Goal: Task Accomplishment & Management: Manage account settings

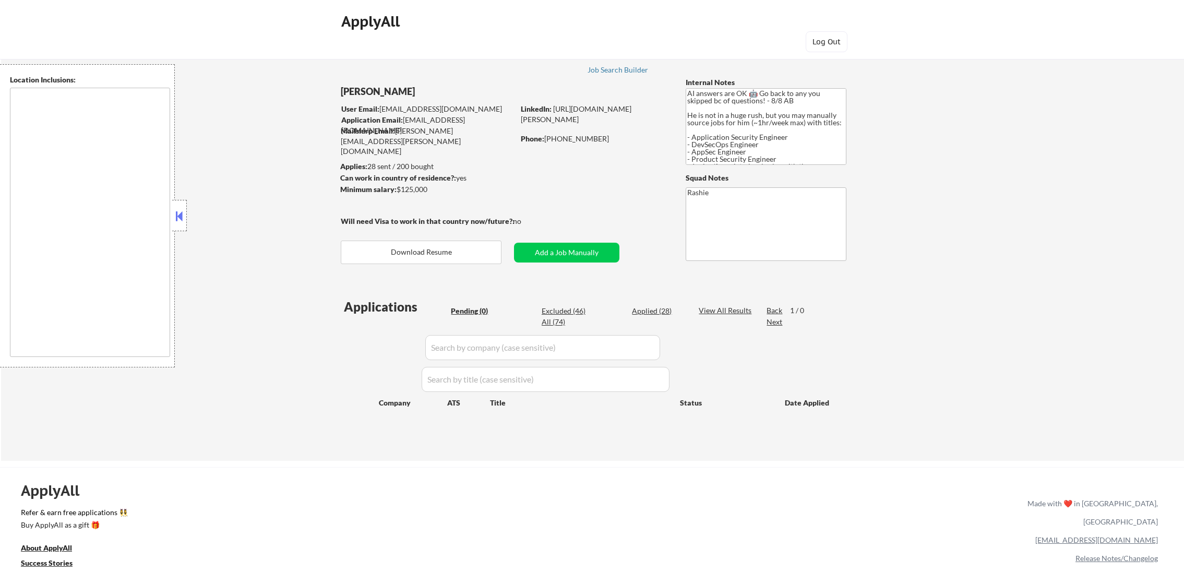
type textarea "remote"
click at [650, 312] on div "Applied (28)" at bounding box center [658, 311] width 52 height 10
select select ""applied""
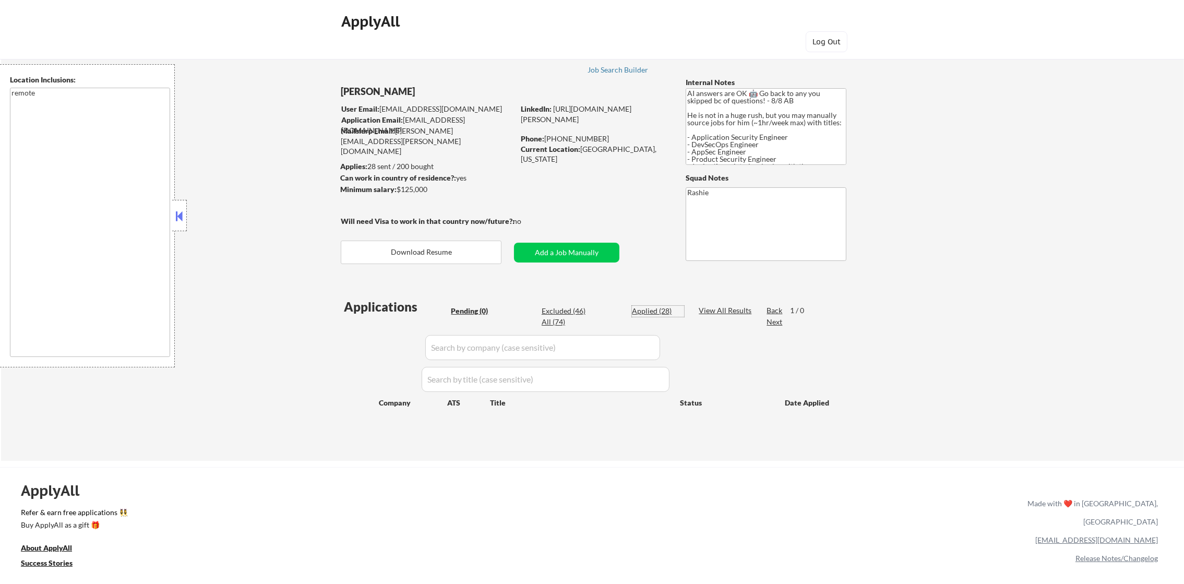
select select ""applied""
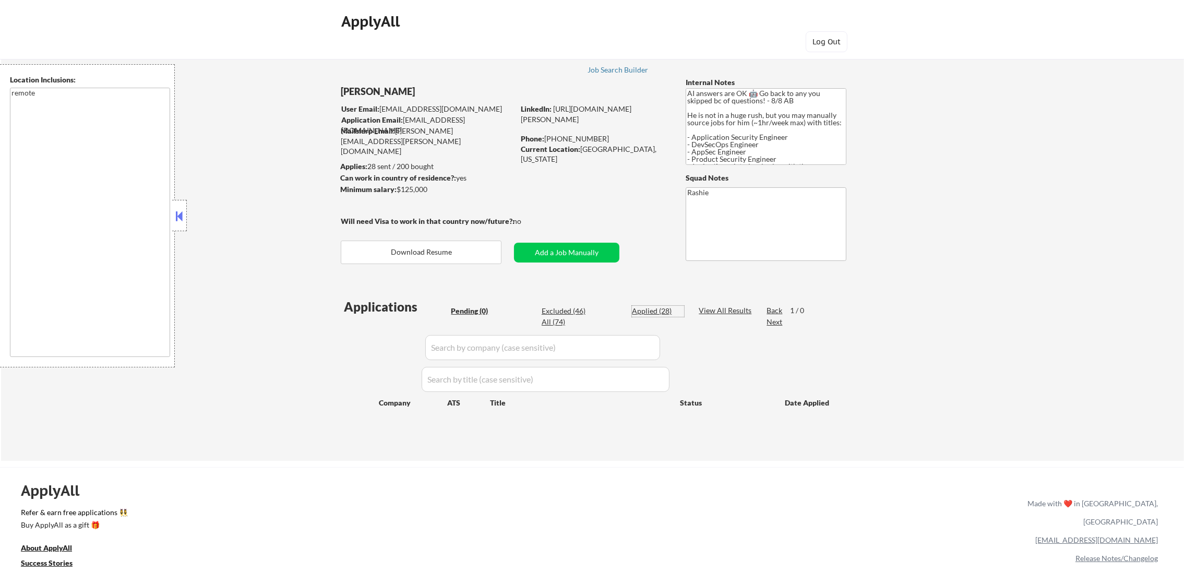
select select ""applied""
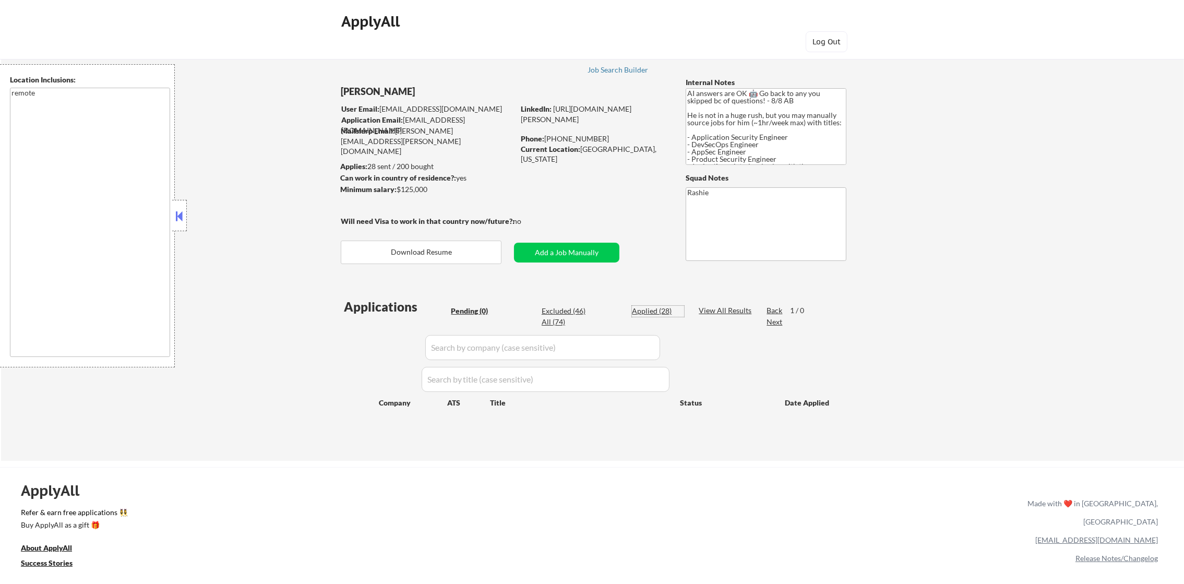
select select ""applied""
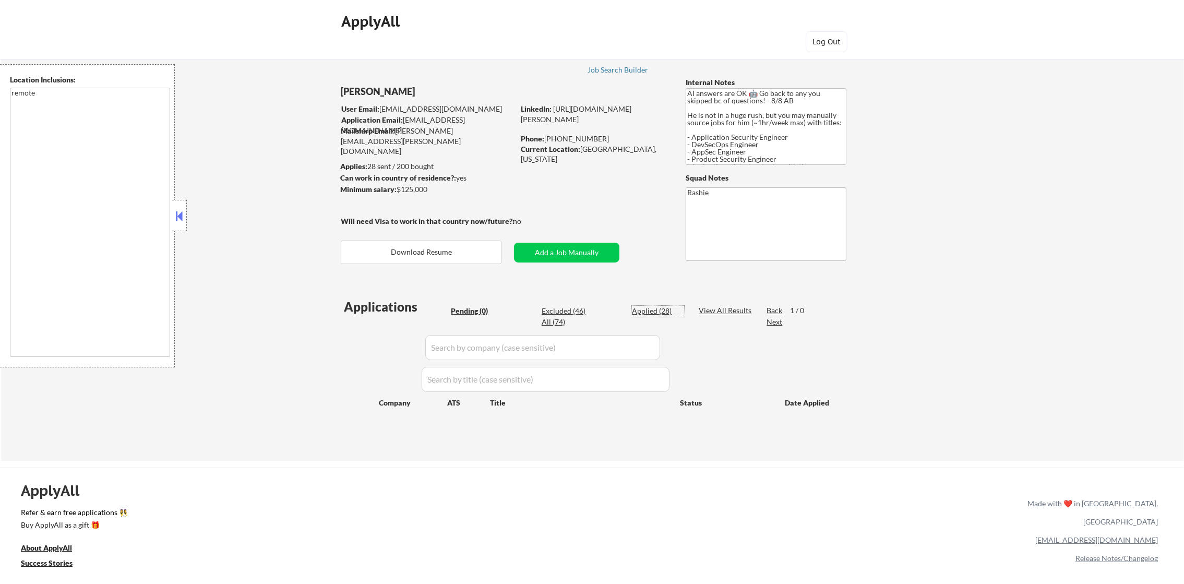
select select ""applied""
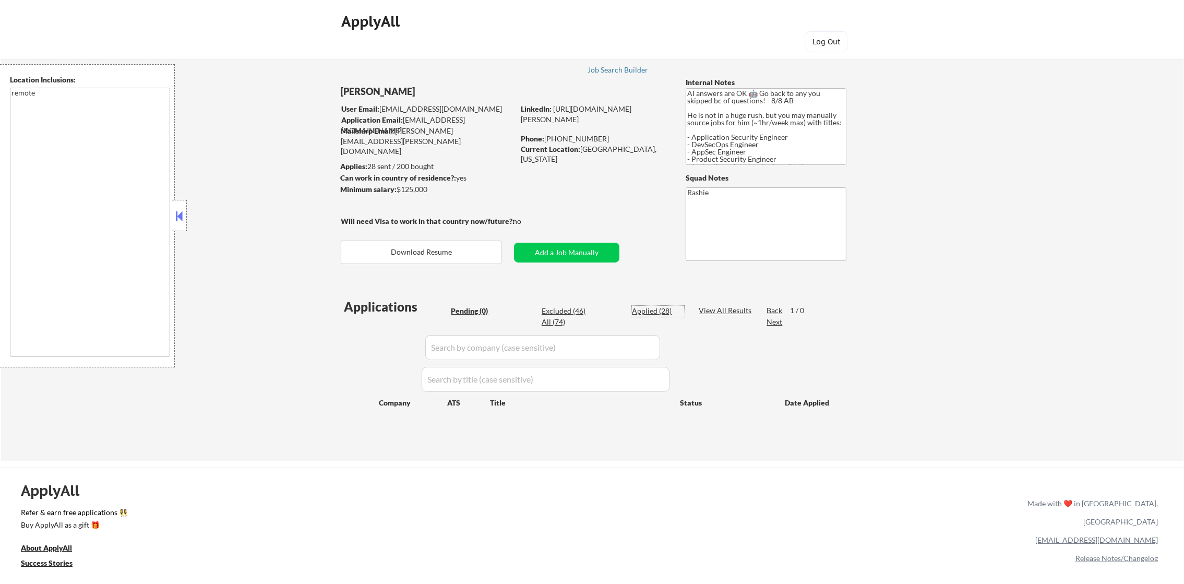
select select ""applied""
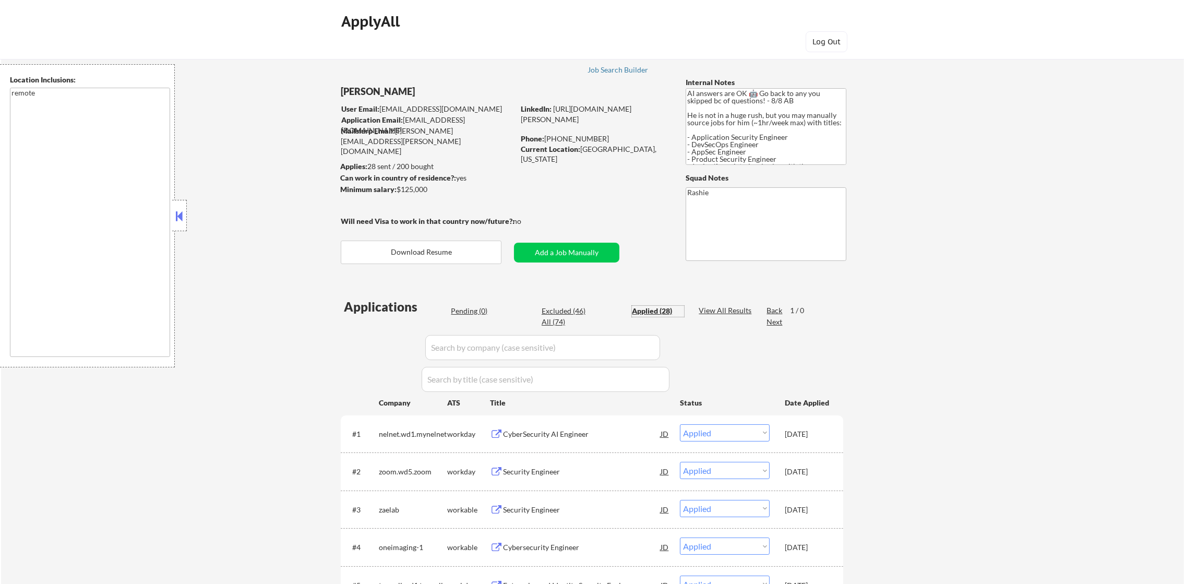
scroll to position [130, 0]
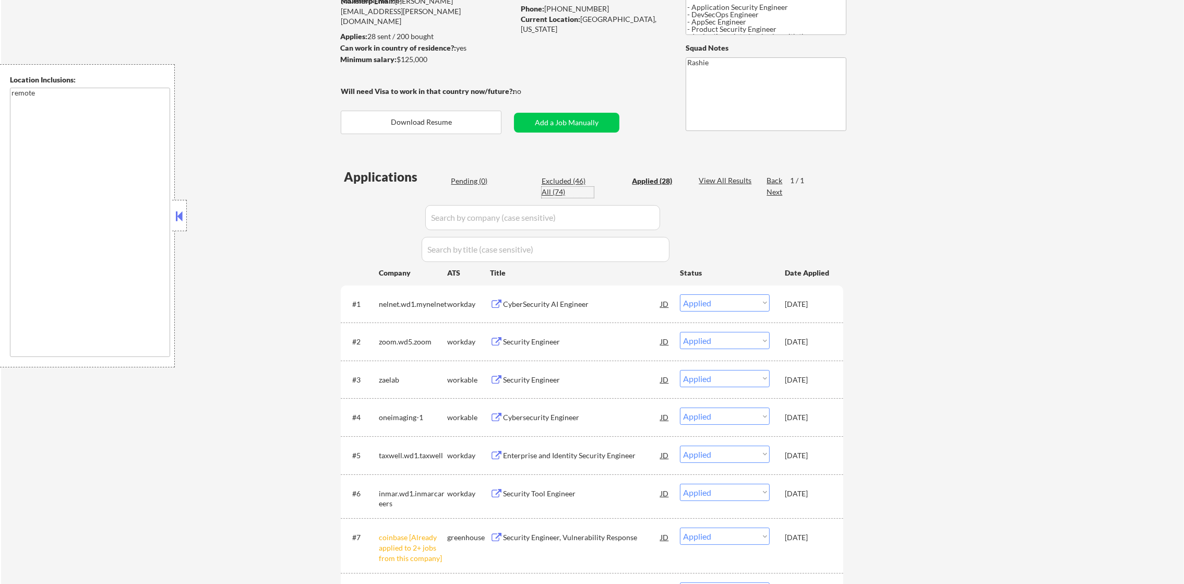
click at [558, 190] on div "All (74)" at bounding box center [568, 192] width 52 height 10
select select ""excluded__location_""
select select ""excluded""
select select ""excluded__location_""
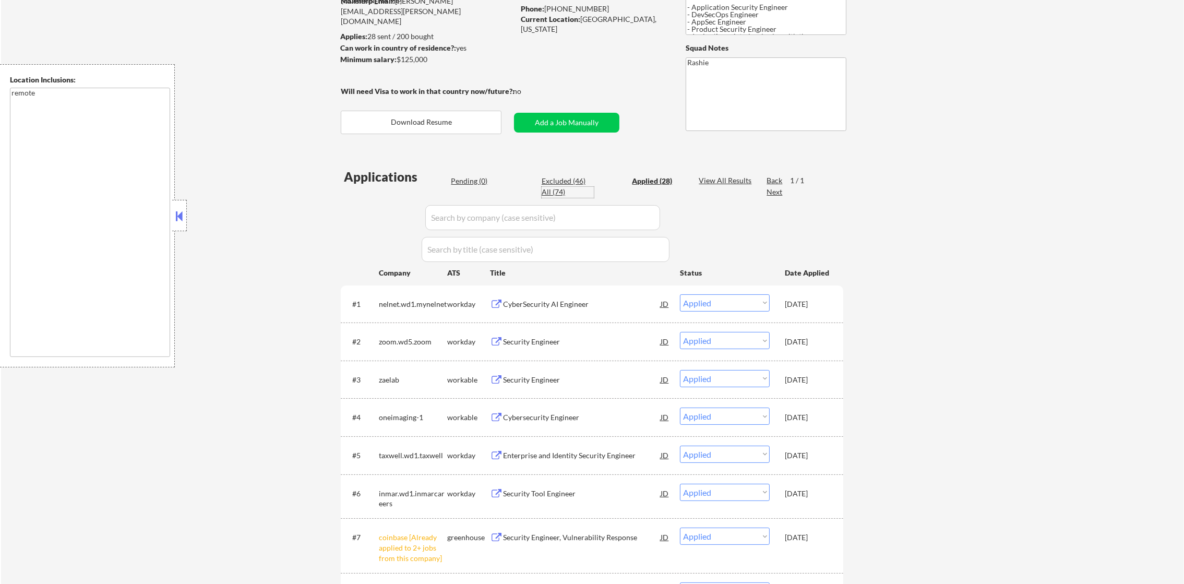
select select ""excluded""
select select ""excluded__salary_""
select select ""excluded__expired_""
select select ""excluded__location_""
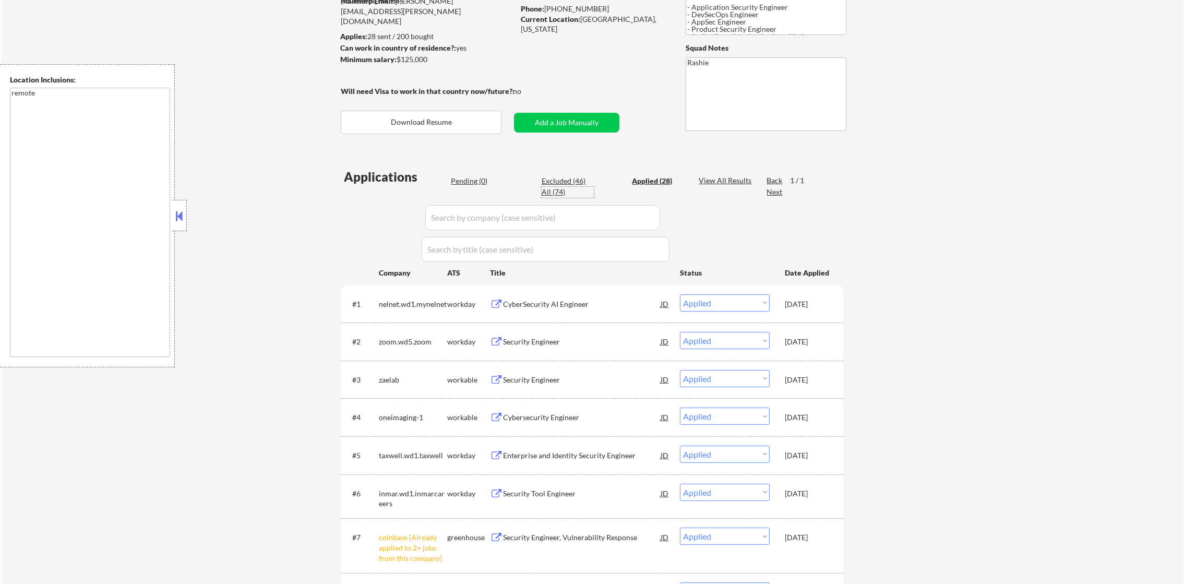
select select ""excluded""
select select ""excluded__location_""
select select ""excluded""
select select ""excluded__expired_""
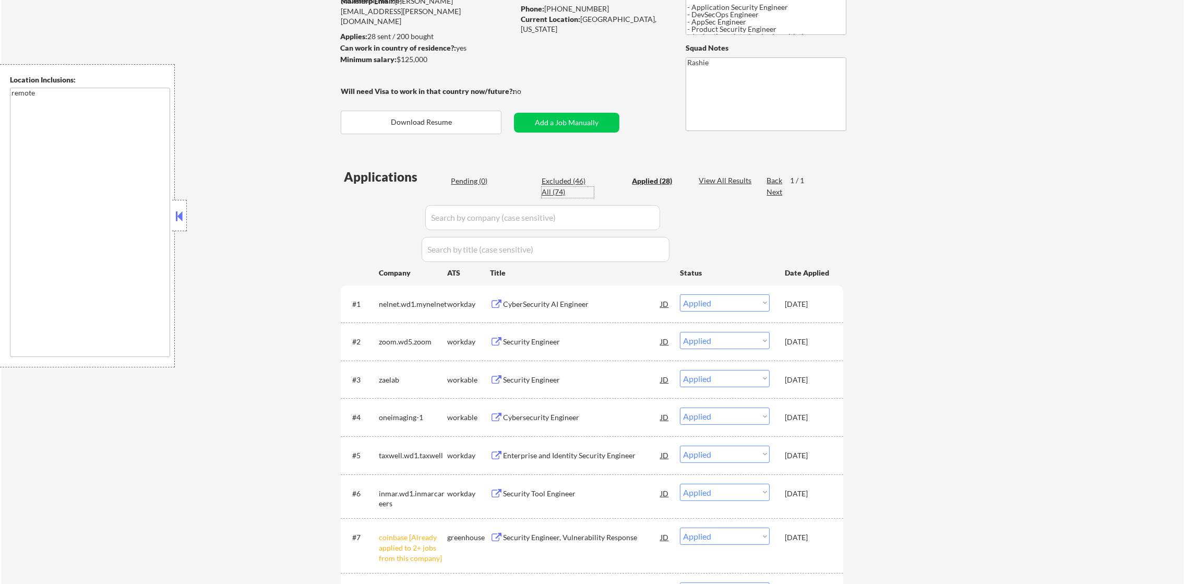
select select ""excluded__expired_""
select select ""excluded""
select select ""excluded__location_""
select select ""excluded""
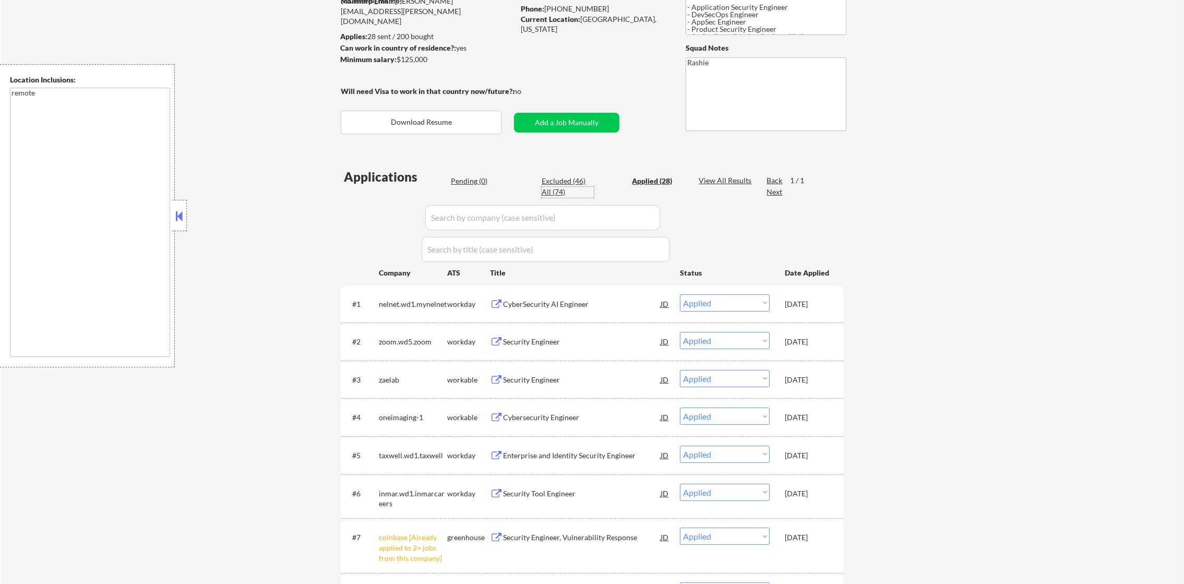
select select ""excluded__location_""
select select ""excluded__salary_""
select select ""excluded__expired_""
select select ""excluded__location_""
select select ""excluded__expired_""
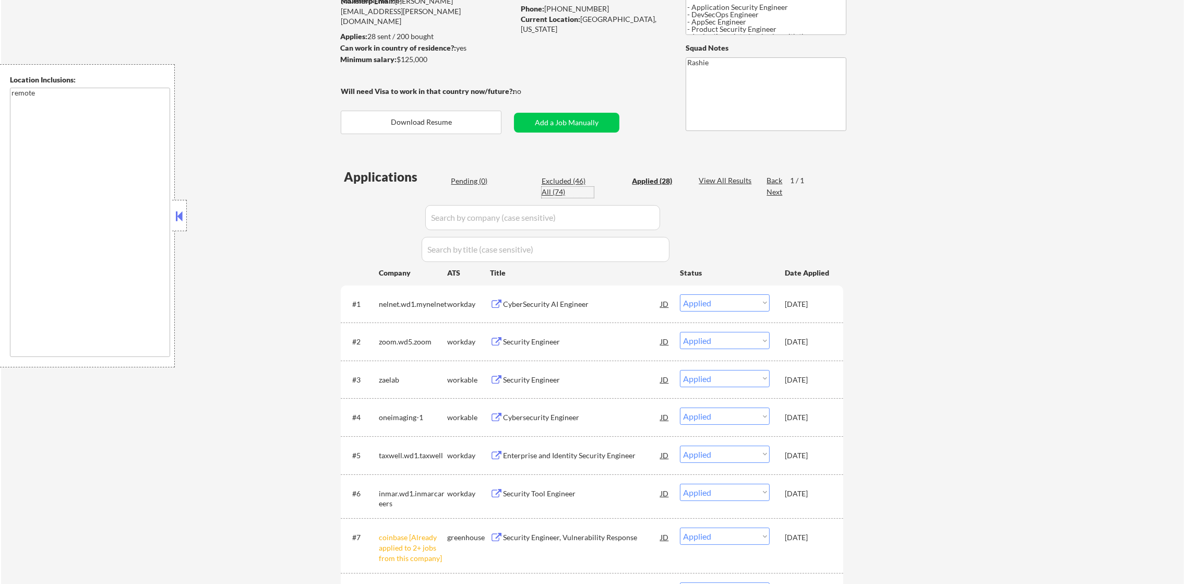
select select ""excluded__expired_""
select select ""excluded""
select select ""excluded__other_""
select select ""excluded__expired_""
select select ""excluded__salary_""
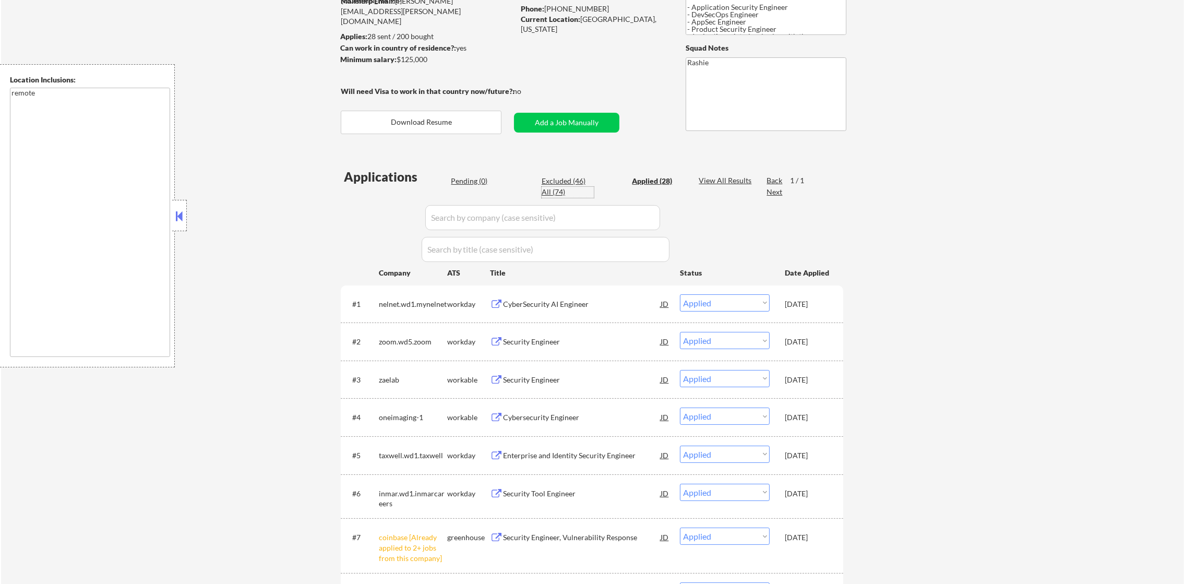
select select ""excluded__salary_""
select select ""excluded__bad_match_""
select select ""excluded__salary_""
select select ""excluded__expired_""
select select ""excluded""
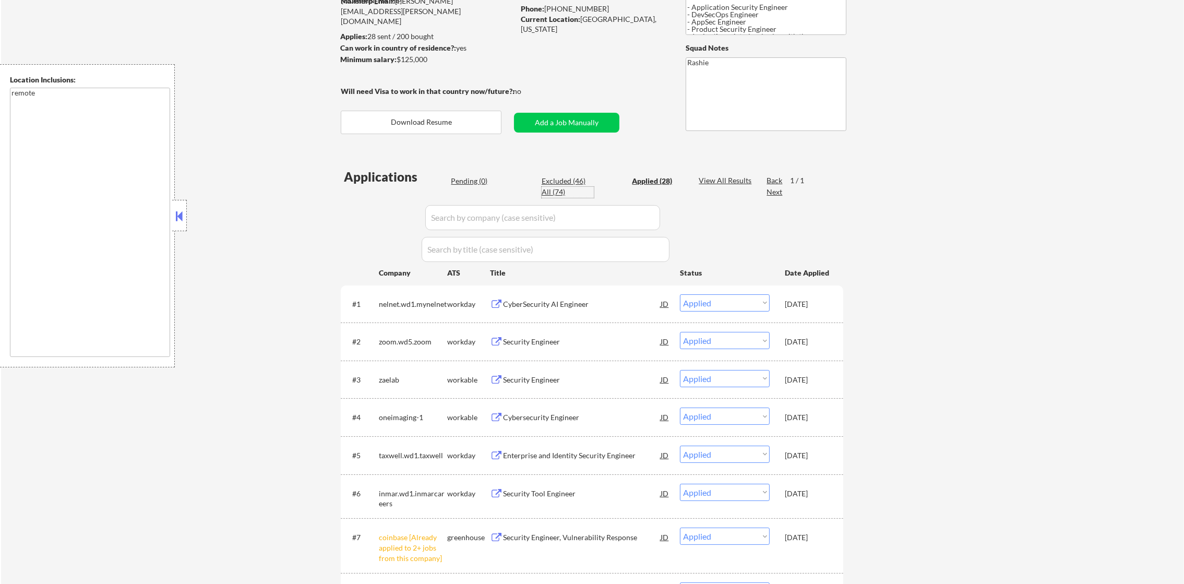
select select ""excluded__expired_""
select select ""excluded__location_""
select select ""excluded__expired_""
select select ""excluded""
select select ""excluded__expired_""
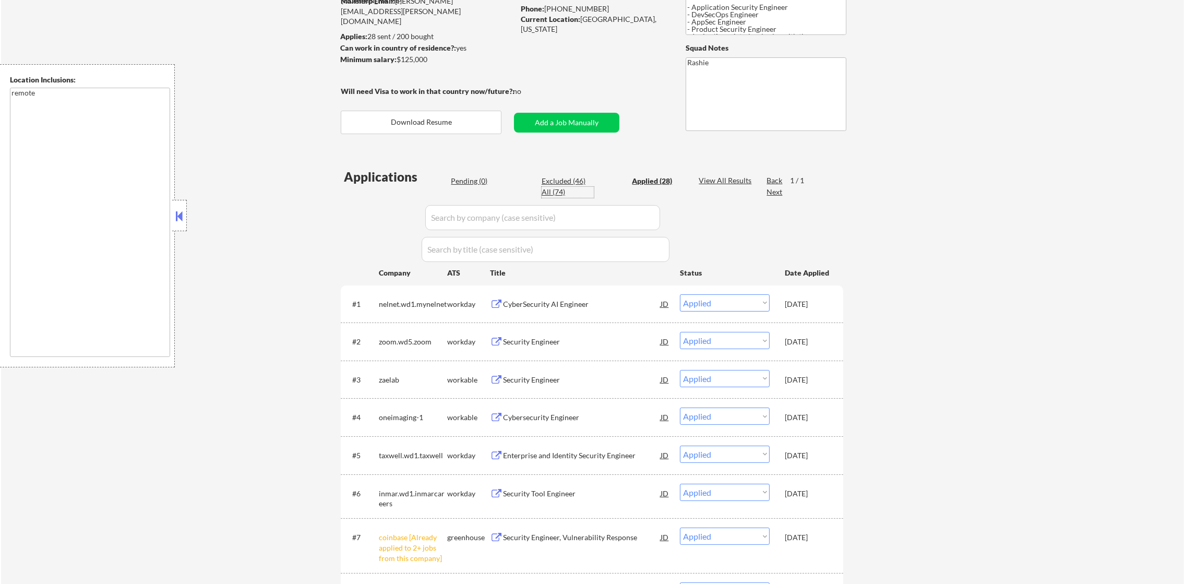
select select ""excluded""
select select ""excluded__location_""
select select ""excluded""
select select ""excluded__bad_match_""
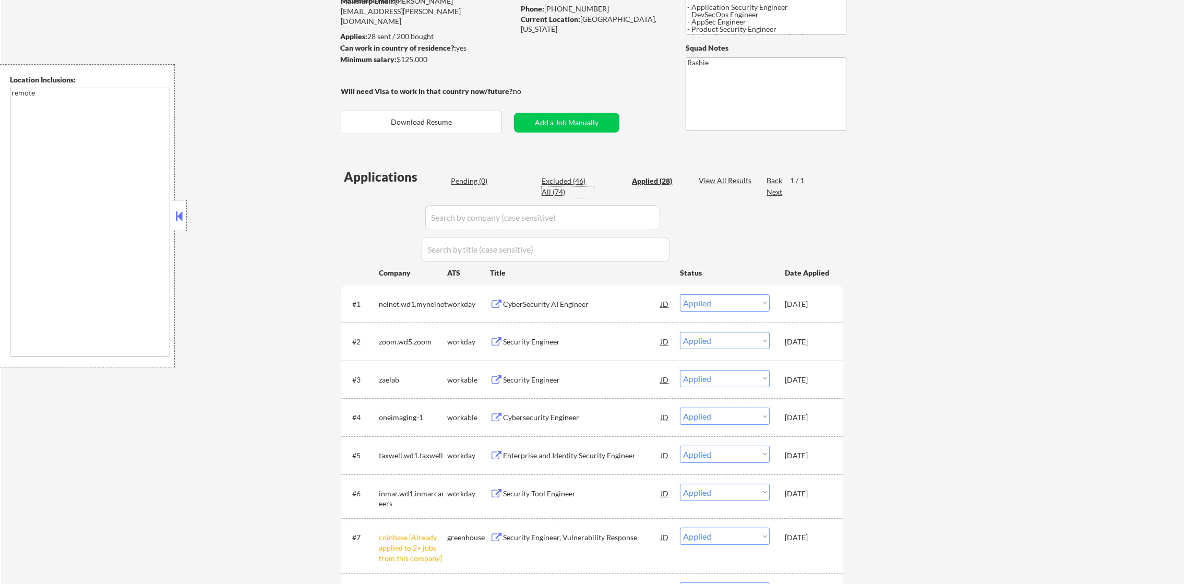
select select ""excluded__bad_match_""
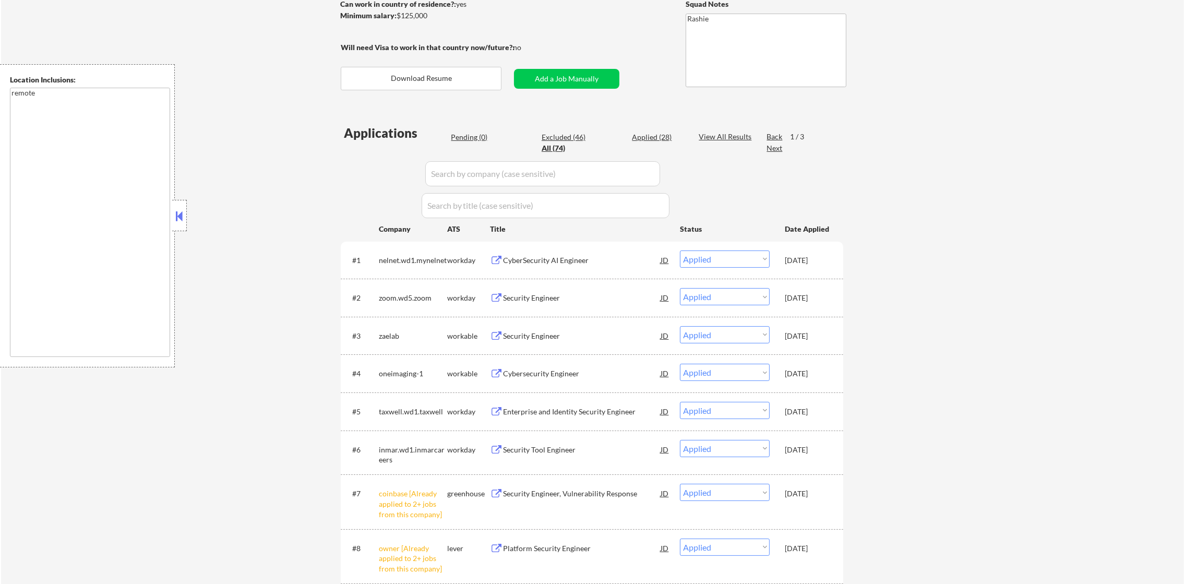
scroll to position [234, 0]
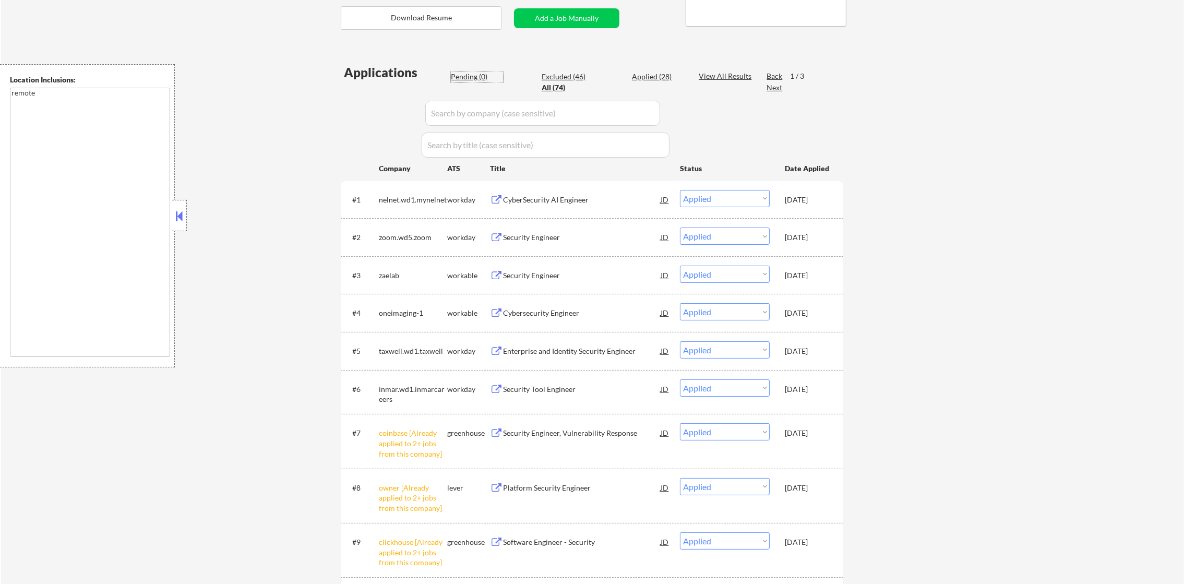
click at [475, 73] on div "Pending (0)" at bounding box center [477, 76] width 52 height 10
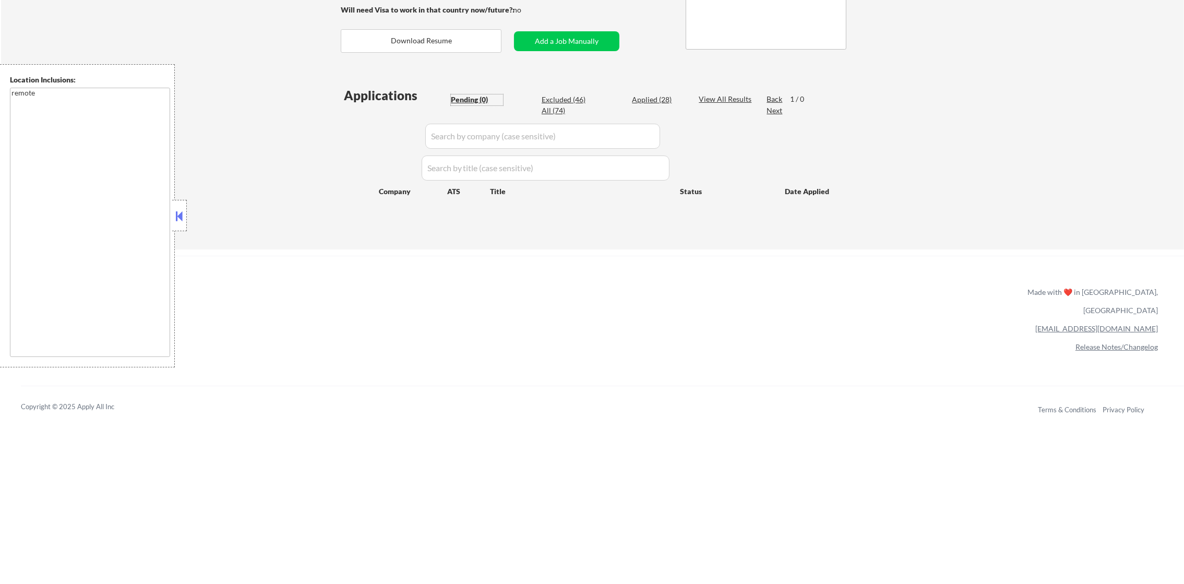
scroll to position [183, 0]
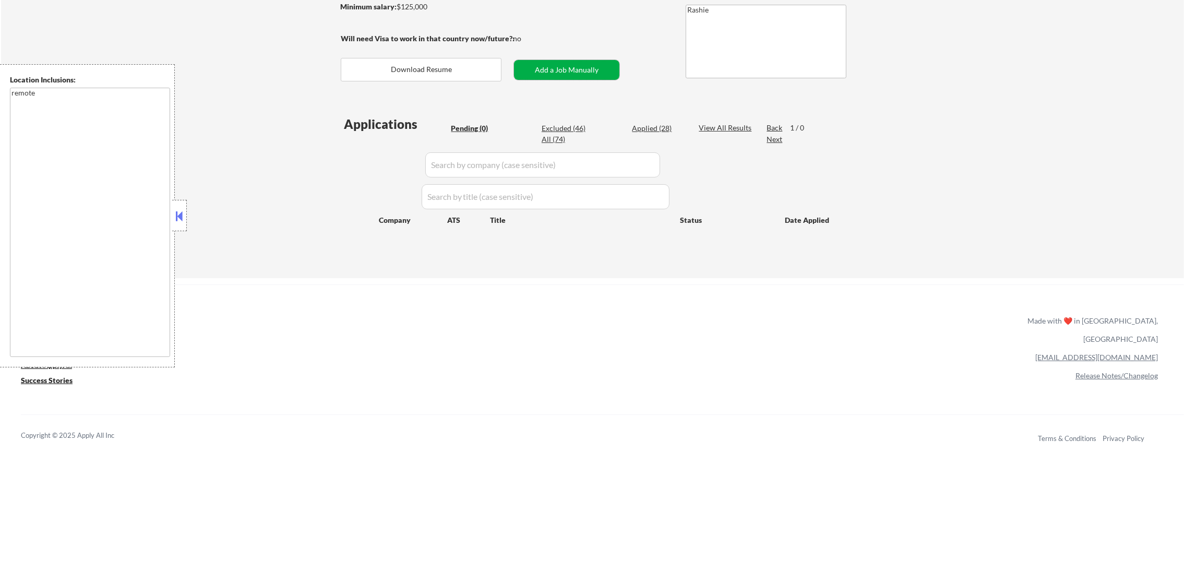
click at [577, 67] on button "Add a Job Manually" at bounding box center [566, 70] width 105 height 20
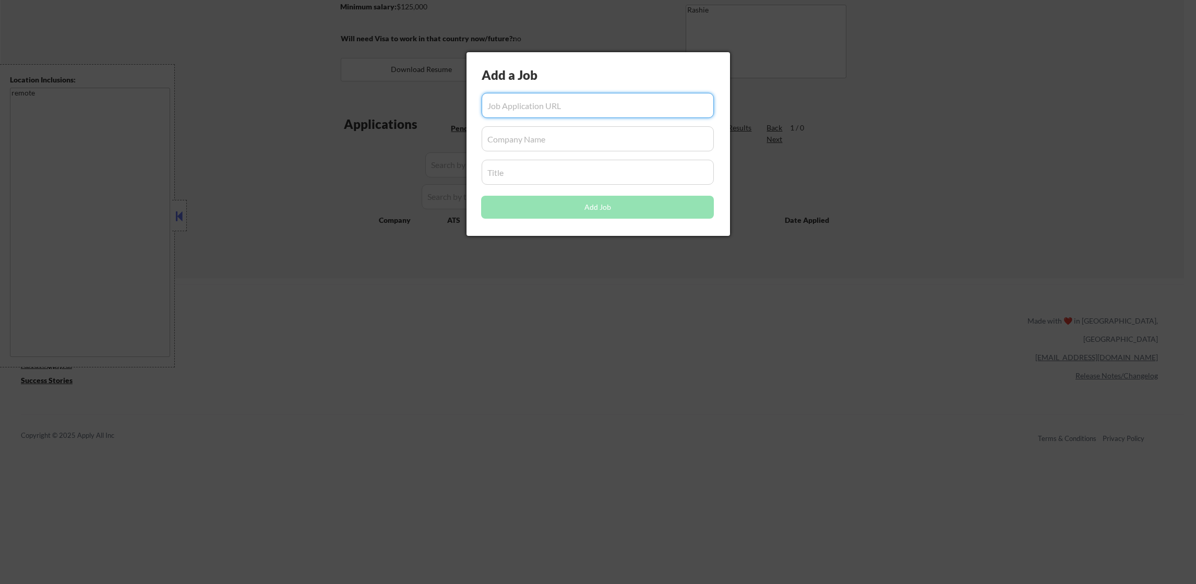
paste input "https://job-boards.greenhouse.io/oddball/jobs/6665430003"
type input "https://job-boards.greenhouse.io/oddball/jobs/6665430003"
click at [571, 137] on input "input" at bounding box center [598, 138] width 233 height 25
paste input "oddball"
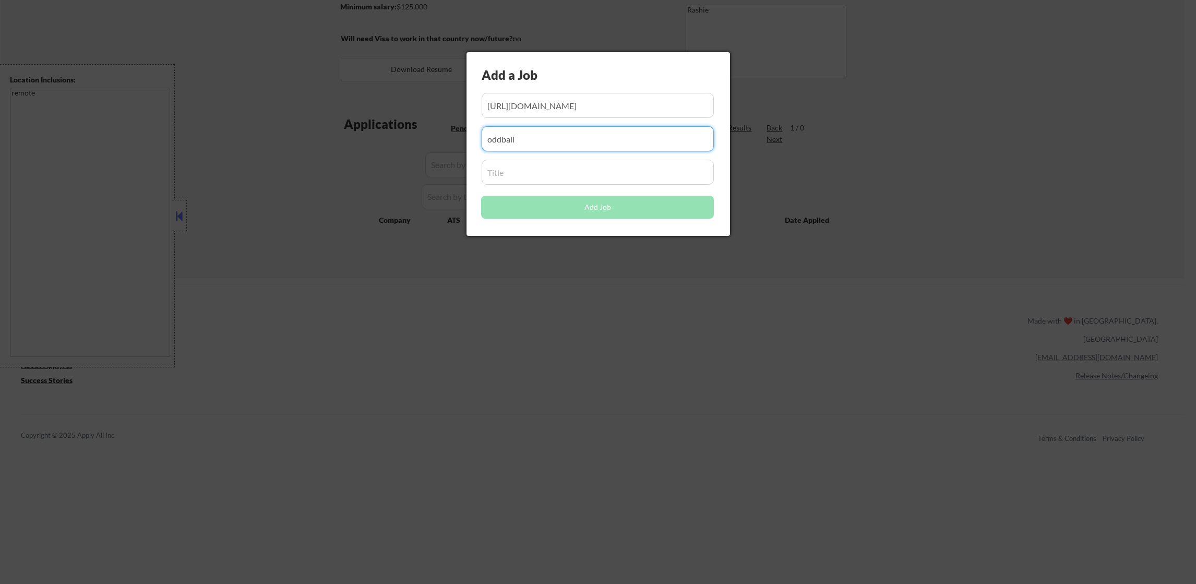
type input "oddball"
click at [537, 169] on input "input" at bounding box center [598, 172] width 233 height 25
paste input "DevSecOps Engineer"
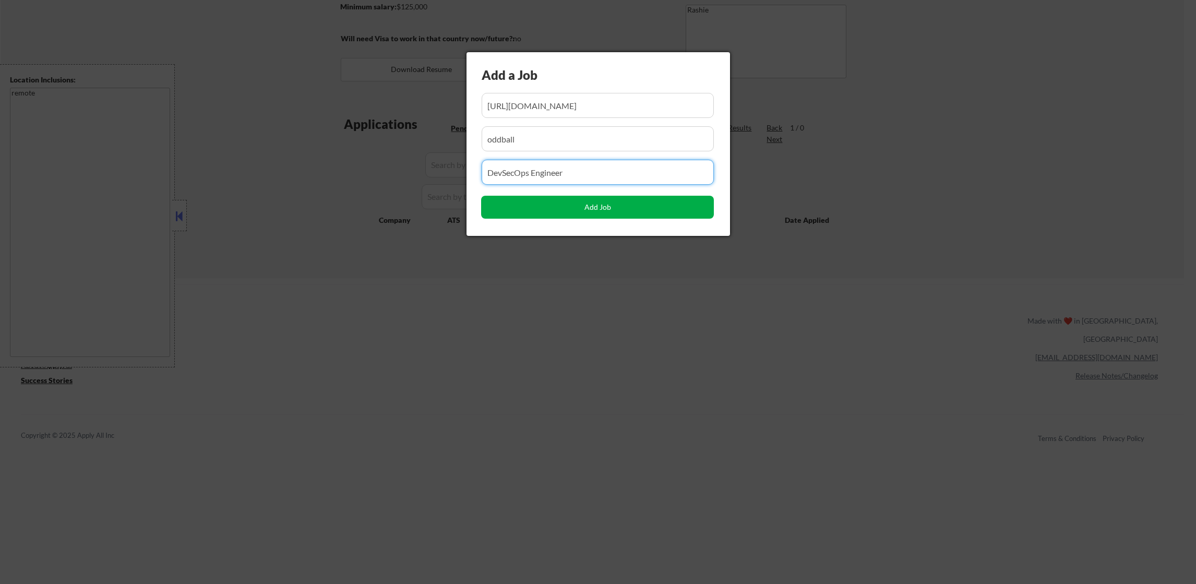
type input "DevSecOps Engineer"
click at [543, 207] on button "Add Job" at bounding box center [597, 207] width 233 height 23
select select ""pending""
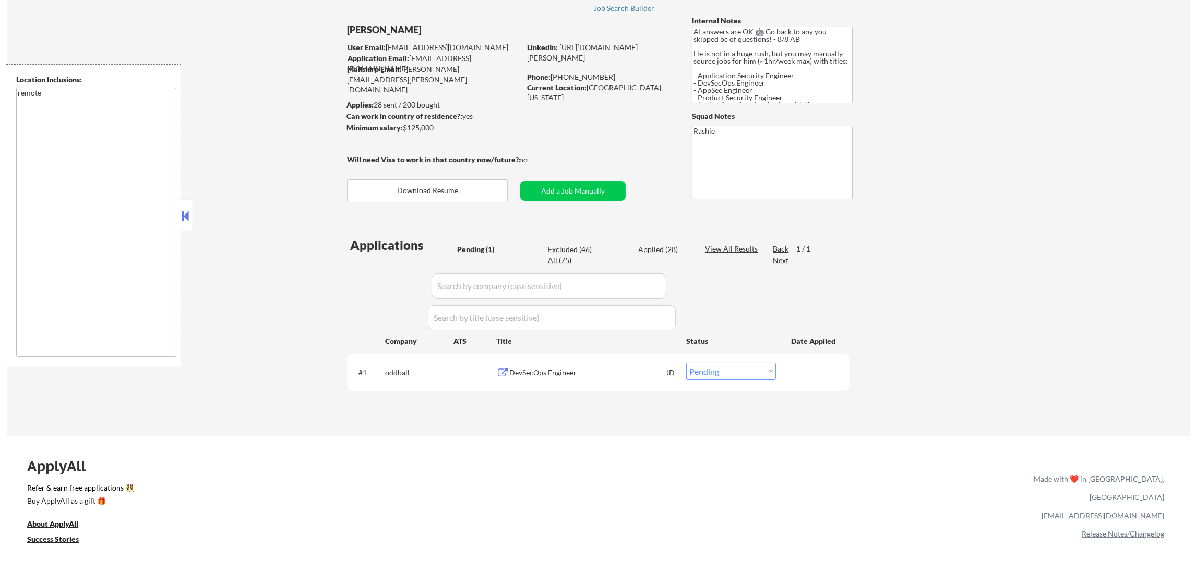
scroll to position [26, 0]
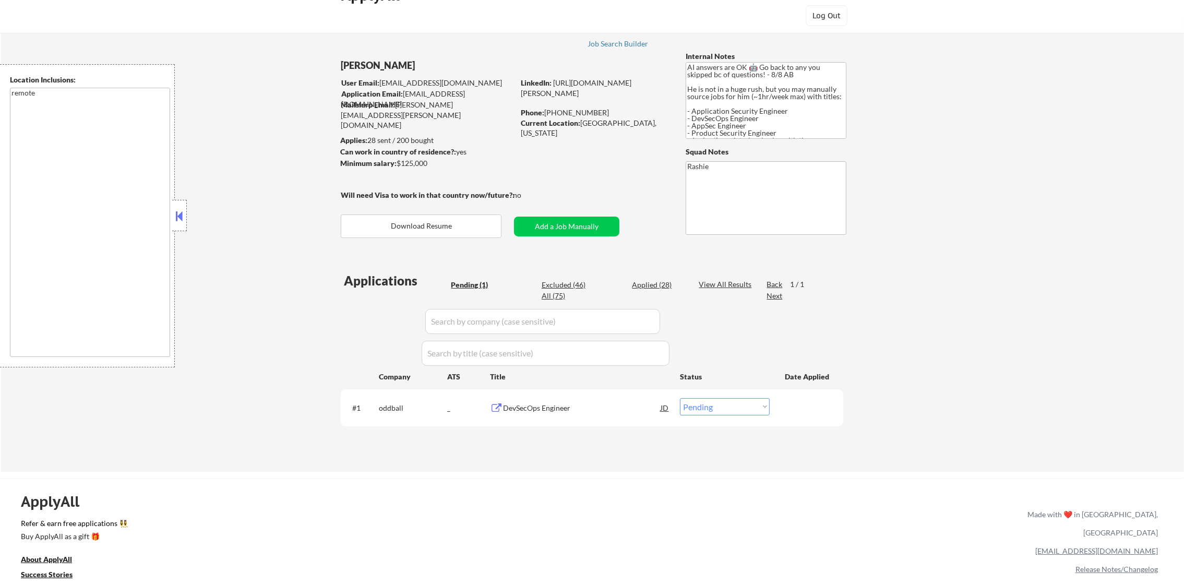
click at [556, 214] on div "← Return to /applysquad Mailslurp Inbox Job Search Builder Damon Clark User Ema…" at bounding box center [592, 240] width 521 height 448
click at [556, 221] on button "Add a Job Manually" at bounding box center [566, 227] width 105 height 20
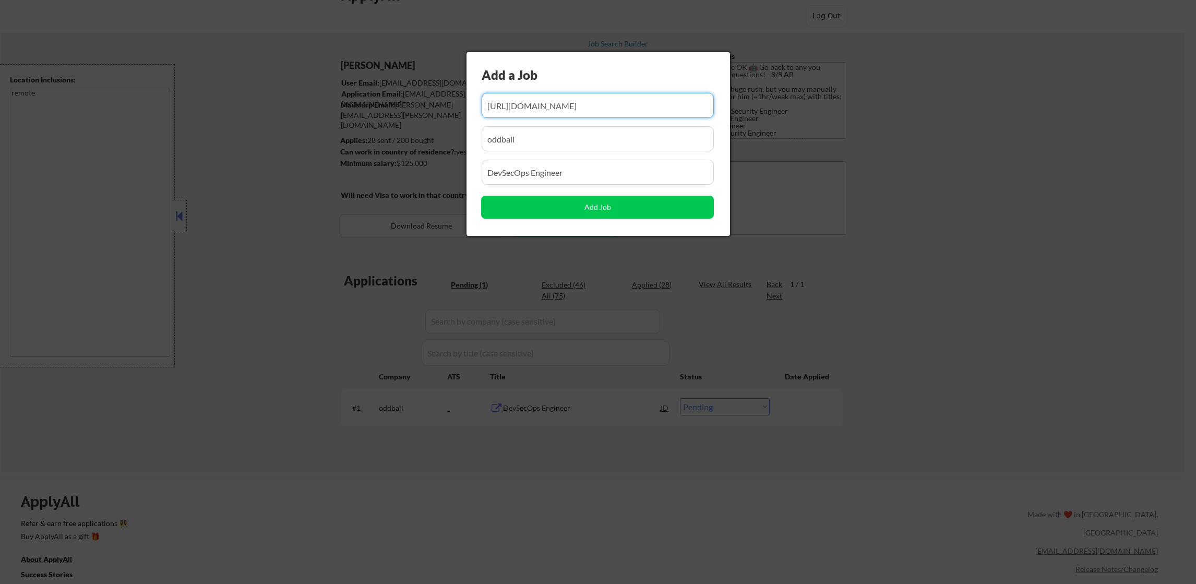
click at [788, 123] on div at bounding box center [598, 292] width 1196 height 584
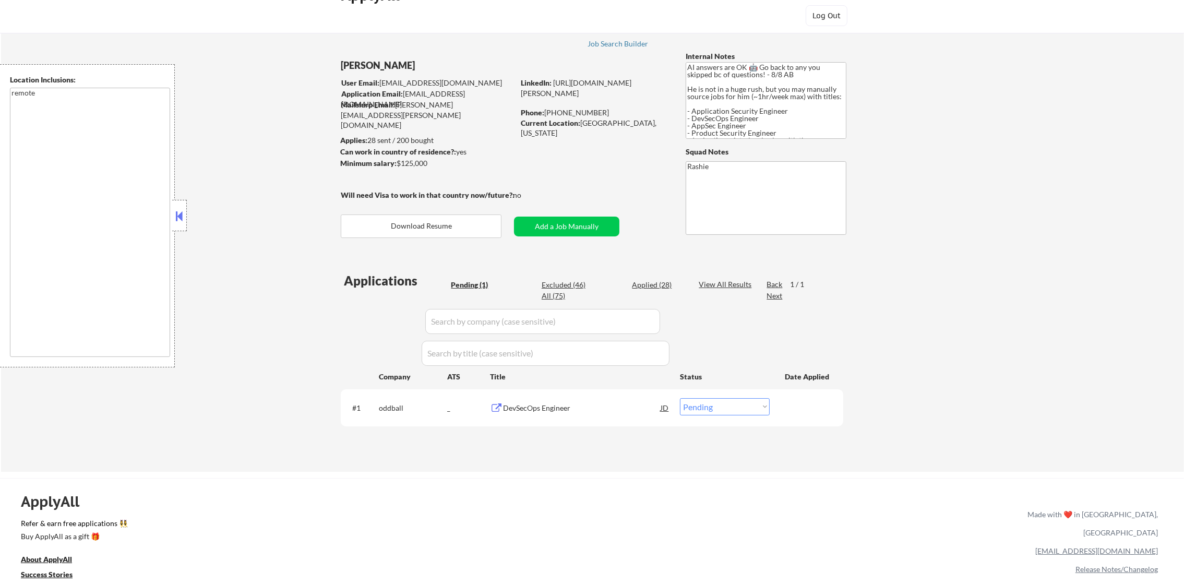
select select ""pending""
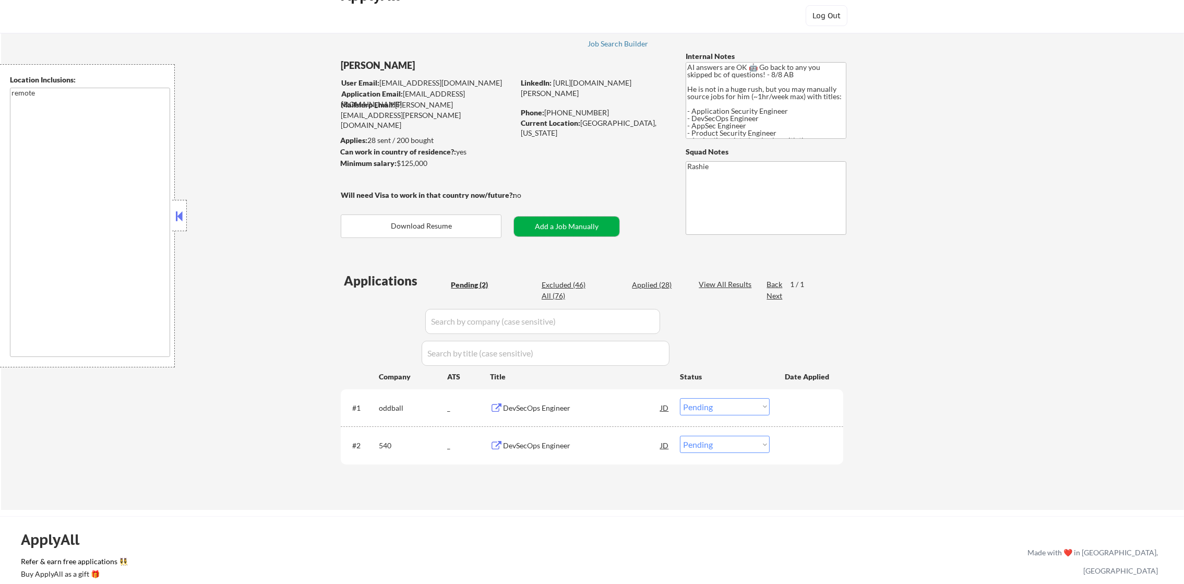
click at [565, 226] on button "Add a Job Manually" at bounding box center [566, 227] width 105 height 20
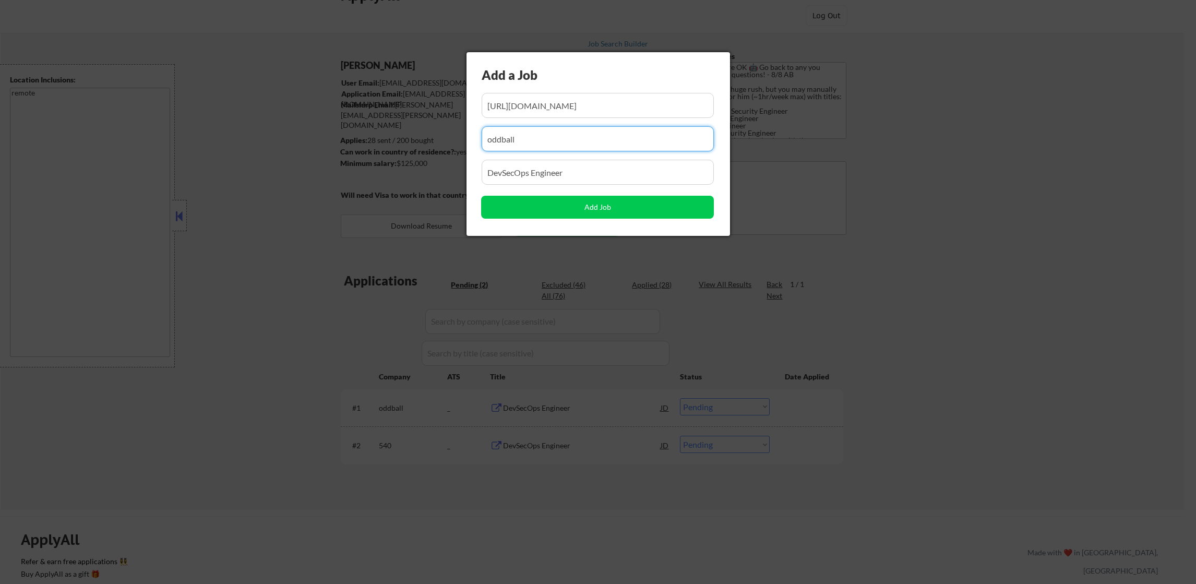
drag, startPoint x: 541, startPoint y: 134, endPoint x: 449, endPoint y: 133, distance: 91.8
click at [449, 133] on body "← Return to /applysquad Mailslurp Inbox Job Search Builder Damon Clark User Ema…" at bounding box center [598, 266] width 1196 height 584
paste input "https://job-boards.greenhouse.io/glydways/jobs/4589415007"
type input "oddball"
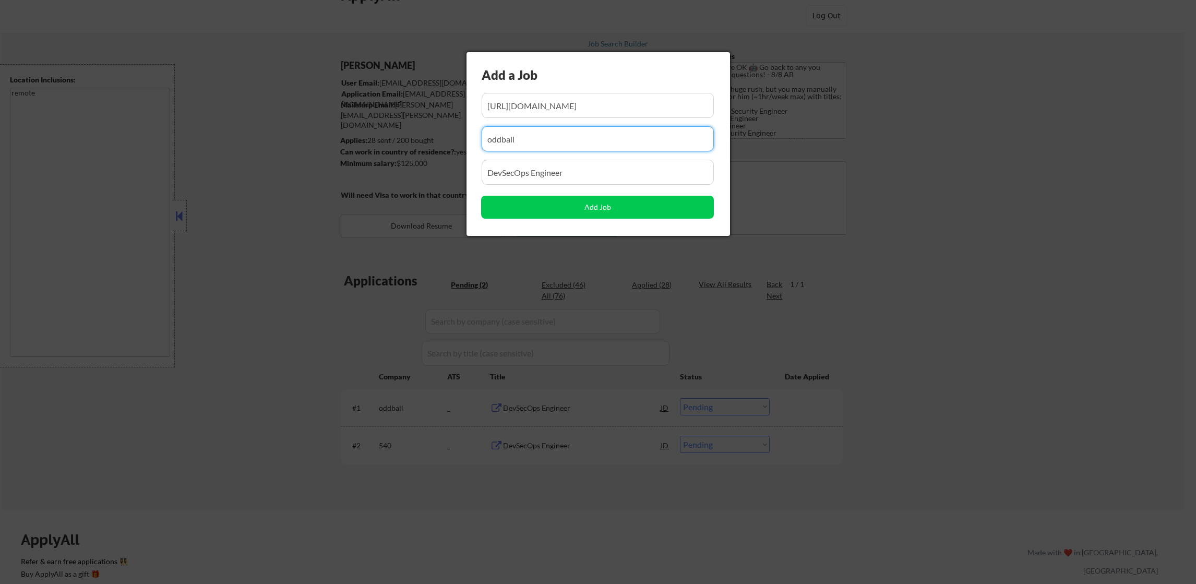
scroll to position [0, 0]
click at [559, 107] on input "input" at bounding box center [598, 105] width 233 height 25
paste input "https://job-boards.greenhouse.io/glydways/jobs/4589415007"
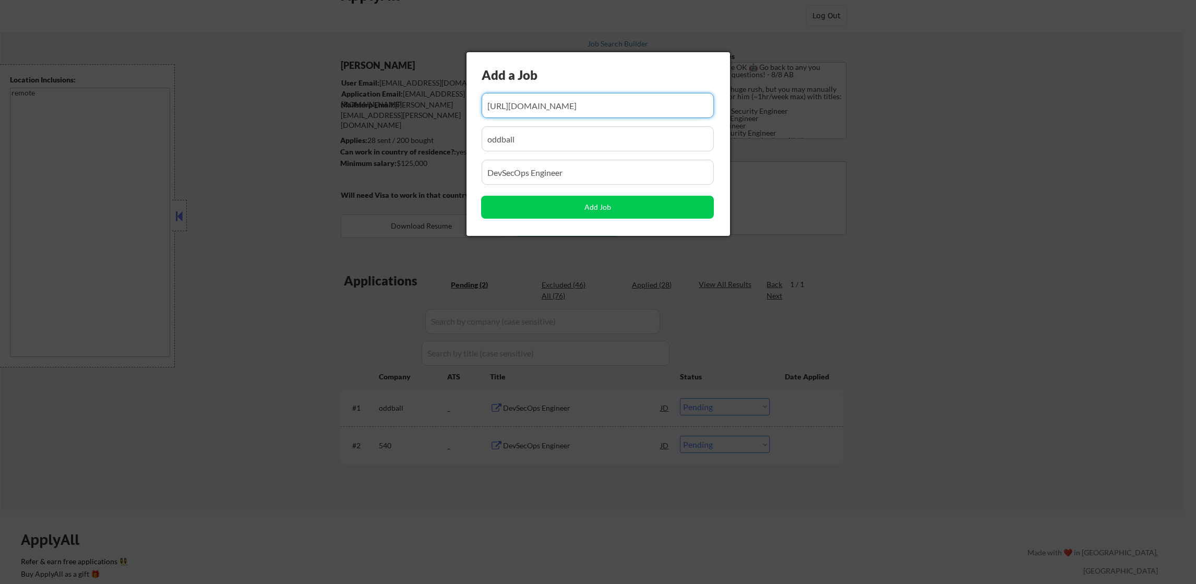
scroll to position [0, 4]
click at [627, 104] on input "input" at bounding box center [598, 105] width 233 height 25
type input "https://job-boards.greenhouse.io/glydways/jobs/4589415007"
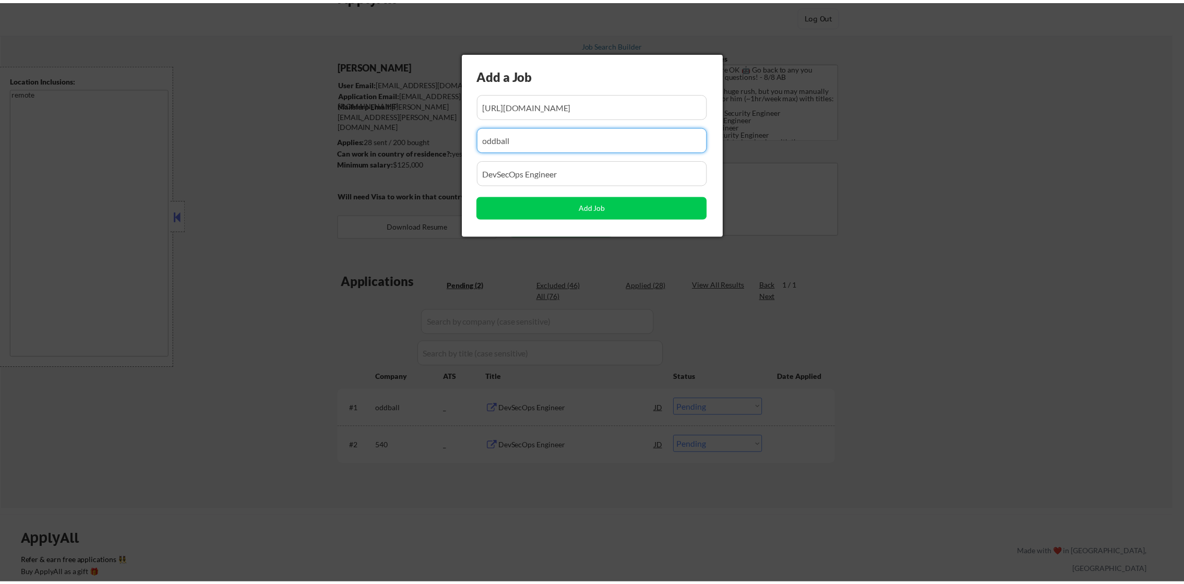
scroll to position [0, 0]
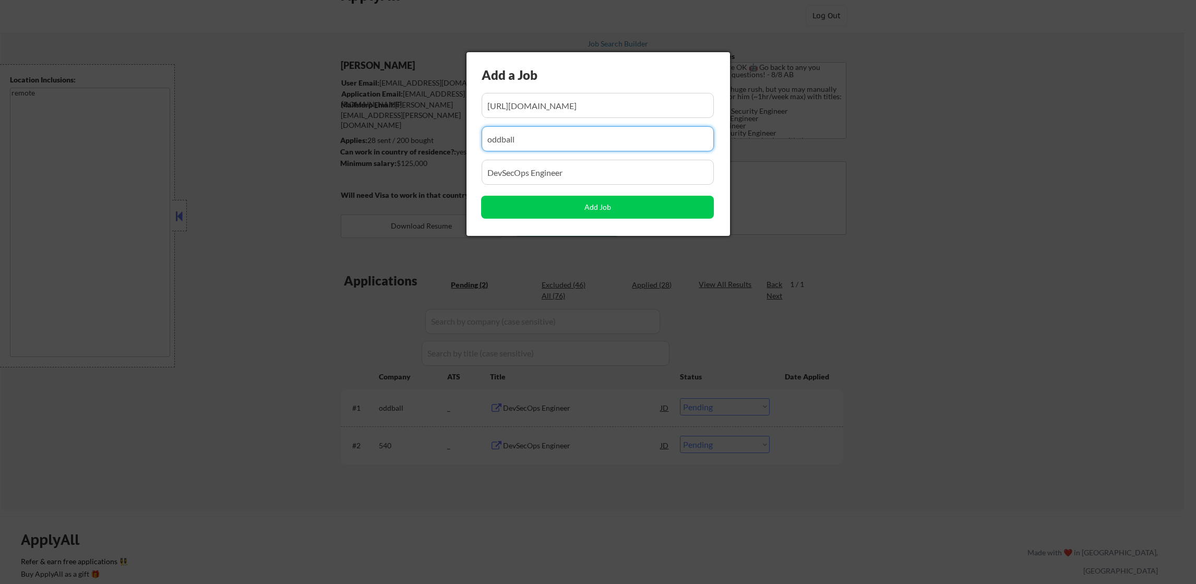
drag, startPoint x: 533, startPoint y: 139, endPoint x: 443, endPoint y: 137, distance: 89.8
click at [449, 137] on body "← Return to /applysquad Mailslurp Inbox Job Search Builder Damon Clark User Ema…" at bounding box center [598, 266] width 1196 height 584
paste input "glydways"
type input "glydways"
click at [562, 160] on input "input" at bounding box center [598, 172] width 233 height 25
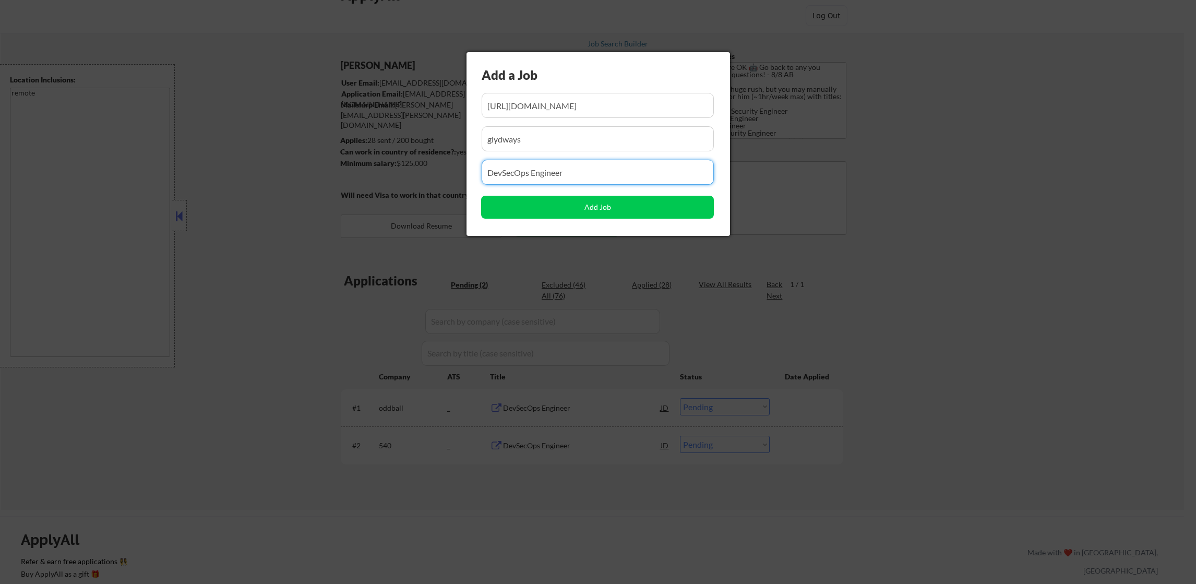
drag, startPoint x: 574, startPoint y: 170, endPoint x: 411, endPoint y: 169, distance: 163.3
click at [416, 169] on body "← Return to /applysquad Mailslurp Inbox Job Search Builder Damon Clark User Ema…" at bounding box center [598, 266] width 1196 height 584
paste input "Cybersecurity Engineer"
type input "Cybersecurity Engineer"
click at [543, 210] on button "Add Job" at bounding box center [597, 207] width 233 height 23
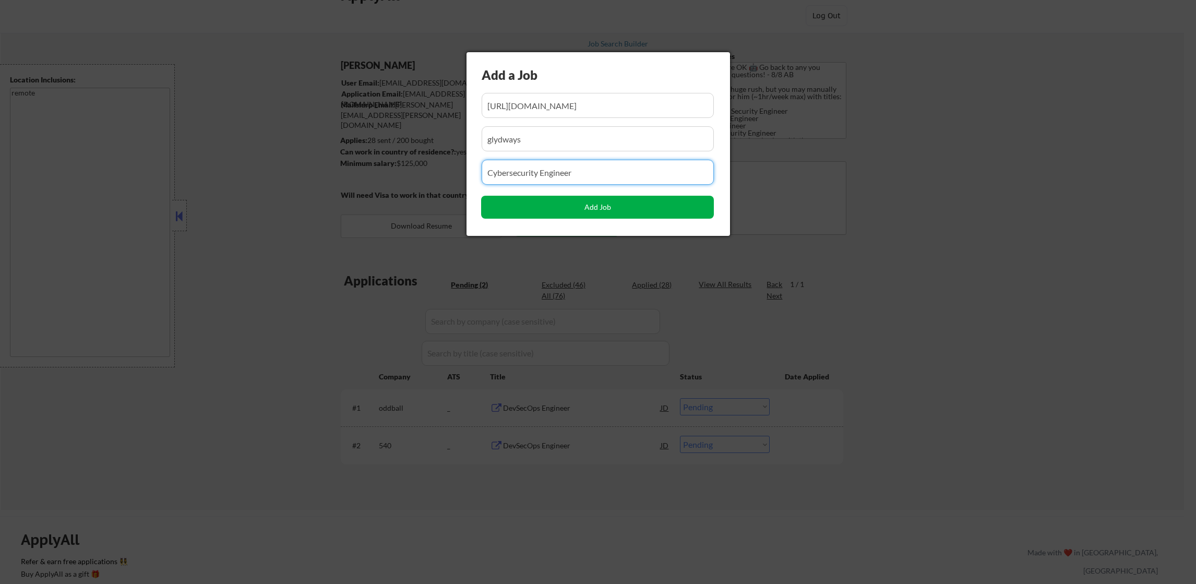
select select ""pending""
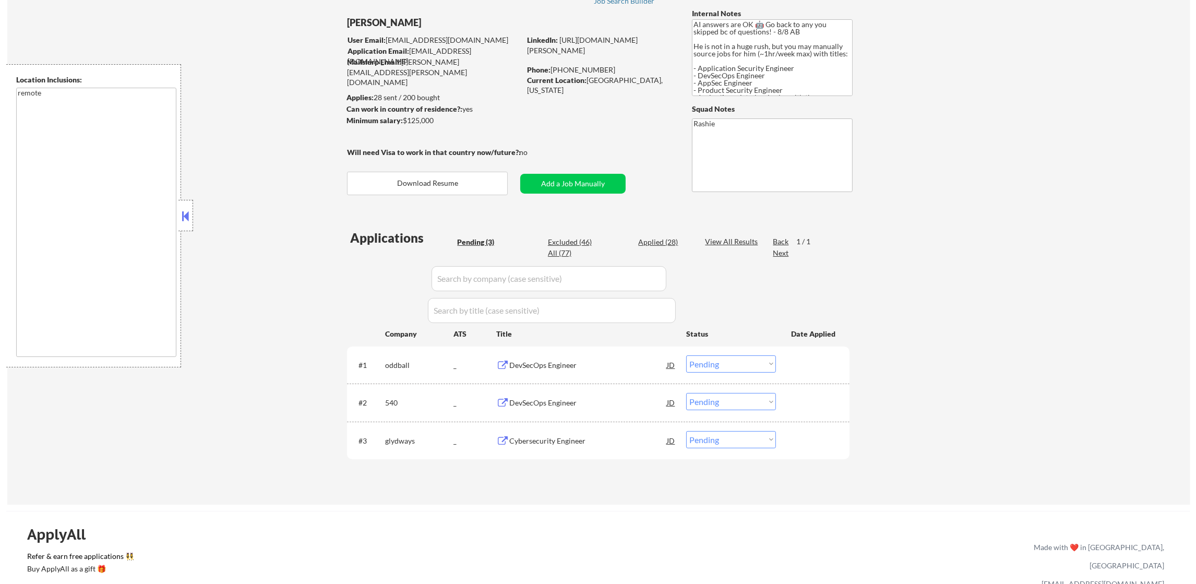
scroll to position [104, 0]
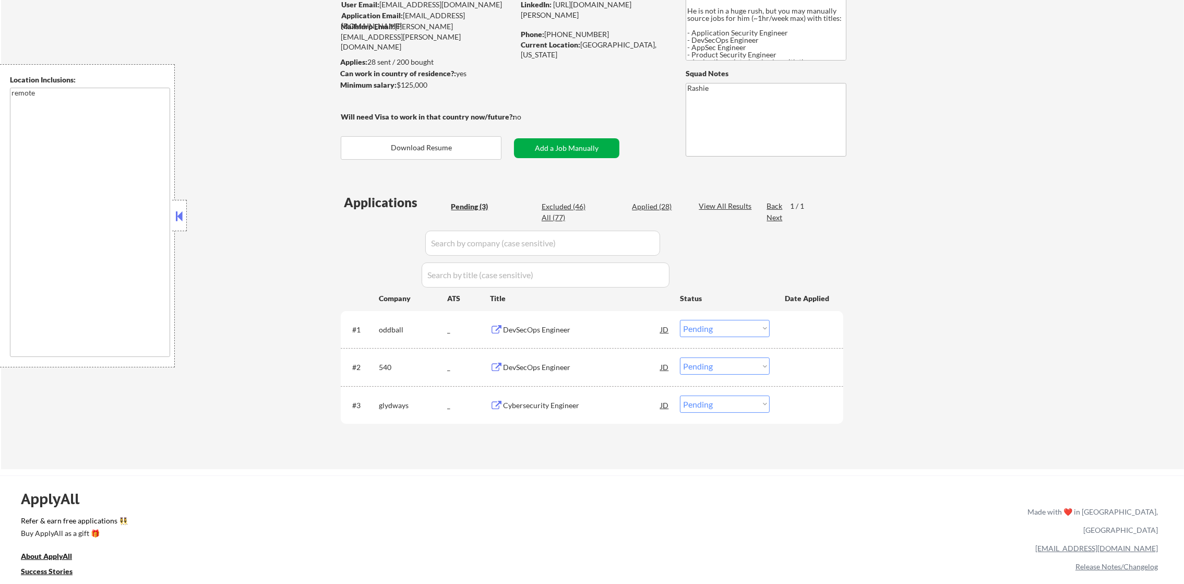
click at [556, 154] on button "Add a Job Manually" at bounding box center [566, 148] width 105 height 20
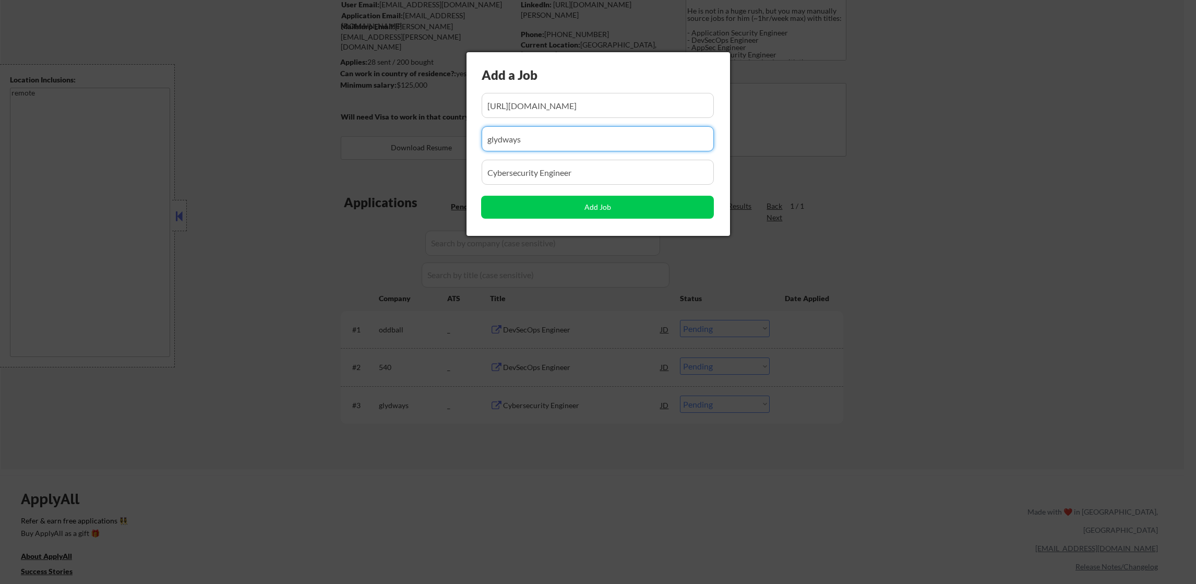
drag, startPoint x: 568, startPoint y: 135, endPoint x: 414, endPoint y: 134, distance: 154.4
click at [414, 134] on body "← Return to /applysquad Mailslurp Inbox Job Search Builder Damon Clark User Ema…" at bounding box center [598, 188] width 1196 height 584
paste input "Jr. Cybersecurity Engineer"
type input "glydways"
drag, startPoint x: 588, startPoint y: 177, endPoint x: 420, endPoint y: 179, distance: 168.0
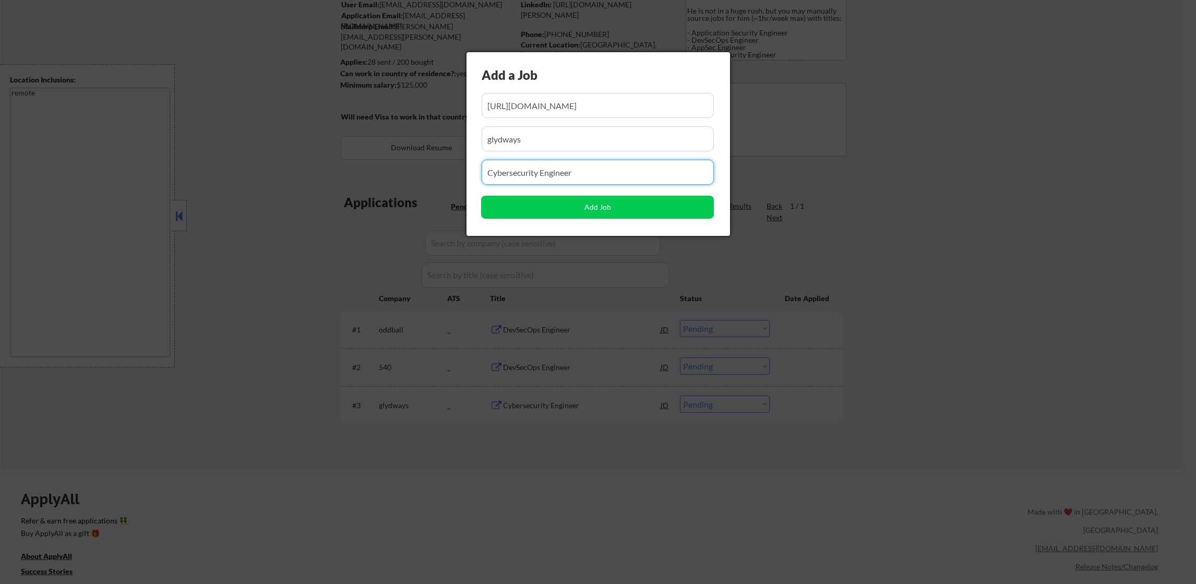
click at [421, 179] on body "← Return to /applysquad Mailslurp Inbox Job Search Builder Damon Clark User Ema…" at bounding box center [598, 188] width 1196 height 584
paste input "Jr. Cybersecurity Engineer"
type input "Jr. Cybersecurity Engineer"
click at [583, 100] on input "input" at bounding box center [598, 105] width 233 height 25
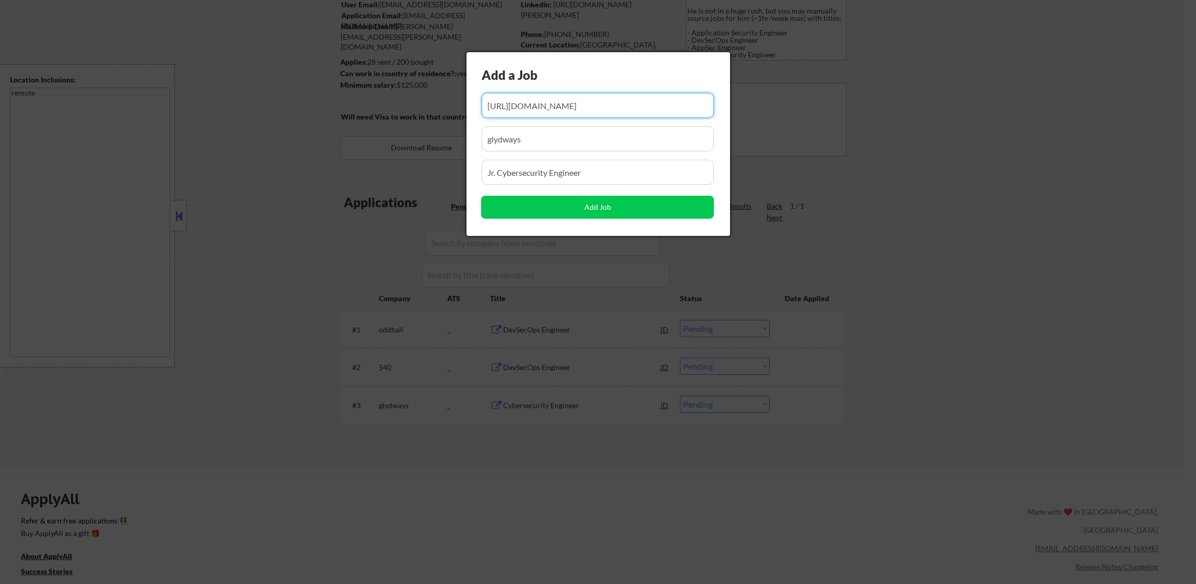
click at [583, 100] on input "input" at bounding box center [598, 105] width 233 height 25
paste input "https://jobs.smartrecruiters.com/oneclick-ui/company/IntegresLLC/publication/ef…"
type input "https://jobs.smartrecruiters.com/oneclick-ui/company/IntegresLLC/publication/ef…"
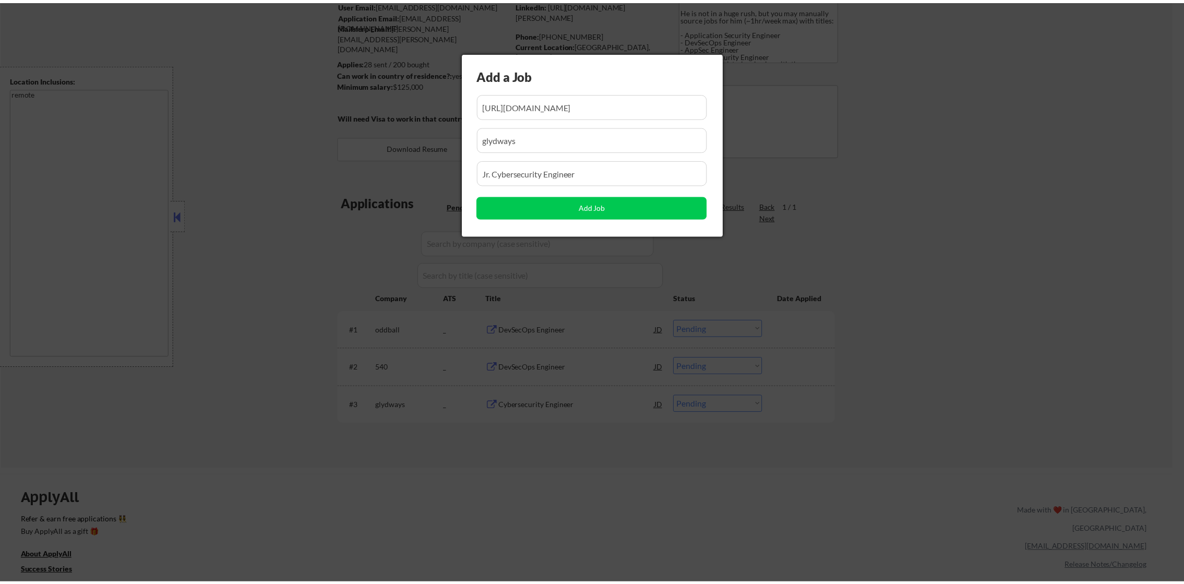
scroll to position [0, 0]
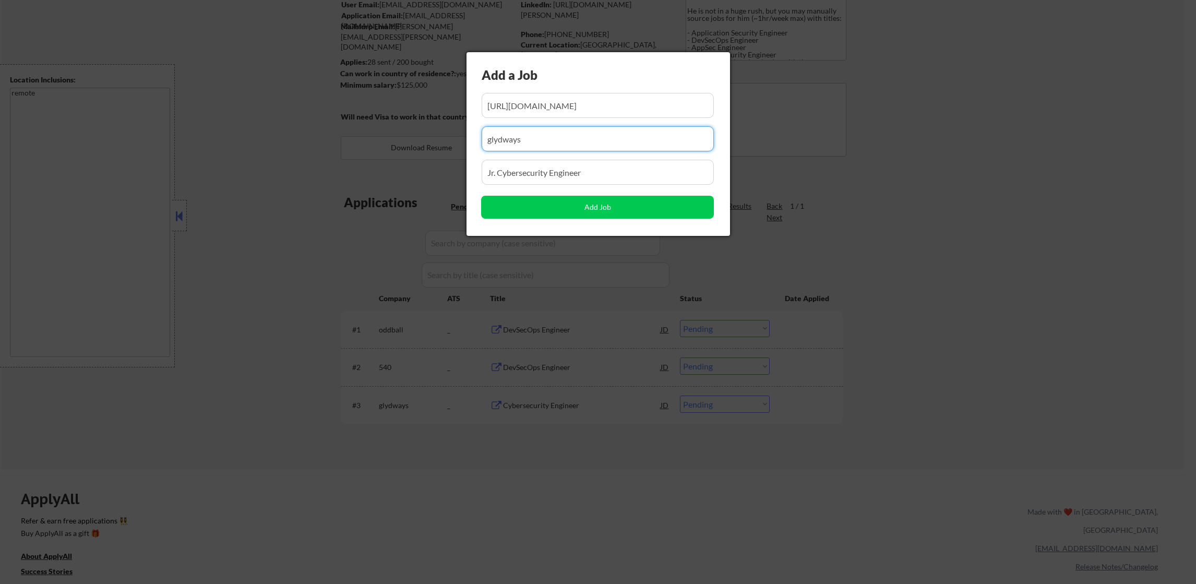
drag, startPoint x: 521, startPoint y: 141, endPoint x: 405, endPoint y: 141, distance: 115.8
click at [409, 141] on body "← Return to /applysquad Mailslurp Inbox Job Search Builder Damon Clark User Ema…" at bounding box center [598, 188] width 1196 height 584
paste input "IntegresLLC"
type input "IntegresLLC"
click at [511, 203] on button "Add Job" at bounding box center [597, 207] width 233 height 23
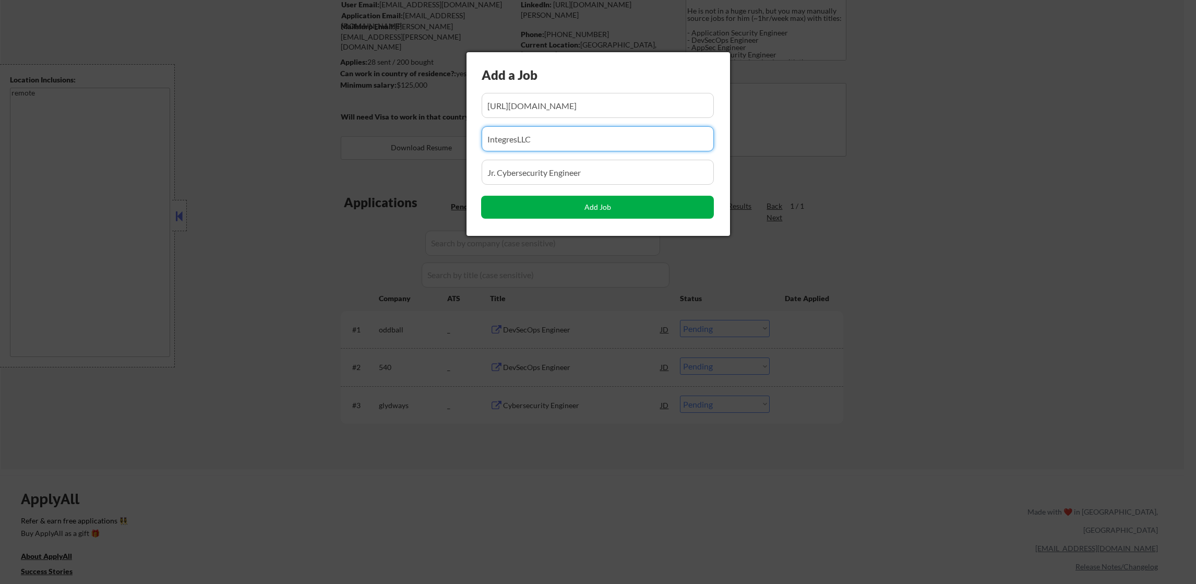
select select ""pending""
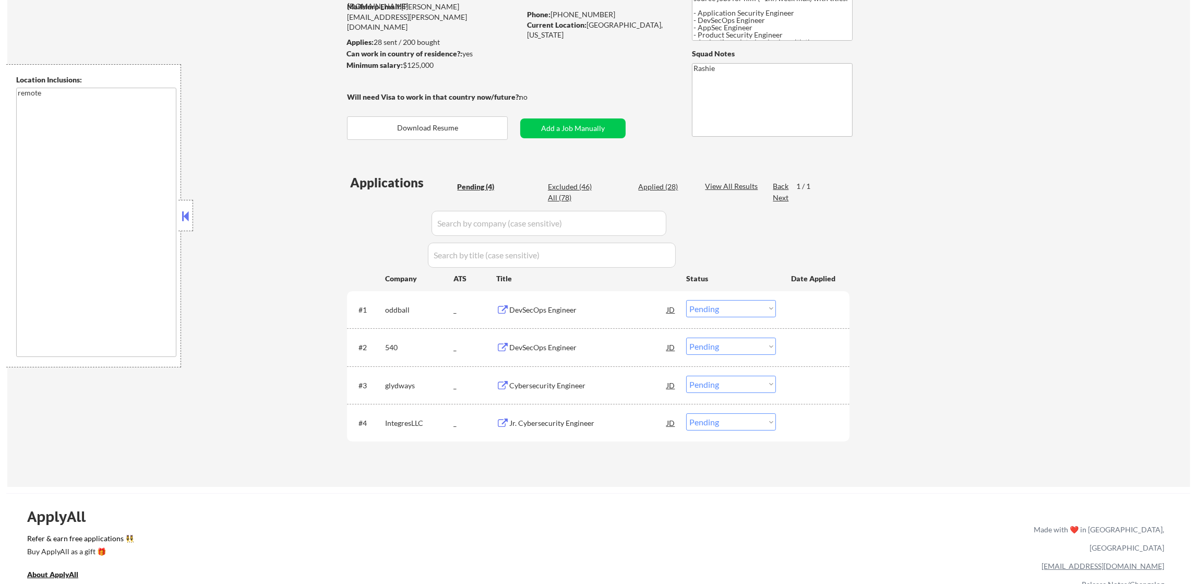
scroll to position [130, 0]
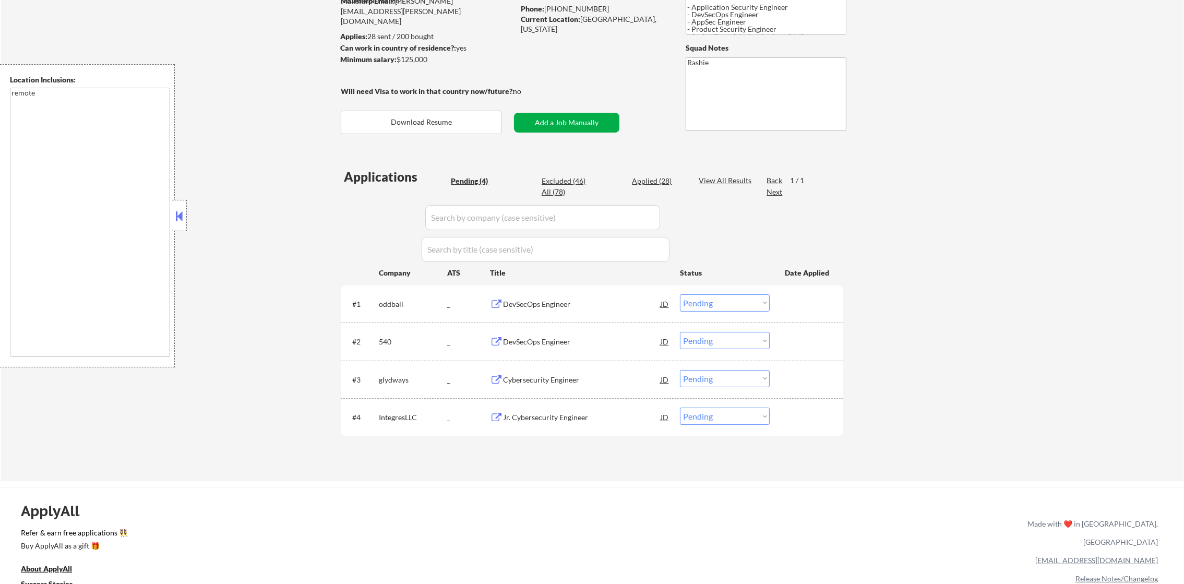
click at [569, 113] on button "Add a Job Manually" at bounding box center [566, 123] width 105 height 20
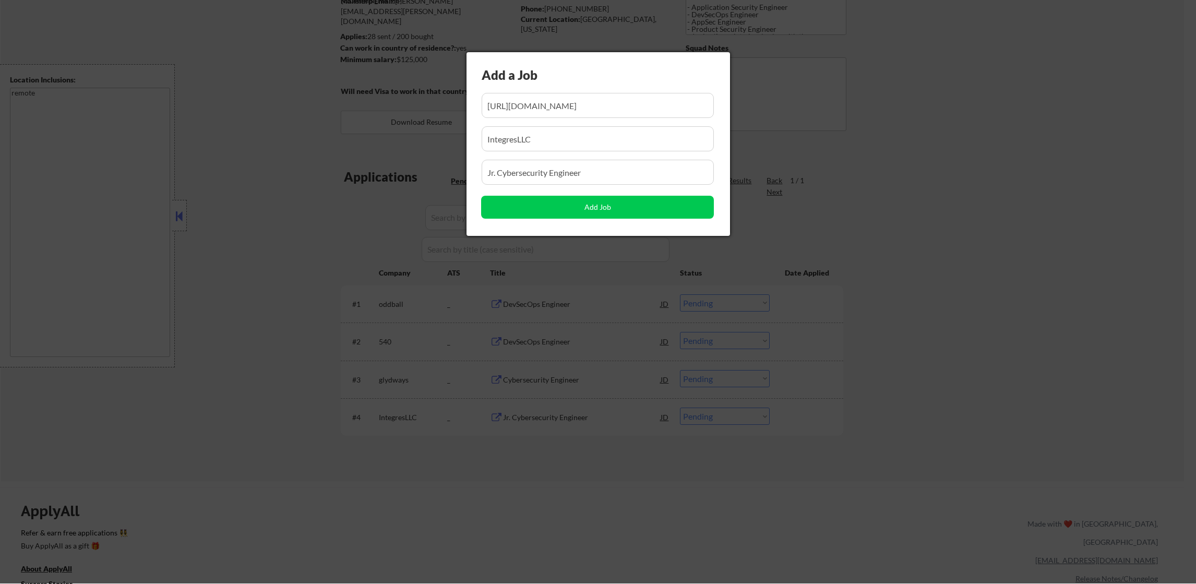
scroll to position [0, 474]
click at [394, 578] on div at bounding box center [598, 292] width 1196 height 584
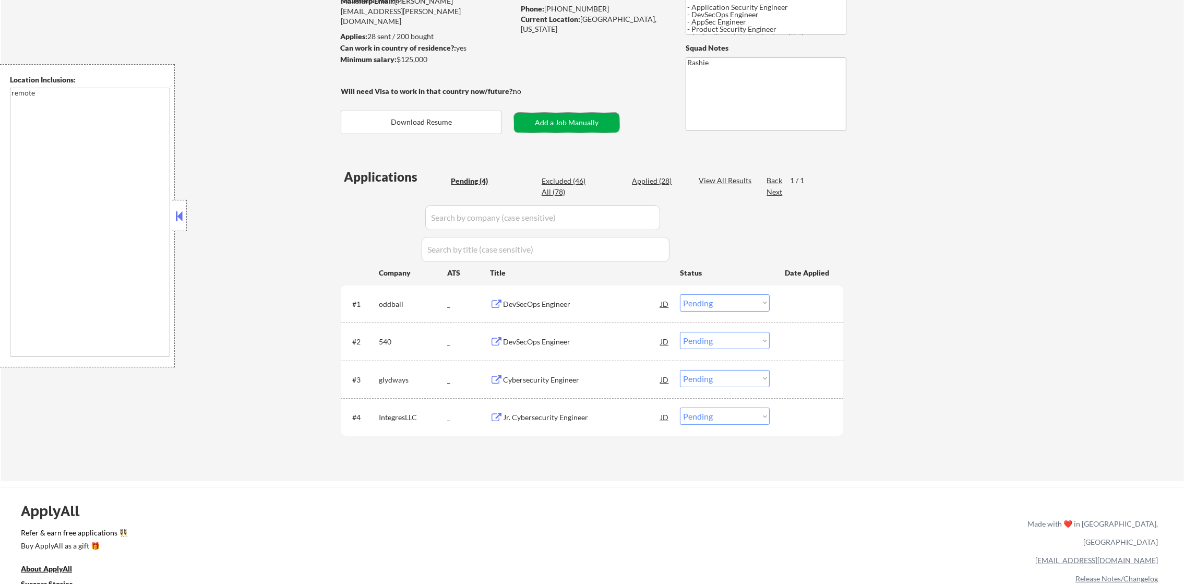
click at [573, 119] on button "Add a Job Manually" at bounding box center [566, 123] width 105 height 20
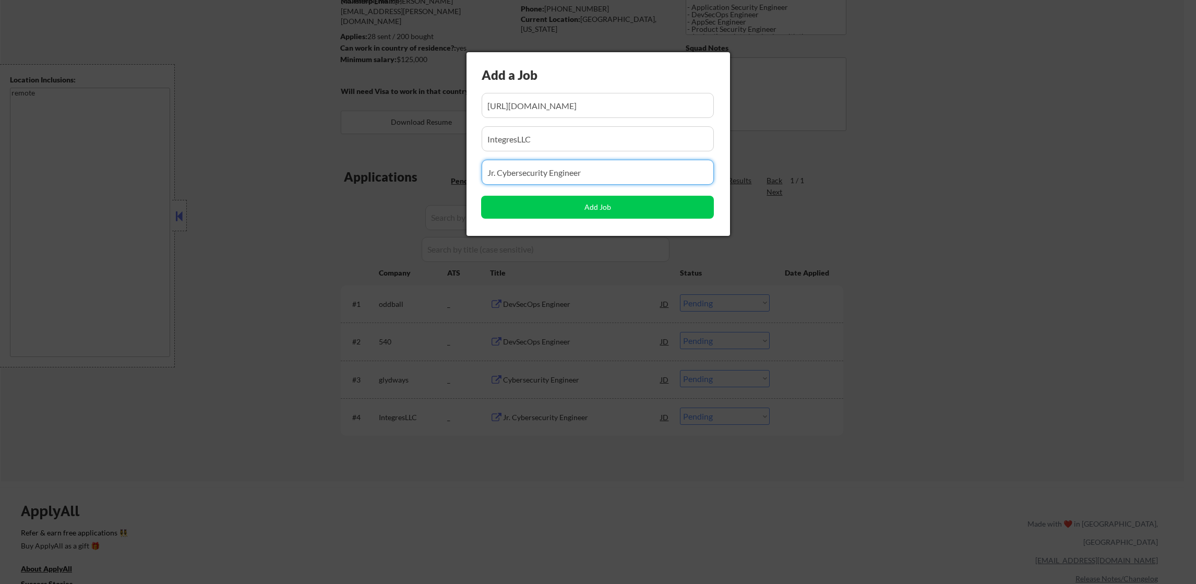
drag, startPoint x: 586, startPoint y: 173, endPoint x: 410, endPoint y: 175, distance: 176.4
click at [410, 175] on body "← Return to /applysquad Mailslurp Inbox Job Search Builder Damon Clark User Ema…" at bounding box center [598, 162] width 1196 height 584
paste input "Cybersecurity Engineer"
type input "Cybersecurity Engineer"
drag, startPoint x: 569, startPoint y: 140, endPoint x: 433, endPoint y: 140, distance: 135.7
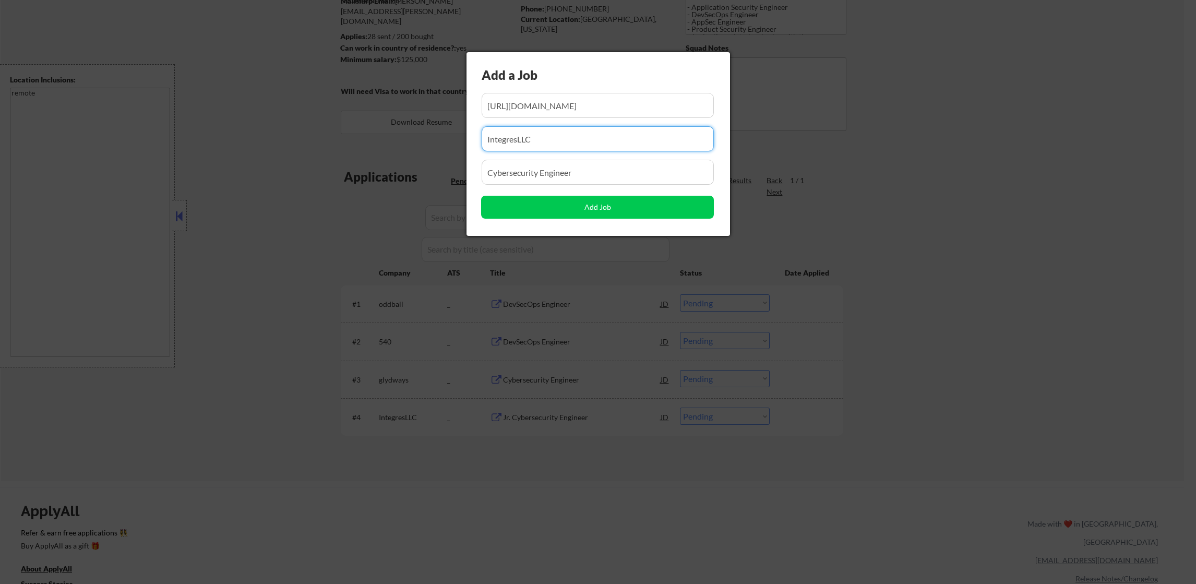
click at [434, 140] on body "← Return to /applysquad Mailslurp Inbox Job Search Builder Damon Clark User Ema…" at bounding box center [598, 162] width 1196 height 584
paste input "https://job-boards.greenhouse.io/defenseunicorns/jobs/4658125007"
type input "IntegresLLC"
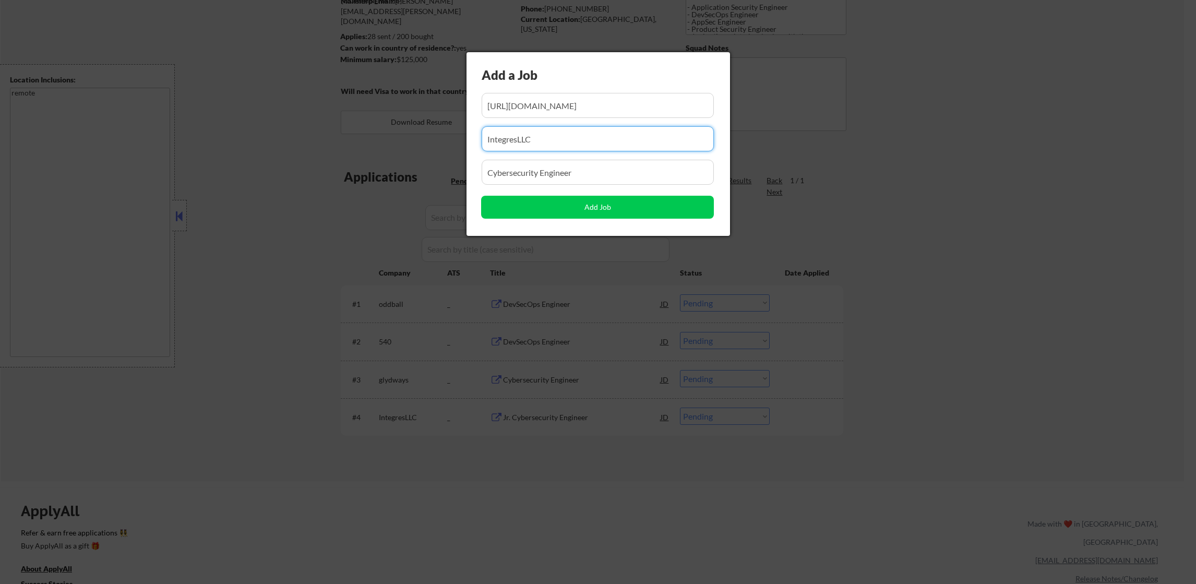
click at [537, 100] on input "input" at bounding box center [598, 105] width 233 height 25
paste input "https://job-boards.greenhouse.io/defenseunicorns/jobs/4658125007"
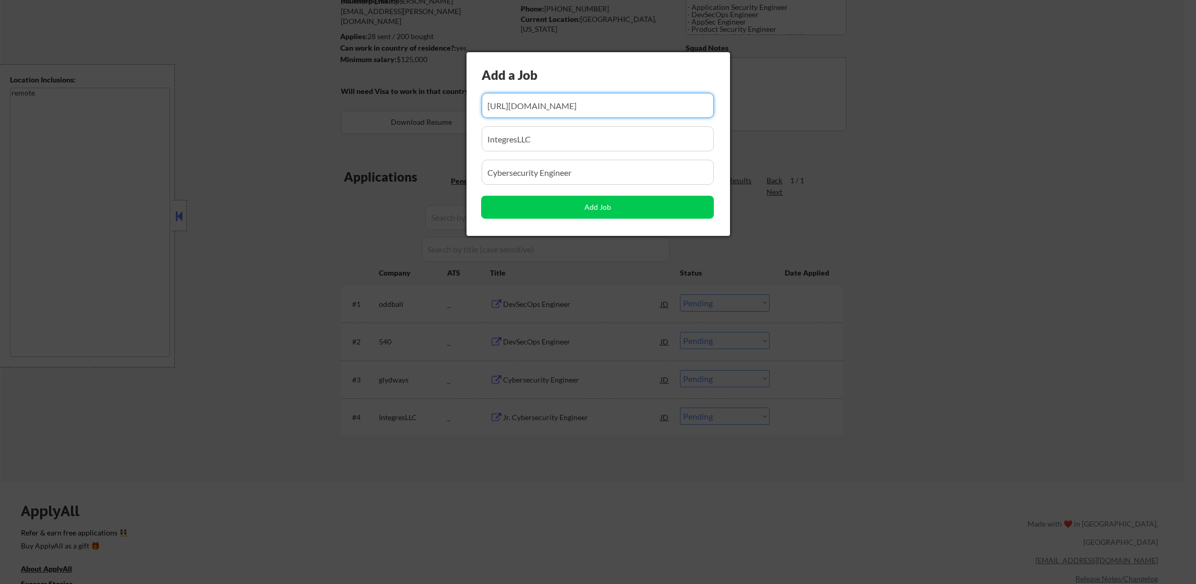
click at [603, 101] on input "input" at bounding box center [598, 105] width 233 height 25
type input "https://job-boards.greenhouse.io/defenseunicorns/jobs/4658125007"
drag, startPoint x: 451, startPoint y: 136, endPoint x: 404, endPoint y: 136, distance: 47.0
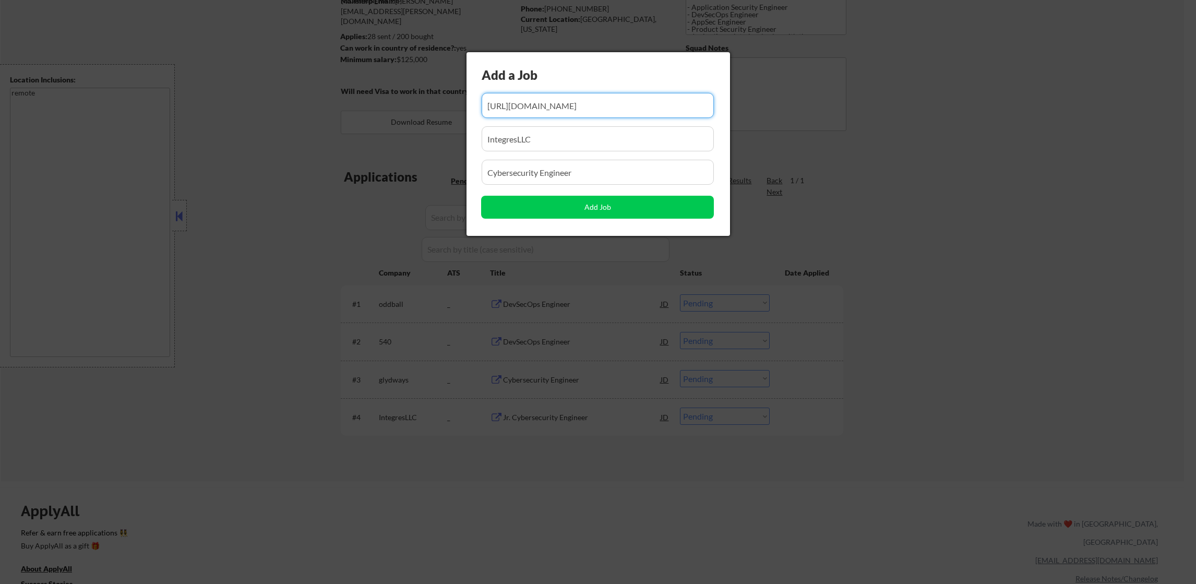
click at [404, 136] on body "← Return to /applysquad Mailslurp Inbox Job Search Builder Damon Clark User Ema…" at bounding box center [598, 162] width 1196 height 584
paste input "defenseunicorns"
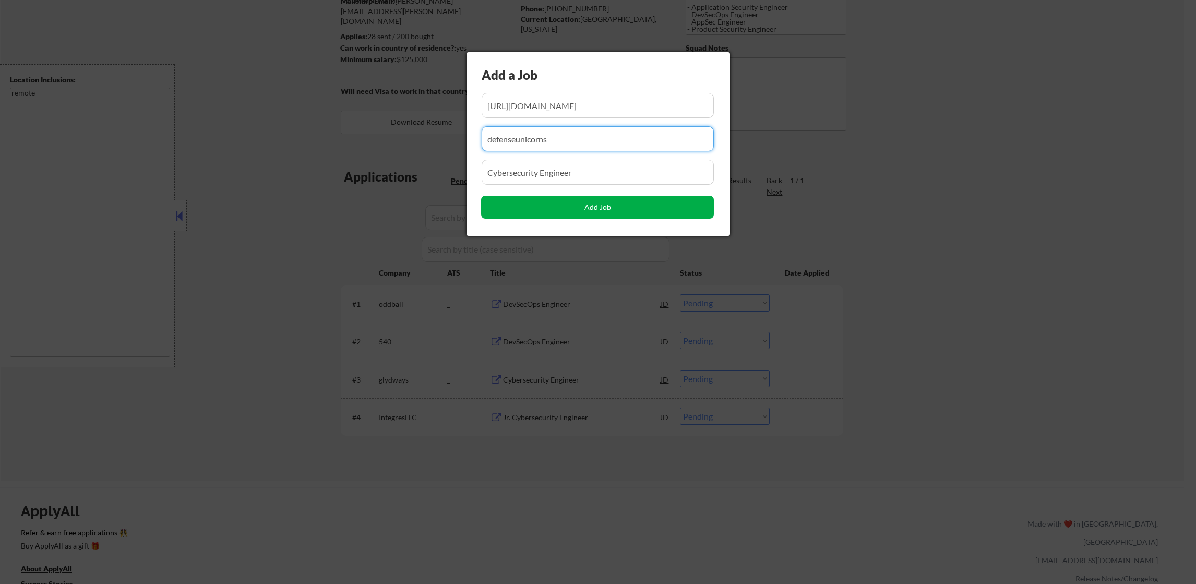
type input "defenseunicorns"
click at [536, 209] on button "Add Job" at bounding box center [597, 207] width 233 height 23
select select ""pending""
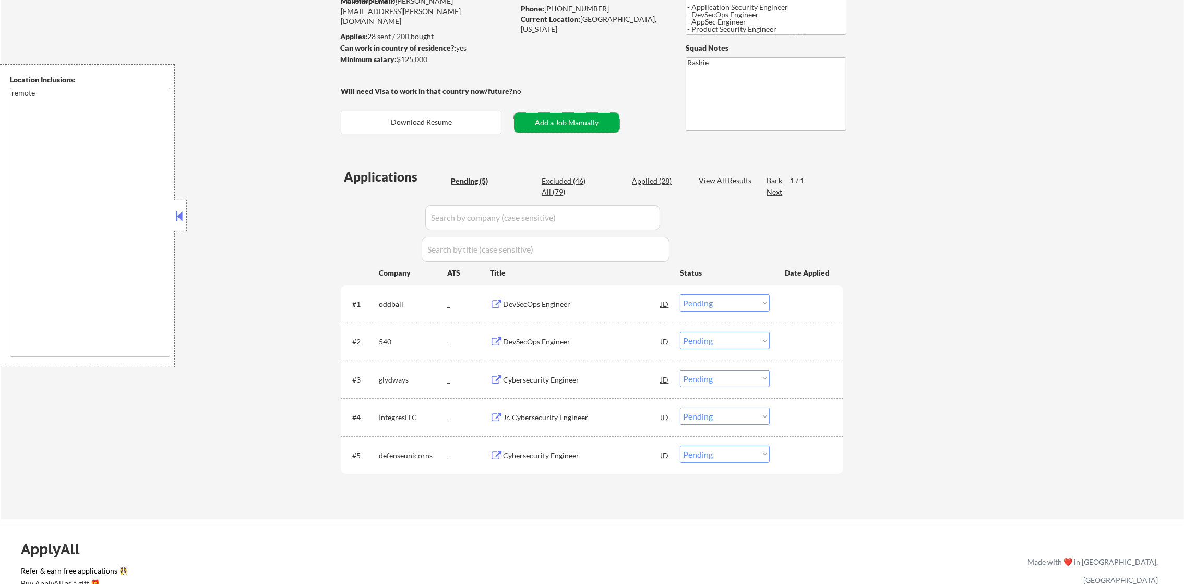
click at [579, 121] on button "Add a Job Manually" at bounding box center [566, 123] width 105 height 20
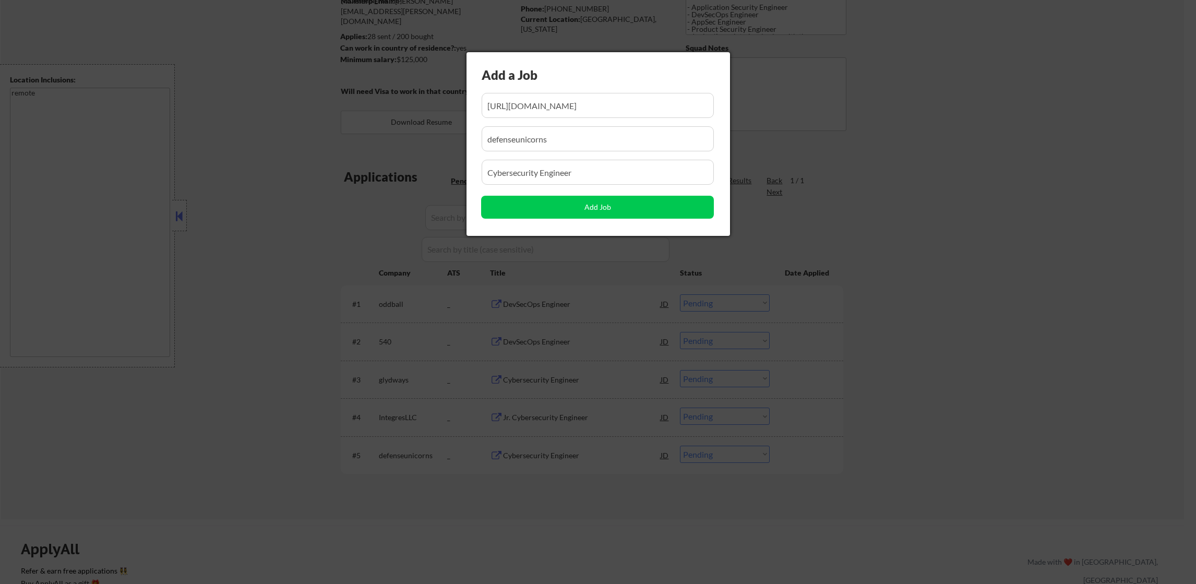
click at [565, 82] on div "Add a Job" at bounding box center [580, 75] width 197 height 18
click at [546, 106] on input "input" at bounding box center [598, 105] width 233 height 25
paste input "https://jobs.smartrecruiters.com/oneclick-ui/company/Flywire1/publication/8648e…"
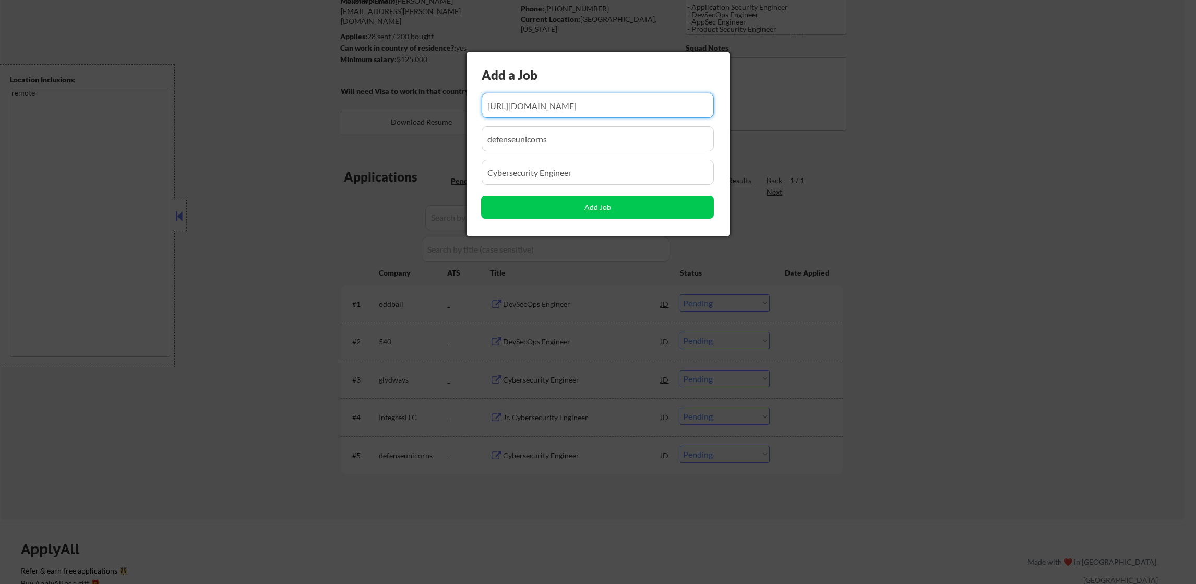
scroll to position [0, 471]
type input "https://jobs.smartrecruiters.com/oneclick-ui/company/Flywire1/publication/8648e…"
drag, startPoint x: 487, startPoint y: 143, endPoint x: 411, endPoint y: 143, distance: 76.7
click at [412, 143] on body "← Return to /applysquad Mailslurp Inbox Job Search Builder Damon Clark User Ema…" at bounding box center [598, 162] width 1196 height 584
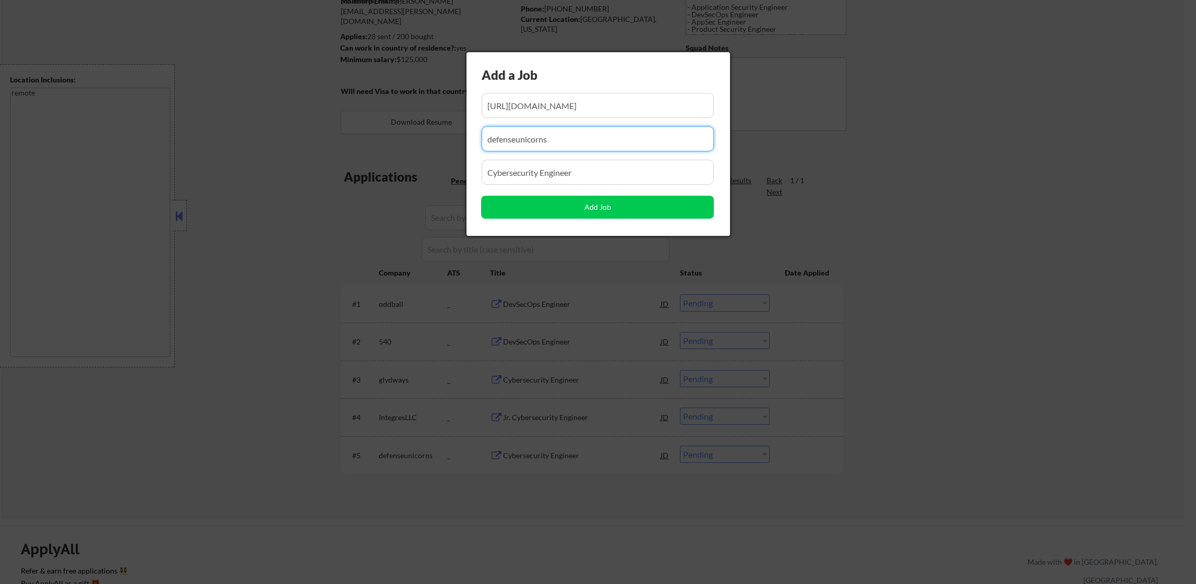
paste input "Flywire1"
type input "Flywire1"
drag, startPoint x: 587, startPoint y: 173, endPoint x: 418, endPoint y: 170, distance: 169.6
click at [418, 170] on body "← Return to /applysquad Mailslurp Inbox Job Search Builder Damon Clark User Ema…" at bounding box center [598, 162] width 1196 height 584
paste input "Security Engineer"
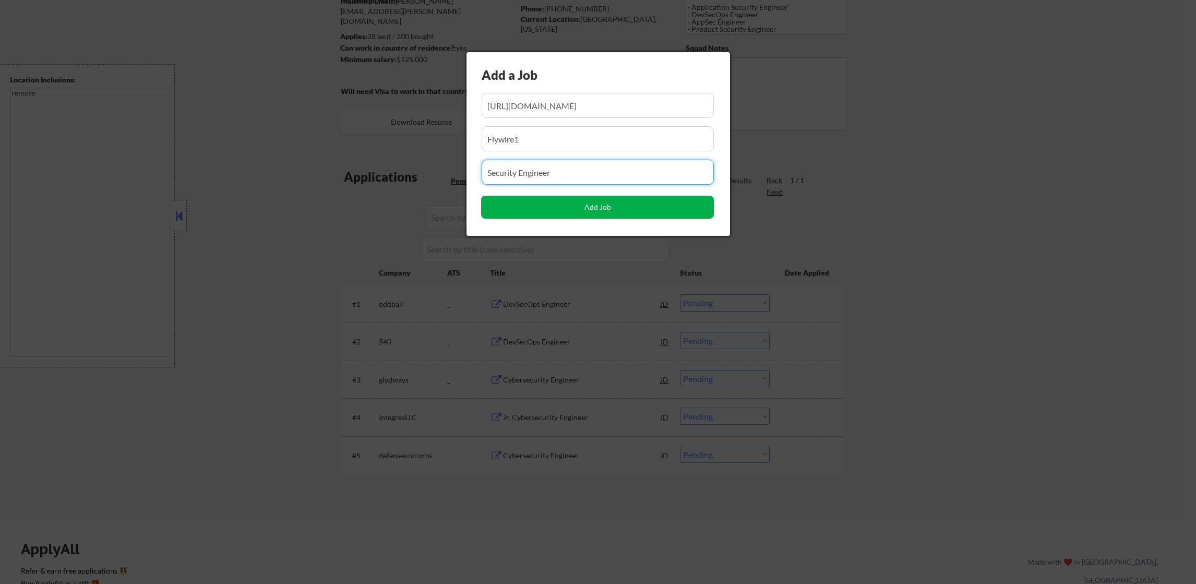
type input "Security Engineer"
click at [536, 204] on button "Add Job" at bounding box center [597, 207] width 233 height 23
select select ""pending""
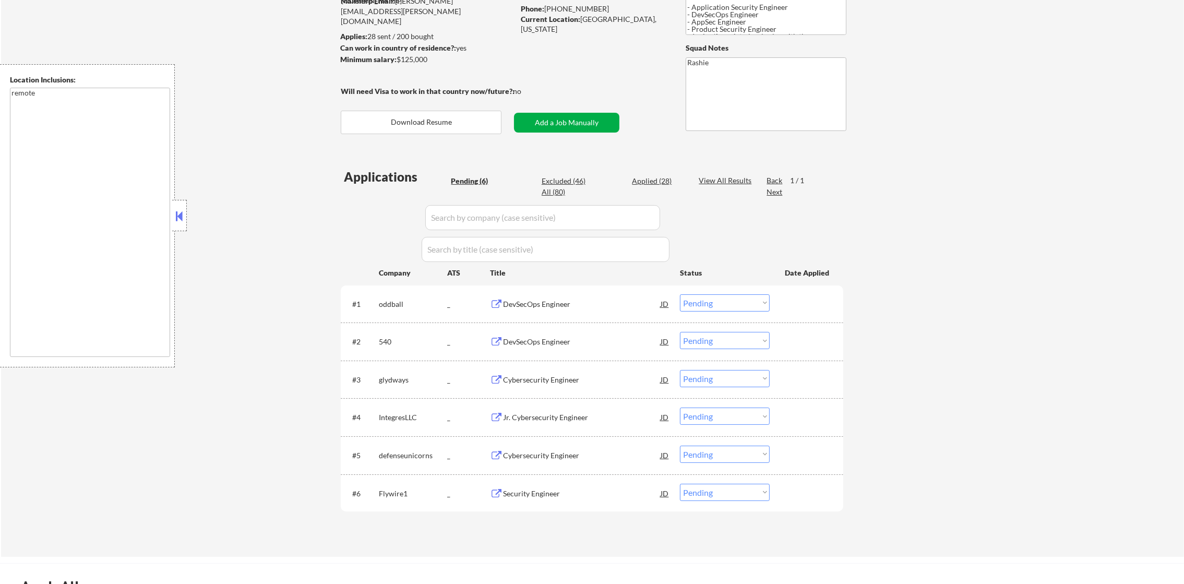
click at [591, 117] on button "Add a Job Manually" at bounding box center [566, 123] width 105 height 20
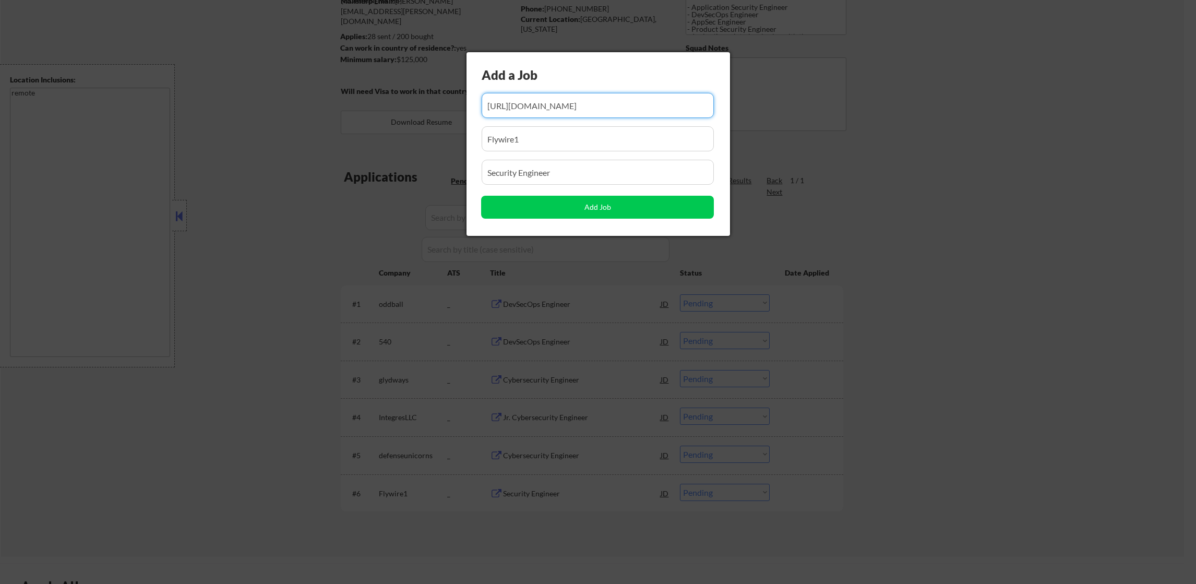
click at [558, 104] on input "input" at bounding box center [598, 105] width 233 height 25
paste input "https://builtin.com/apply/job/security-engineer-ii/6751423"
type input "https://builtin.com/apply/job/security-engineer-ii/6751423"
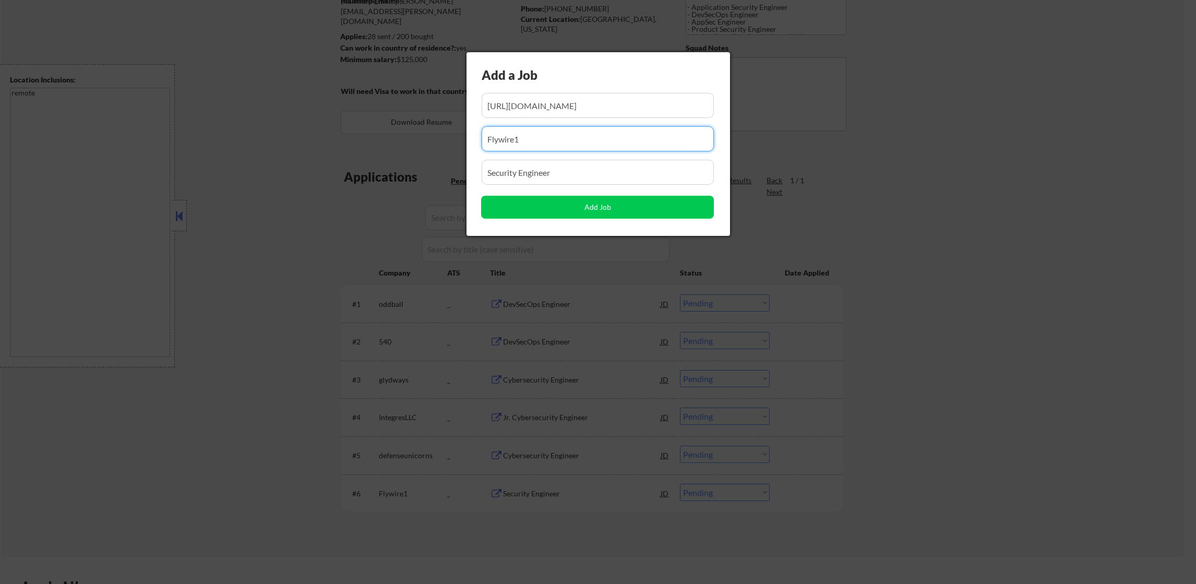
drag, startPoint x: 532, startPoint y: 140, endPoint x: 412, endPoint y: 138, distance: 119.5
click at [415, 138] on body "← Return to /applysquad Mailslurp Inbox Job Search Builder Damon Clark User Ema…" at bounding box center [598, 162] width 1196 height 584
type input "ActBlue"
drag, startPoint x: 554, startPoint y: 171, endPoint x: 376, endPoint y: 172, distance: 177.4
click at [377, 172] on body "← Return to /applysquad Mailslurp Inbox Job Search Builder Damon Clark User Ema…" at bounding box center [598, 162] width 1196 height 584
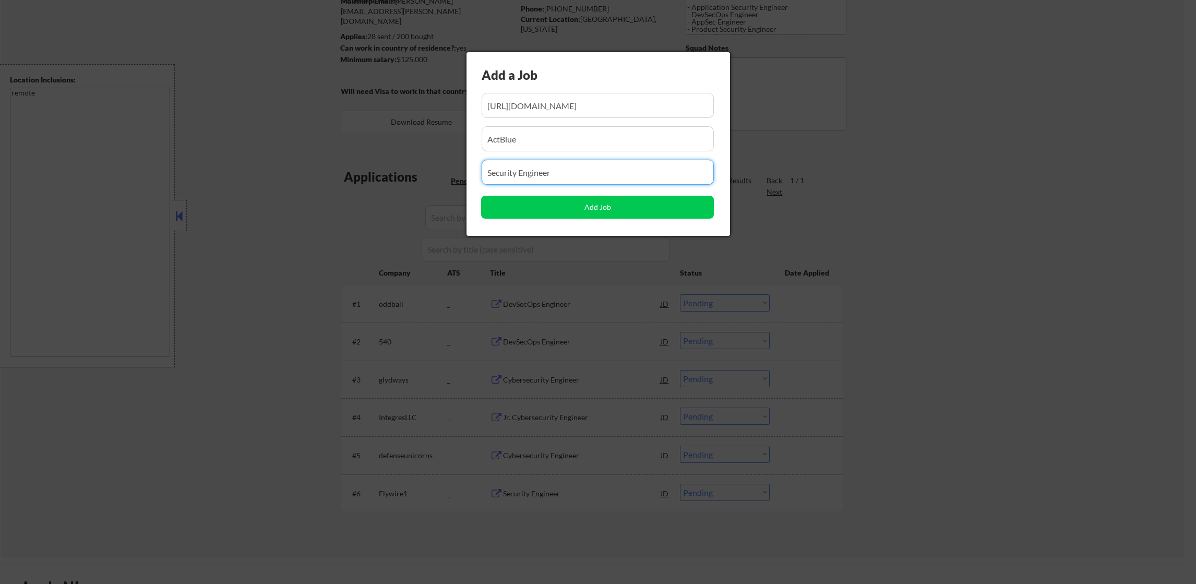
paste input "Security Engineer II"
type input "Security Engineer II"
click at [514, 201] on button "Add Job" at bounding box center [597, 207] width 233 height 23
select select ""pending""
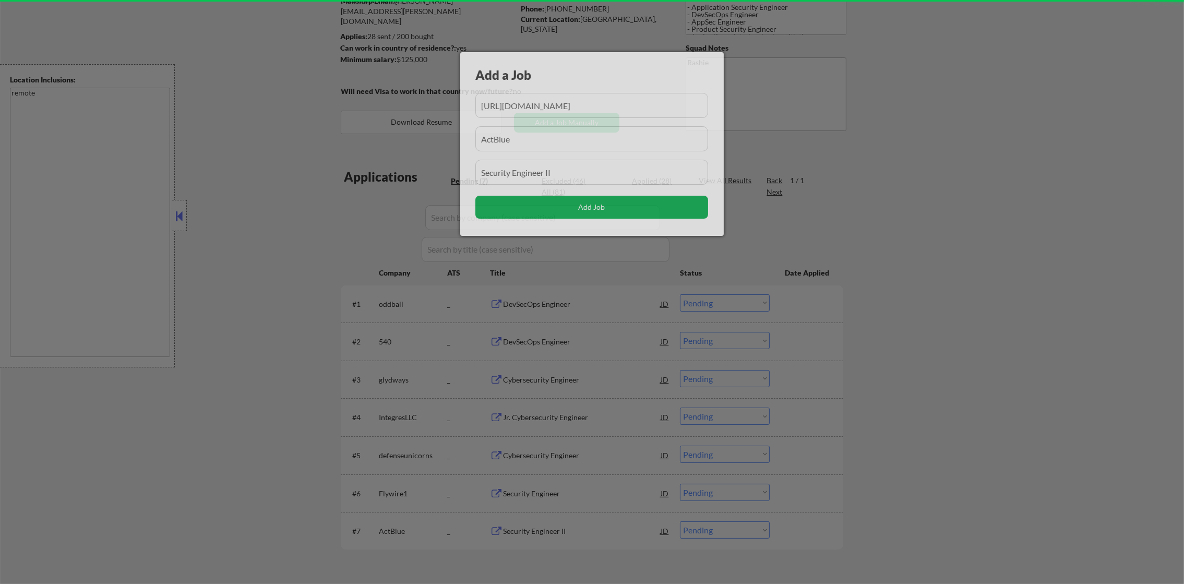
click at [577, 209] on button "Add Job" at bounding box center [591, 207] width 233 height 23
select select ""pending""
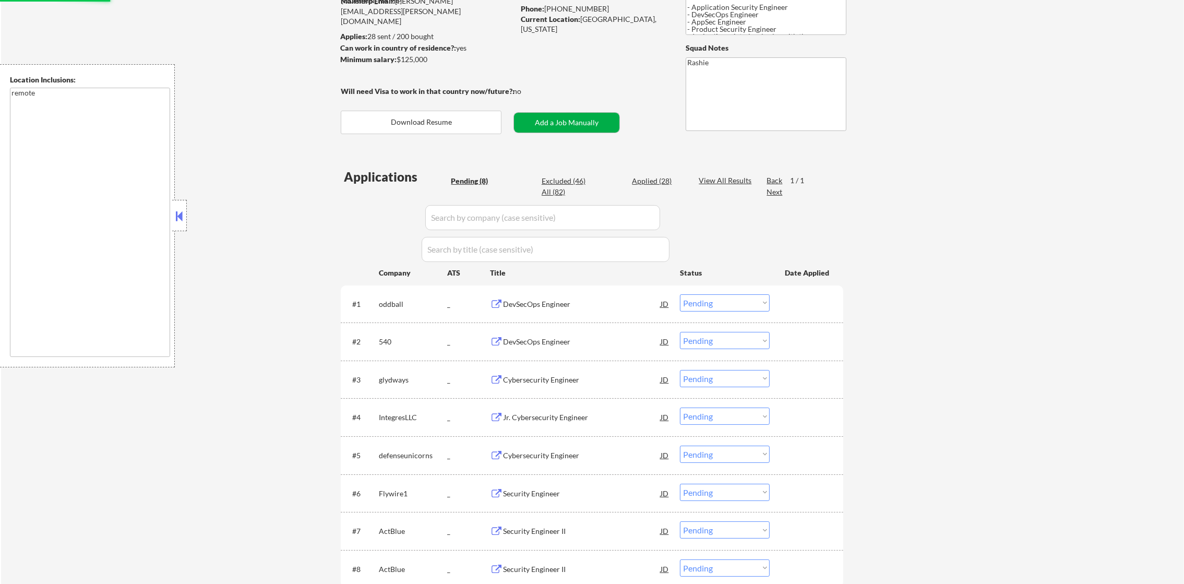
click at [561, 122] on button "Add a Job Manually" at bounding box center [566, 123] width 105 height 20
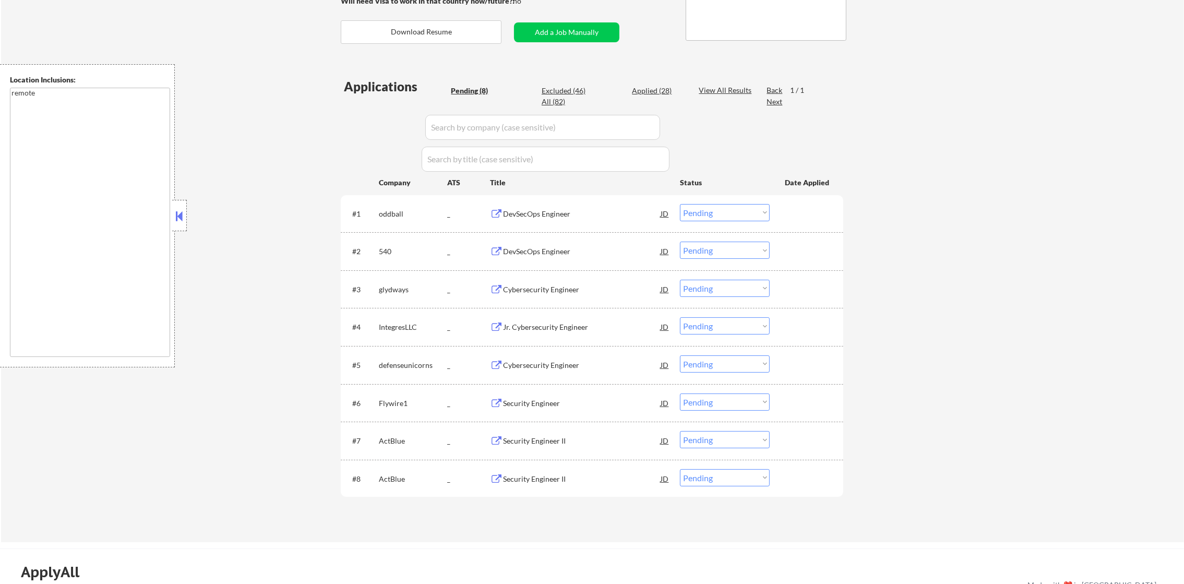
scroll to position [208, 0]
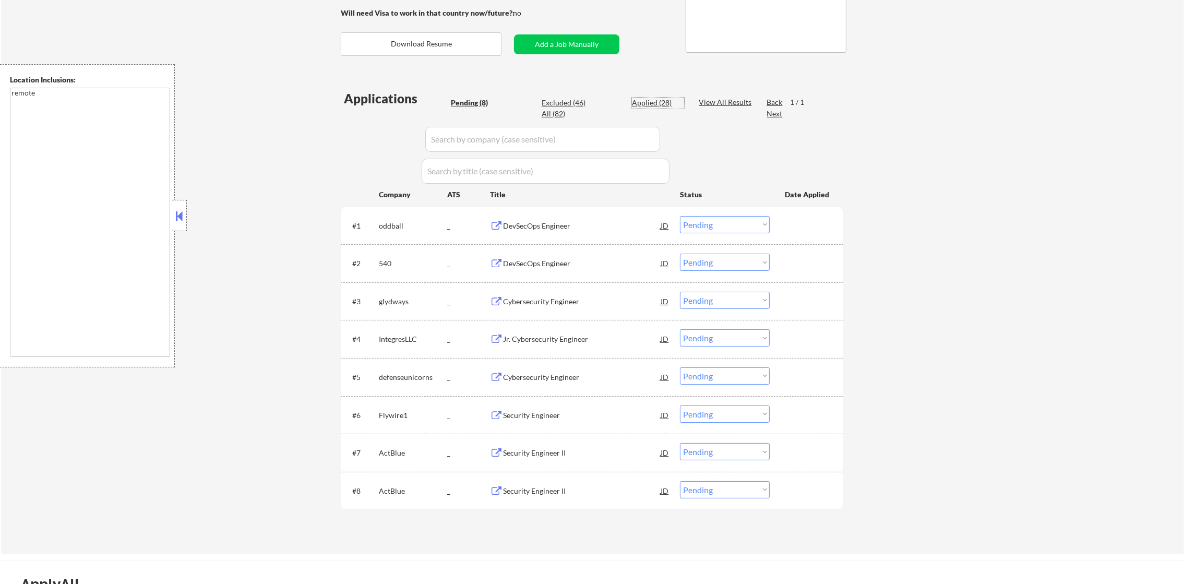
click at [661, 101] on div "Applied (28)" at bounding box center [658, 103] width 52 height 10
select select ""applied""
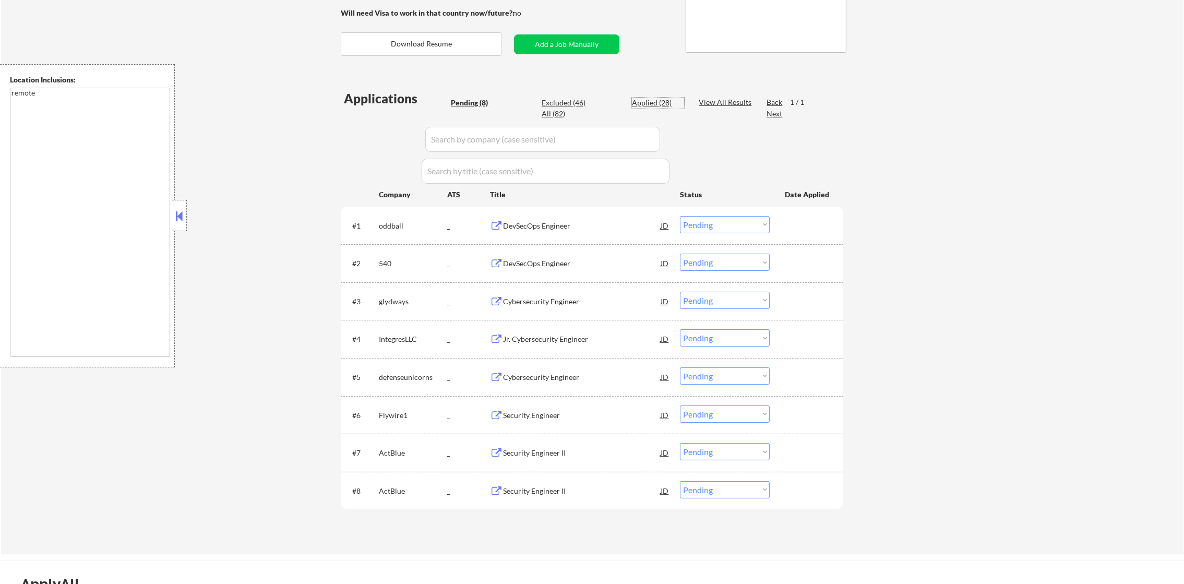
select select ""applied""
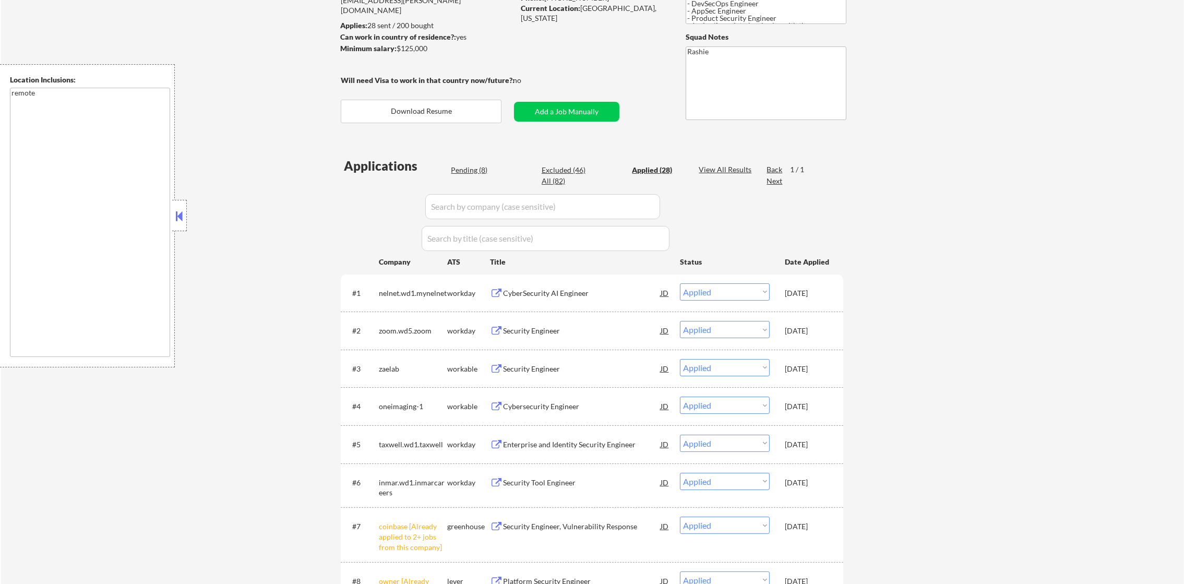
scroll to position [126, 0]
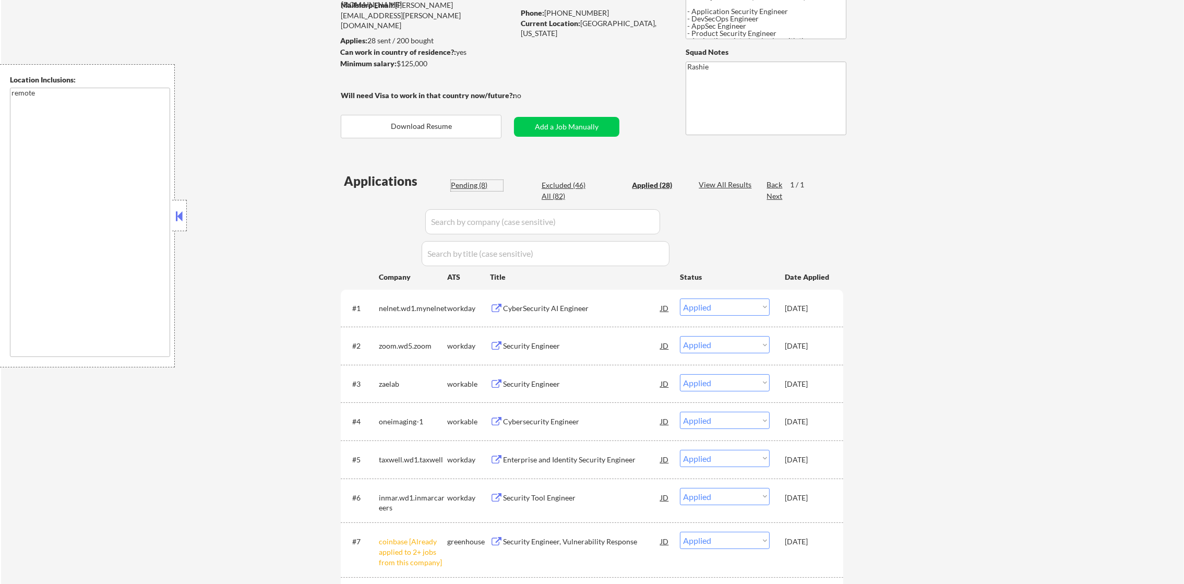
click at [474, 183] on div "Pending (8)" at bounding box center [477, 185] width 52 height 10
select select ""pending""
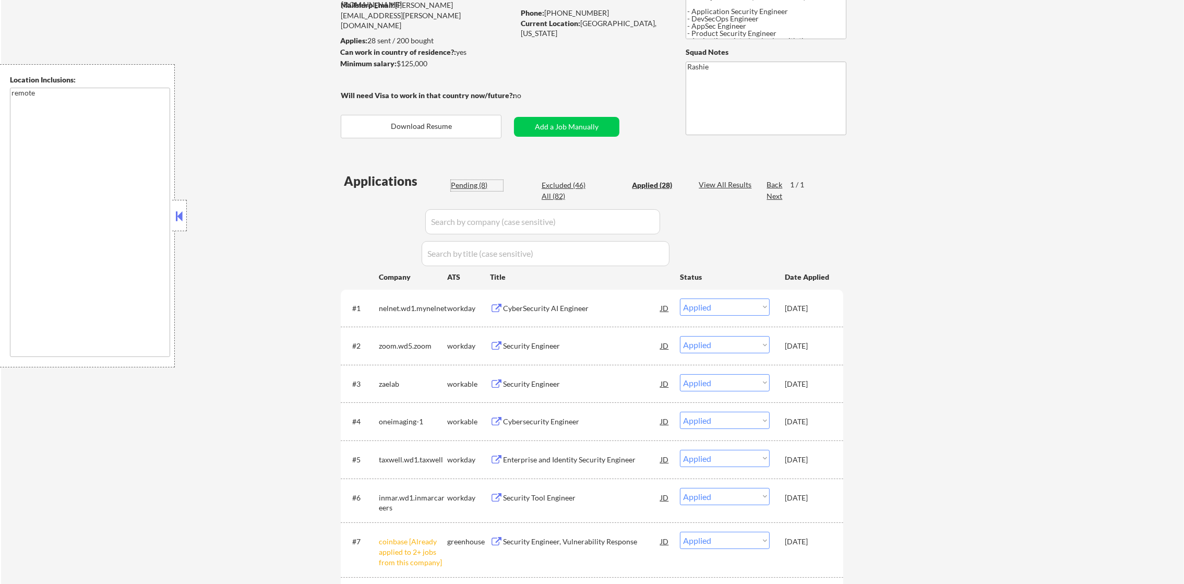
select select ""pending""
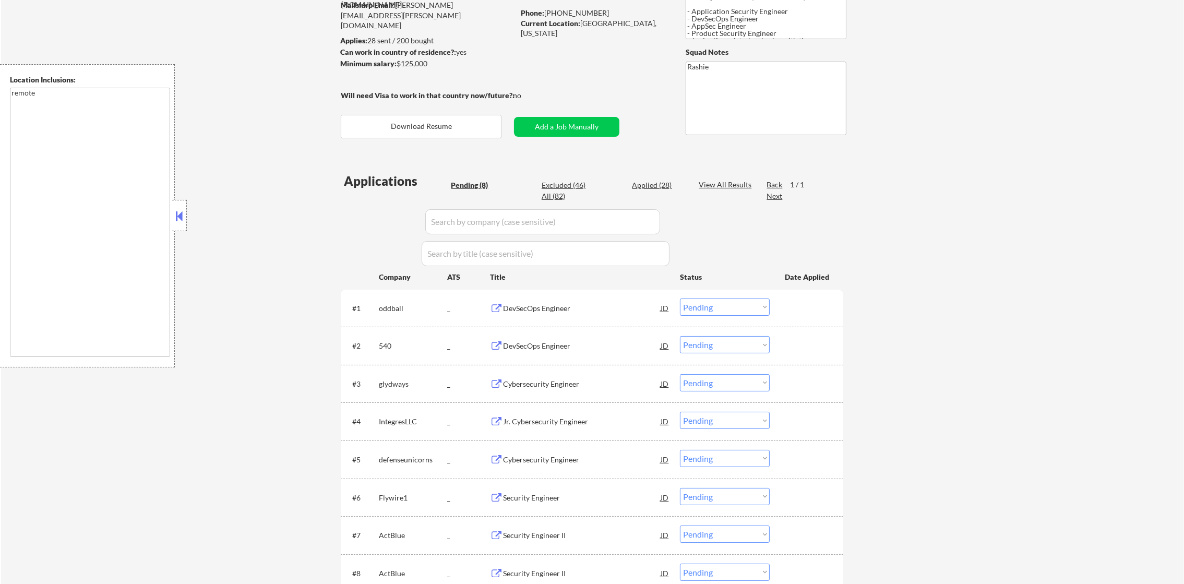
click at [471, 181] on div "Pending (8)" at bounding box center [477, 185] width 52 height 10
click at [246, 274] on div "← Return to /applysquad Mailslurp Inbox Job Search Builder Damon Clark User Ema…" at bounding box center [592, 276] width 1183 height 721
click at [577, 114] on div "← Return to /applysquad Mailslurp Inbox Job Search Builder Damon Clark User Ema…" at bounding box center [592, 272] width 521 height 712
click at [572, 122] on button "Add a Job Manually" at bounding box center [566, 127] width 105 height 20
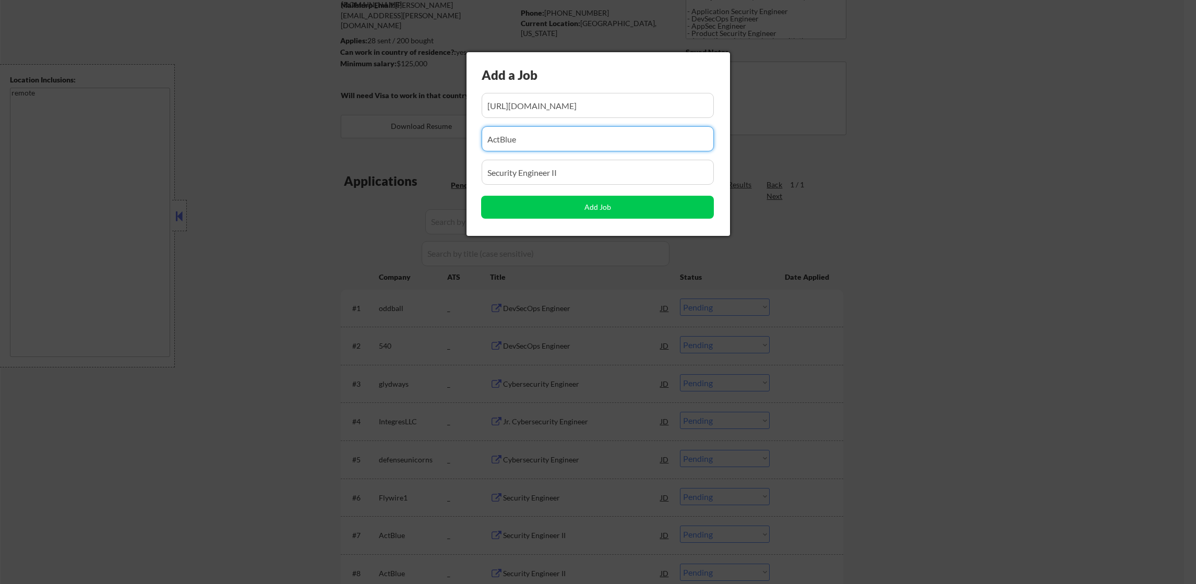
drag, startPoint x: 563, startPoint y: 138, endPoint x: 434, endPoint y: 137, distance: 128.9
click at [440, 136] on body "← Return to /applysquad Mailslurp Inbox Job Search Builder Damon Clark User Ema…" at bounding box center [598, 166] width 1196 height 584
paste input "Sawdey Solution Services"
type input "Sawdey Solution Services"
drag, startPoint x: 584, startPoint y: 171, endPoint x: 421, endPoint y: 170, distance: 162.8
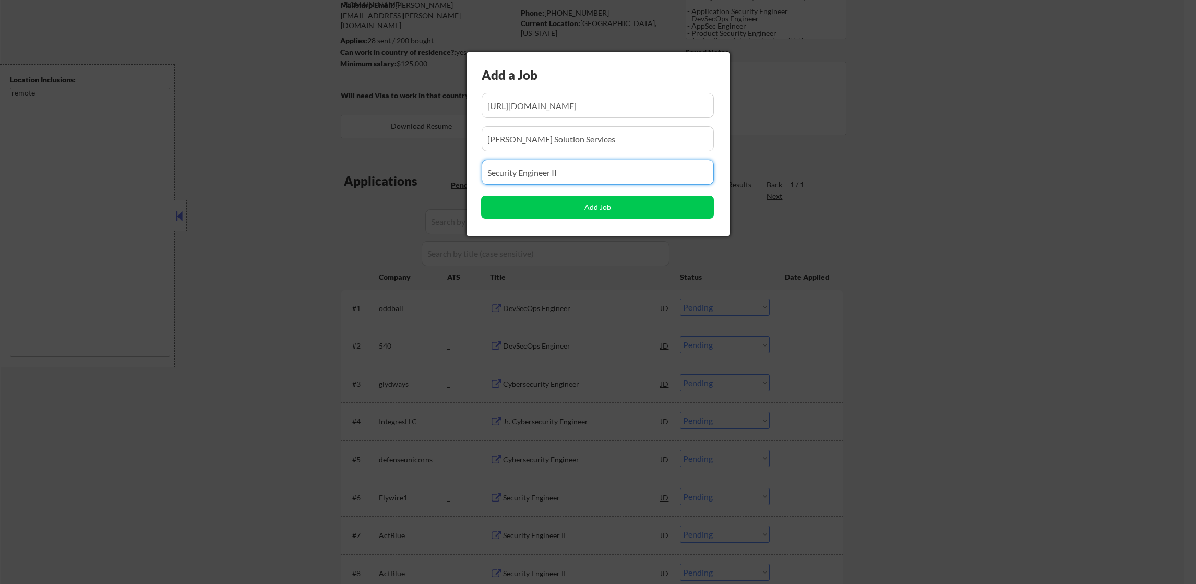
click at [421, 170] on body "← Return to /applysquad Mailslurp Inbox Job Search Builder Damon Clark User Ema…" at bounding box center [598, 166] width 1196 height 584
paste input "Cybersecurity Engineer"
type input "Cybersecurity Engineer"
click at [613, 110] on input "input" at bounding box center [598, 105] width 233 height 25
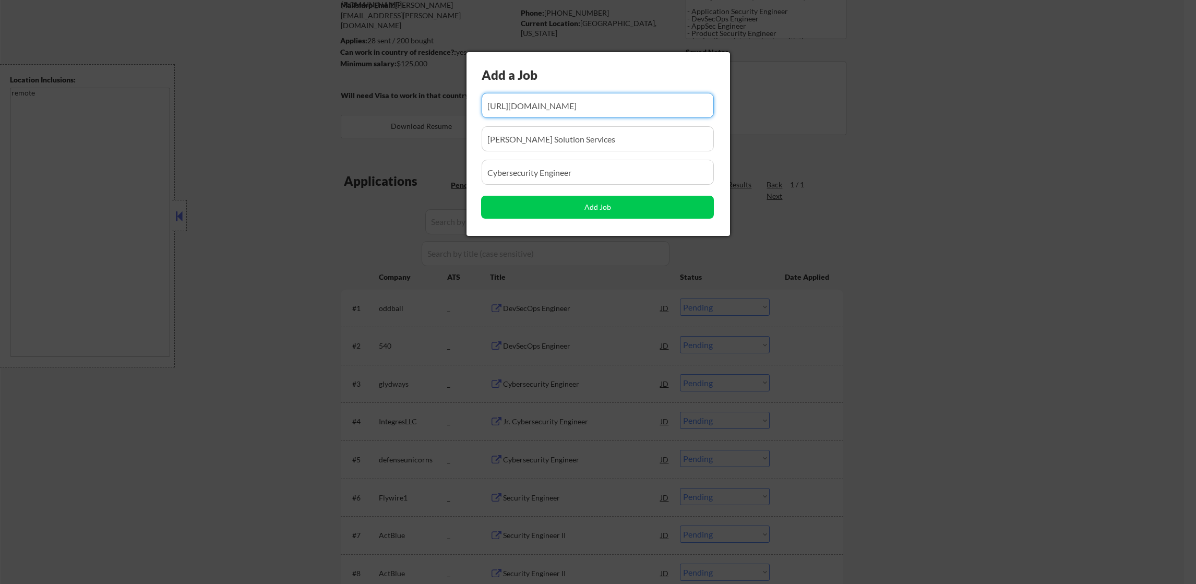
click at [613, 110] on input "input" at bounding box center [598, 105] width 233 height 25
paste input "https://www.simplyhired.com/job/5oB7FJGniCIPKERah4GokSwnOoaonPYyj2Z9XXonwOv8TyC…"
type input "https://www.simplyhired.com/job/5oB7FJGniCIPKERah4GokSwnOoaonPYyj2Z9XXonwOv8TyC…"
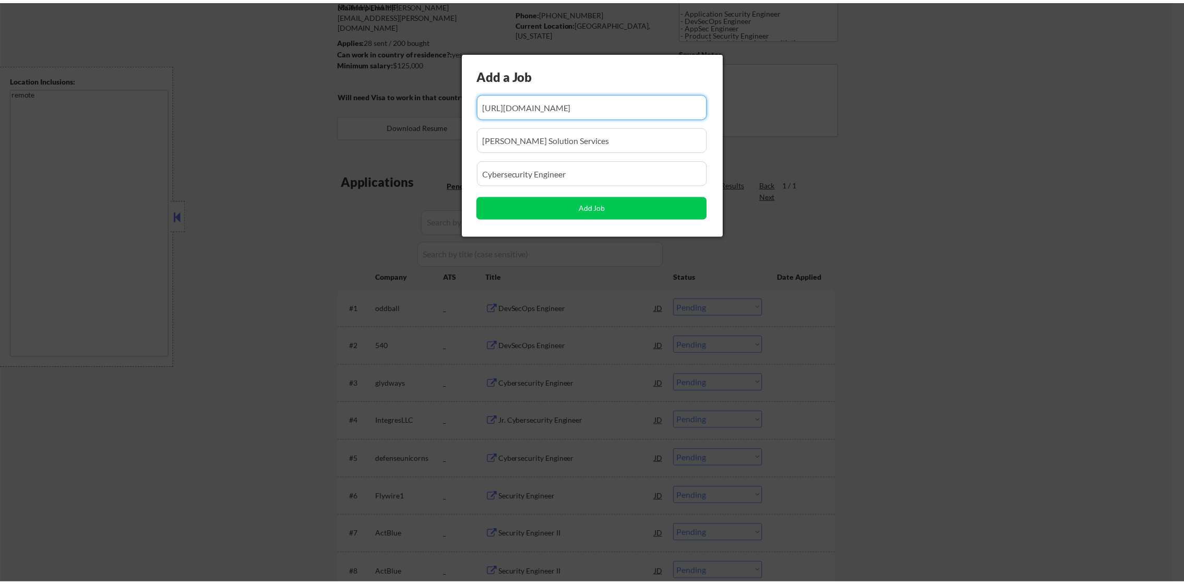
scroll to position [0, 0]
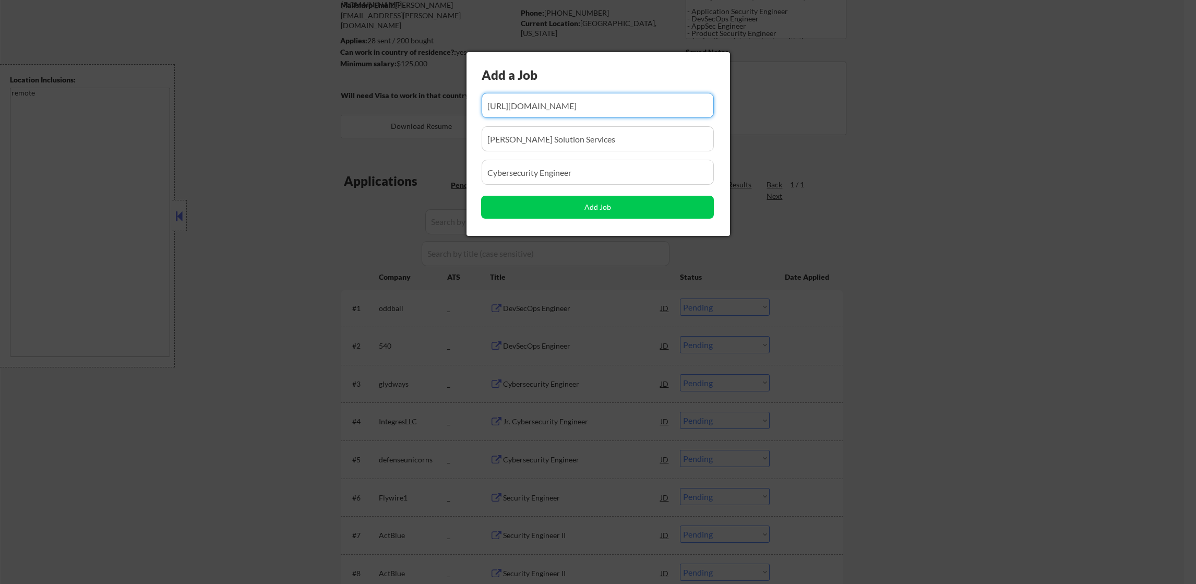
click at [611, 91] on div "Add a Job Add Job" at bounding box center [597, 144] width 263 height 184
click at [605, 126] on input "input" at bounding box center [598, 138] width 233 height 25
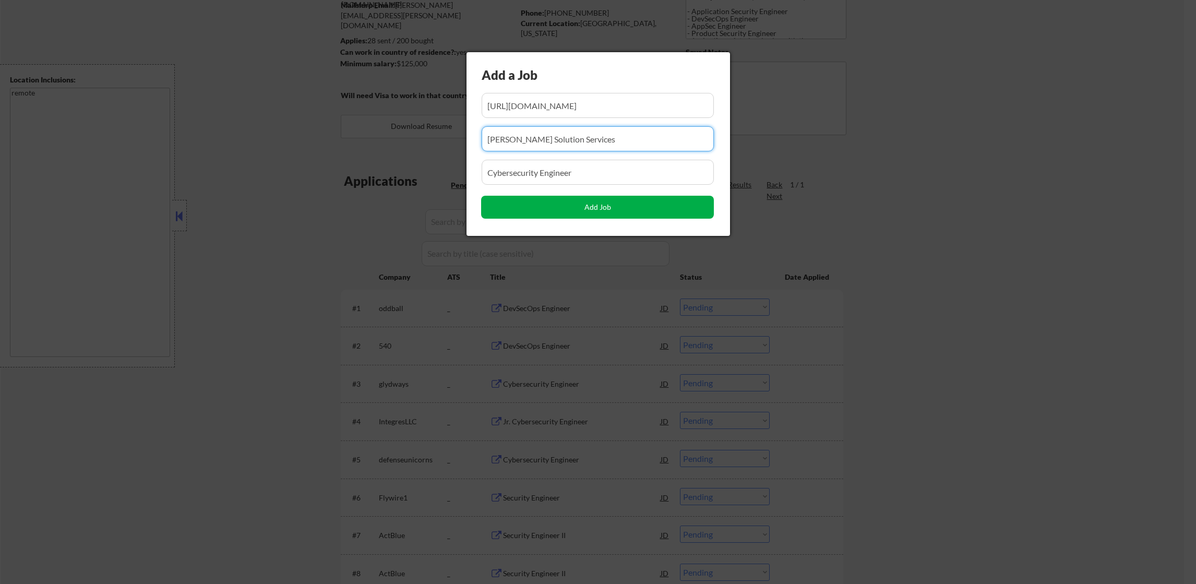
click at [583, 210] on button "Add Job" at bounding box center [597, 207] width 233 height 23
select select ""pending""
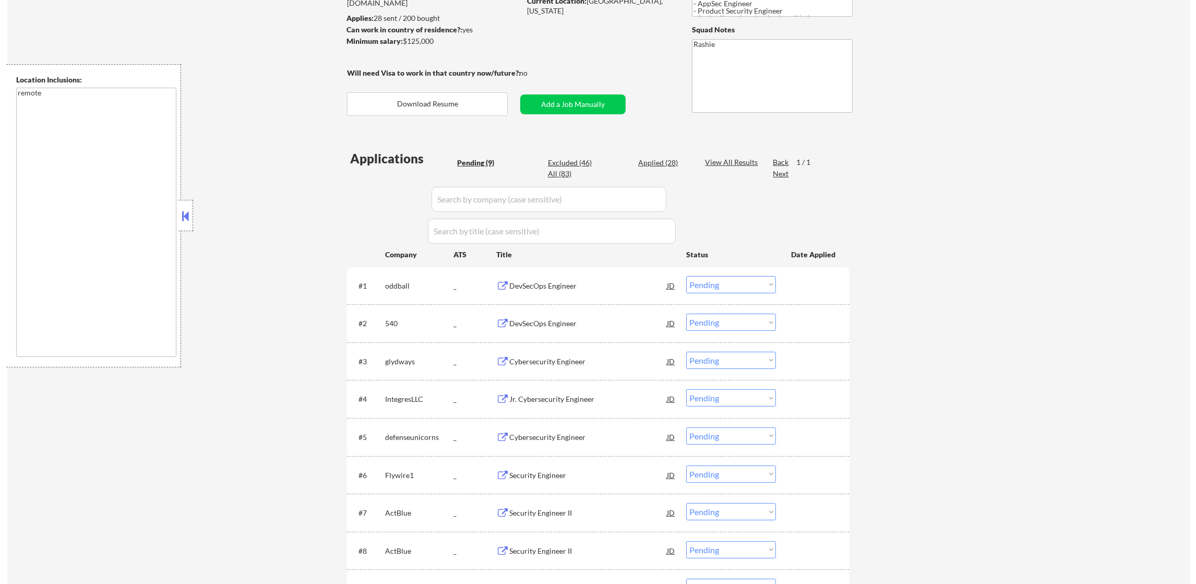
scroll to position [152, 0]
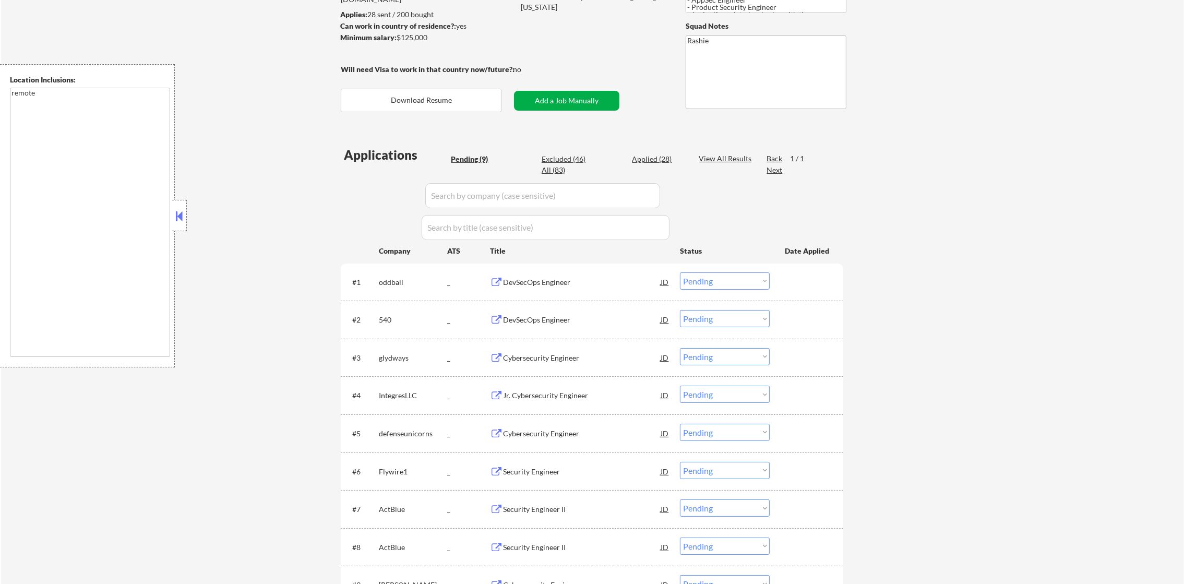
click at [543, 100] on button "Add a Job Manually" at bounding box center [566, 101] width 105 height 20
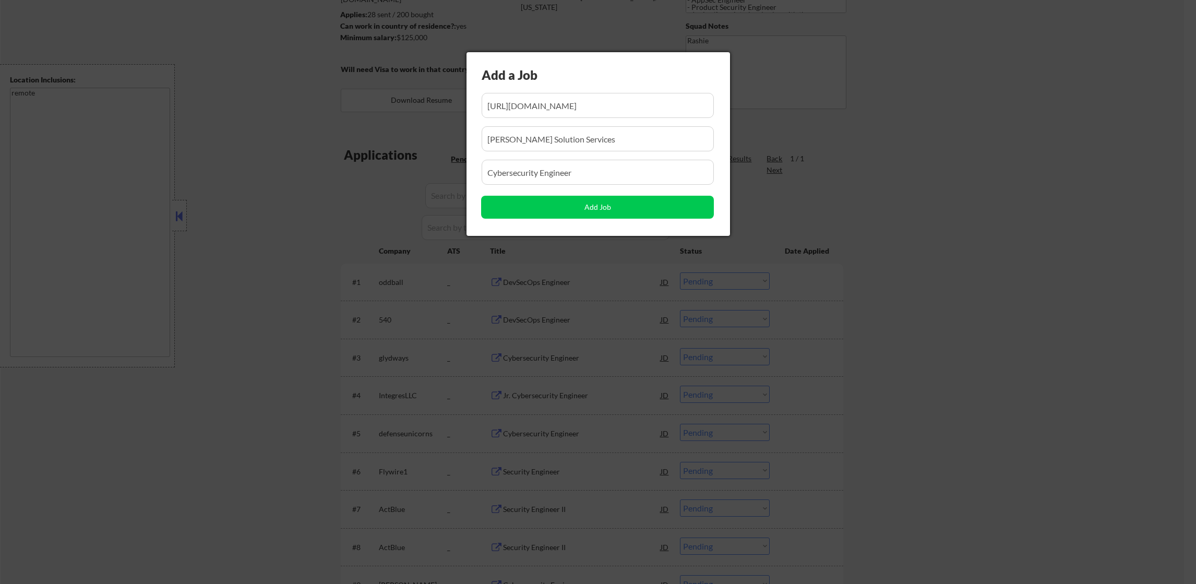
scroll to position [0, 0]
drag, startPoint x: 572, startPoint y: 138, endPoint x: 403, endPoint y: 147, distance: 169.3
click at [403, 147] on body "← Return to /applysquad Mailslurp Inbox Job Search Builder Damon Clark User Ema…" at bounding box center [598, 140] width 1196 height 584
paste input "Rediantt LLC"
type input "Rediantt LLC"
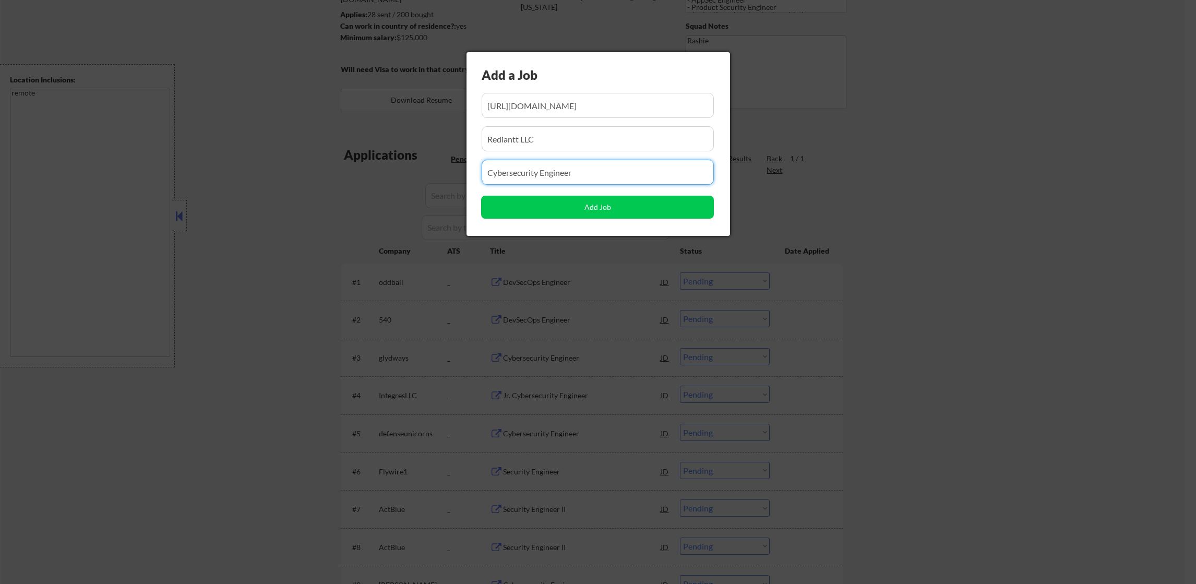
drag, startPoint x: 609, startPoint y: 170, endPoint x: 443, endPoint y: 148, distance: 167.3
click at [443, 148] on body "← Return to /applysquad Mailslurp Inbox Job Search Builder Damon Clark User Ema…" at bounding box center [598, 140] width 1196 height 584
paste input "Cyber Security Engineer"
type input "Cyber Security Engineer"
click at [583, 104] on input "input" at bounding box center [598, 105] width 233 height 25
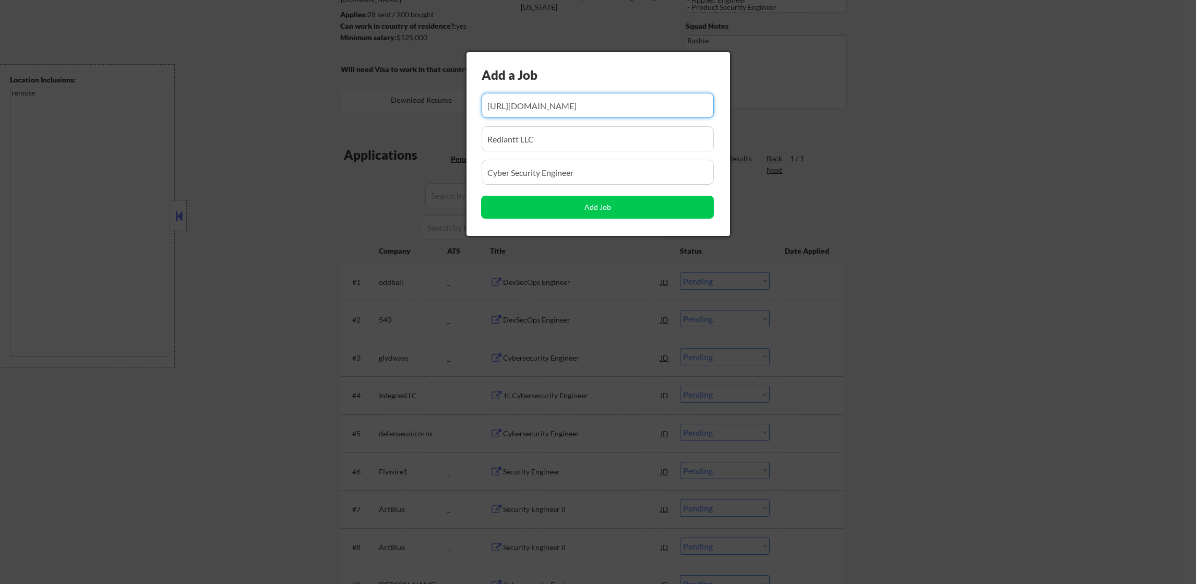
click at [583, 104] on input "input" at bounding box center [598, 105] width 233 height 25
paste input "https://www.simplyhired.com/job/WFnRulgciTp91kkZpj7PIO032BbWHUN82QaeqbhuVSt10r5…"
type input "https://www.simplyhired.com/job/WFnRulgciTp91kkZpj7PIO032BbWHUN82QaeqbhuVSt10r5…"
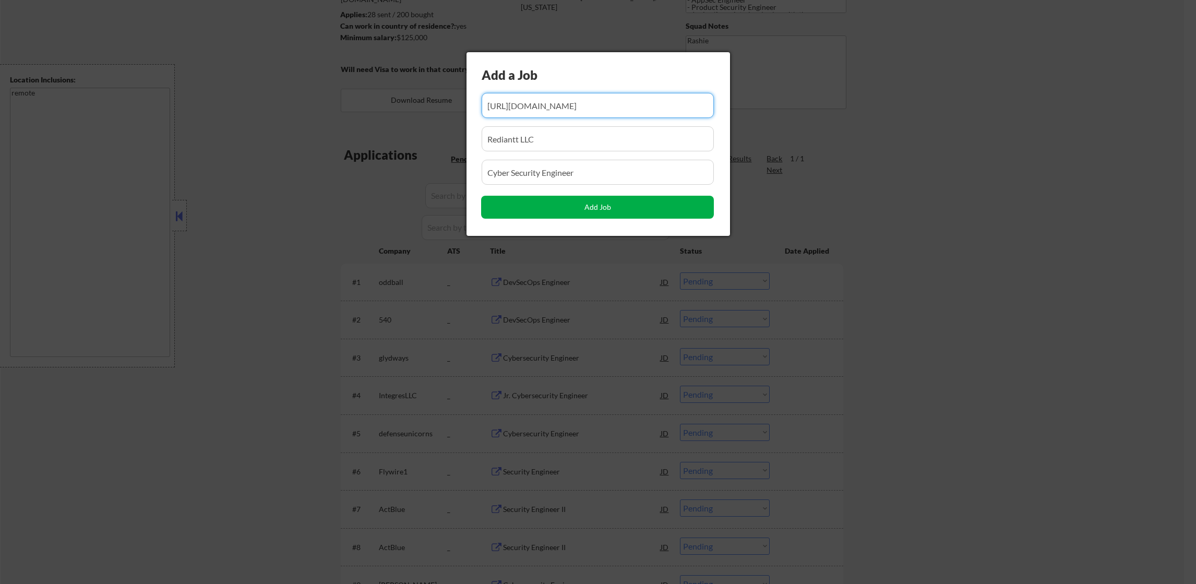
click at [568, 213] on button "Add Job" at bounding box center [597, 207] width 233 height 23
select select ""pending""
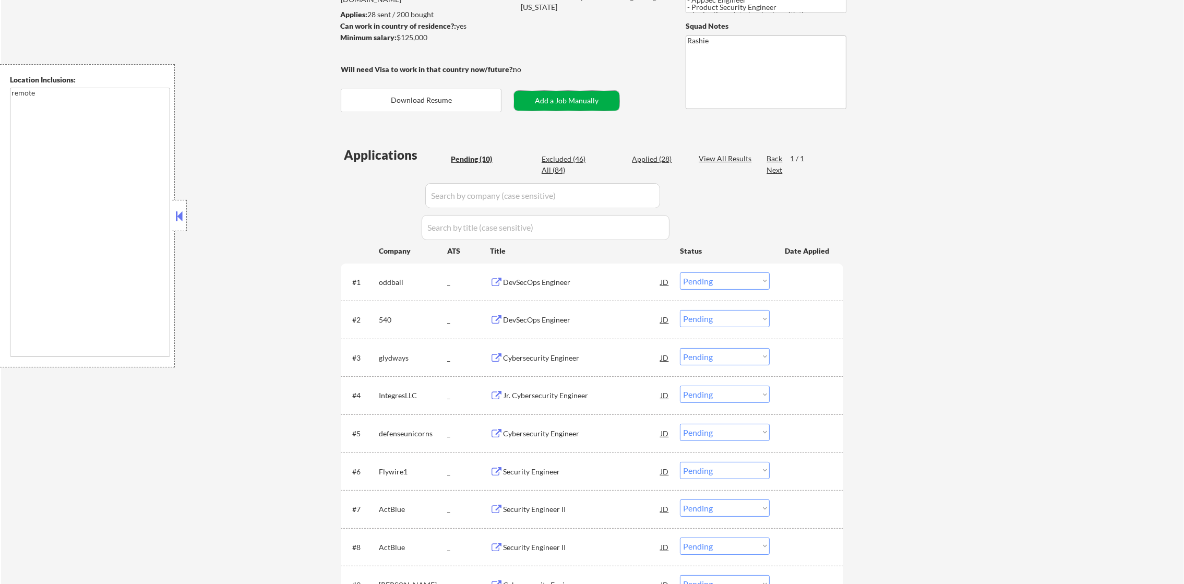
click at [566, 103] on button "Add a Job Manually" at bounding box center [566, 101] width 105 height 20
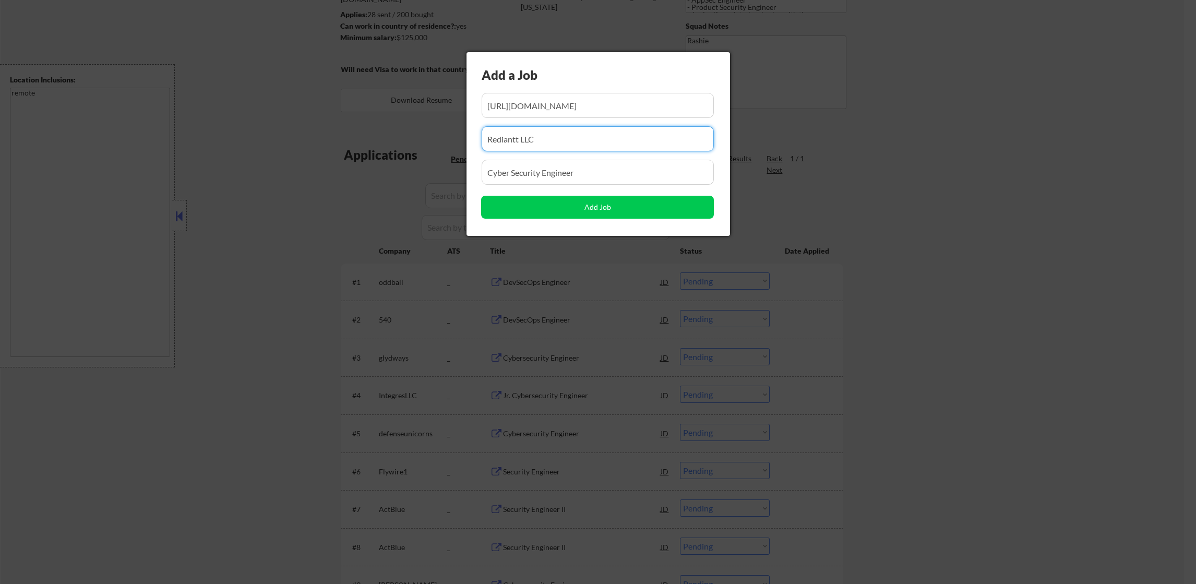
drag, startPoint x: 554, startPoint y: 134, endPoint x: 428, endPoint y: 126, distance: 125.5
click at [428, 126] on body "← Return to /applysquad Mailslurp Inbox Job Search Builder Damon Clark User Ema…" at bounding box center [598, 140] width 1196 height 584
drag, startPoint x: 608, startPoint y: 171, endPoint x: 407, endPoint y: 175, distance: 200.9
click at [411, 173] on body "← Return to /applysquad Mailslurp Inbox Job Search Builder Damon Clark User Ema…" at bounding box center [598, 140] width 1196 height 584
paste input "Sawdey Solution Services"
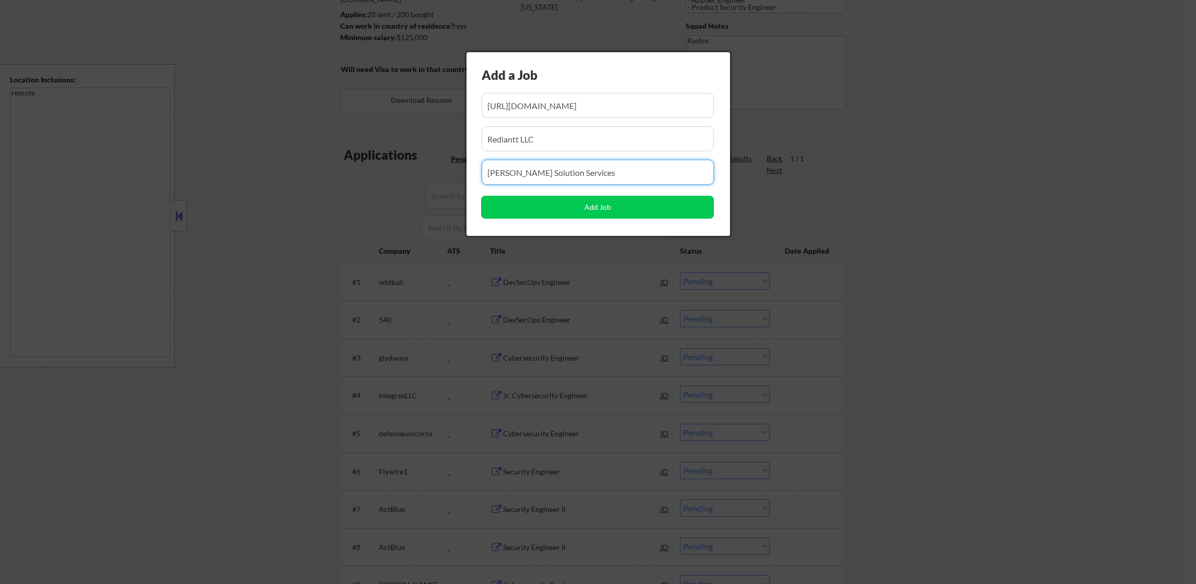
type input "Sawdey Solution Services"
drag, startPoint x: 470, startPoint y: 138, endPoint x: 437, endPoint y: 193, distance: 64.2
click at [453, 138] on body "← Return to /applysquad Mailslurp Inbox Job Search Builder Damon Clark User Ema…" at bounding box center [598, 140] width 1196 height 584
paste input "Sawdey Solution Services"
drag, startPoint x: 593, startPoint y: 143, endPoint x: 444, endPoint y: 153, distance: 149.1
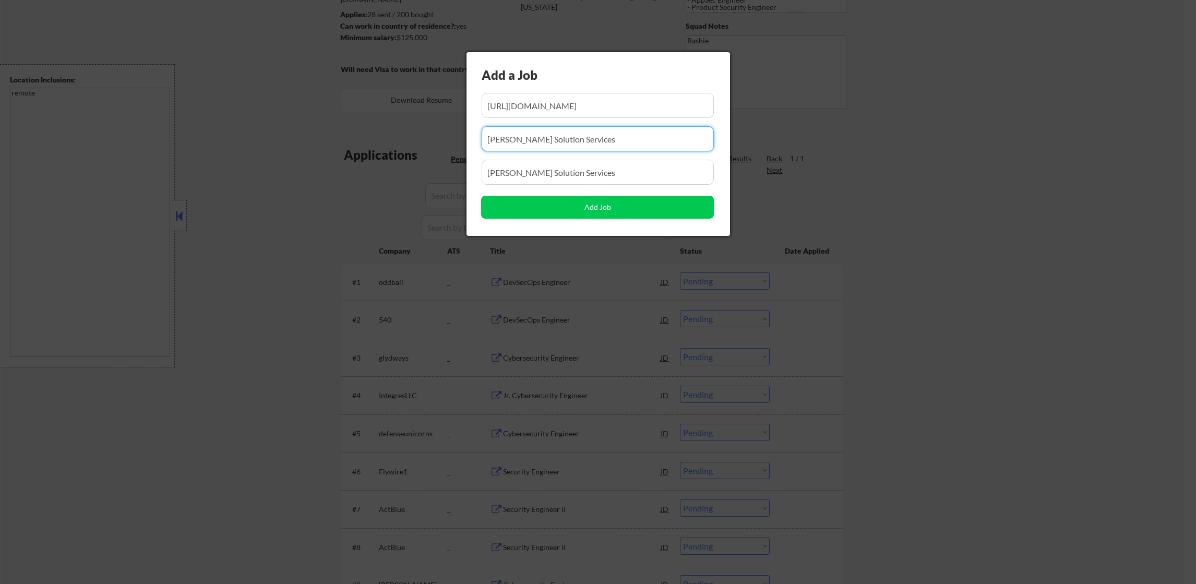
click at [450, 142] on body "← Return to /applysquad Mailslurp Inbox Job Search Builder Damon Clark User Ema…" at bounding box center [598, 140] width 1196 height 584
paste input "Cybersecurity Engineer"
type input "Cybersecurity Engineer"
drag, startPoint x: 590, startPoint y: 164, endPoint x: 440, endPoint y: 161, distance: 149.3
click at [441, 161] on body "← Return to /applysquad Mailslurp Inbox Job Search Builder Damon Clark User Ema…" at bounding box center [598, 140] width 1196 height 584
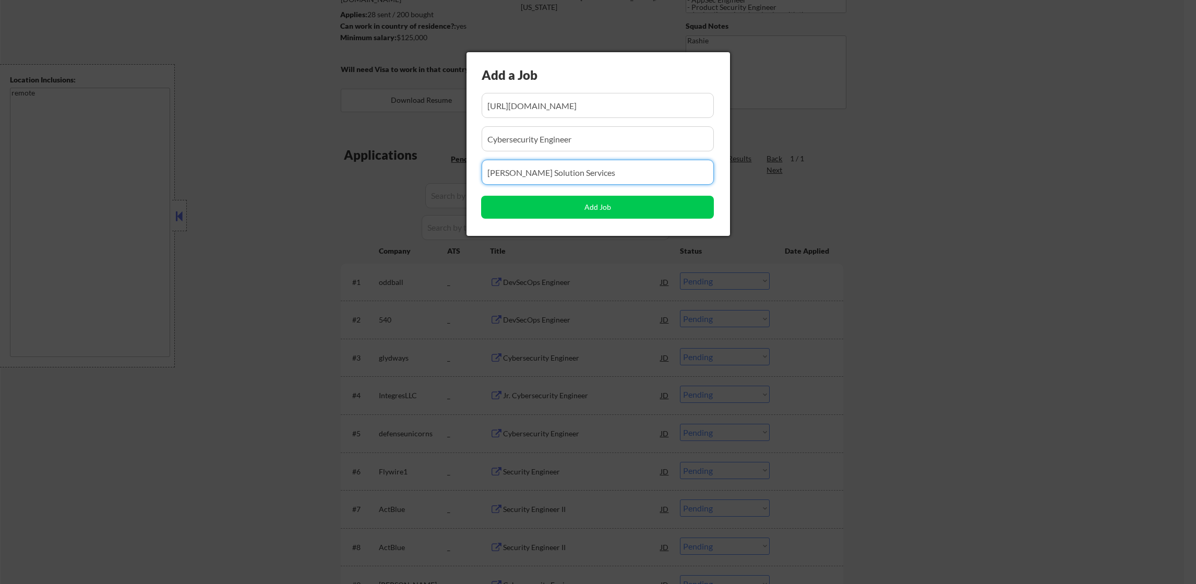
paste input "Cybersecurity Engineer"
type input "Cybersecurity Engineer"
drag, startPoint x: 474, startPoint y: 137, endPoint x: 433, endPoint y: 137, distance: 41.7
click at [434, 137] on body "← Return to /applysquad Mailslurp Inbox Job Search Builder Damon Clark User Ema…" at bounding box center [598, 140] width 1196 height 584
paste input "Sawdey Solution Services"
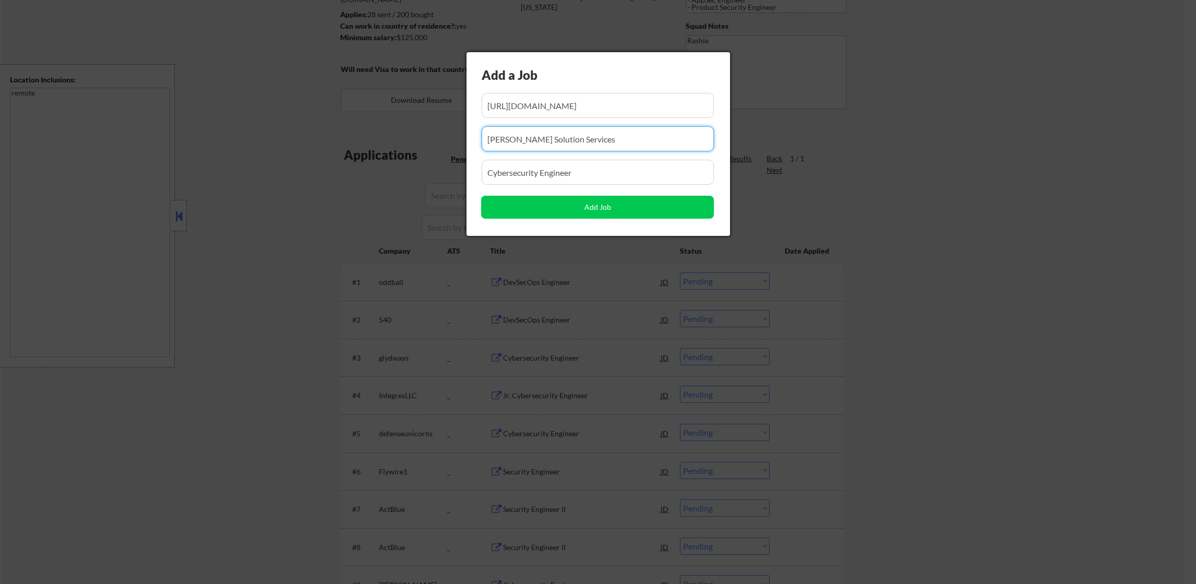
type input "Sawdey Solution Services"
click at [618, 109] on input "input" at bounding box center [598, 105] width 233 height 25
paste input "https://www.simplyhired.com/job/5oB7FJGniCIPKERah4GokSwnOoaonPYyj2Z9XXonwOv8TyC…"
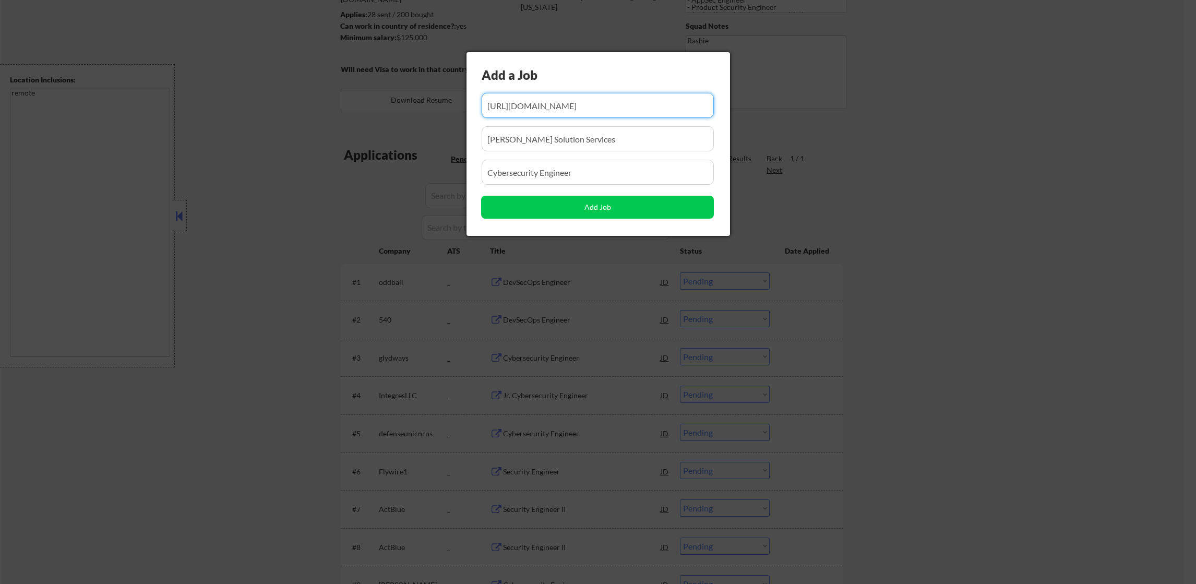
scroll to position [0, 164]
type input "https://www.simplyhired.com/job/5oB7FJGniCIPKERah4GokSwnOoaonPYyj2Z9XXonwOv8TyC…"
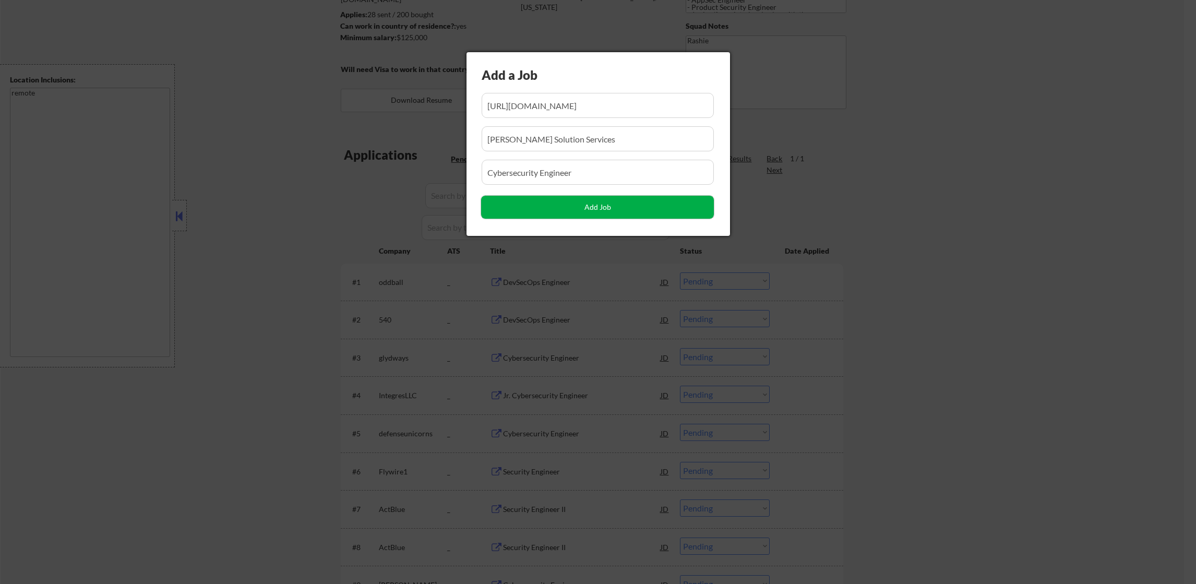
click at [547, 206] on button "Add Job" at bounding box center [597, 207] width 233 height 23
select select ""pending""
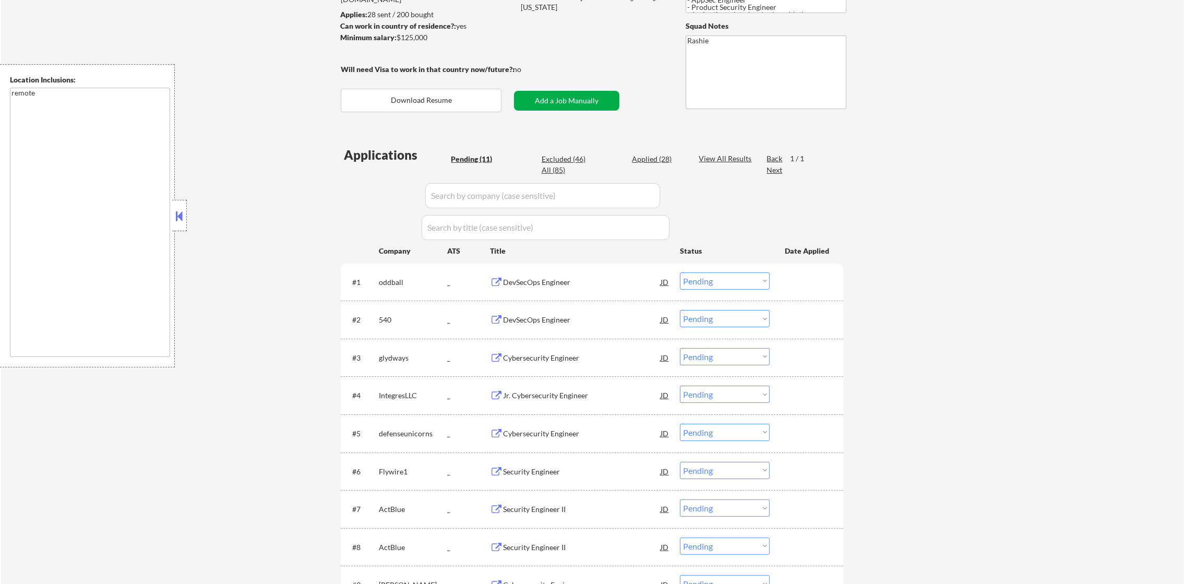
click at [553, 94] on button "Add a Job Manually" at bounding box center [566, 101] width 105 height 20
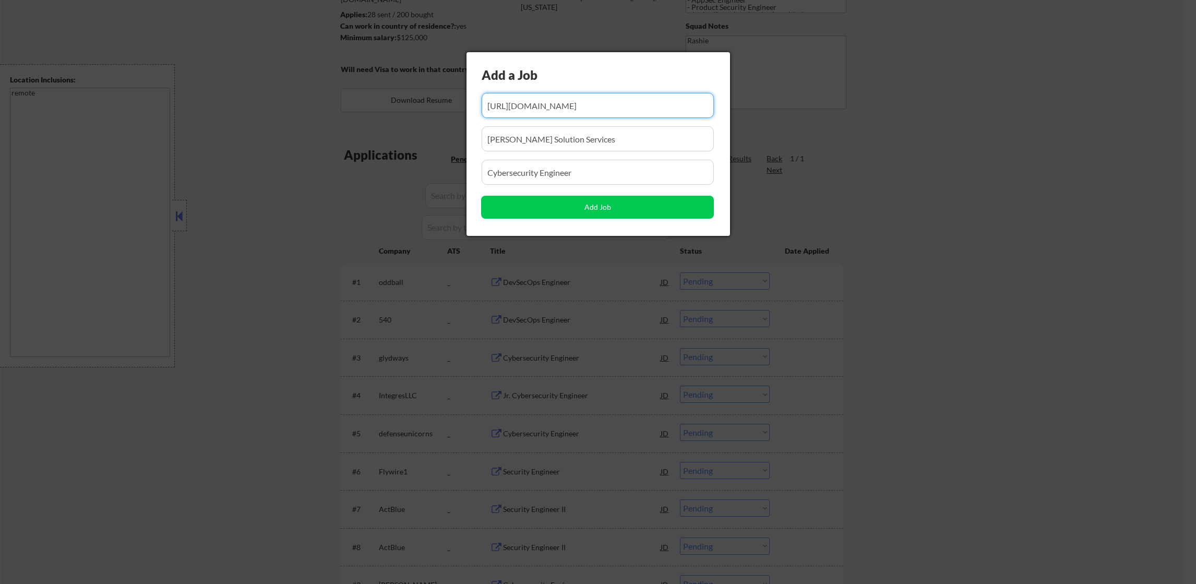
click at [339, 242] on div at bounding box center [598, 292] width 1196 height 584
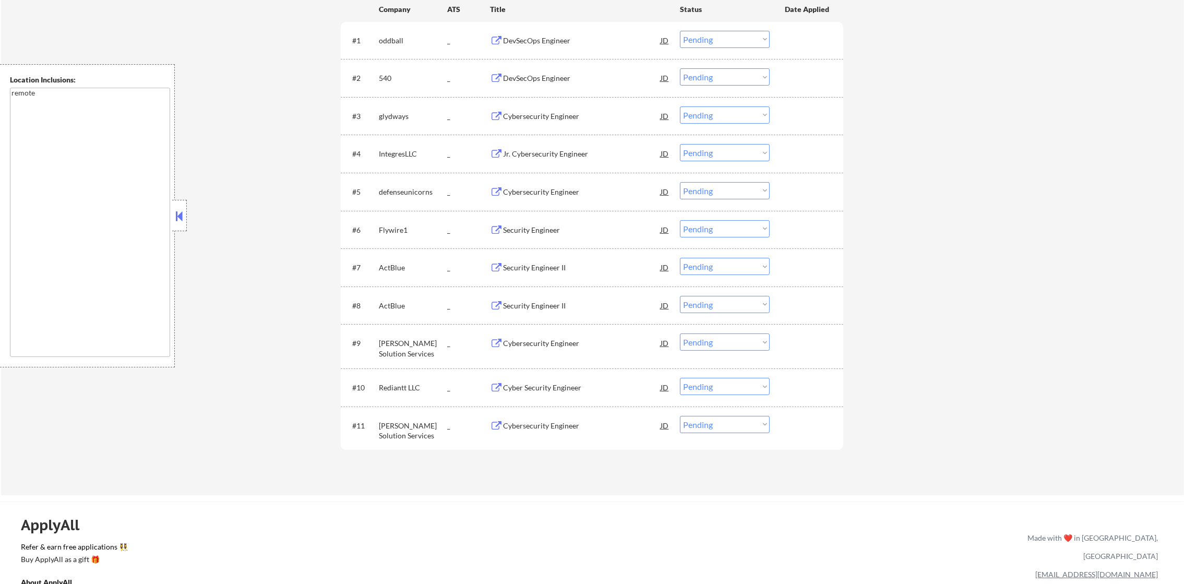
scroll to position [387, 0]
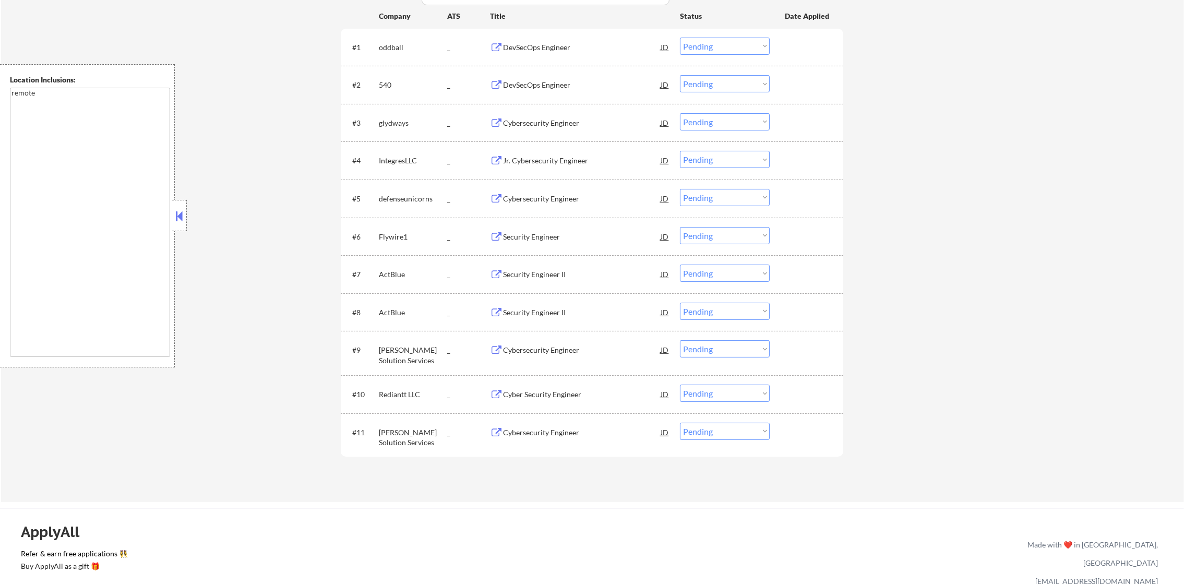
click at [725, 351] on select "Choose an option... Pending Applied Excluded (Questions) Excluded (Expired) Exc…" at bounding box center [725, 348] width 90 height 17
click at [680, 340] on select "Choose an option... Pending Applied Excluded (Questions) Excluded (Expired) Exc…" at bounding box center [725, 348] width 90 height 17
select select ""pending""
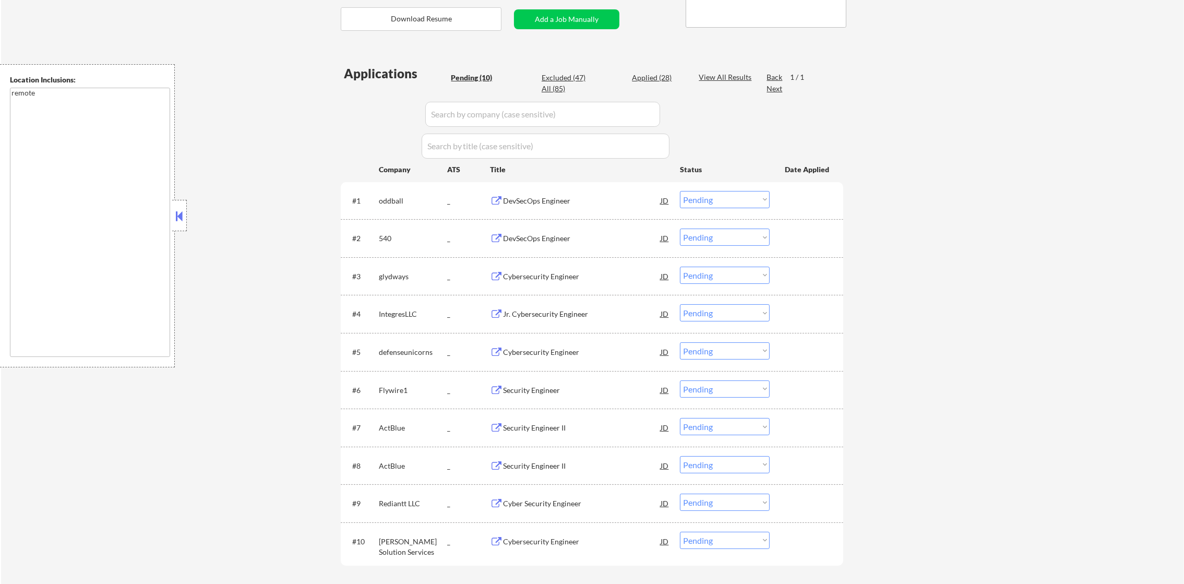
scroll to position [204, 0]
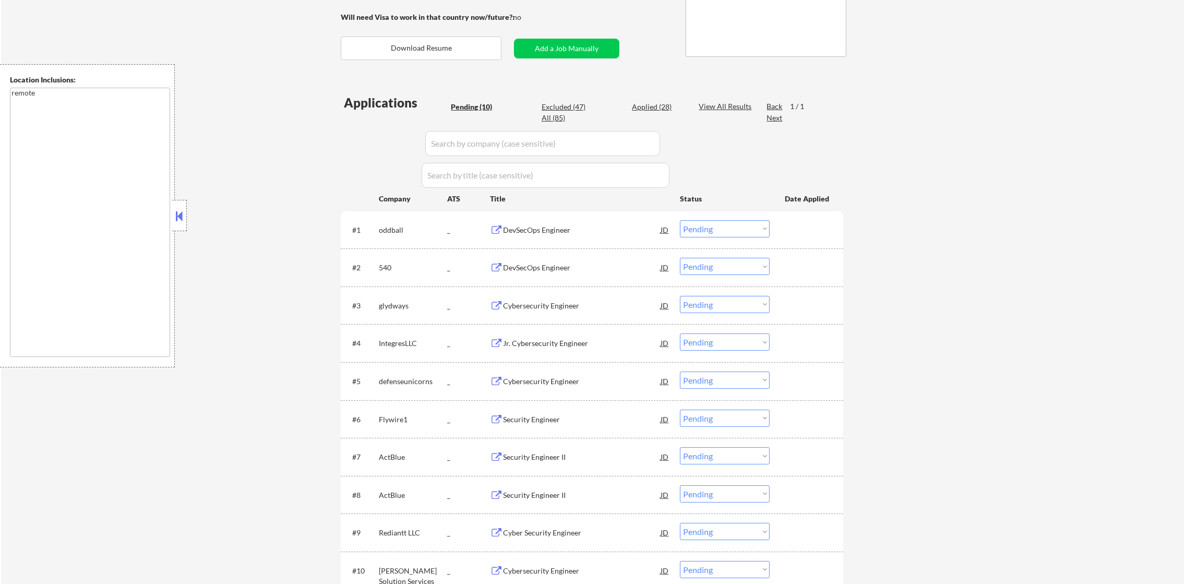
click at [283, 212] on div "← Return to /applysquad Mailslurp Inbox Job Search Builder Damon Clark User Ema…" at bounding box center [592, 239] width 1183 height 802
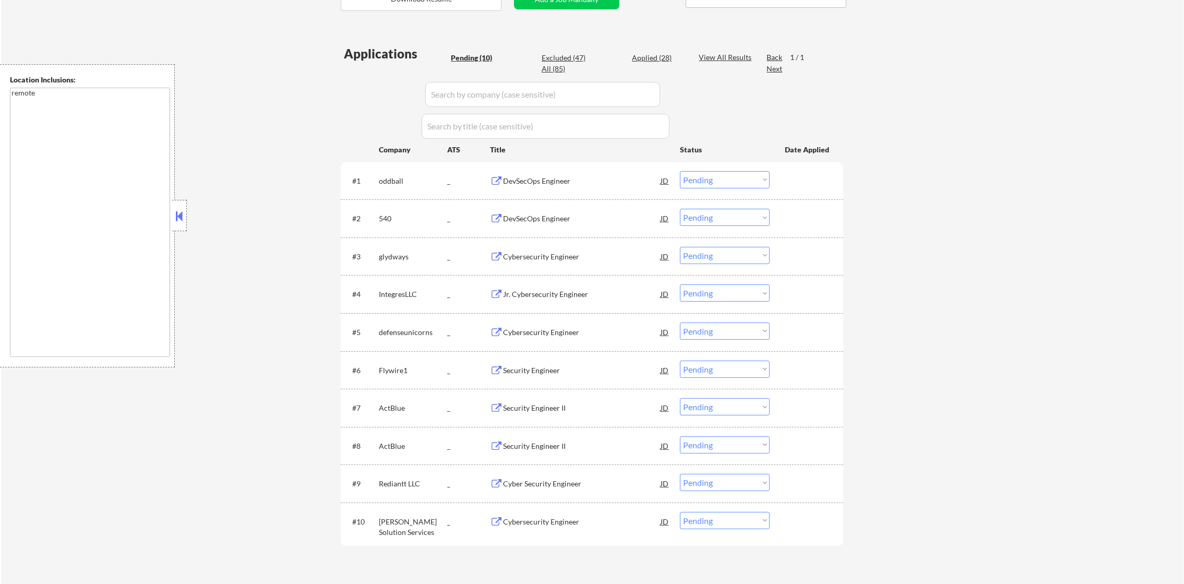
scroll to position [256, 0]
click at [278, 198] on div "← Return to /applysquad Mailslurp Inbox Job Search Builder Damon Clark User Ema…" at bounding box center [592, 187] width 1183 height 802
click at [386, 178] on div "oddball" at bounding box center [413, 178] width 68 height 10
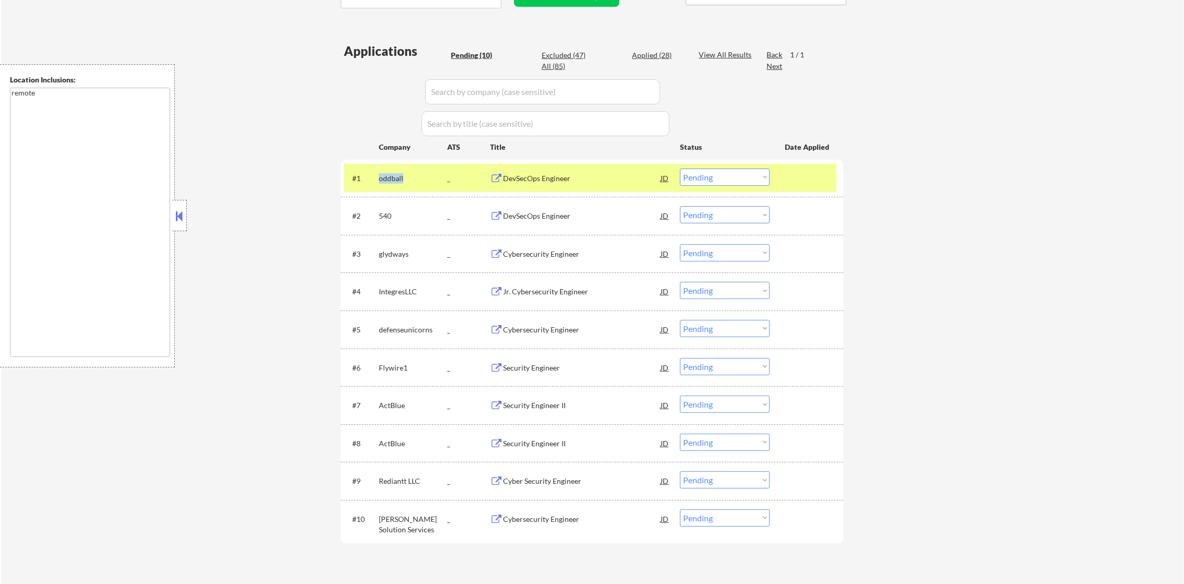
click at [386, 178] on div "oddball" at bounding box center [413, 178] width 68 height 10
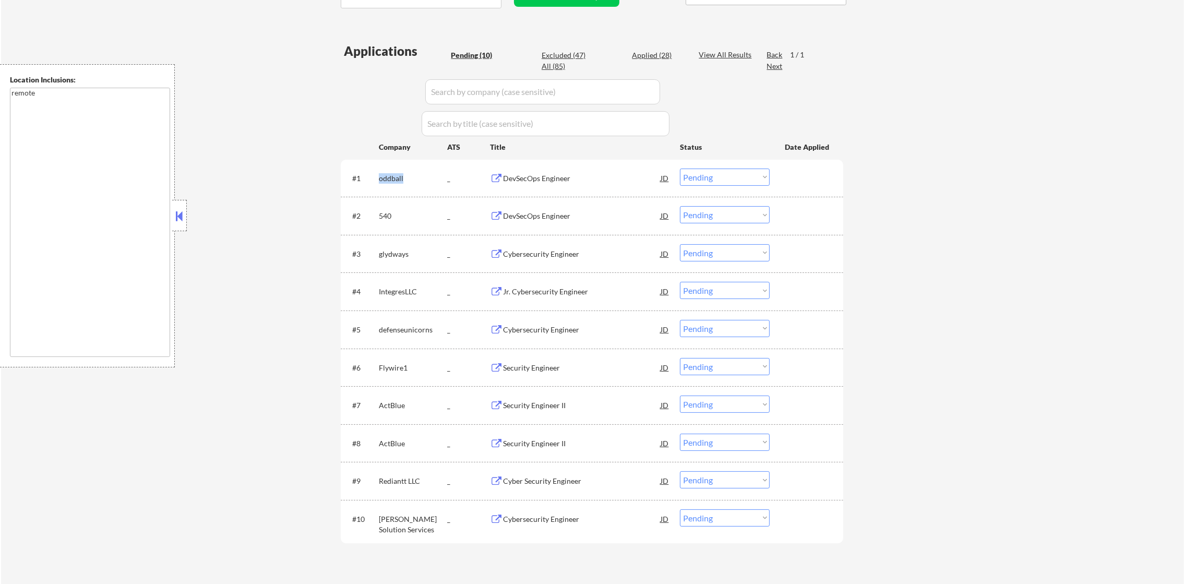
copy div "oddball"
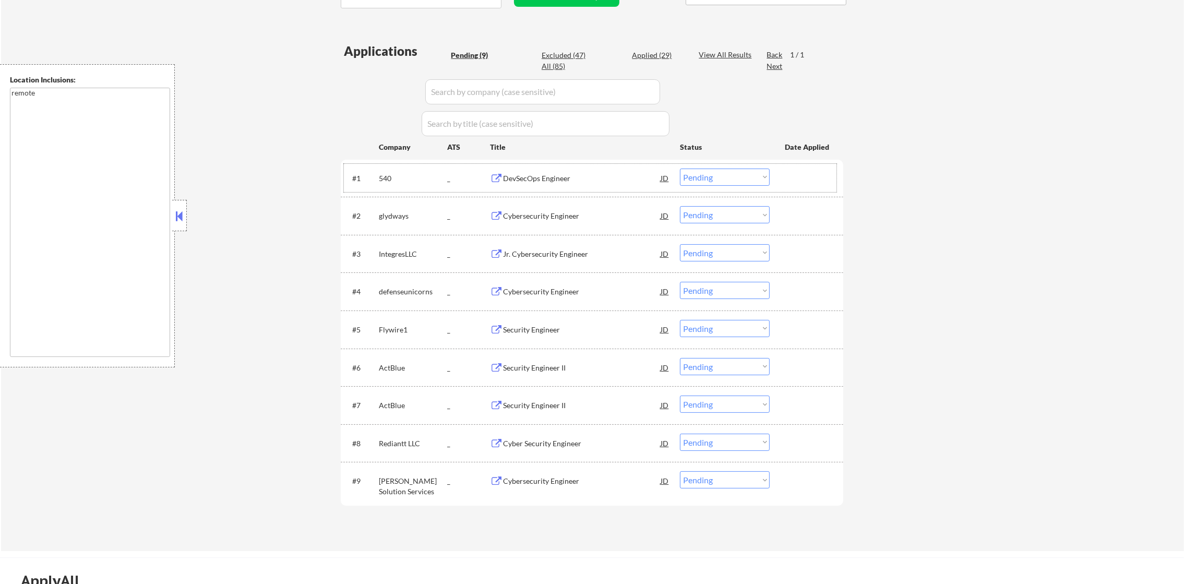
click at [1021, 153] on div "← Return to /applysquad Mailslurp Inbox Job Search Builder Damon Clark User Ema…" at bounding box center [592, 168] width 1183 height 765
click at [379, 179] on div "540" at bounding box center [413, 178] width 68 height 10
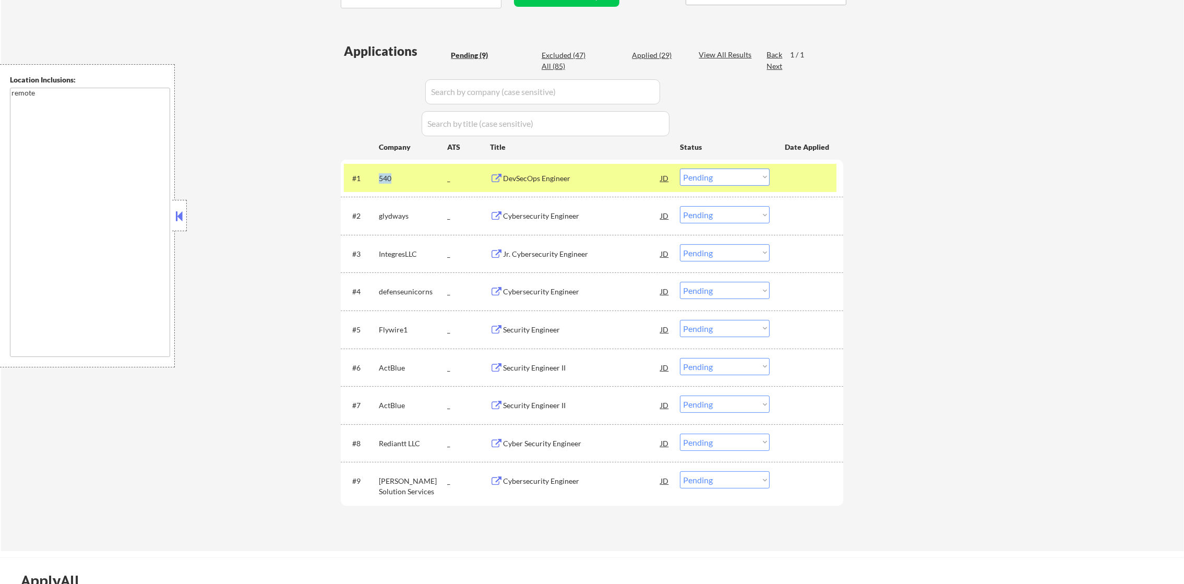
click at [379, 179] on div "540" at bounding box center [413, 178] width 68 height 10
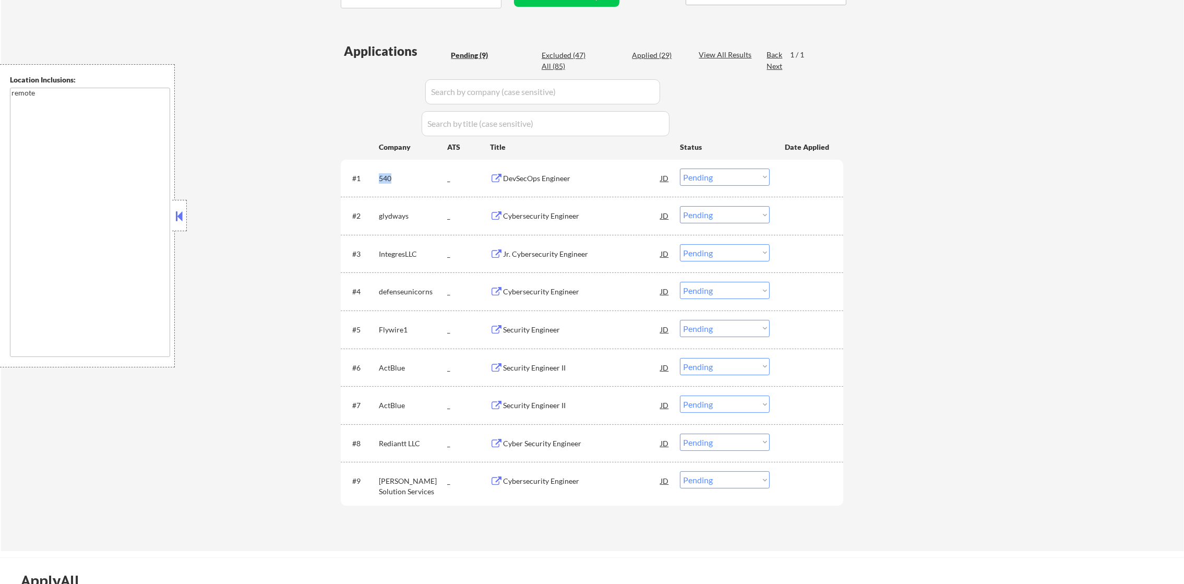
copy div "540"
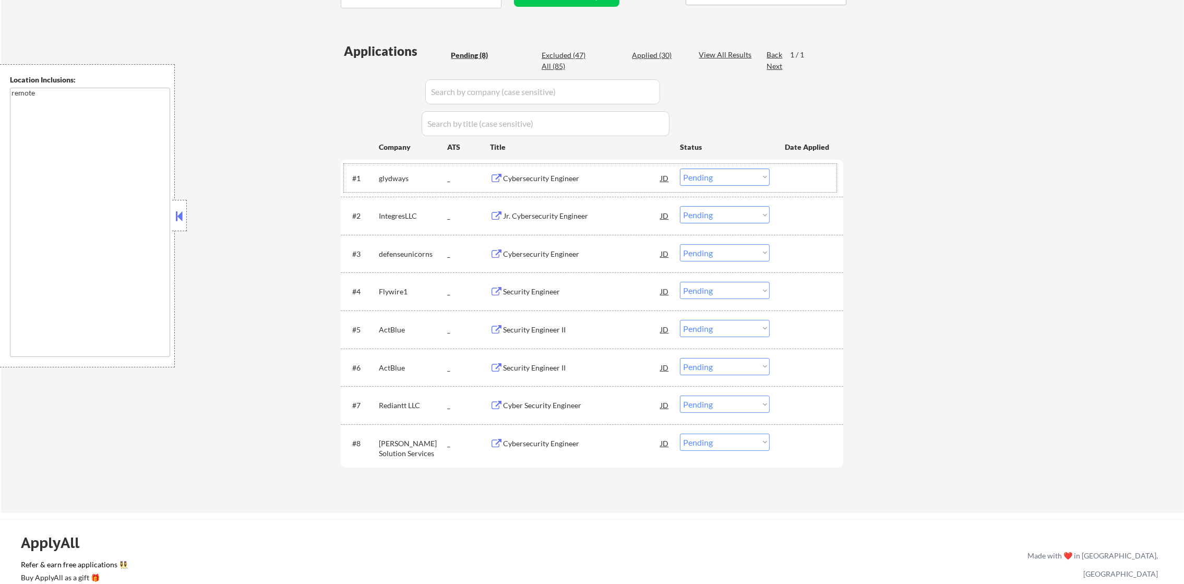
click at [386, 178] on div "glydways" at bounding box center [413, 178] width 68 height 10
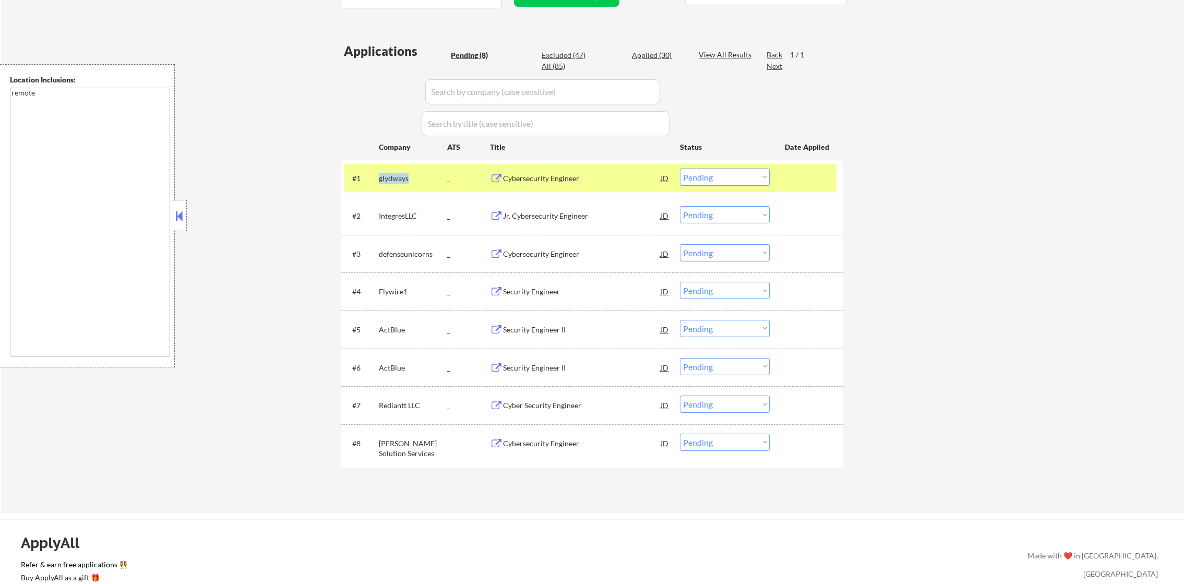
click at [386, 178] on div "glydways" at bounding box center [413, 178] width 68 height 10
copy div "glydways"
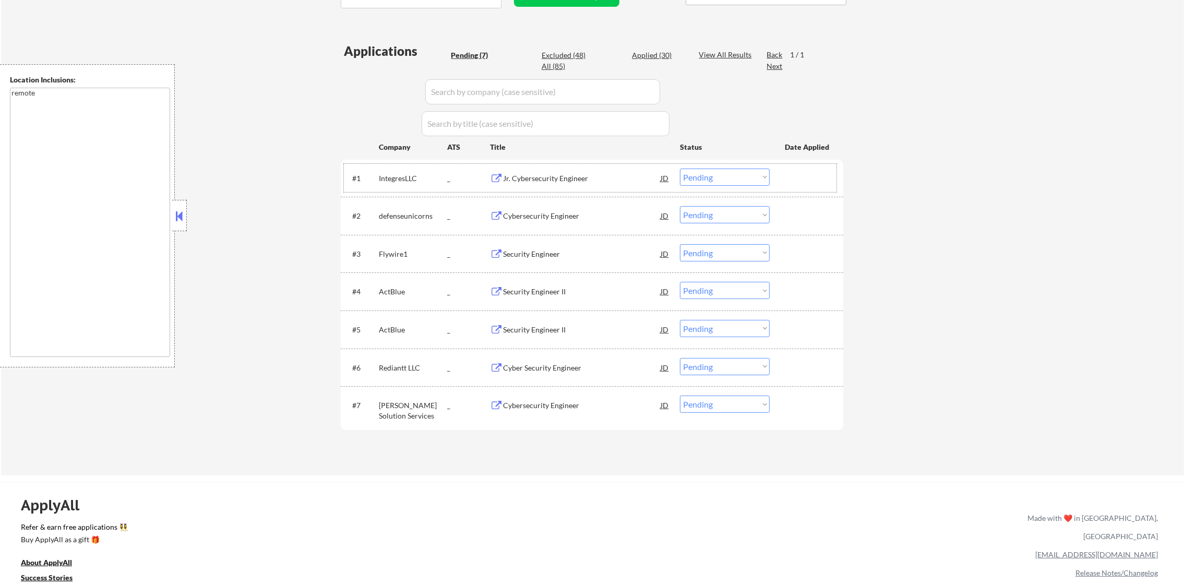
click at [392, 178] on div "IntegresLLC" at bounding box center [413, 178] width 68 height 10
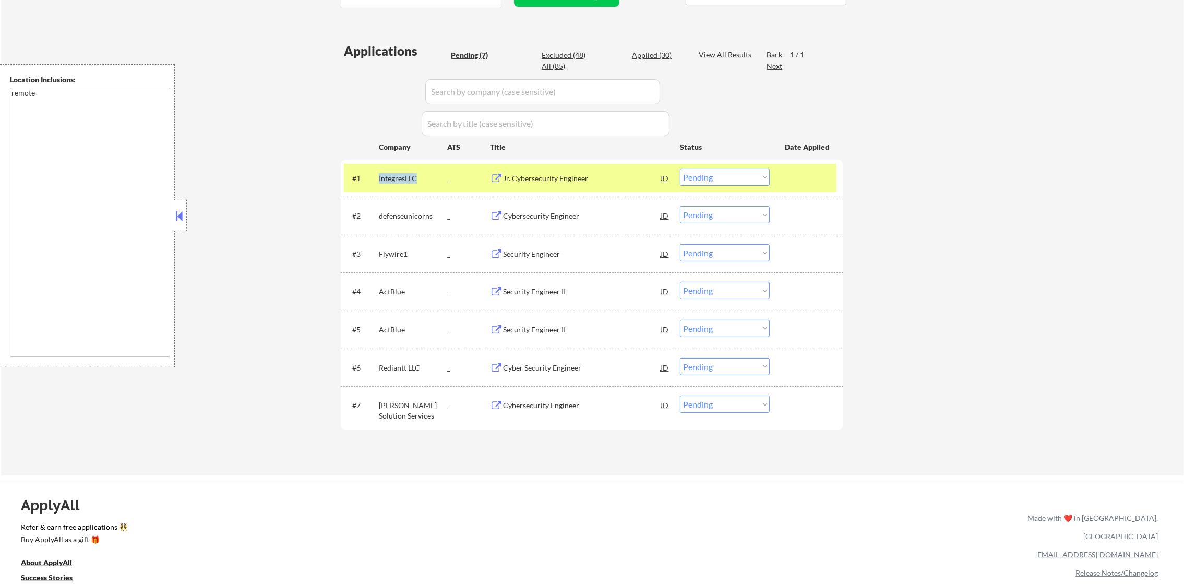
click at [392, 178] on div "IntegresLLC" at bounding box center [413, 178] width 68 height 10
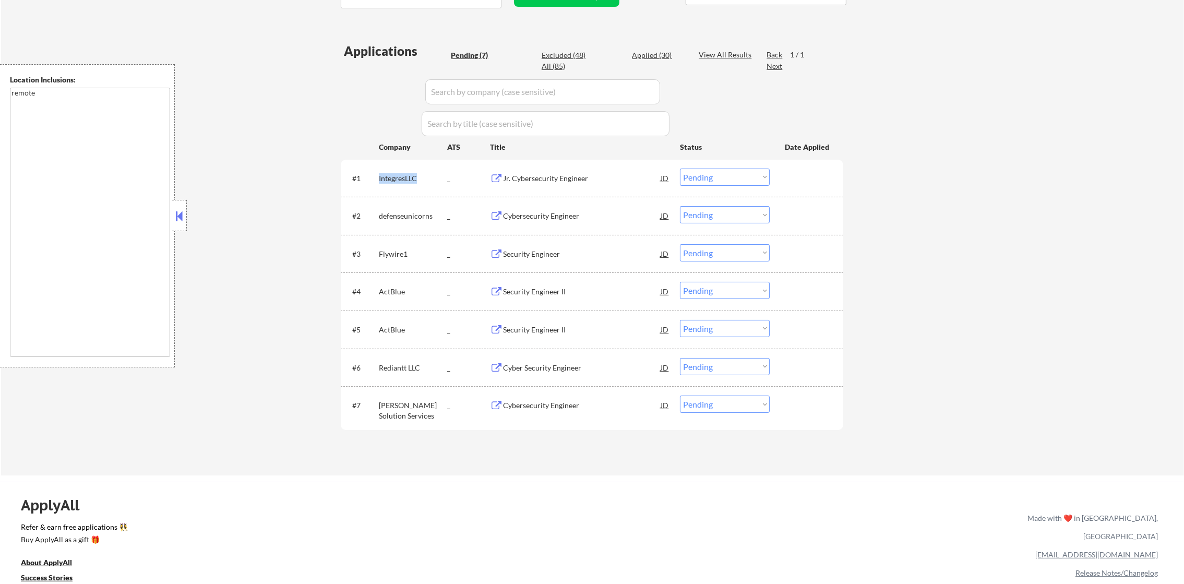
copy div "IntegresLLC"
drag, startPoint x: 710, startPoint y: 176, endPoint x: 713, endPoint y: 186, distance: 10.4
click at [710, 176] on select "Choose an option... Pending Applied Excluded (Questions) Excluded (Expired) Exc…" at bounding box center [725, 177] width 90 height 17
click at [680, 169] on select "Choose an option... Pending Applied Excluded (Questions) Excluded (Expired) Exc…" at bounding box center [725, 177] width 90 height 17
click at [396, 169] on div "IntegresLLC" at bounding box center [413, 178] width 68 height 19
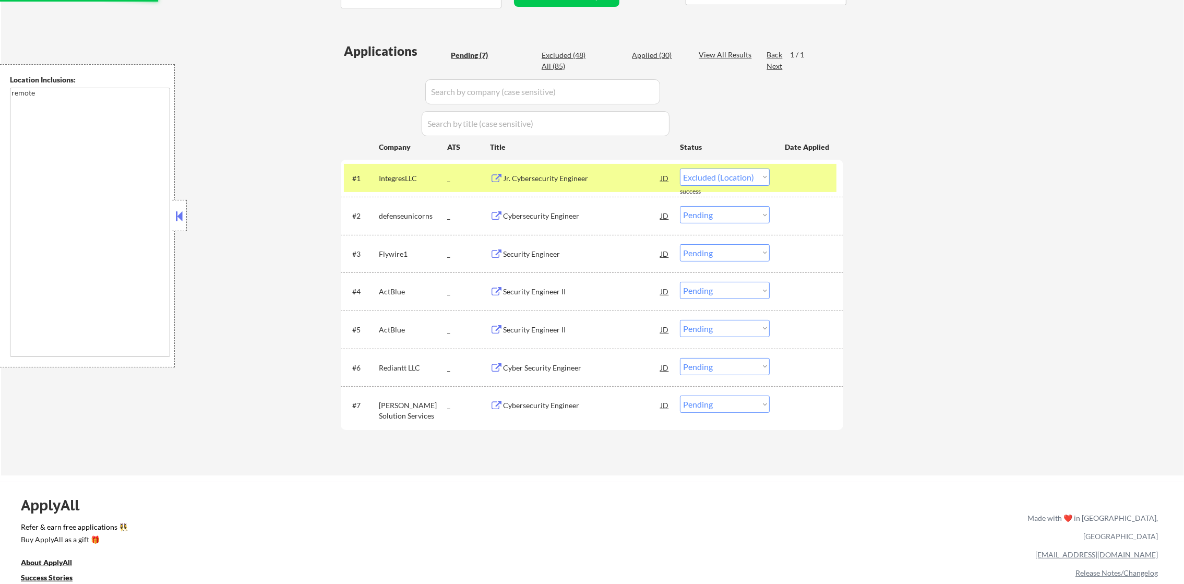
click at [387, 175] on div "IntegresLLC" at bounding box center [413, 178] width 68 height 10
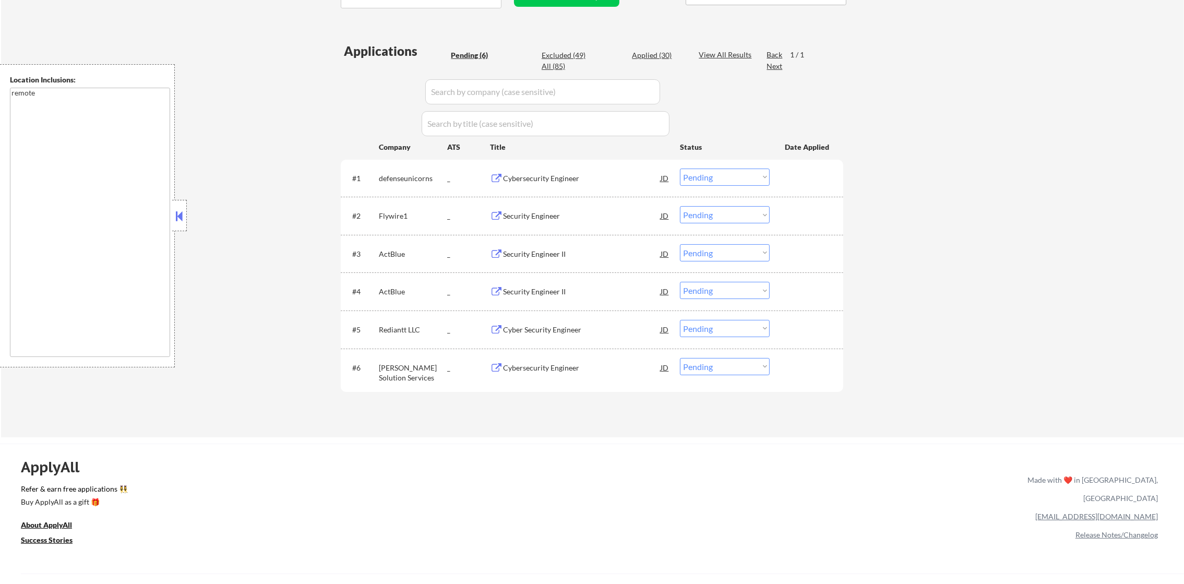
click at [405, 173] on div "defenseunicorns" at bounding box center [413, 178] width 68 height 10
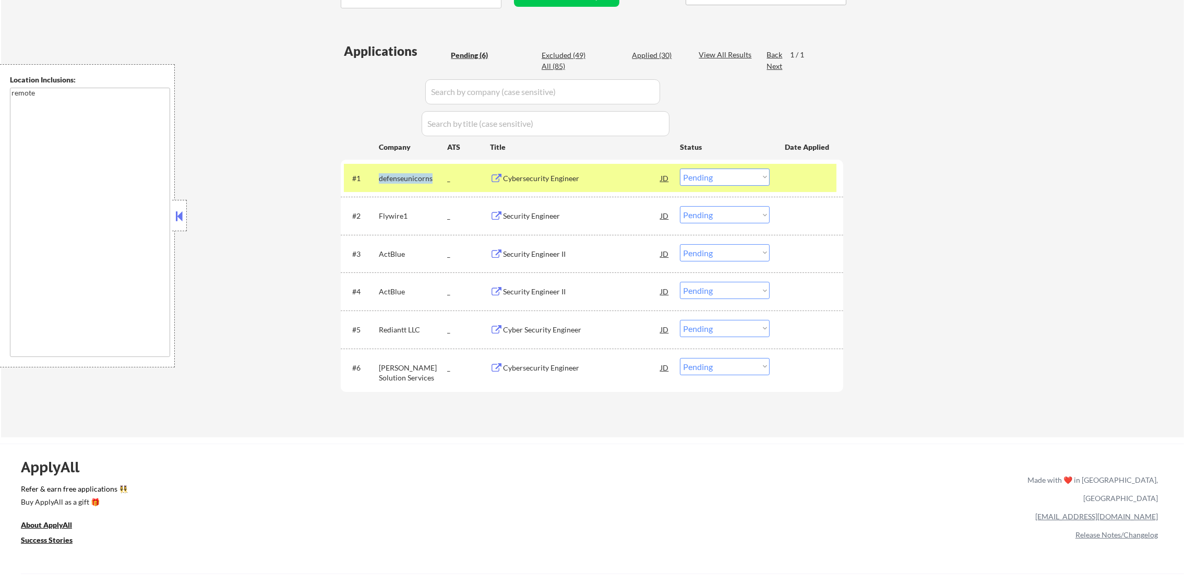
click at [405, 173] on div "defenseunicorns" at bounding box center [413, 178] width 68 height 10
copy div "defenseunicorns"
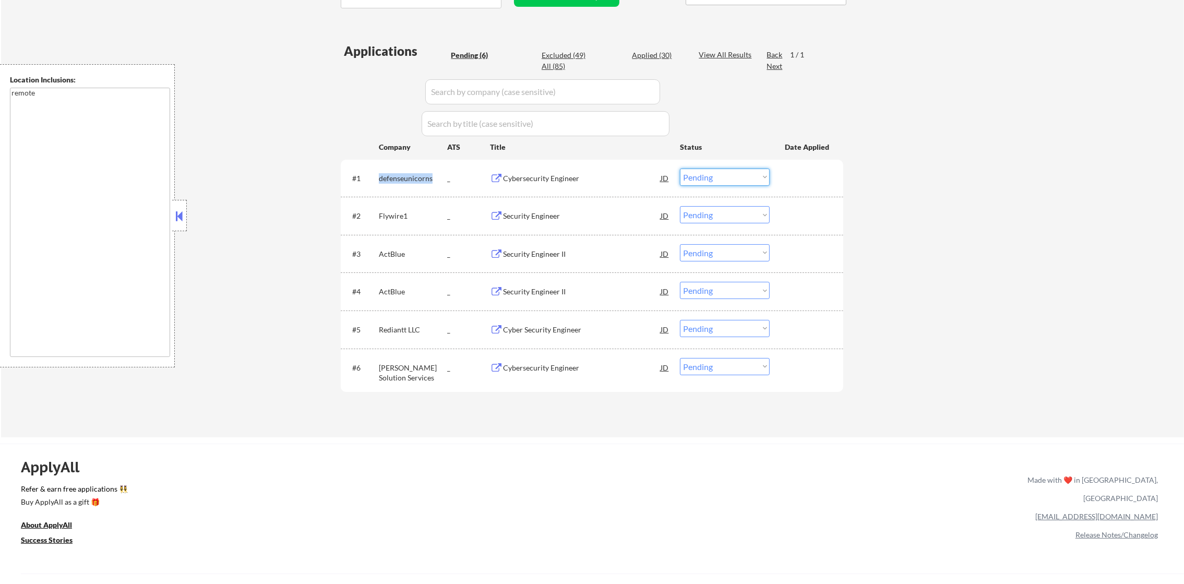
drag, startPoint x: 694, startPoint y: 176, endPoint x: 701, endPoint y: 184, distance: 10.0
click at [694, 176] on select "Choose an option... Pending Applied Excluded (Questions) Excluded (Expired) Exc…" at bounding box center [725, 177] width 90 height 17
click at [680, 169] on select "Choose an option... Pending Applied Excluded (Questions) Excluded (Expired) Exc…" at bounding box center [725, 177] width 90 height 17
click at [407, 181] on div "defenseunicorns" at bounding box center [413, 178] width 68 height 10
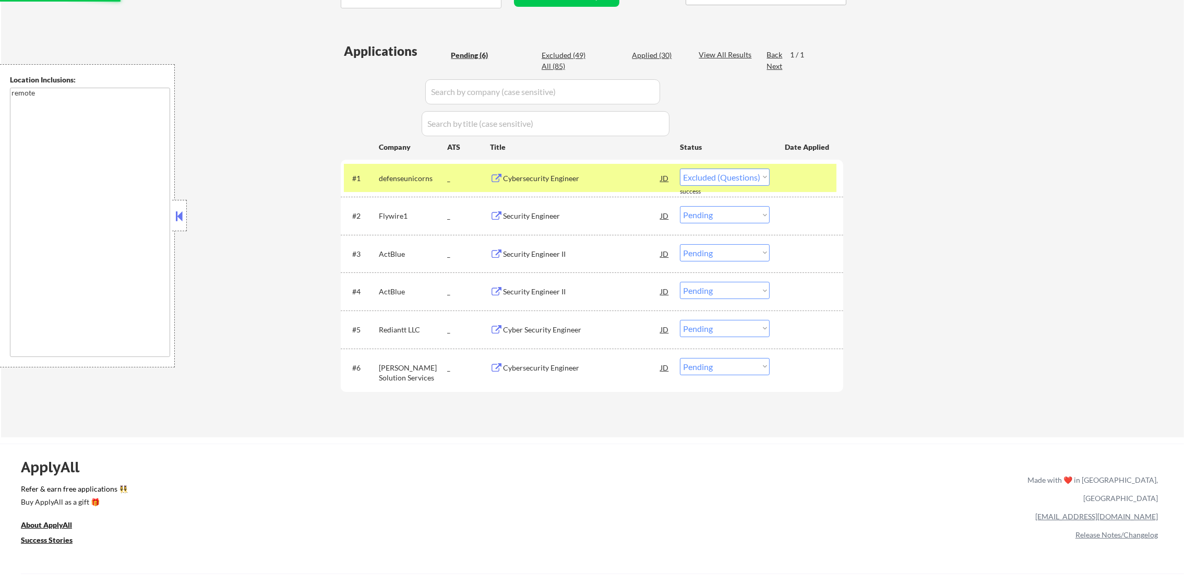
click at [407, 181] on div "defenseunicorns" at bounding box center [413, 178] width 68 height 10
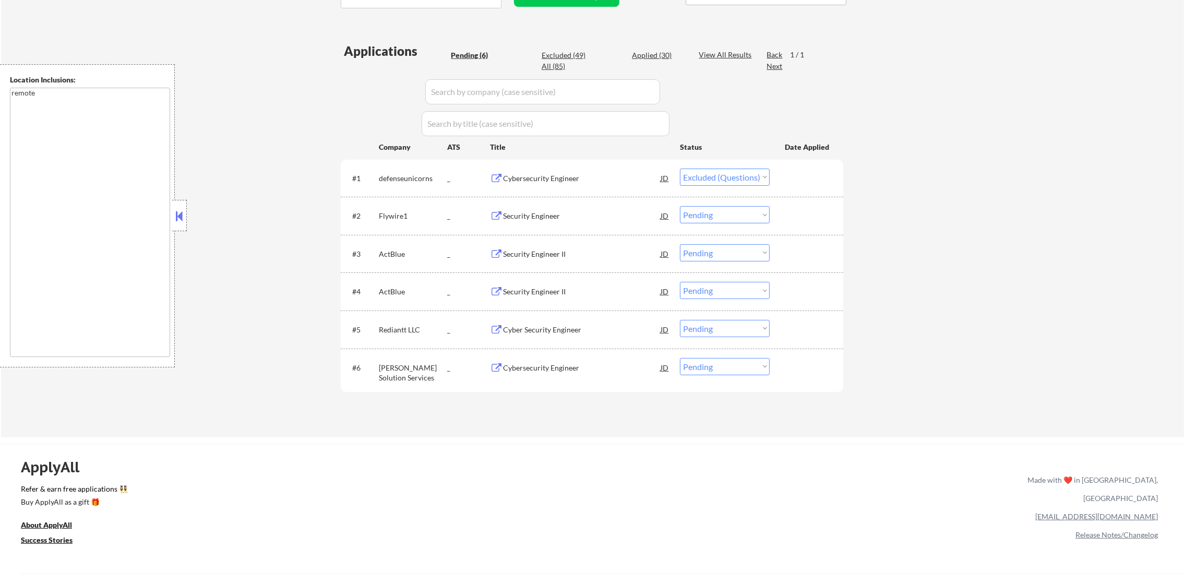
click at [393, 175] on div "defenseunicorns" at bounding box center [413, 178] width 68 height 10
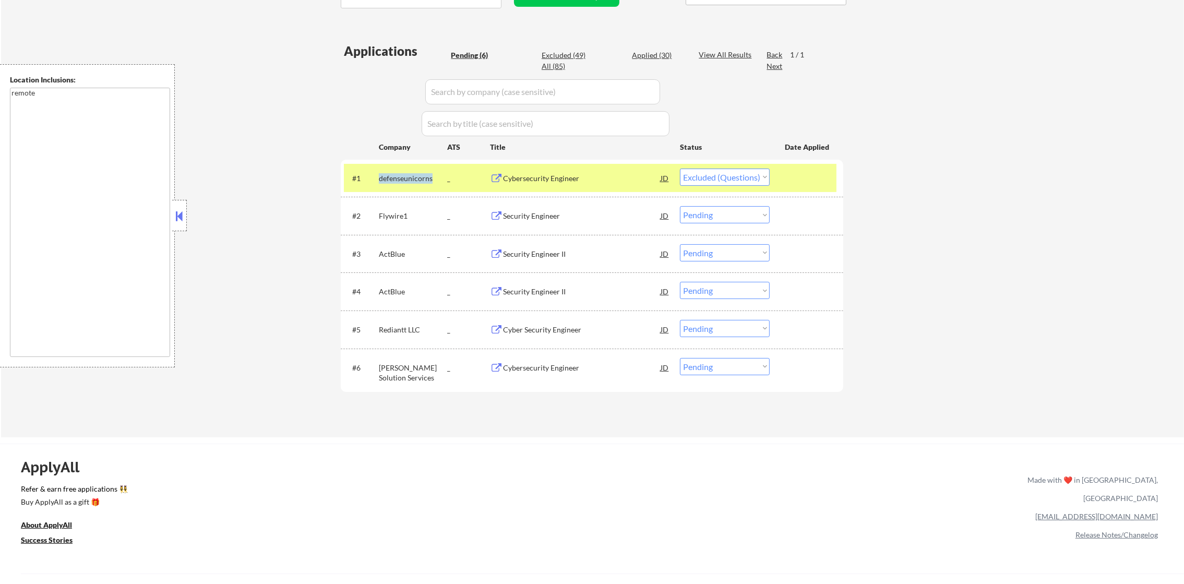
click at [393, 175] on div "defenseunicorns" at bounding box center [413, 178] width 68 height 10
copy div "defenseunicorns"
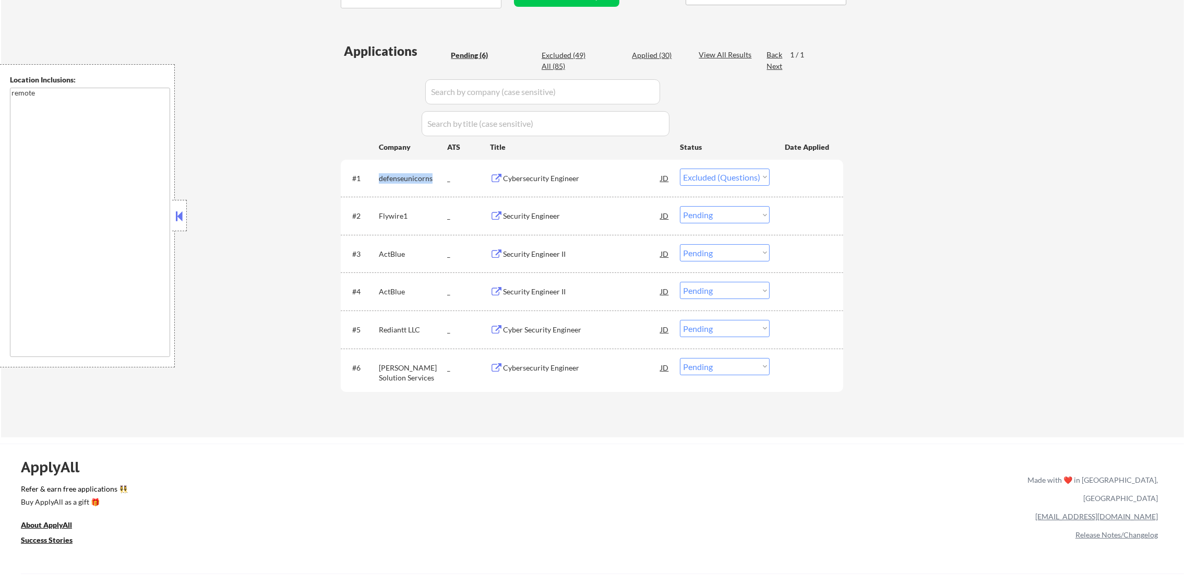
select select ""pending""
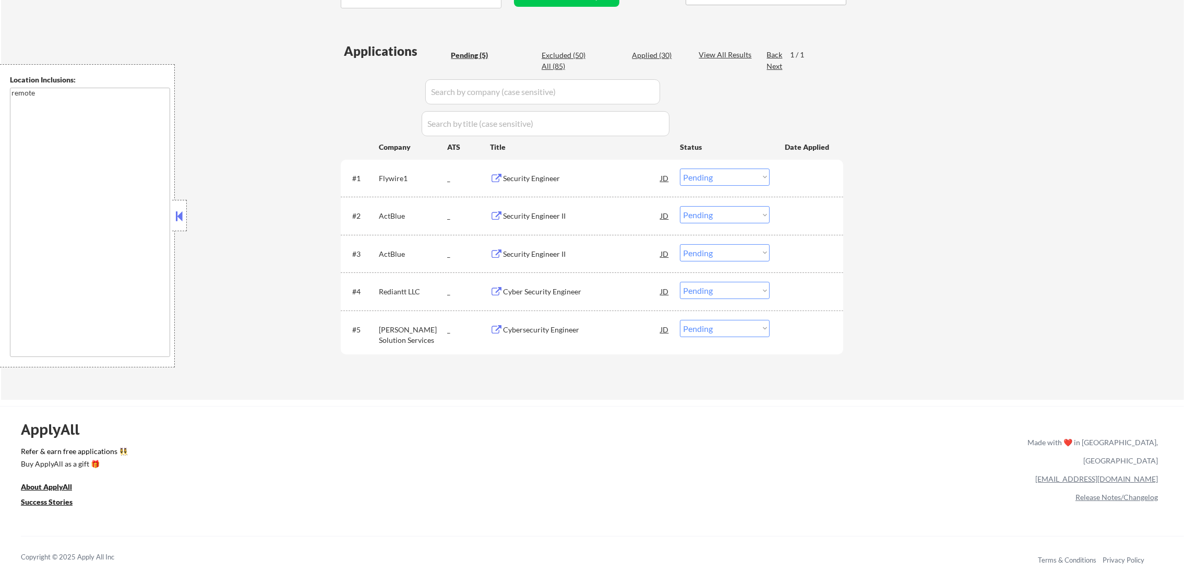
click at [404, 177] on div "Flywire1" at bounding box center [413, 178] width 68 height 10
copy div "Flywire1"
select select ""pending""
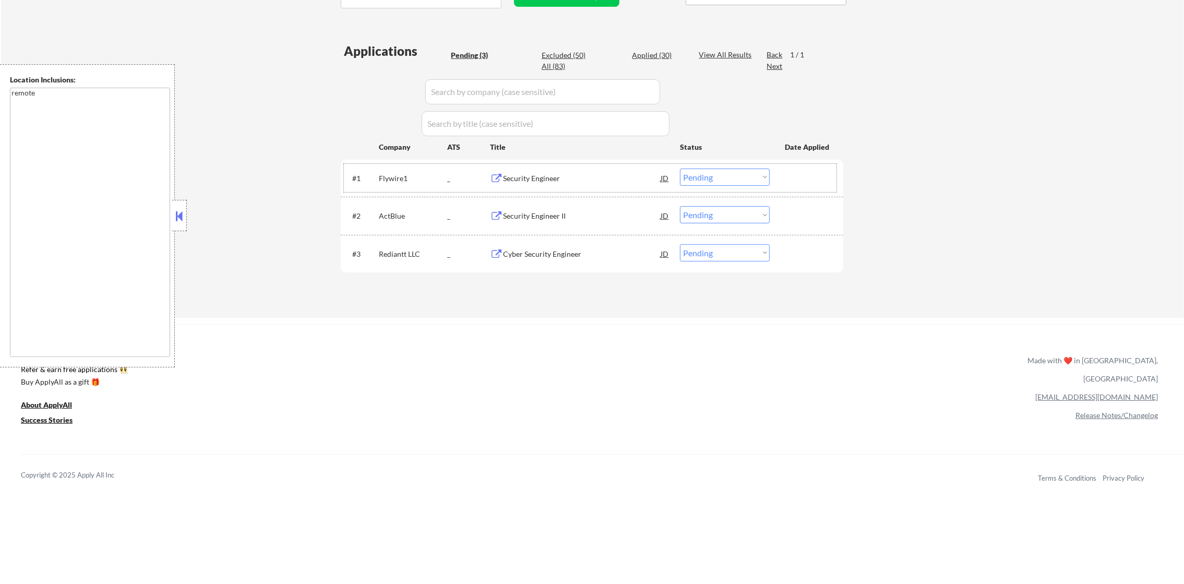
click at [387, 214] on div "ActBlue" at bounding box center [413, 216] width 68 height 10
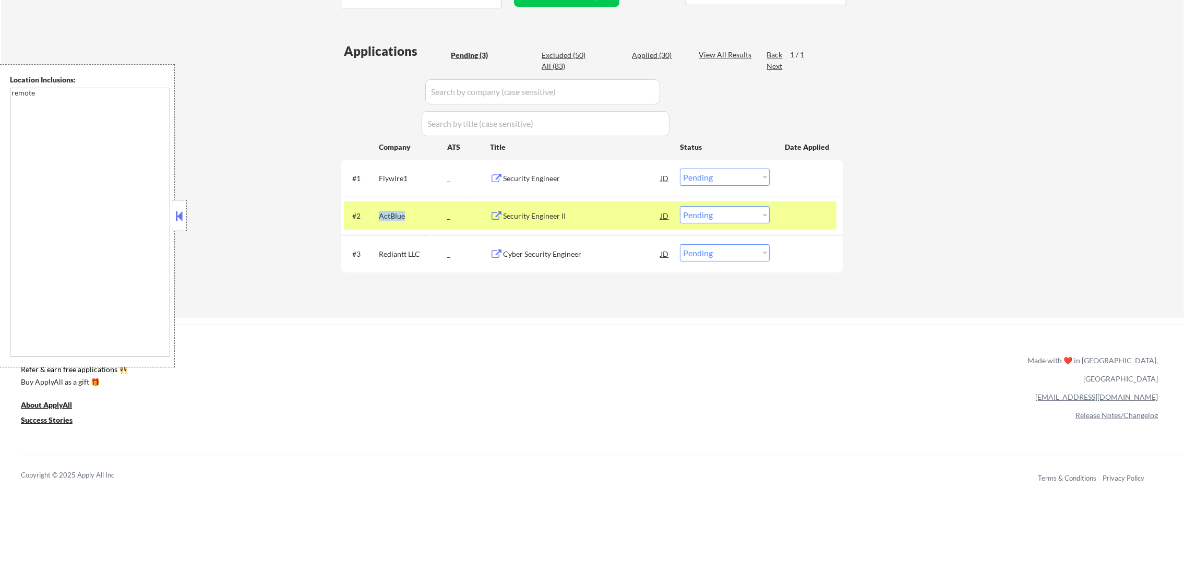
click at [387, 214] on div "ActBlue" at bounding box center [413, 216] width 68 height 10
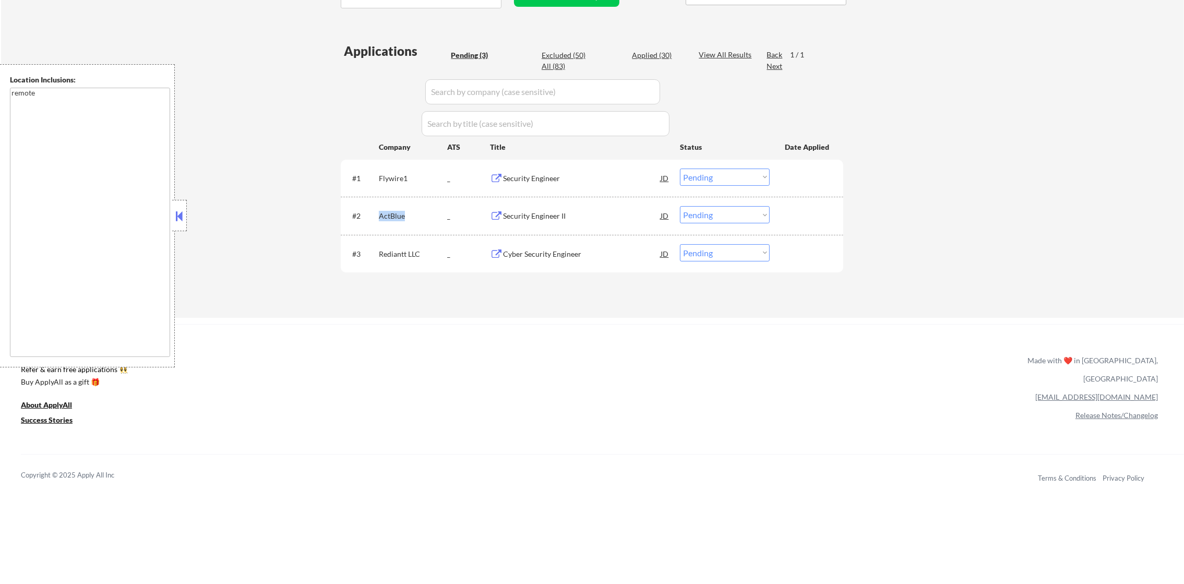
copy div "ActBlue"
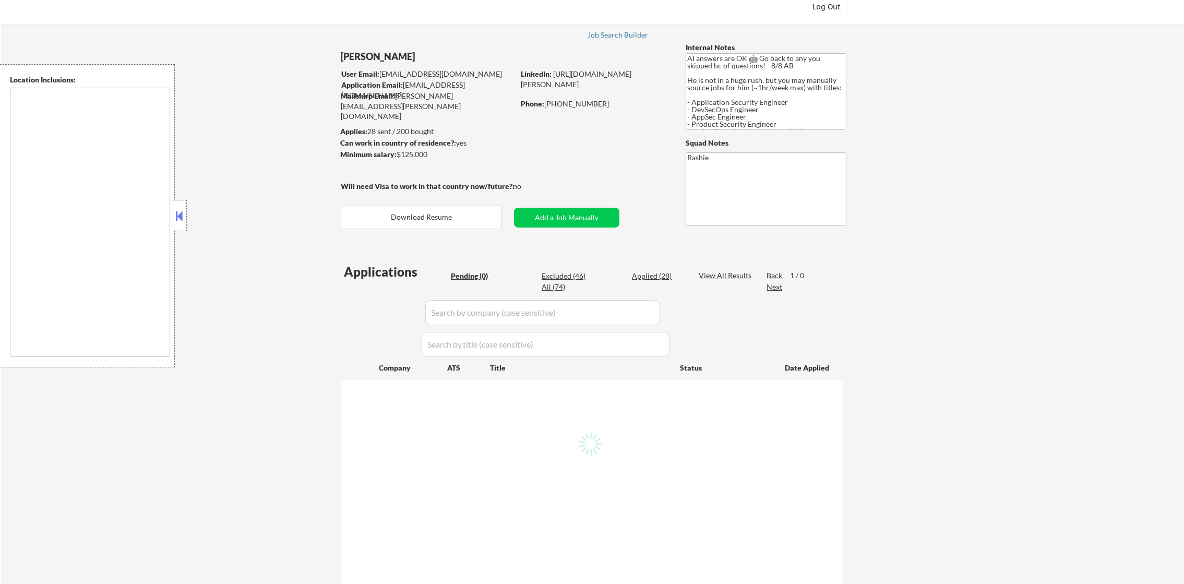
scroll to position [52, 0]
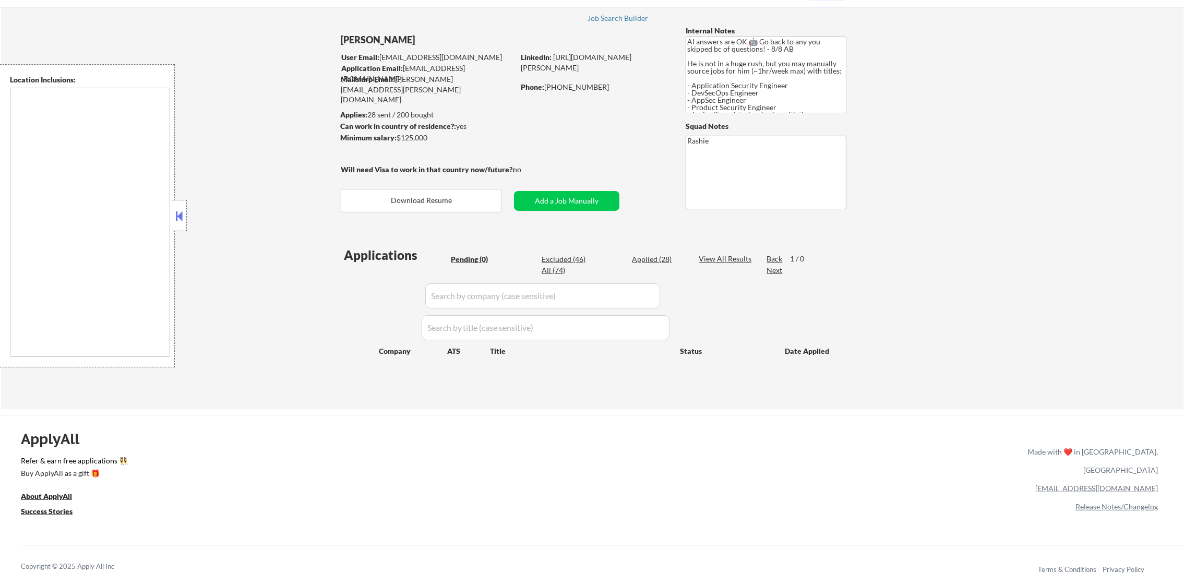
type textarea "remote"
drag, startPoint x: 559, startPoint y: 275, endPoint x: 559, endPoint y: 268, distance: 7.3
click at [559, 274] on div "Applications Pending (0) Excluded (46) Applied (28) All (74) View All Results B…" at bounding box center [592, 317] width 502 height 143
click at [559, 264] on div "Excluded (46)" at bounding box center [568, 259] width 52 height 11
click at [555, 268] on div "All (74)" at bounding box center [568, 270] width 52 height 10
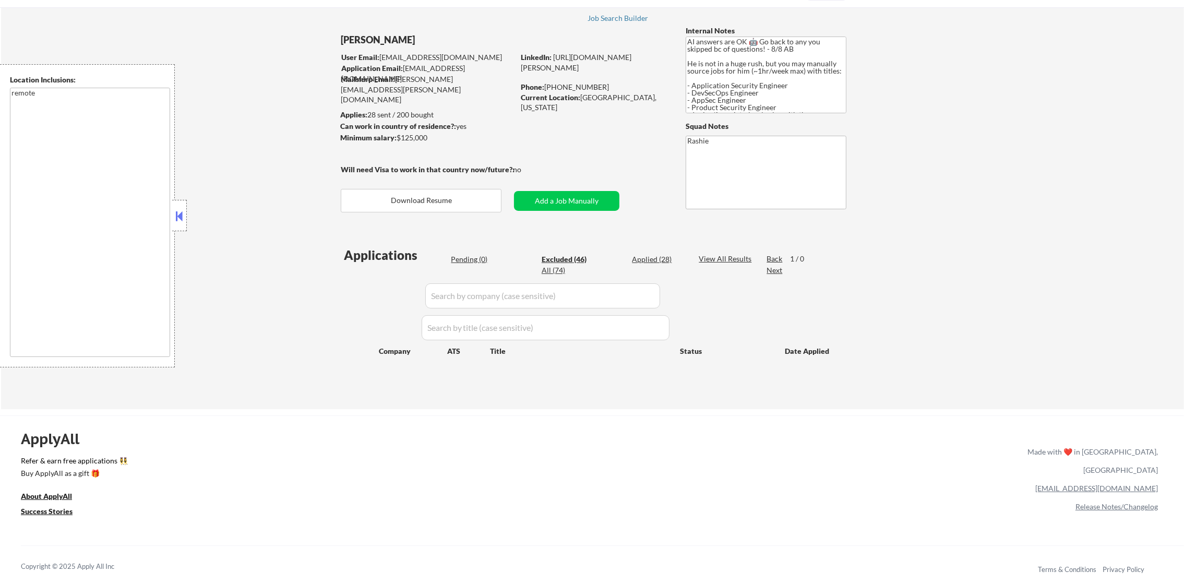
select select ""excluded__location_""
select select ""excluded""
select select ""excluded__location_""
select select ""excluded""
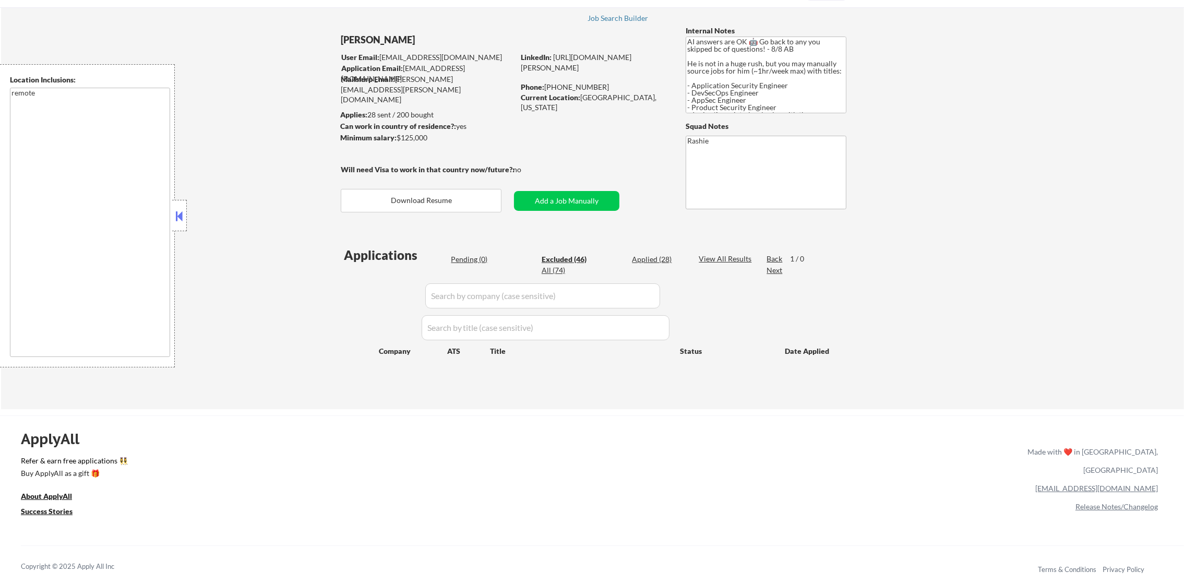
select select ""excluded""
select select ""excluded__salary_""
select select ""excluded__expired_""
select select ""excluded__location_""
select select ""excluded""
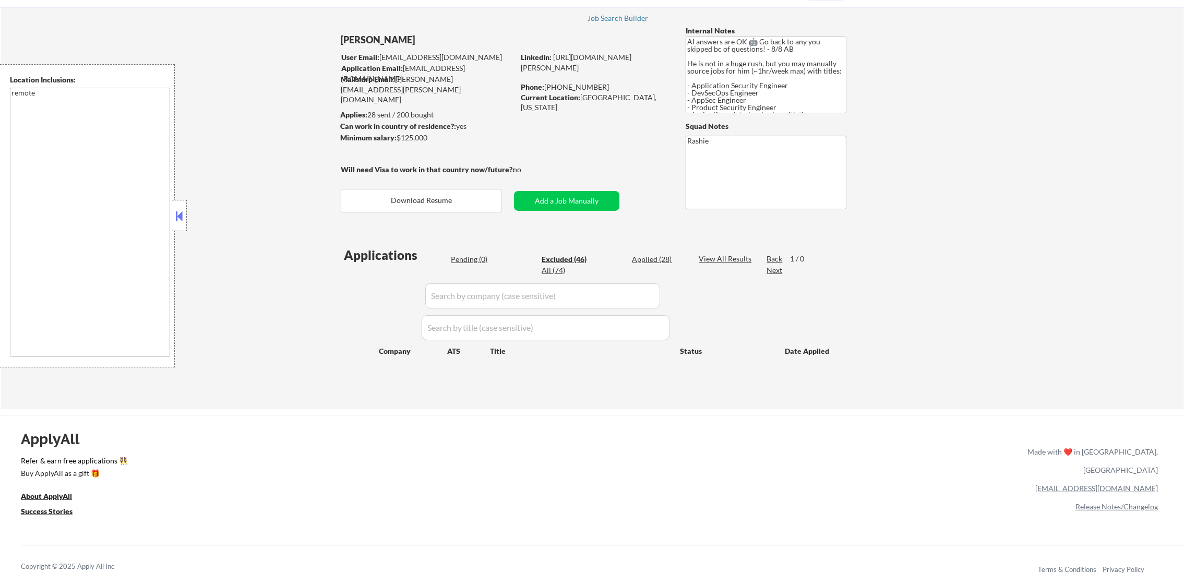
select select ""excluded""
select select ""excluded__location_""
select select ""excluded""
select select ""excluded__expired_""
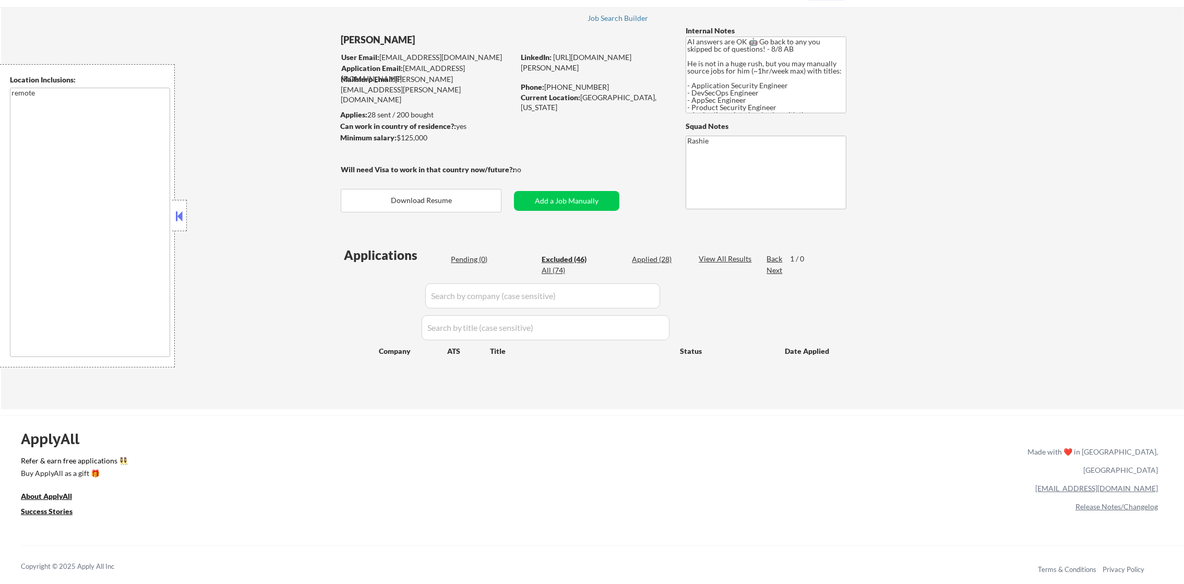
select select ""excluded""
select select ""excluded__location_""
select select ""excluded""
select select ""excluded__location_""
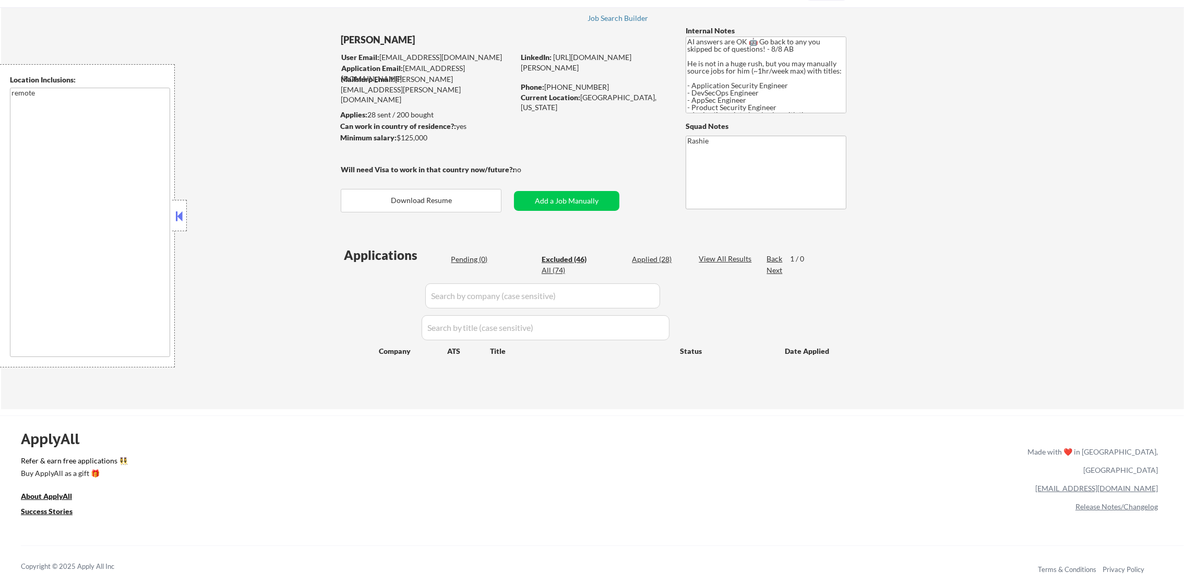
select select ""excluded__salary_""
select select ""excluded__expired_""
select select ""excluded__location_""
select select ""excluded__expired_""
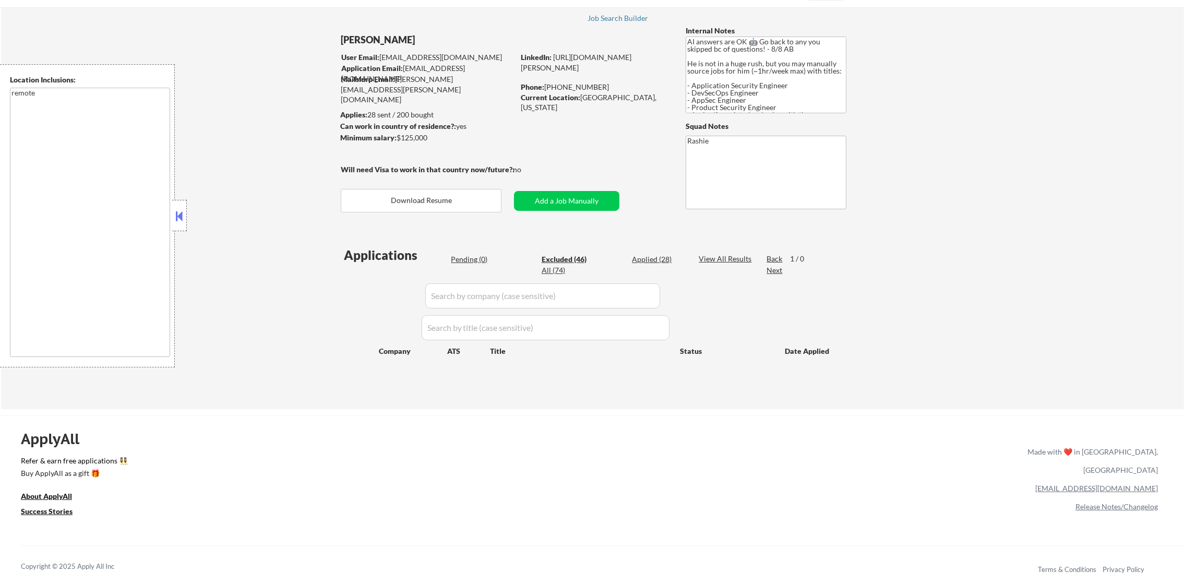
select select ""excluded""
select select ""excluded__other_""
select select ""excluded__expired_""
select select ""excluded__salary_""
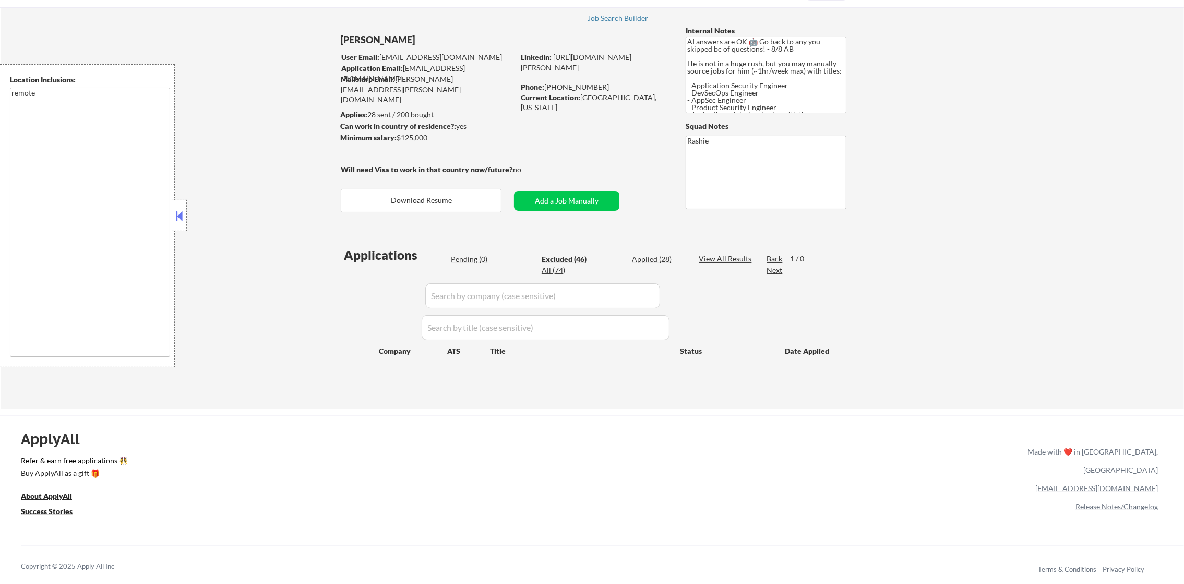
select select ""excluded__bad_match_""
select select ""excluded__salary_""
select select ""excluded__expired_""
select select ""excluded""
select select ""excluded__expired_""
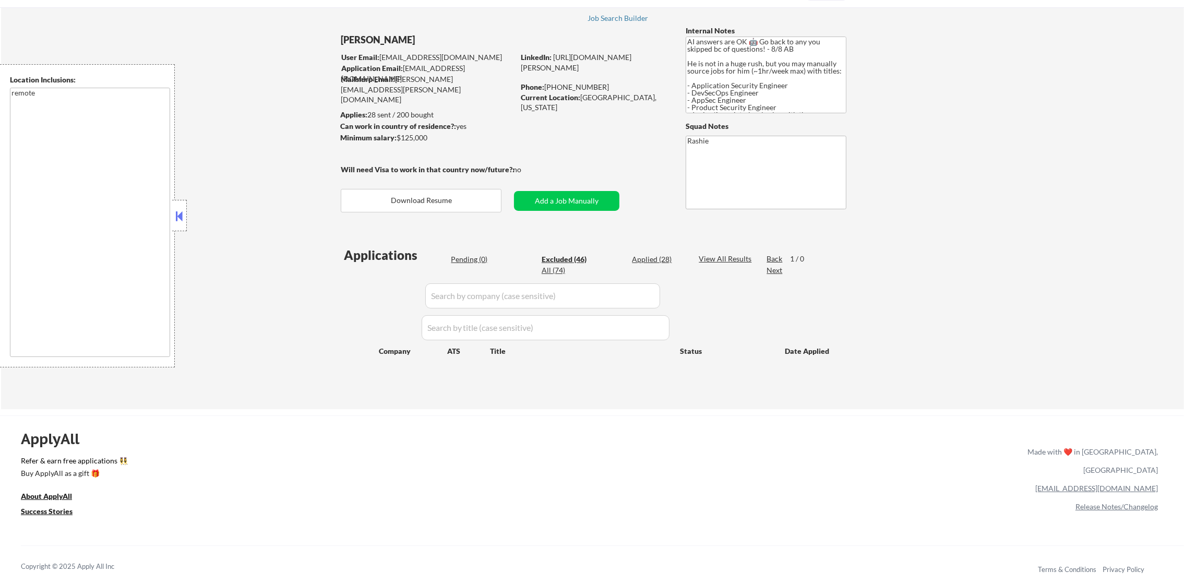
select select ""excluded__location_""
select select ""excluded__expired_""
select select ""excluded""
select select ""excluded__expired_""
select select ""excluded""
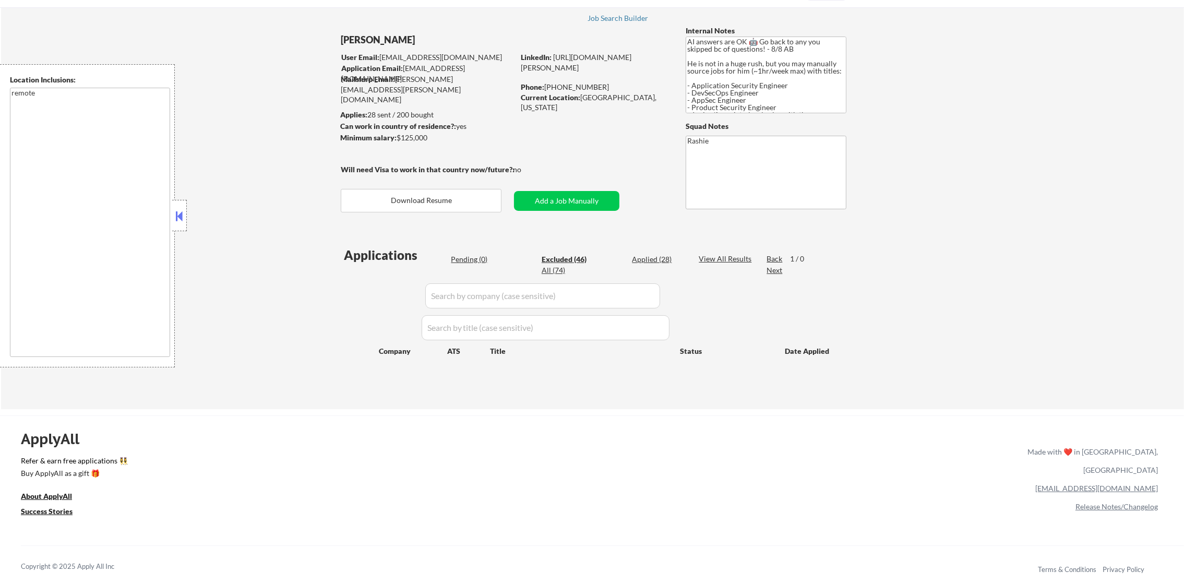
select select ""excluded__location_""
select select ""excluded""
select select ""excluded__bad_match_""
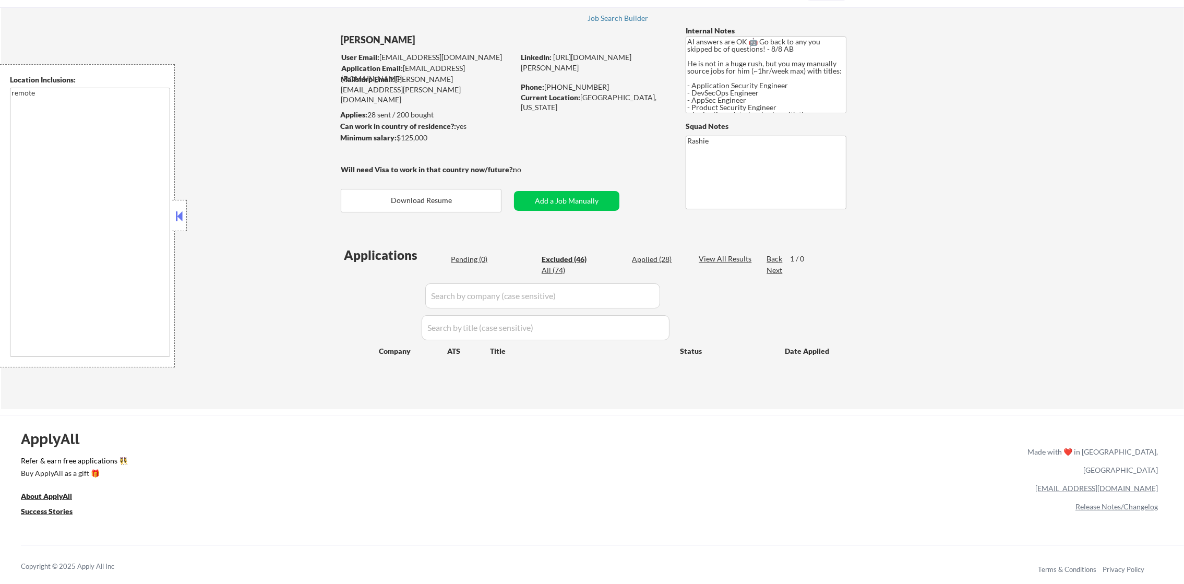
select select ""excluded__bad_match_""
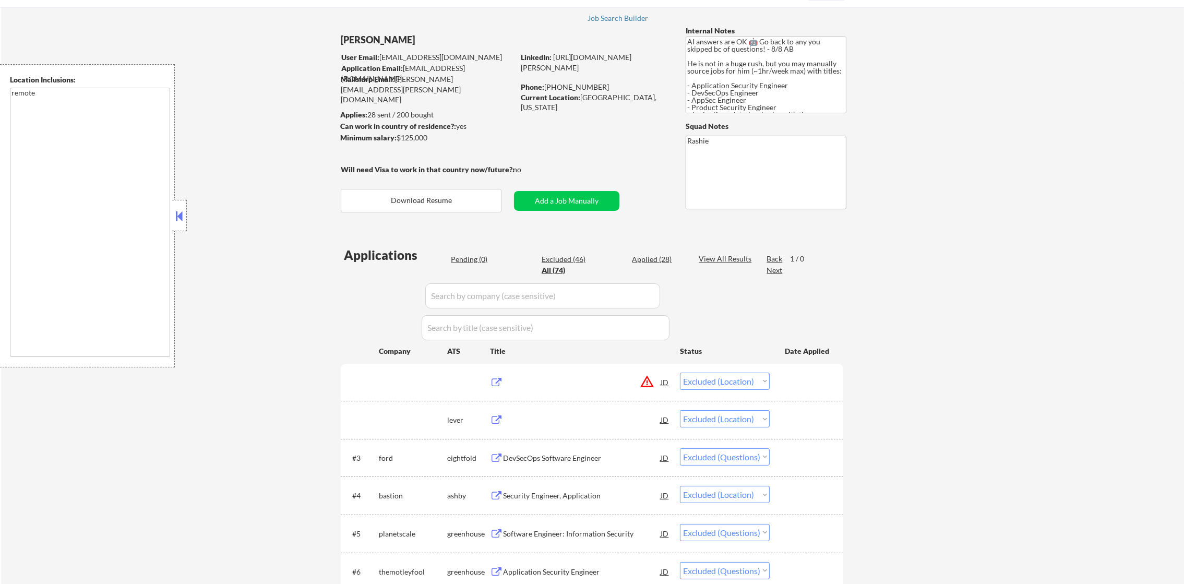
select select ""excluded""
select select ""excluded__location_""
select select ""excluded__salary_""
select select ""excluded__expired_""
select select ""excluded__location_""
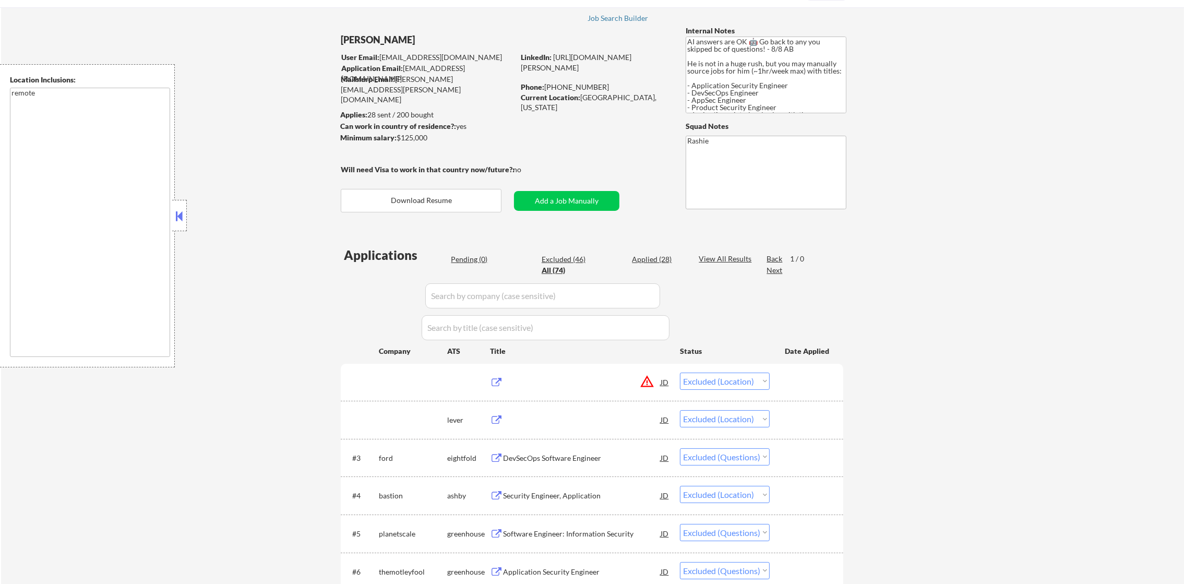
select select ""excluded__expired_""
select select ""excluded""
select select ""excluded__other_""
select select ""excluded__expired_""
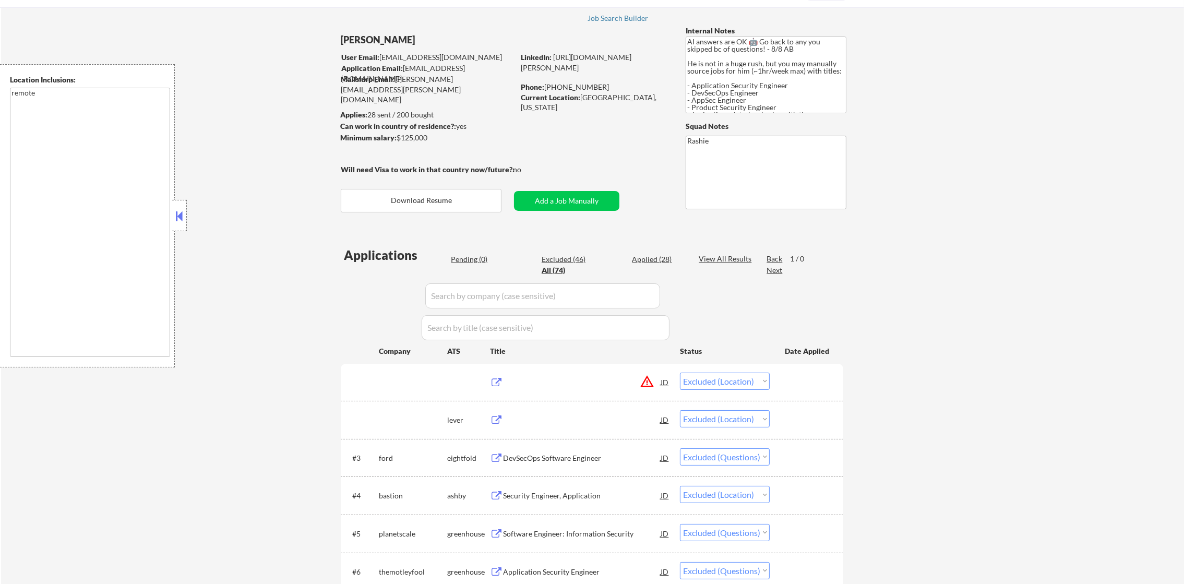
select select ""excluded__salary_""
select select ""excluded__bad_match_""
select select ""excluded__salary_""
select select ""excluded__expired_""
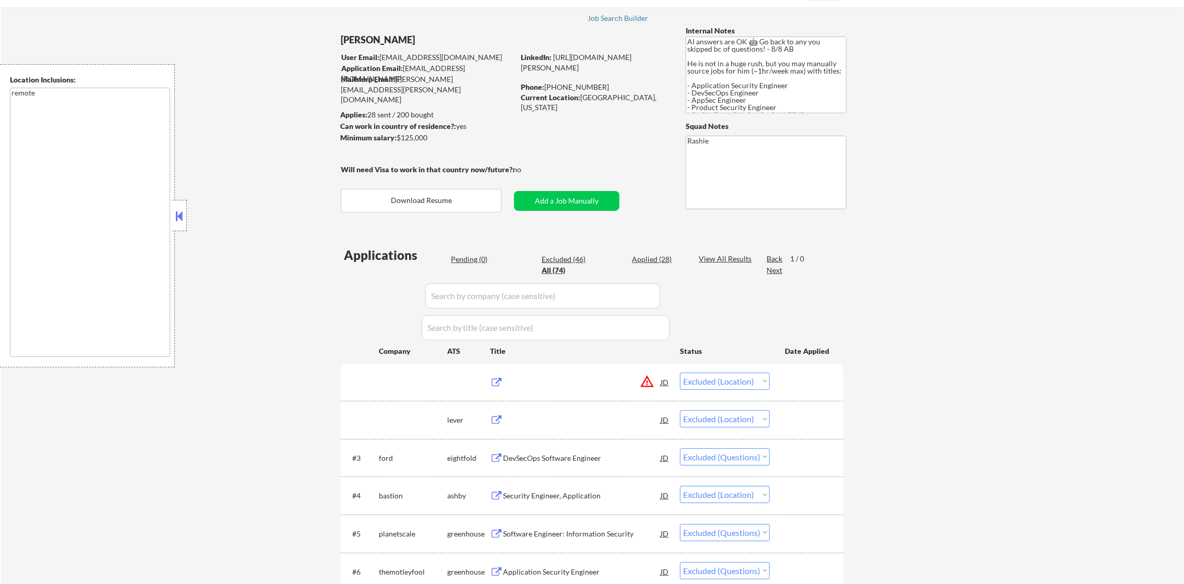
select select ""excluded""
select select ""excluded__expired_""
select select ""excluded__location_""
select select ""excluded__expired_""
select select ""excluded""
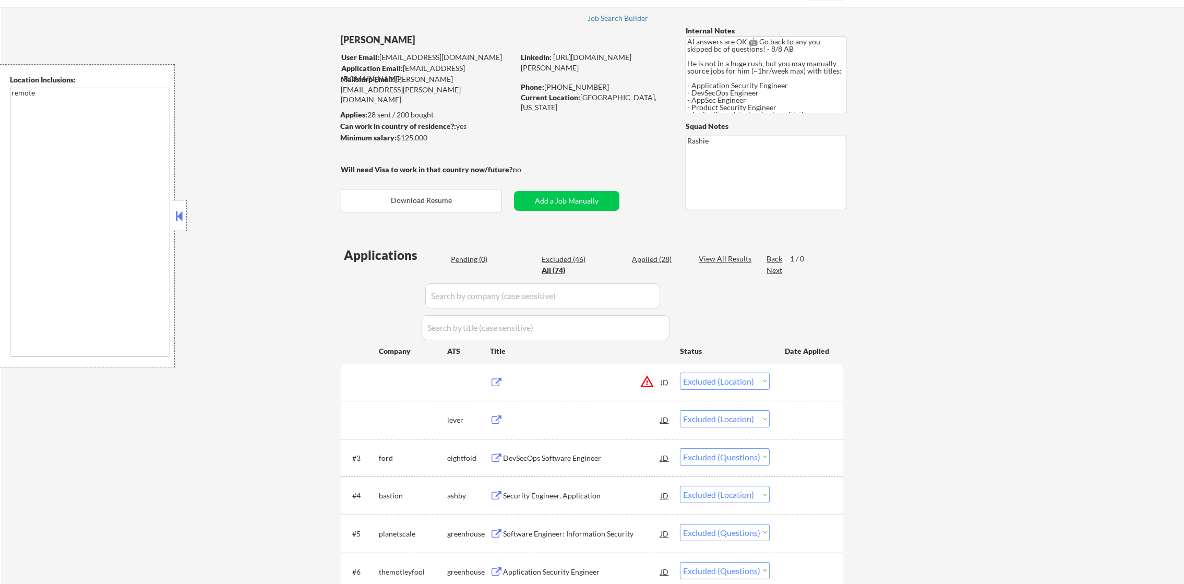
select select ""excluded__expired_""
select select ""excluded""
select select ""excluded__location_""
select select ""excluded""
select select ""excluded__bad_match_""
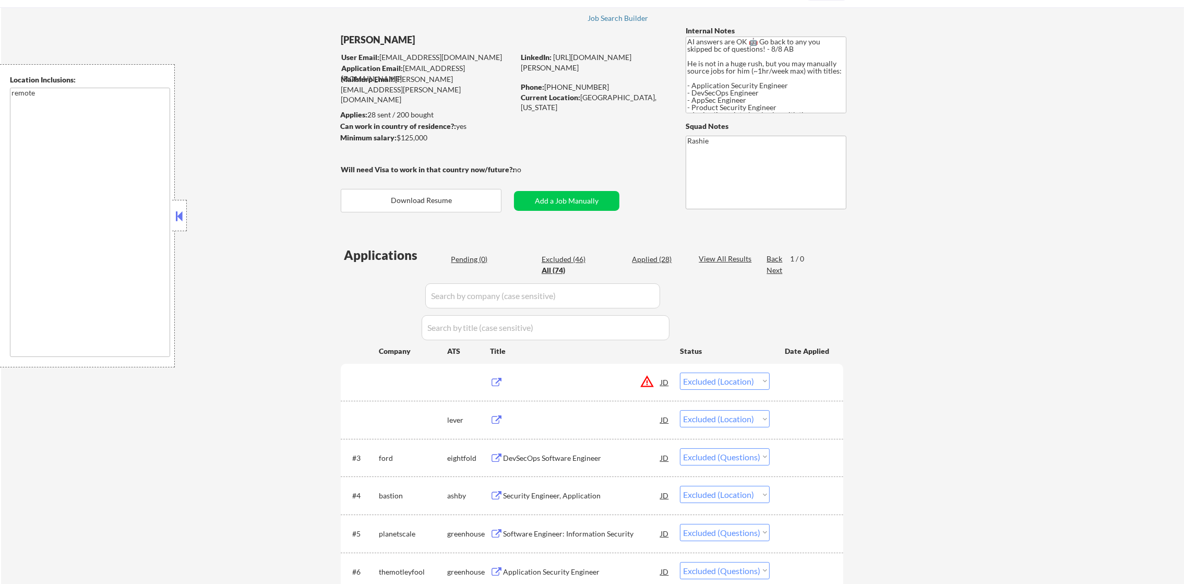
select select ""excluded__bad_match_""
select select ""applied""
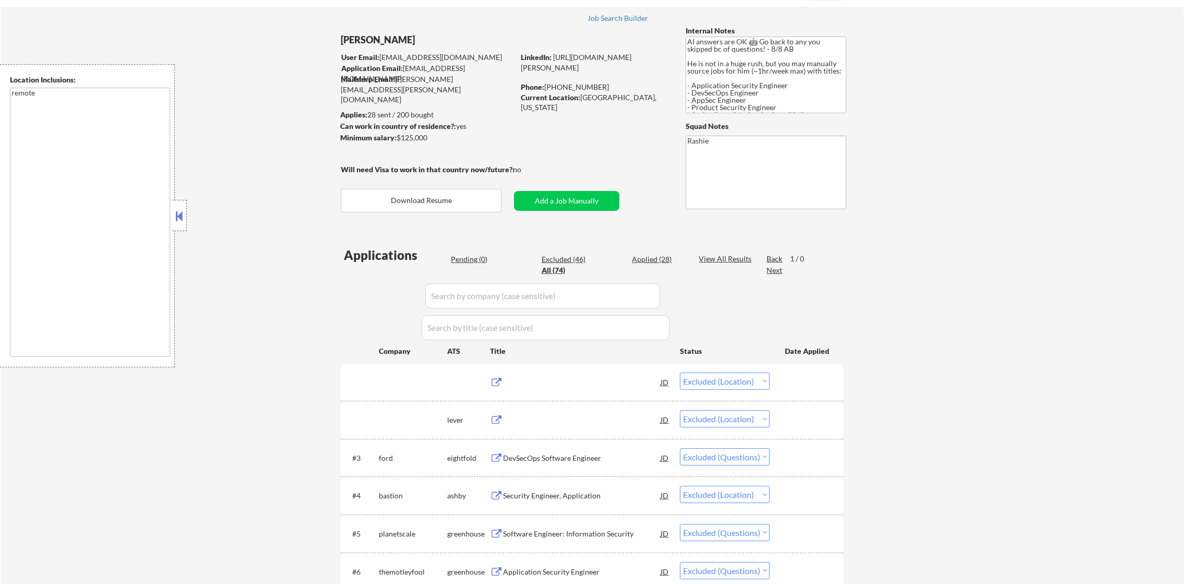
select select ""applied""
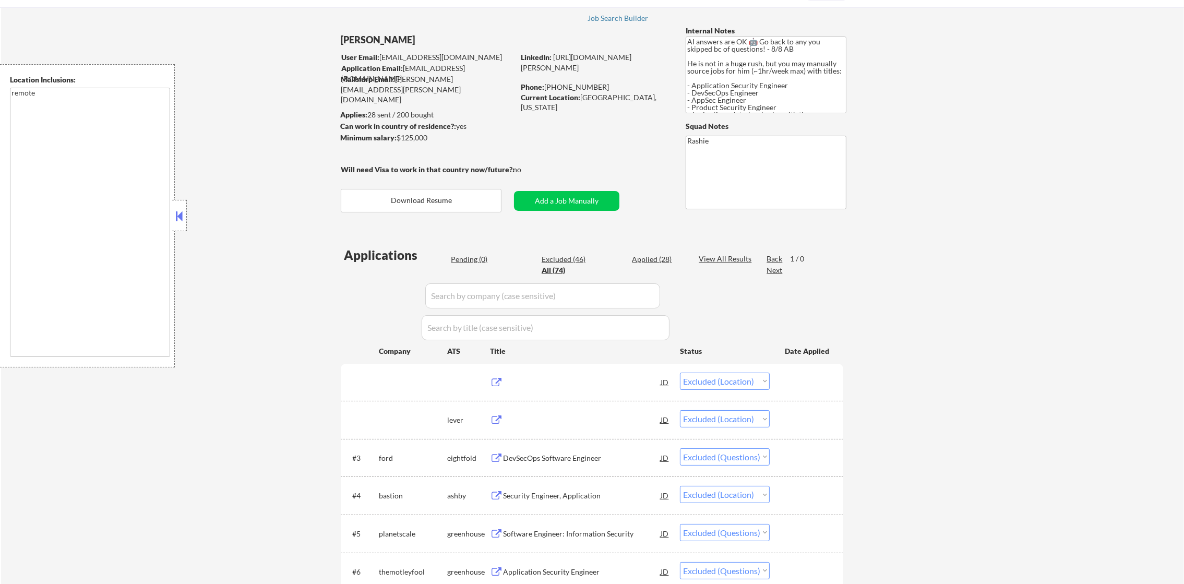
select select ""applied""
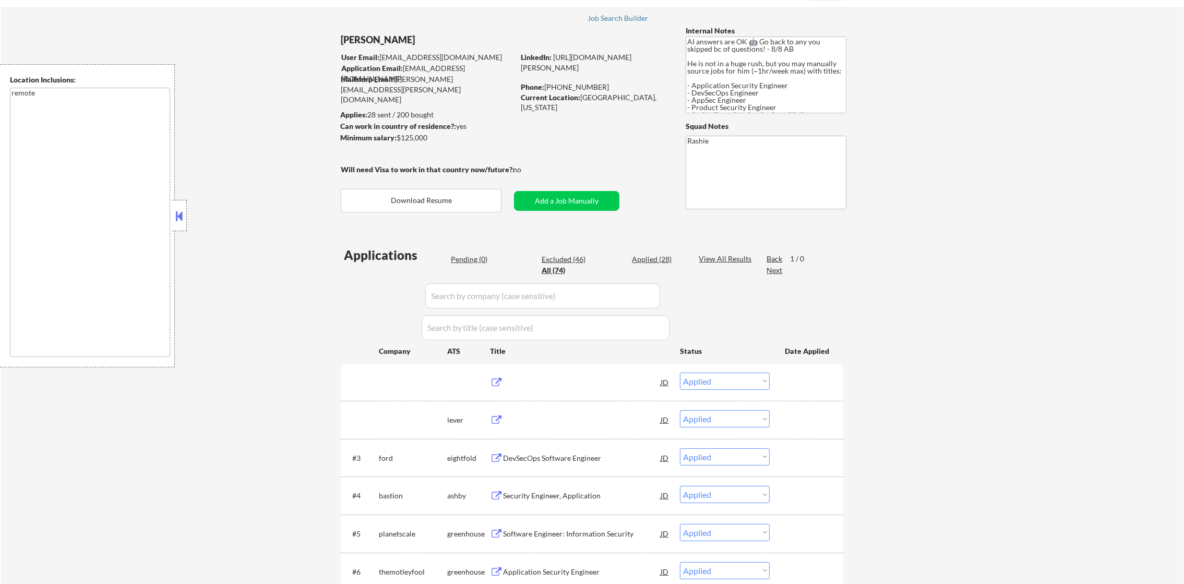
select select ""applied""
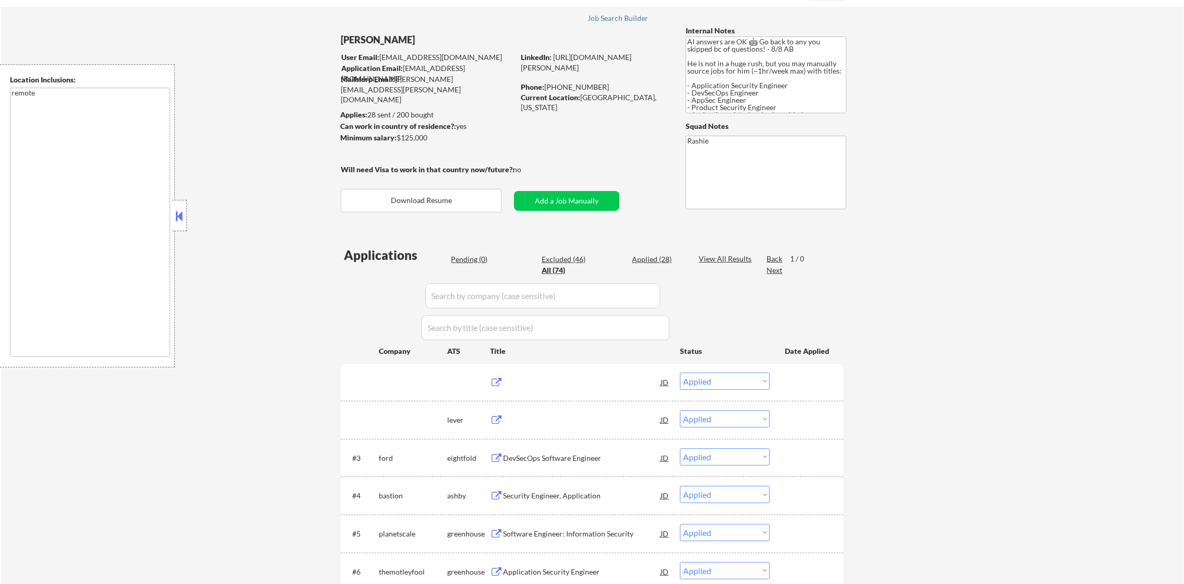
select select ""applied""
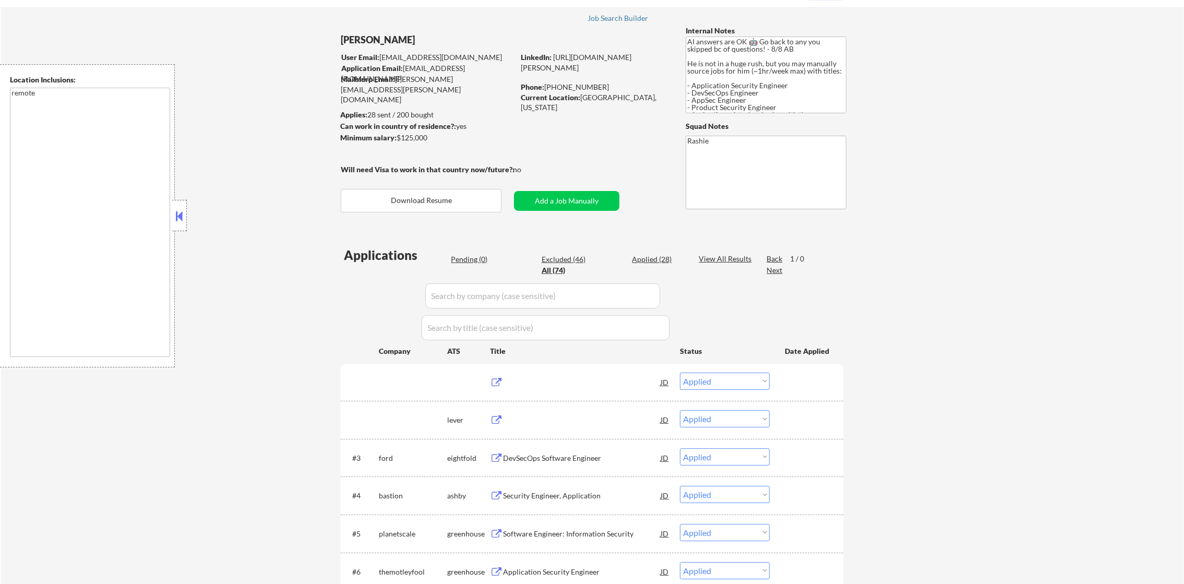
select select ""applied""
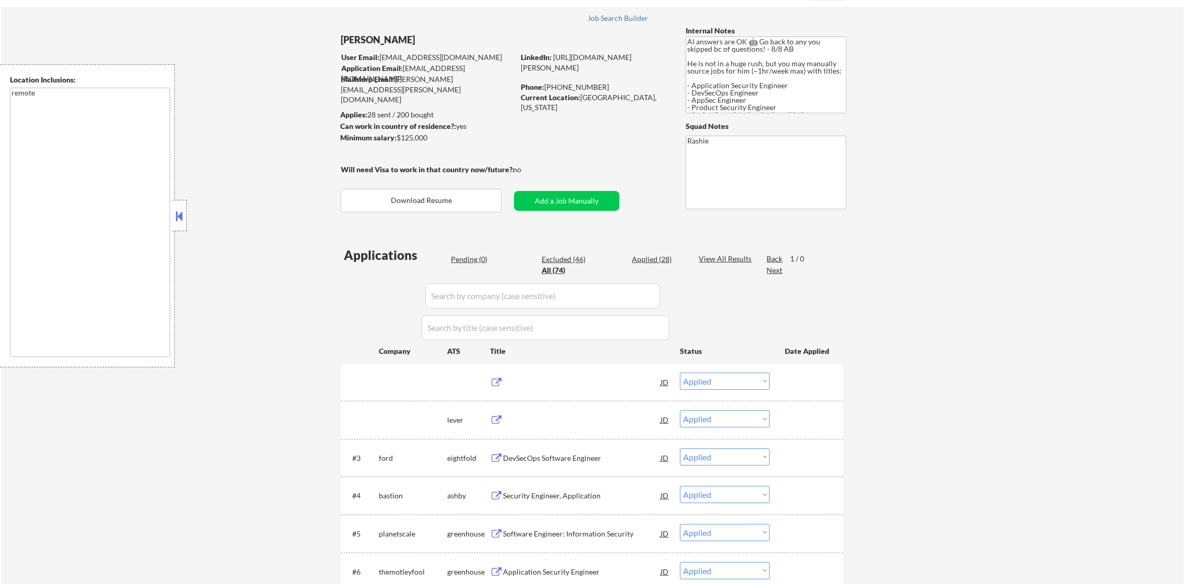
select select ""applied""
select select ""excluded__location_""
select select ""excluded""
select select ""excluded__location_""
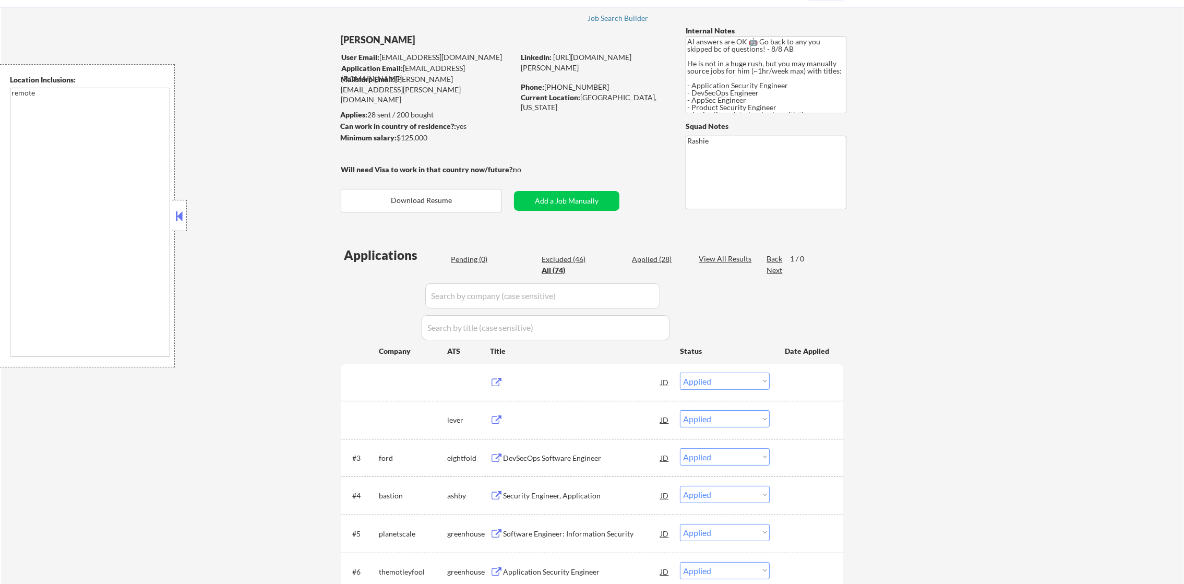
select select ""excluded""
select select ""excluded__salary_""
select select ""excluded__expired_""
select select ""excluded__location_""
select select ""excluded""
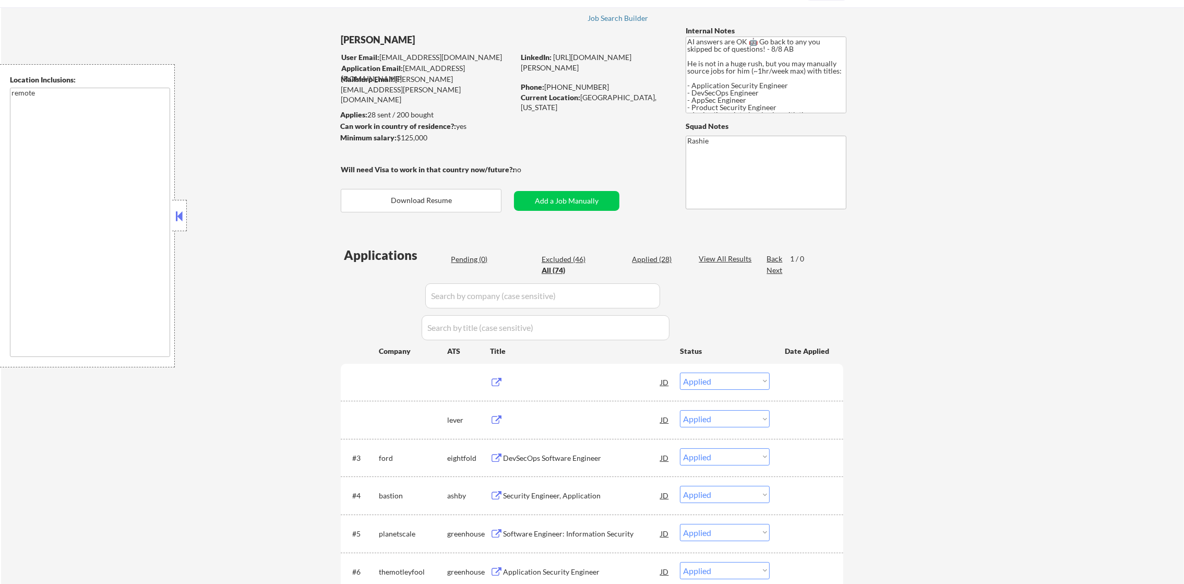
select select ""excluded__location_""
select select ""excluded""
select select ""excluded__expired_""
select select ""excluded""
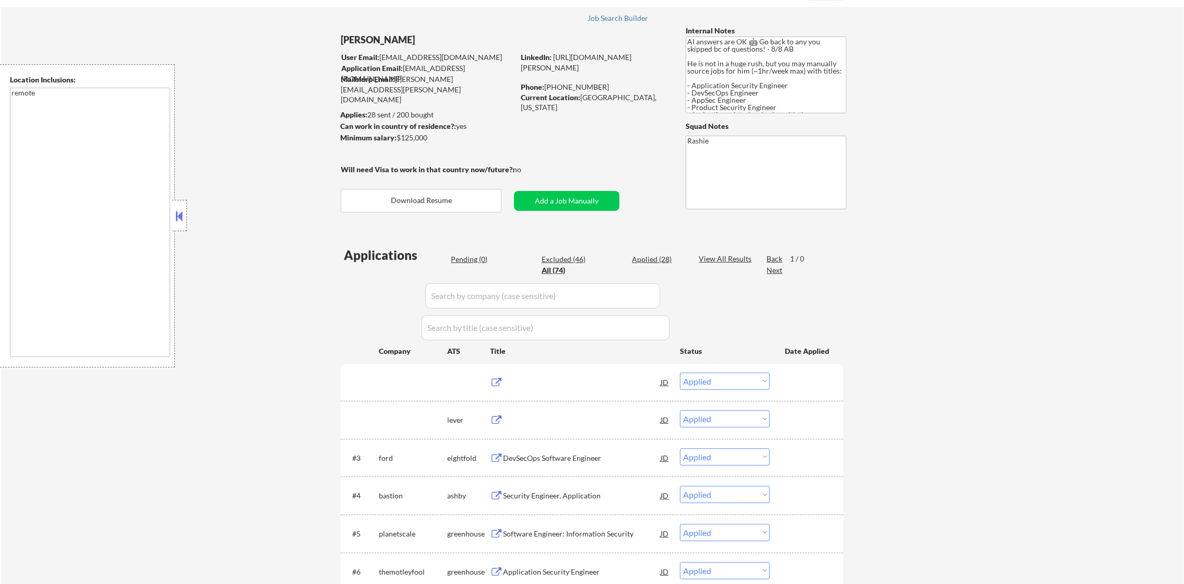
select select ""excluded""
select select ""excluded__location_""
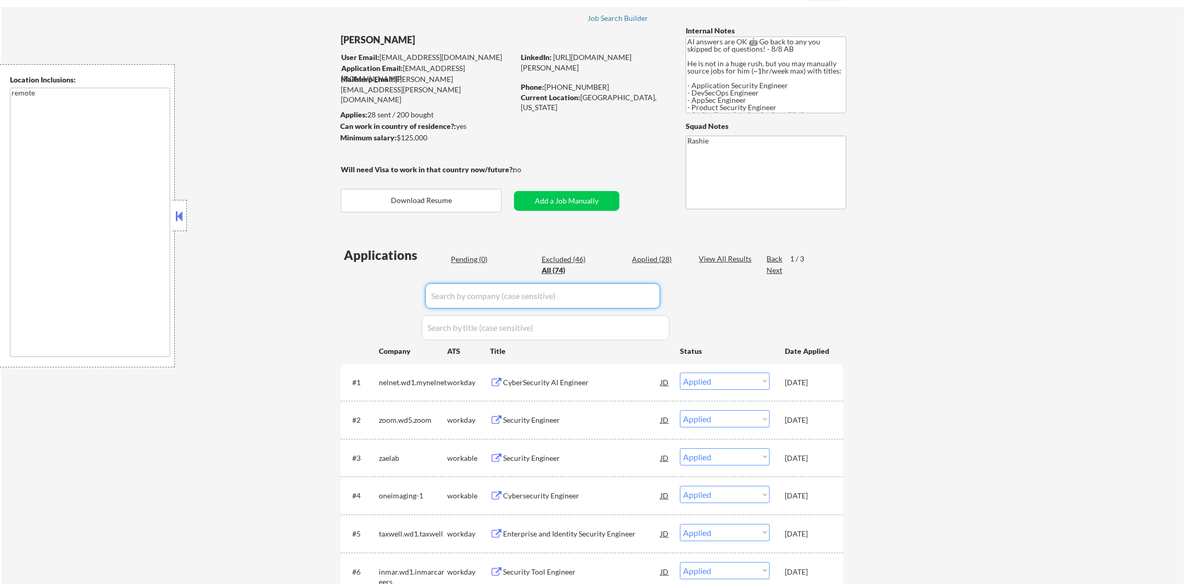
click at [500, 285] on input "input" at bounding box center [542, 295] width 235 height 25
paste input "oddball"
type input "oddball"
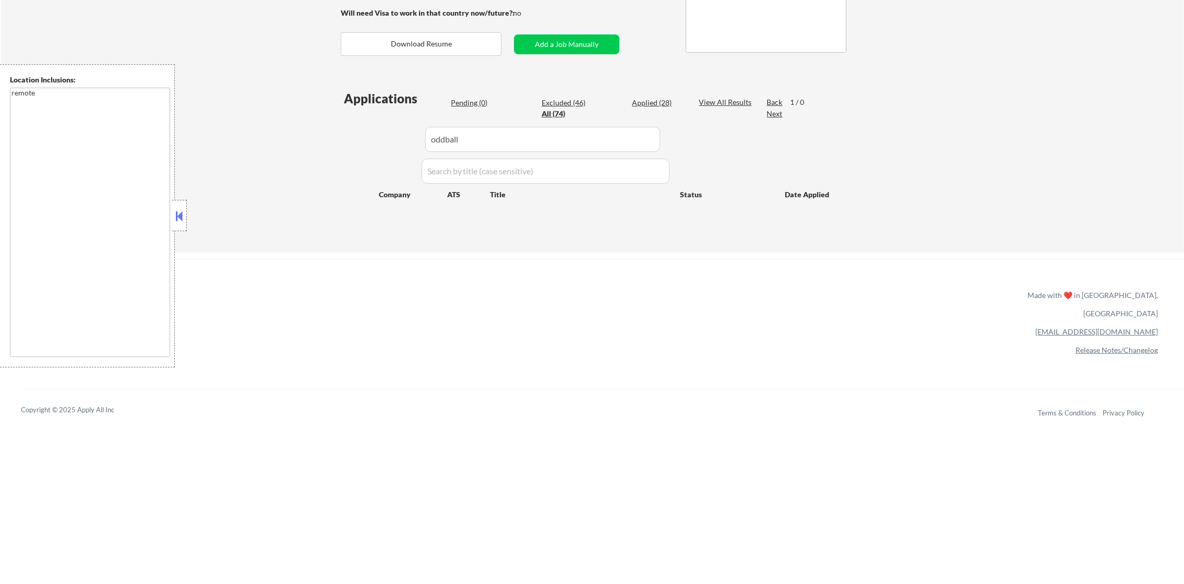
select select ""pending""
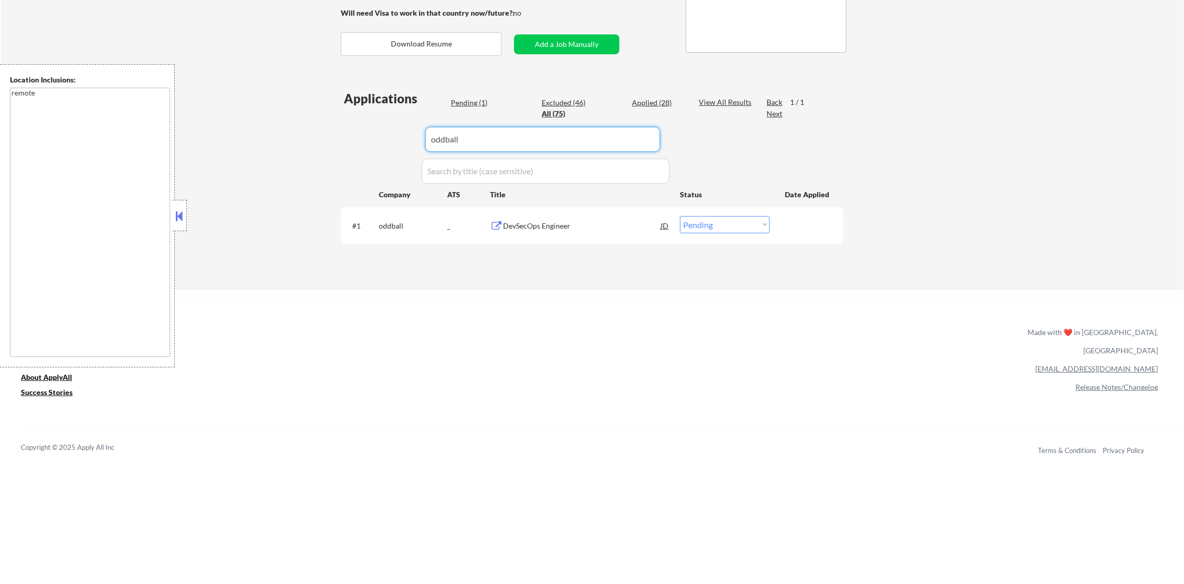
drag, startPoint x: 492, startPoint y: 138, endPoint x: 342, endPoint y: 122, distance: 151.1
click at [355, 122] on div "Applications Pending (1) Excluded (46) Applied (28) All (75) View All Results B…" at bounding box center [592, 180] width 502 height 180
paste input "540"
type input "540"
click at [341, 122] on div "Applications Pending (1) Excluded (46) Applied (28) All (75) View All Results B…" at bounding box center [592, 180] width 502 height 180
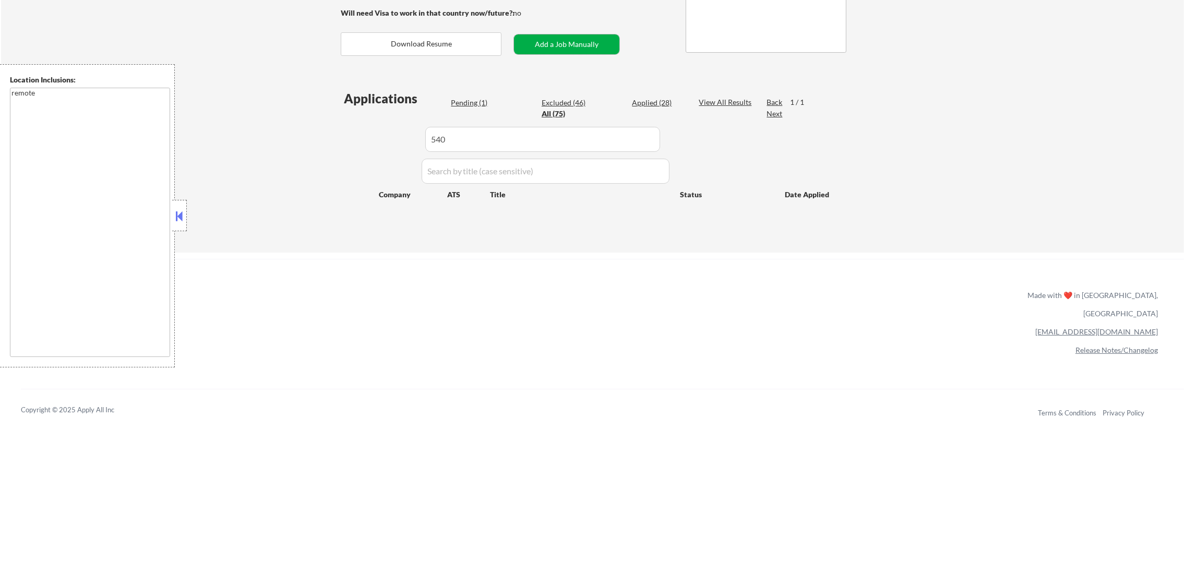
click at [574, 38] on button "Add a Job Manually" at bounding box center [566, 44] width 105 height 20
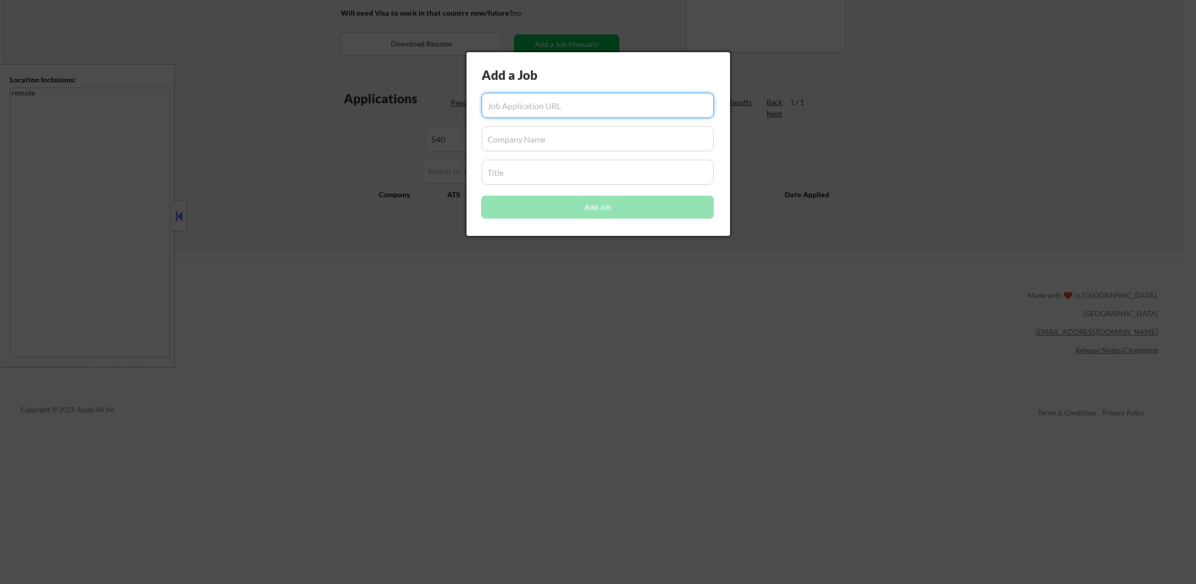
click at [525, 136] on input "input" at bounding box center [598, 138] width 233 height 25
click at [511, 170] on input "input" at bounding box center [598, 172] width 233 height 25
paste input "DevSecOps Engineer"
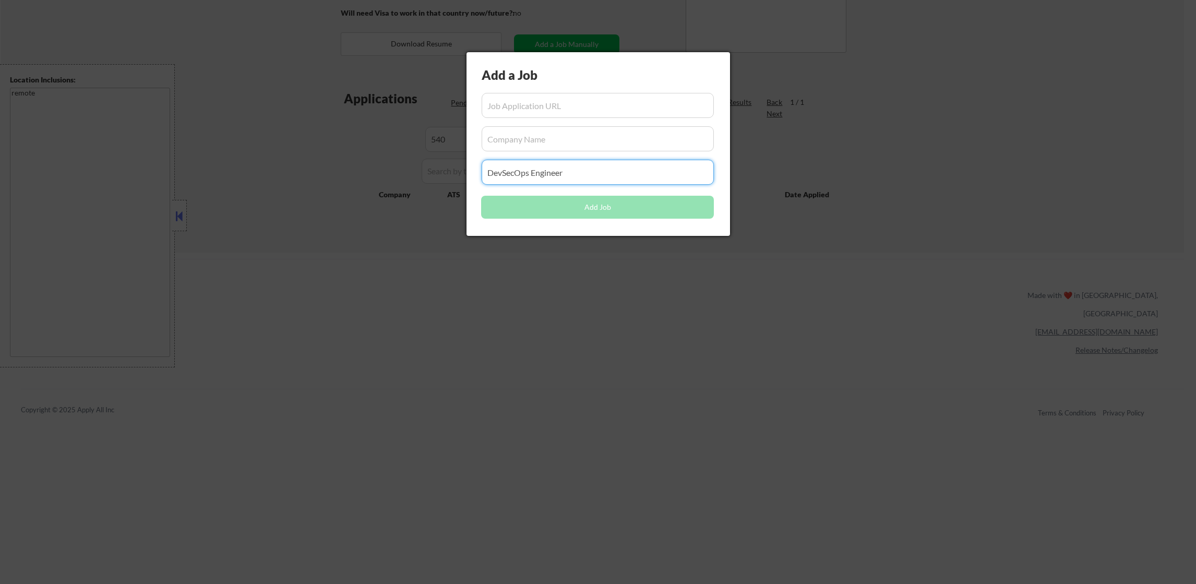
type input "DevSecOps Engineer"
click at [549, 103] on input "input" at bounding box center [598, 105] width 233 height 25
paste input "https://job-boards.greenhouse.io/540/jobs/6490666003?gh_jid=6490666003"
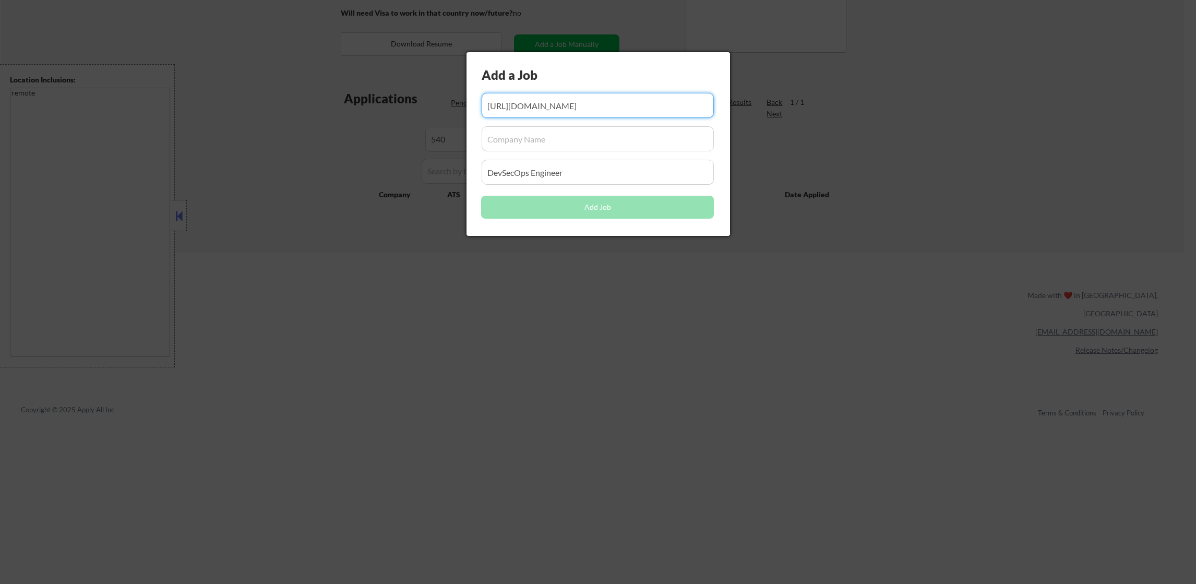
scroll to position [0, 64]
click at [550, 103] on input "input" at bounding box center [598, 105] width 233 height 25
type input "https://job-boards.greenhouse.io/540/jobs/6490666003?gh_jid=6490666003"
click at [530, 135] on input "input" at bounding box center [598, 138] width 233 height 25
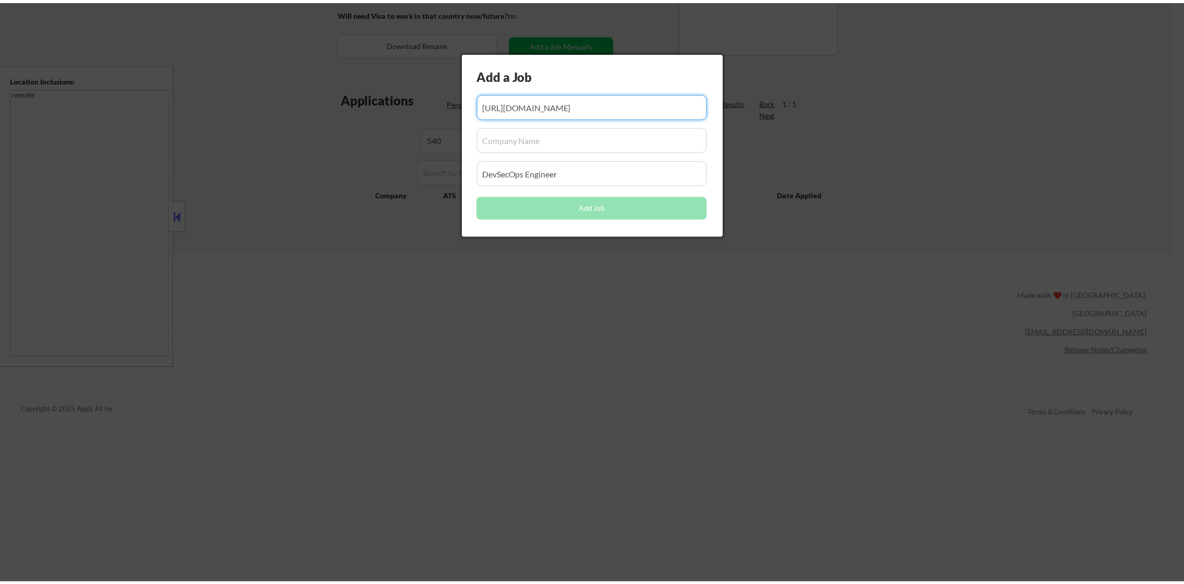
scroll to position [0, 0]
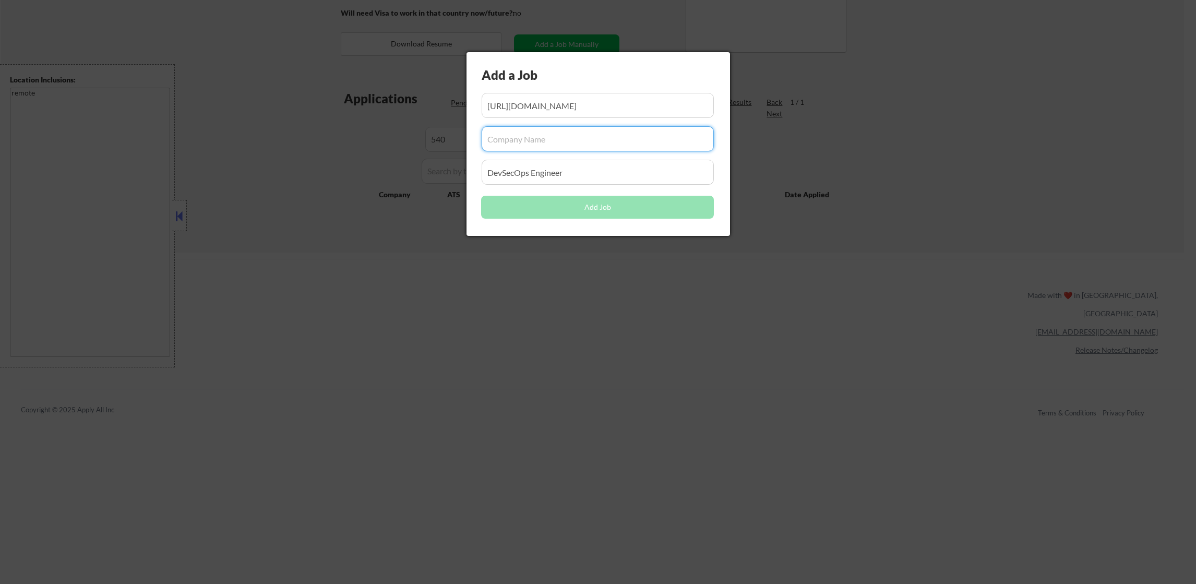
paste input "540"
click at [606, 140] on input "input" at bounding box center [598, 138] width 233 height 25
type input "540"
click at [574, 215] on button "Add Job" at bounding box center [597, 207] width 233 height 23
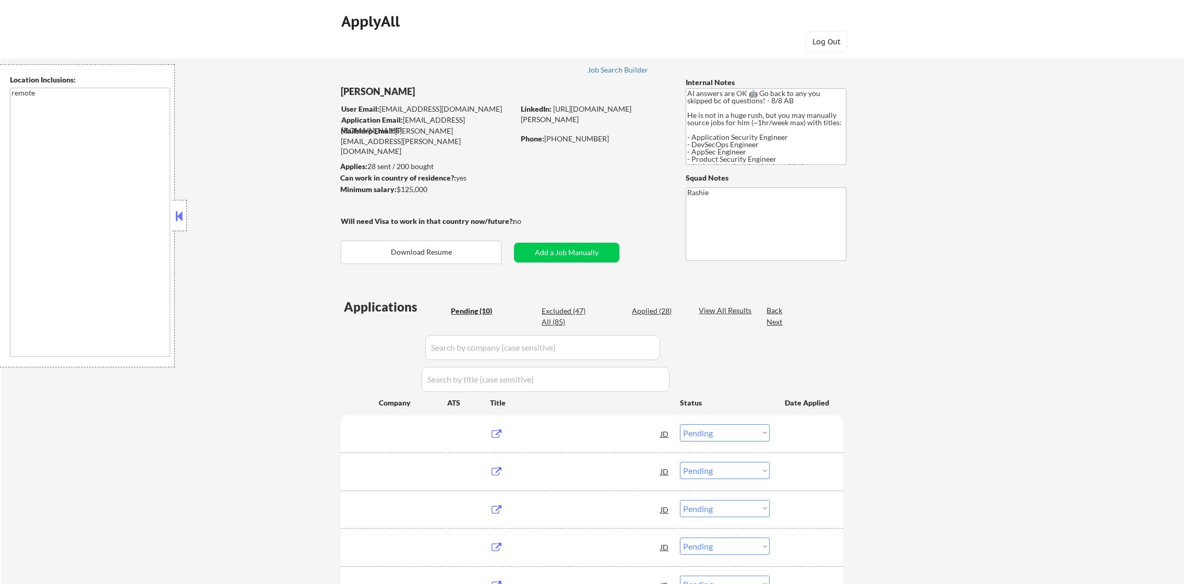
select select ""pending""
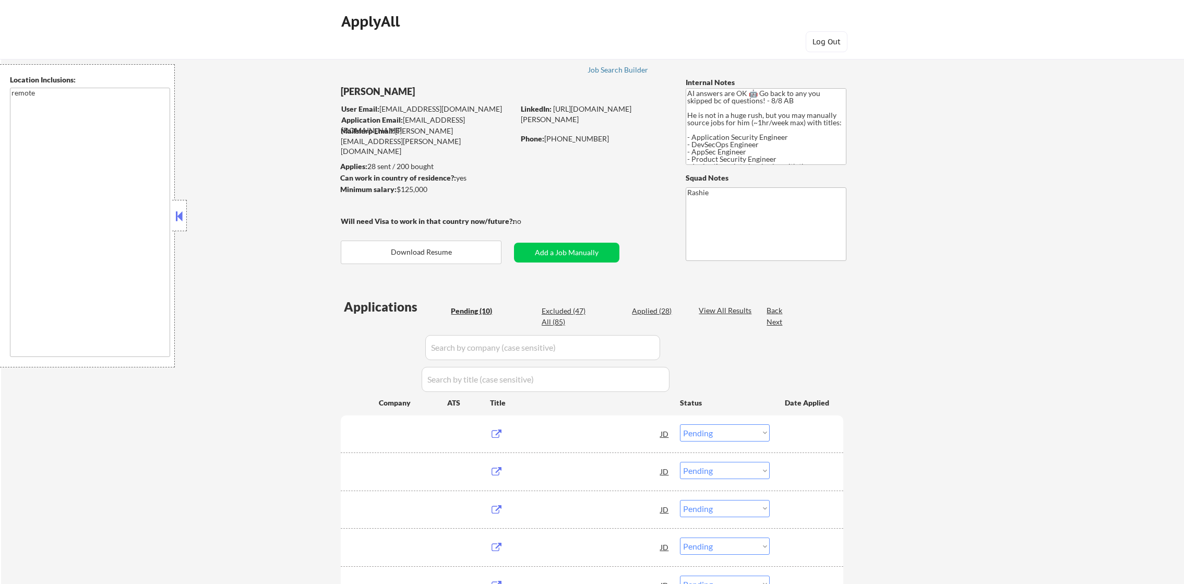
select select ""pending""
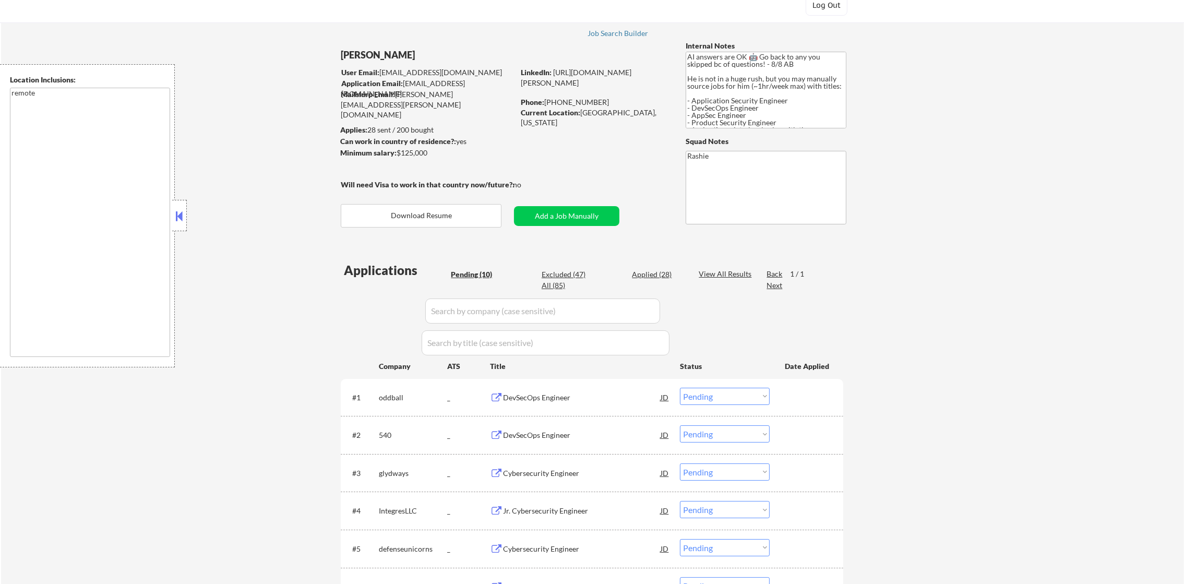
scroll to position [130, 0]
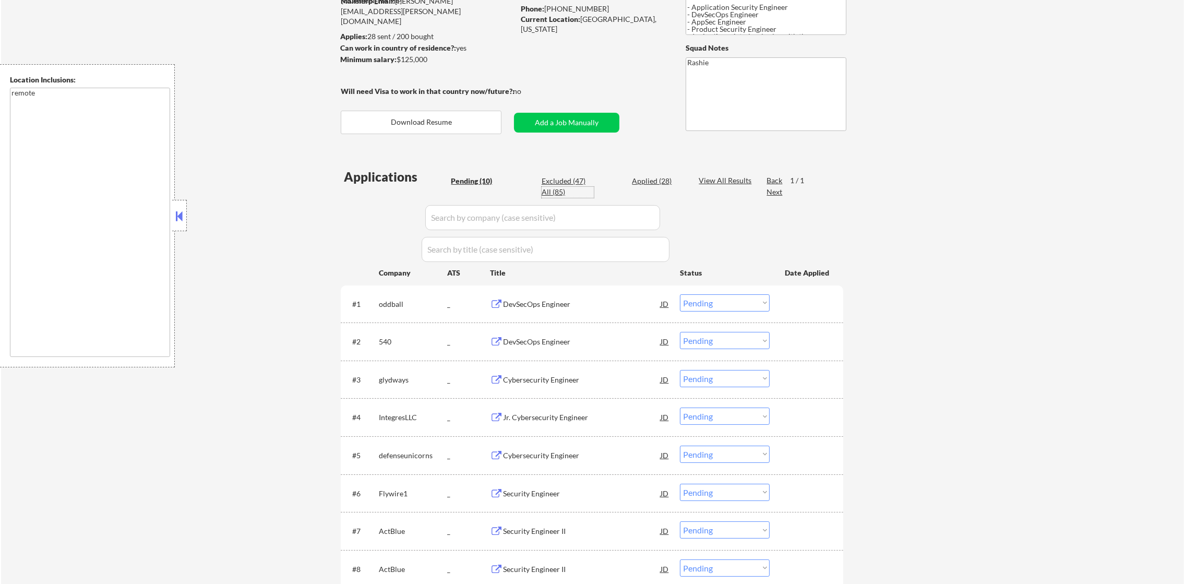
click at [546, 191] on div "All (85)" at bounding box center [568, 192] width 52 height 10
select select ""applied""
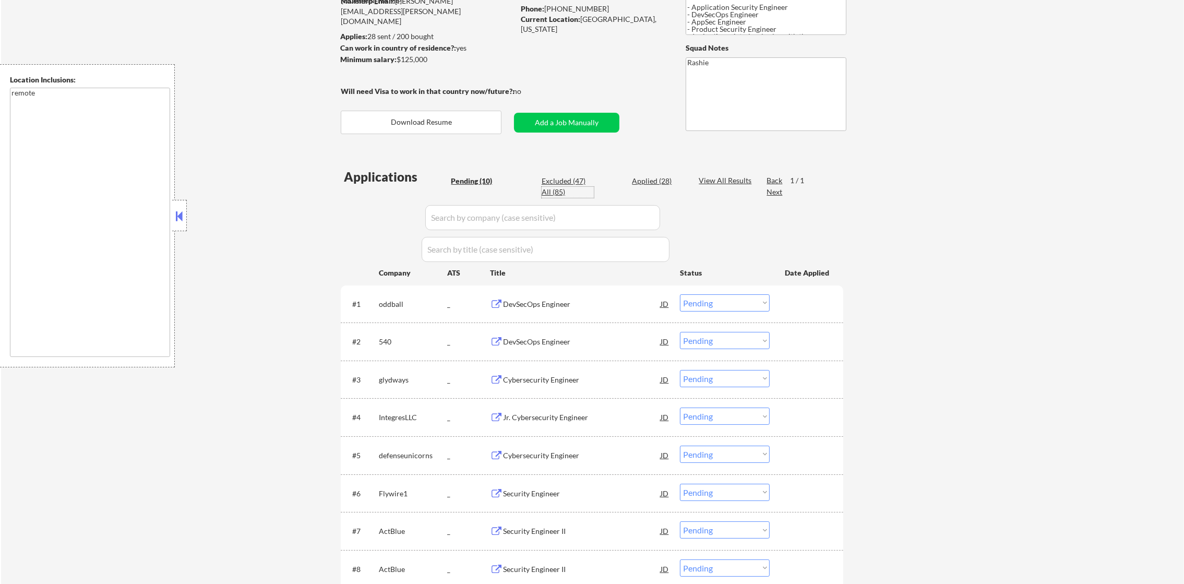
select select ""applied""
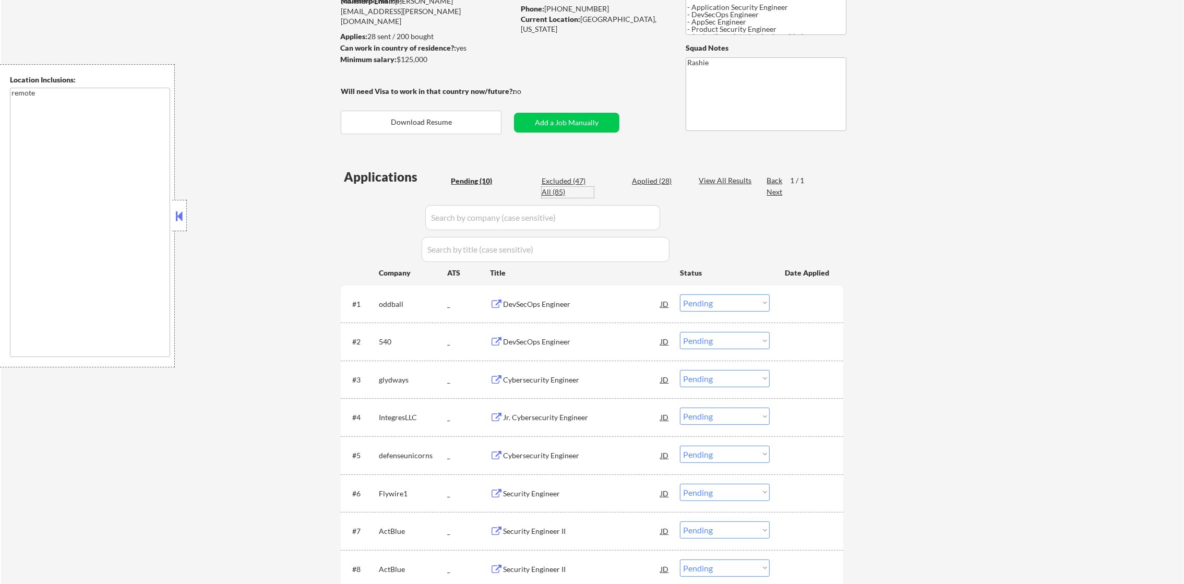
select select ""applied""
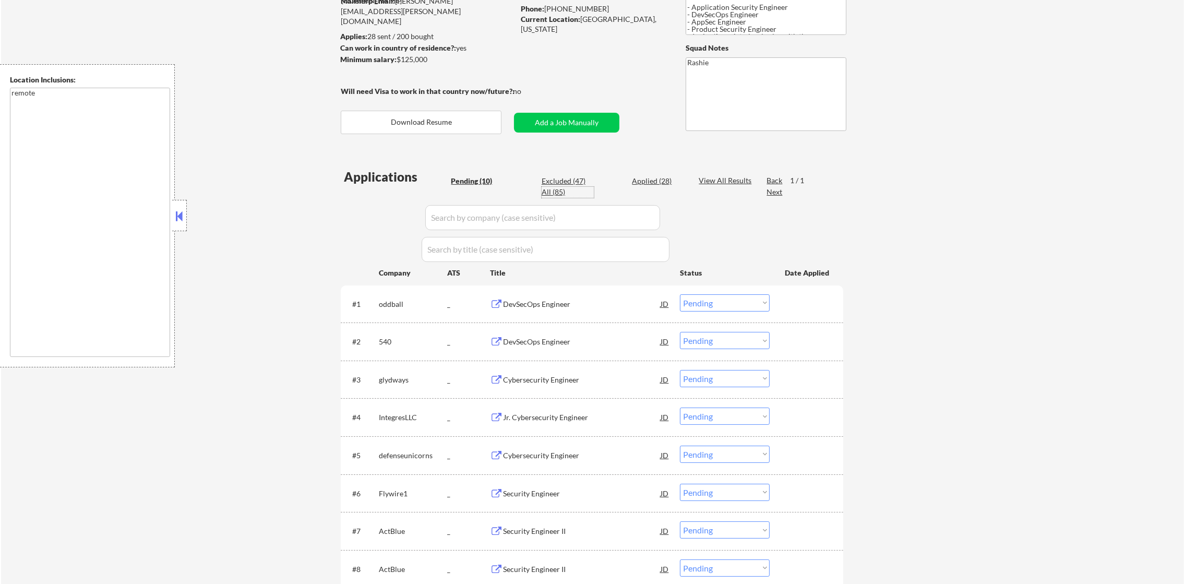
select select ""applied""
select select ""excluded__location_""
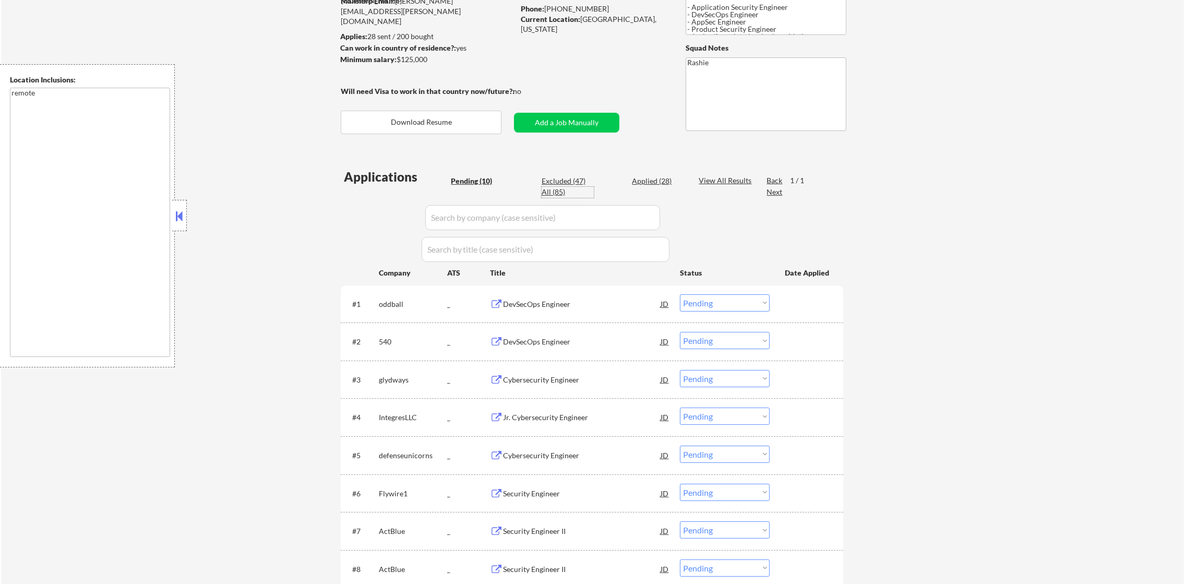
select select ""excluded__location_""
select select ""excluded""
select select ""excluded__location_""
select select ""excluded""
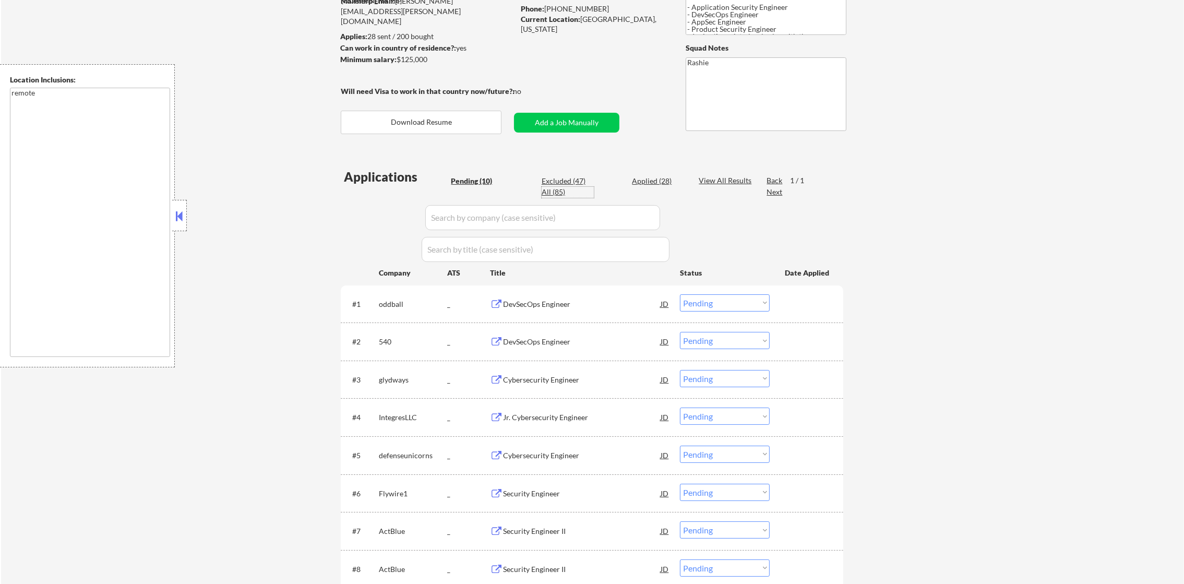
select select ""excluded__salary_""
select select ""excluded__expired_""
select select ""excluded__location_""
select select ""excluded""
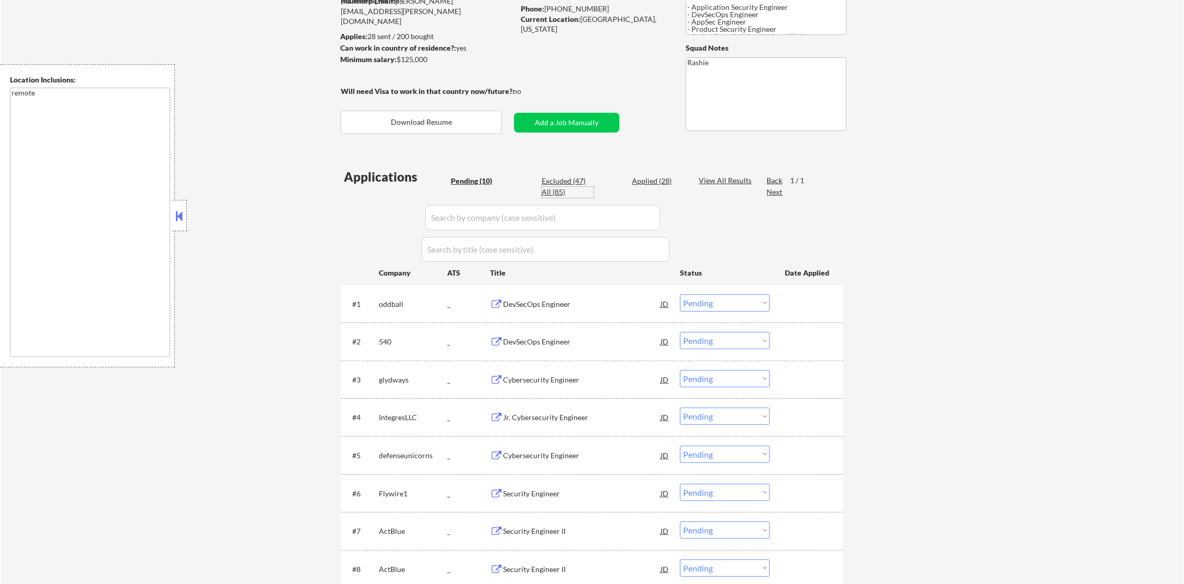
select select ""excluded__location_""
select select ""excluded""
select select ""excluded__expired_""
select select ""excluded""
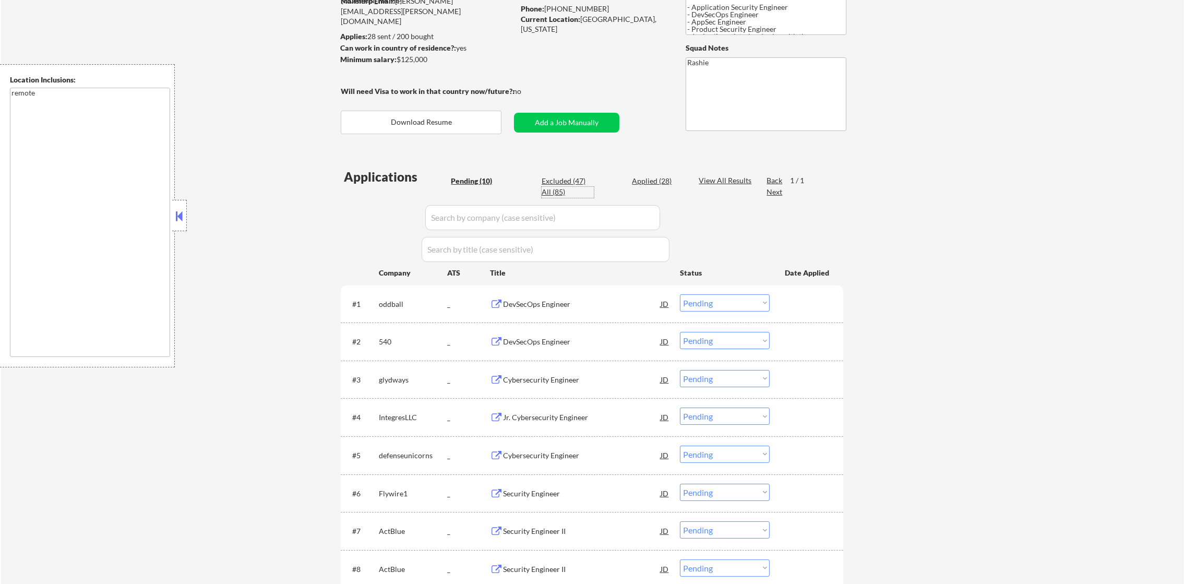
select select ""excluded""
select select ""excluded__location_""
select select ""excluded""
select select ""excluded__location_""
select select ""excluded__salary_""
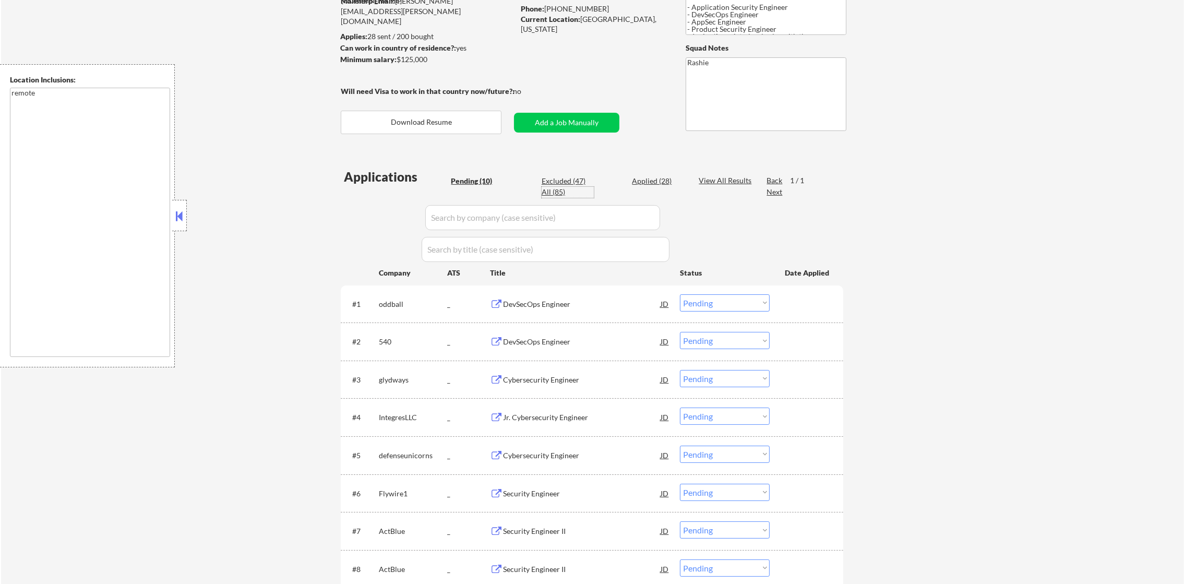
select select ""excluded__expired_""
select select ""excluded__location_""
select select ""excluded__expired_""
select select ""excluded""
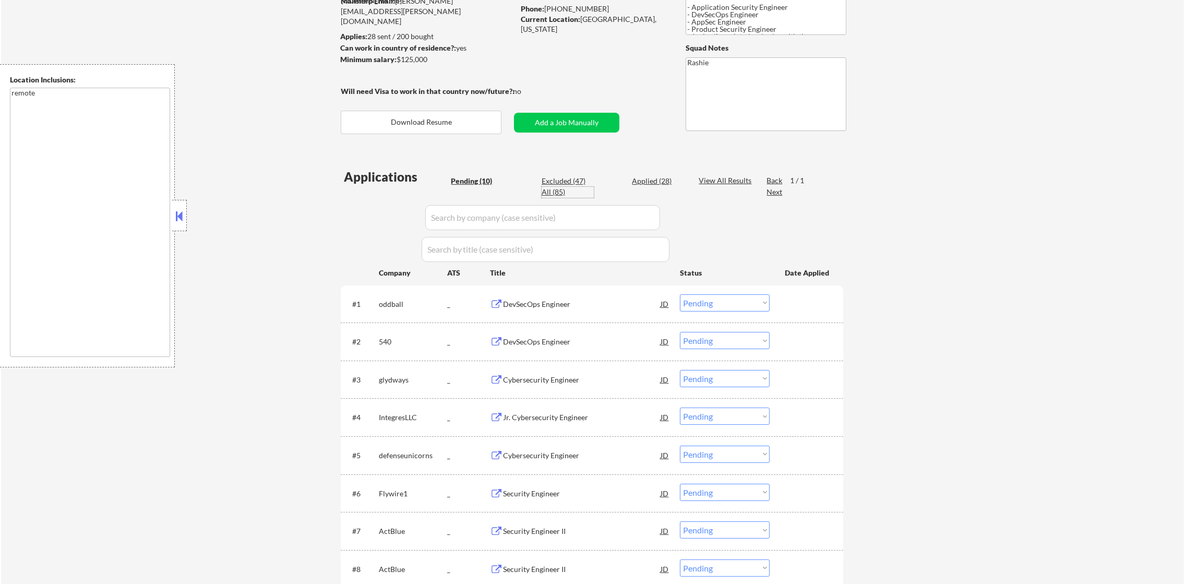
select select ""excluded__other_""
select select ""excluded__expired_""
select select ""excluded__salary_""
select select ""excluded__bad_match_""
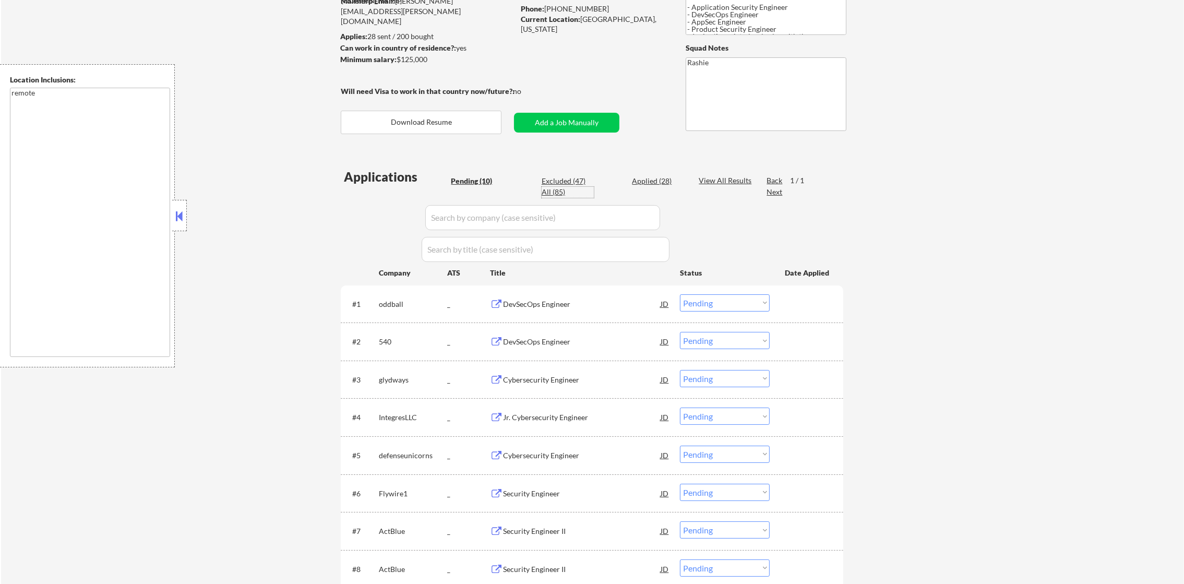
select select ""excluded__salary_""
select select ""excluded__expired_""
select select ""excluded""
select select ""excluded__expired_""
select select ""excluded__location_""
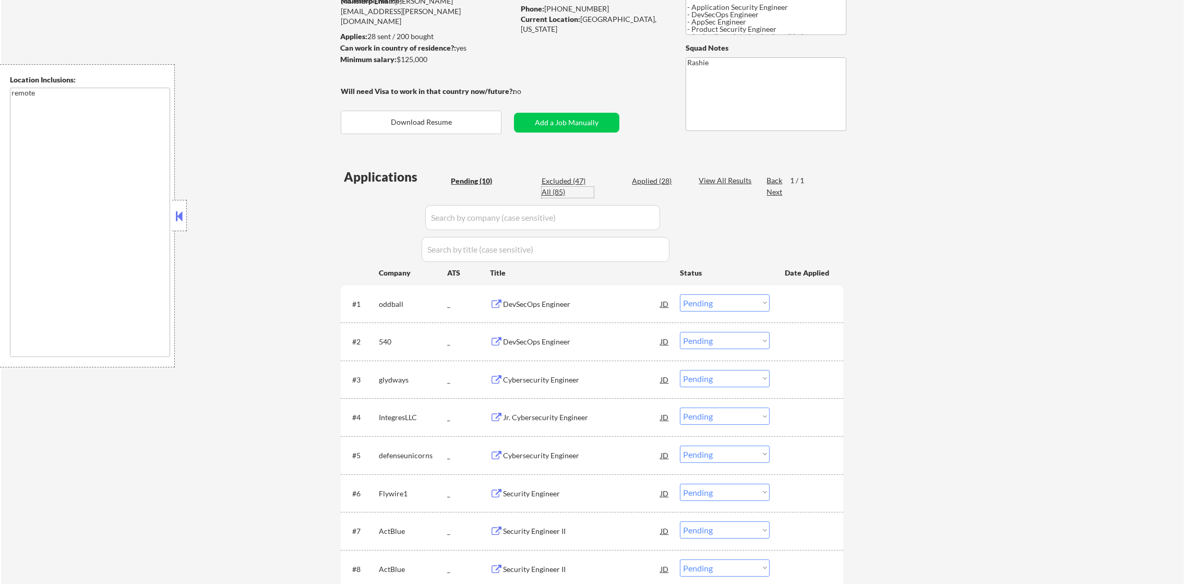
select select ""excluded__expired_""
select select ""excluded""
select select ""excluded__expired_""
select select ""excluded""
select select ""excluded__location_""
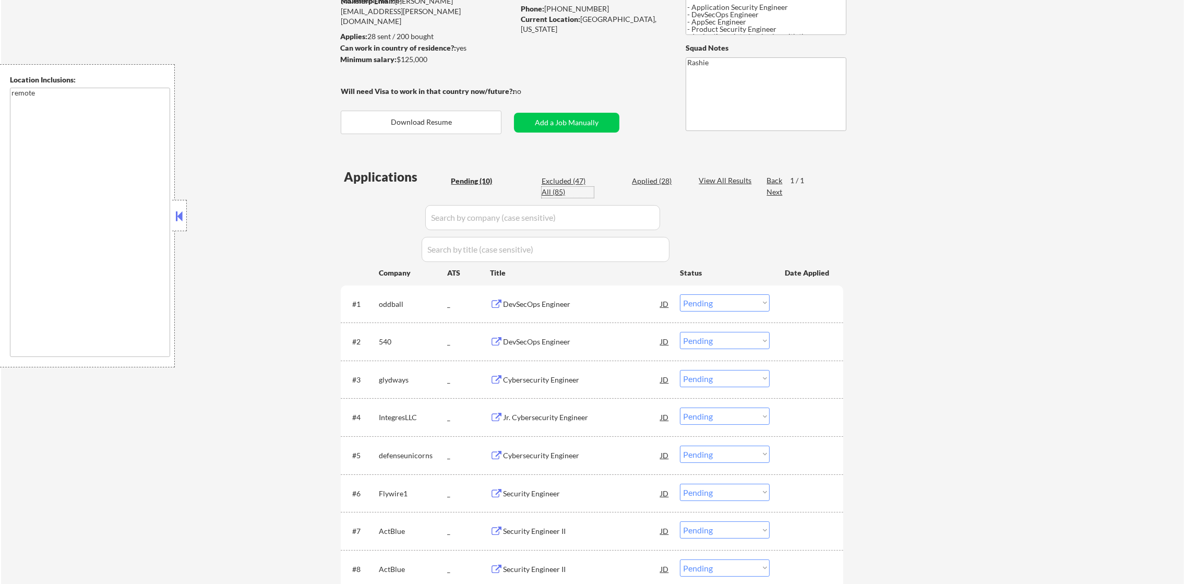
select select ""excluded""
select select ""excluded__bad_match_""
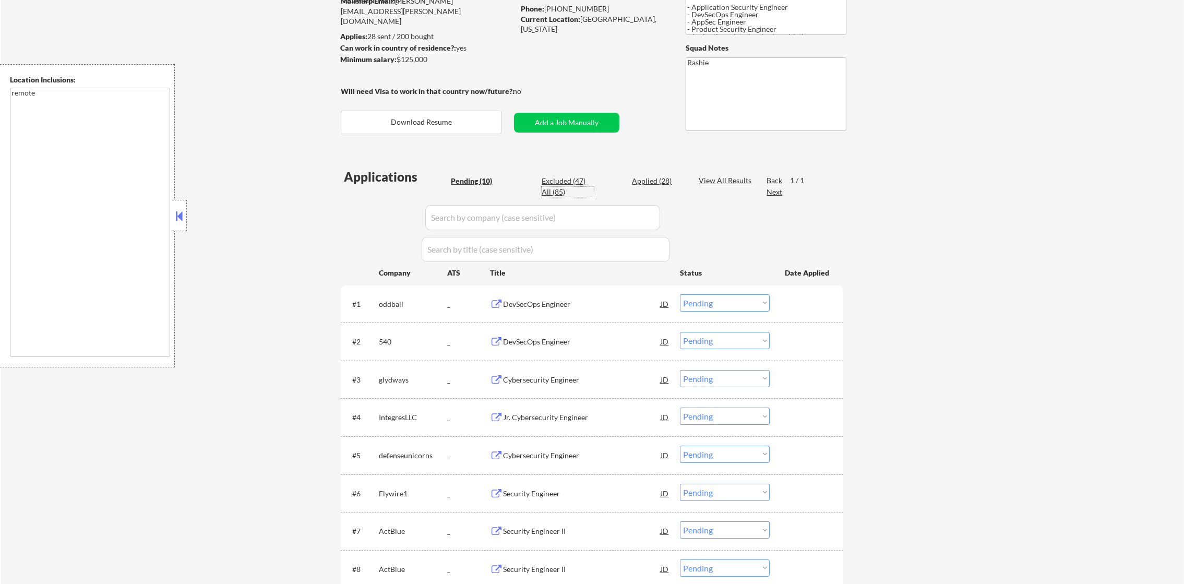
select select ""pending""
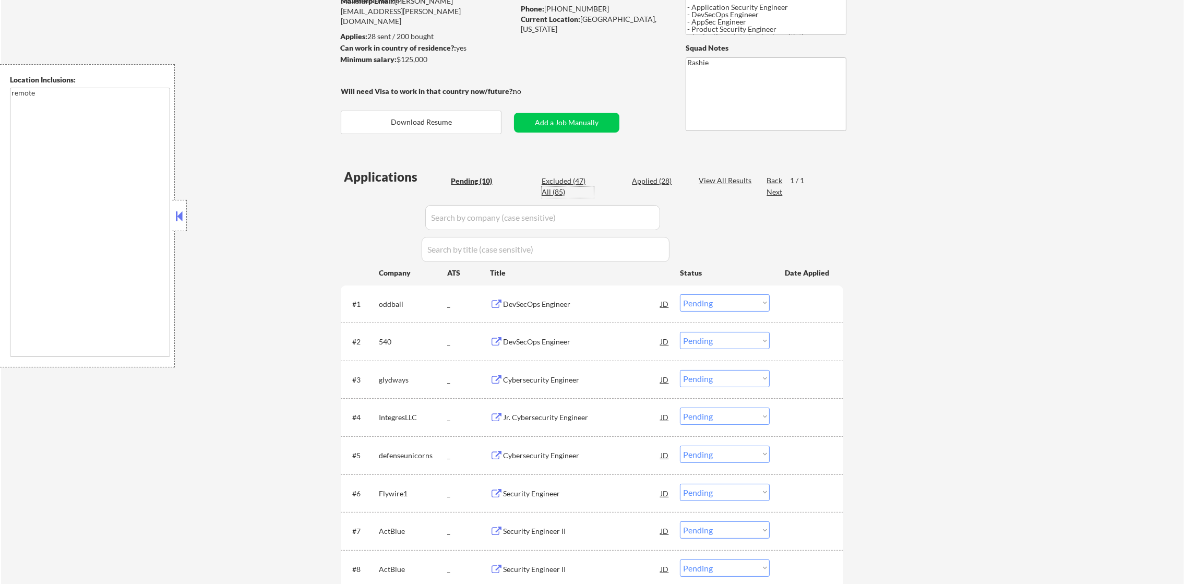
select select ""pending""
select select ""excluded__other_""
select select ""pending""
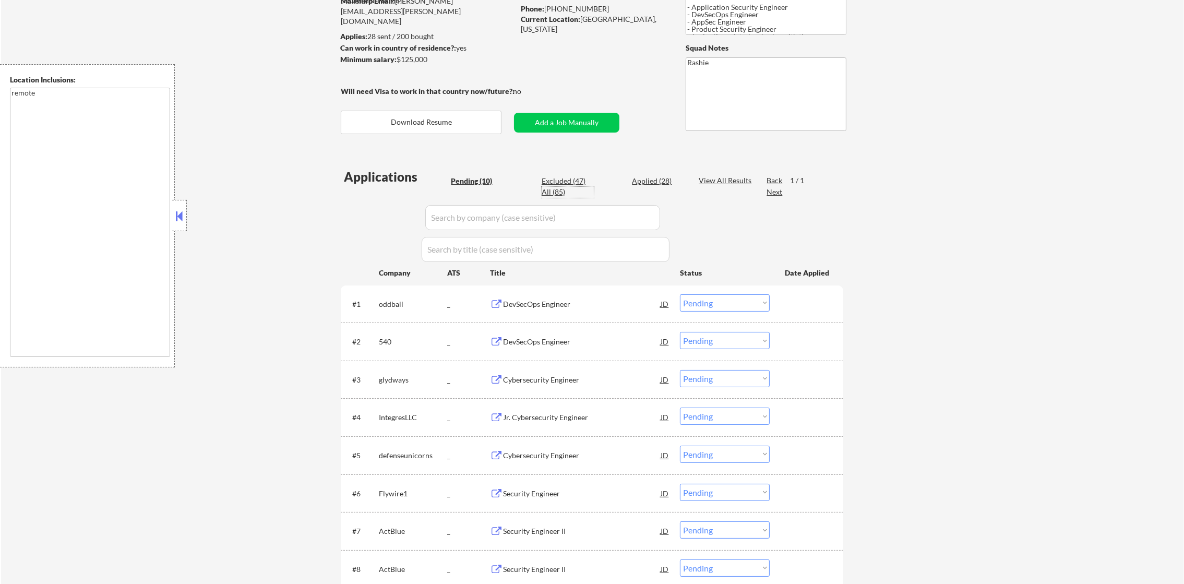
select select ""pending""
select select ""applied""
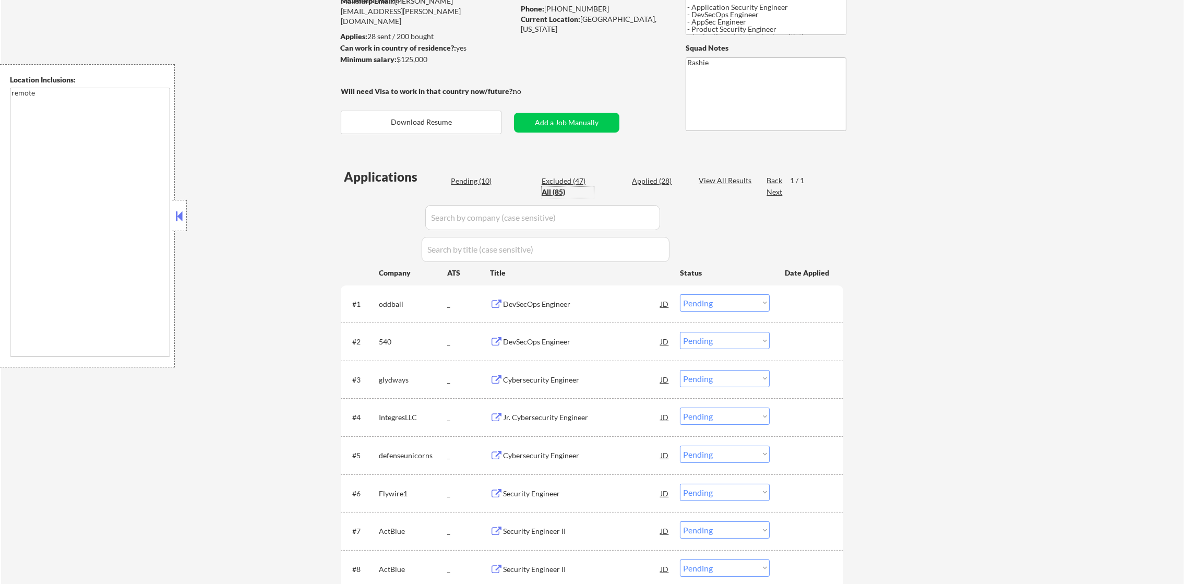
select select ""applied""
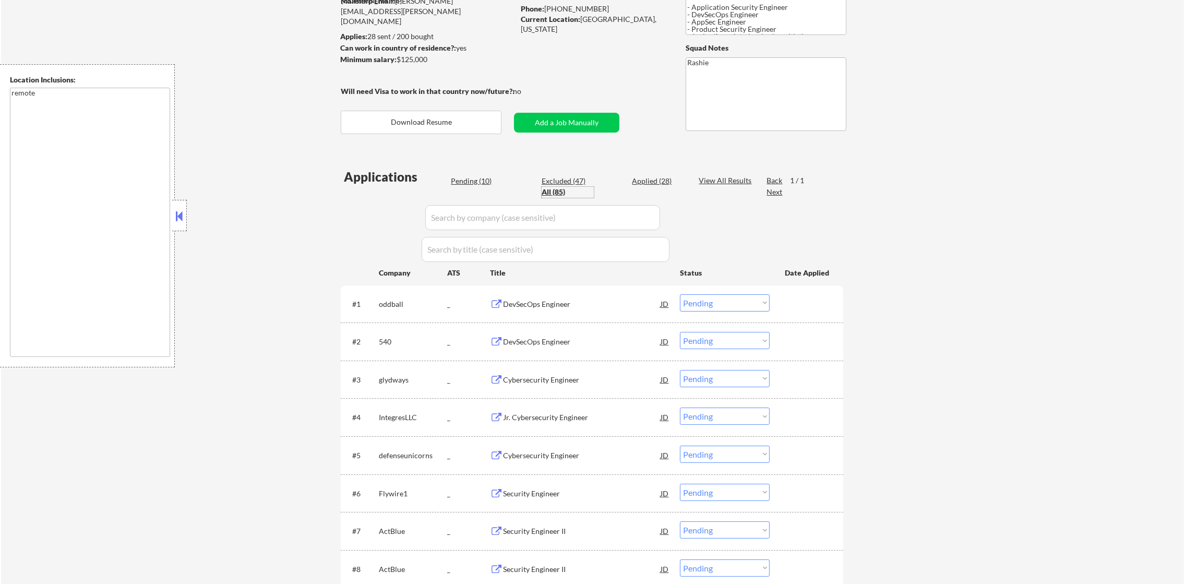
select select ""applied""
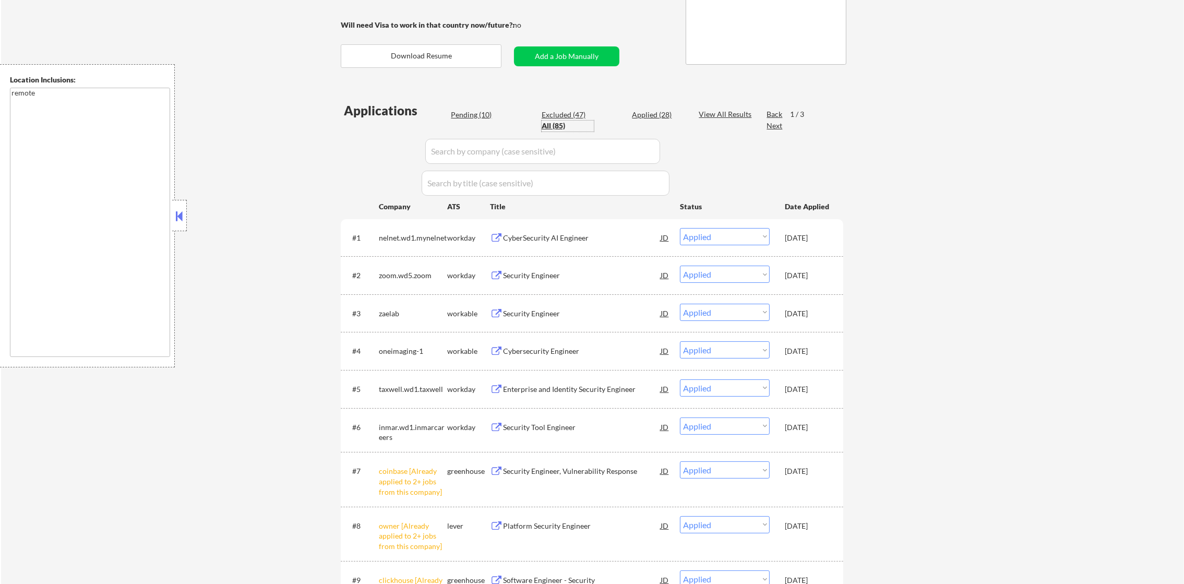
scroll to position [234, 0]
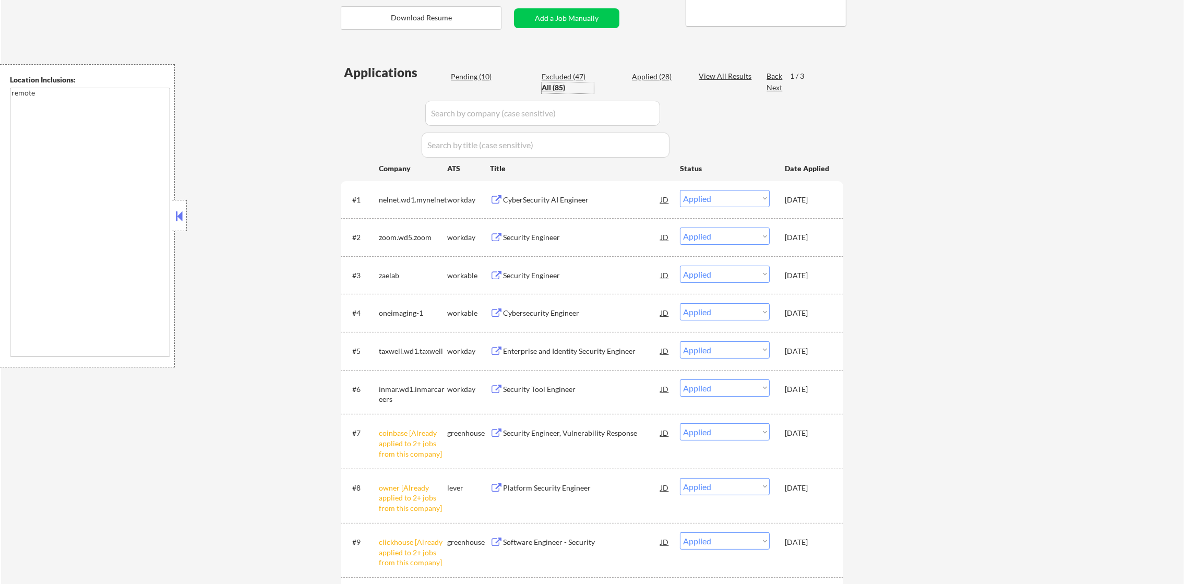
paste input "oddball"
drag, startPoint x: 499, startPoint y: 110, endPoint x: 481, endPoint y: 115, distance: 19.0
click at [496, 112] on input "input" at bounding box center [542, 113] width 235 height 25
type input "oddball"
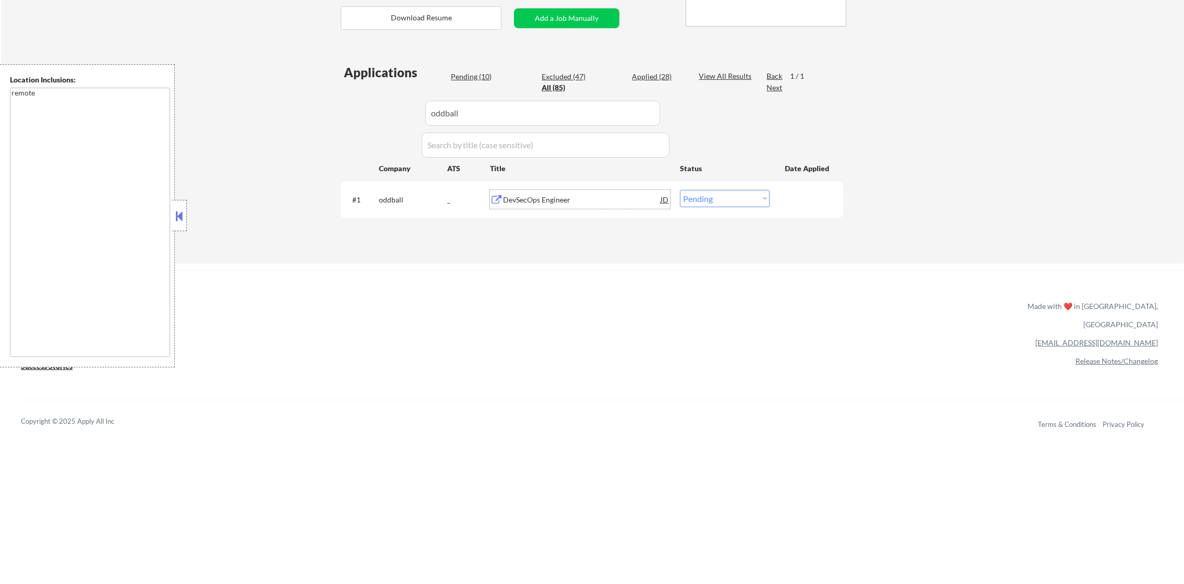
click at [554, 206] on div "DevSecOps Engineer" at bounding box center [582, 199] width 158 height 19
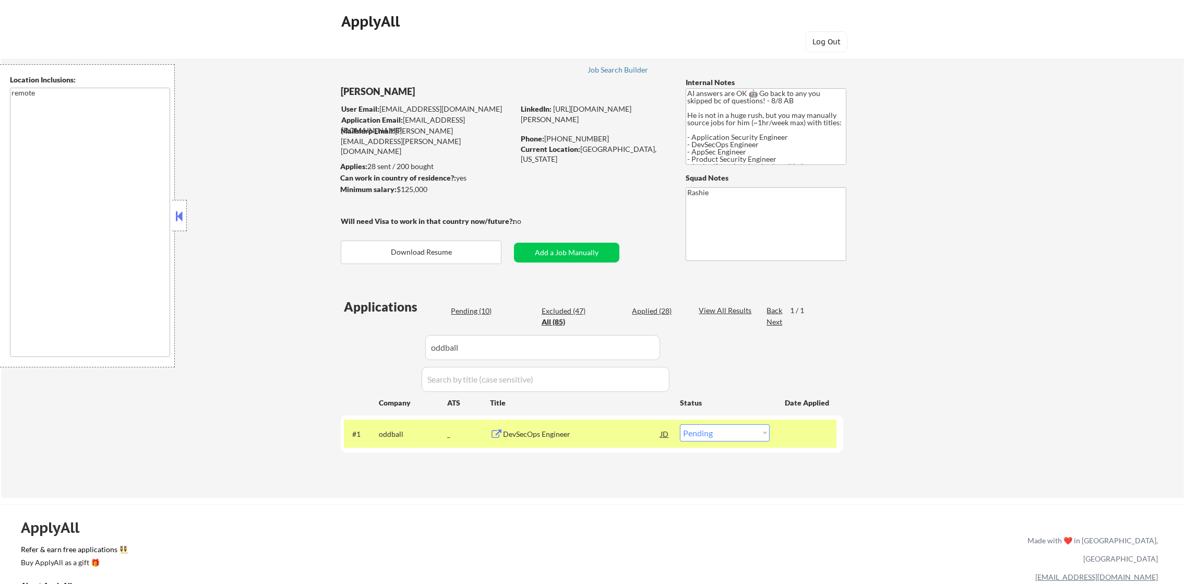
scroll to position [157, 0]
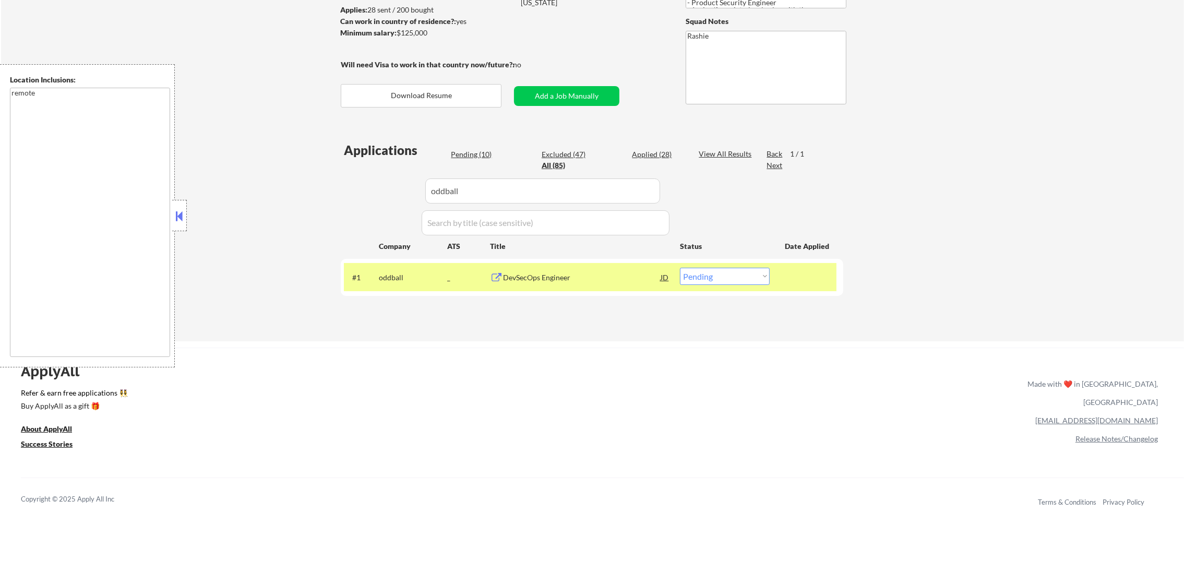
click at [727, 276] on select "Choose an option... Pending Applied Excluded (Questions) Excluded (Expired) Exc…" at bounding box center [725, 276] width 90 height 17
select select ""applied""
click at [680, 268] on select "Choose an option... Pending Applied Excluded (Questions) Excluded (Expired) Exc…" at bounding box center [725, 276] width 90 height 17
drag, startPoint x: 442, startPoint y: 195, endPoint x: 340, endPoint y: 195, distance: 102.3
click at [347, 195] on div "Applications Pending (9) Excluded (47) Applied (29) All (85) View All Results B…" at bounding box center [592, 231] width 502 height 180
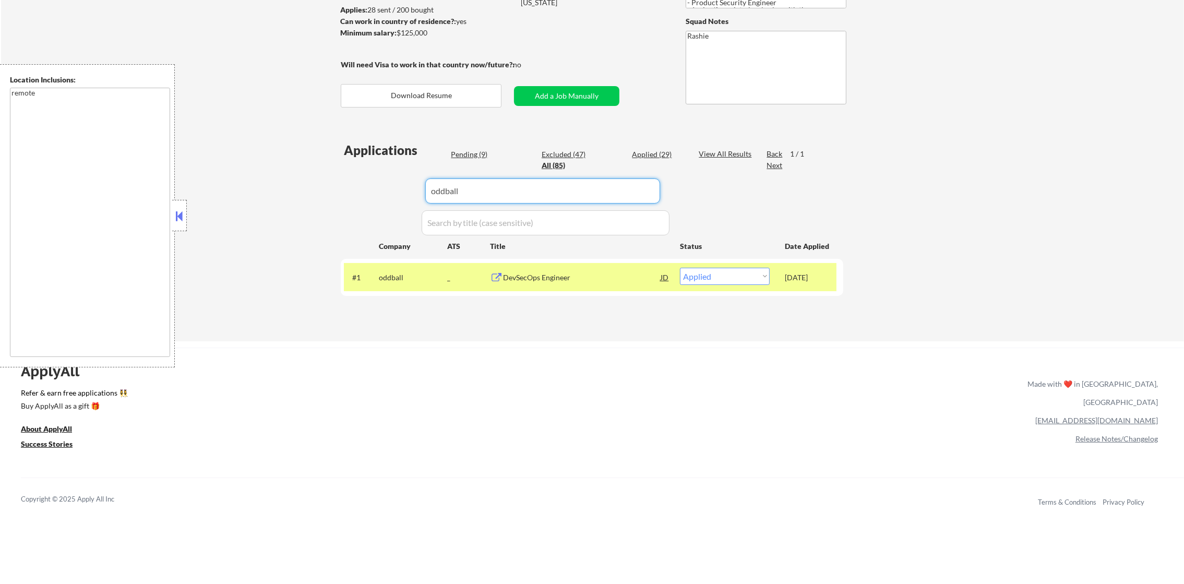
paste input "540"
type input "540"
click at [340, 195] on div "← Return to /applysquad Mailslurp Inbox Job Search Builder Damon Clark User Ema…" at bounding box center [592, 109] width 521 height 448
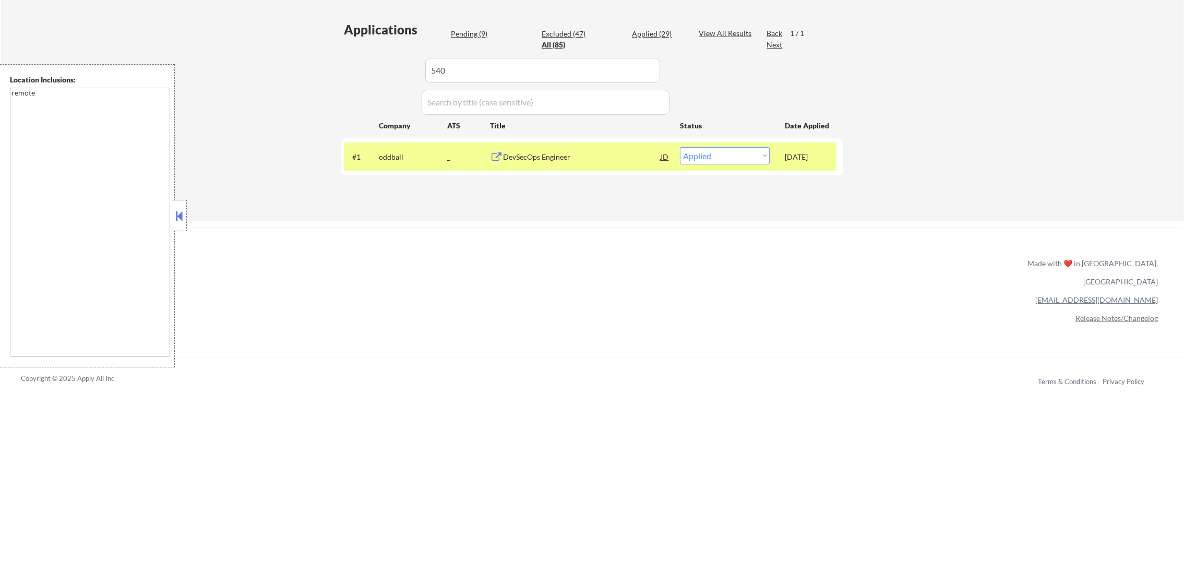
scroll to position [286, 0]
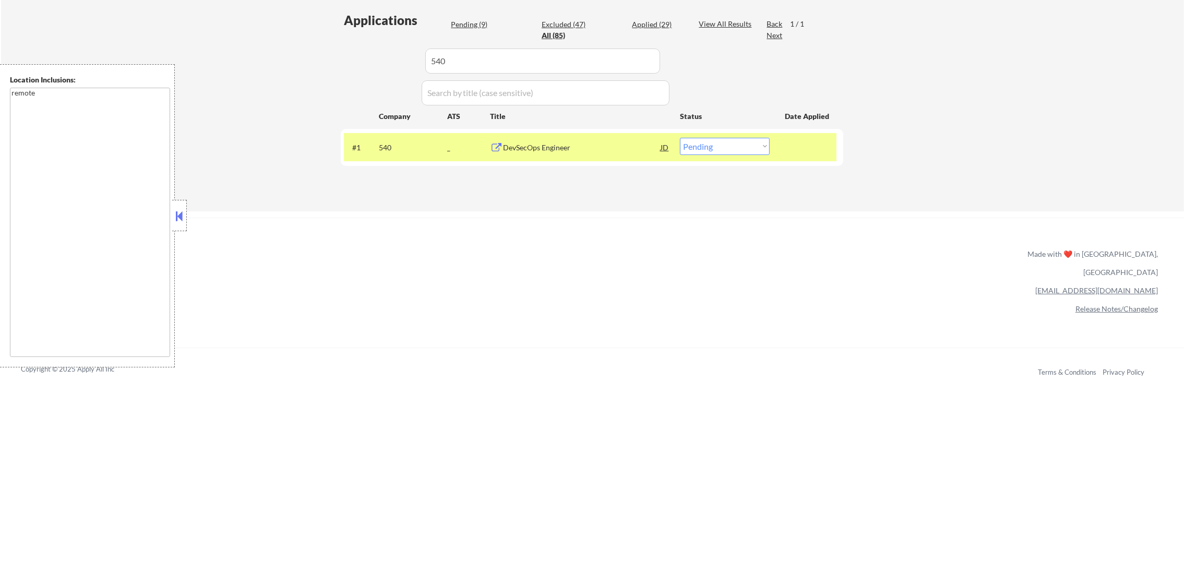
click at [578, 148] on div "DevSecOps Engineer" at bounding box center [582, 147] width 158 height 10
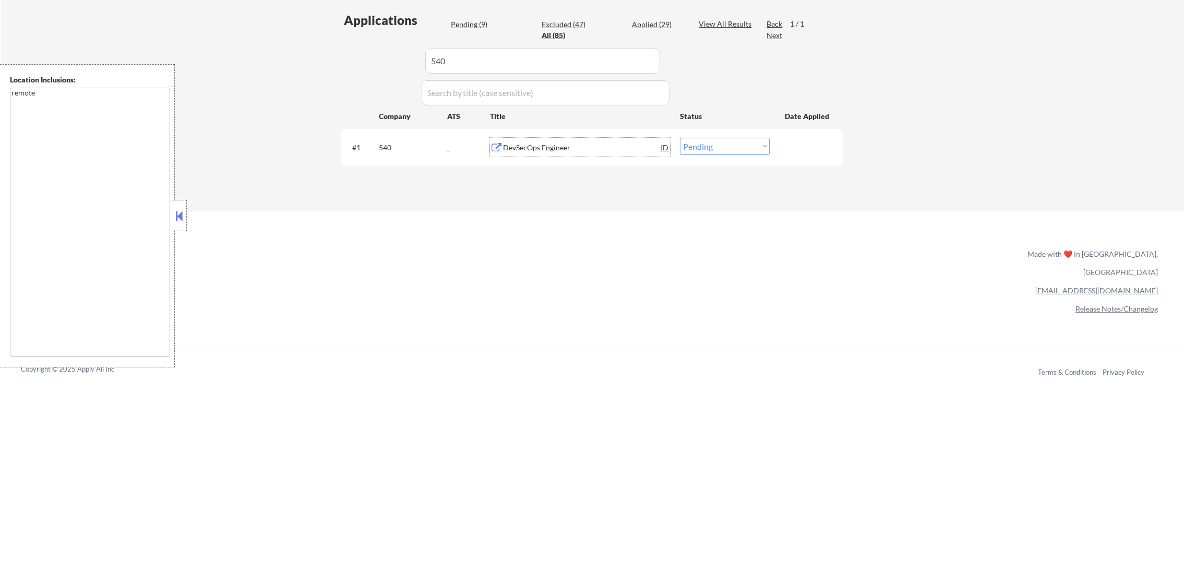
click at [724, 146] on select "Choose an option... Pending Applied Excluded (Questions) Excluded (Expired) Exc…" at bounding box center [725, 146] width 90 height 17
select select ""applied""
click at [680, 138] on select "Choose an option... Pending Applied Excluded (Questions) Excluded (Expired) Exc…" at bounding box center [725, 146] width 90 height 17
paste input "glydways"
drag, startPoint x: 466, startPoint y: 65, endPoint x: 355, endPoint y: 59, distance: 110.8
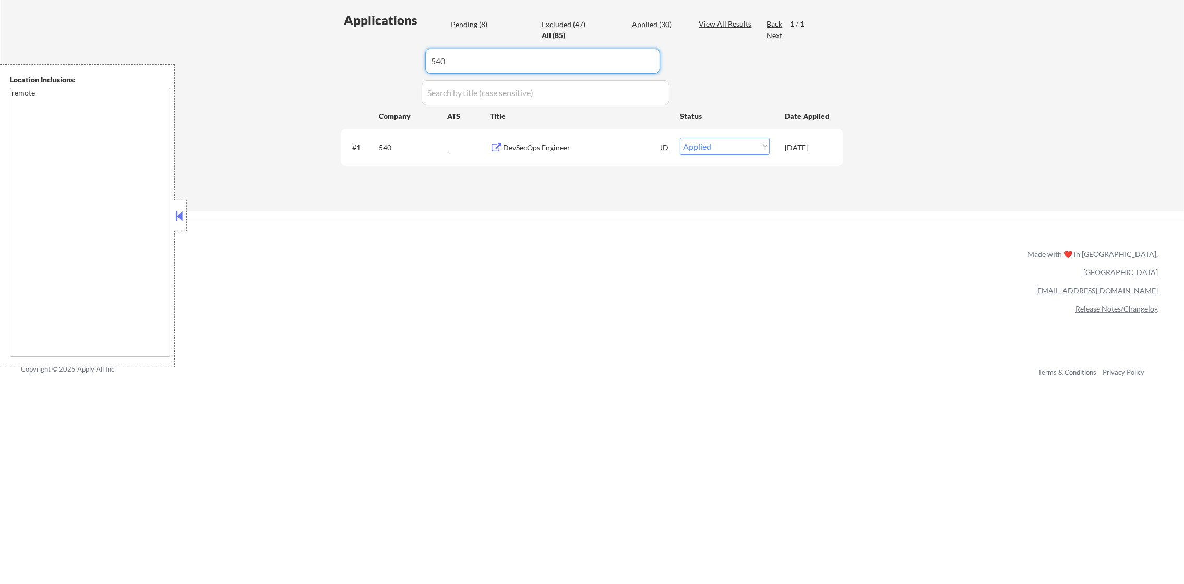
click at [359, 59] on div "Applications Pending (8) Excluded (47) Applied (30) All (85) View All Results B…" at bounding box center [592, 101] width 502 height 180
type input "glydways"
click at [354, 59] on div "Applications Pending (8) Excluded (47) Applied (30) All (85) View All Results B…" at bounding box center [592, 101] width 502 height 180
click at [578, 142] on div "Cybersecurity Engineer" at bounding box center [582, 147] width 158 height 10
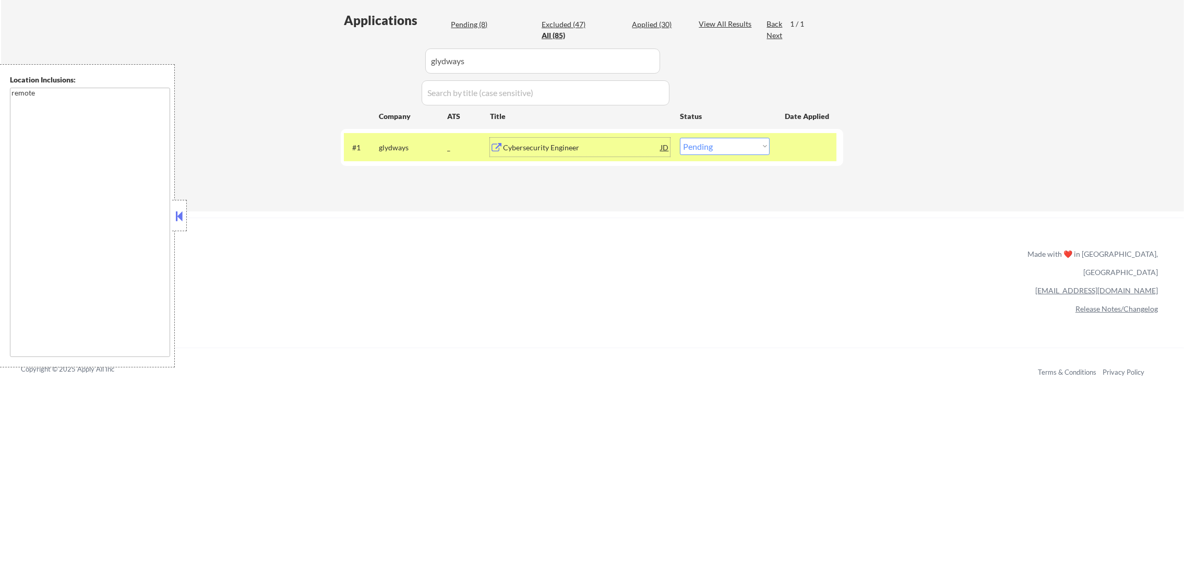
click at [719, 152] on select "Choose an option... Pending Applied Excluded (Questions) Excluded (Expired) Exc…" at bounding box center [725, 146] width 90 height 17
select select ""excluded__other_""
click at [680, 138] on select "Choose an option... Pending Applied Excluded (Questions) Excluded (Expired) Exc…" at bounding box center [725, 146] width 90 height 17
click at [414, 155] on div "glydways" at bounding box center [413, 147] width 68 height 19
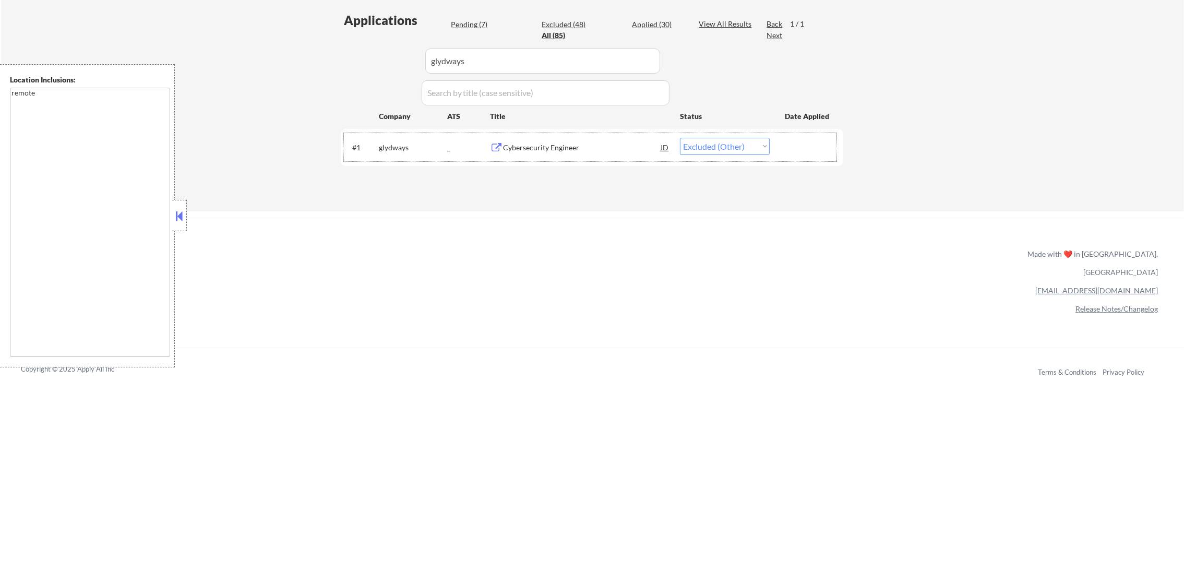
click at [374, 65] on div "Applications Pending (7) Excluded (48) Applied (30) All (85) View All Results B…" at bounding box center [592, 101] width 502 height 180
paste input "IntegresLLC"
type input "IntegresLLC"
click at [374, 65] on div "Applications Pending (7) Excluded (48) Applied (30) All (85) View All Results B…" at bounding box center [592, 101] width 502 height 180
click at [550, 150] on div "Jr. Cybersecurity Engineer" at bounding box center [582, 147] width 158 height 10
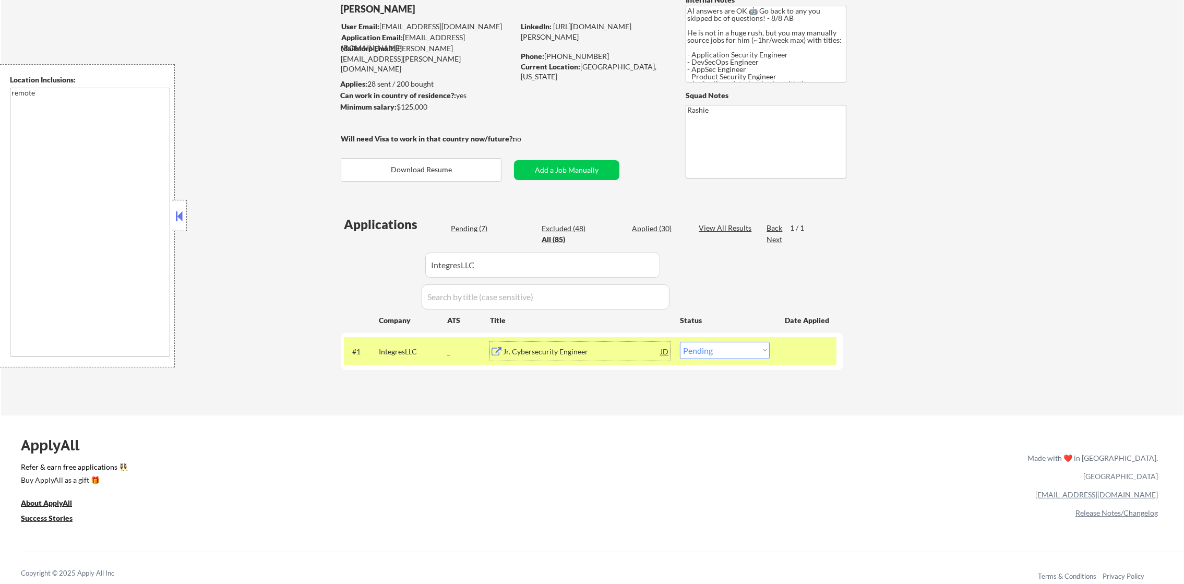
scroll to position [78, 0]
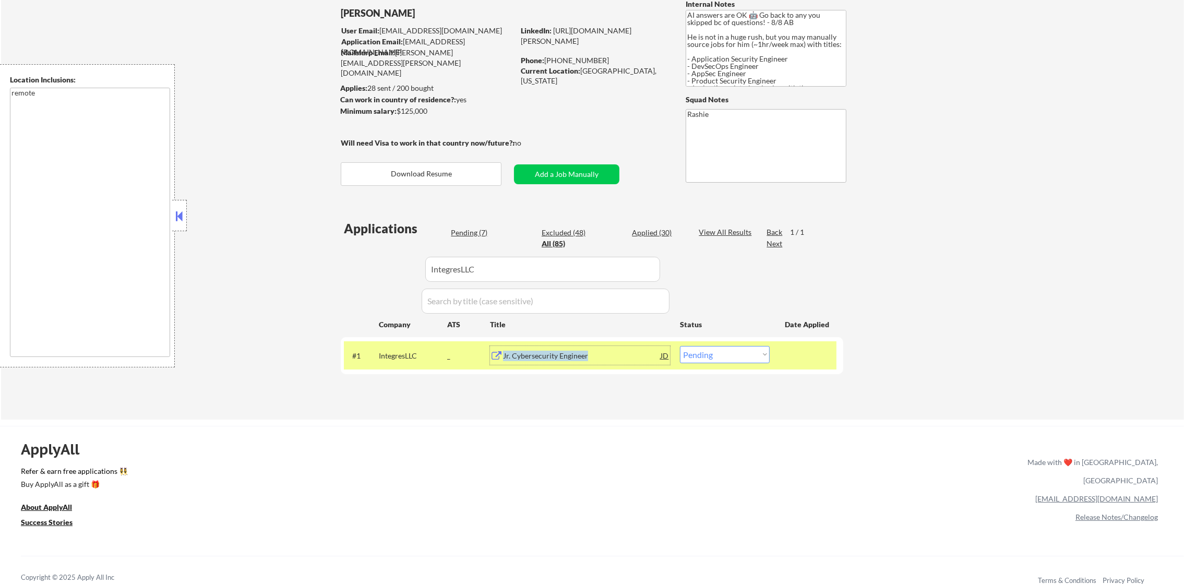
copy div "Jr. Cybersecurity Engineer"
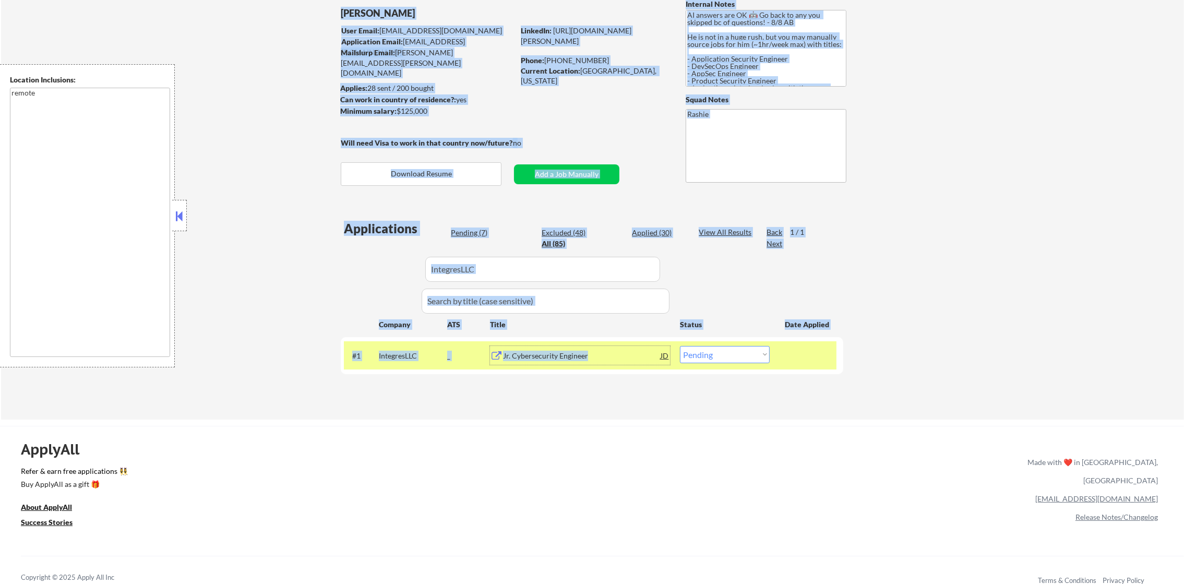
drag, startPoint x: 595, startPoint y: 359, endPoint x: 461, endPoint y: 441, distance: 157.8
click at [502, 419] on div "← Return to /applysquad Mailslurp Inbox Job Search Builder Damon Clark User Ema…" at bounding box center [592, 438] width 1184 height 1033
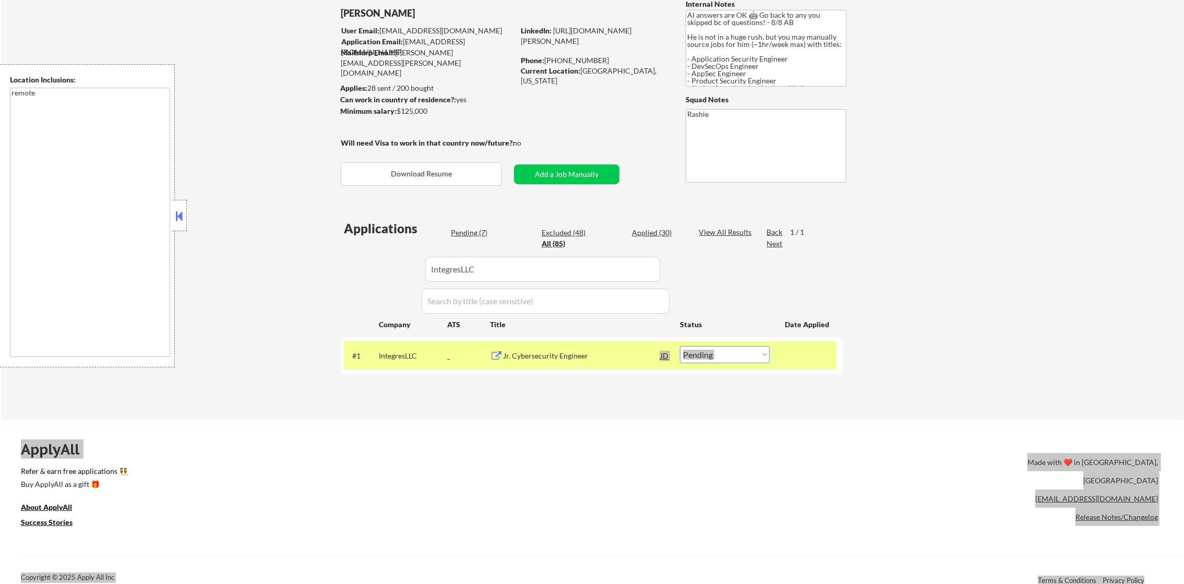
select select ""excluded__location_""
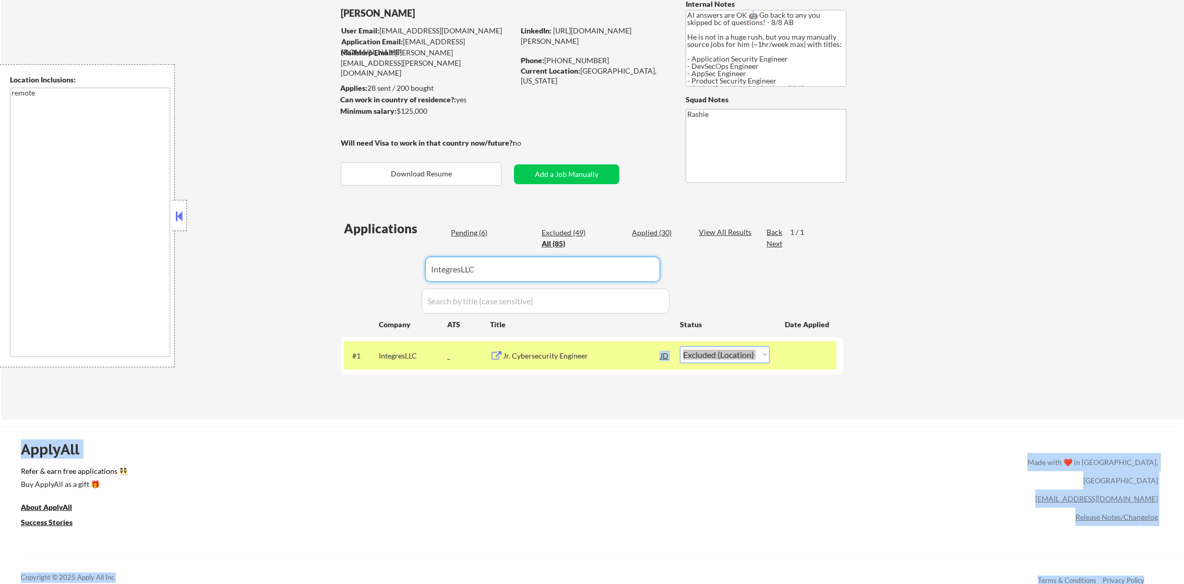
drag, startPoint x: 397, startPoint y: 265, endPoint x: 340, endPoint y: 259, distance: 57.7
click at [371, 260] on div "Applications Pending (6) Excluded (49) Applied (30) All (85) View All Results B…" at bounding box center [592, 310] width 502 height 180
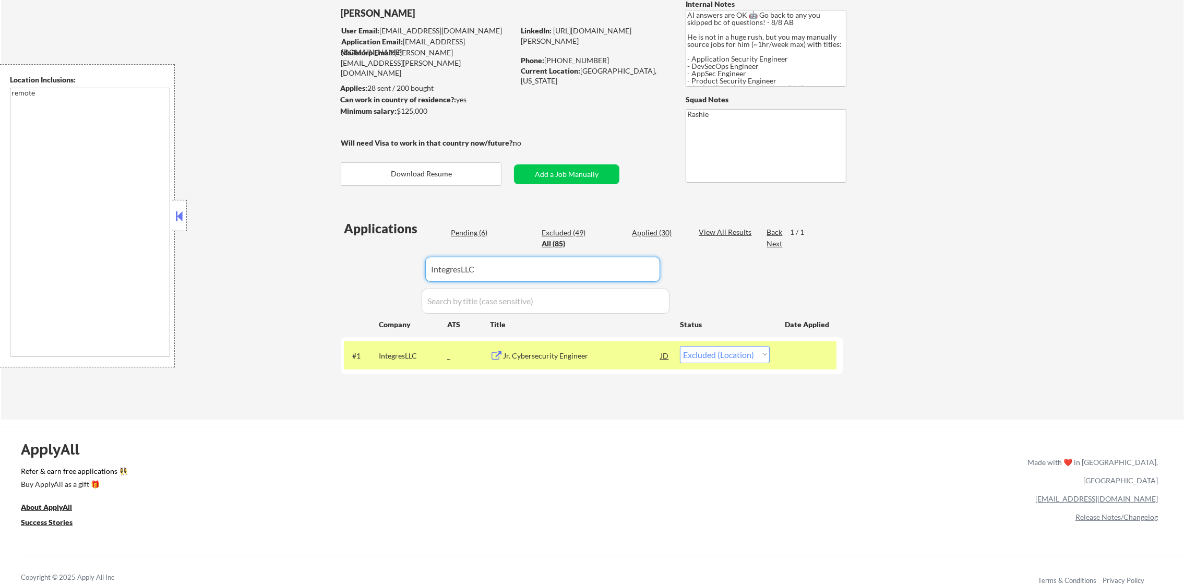
paste input "defenseunicorns"
type input "defenseunicorns"
click at [337, 259] on div "← Return to /applysquad Mailslurp Inbox Job Search Builder Damon Clark User Ema…" at bounding box center [592, 187] width 521 height 448
click at [572, 350] on div "Cybersecurity Engineer" at bounding box center [582, 355] width 158 height 19
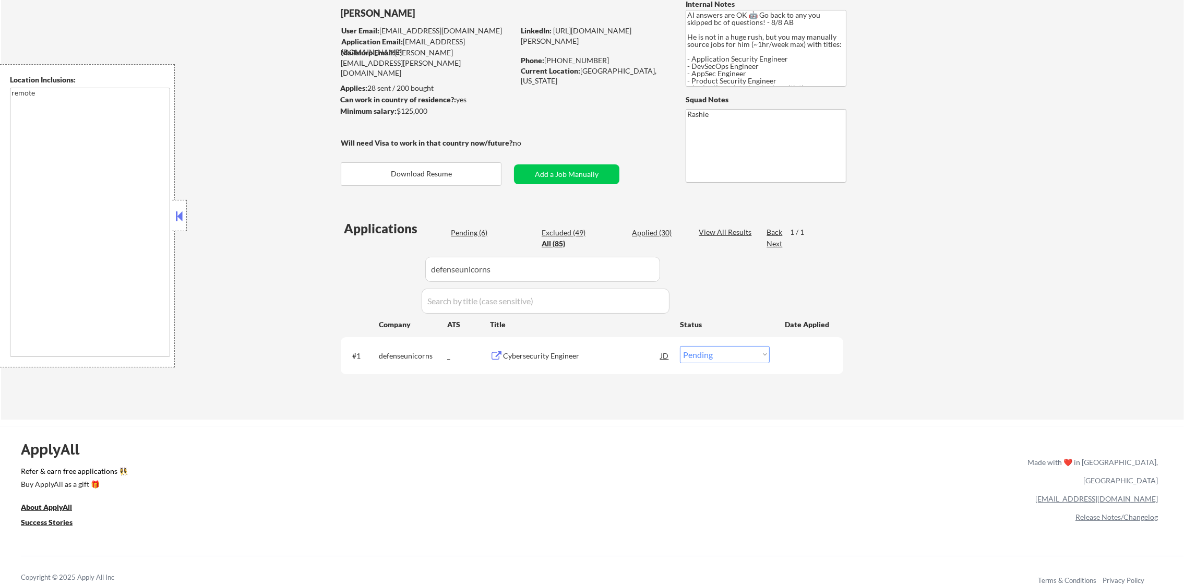
select select ""excluded""
drag, startPoint x: 363, startPoint y: 270, endPoint x: 345, endPoint y: 270, distance: 17.7
click at [350, 270] on div "Applications Pending (5) Excluded (50) Applied (30) All (85) View All Results B…" at bounding box center [592, 310] width 502 height 180
paste input "Flywire1"
type input "Flywire1"
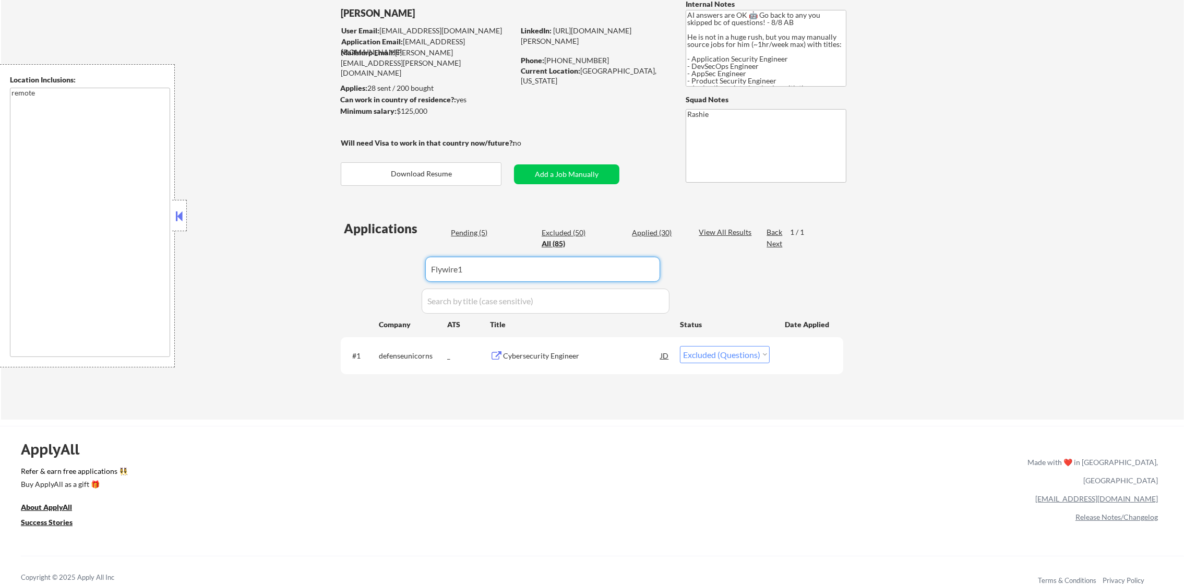
click at [315, 260] on div "← Return to /applysquad Mailslurp Inbox Job Search Builder Damon Clark User Ema…" at bounding box center [592, 191] width 1183 height 456
select select ""pending""
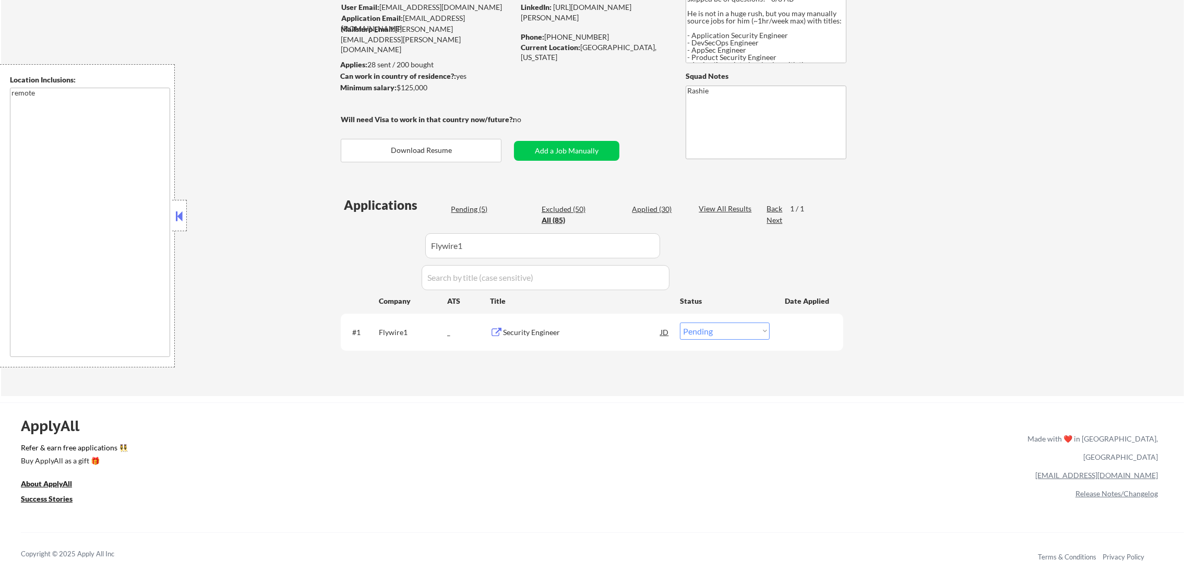
scroll to position [234, 0]
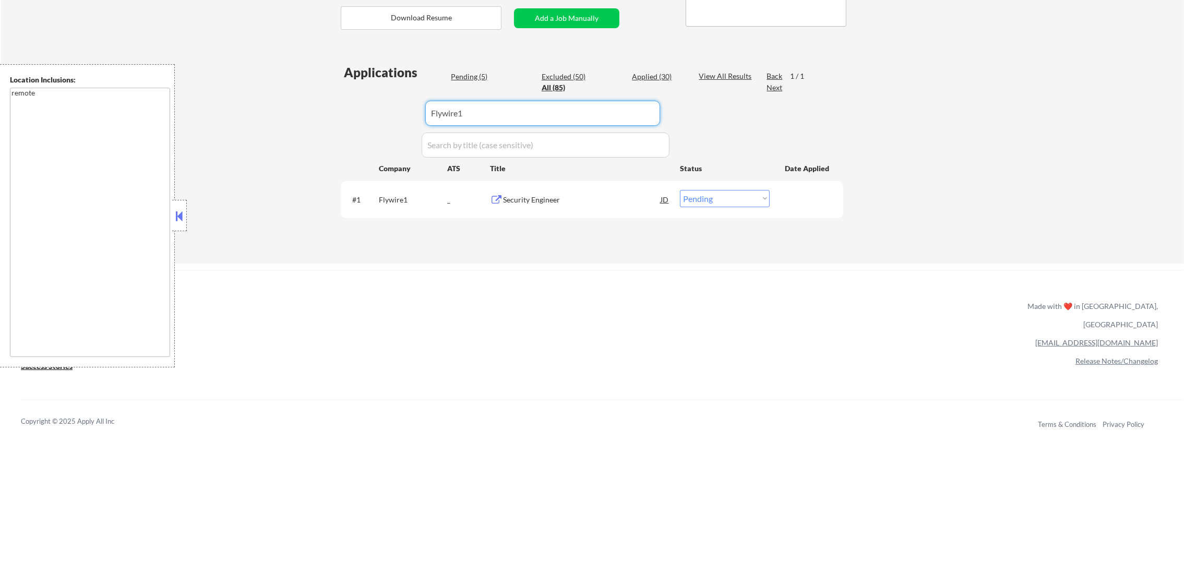
drag, startPoint x: 469, startPoint y: 115, endPoint x: 484, endPoint y: 115, distance: 15.7
click at [484, 115] on input "input" at bounding box center [542, 113] width 235 height 25
type input "Flywire"
click at [313, 118] on div "← Return to /applysquad Mailslurp Inbox Job Search Builder Damon Clark User Ema…" at bounding box center [592, 35] width 1183 height 456
click at [465, 112] on input "input" at bounding box center [542, 113] width 235 height 25
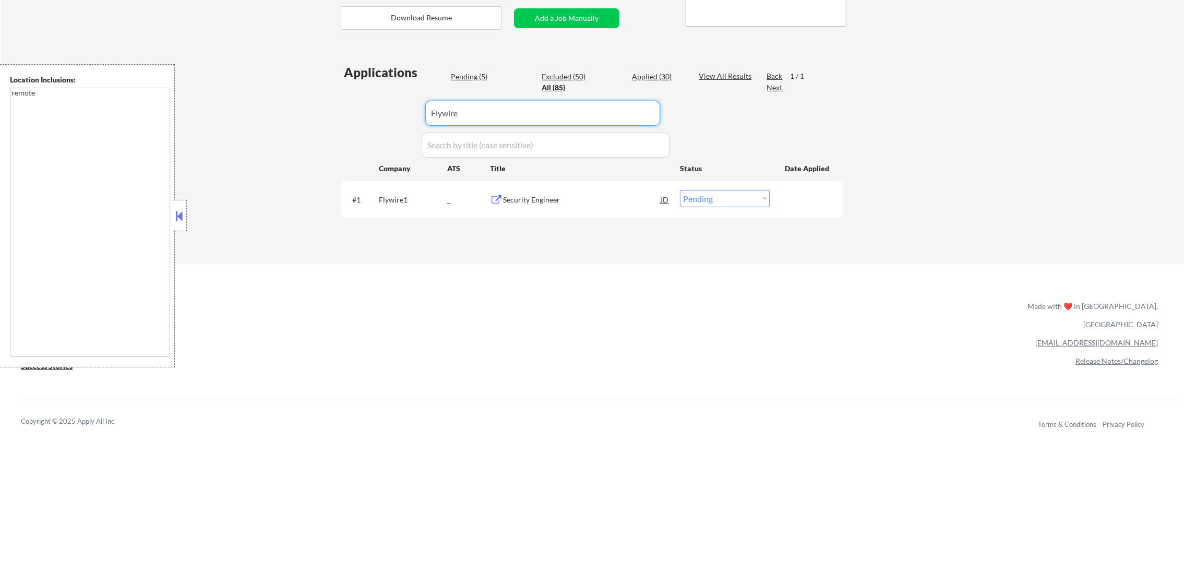
click at [541, 197] on div "Security Engineer" at bounding box center [582, 200] width 158 height 10
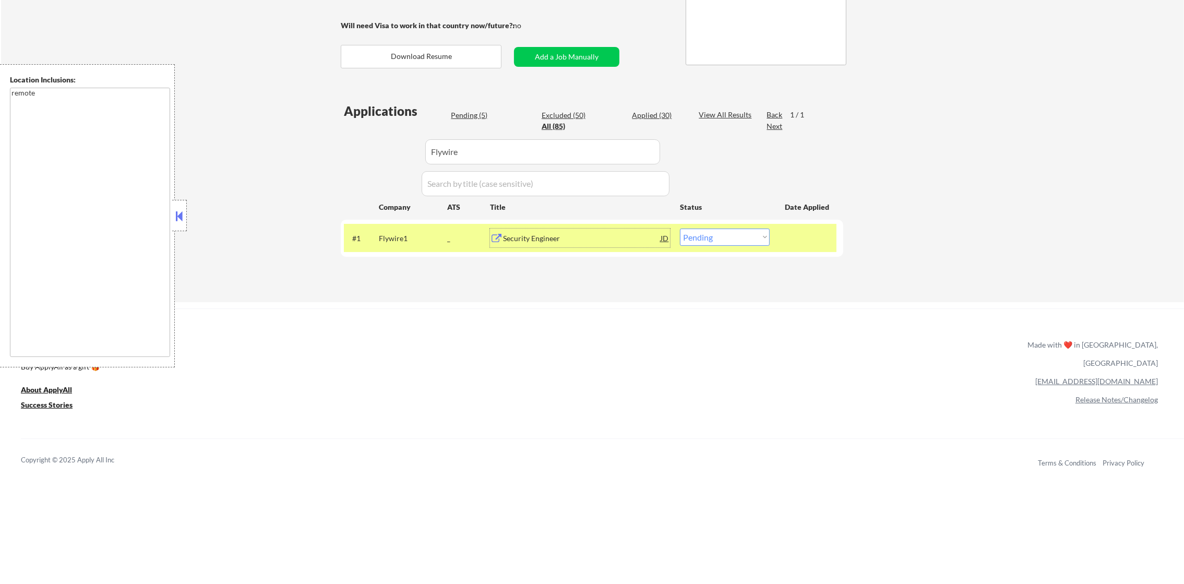
scroll to position [183, 0]
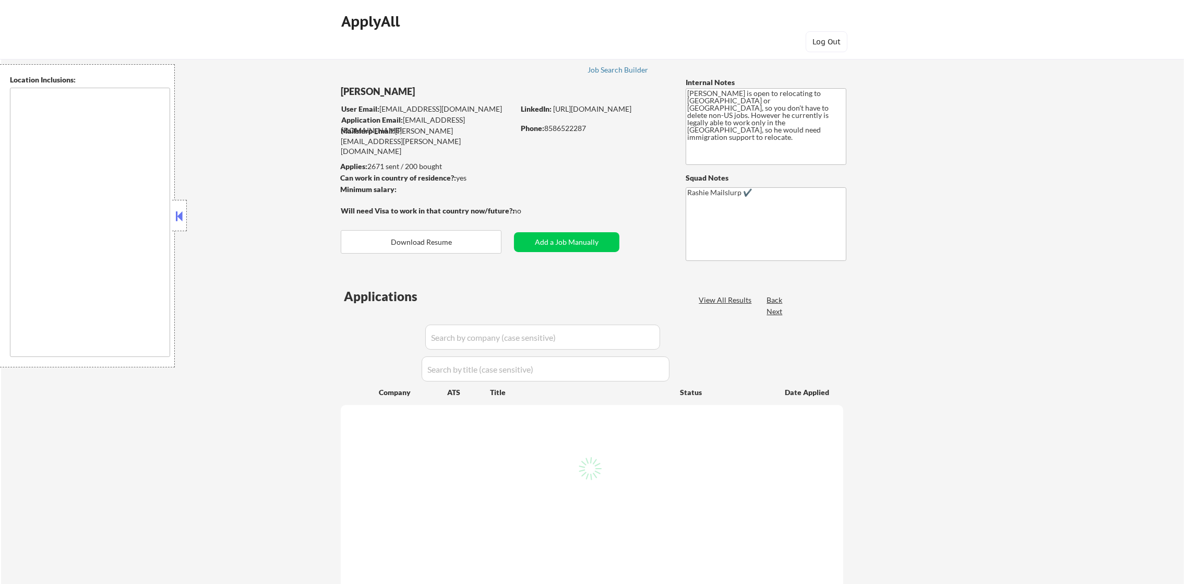
type textarea "[GEOGRAPHIC_DATA], [GEOGRAPHIC_DATA], [GEOGRAPHIC_DATA] [GEOGRAPHIC_DATA], [GEO…"
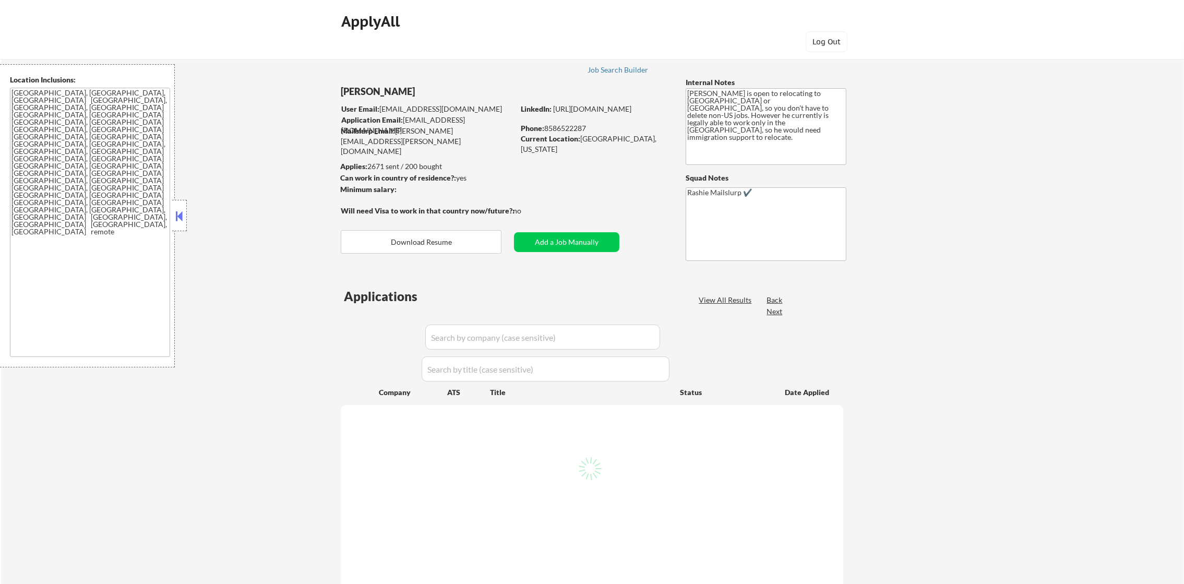
select select ""pending""
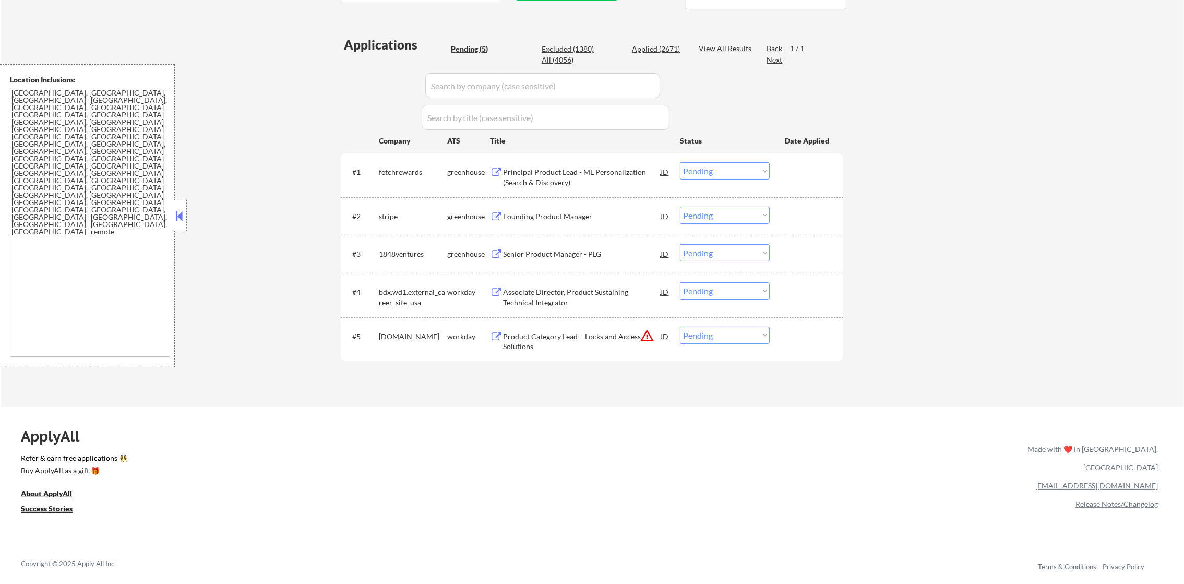
scroll to position [261, 0]
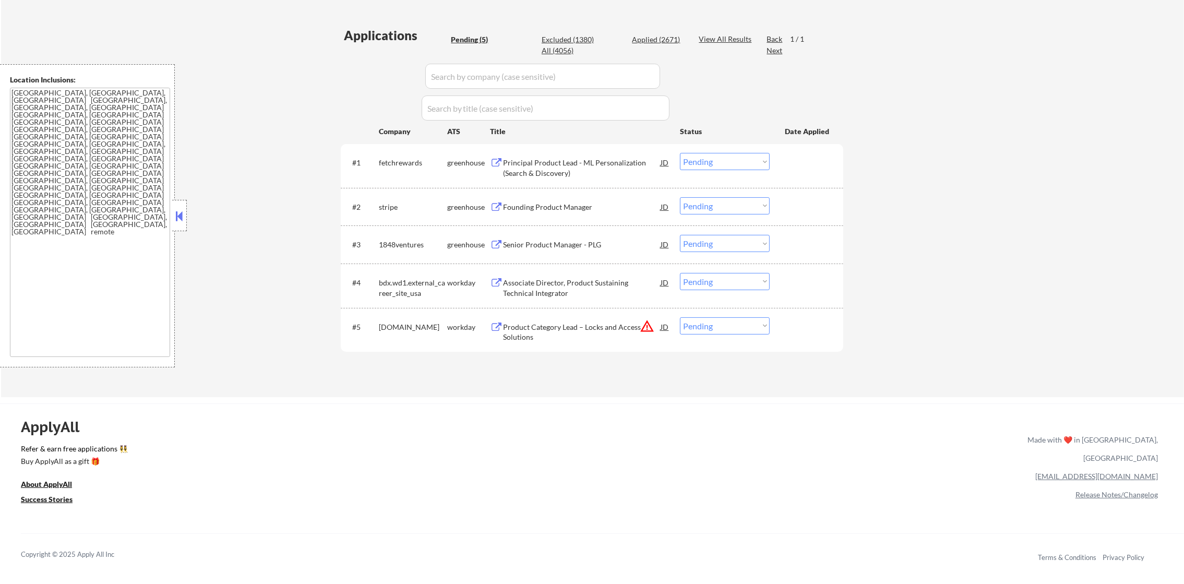
click at [397, 163] on div "fetchrewards" at bounding box center [413, 163] width 68 height 10
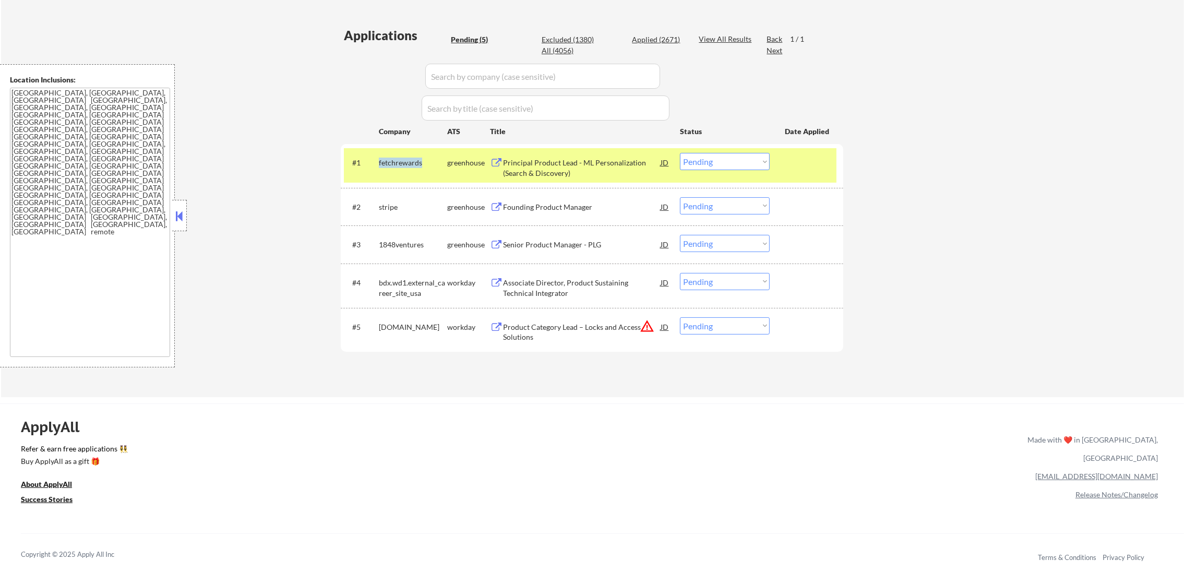
click at [397, 163] on div "fetchrewards" at bounding box center [413, 163] width 68 height 10
copy div "fetchrewards"
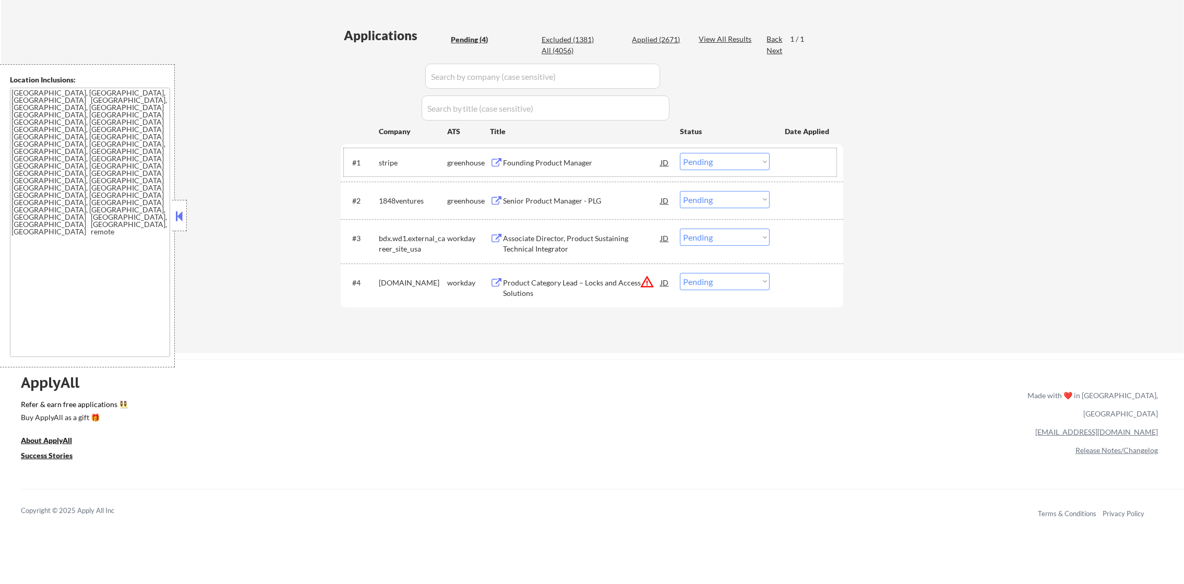
click at [391, 159] on div "stripe" at bounding box center [413, 163] width 68 height 10
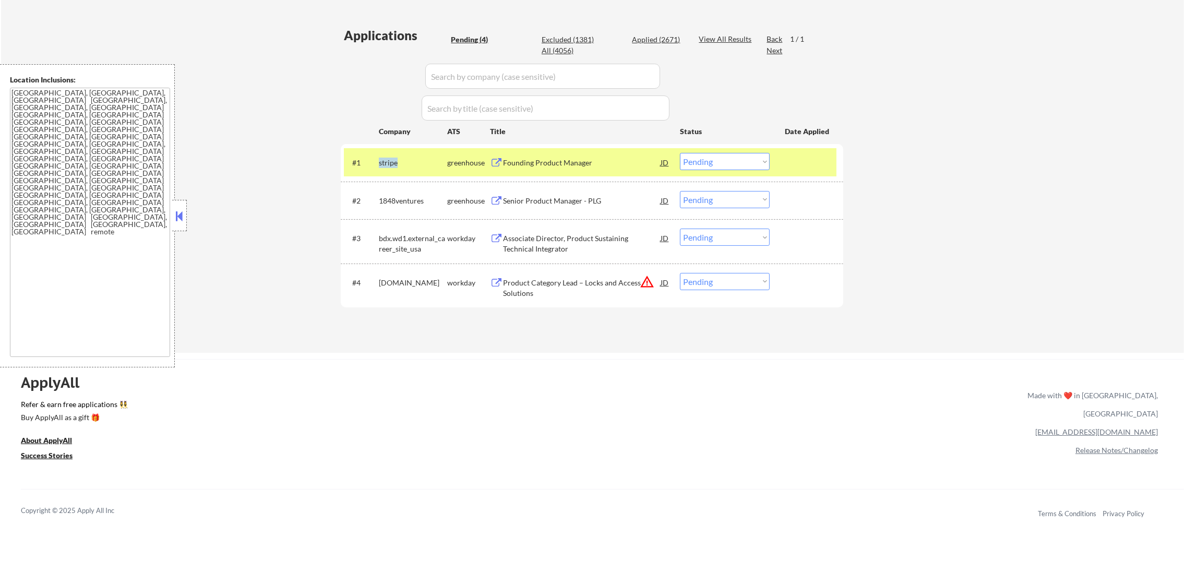
click at [391, 159] on div "stripe" at bounding box center [413, 163] width 68 height 10
copy div "stripe"
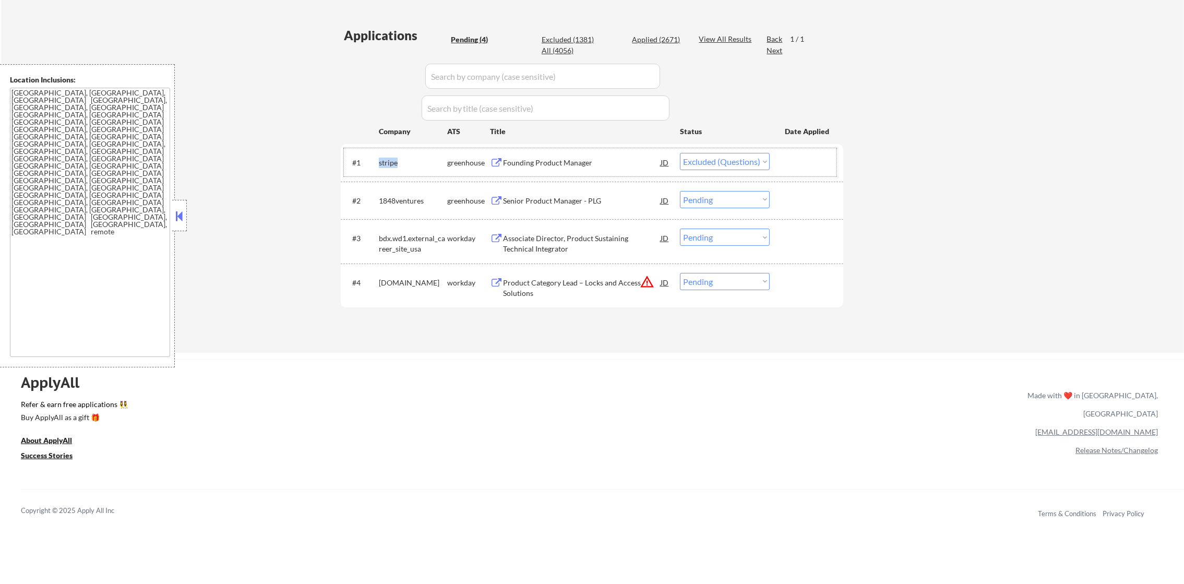
select select ""pending""
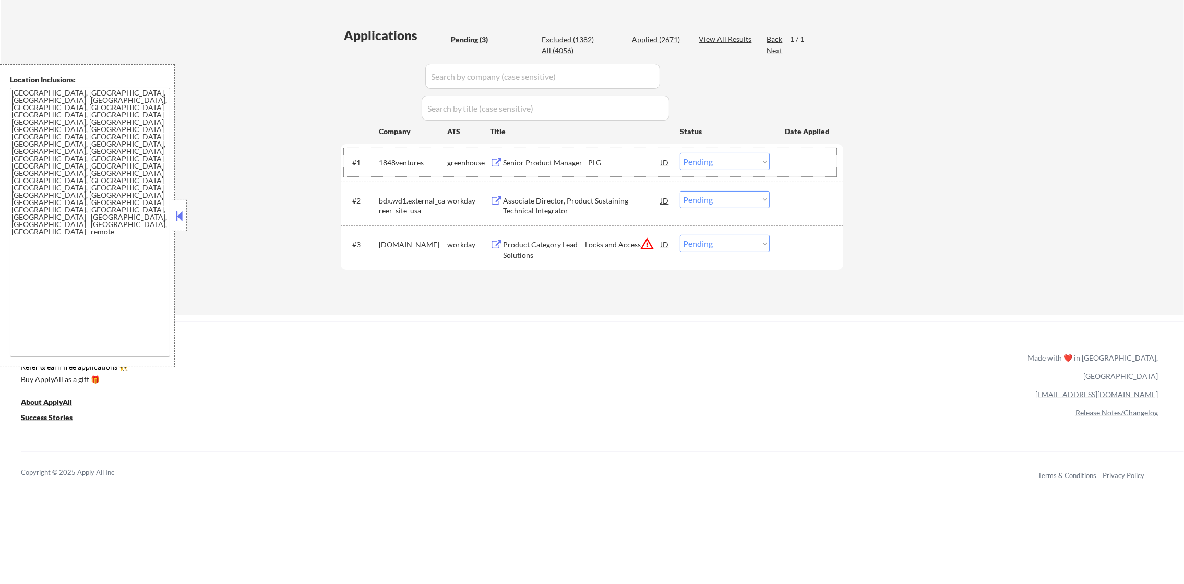
click at [391, 158] on div "1848ventures" at bounding box center [413, 163] width 68 height 10
copy div "1848ventures"
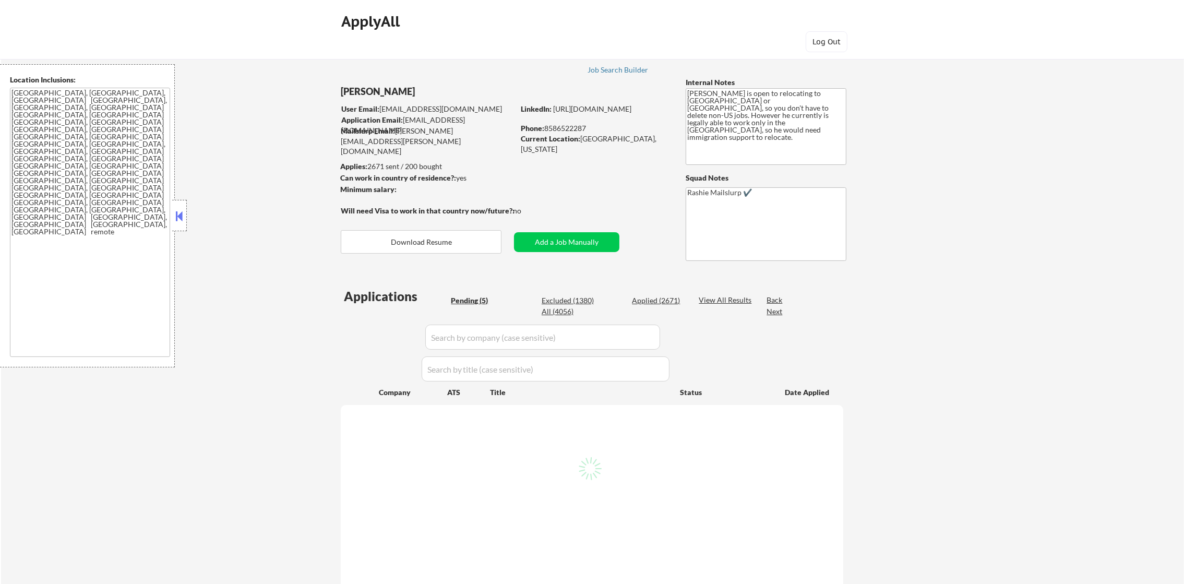
select select ""pending""
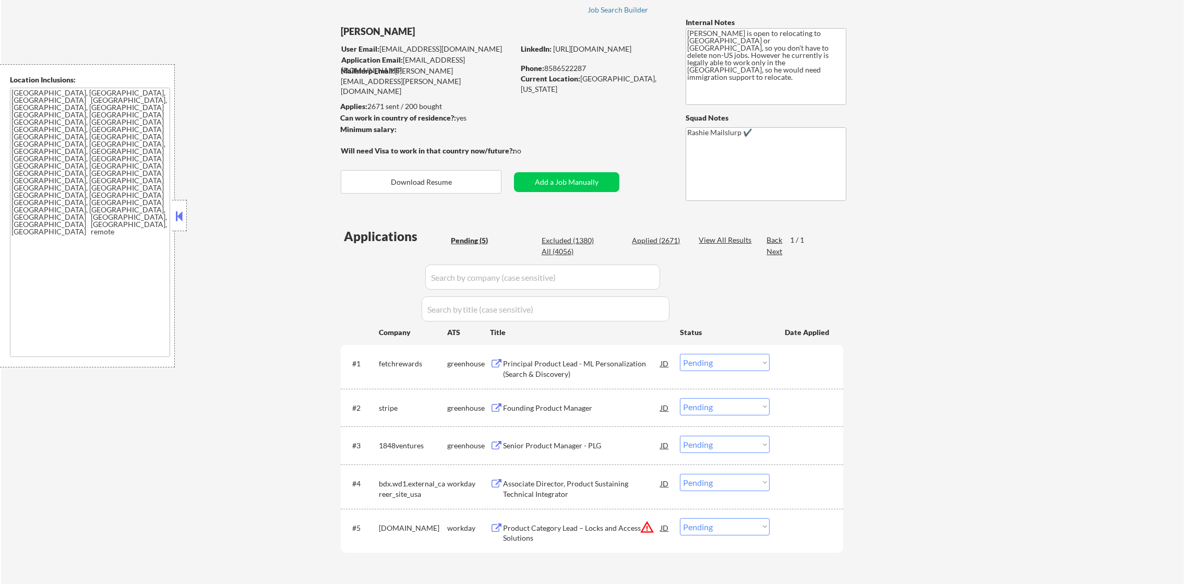
scroll to position [157, 0]
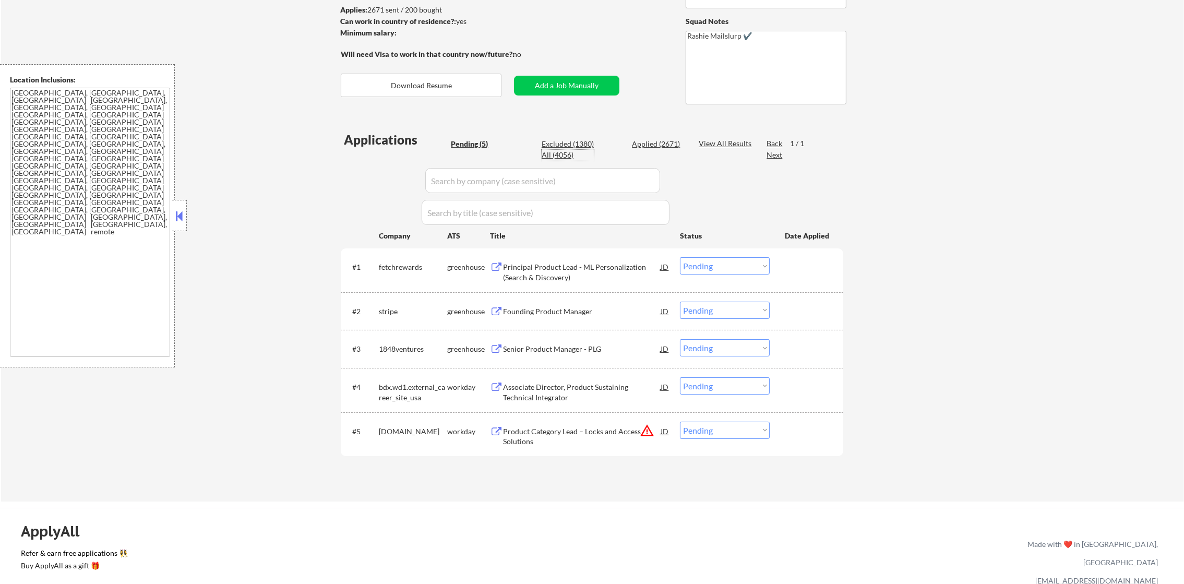
click at [561, 153] on div "All (4056)" at bounding box center [568, 155] width 52 height 10
paste input "fetchrewards"
click at [465, 181] on input "input" at bounding box center [542, 180] width 235 height 25
type input "fetchrewards"
click at [343, 201] on div "Applications Pending (5) Excluded (1380) Applied (2671) All (4056) View All Res…" at bounding box center [592, 306] width 502 height 351
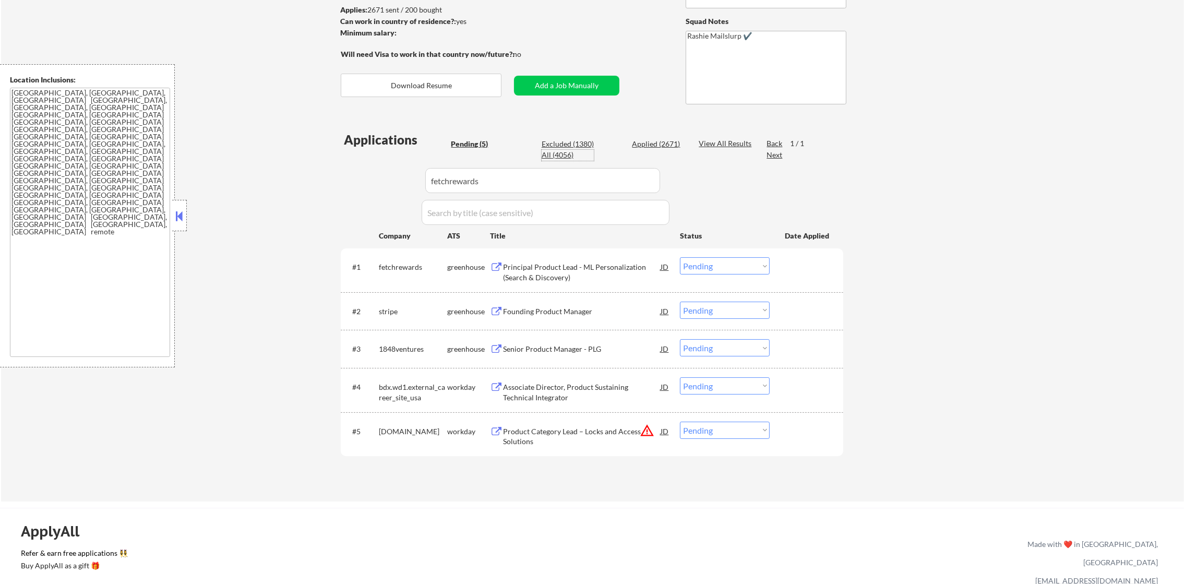
select select ""applied""
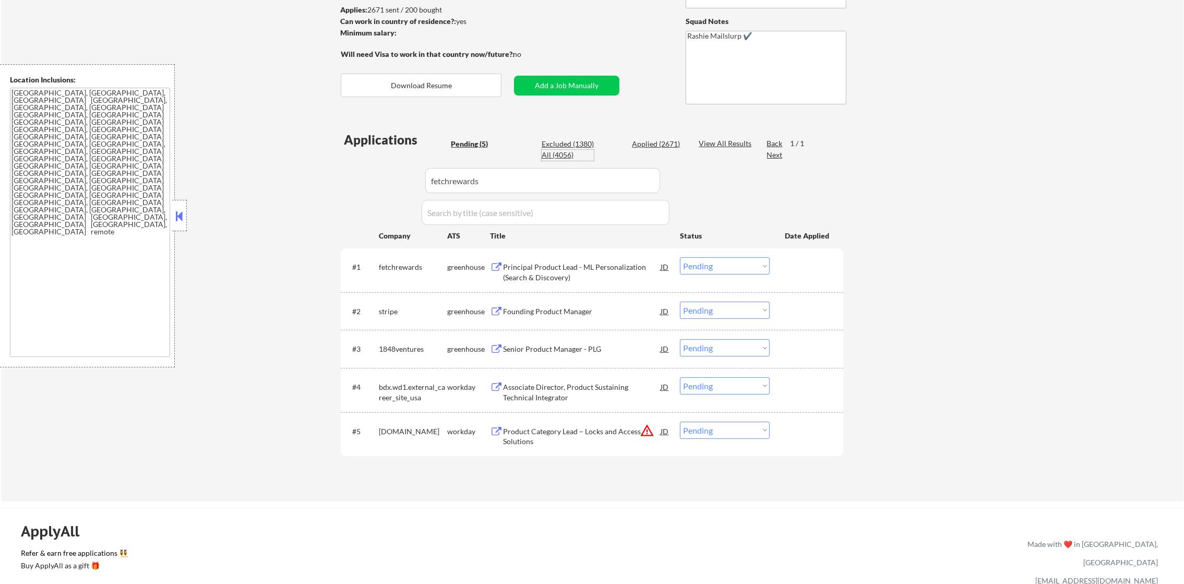
select select ""applied""
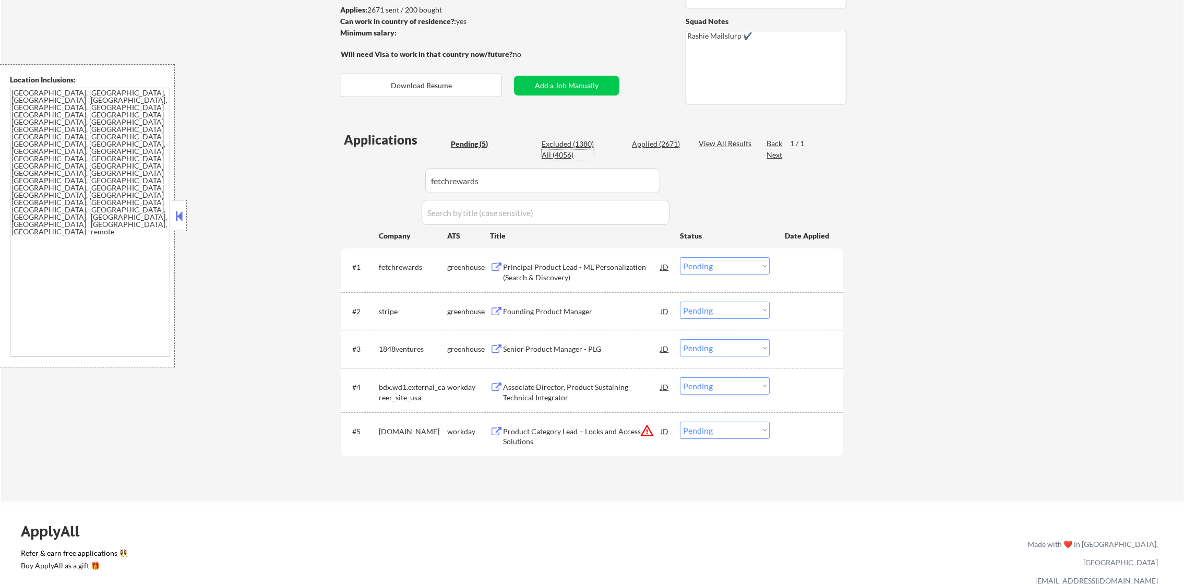
select select ""applied""
select select ""excluded""
select select ""applied""
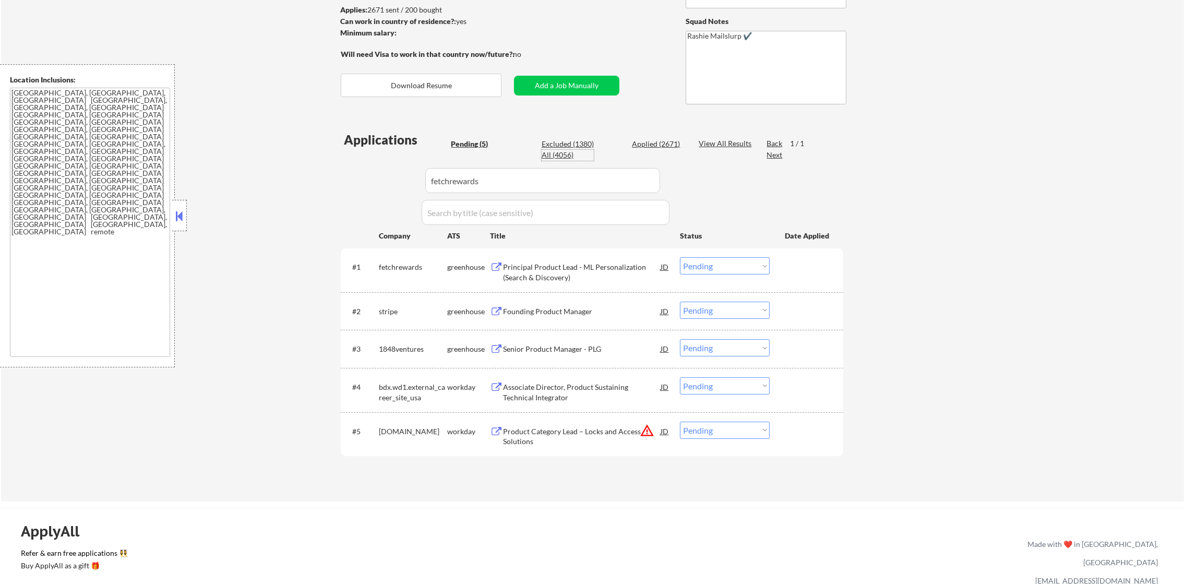
select select ""applied""
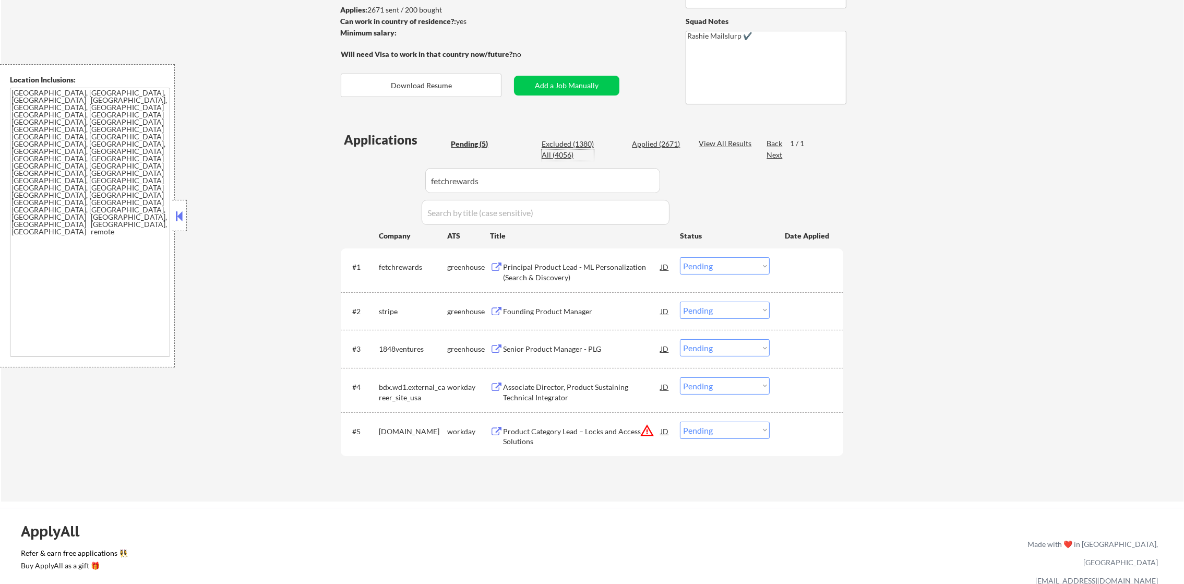
select select ""applied""
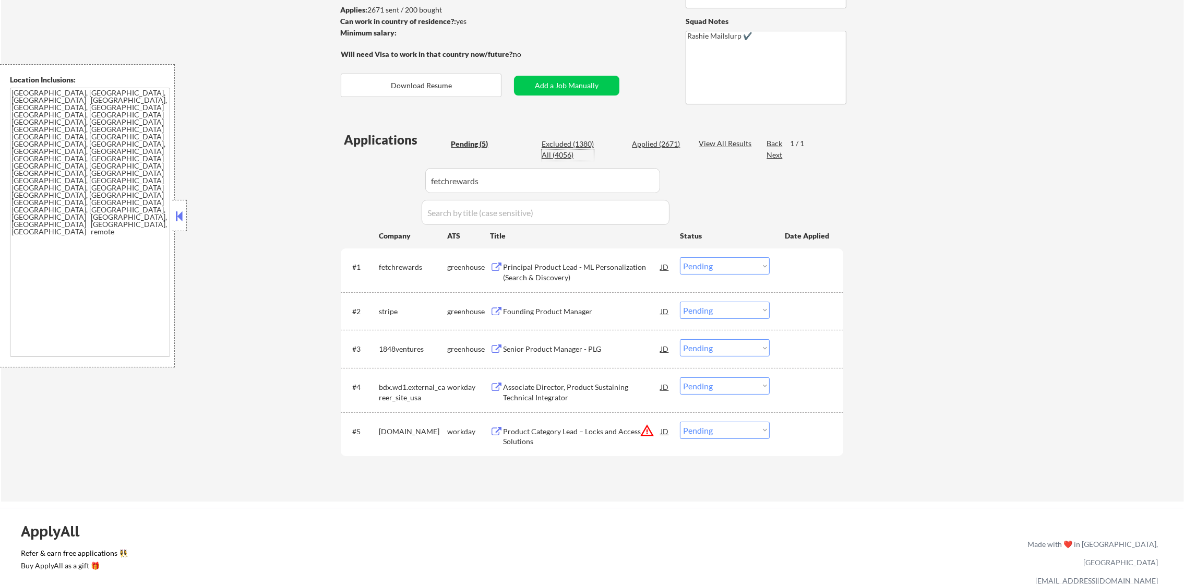
select select ""applied""
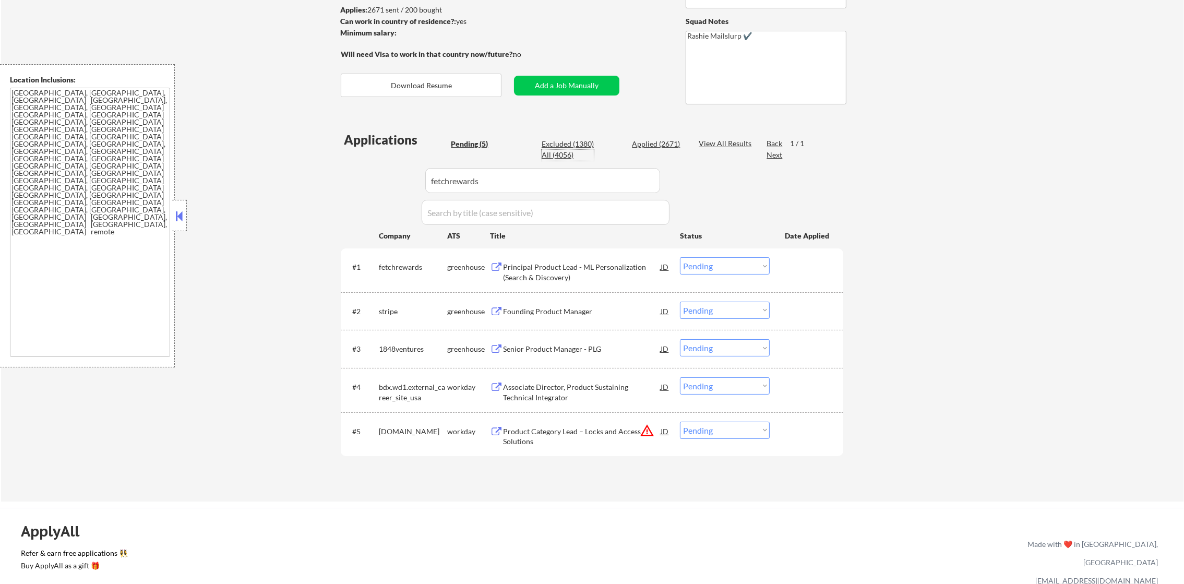
select select ""applied""
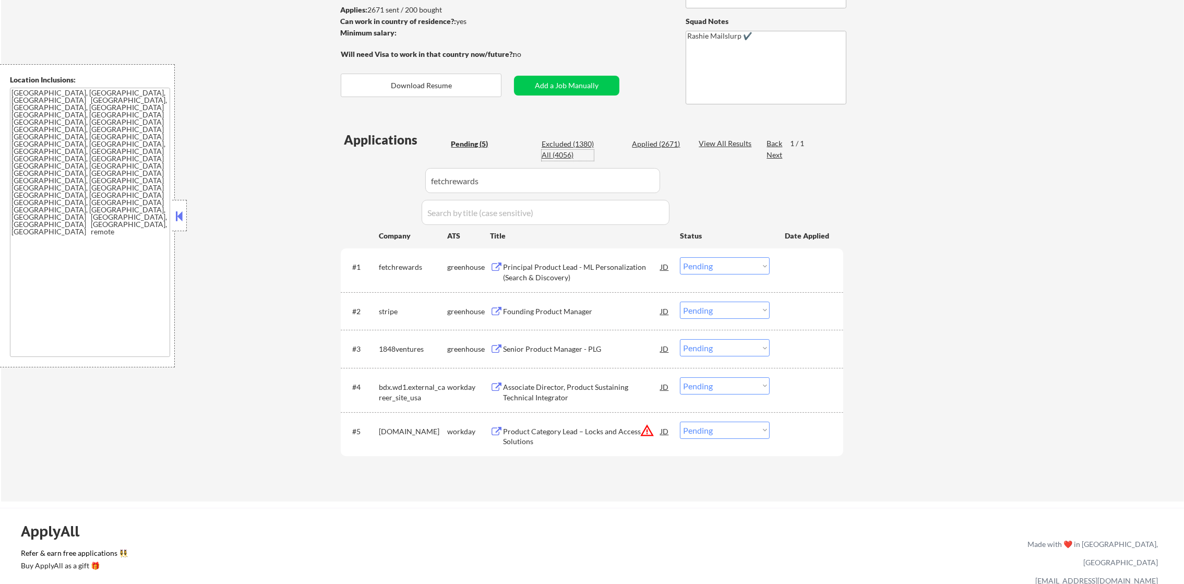
select select ""applied""
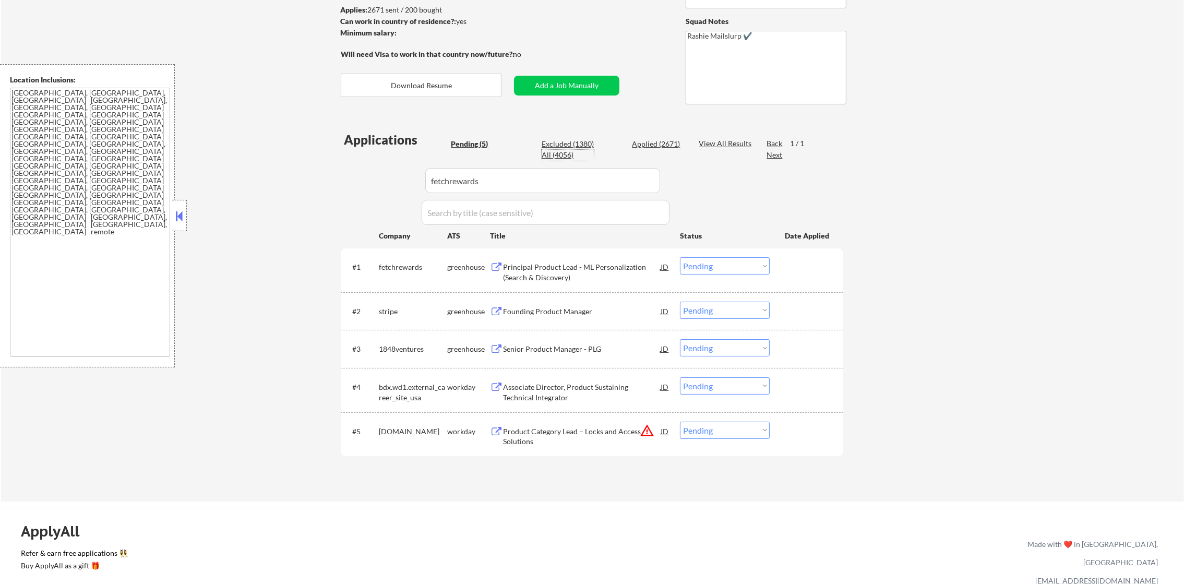
select select ""applied""
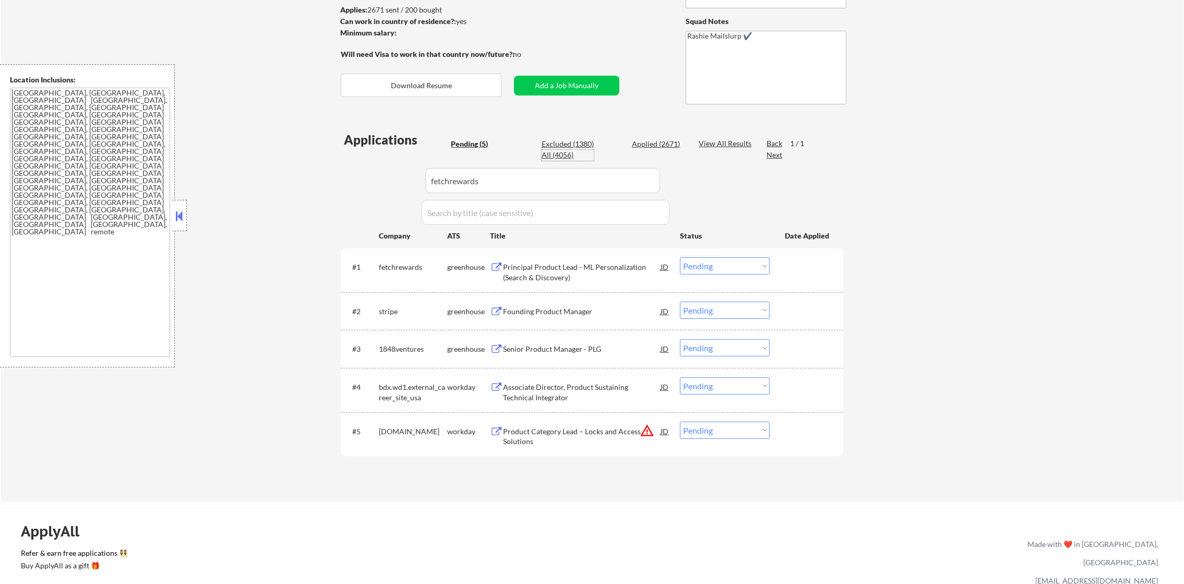
select select ""applied""
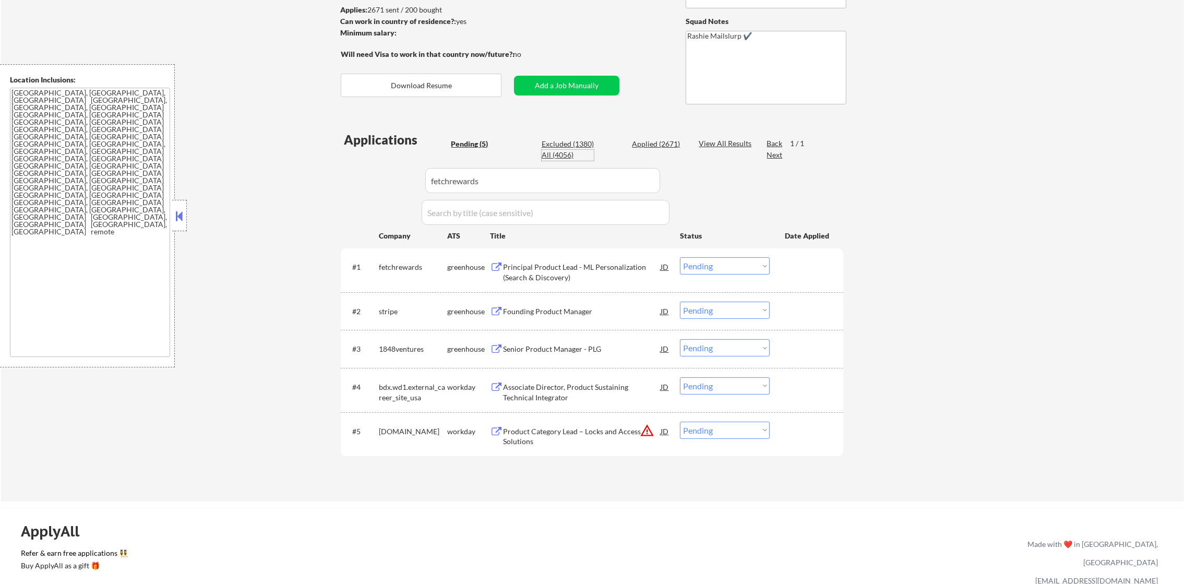
select select ""applied""
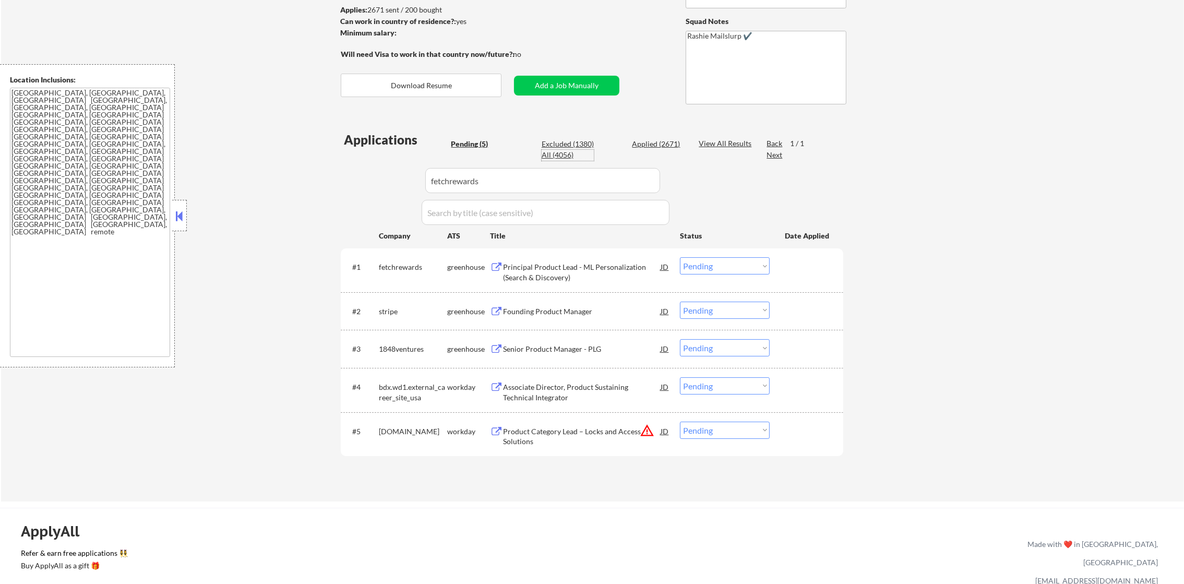
select select ""applied""
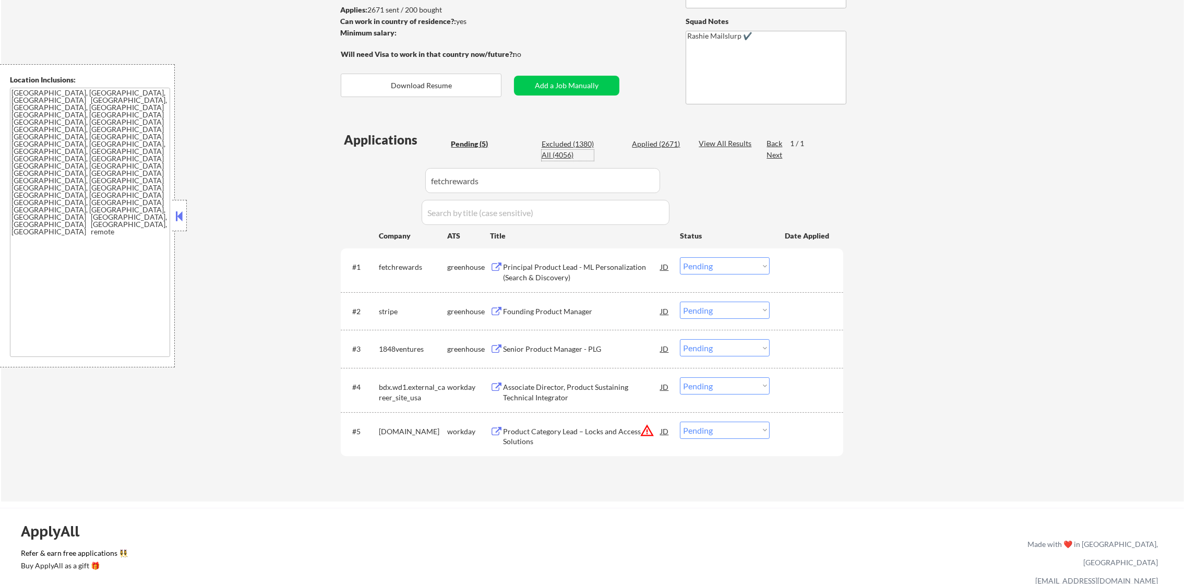
select select ""applied""
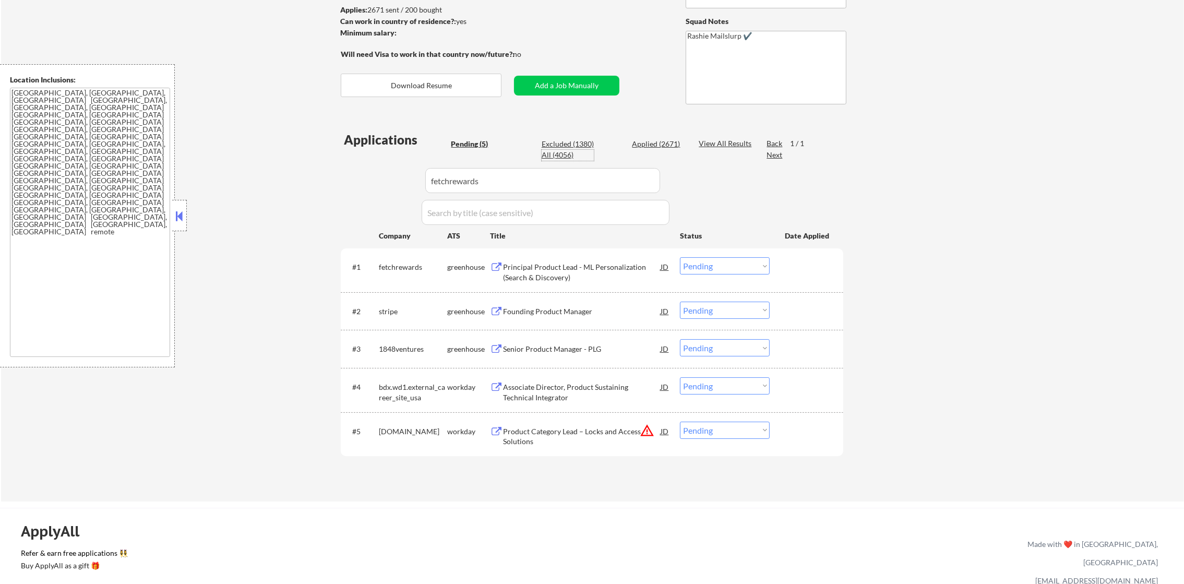
select select ""applied""
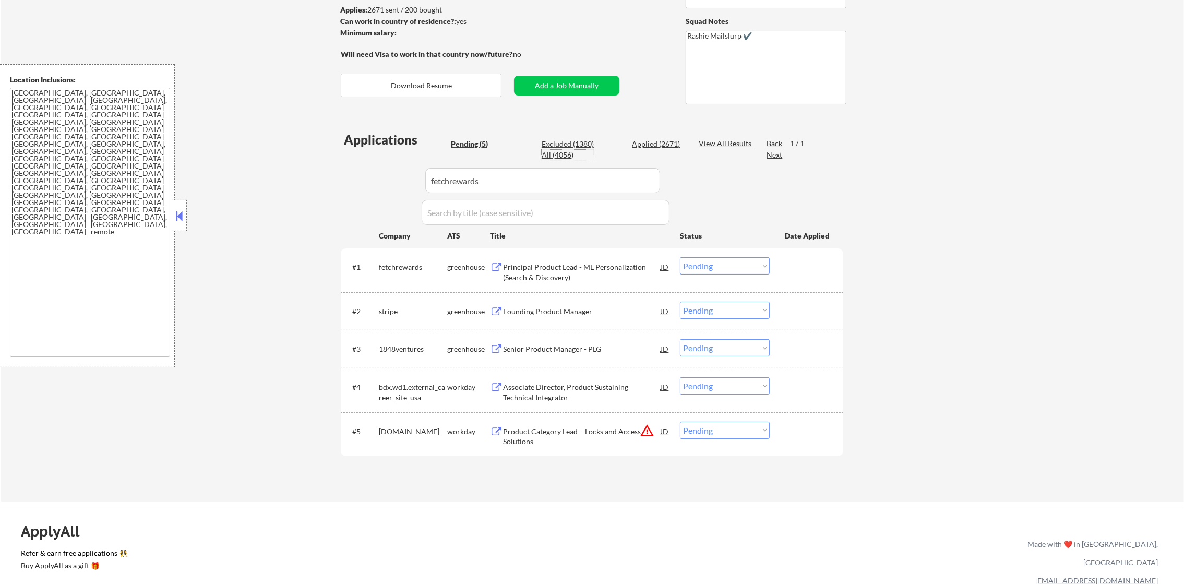
select select ""applied""
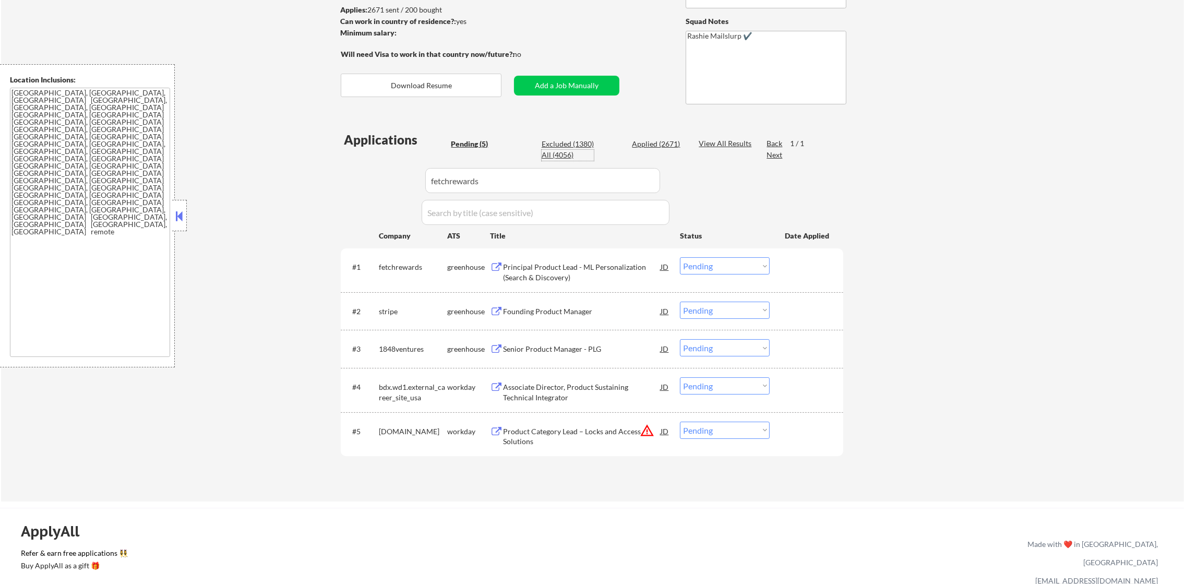
select select ""applied""
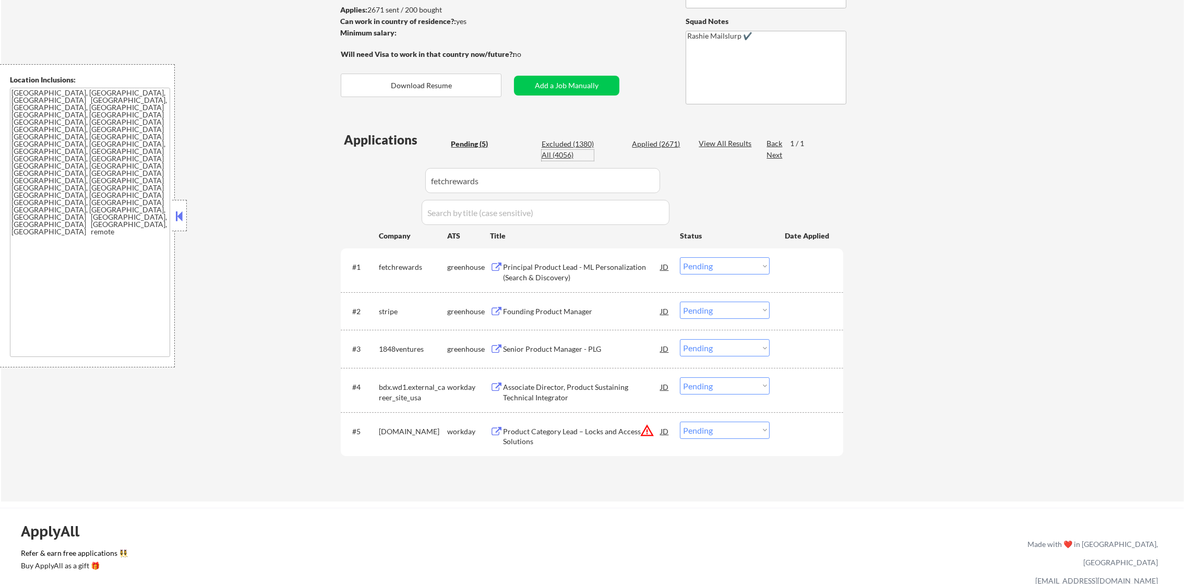
select select ""applied""
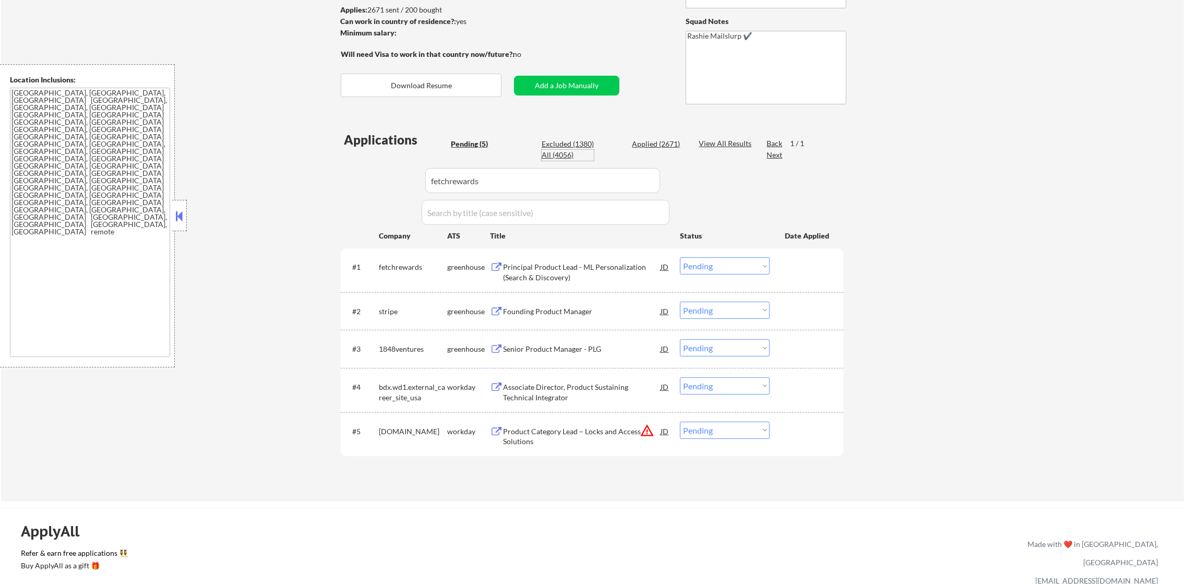
select select ""applied""
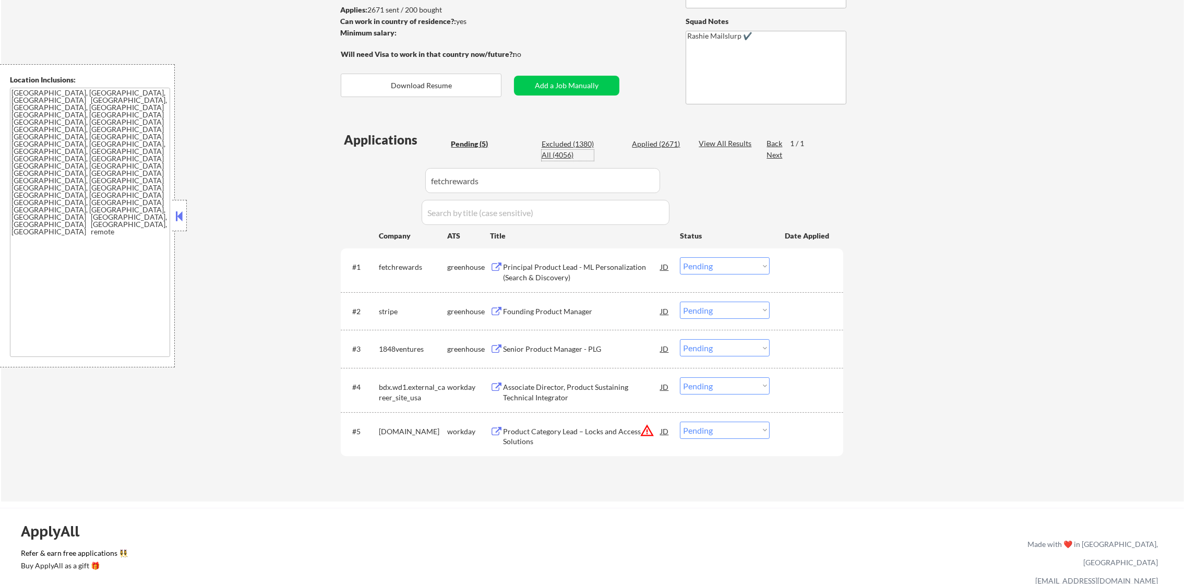
select select ""applied""
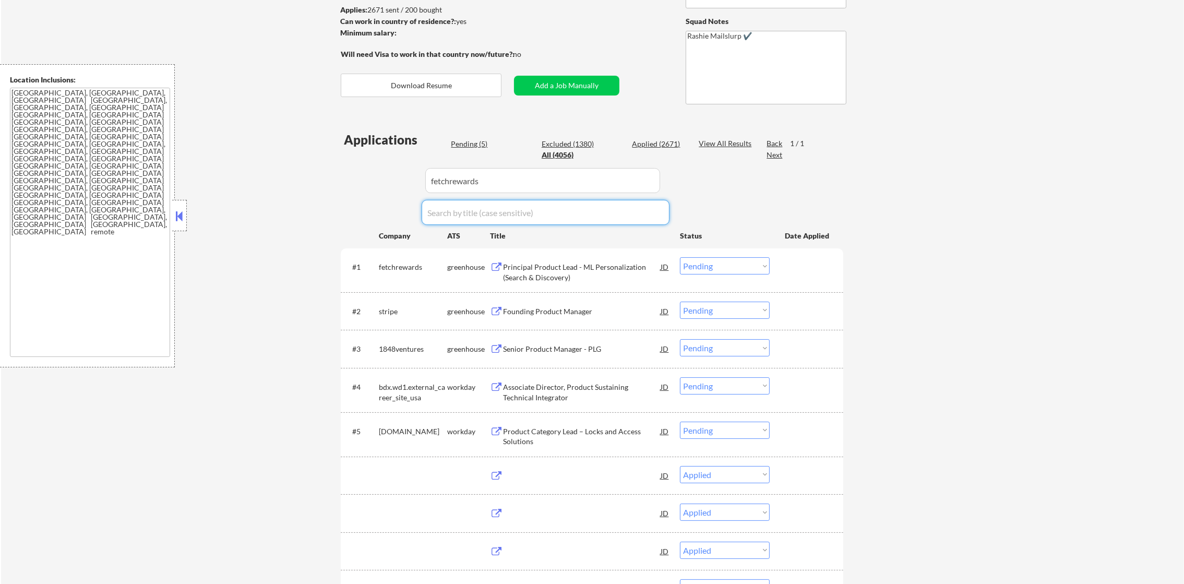
select select ""applied""
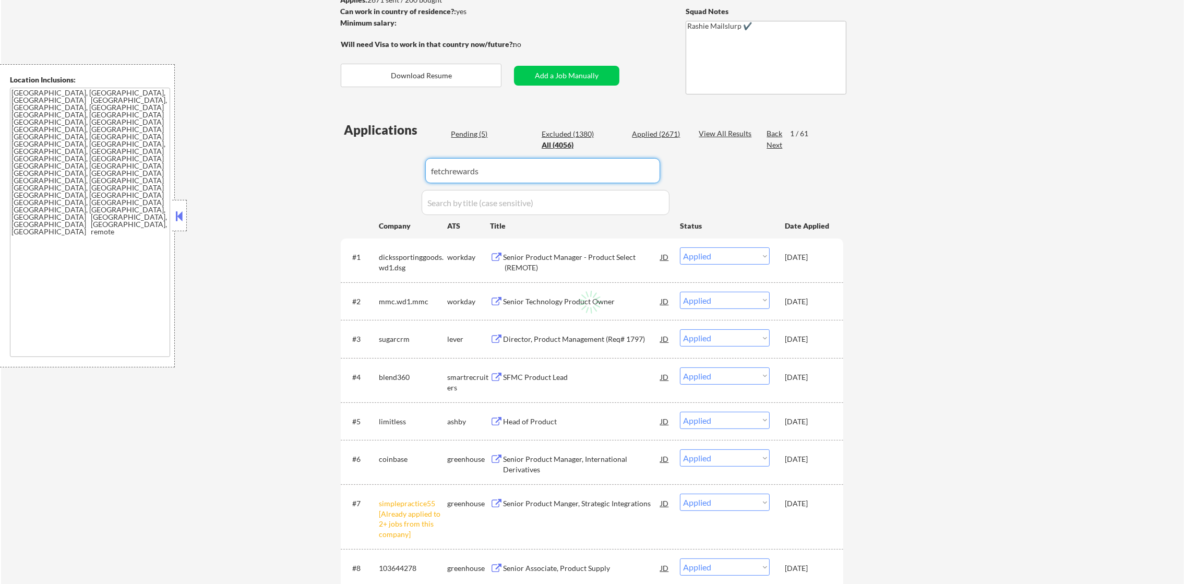
scroll to position [234, 0]
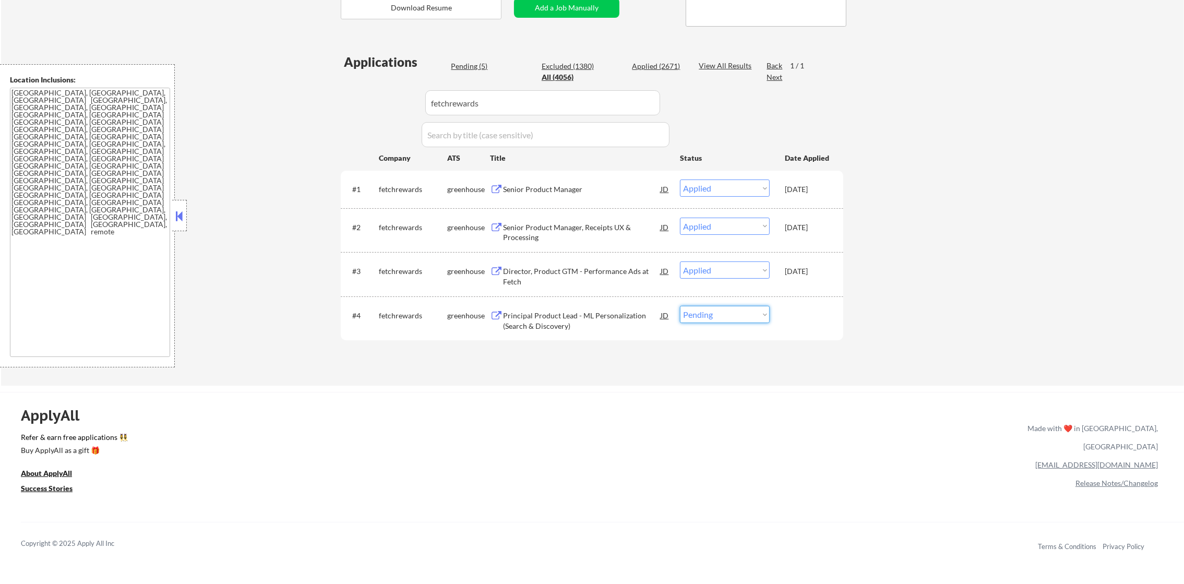
click at [688, 313] on select "Choose an option... Pending Applied Excluded (Questions) Excluded (Expired) Exc…" at bounding box center [725, 314] width 90 height 17
select select ""excluded__other_""
click at [680, 306] on select "Choose an option... Pending Applied Excluded (Questions) Excluded (Expired) Exc…" at bounding box center [725, 314] width 90 height 17
drag, startPoint x: 484, startPoint y: 97, endPoint x: 314, endPoint y: 97, distance: 170.6
click at [318, 97] on div "← Return to /applysquad Mailslurp Inbox Job Search Builder [PERSON_NAME] User E…" at bounding box center [592, 96] width 1183 height 578
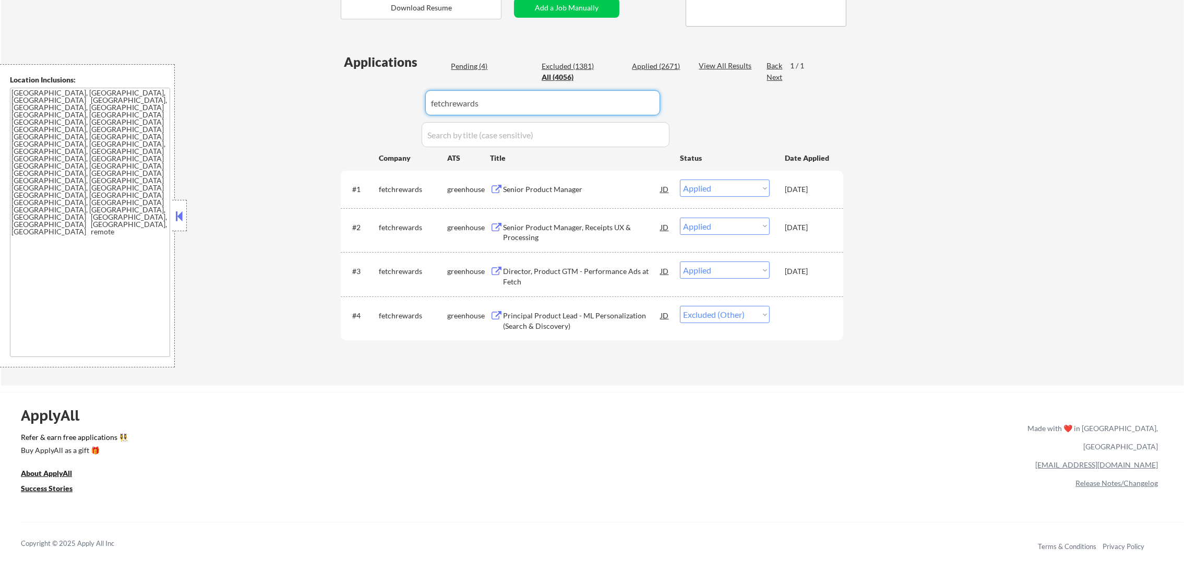
paste input "stripe"
type input "stripe"
click at [314, 97] on div "← Return to /applysquad Mailslurp Inbox Job Search Builder [PERSON_NAME] User E…" at bounding box center [592, 96] width 1183 height 578
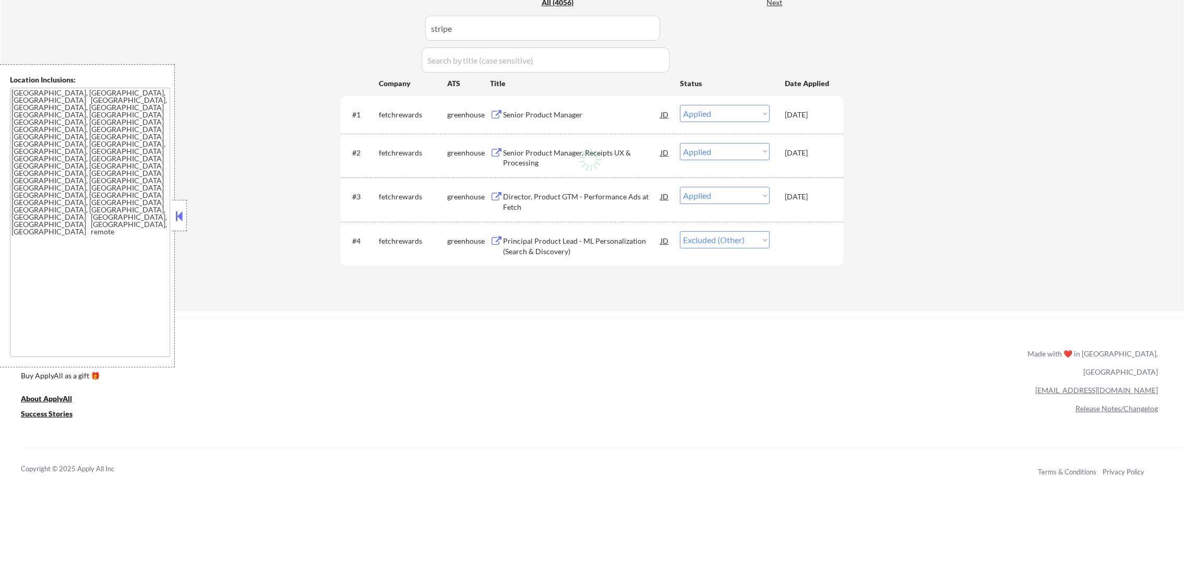
scroll to position [313, 0]
select select ""pending""
select select ""excluded""
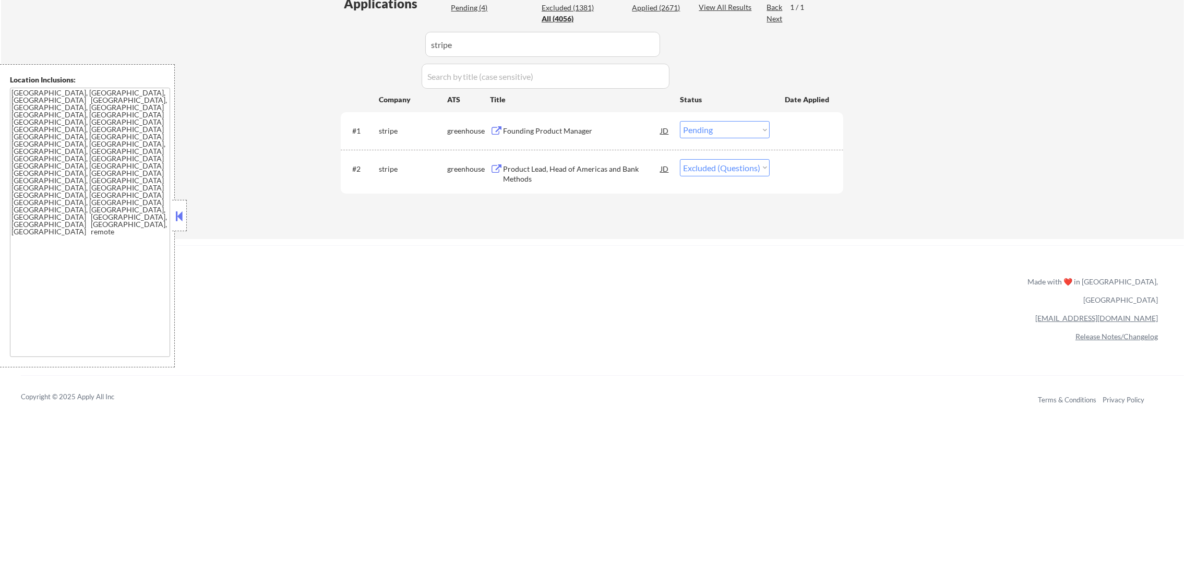
scroll to position [286, 0]
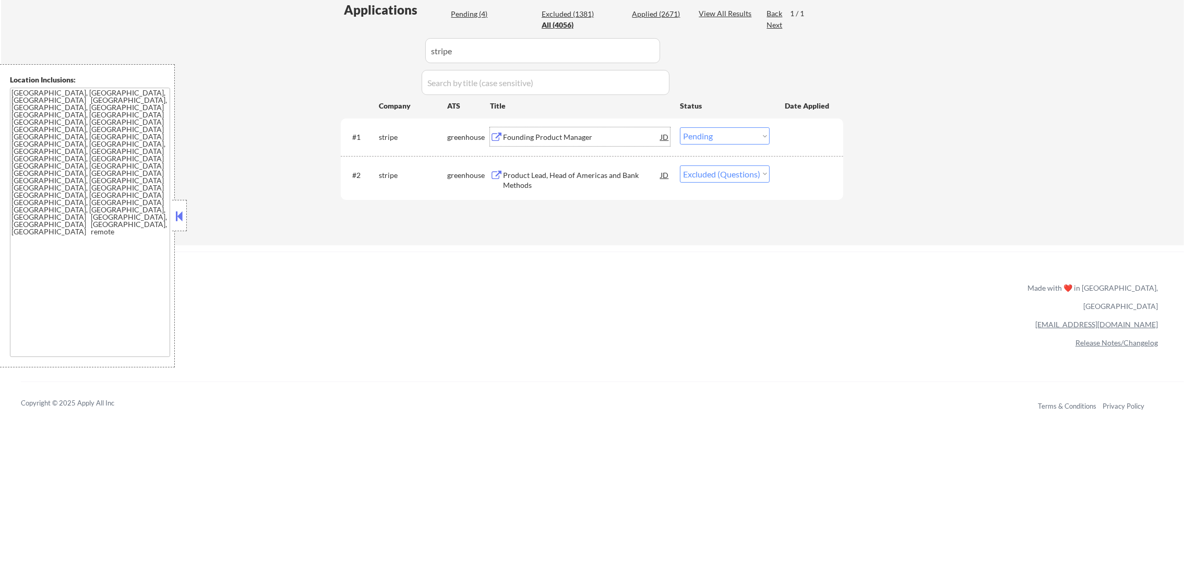
click at [591, 128] on div "Founding Product Manager" at bounding box center [582, 136] width 158 height 19
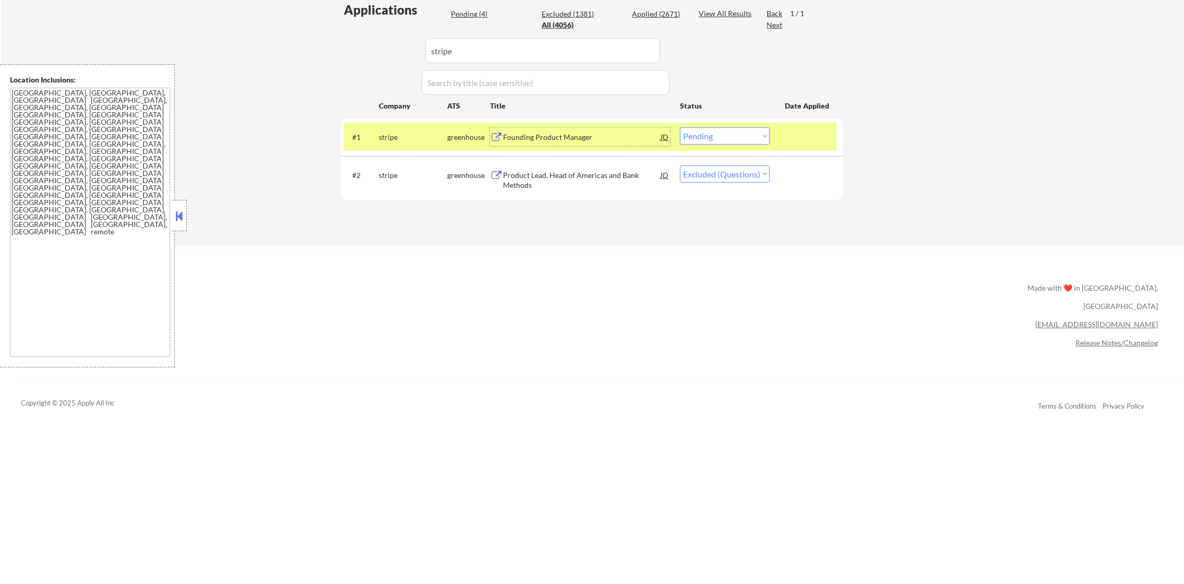
drag, startPoint x: 739, startPoint y: 132, endPoint x: 737, endPoint y: 137, distance: 5.6
click at [739, 132] on select "Choose an option... Pending Applied Excluded (Questions) Excluded (Expired) Exc…" at bounding box center [725, 135] width 90 height 17
select select ""excluded""
click at [680, 127] on select "Choose an option... Pending Applied Excluded (Questions) Excluded (Expired) Exc…" at bounding box center [725, 135] width 90 height 17
click at [401, 141] on div "stripe" at bounding box center [413, 137] width 68 height 10
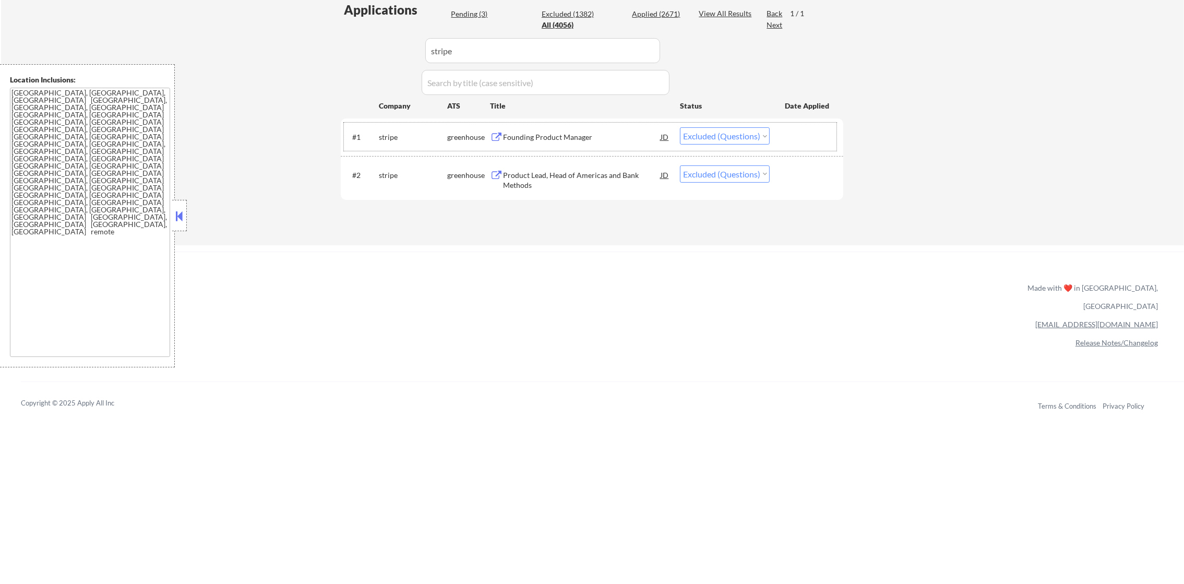
click at [380, 55] on div "Applications Pending (3) Excluded (1382) Applied (2671) All (4056) View All Res…" at bounding box center [592, 113] width 502 height 224
paste input "1848ventures"
type input "1848ventures"
click at [377, 54] on div "Applications Pending (3) Excluded (1382) Applied (2671) All (4056) View All Res…" at bounding box center [592, 113] width 502 height 224
select select ""applied""
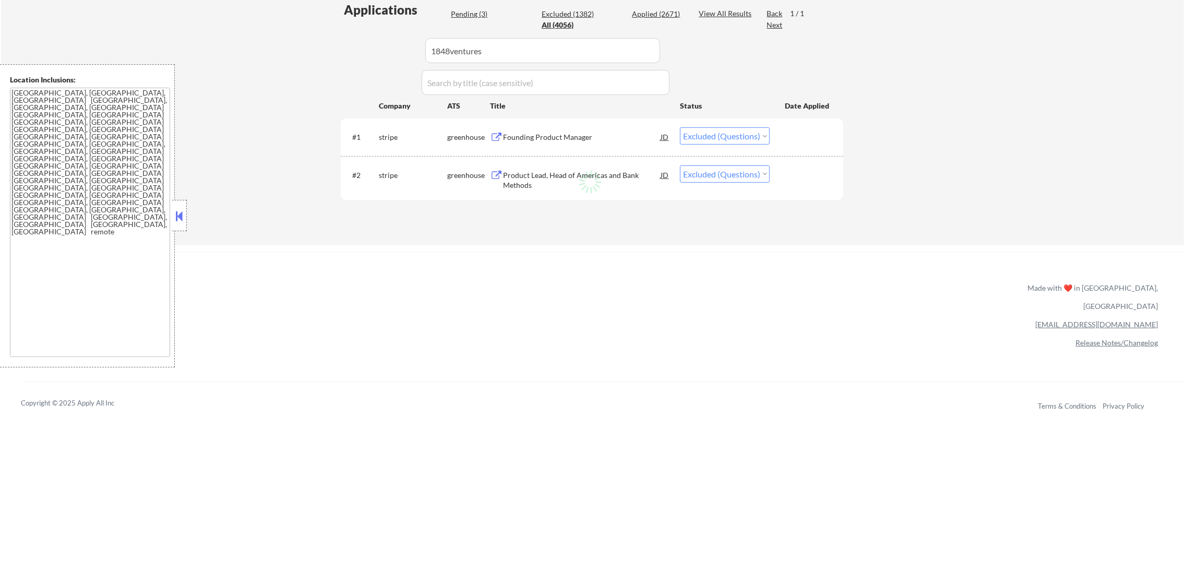
select select ""pending""
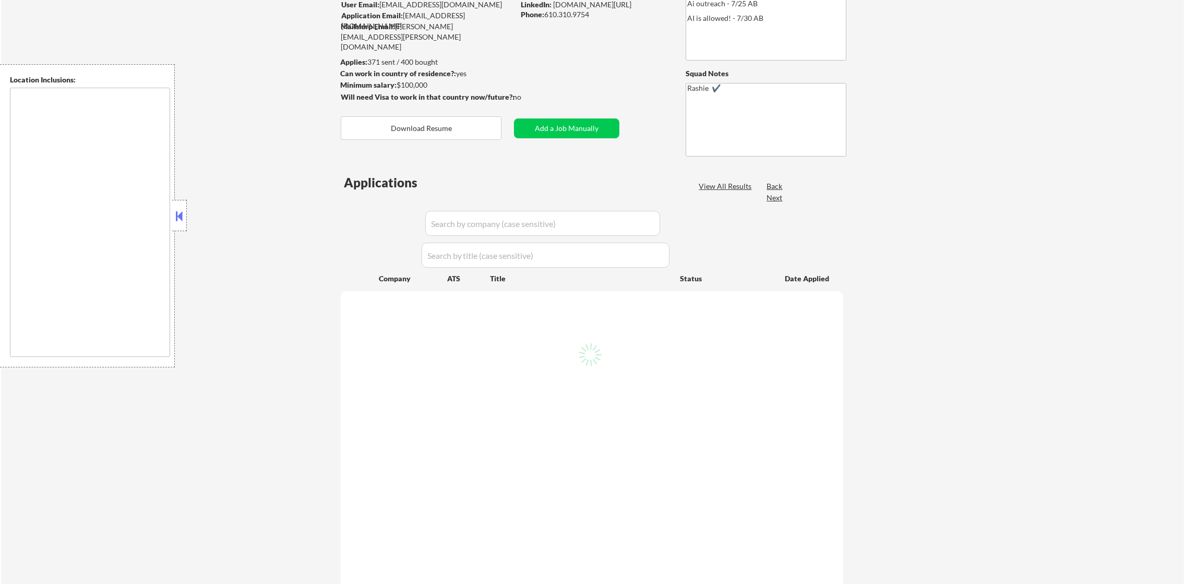
scroll to position [234, 0]
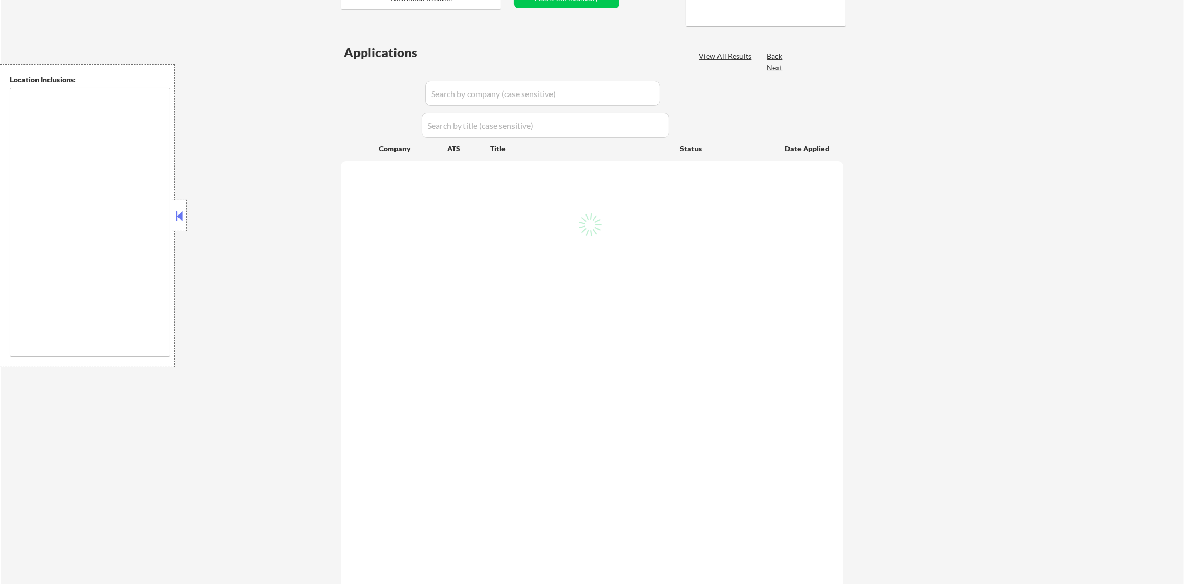
select select ""pending""
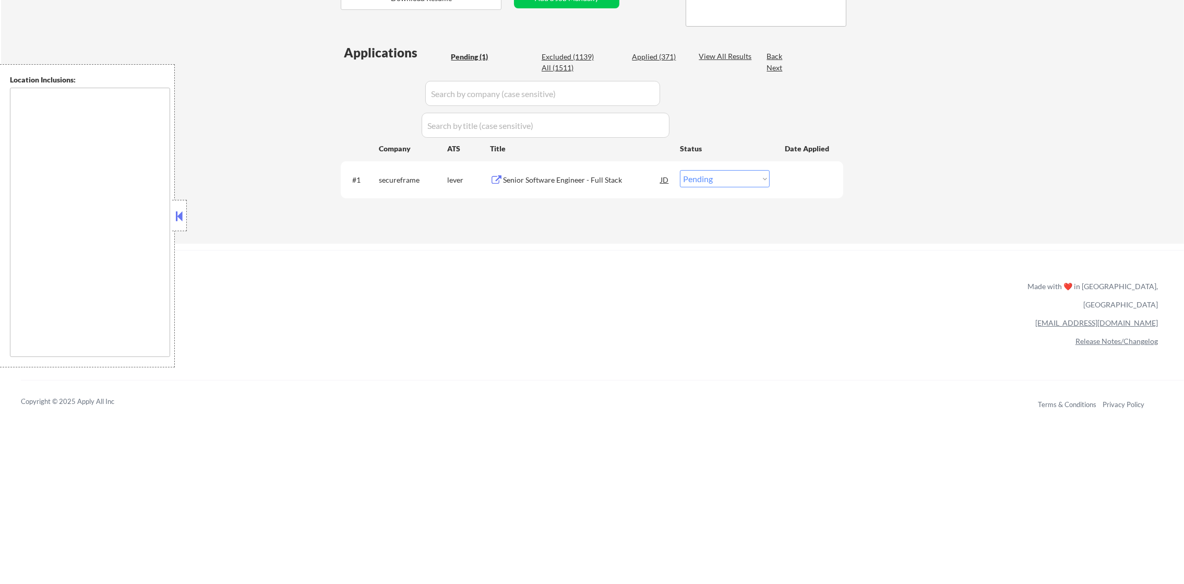
type textarea "[GEOGRAPHIC_DATA], [GEOGRAPHIC_DATA] [GEOGRAPHIC_DATA], [GEOGRAPHIC_DATA] [GEOG…"
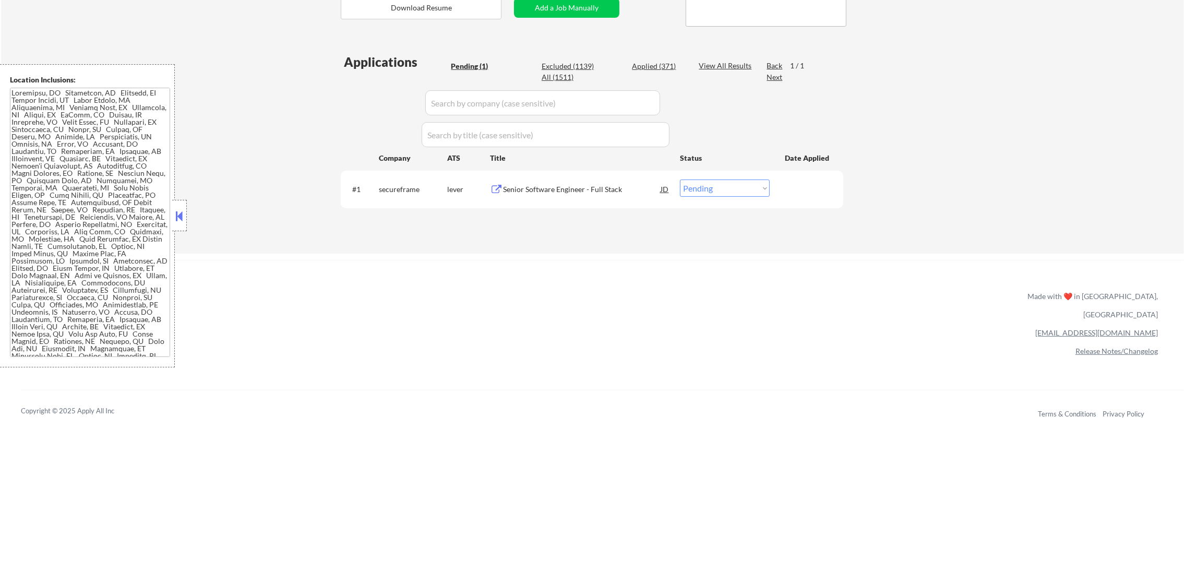
click at [408, 192] on div "secureframe" at bounding box center [413, 189] width 68 height 10
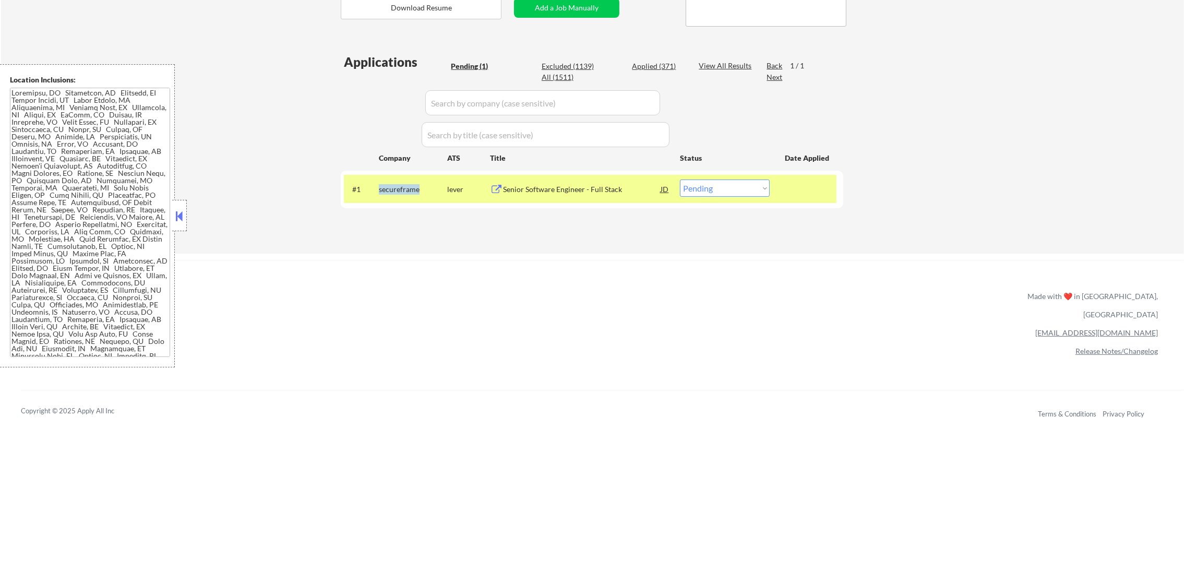
click at [408, 192] on div "secureframe" at bounding box center [413, 189] width 68 height 10
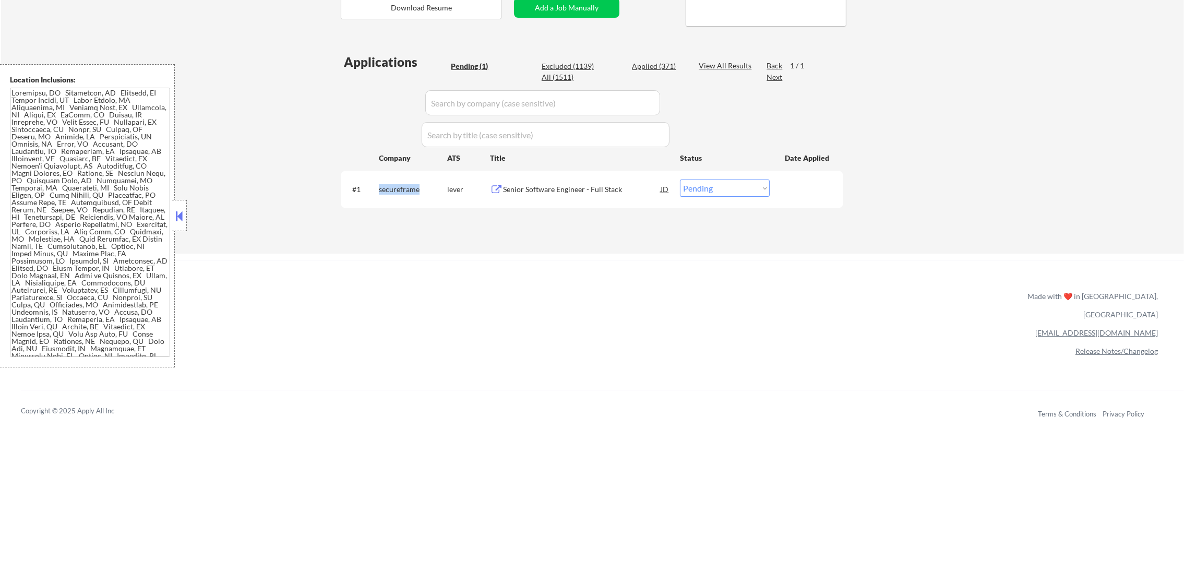
copy div "secureframe"
click at [350, 320] on div "ApplyAll Refer & earn free applications 👯‍♀️ Buy ApplyAll as a gift 🎁 About App…" at bounding box center [592, 349] width 1184 height 165
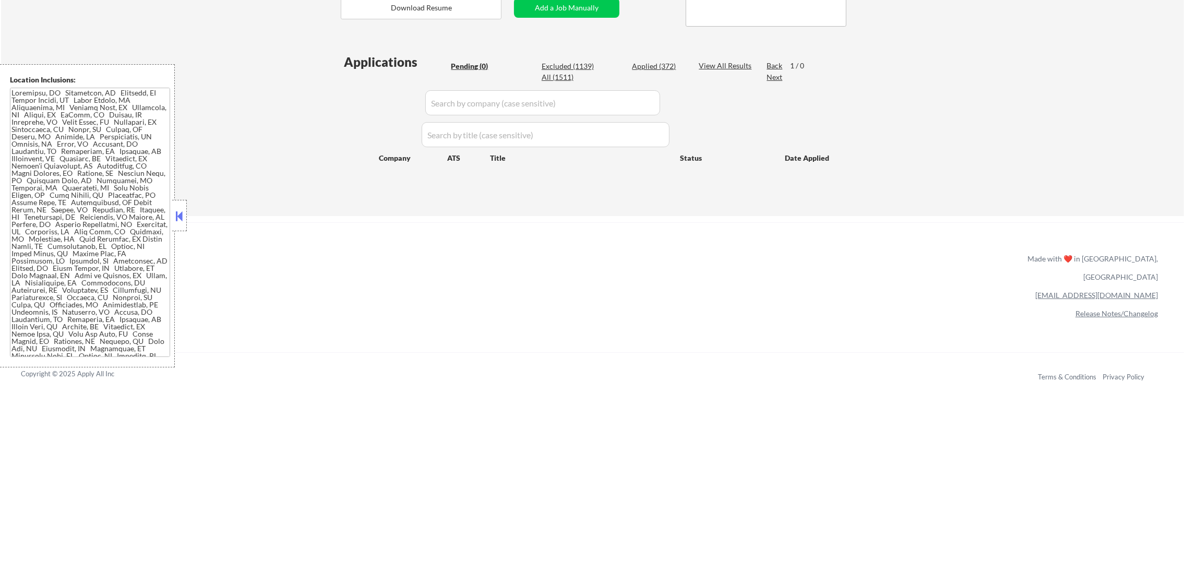
click at [503, 275] on div "ApplyAll Refer & earn free applications 👯‍♀️ Buy ApplyAll as a gift 🎁 About App…" at bounding box center [592, 312] width 1184 height 165
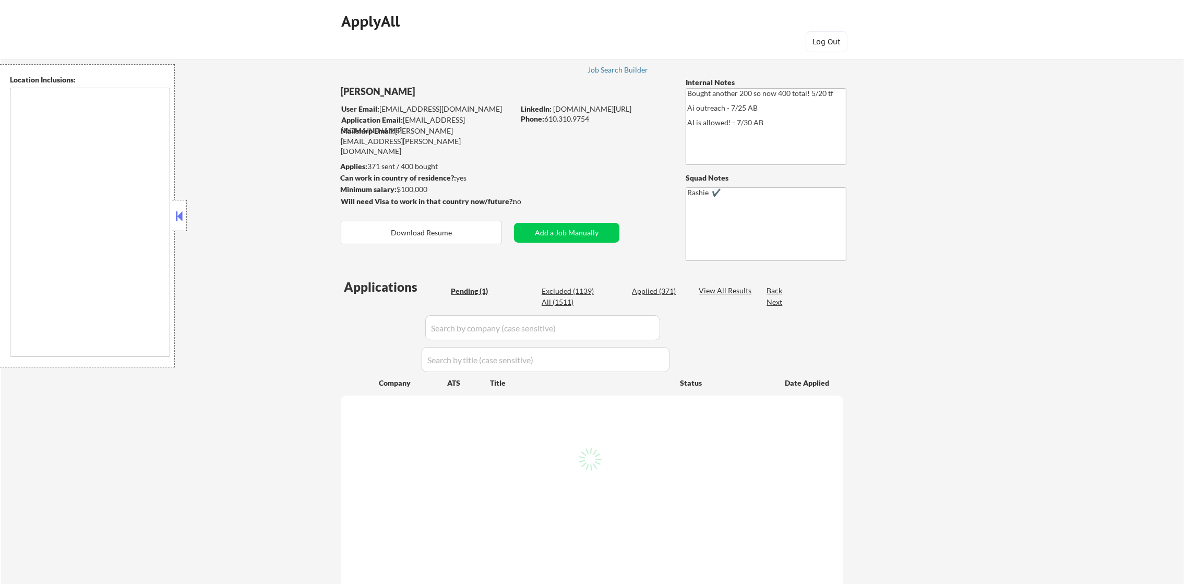
select select ""pending""
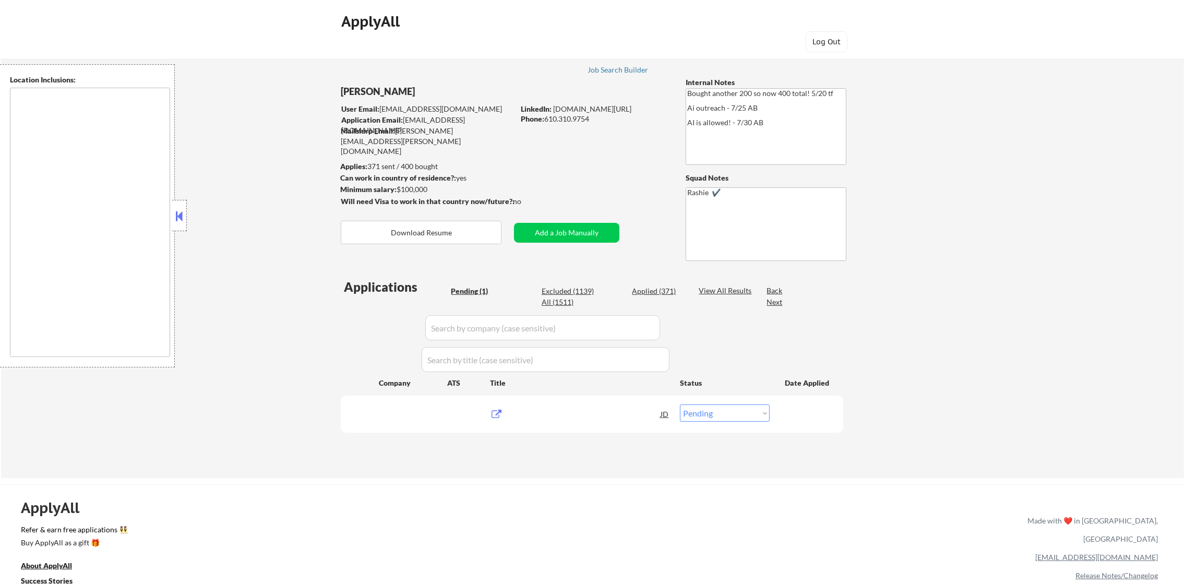
type textarea "[GEOGRAPHIC_DATA], [GEOGRAPHIC_DATA] [GEOGRAPHIC_DATA], [GEOGRAPHIC_DATA] [GEOG…"
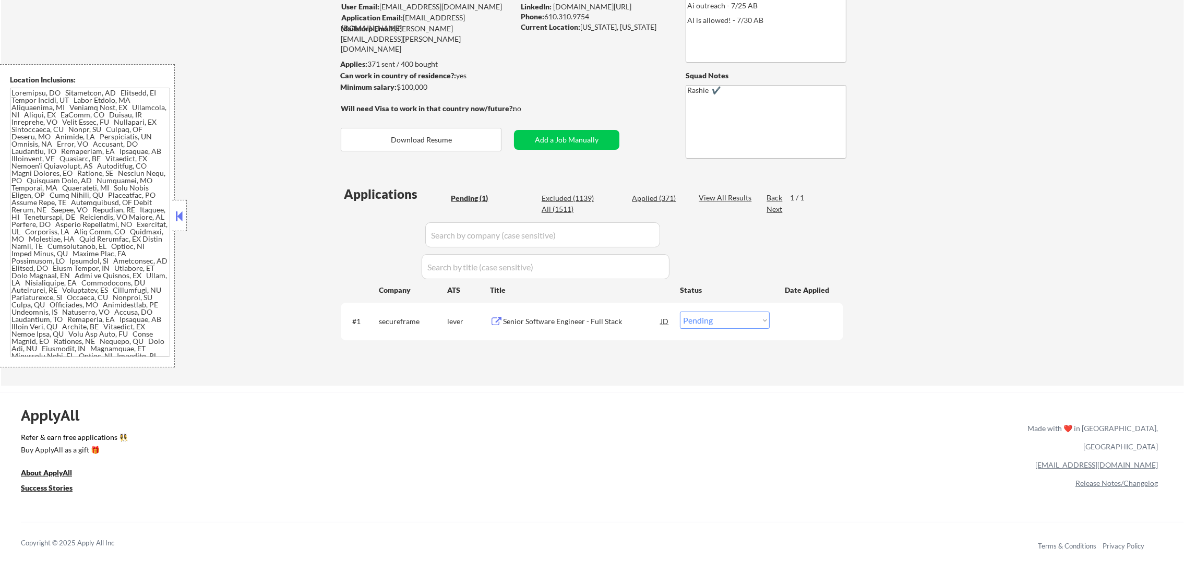
scroll to position [104, 0]
drag, startPoint x: 550, startPoint y: 212, endPoint x: 511, endPoint y: 227, distance: 42.6
click at [550, 212] on div "All (1511)" at bounding box center [568, 207] width 52 height 10
click at [558, 206] on div "All (1511)" at bounding box center [568, 207] width 52 height 10
select select ""applied""
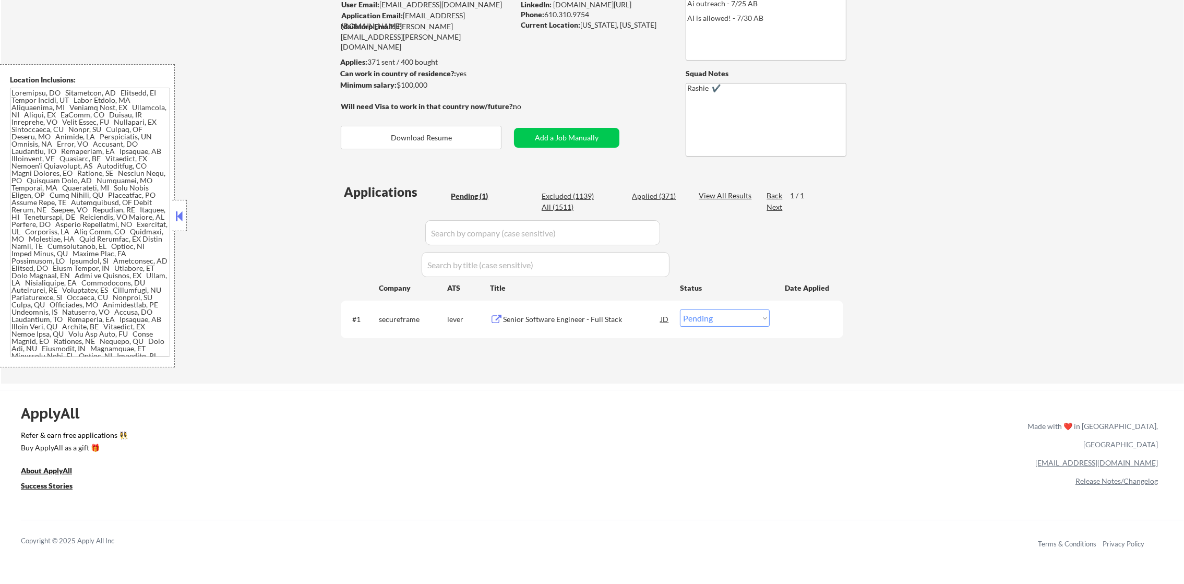
select select ""applied""
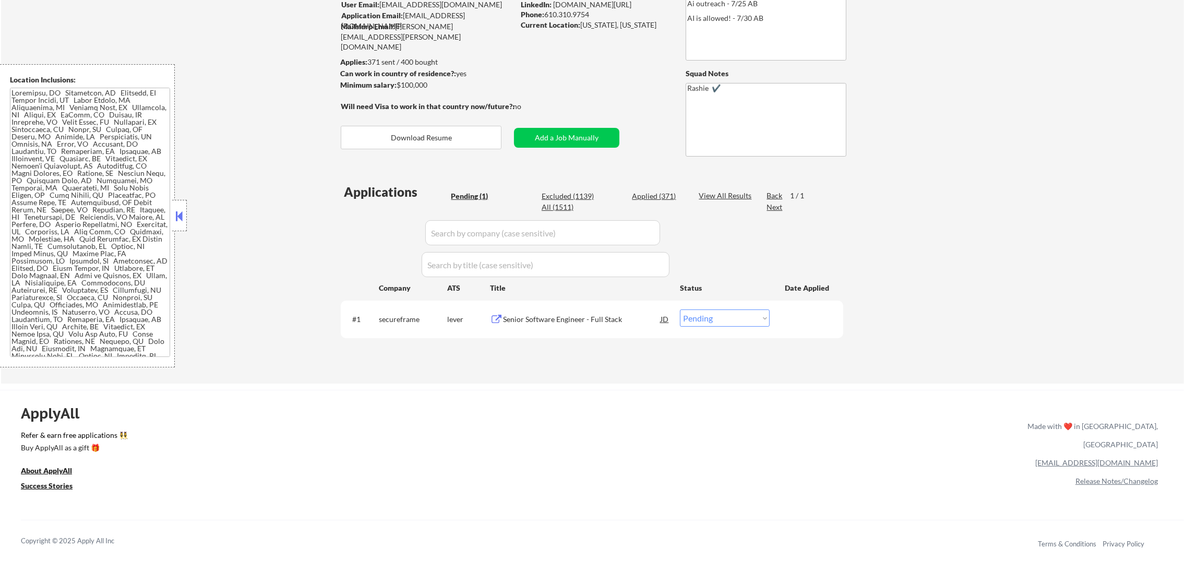
select select ""applied""
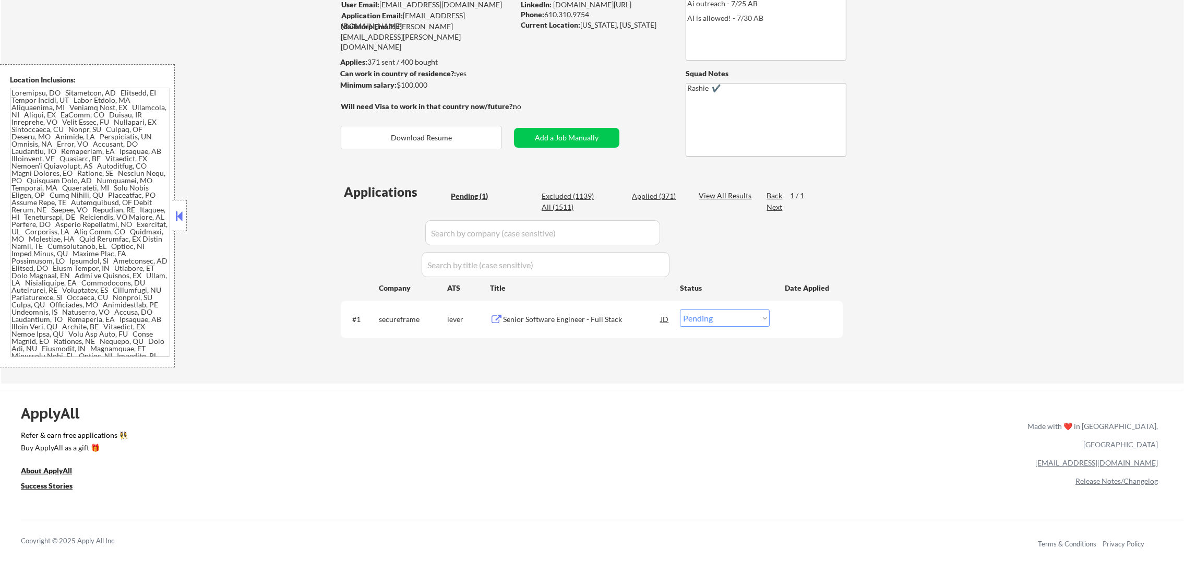
select select ""applied""
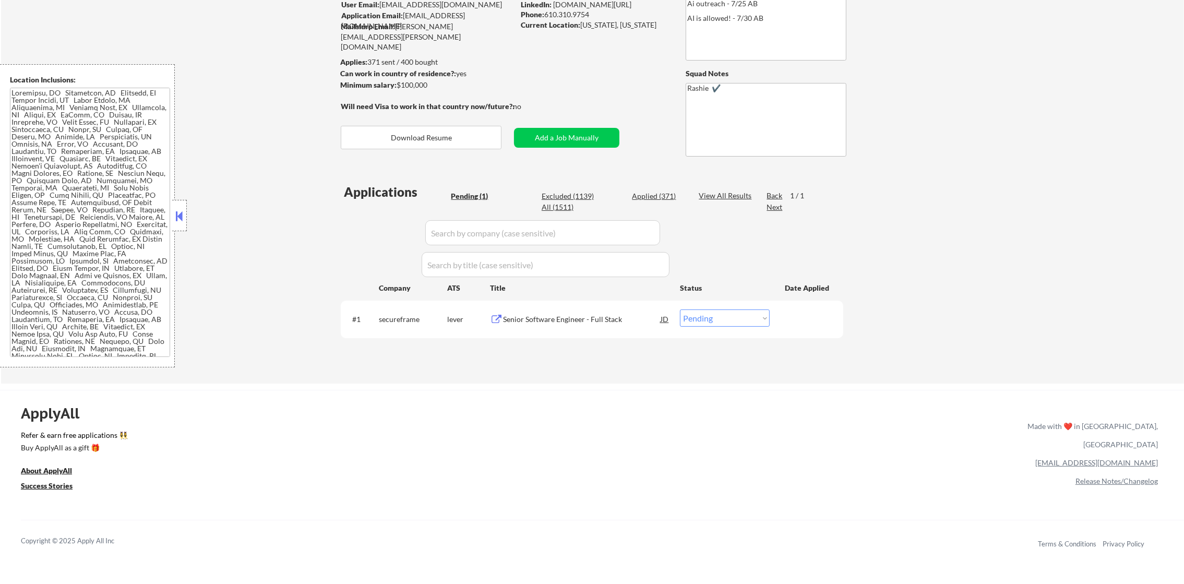
select select ""applied""
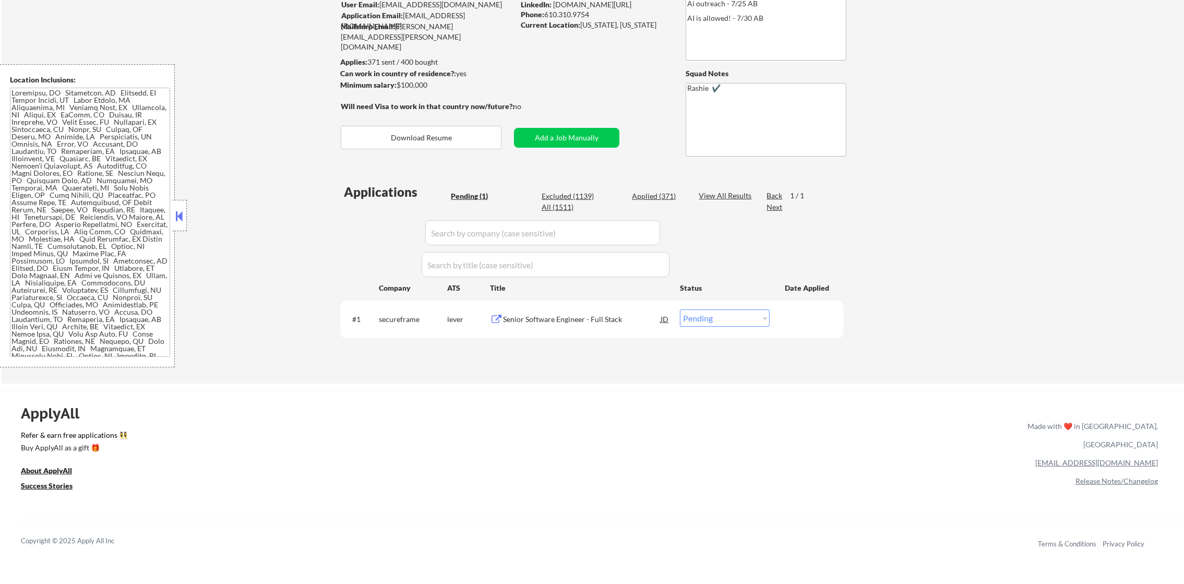
select select ""applied""
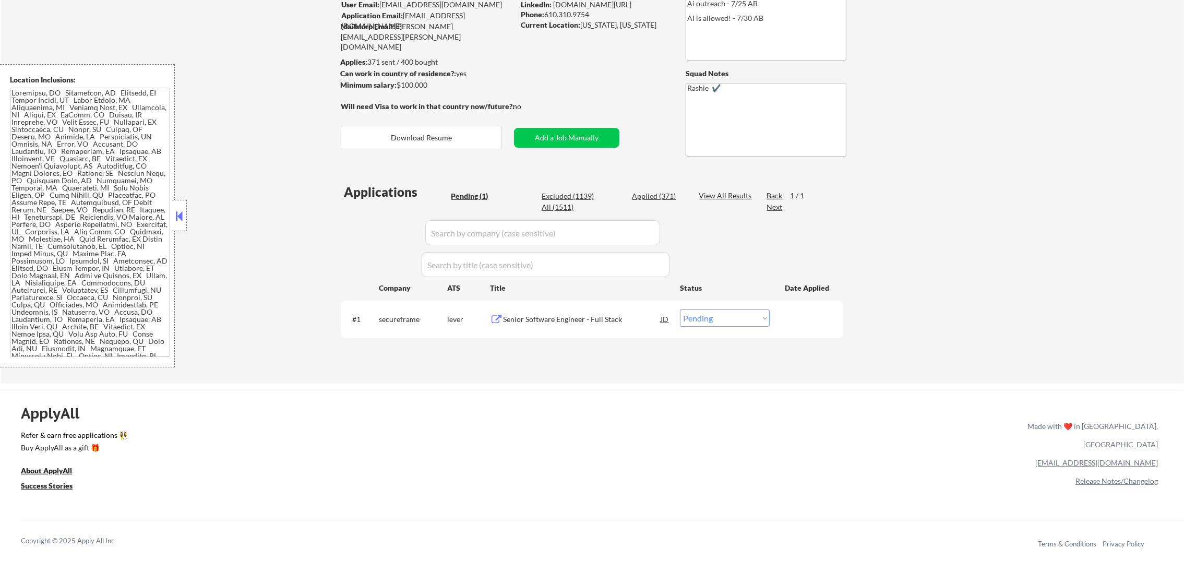
select select ""applied""
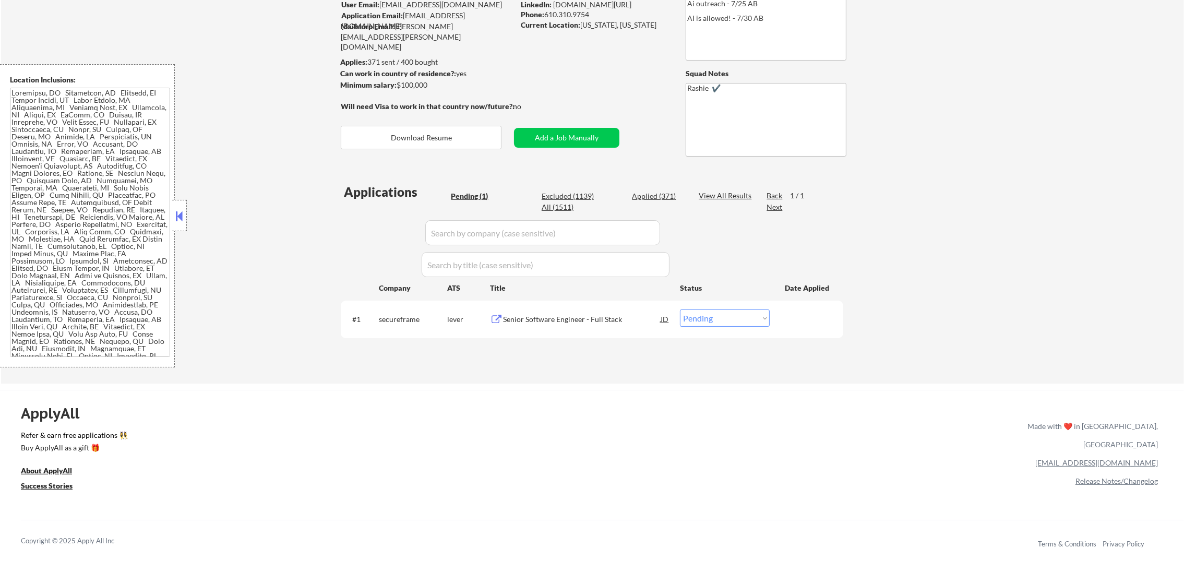
select select ""applied""
select select ""excluded__expired_""
select select ""applied""
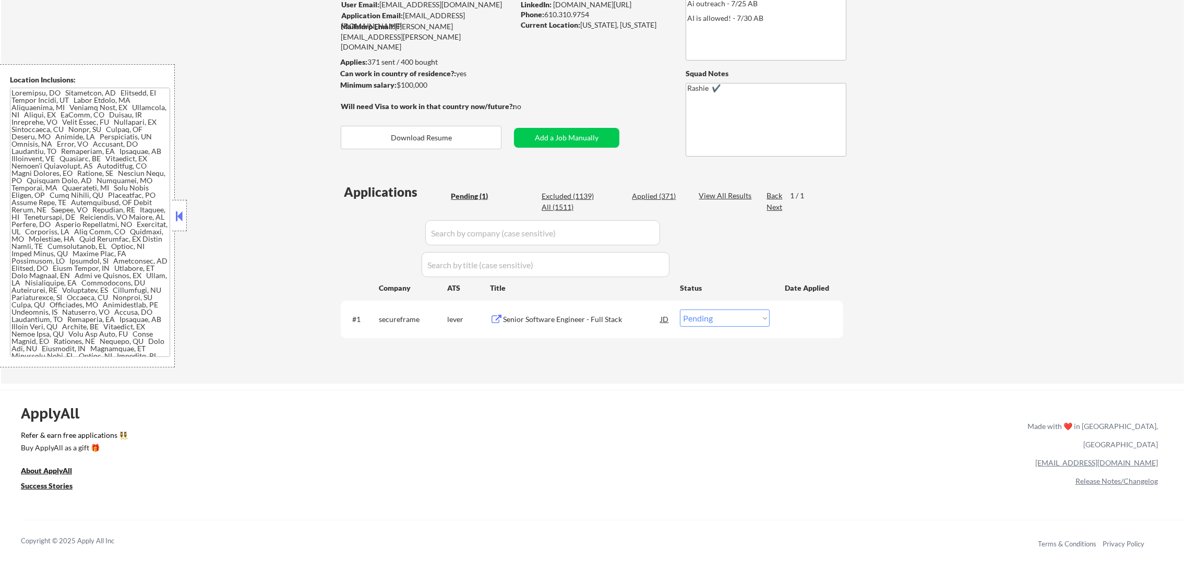
select select ""applied""
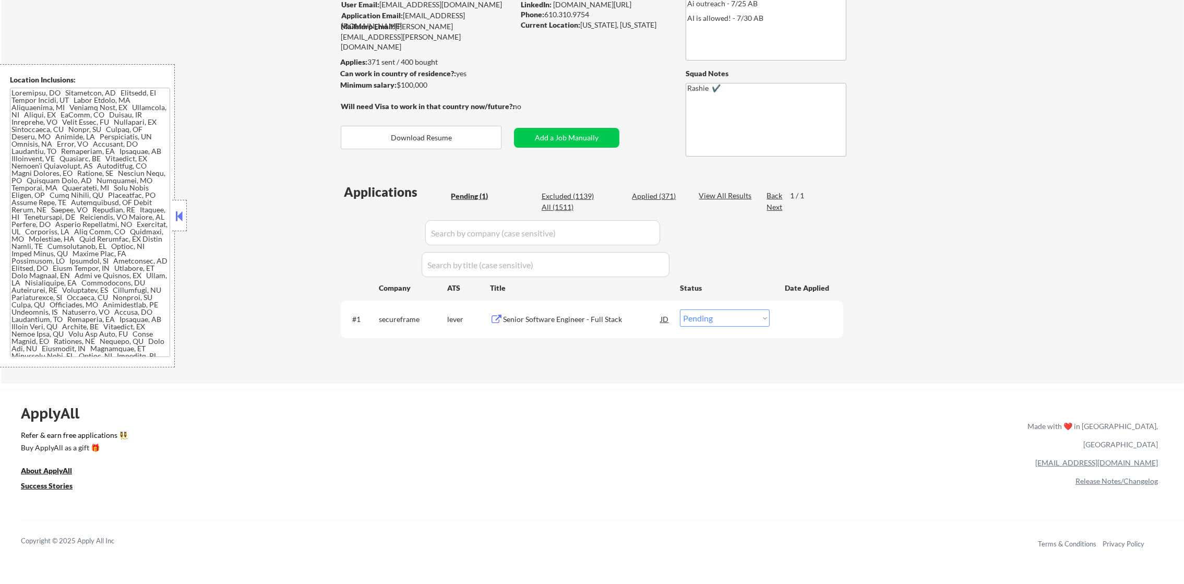
select select ""applied""
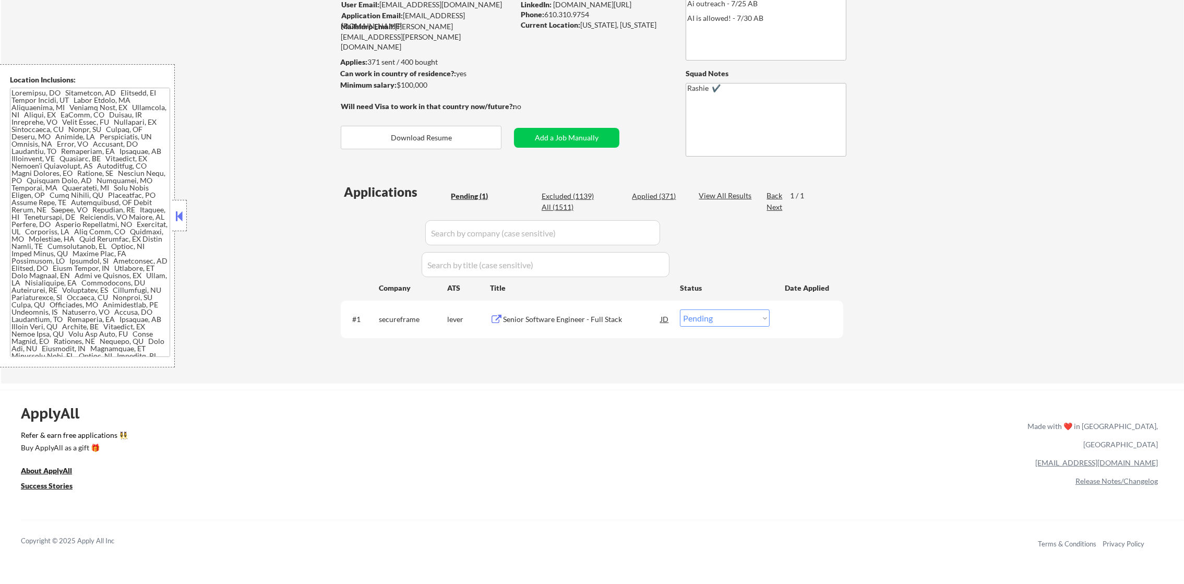
select select ""applied""
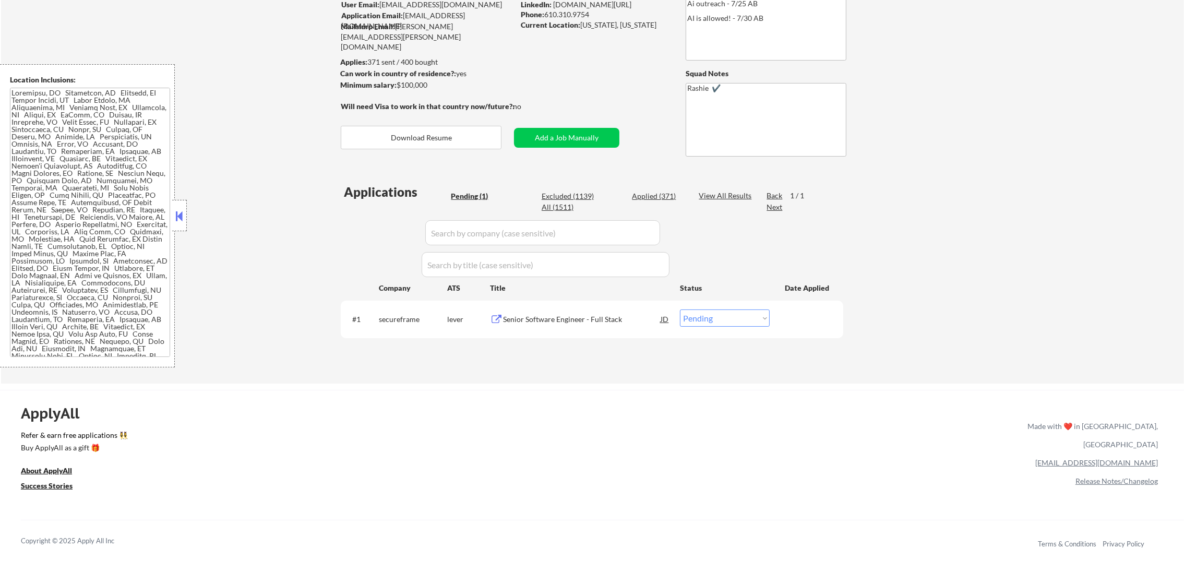
select select ""applied""
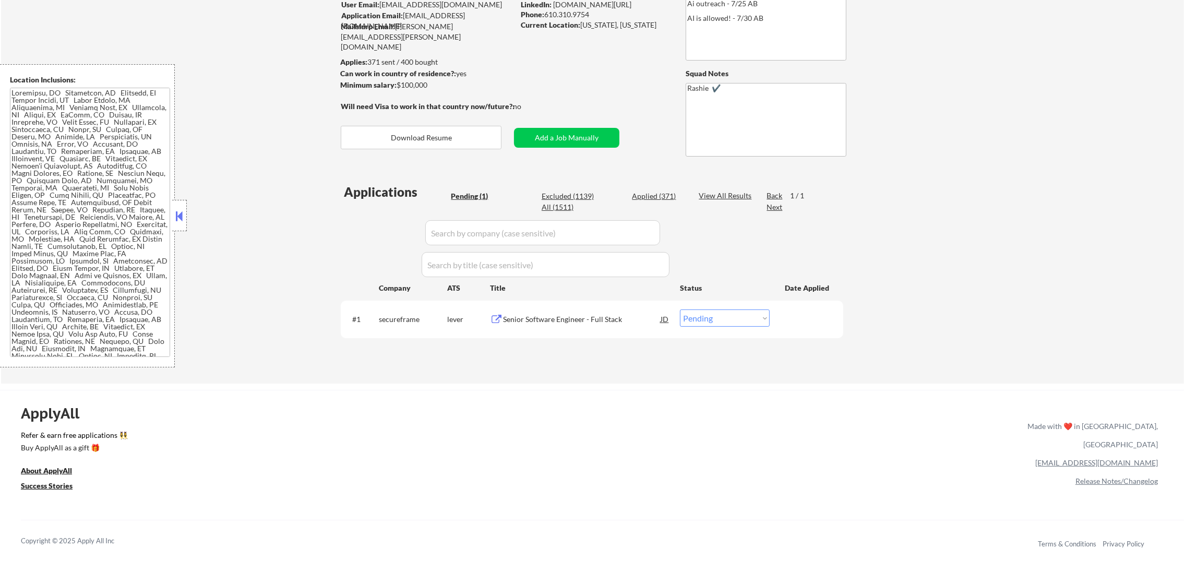
select select ""applied""
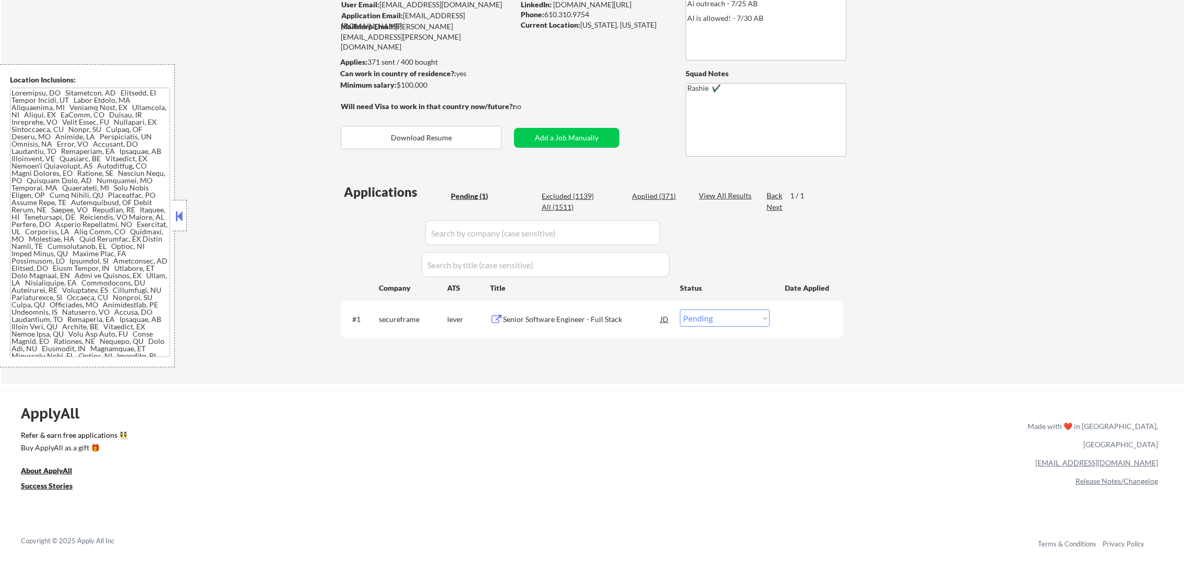
select select ""applied""
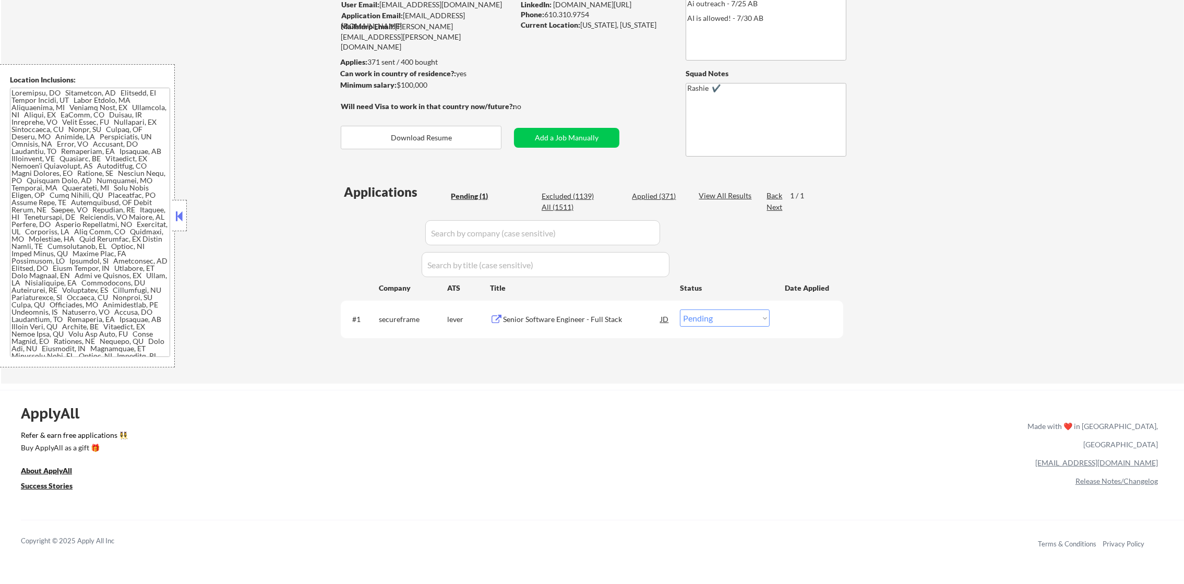
select select ""applied""
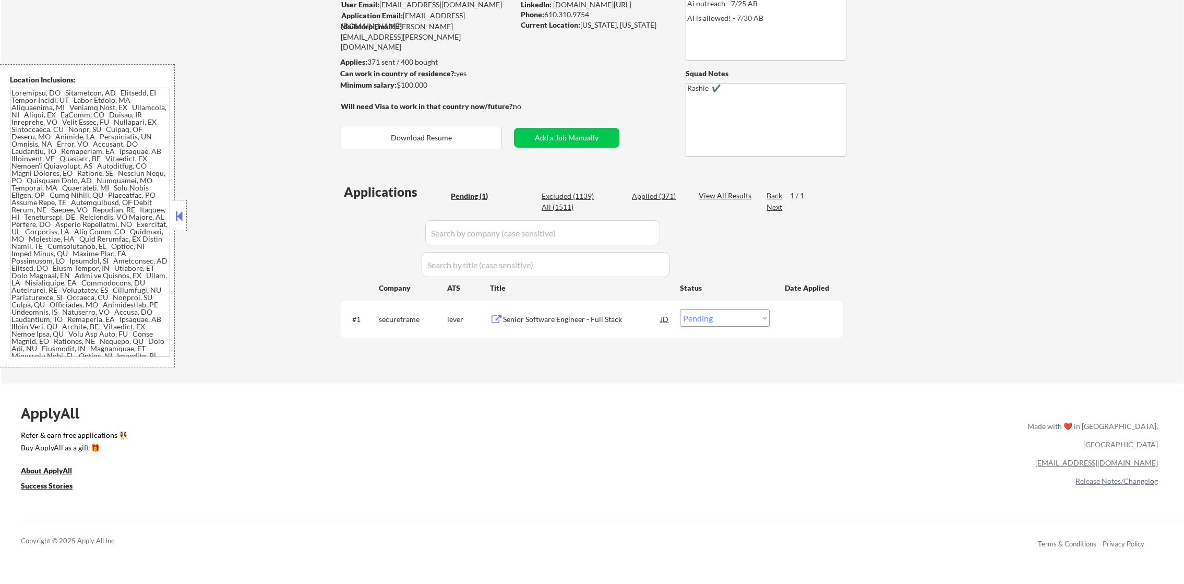
select select ""applied""
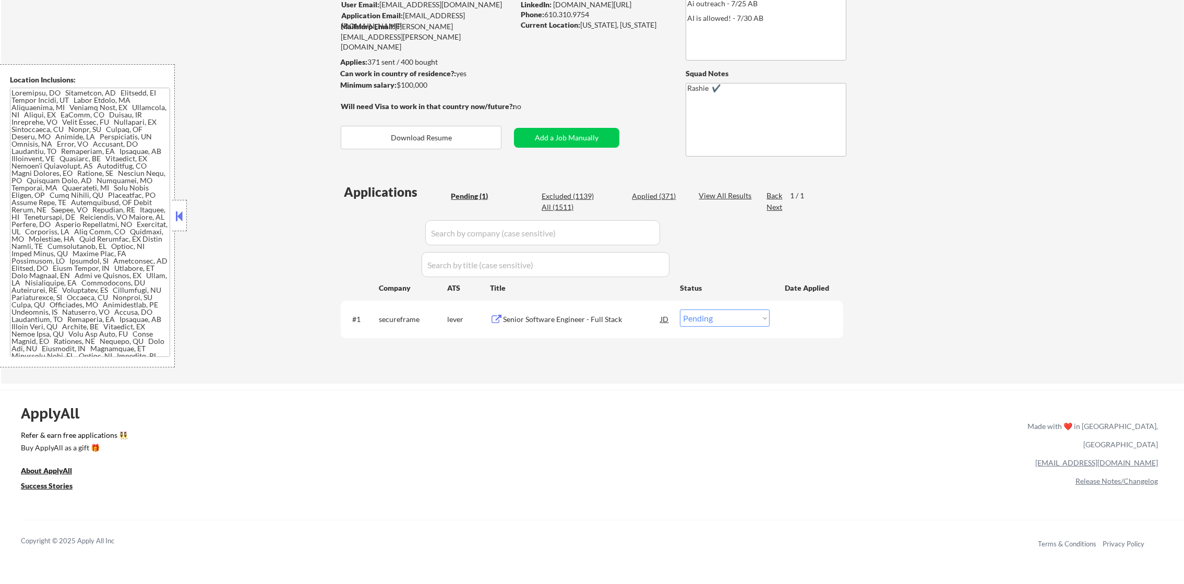
select select ""applied""
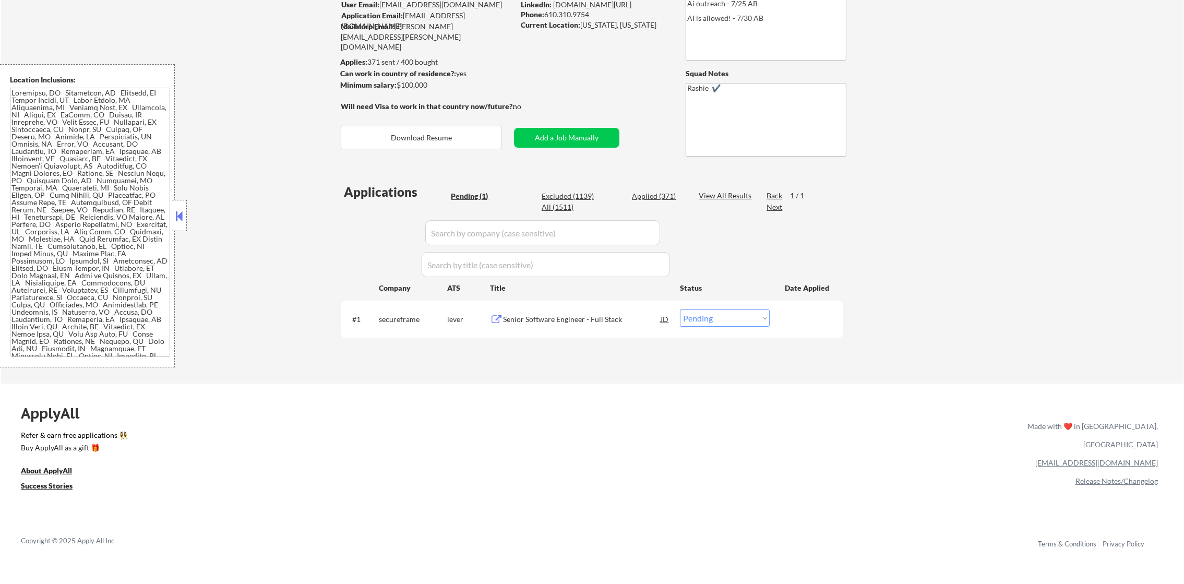
select select ""applied""
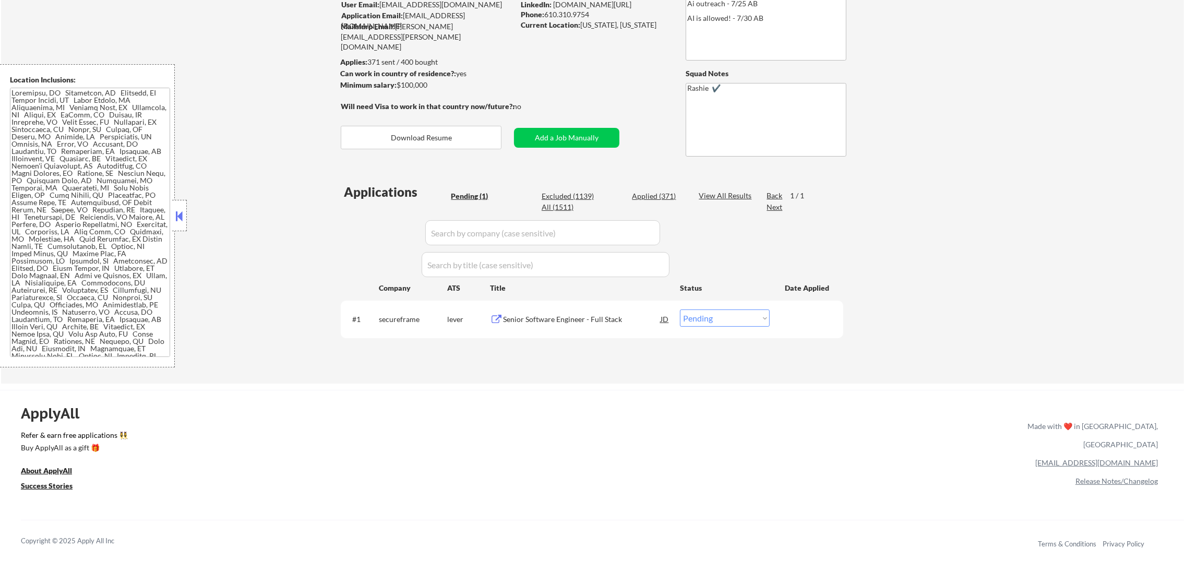
select select ""applied""
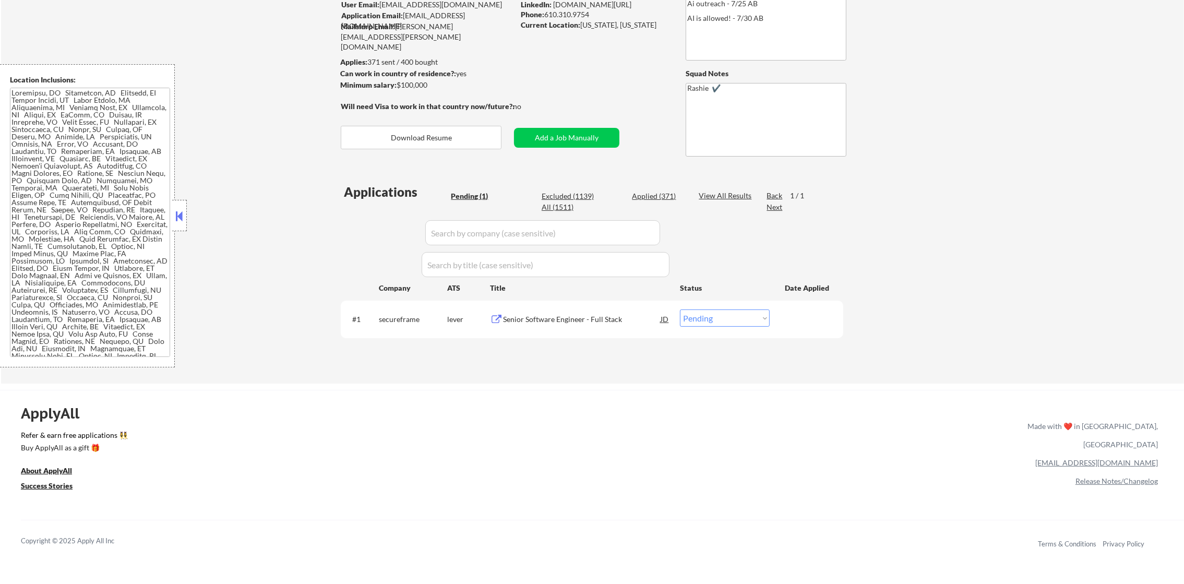
select select ""applied""
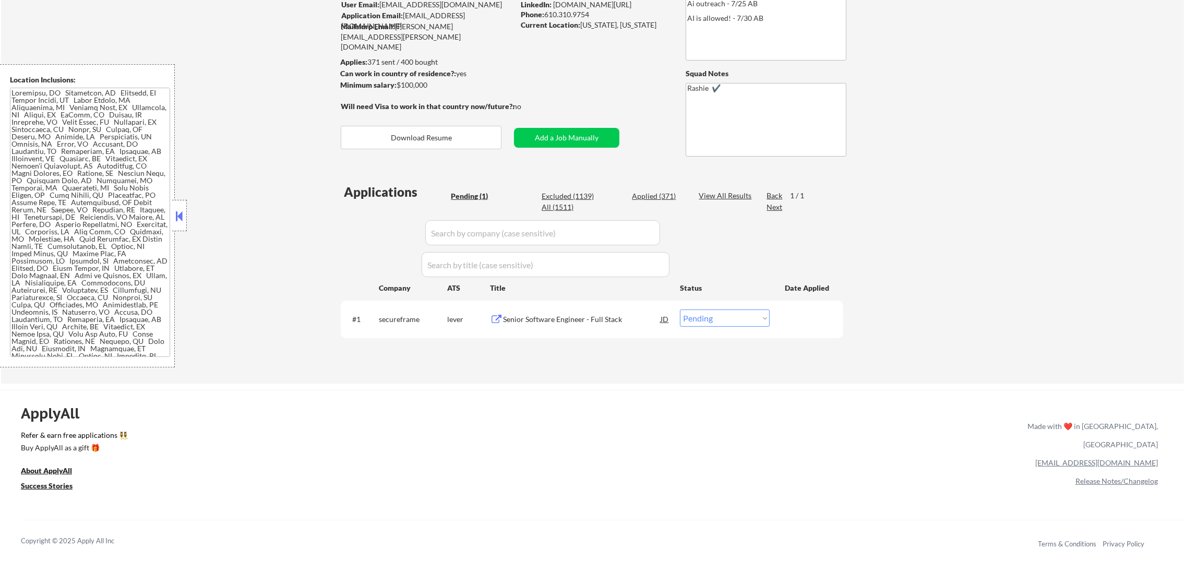
select select ""applied""
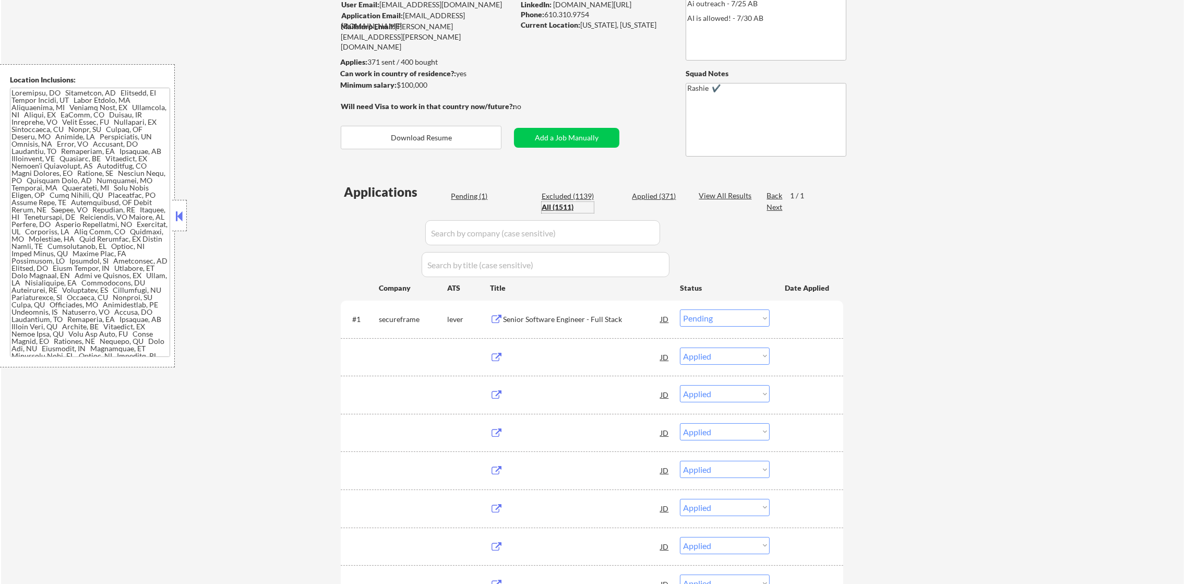
select select ""applied""
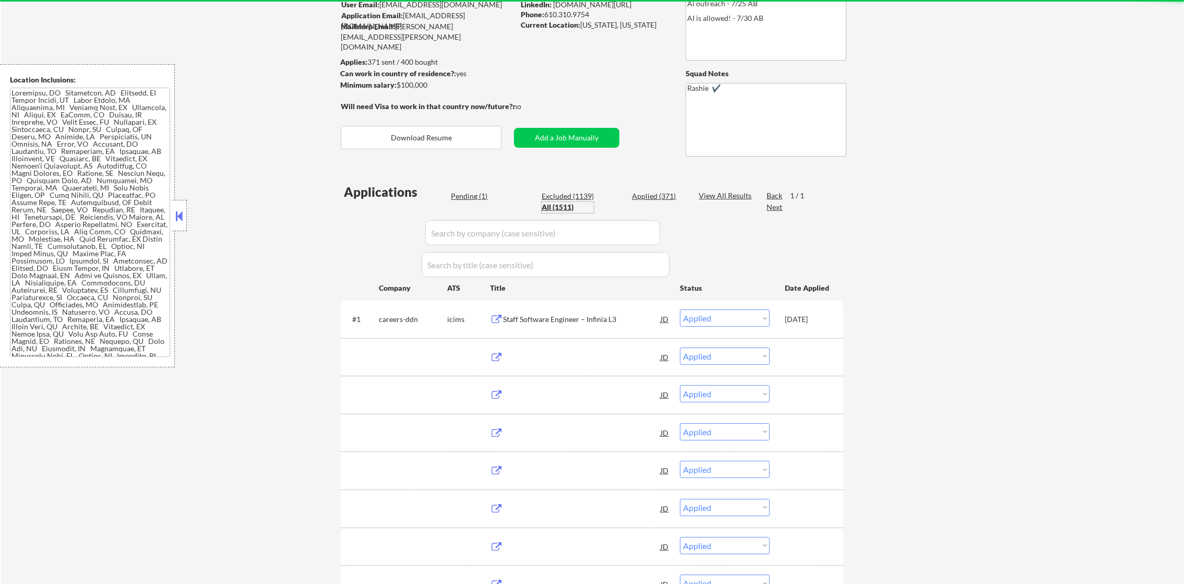
click at [473, 236] on input "input" at bounding box center [542, 232] width 235 height 25
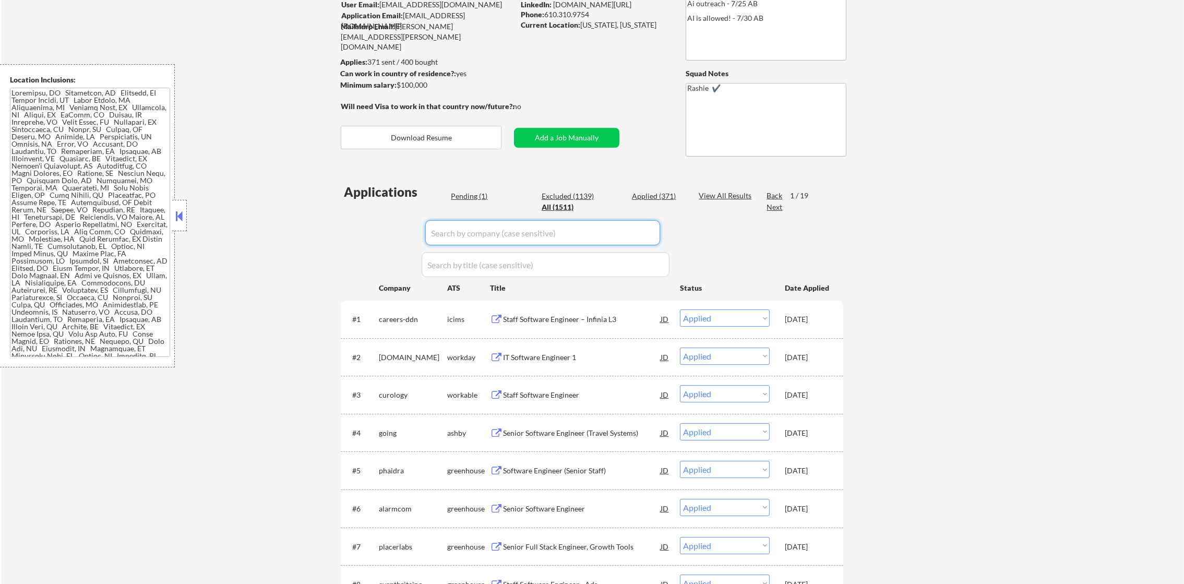
paste input "secureframe"
type input "secureframe"
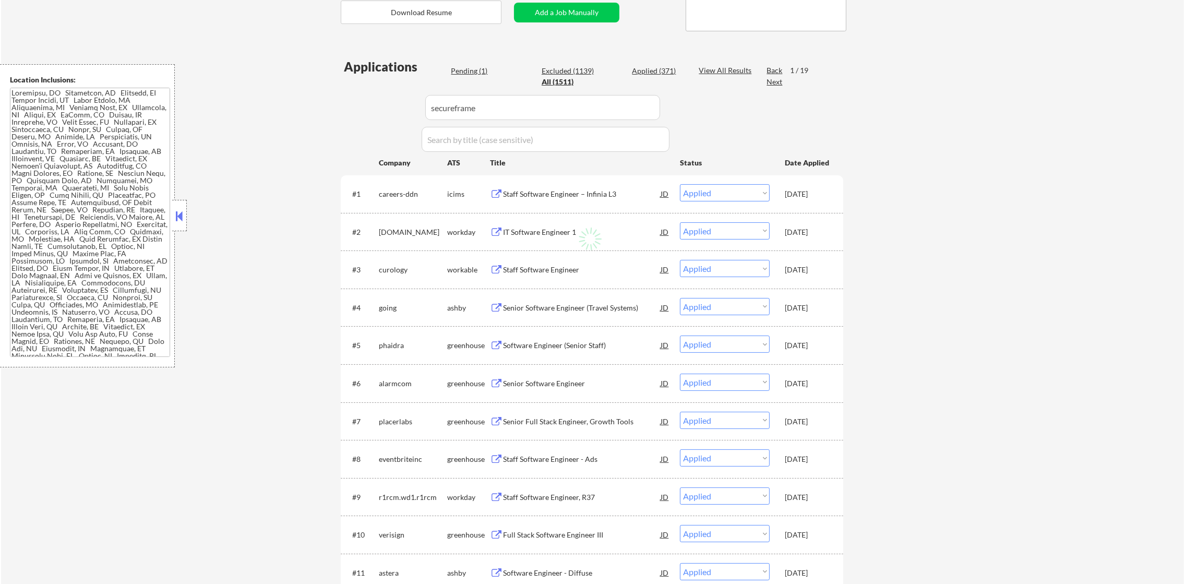
scroll to position [234, 0]
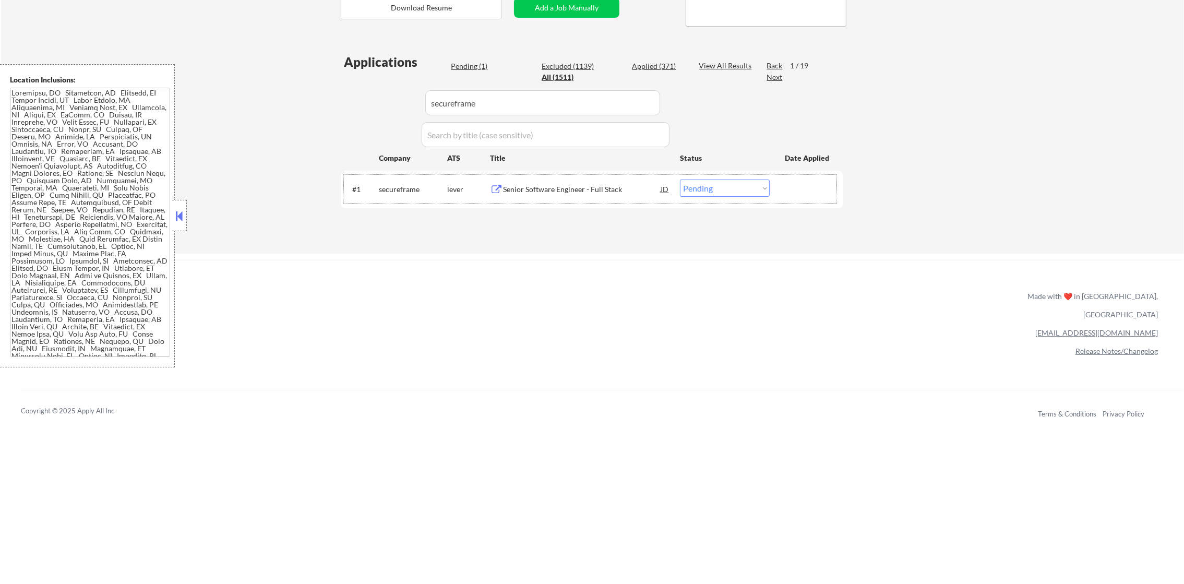
click at [555, 175] on div "#1 secureframe lever Senior Software Engineer - Full Stack JD Choose an option.…" at bounding box center [590, 189] width 493 height 28
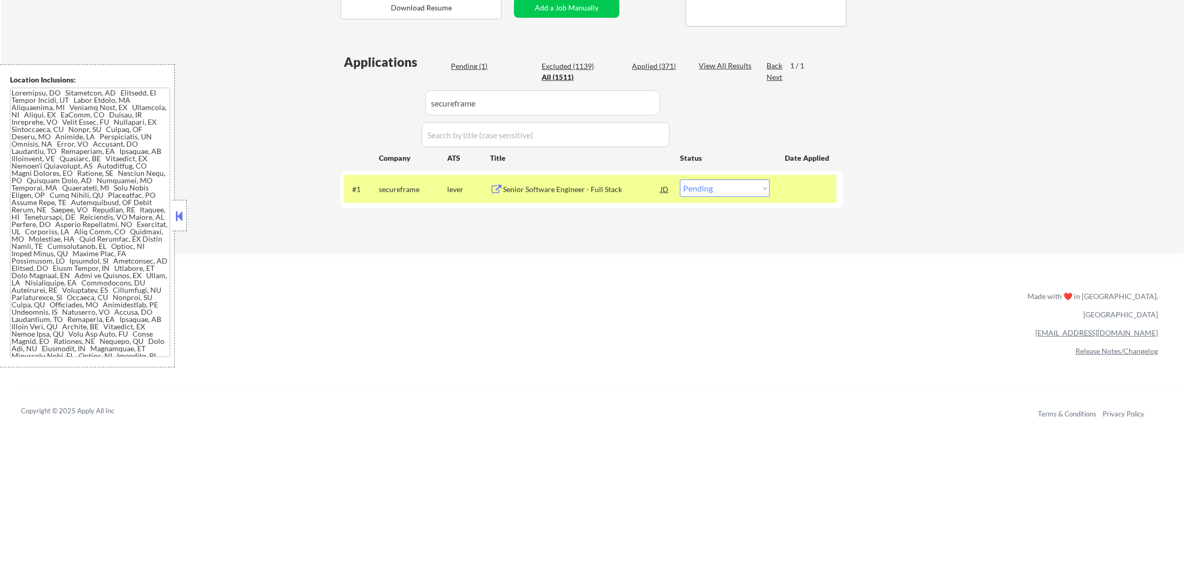
click at [553, 177] on div "#1 secureframe lever Senior Software Engineer - Full Stack JD Choose an option.…" at bounding box center [590, 189] width 493 height 28
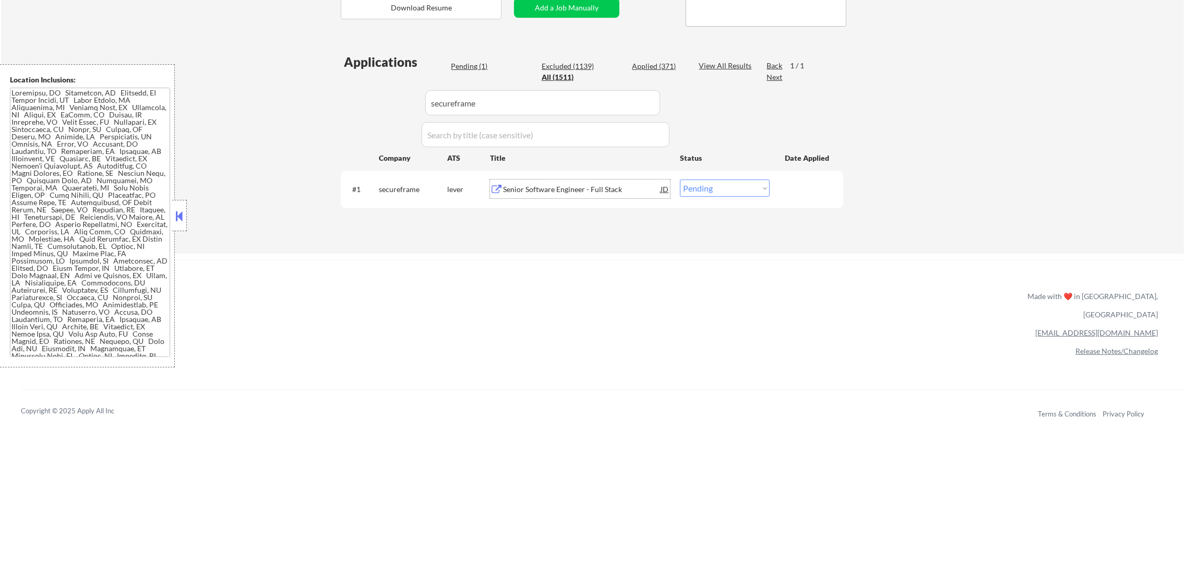
click at [574, 186] on div "Senior Software Engineer - Full Stack" at bounding box center [582, 189] width 158 height 10
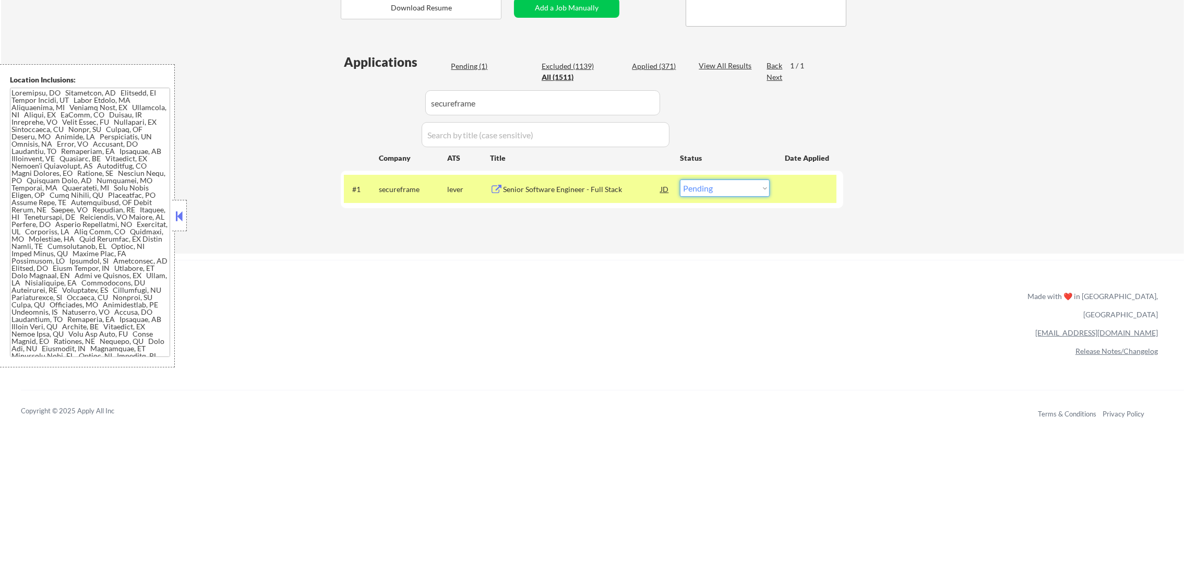
drag, startPoint x: 728, startPoint y: 182, endPoint x: 724, endPoint y: 194, distance: 12.2
click at [728, 182] on select "Choose an option... Pending Applied Excluded (Questions) Excluded (Expired) Exc…" at bounding box center [725, 187] width 90 height 17
select select ""applied""
click at [680, 179] on select "Choose an option... Pending Applied Excluded (Questions) Excluded (Expired) Exc…" at bounding box center [725, 187] width 90 height 17
click at [387, 179] on div "secureframe" at bounding box center [413, 188] width 68 height 19
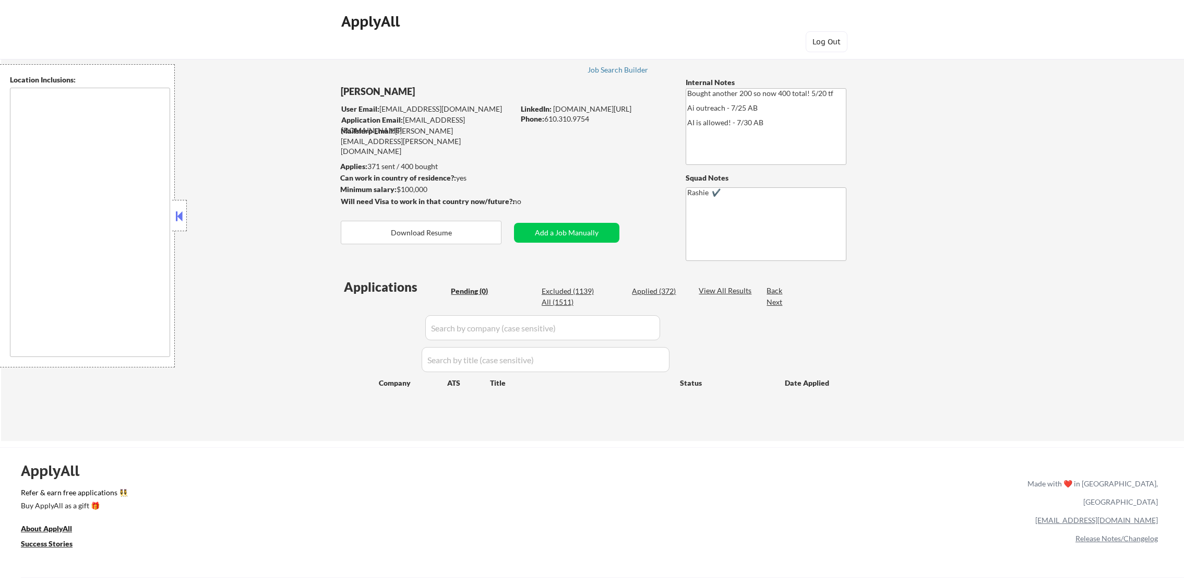
type textarea "[GEOGRAPHIC_DATA], [GEOGRAPHIC_DATA] [GEOGRAPHIC_DATA], [GEOGRAPHIC_DATA] [GEOG…"
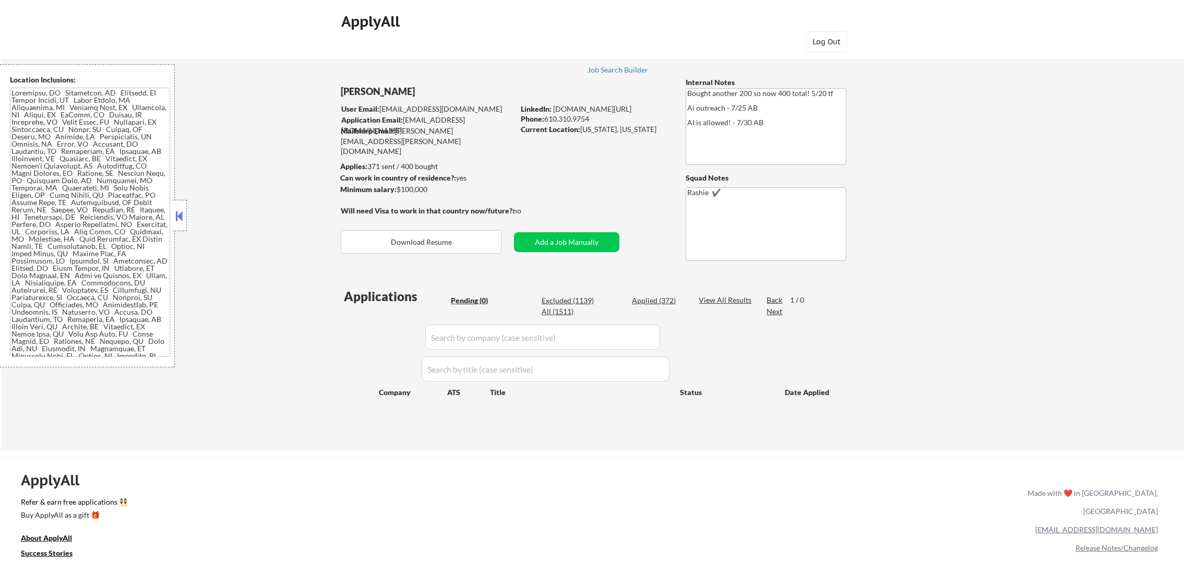
click at [668, 301] on div "Applied (372)" at bounding box center [658, 300] width 52 height 10
select select ""applied""
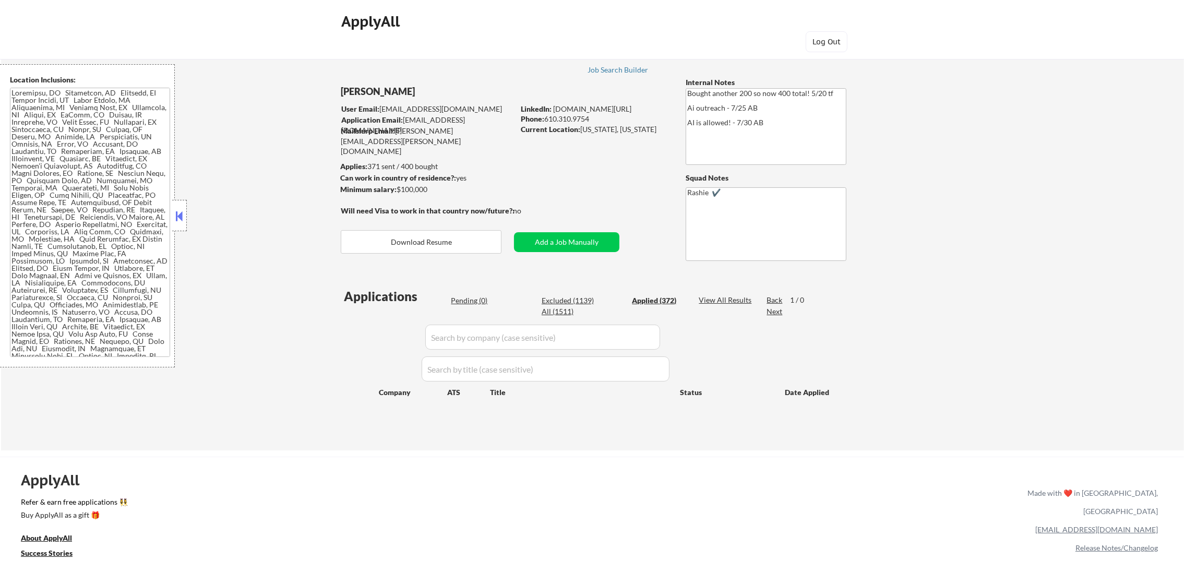
select select ""applied""
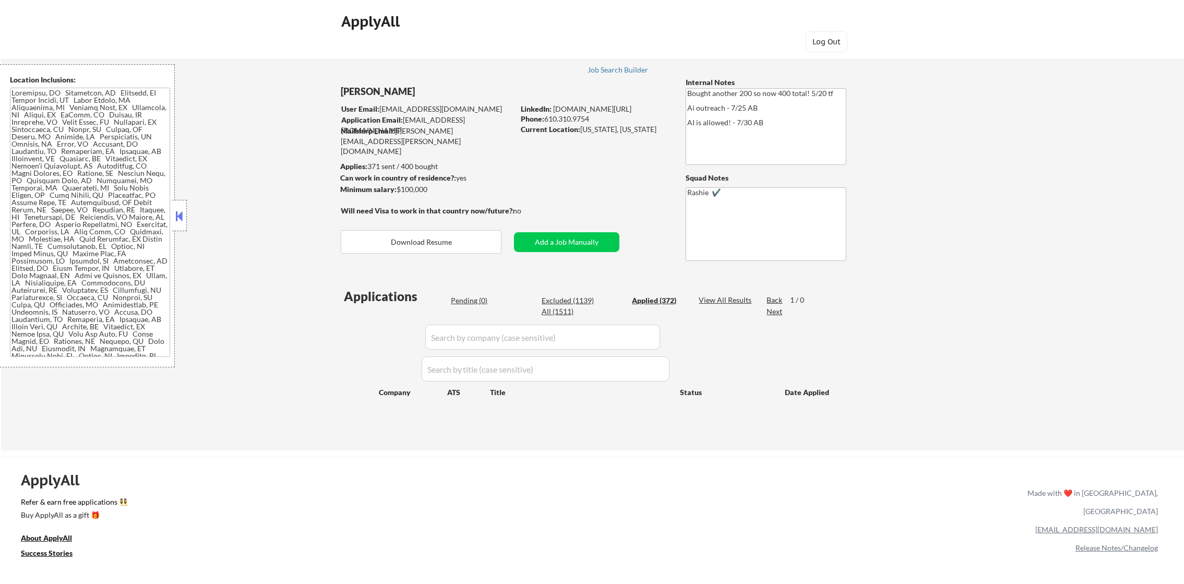
select select ""applied""
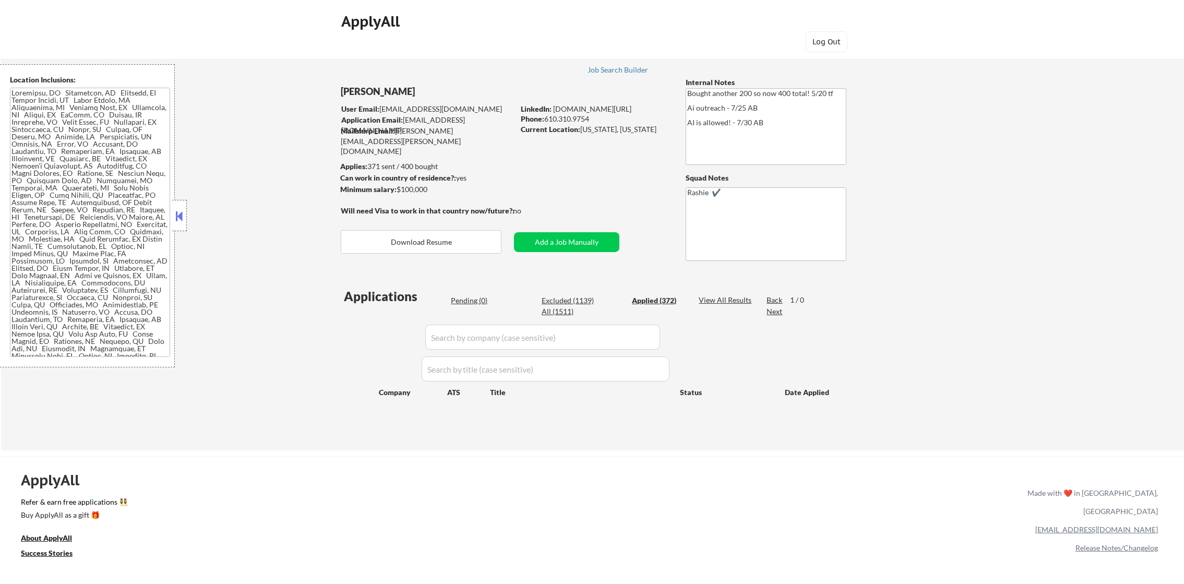
select select ""applied""
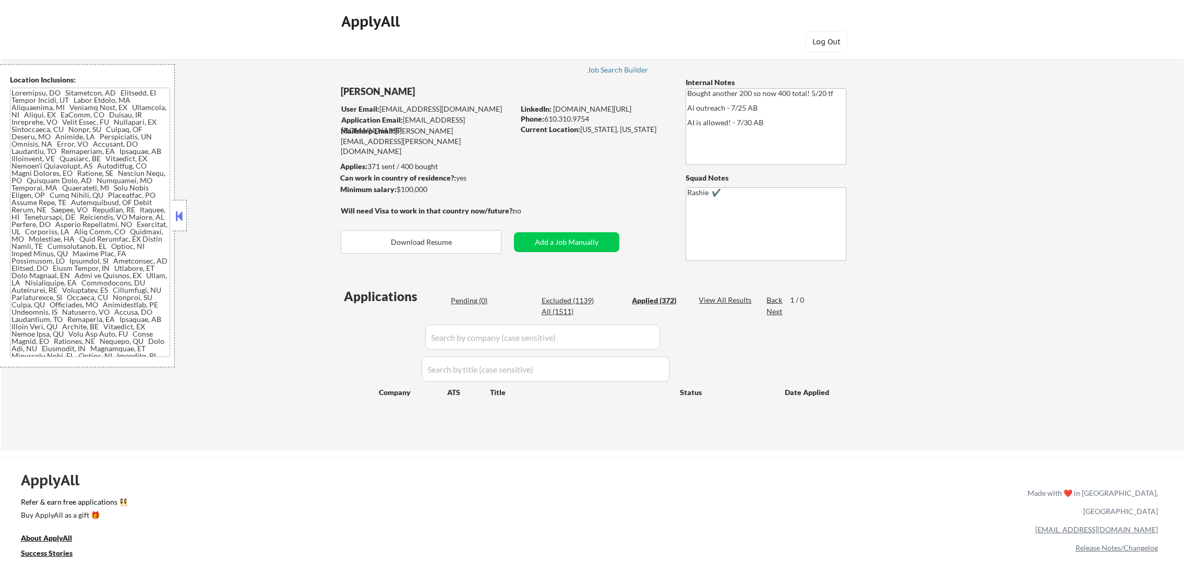
select select ""applied""
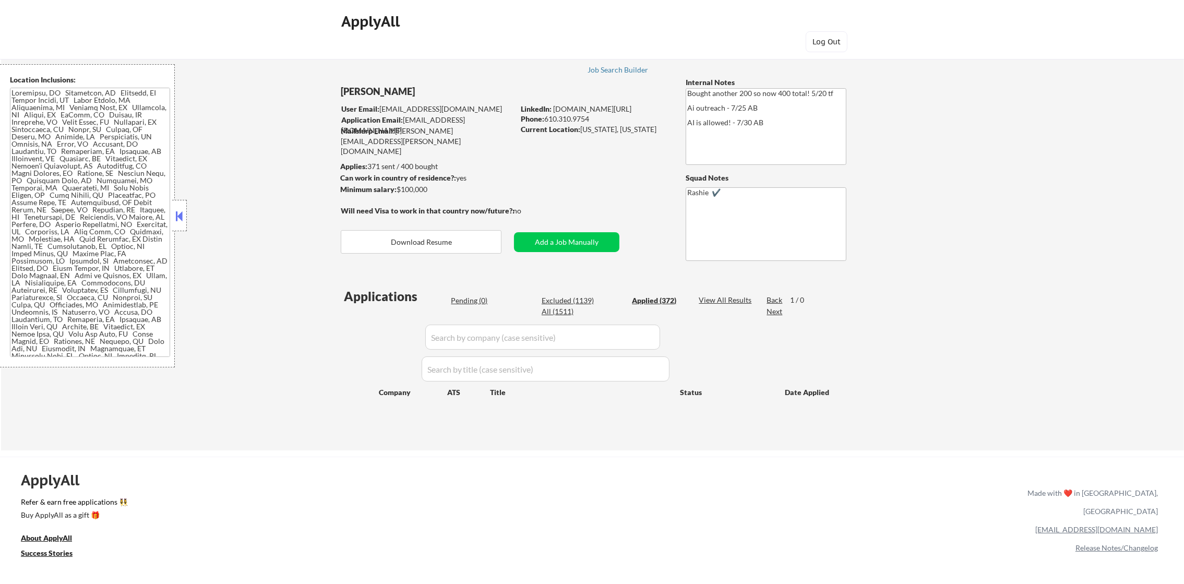
select select ""applied""
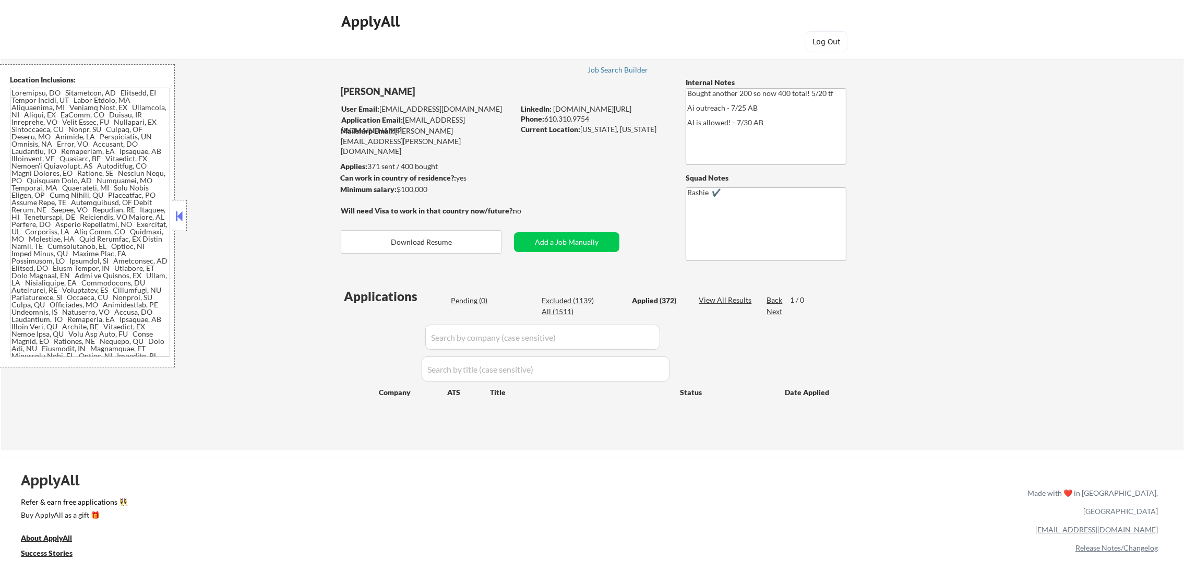
select select ""applied""
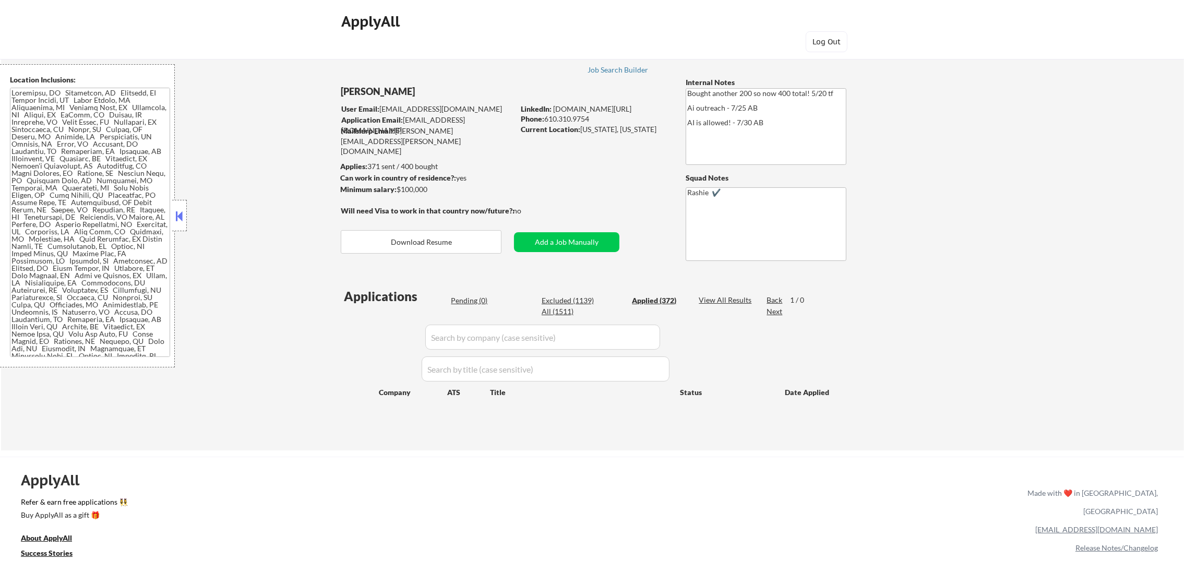
select select ""applied""
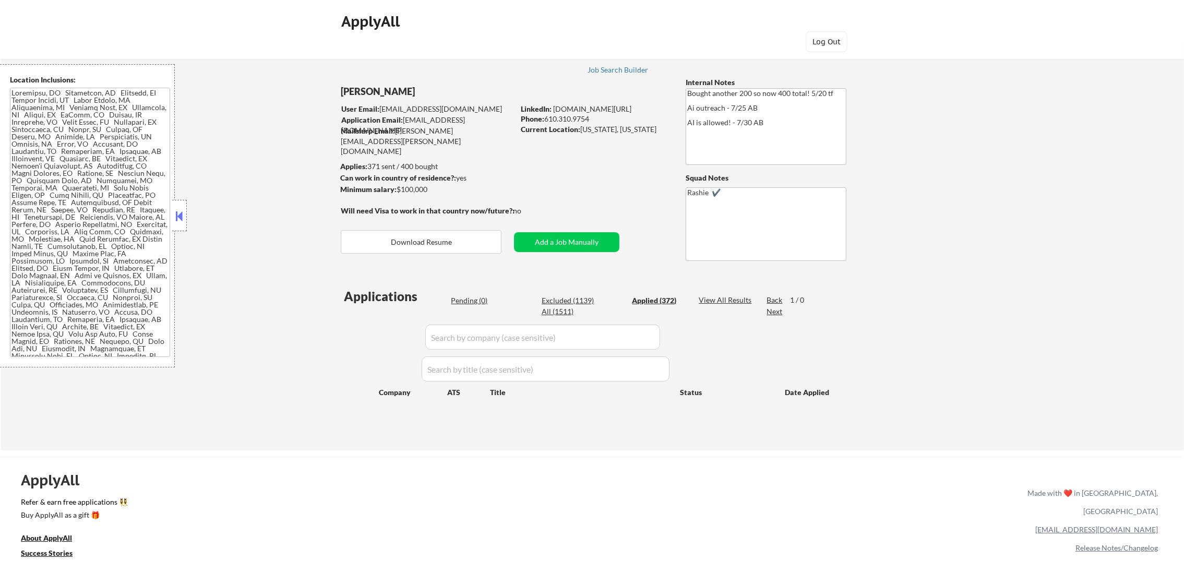
select select ""applied""
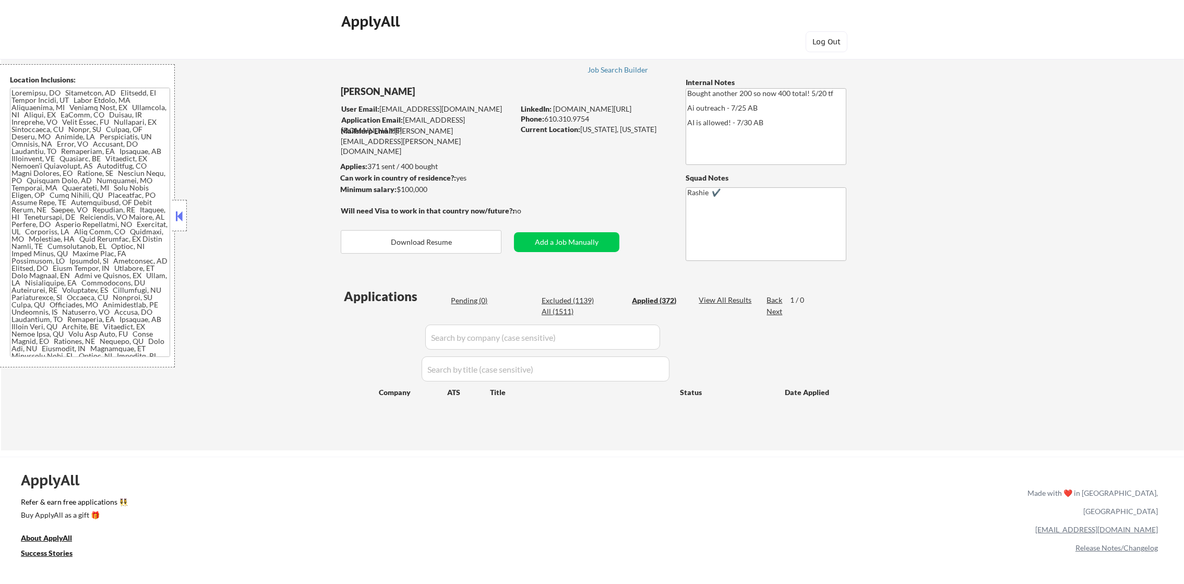
select select ""applied""
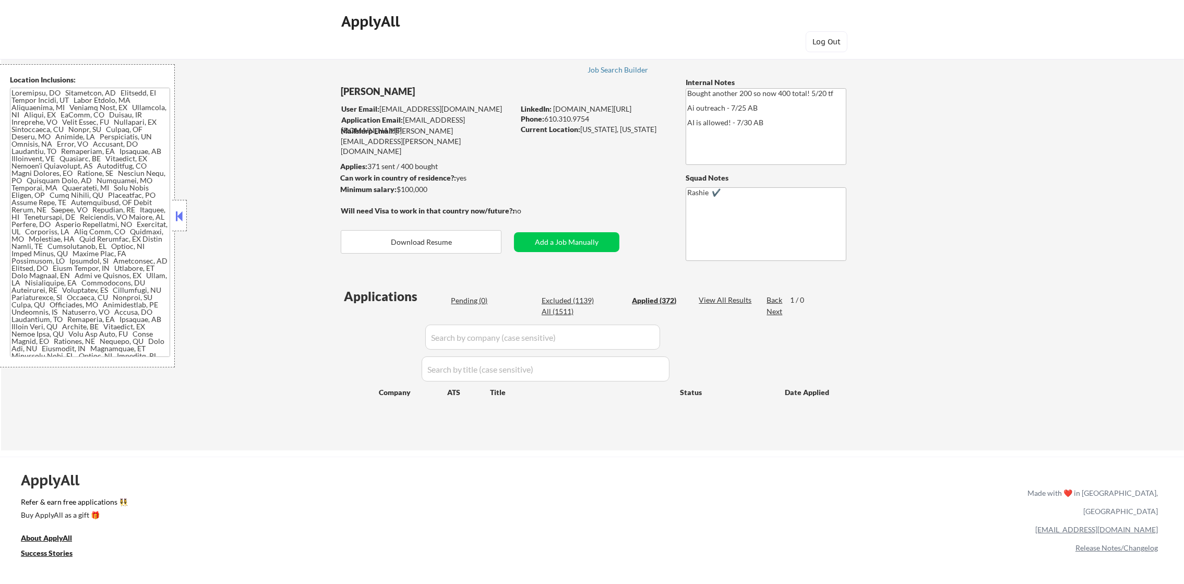
select select ""applied""
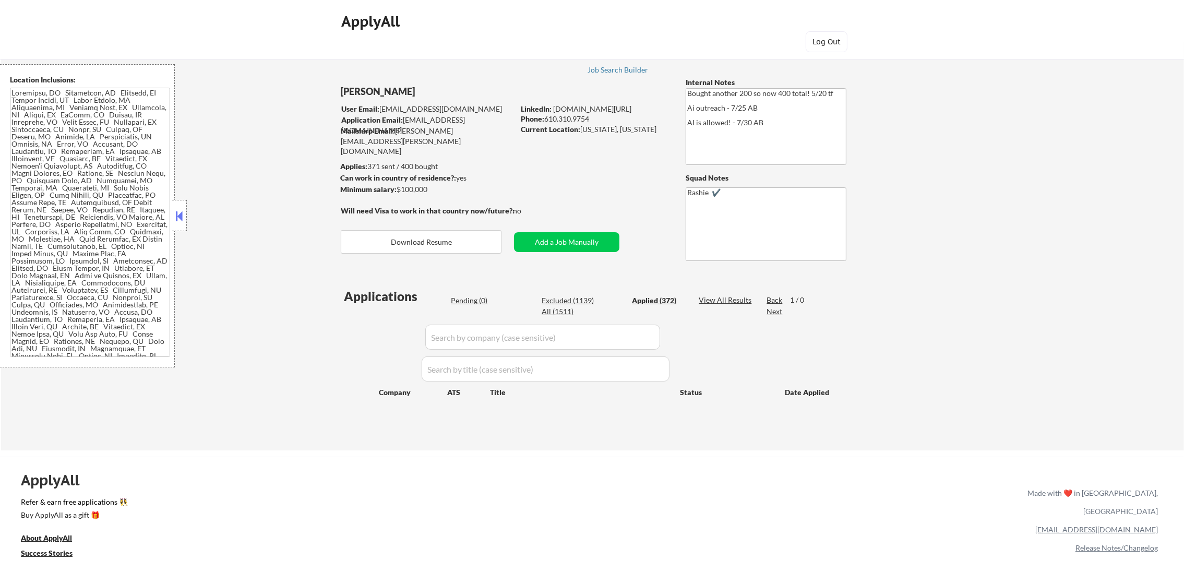
select select ""applied""
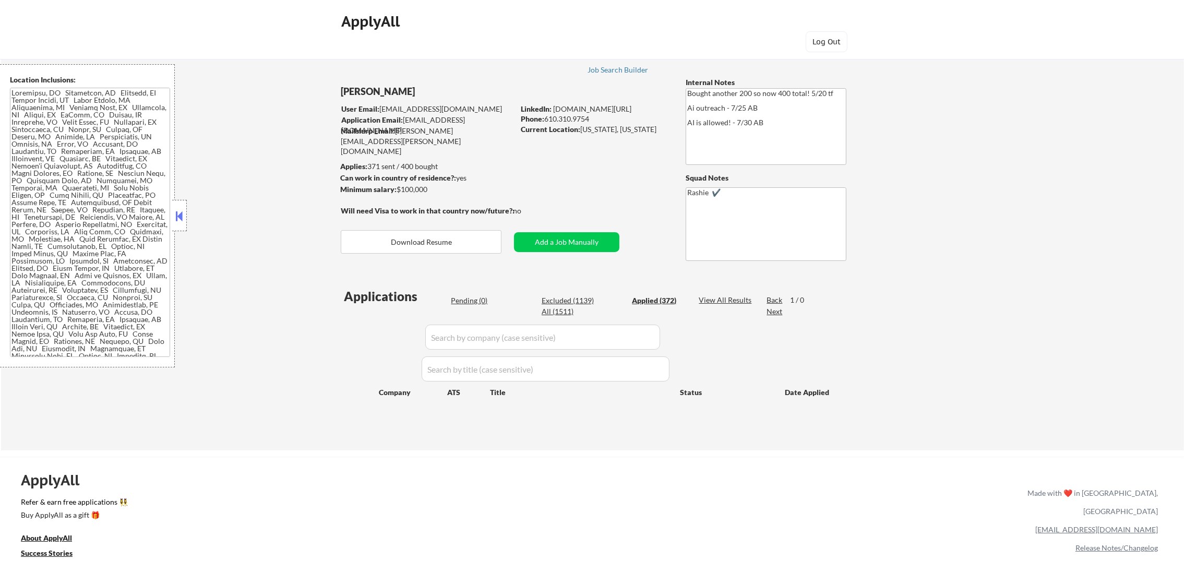
select select ""applied""
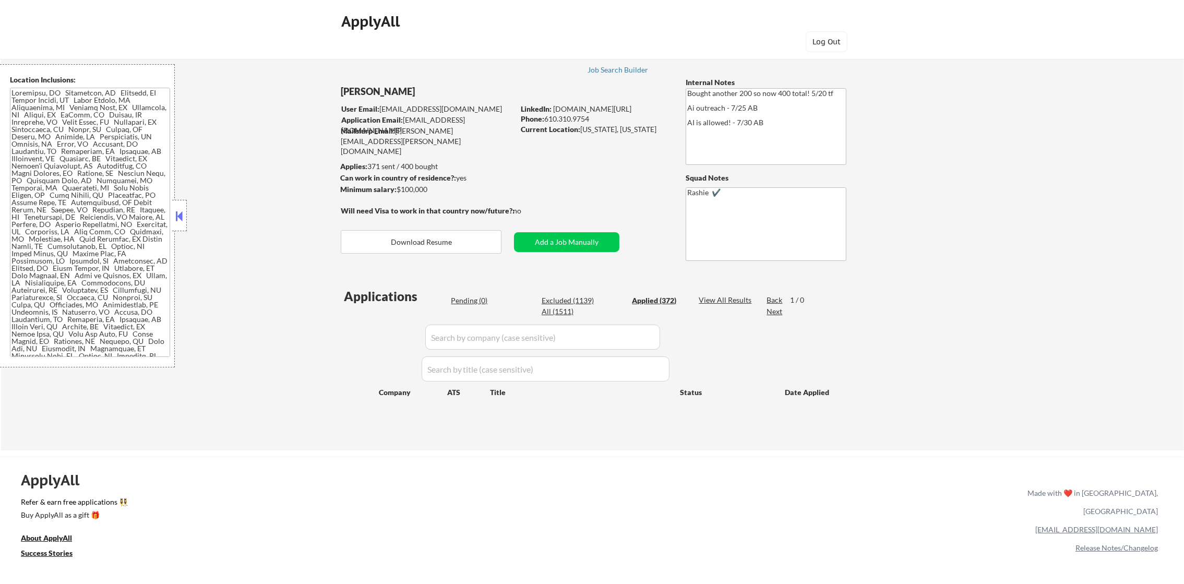
select select ""applied""
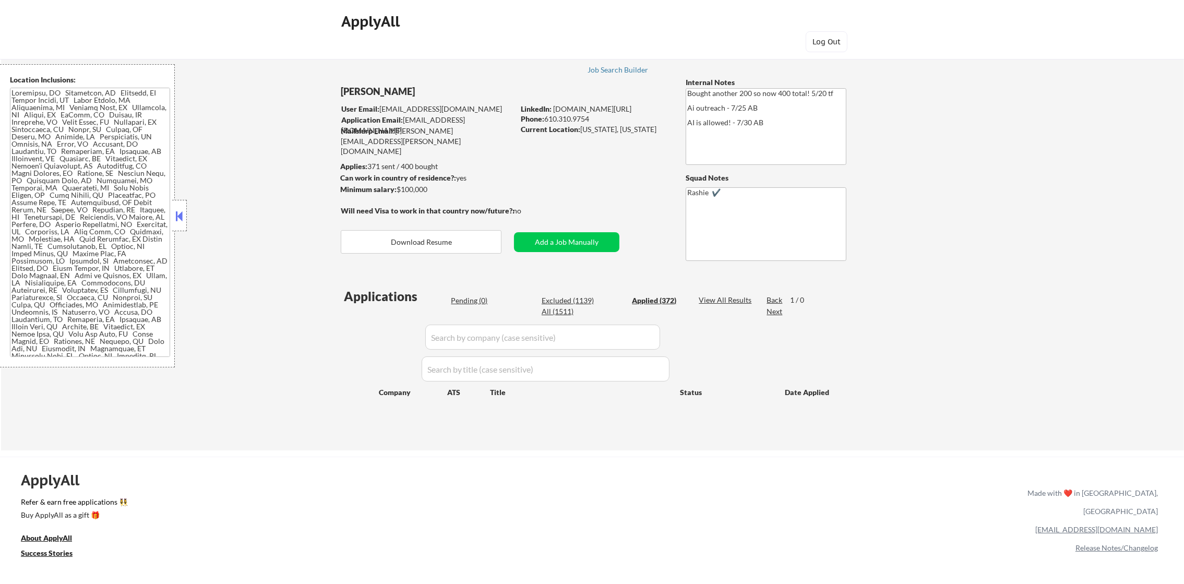
select select ""applied""
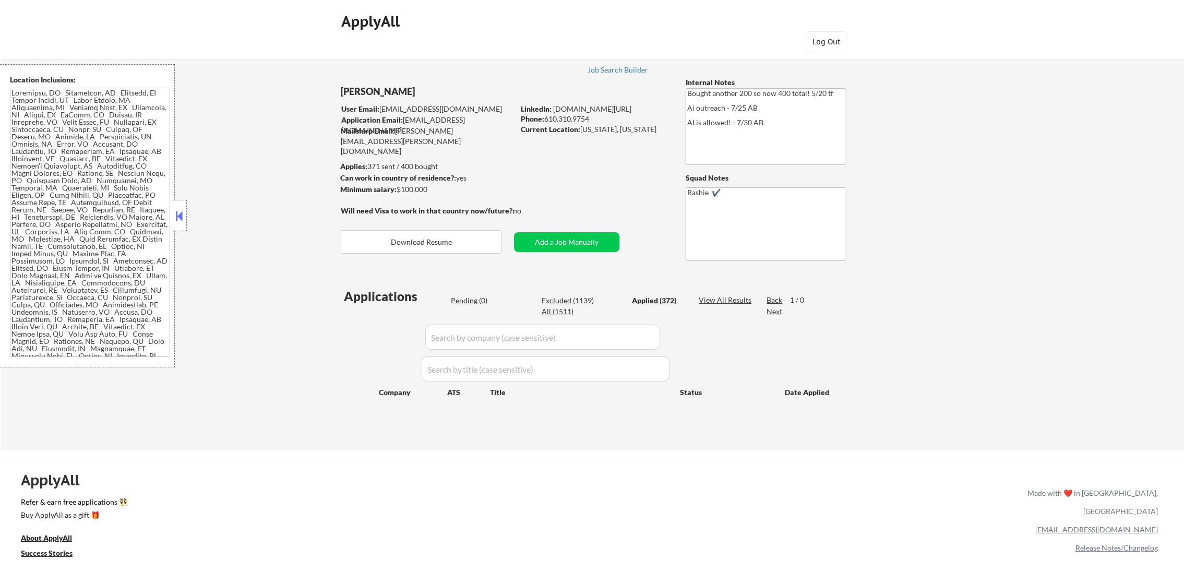
select select ""applied""
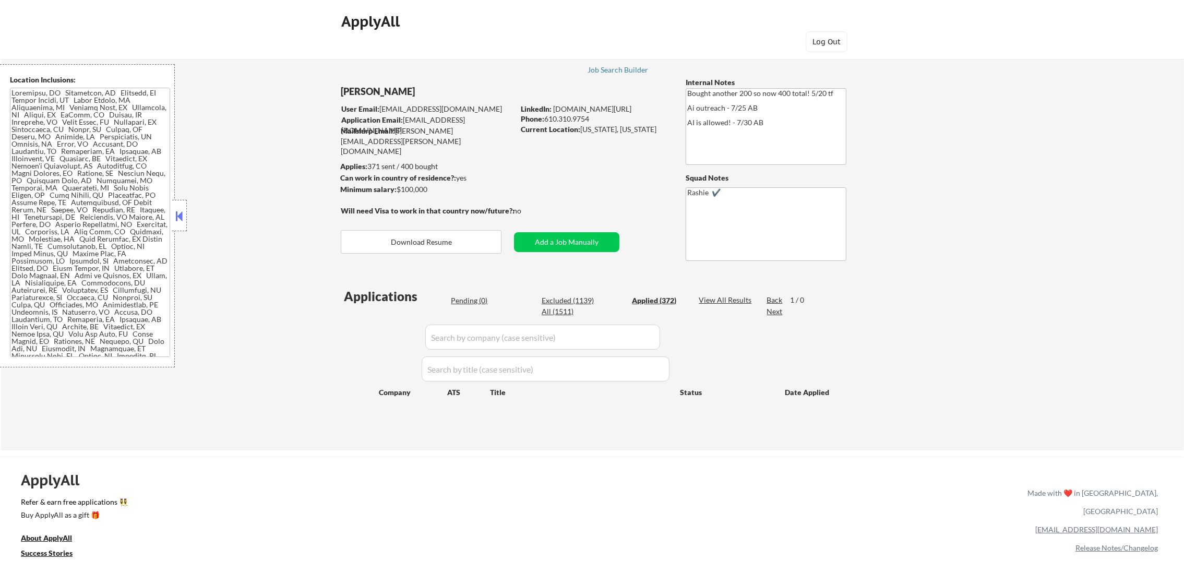
select select ""applied""
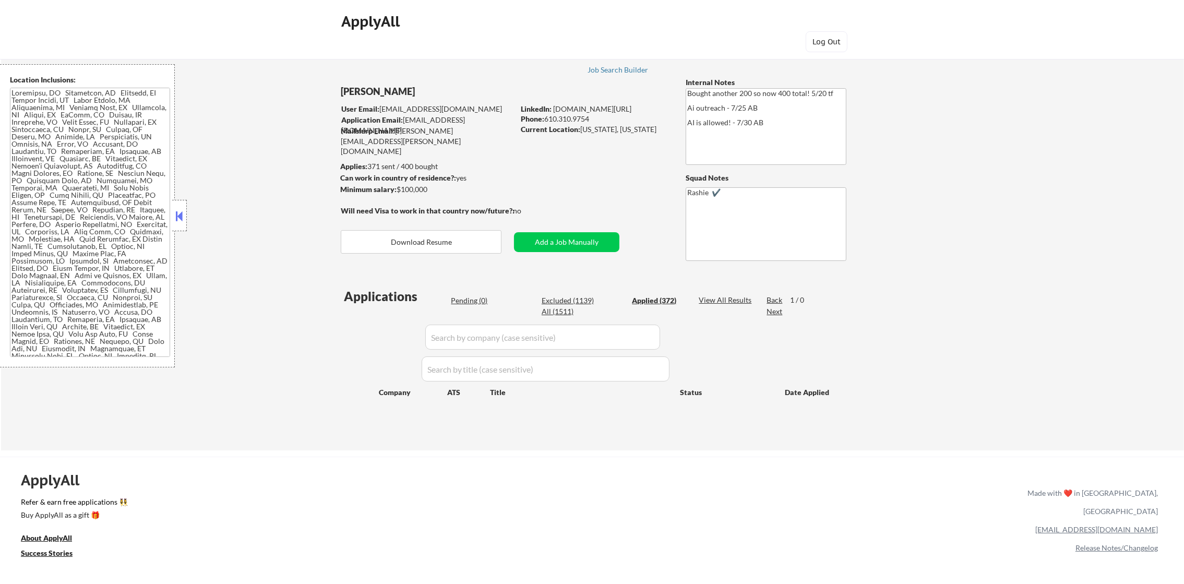
select select ""applied""
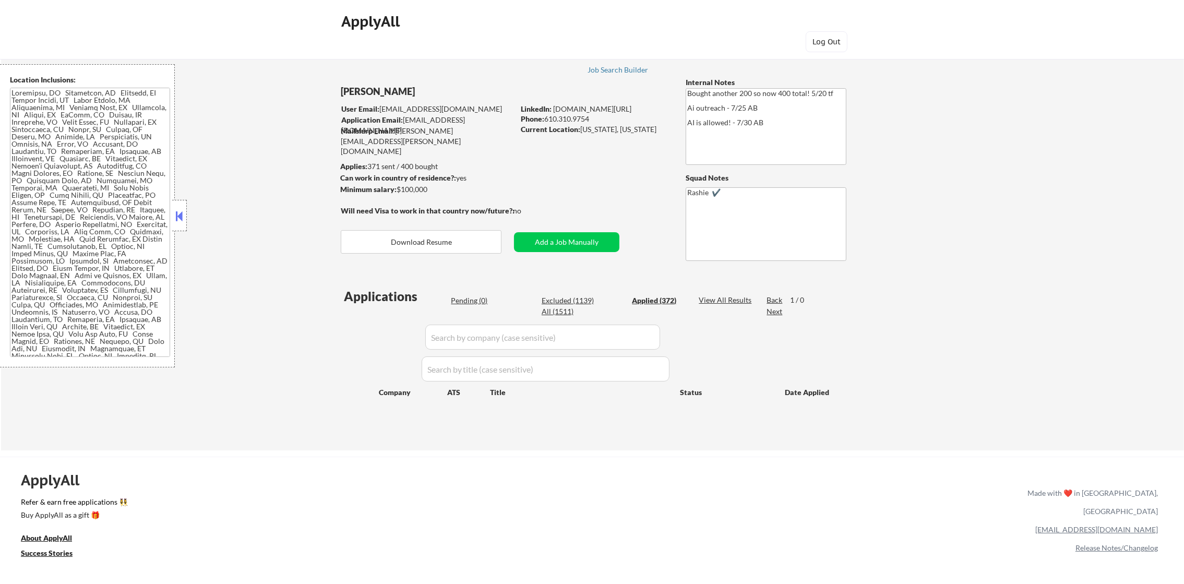
select select ""applied""
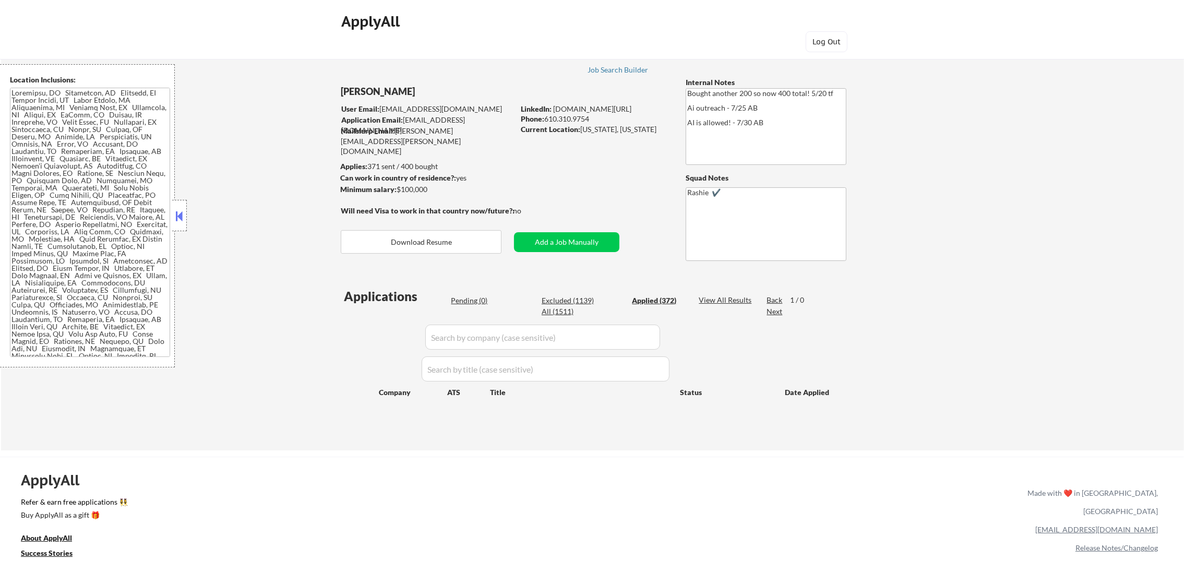
select select ""applied""
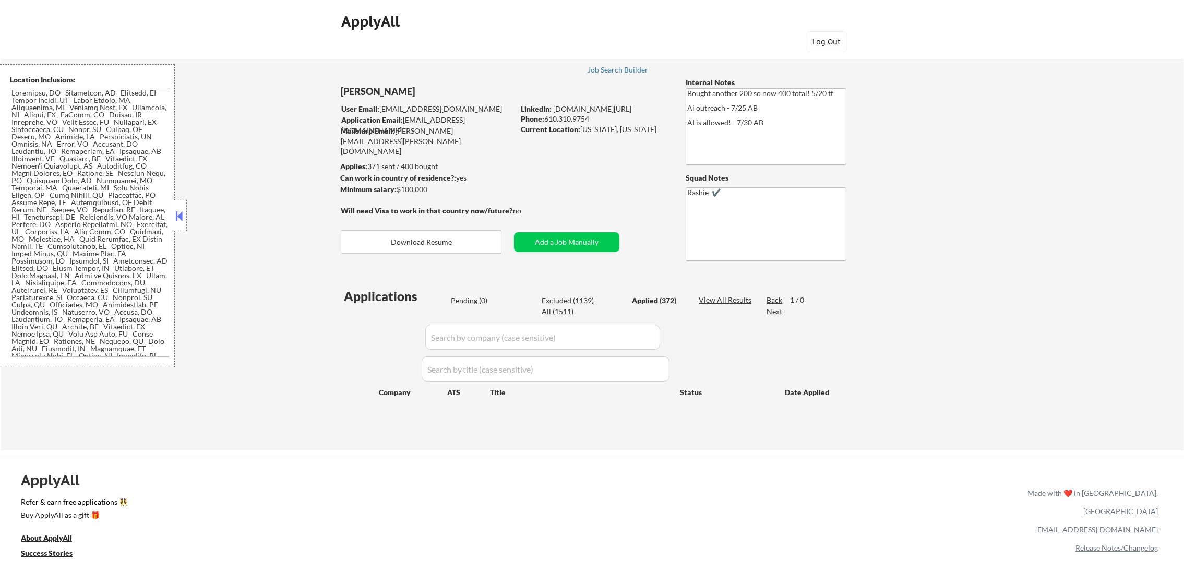
select select ""applied""
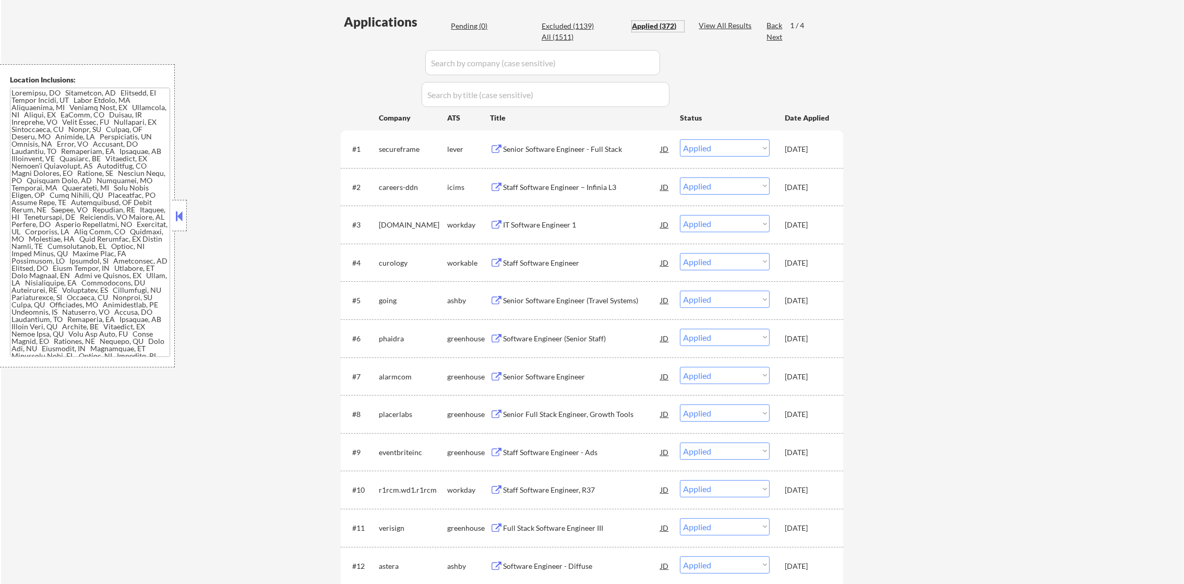
scroll to position [286, 0]
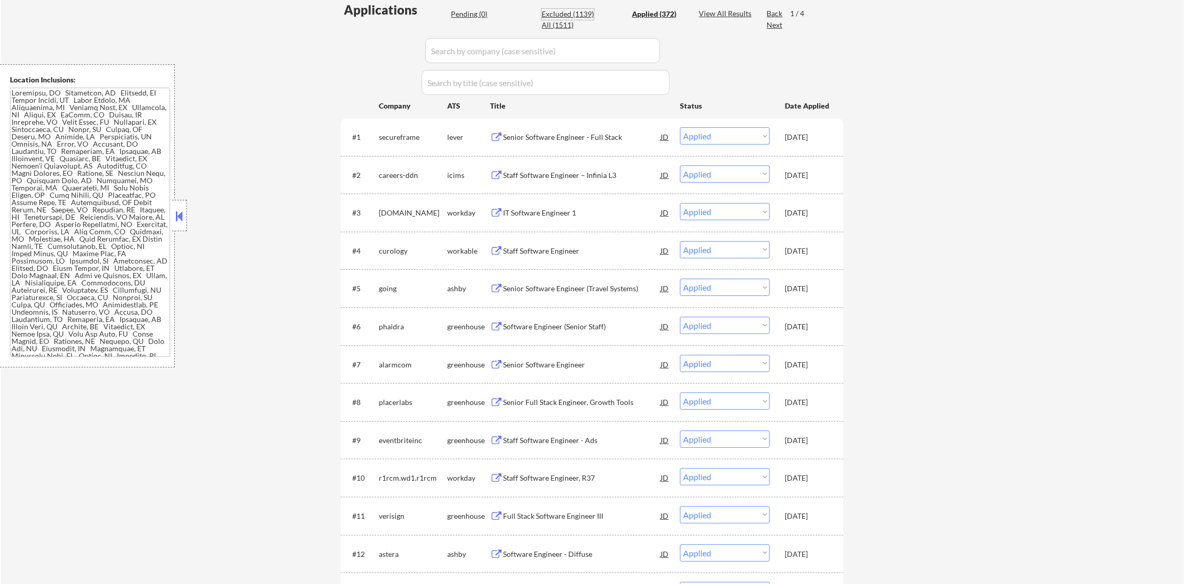
click at [585, 10] on div "Excluded (1139)" at bounding box center [568, 14] width 52 height 10
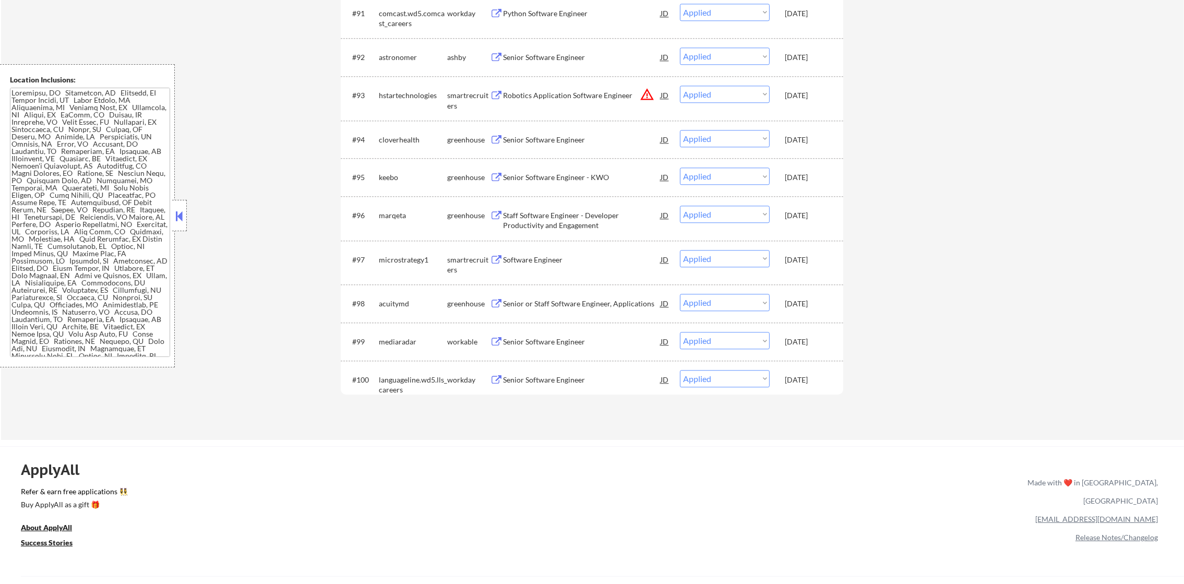
scroll to position [3962, 0]
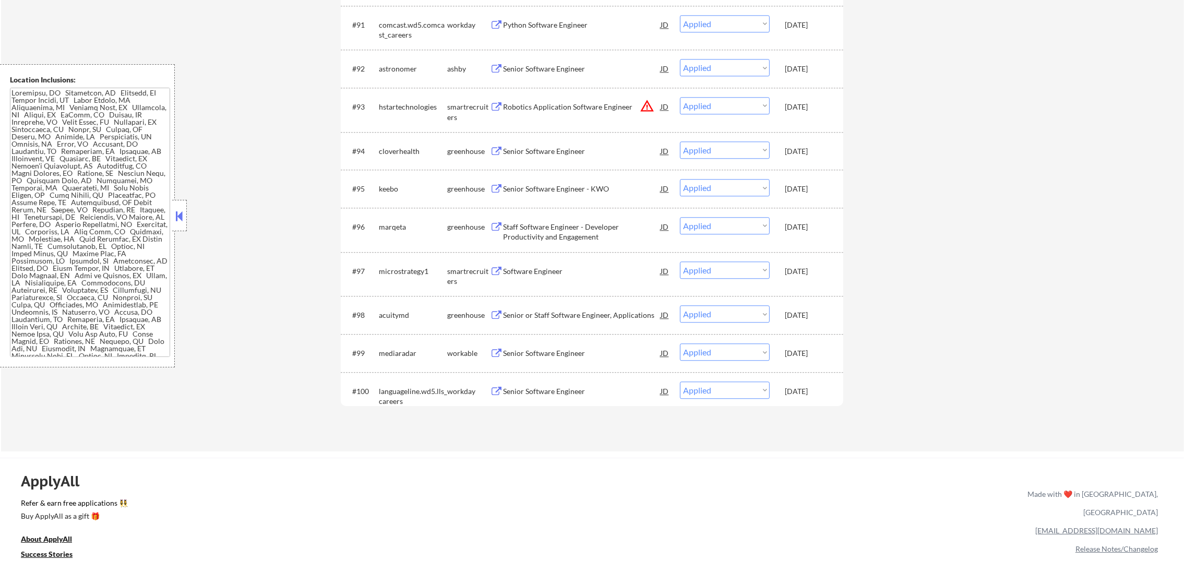
click at [643, 101] on button "warning_amber" at bounding box center [647, 106] width 15 height 15
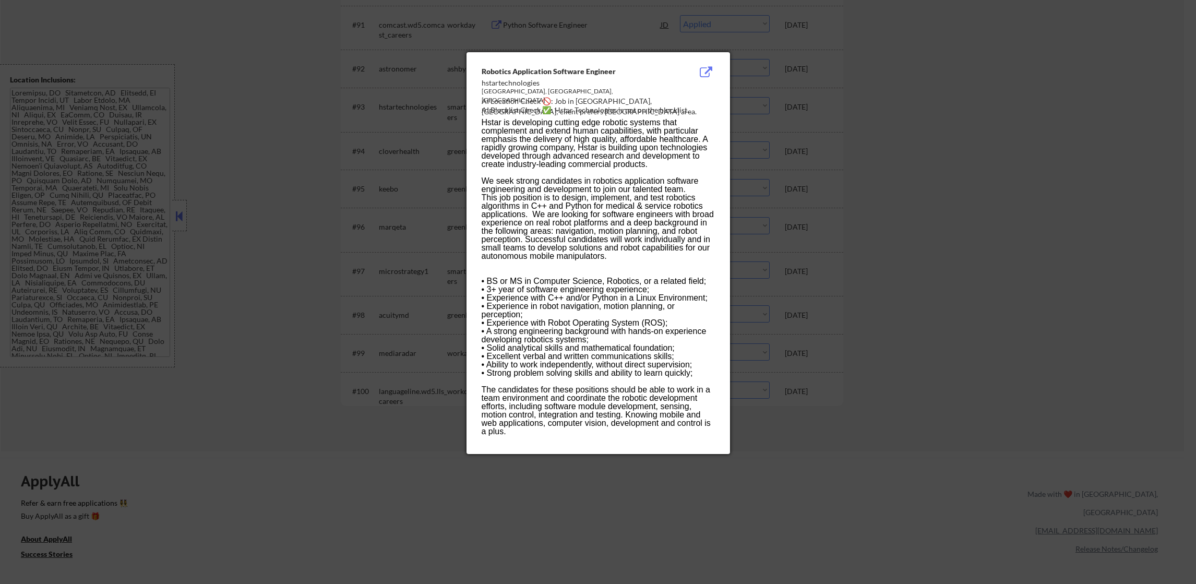
click at [906, 140] on div at bounding box center [598, 292] width 1196 height 584
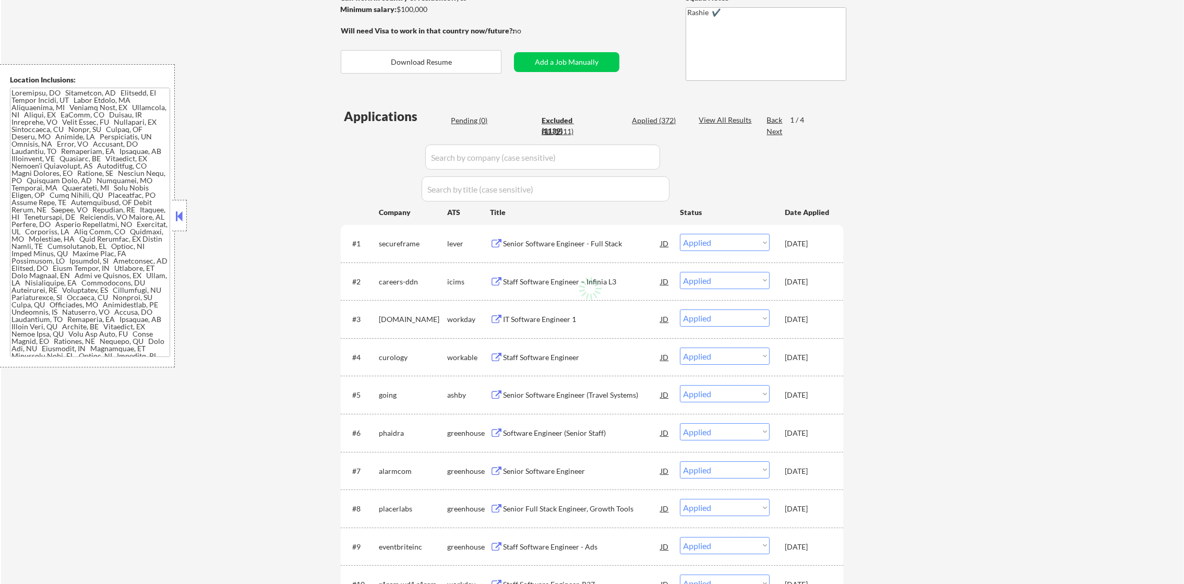
scroll to position [183, 0]
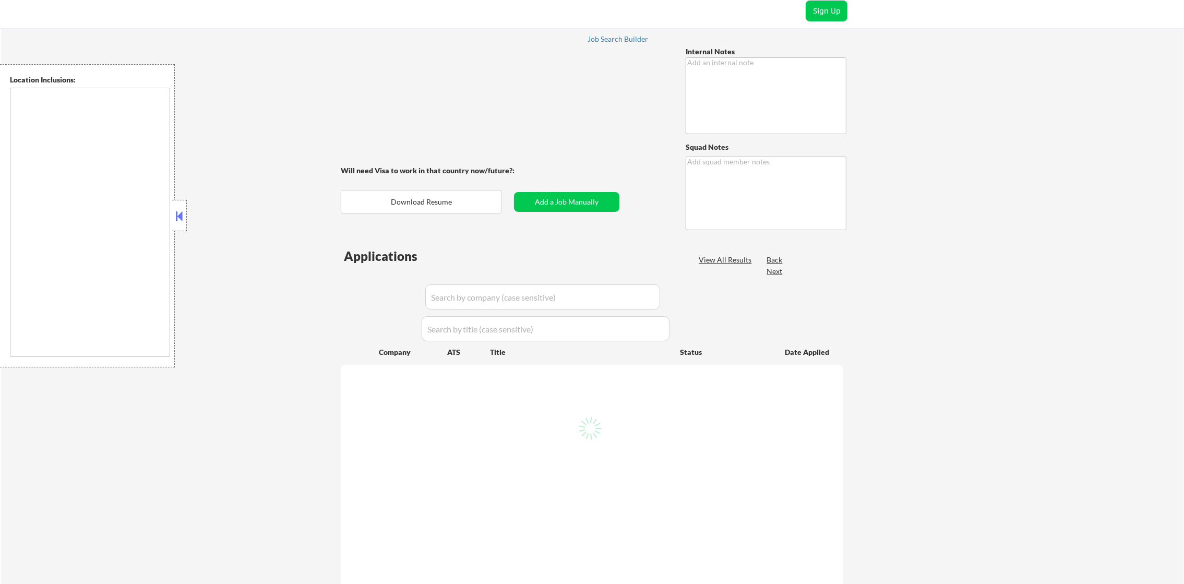
scroll to position [78, 0]
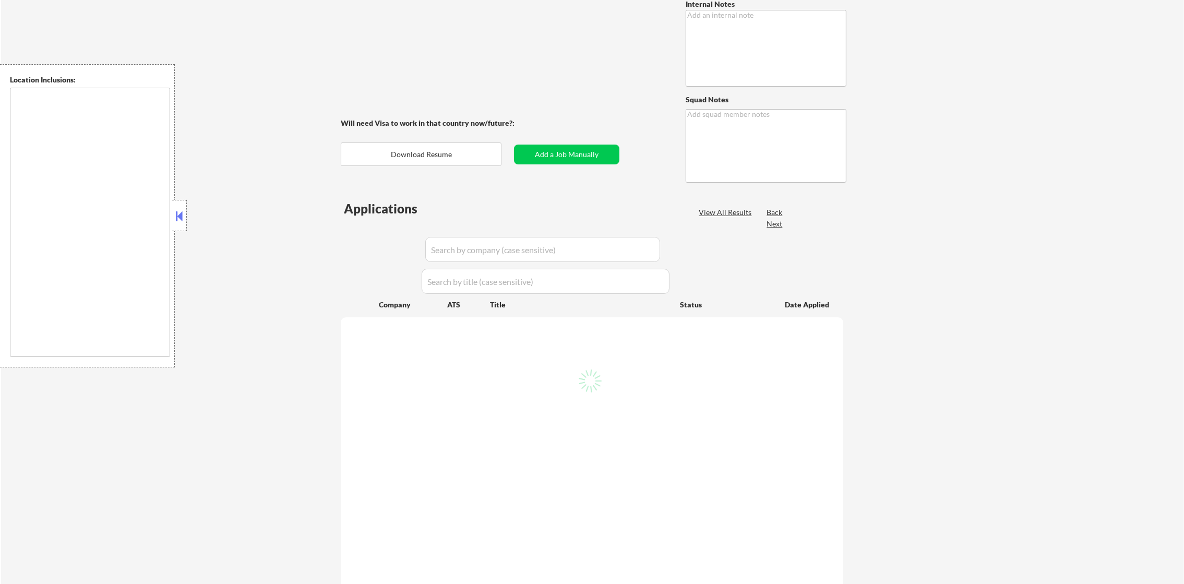
type textarea "Bought another 200 so now 400 total! 5/20 tf Ai outreach - 7/25 AB AI is allowe…"
type textarea "Rashie ✔️"
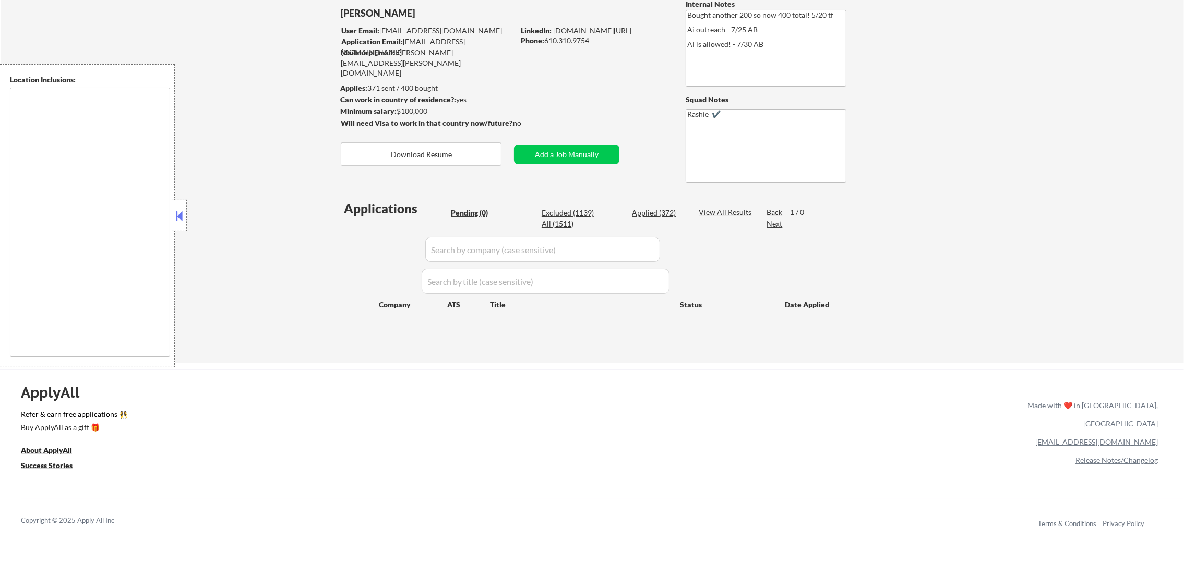
type textarea "[GEOGRAPHIC_DATA], [GEOGRAPHIC_DATA] [GEOGRAPHIC_DATA], [GEOGRAPHIC_DATA] [GEOG…"
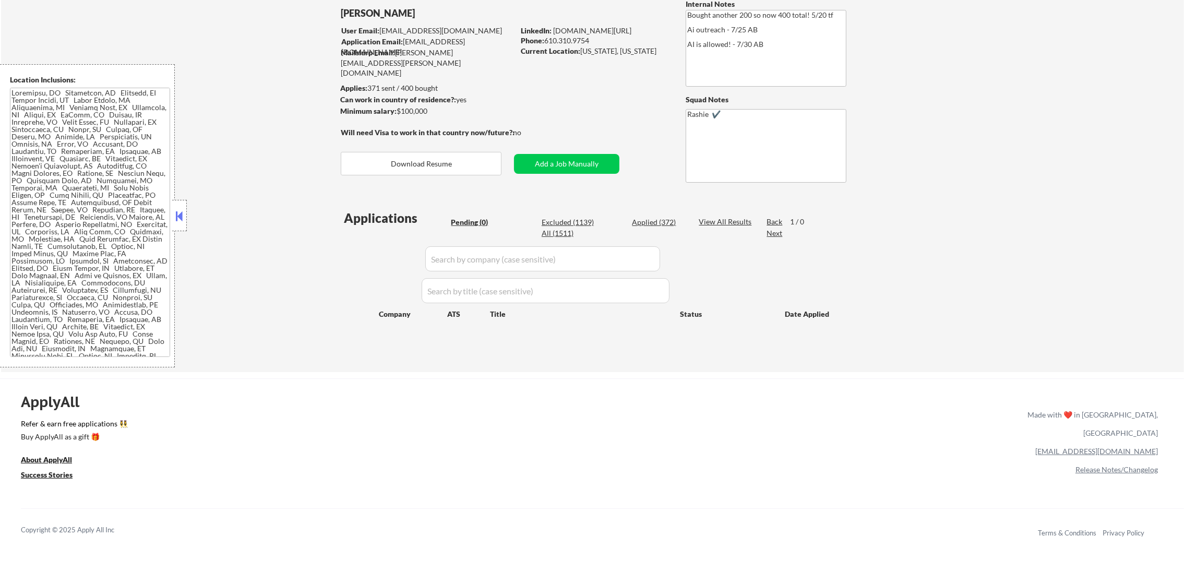
click at [571, 222] on div "Excluded (1139)" at bounding box center [568, 222] width 52 height 10
click at [571, 222] on div "Excluded (1139)" at bounding box center [568, 227] width 52 height 20
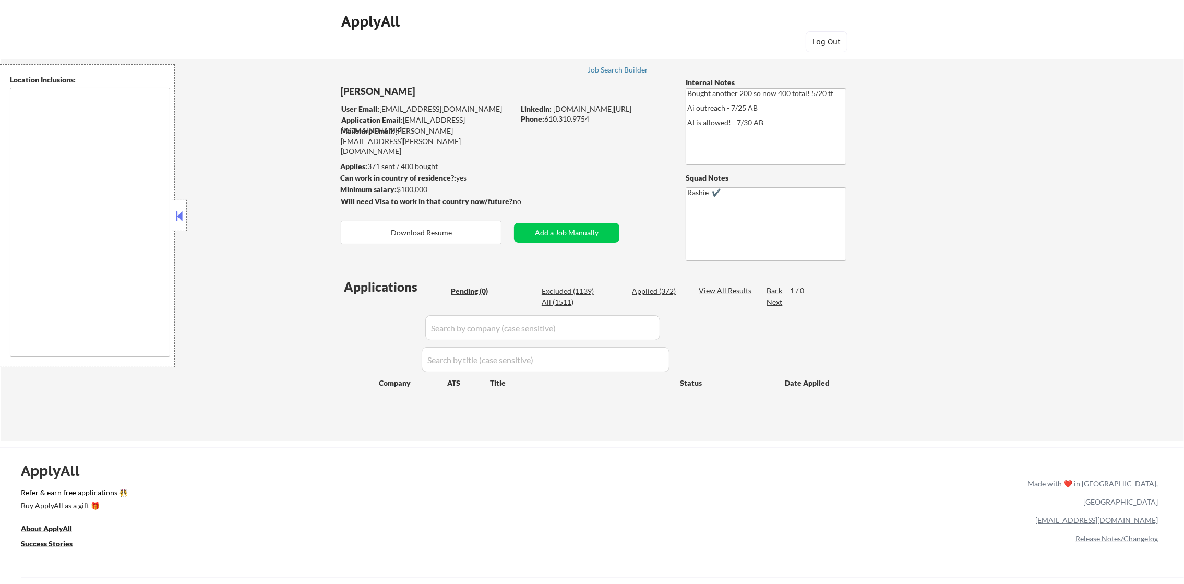
type textarea "[GEOGRAPHIC_DATA], [GEOGRAPHIC_DATA] [GEOGRAPHIC_DATA], [GEOGRAPHIC_DATA] [GEOG…"
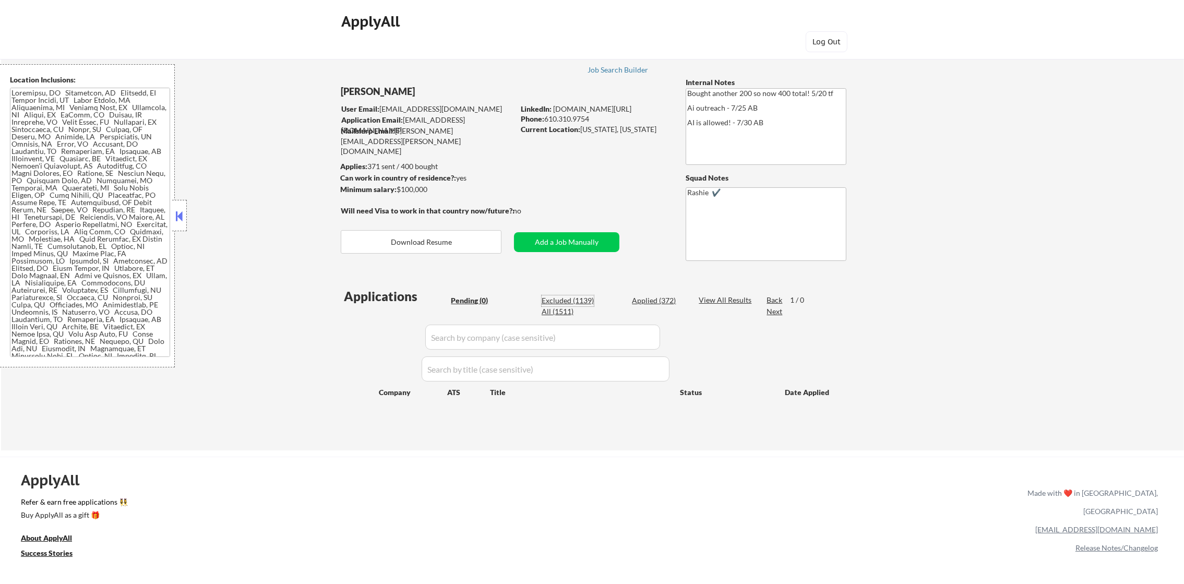
click at [571, 299] on div "Excluded (1139)" at bounding box center [568, 300] width 52 height 10
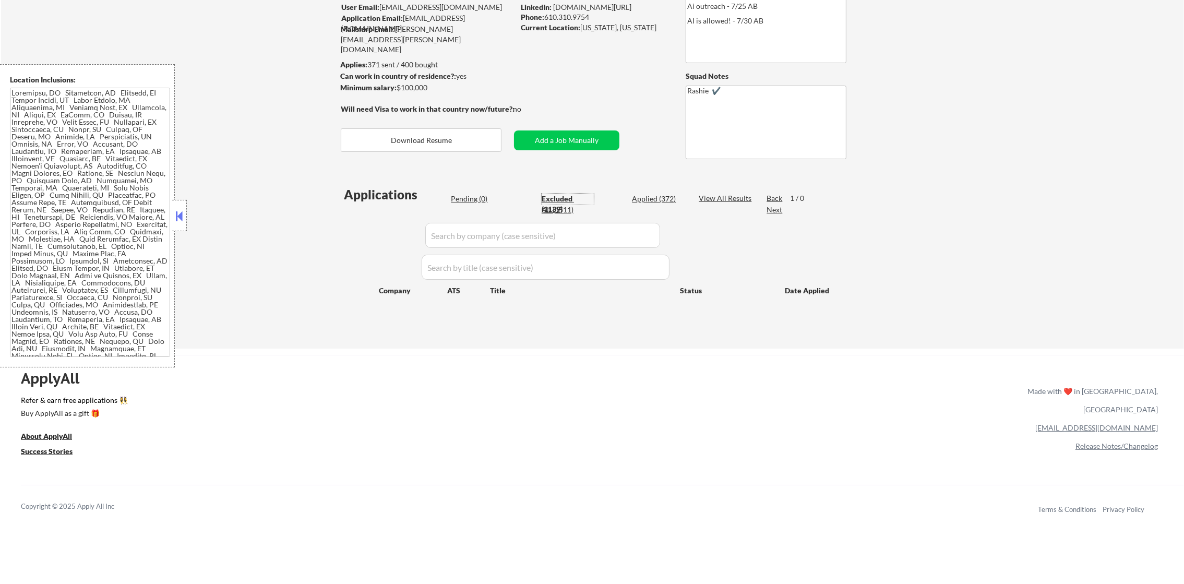
scroll to position [104, 0]
click at [558, 195] on div "Excluded (1139)" at bounding box center [568, 201] width 52 height 20
click at [329, 212] on div "← Return to /applysquad Mailslurp Inbox Job Search Builder [PERSON_NAME] User E…" at bounding box center [592, 141] width 1183 height 409
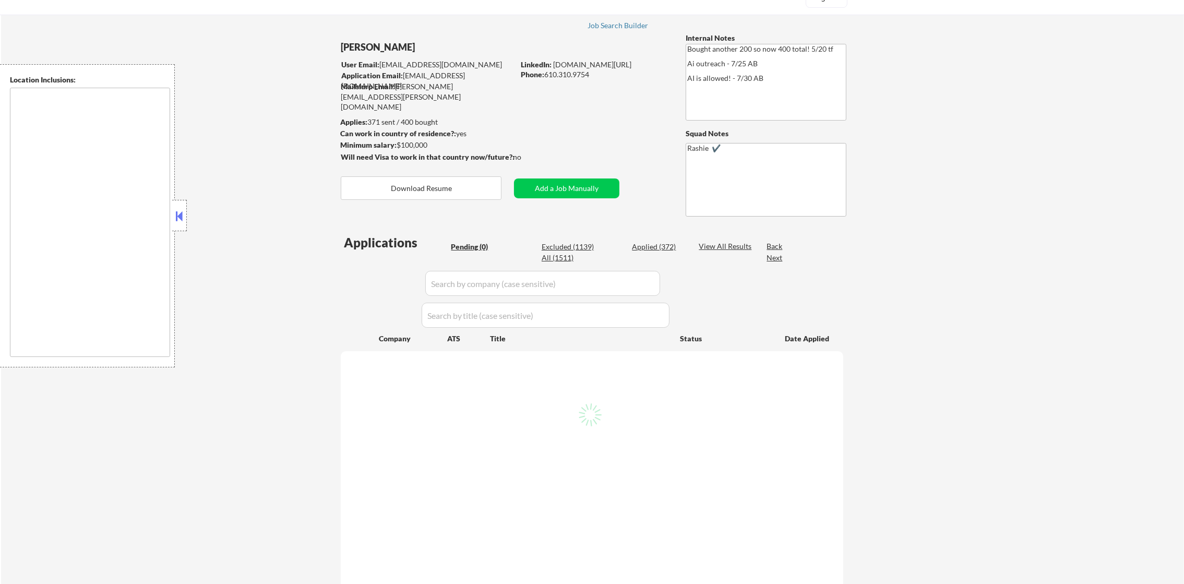
scroll to position [130, 0]
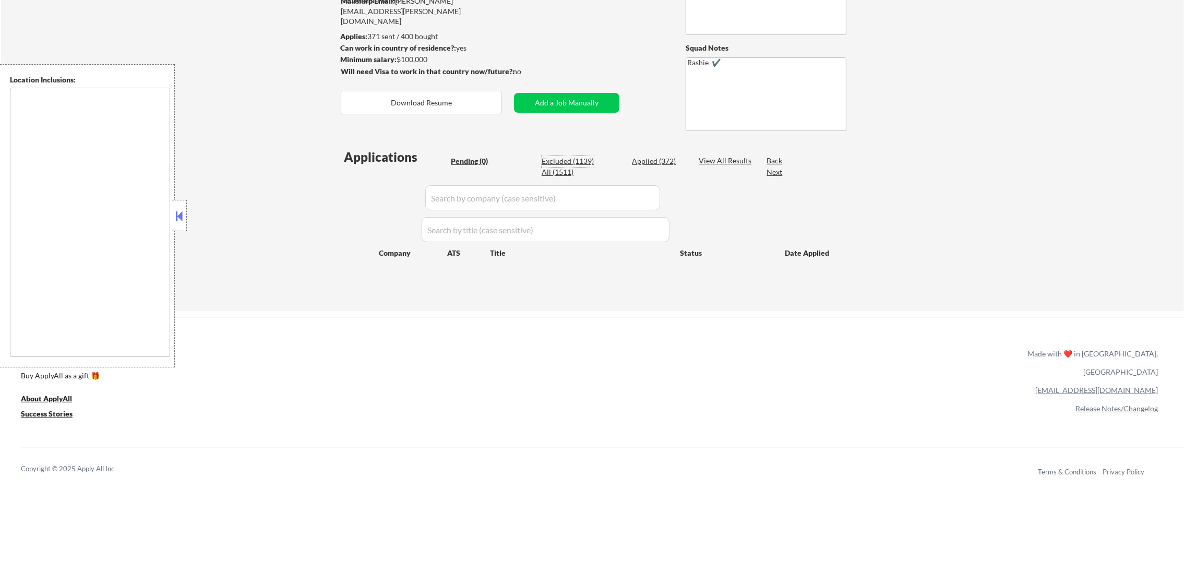
click at [575, 160] on div "Excluded (1139)" at bounding box center [568, 161] width 52 height 10
click at [591, 411] on div "ApplyAll Refer & earn free applications 👯‍♀️ Buy ApplyAll as a gift 🎁 About App…" at bounding box center [592, 407] width 1184 height 165
click at [551, 161] on div "Excluded (1139)" at bounding box center [568, 166] width 52 height 20
click at [327, 185] on div "← Return to /applysquad Mailslurp Inbox Job Search Builder [PERSON_NAME] User E…" at bounding box center [592, 111] width 1183 height 399
type textarea "[GEOGRAPHIC_DATA], [GEOGRAPHIC_DATA] [GEOGRAPHIC_DATA], [GEOGRAPHIC_DATA] [GEOG…"
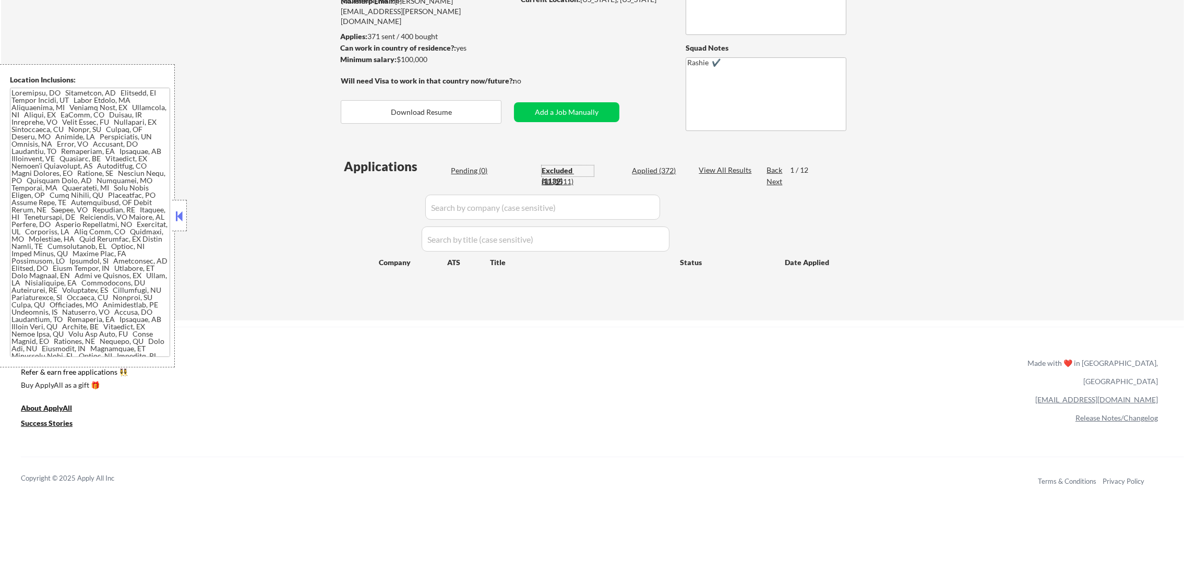
click at [547, 167] on div "Excluded (1139)" at bounding box center [568, 175] width 52 height 20
click at [552, 165] on div "Excluded (1139)" at bounding box center [568, 175] width 52 height 20
click at [555, 160] on div "Applications Pending (0) Excluded (1139) Applied (372) All (1511) View All Resu…" at bounding box center [592, 229] width 502 height 143
click at [566, 169] on div "Excluded (1139)" at bounding box center [568, 175] width 52 height 20
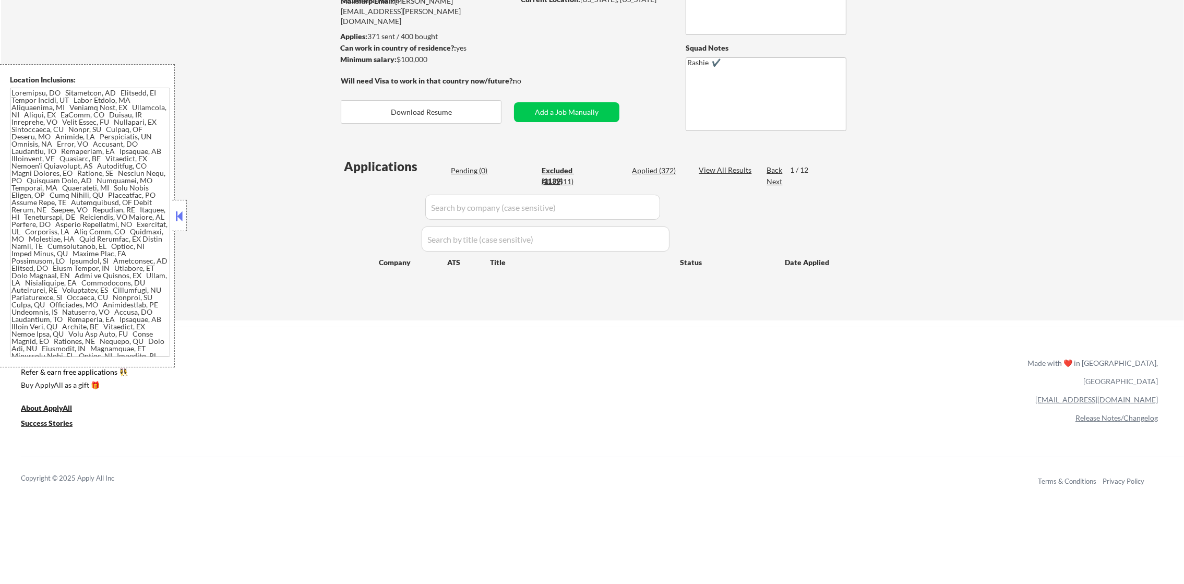
select select ""excluded__expired_""
select select ""excluded__other_""
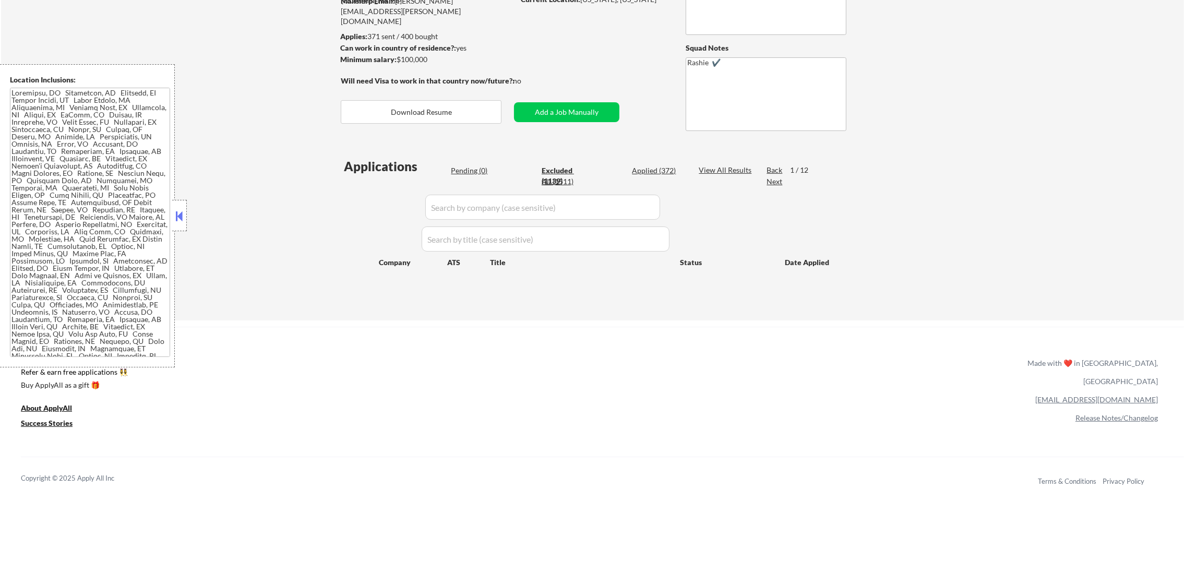
select select ""excluded__other_""
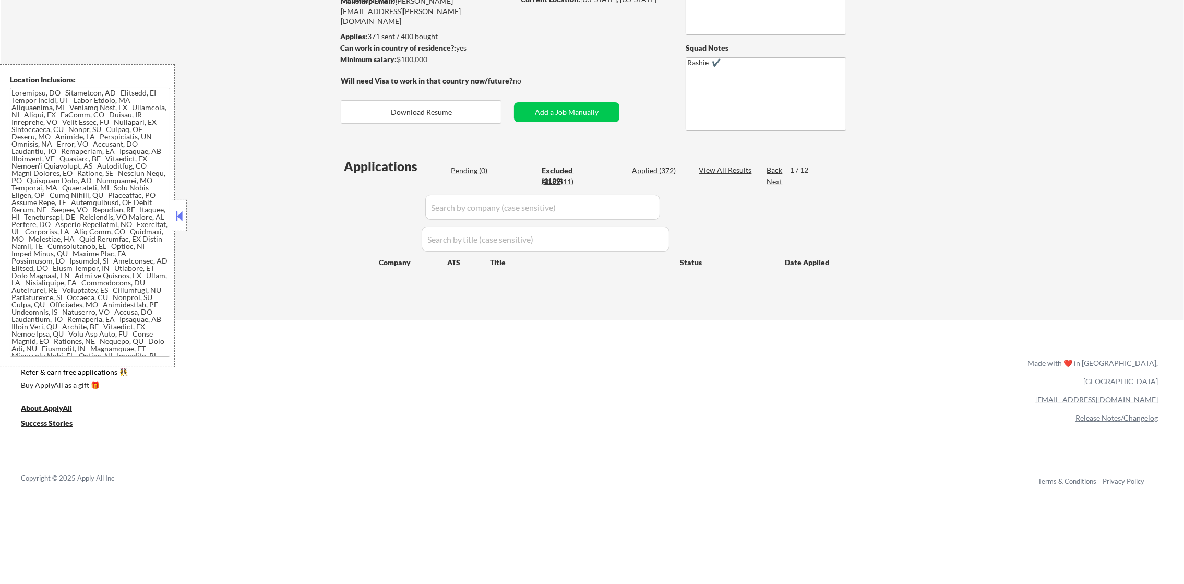
select select ""excluded__other_""
select select ""excluded__expired_""
select select ""excluded__location_""
select select ""excluded__other_""
select select ""excluded__expired_""
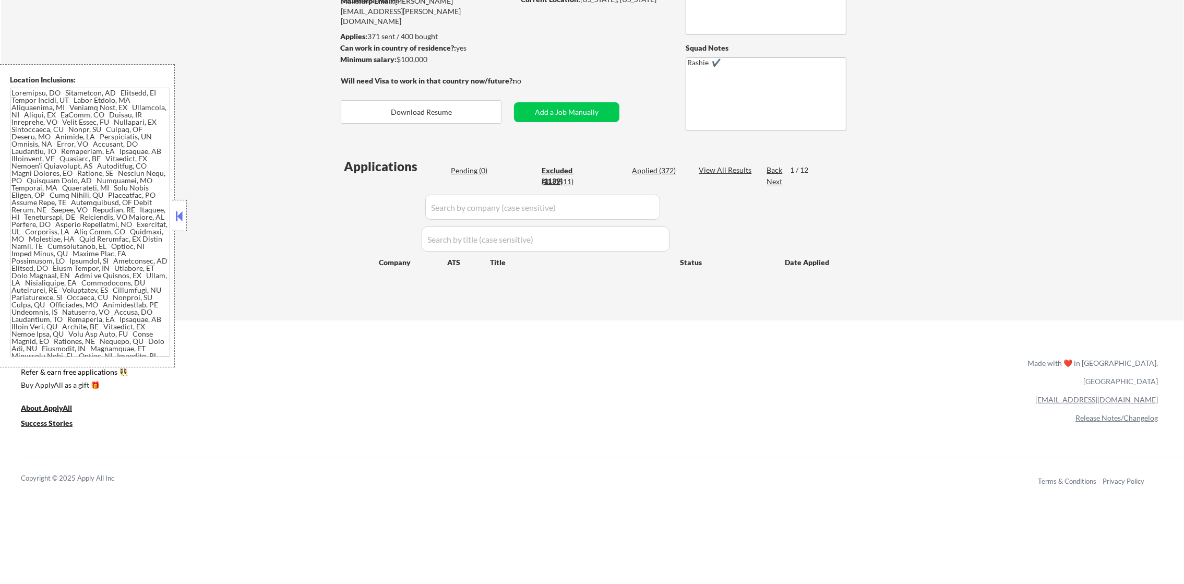
select select ""excluded__other_""
select select ""excluded__location_""
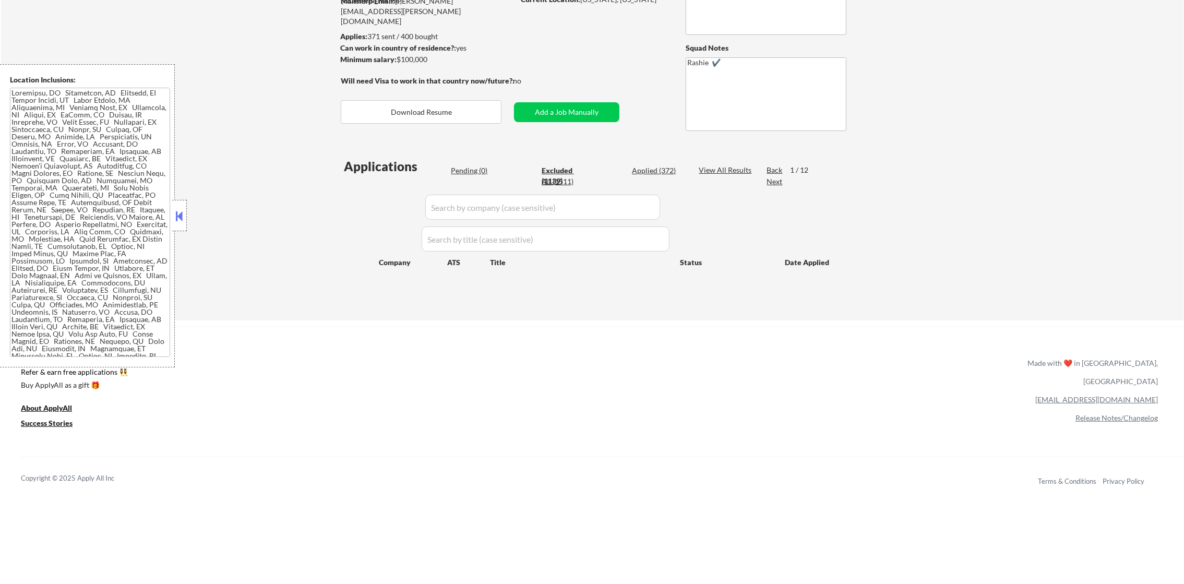
select select ""excluded__location_""
select select ""excluded""
select select ""excluded__expired_""
select select ""excluded__location_""
select select ""excluded__other_""
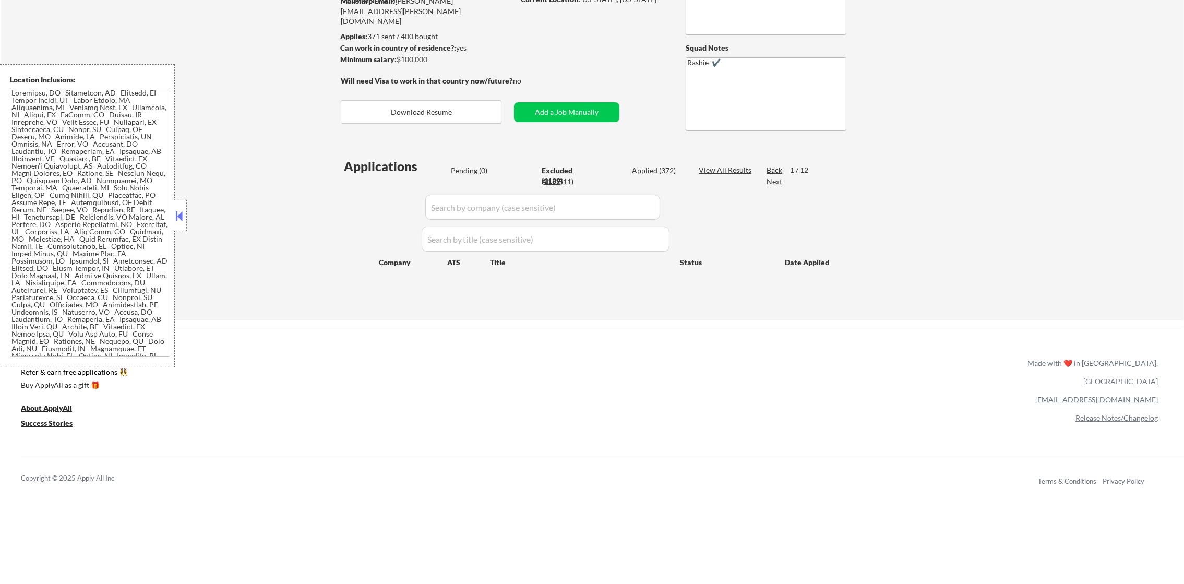
select select ""excluded__location_""
select select ""excluded__other_""
select select ""excluded__location_""
select select ""excluded__expired_""
select select ""excluded__location_""
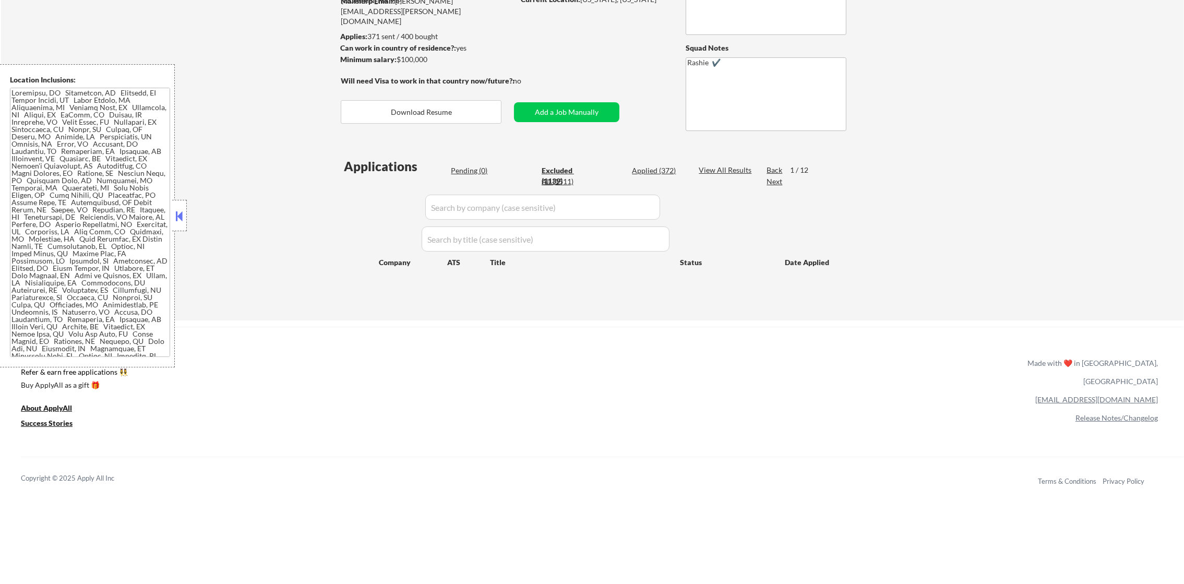
select select ""excluded__location_""
select select ""excluded__other_""
select select ""excluded__expired_""
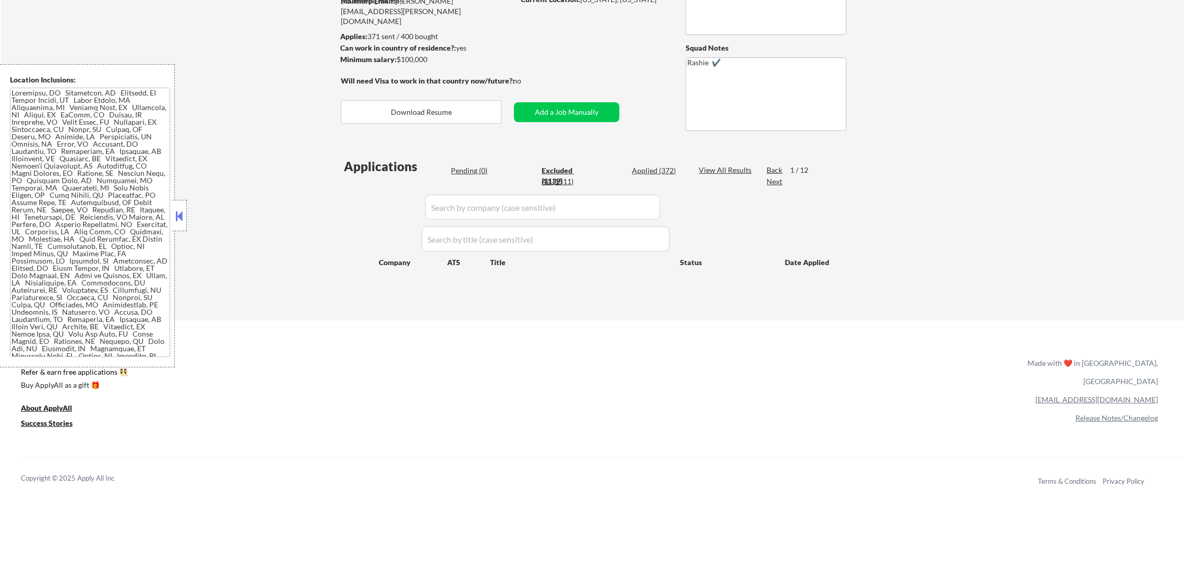
select select ""excluded__other_""
select select ""excluded__expired_""
select select ""excluded__other_""
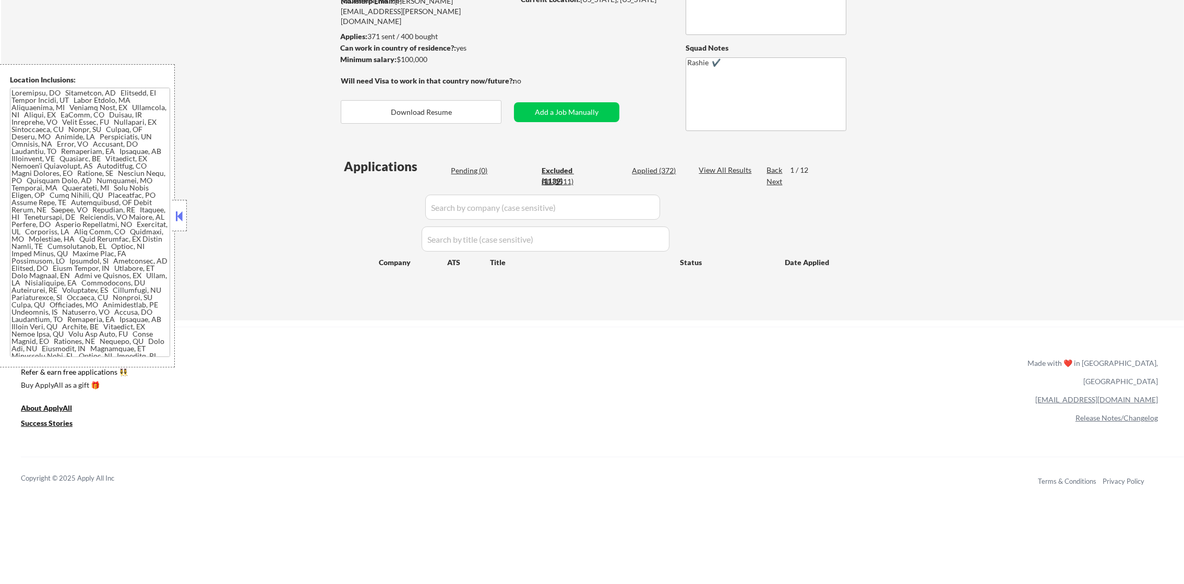
select select ""excluded__other_""
select select ""excluded__expired_""
select select ""excluded__other_""
select select ""excluded__location_""
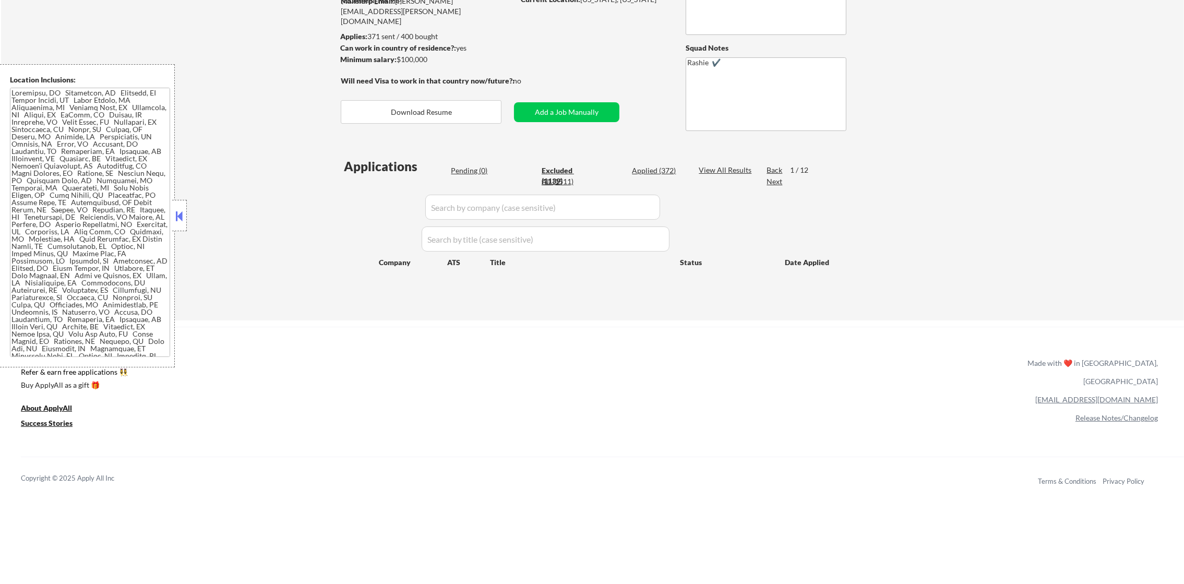
select select ""excluded""
select select ""excluded__location_""
select select ""excluded__expired_""
select select ""excluded__other_""
select select ""excluded__location_""
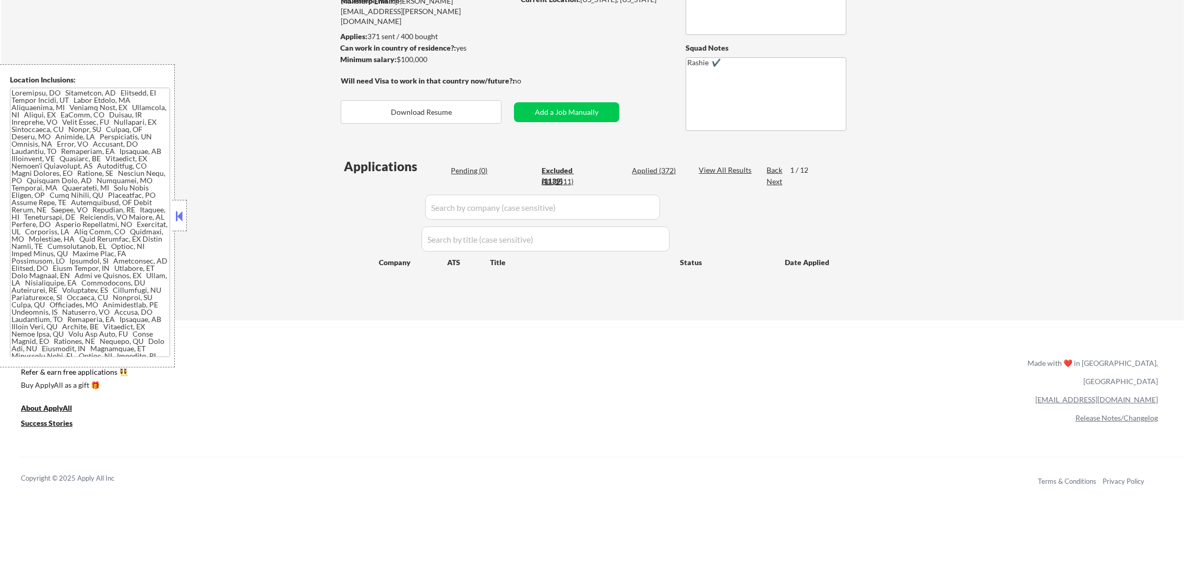
select select ""excluded__other_""
select select ""excluded__expired_""
select select ""excluded__other_""
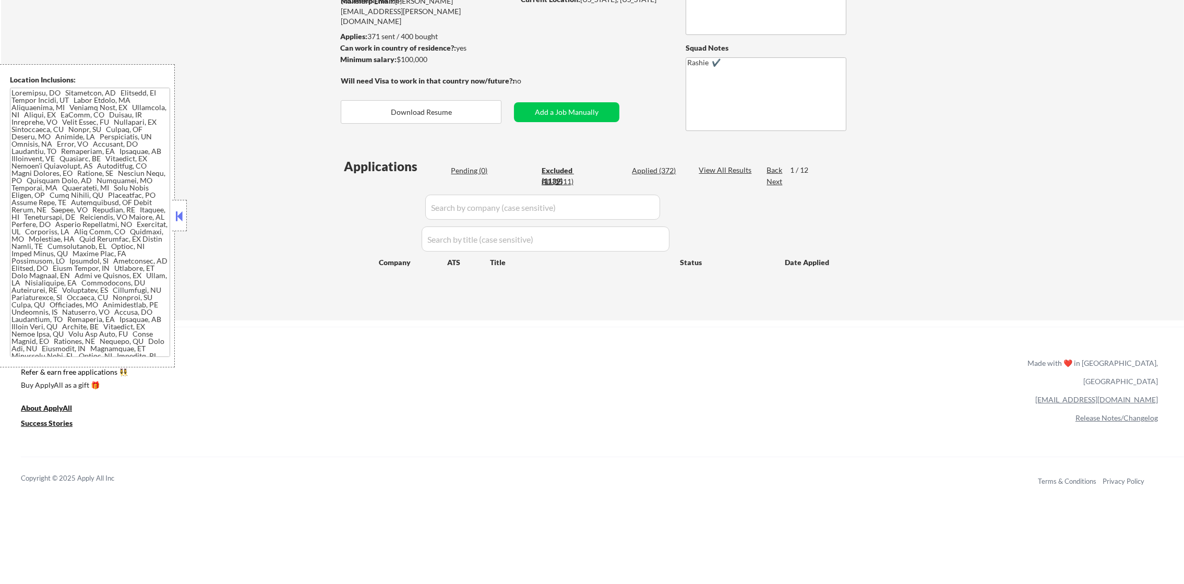
select select ""excluded""
select select ""excluded__other_""
select select ""excluded__location_""
select select ""excluded__expired_""
select select ""excluded__location_""
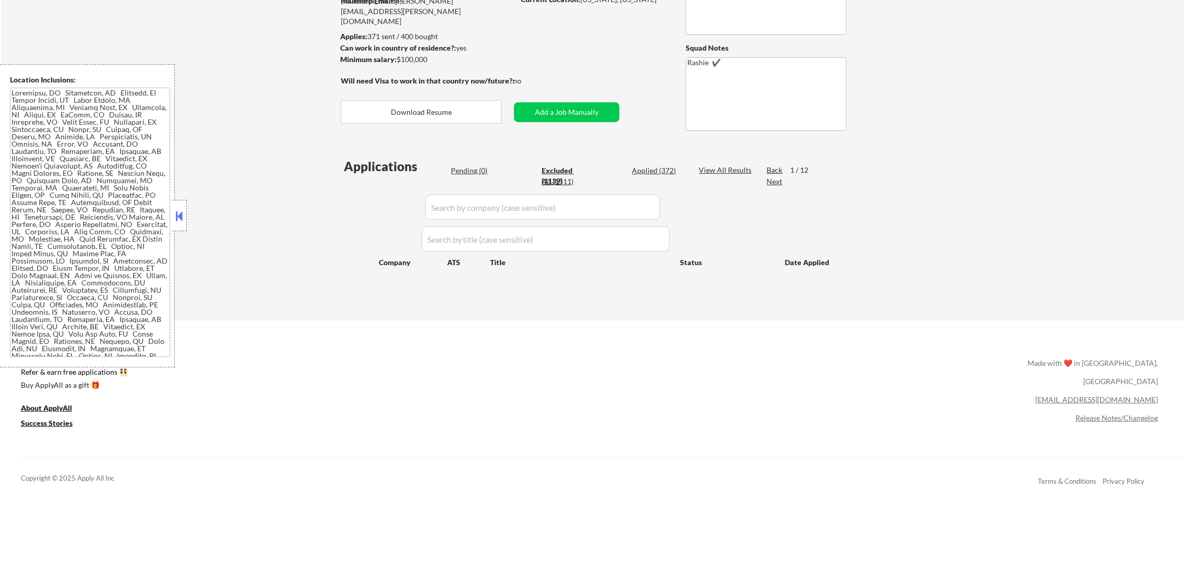
select select ""excluded__other_""
select select ""excluded""
select select ""excluded__expired_""
select select ""excluded__location_""
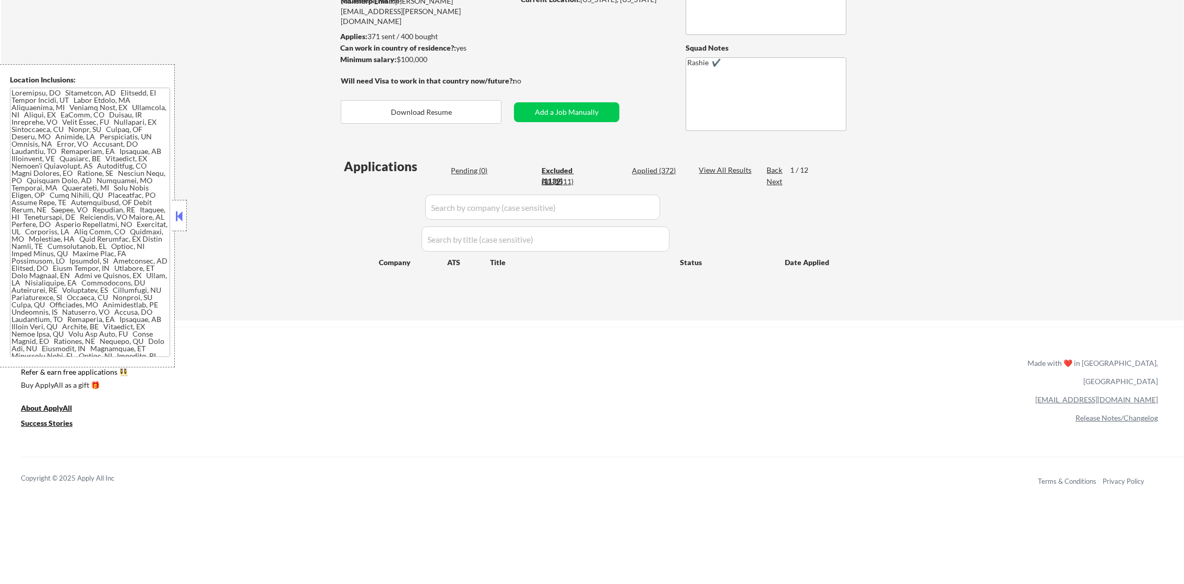
select select ""excluded__expired_""
select select ""excluded__other_""
select select ""excluded__location_""
select select ""excluded__other_""
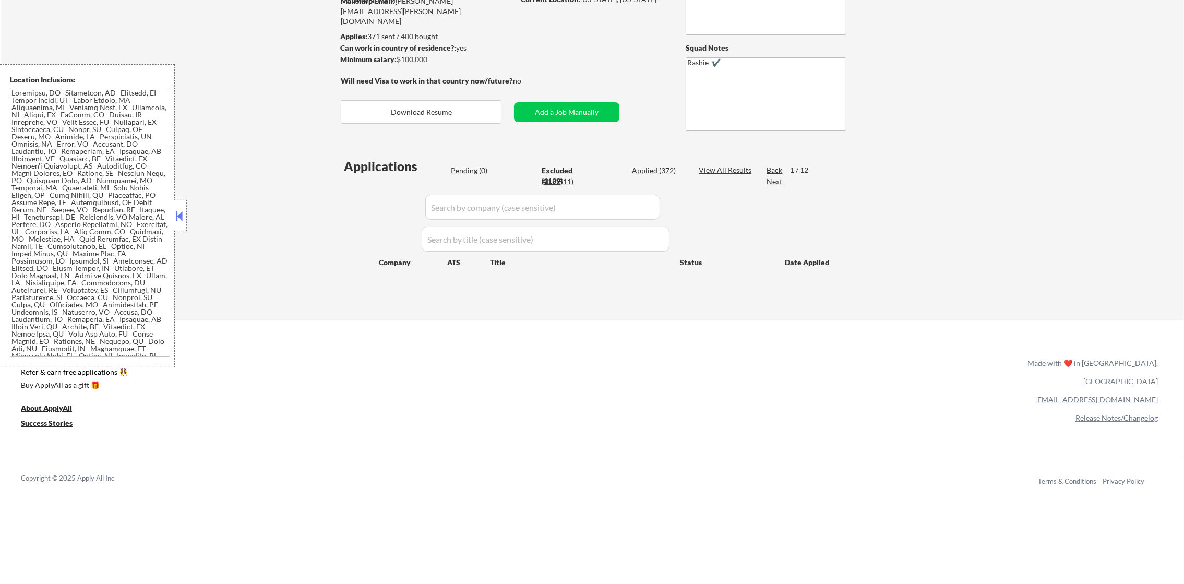
select select ""excluded__other_""
select select ""excluded__expired_""
select select ""excluded__other_""
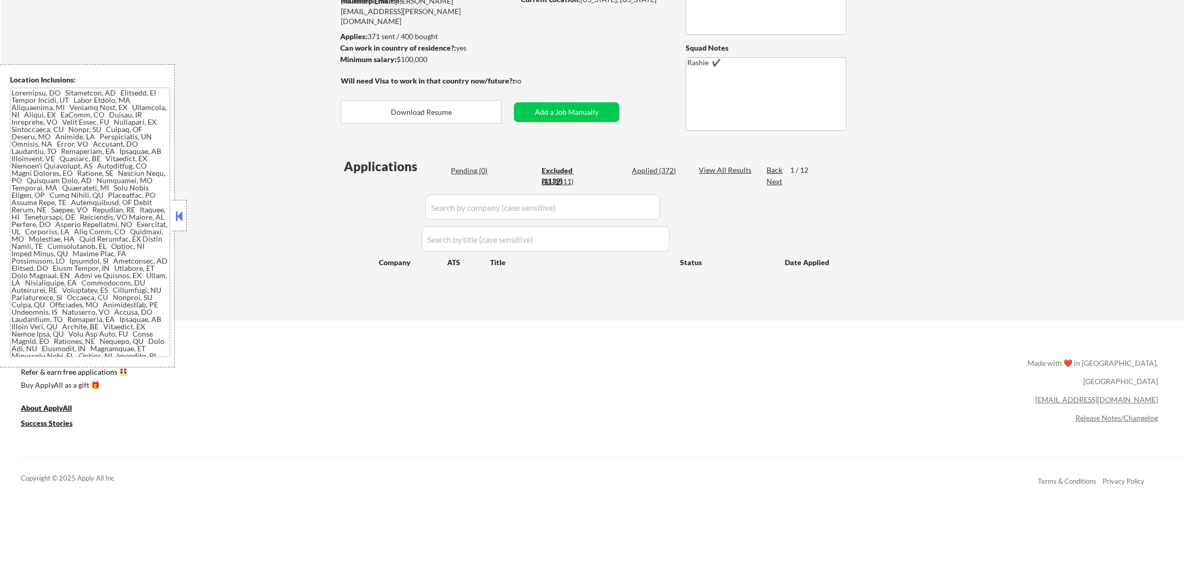
select select ""excluded__other_""
select select ""excluded__location_""
select select ""excluded__expired_""
select select ""excluded__other_""
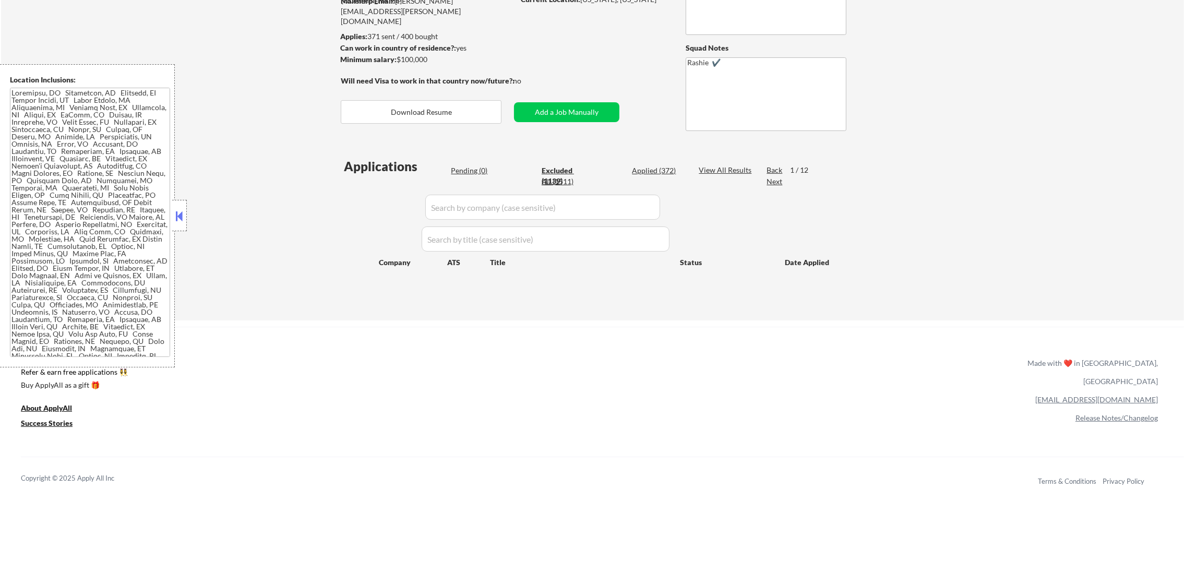
select select ""excluded__expired_""
select select ""excluded__other_""
select select ""excluded__location_""
select select ""excluded__other_""
select select ""excluded__expired_""
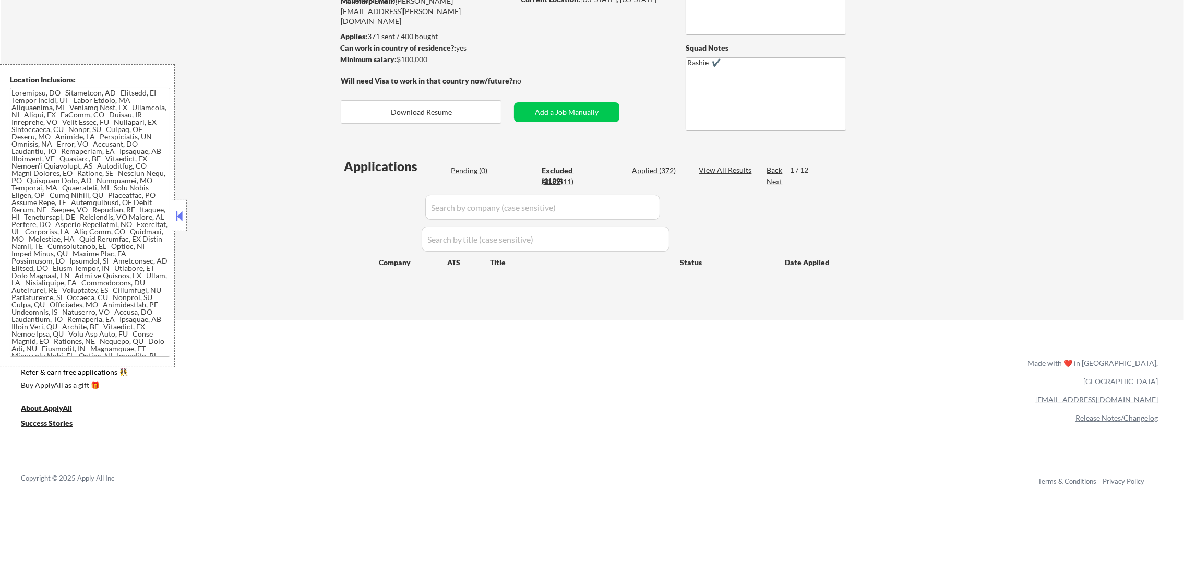
select select ""excluded__location_""
select select ""excluded""
select select ""excluded__other_""
select select ""excluded__expired_""
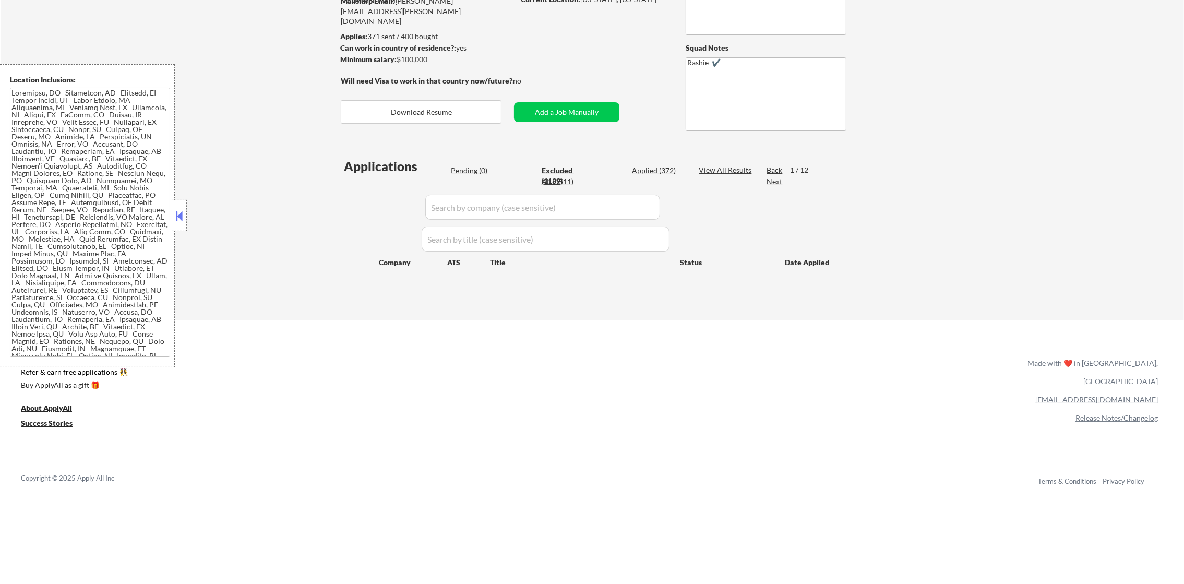
select select ""excluded__other_""
select select ""excluded__bad_match_""
select select ""excluded__other_""
select select ""excluded__expired_""
select select ""excluded__other_""
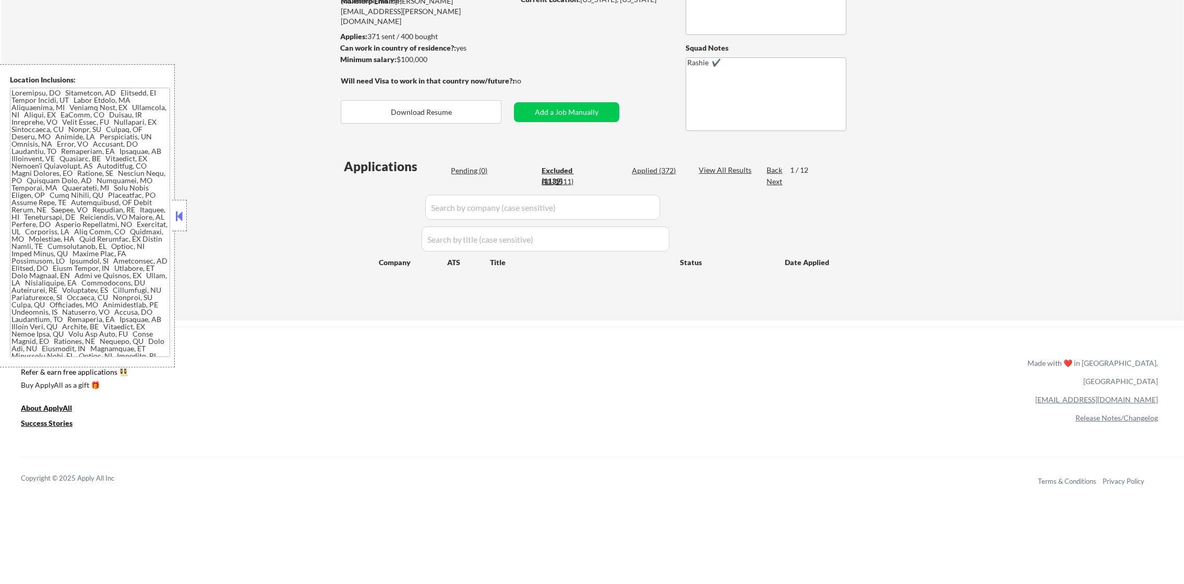
select select ""excluded__other_""
select select ""excluded__expired_""
select select ""excluded__salary_""
select select ""excluded__other_""
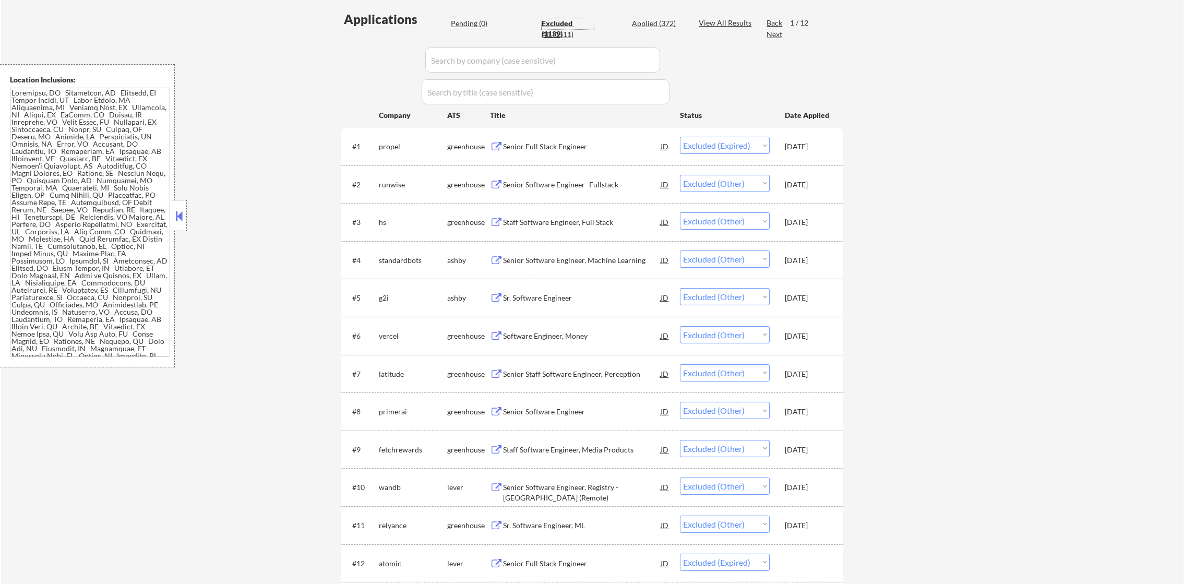
scroll to position [261, 0]
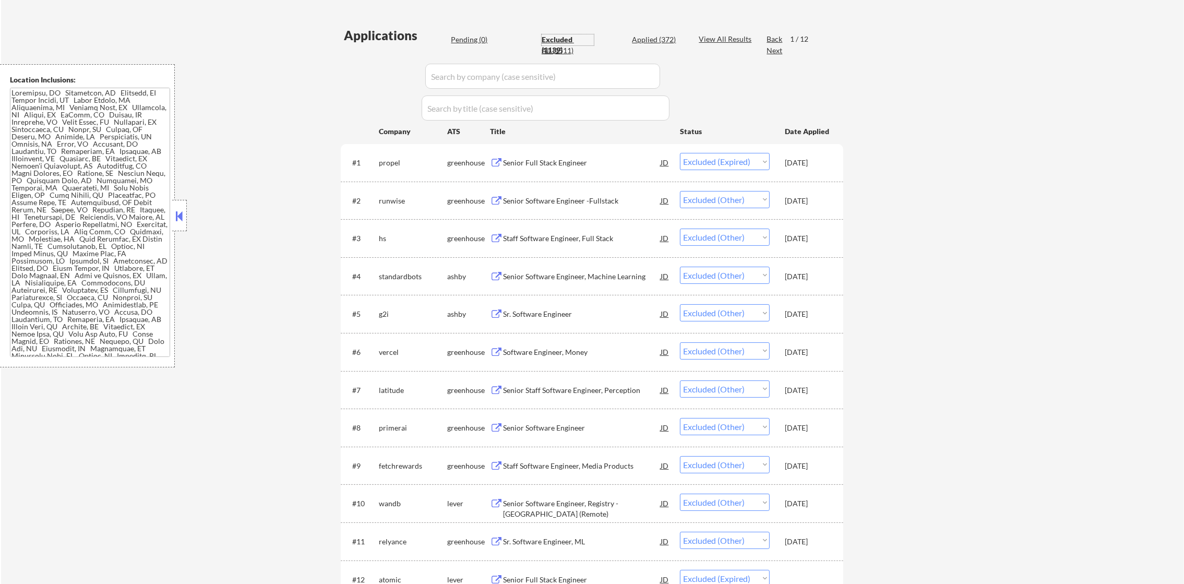
click at [569, 34] on div "Excluded (1139)" at bounding box center [568, 44] width 52 height 20
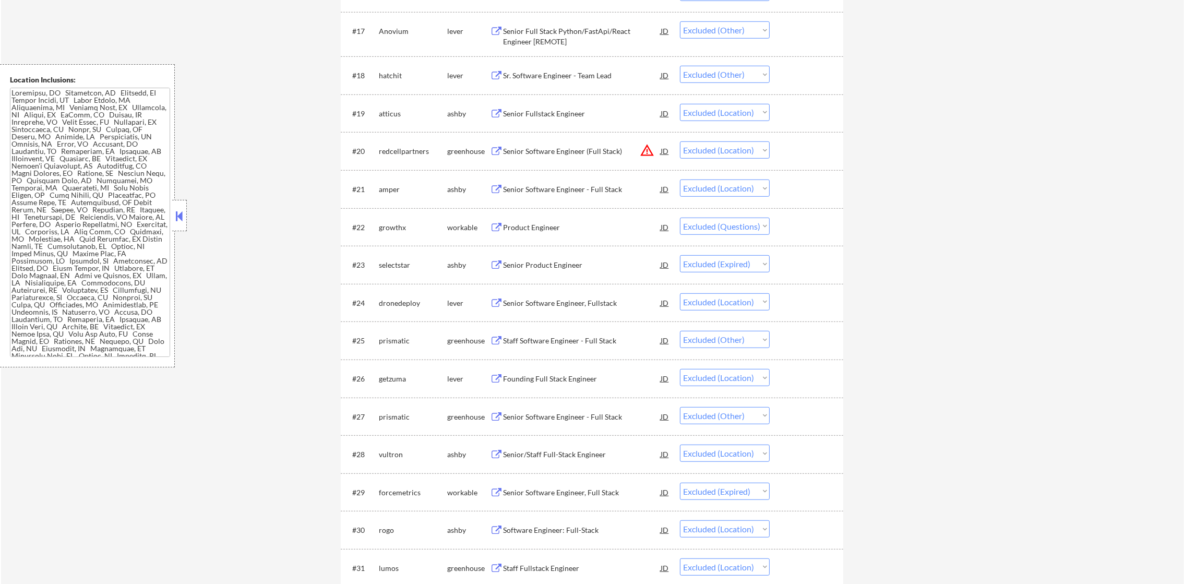
scroll to position [991, 0]
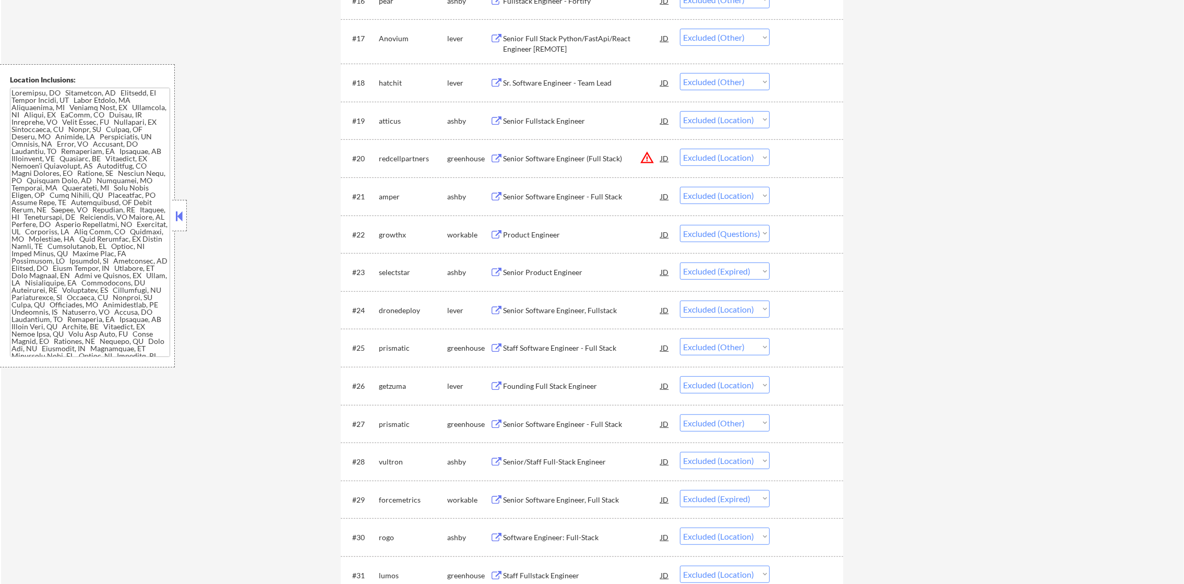
click at [395, 235] on div "growthx" at bounding box center [413, 235] width 68 height 10
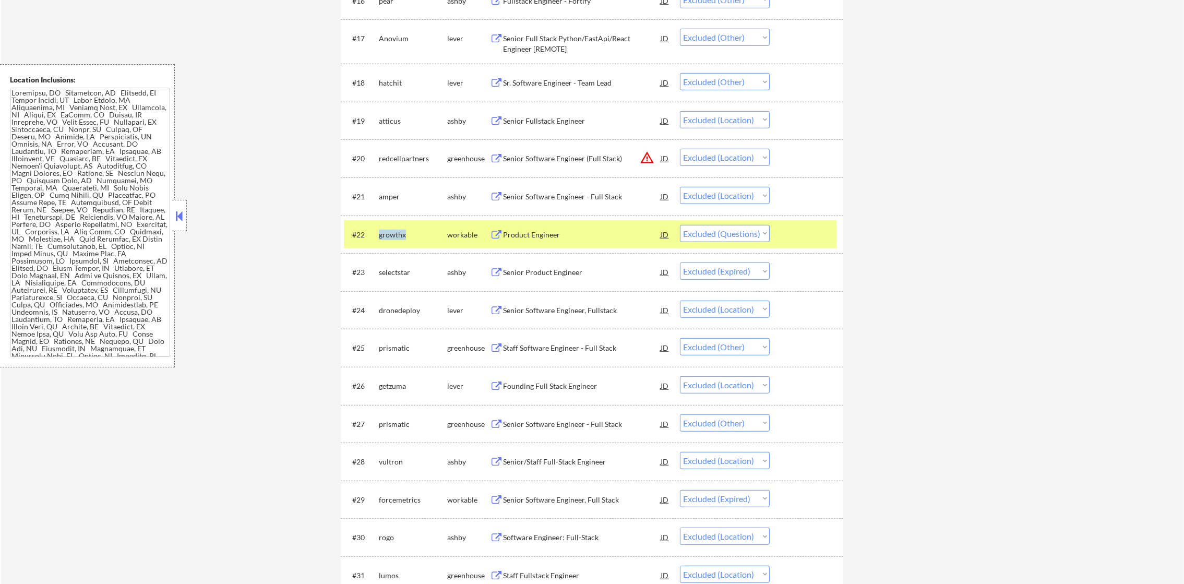
click at [395, 235] on div "growthx" at bounding box center [413, 235] width 68 height 10
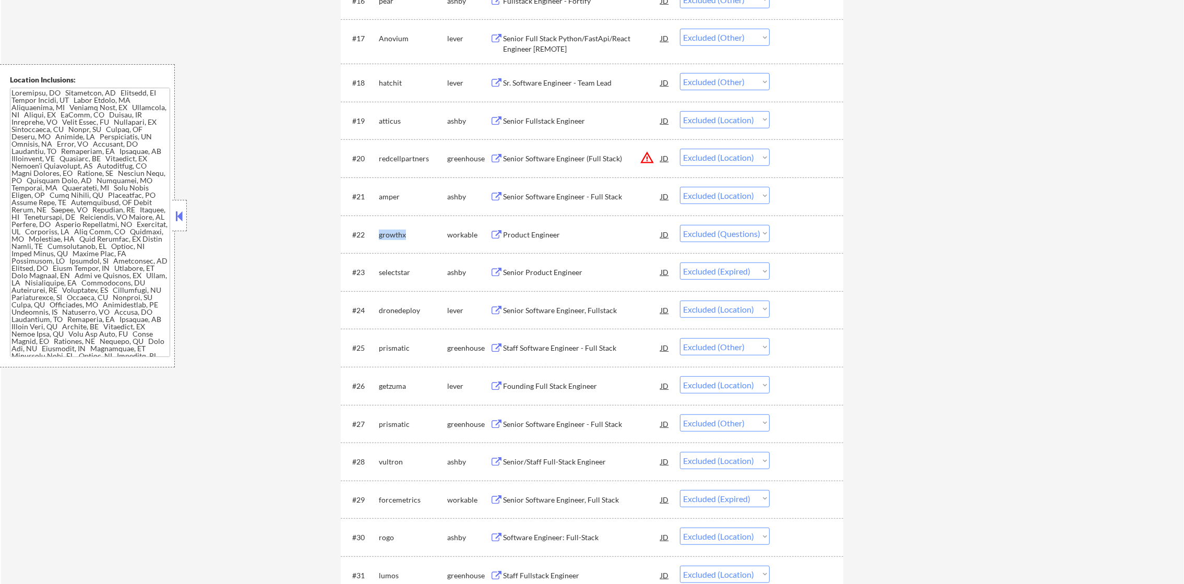
copy div "growthx"
select select ""excluded__expired_""
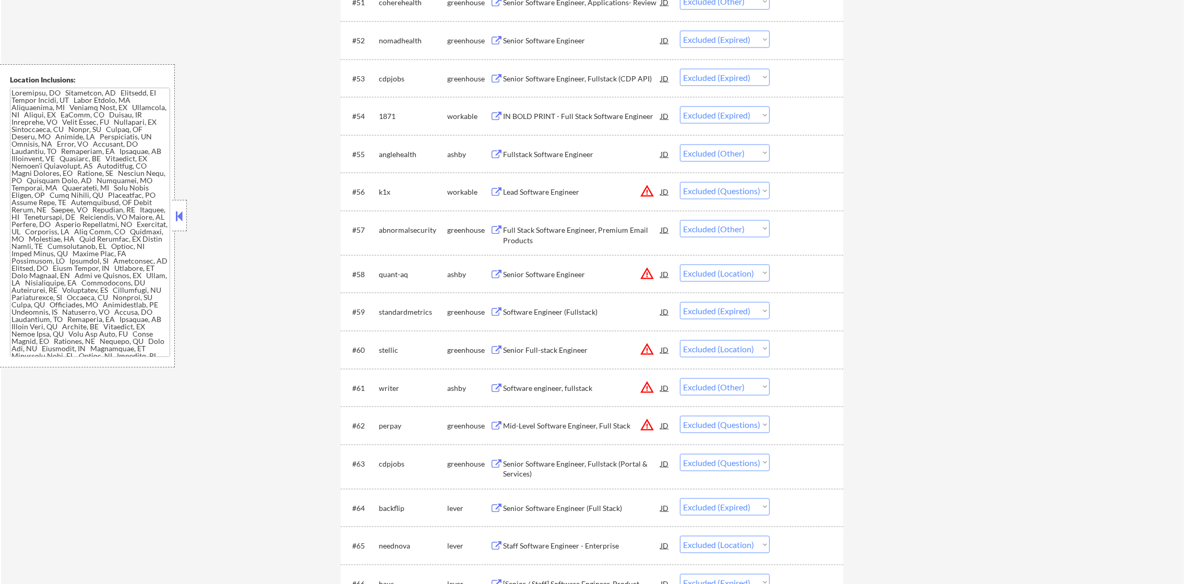
scroll to position [2348, 0]
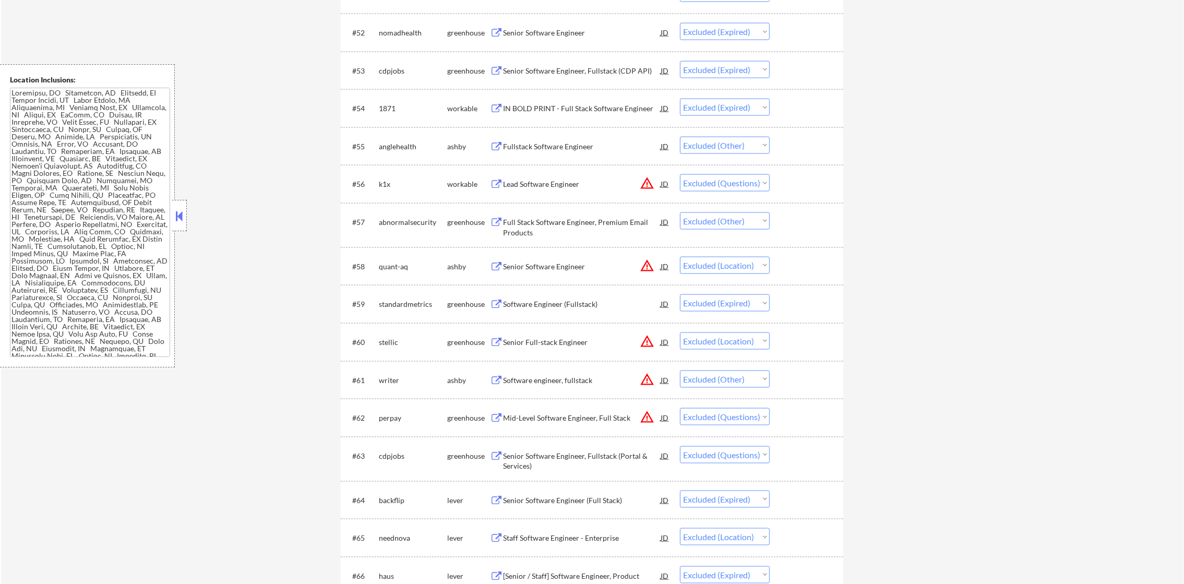
click at [382, 182] on div "k1x" at bounding box center [413, 184] width 68 height 10
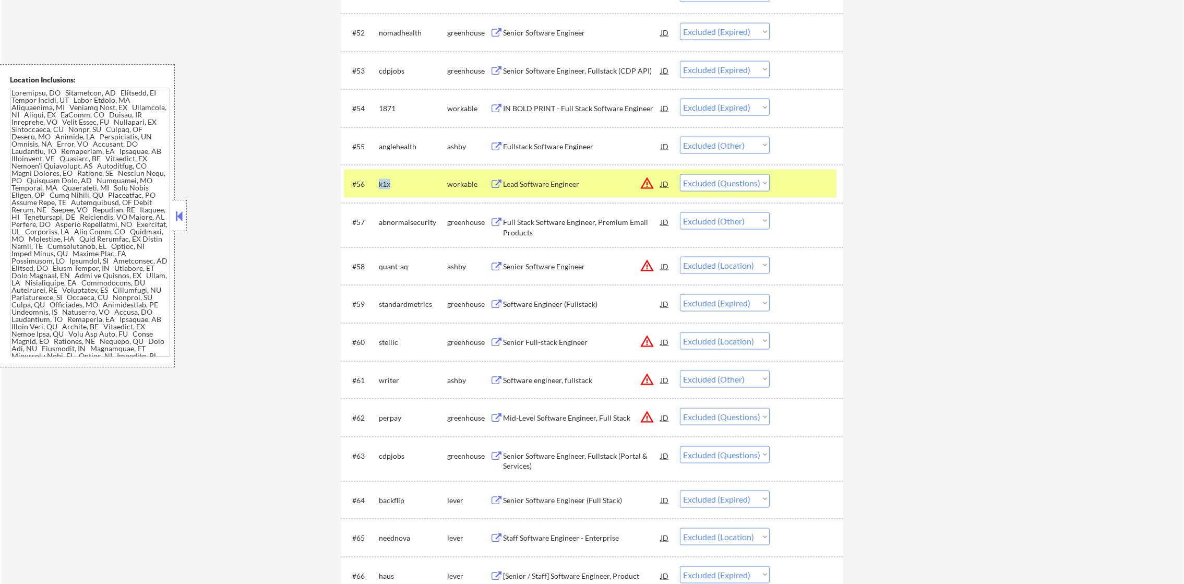
click at [382, 182] on div "k1x" at bounding box center [413, 184] width 68 height 10
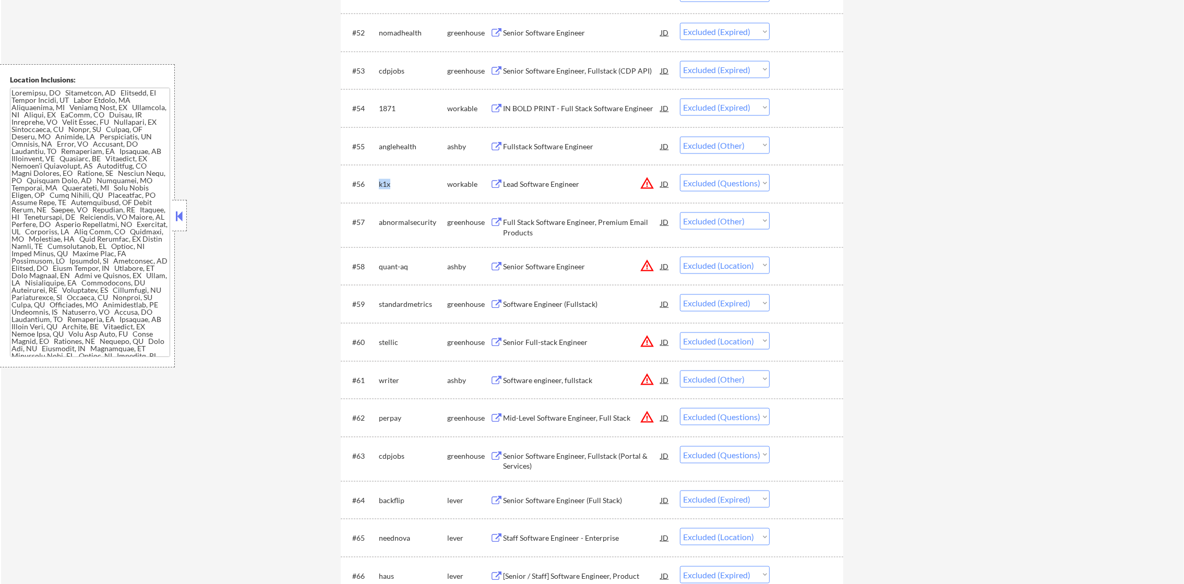
copy div "k1x"
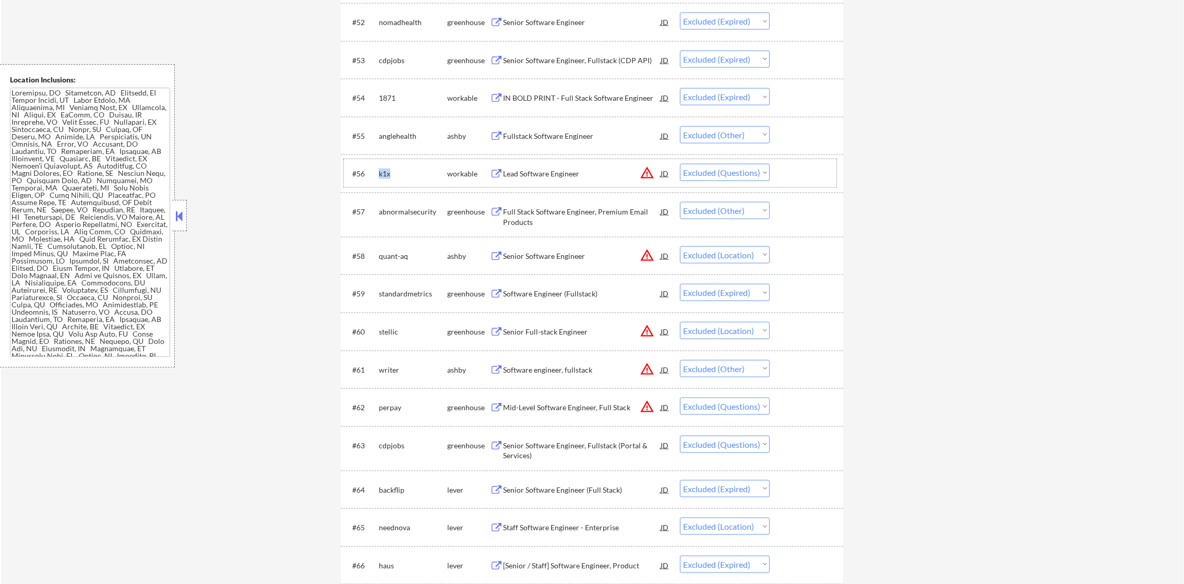
select select ""excluded__other_""
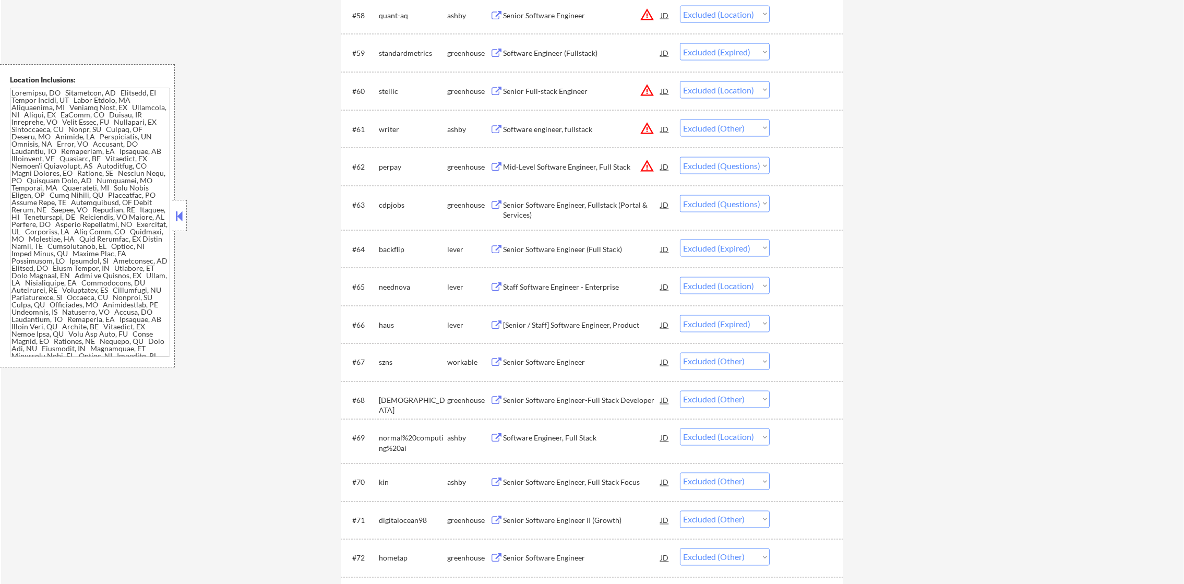
scroll to position [2661, 0]
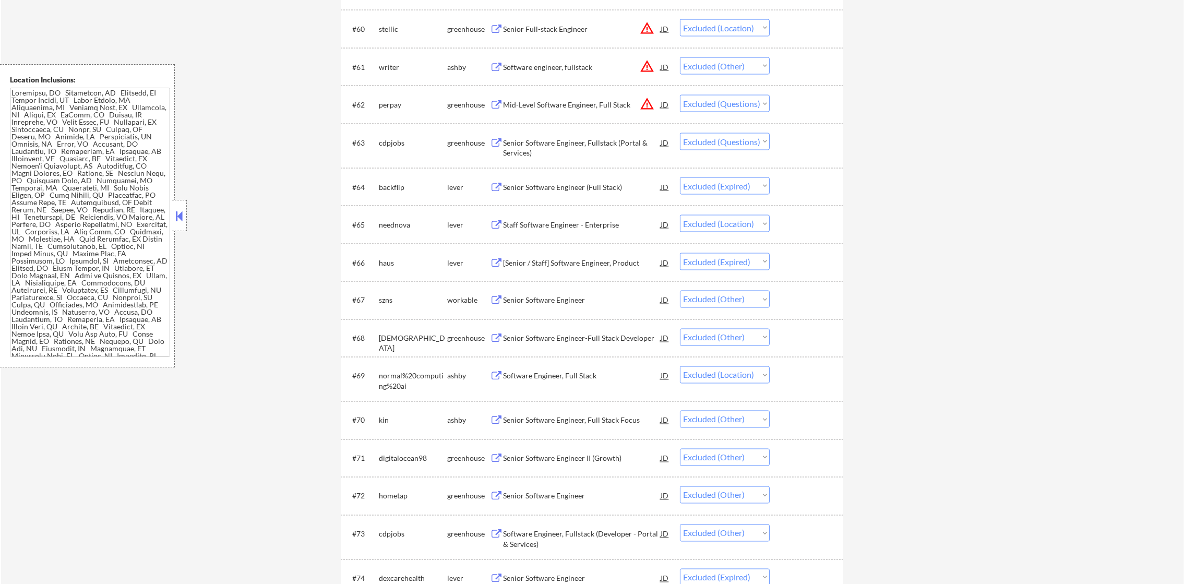
click at [392, 103] on div "perpay" at bounding box center [413, 105] width 68 height 10
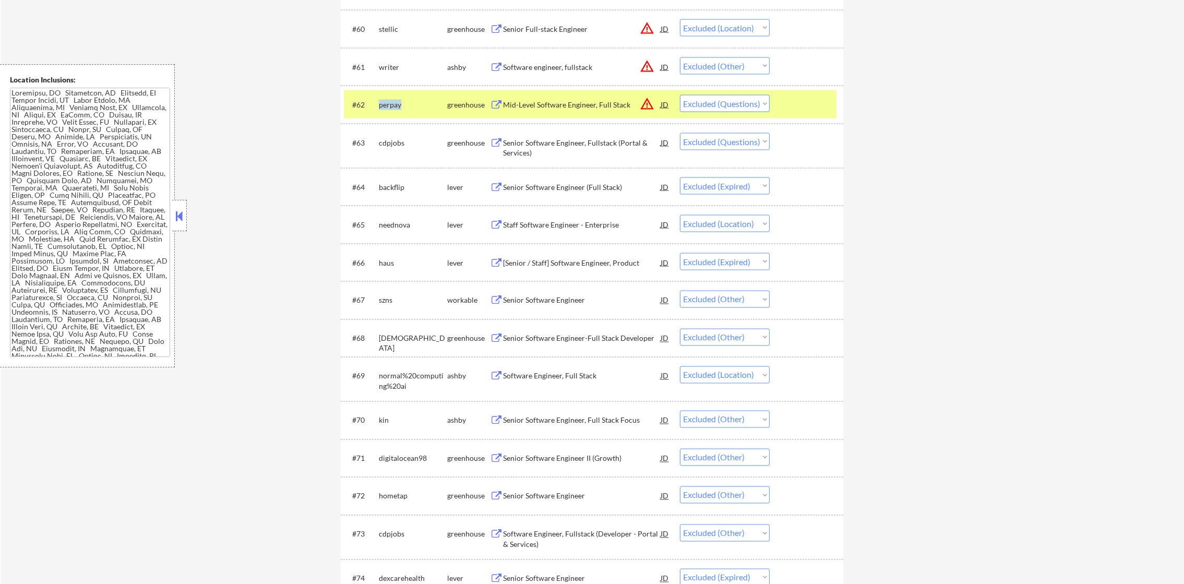
click at [392, 103] on div "perpay" at bounding box center [413, 105] width 68 height 10
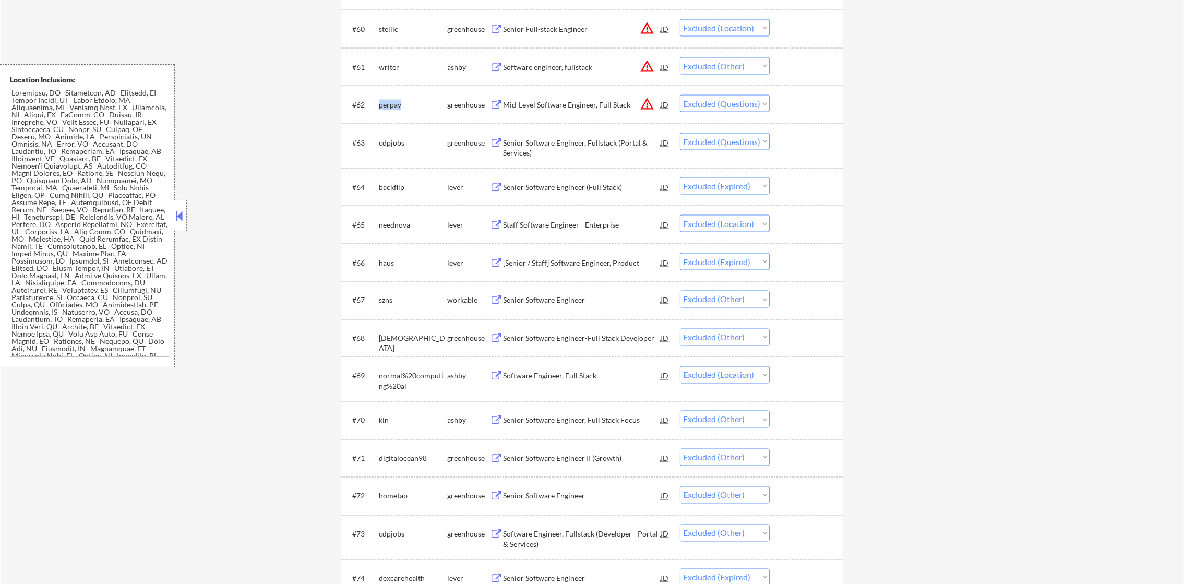
copy div "perpay"
select select ""excluded""
select select ""excluded__expired_""
select select ""excluded__location_""
select select ""excluded__expired_""
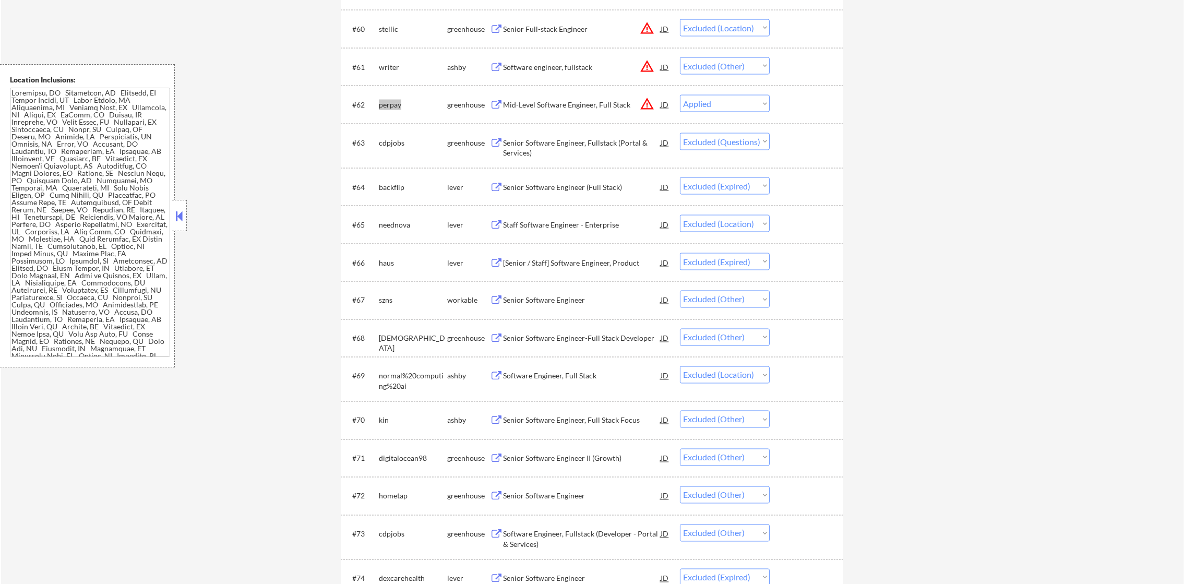
select select ""excluded__other_""
select select ""excluded__location_""
select select ""excluded__other_""
select select ""excluded__expired_""
select select ""excluded__other_""
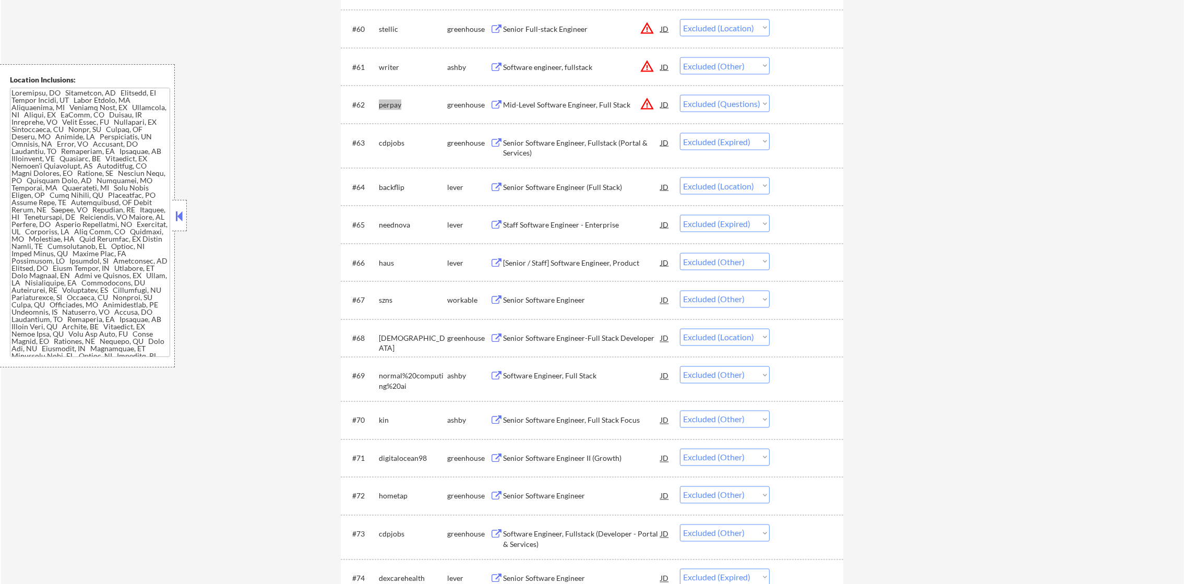
select select ""excluded__location_""
select select ""excluded__expired_""
select select ""excluded__other_""
select select ""excluded__expired_""
select select ""excluded__other_""
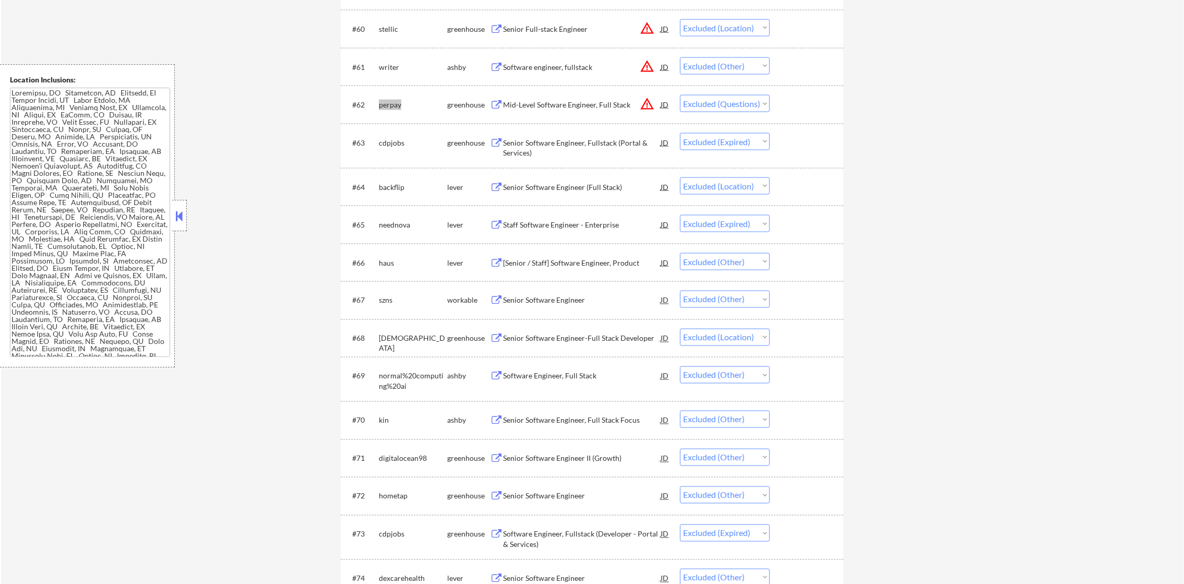
select select ""excluded__location_""
select select ""excluded__other_""
select select ""excluded__expired_""
select select ""excluded__location_""
select select ""excluded""
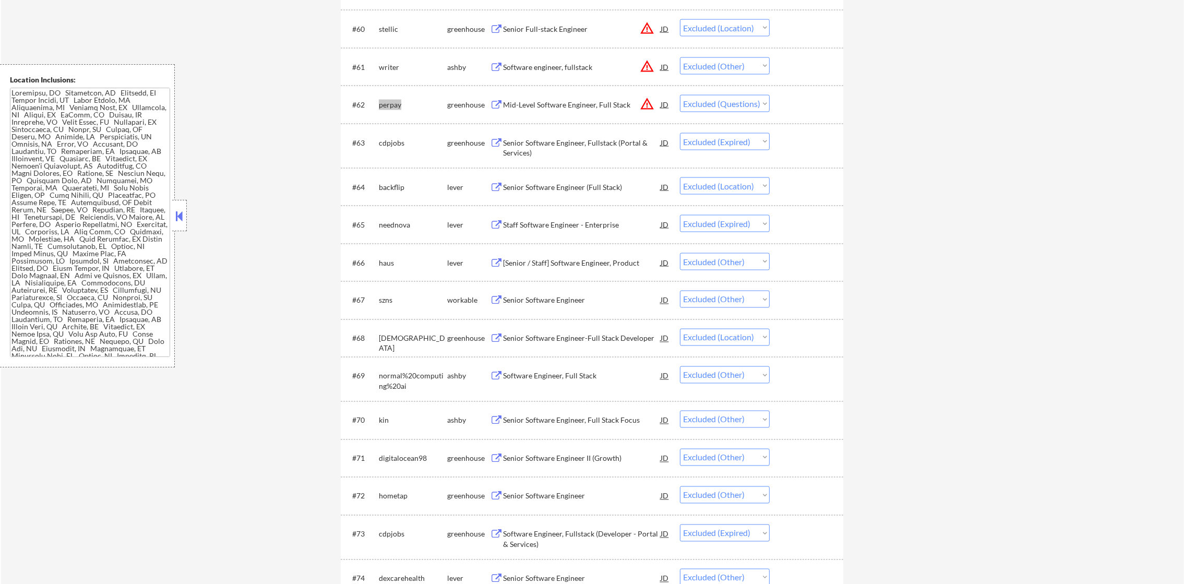
select select ""excluded__other_""
select select ""excluded__expired_""
select select ""excluded__other_""
select select ""excluded__bad_match_""
select select ""excluded__other_""
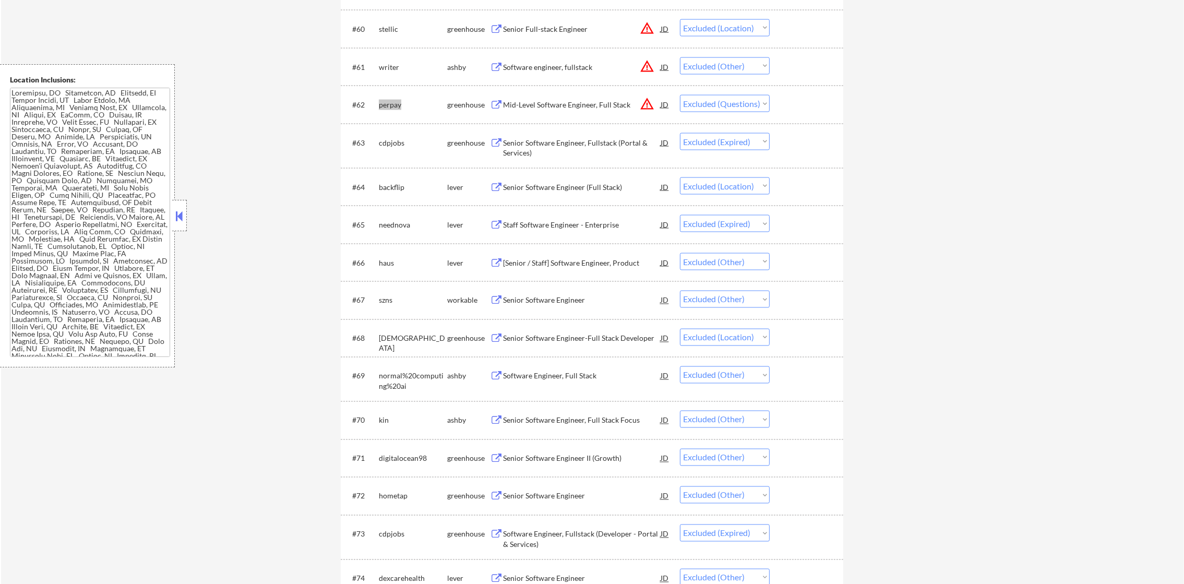
select select ""excluded__expired_""
select select ""excluded__other_""
select select ""excluded__expired_""
select select ""excluded__salary_""
select select ""excluded__other_""
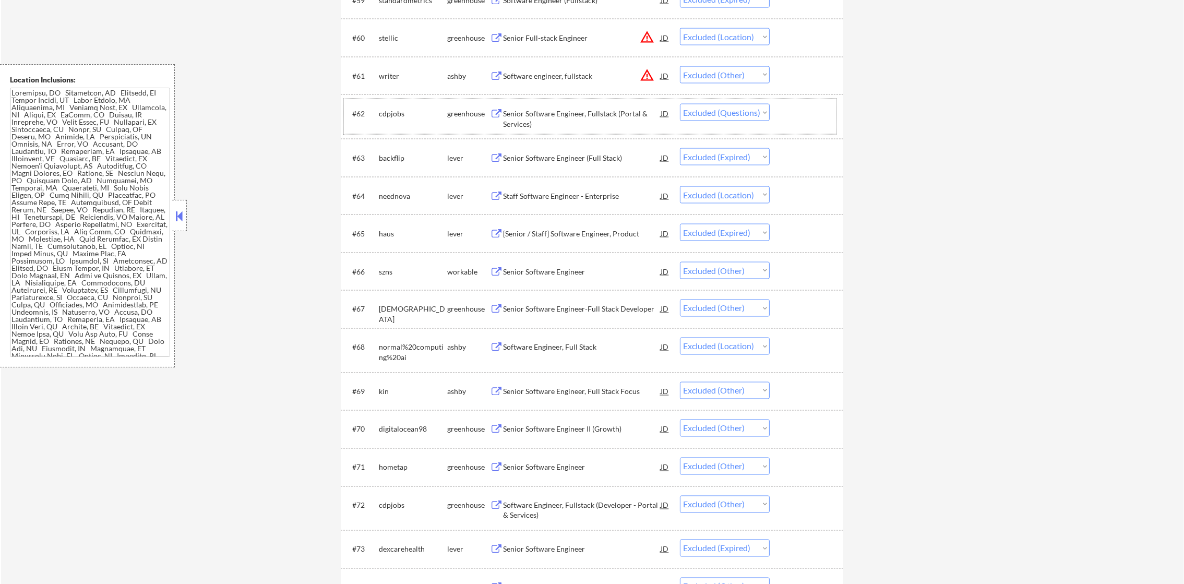
click at [393, 115] on div "cdpjobs" at bounding box center [413, 114] width 68 height 10
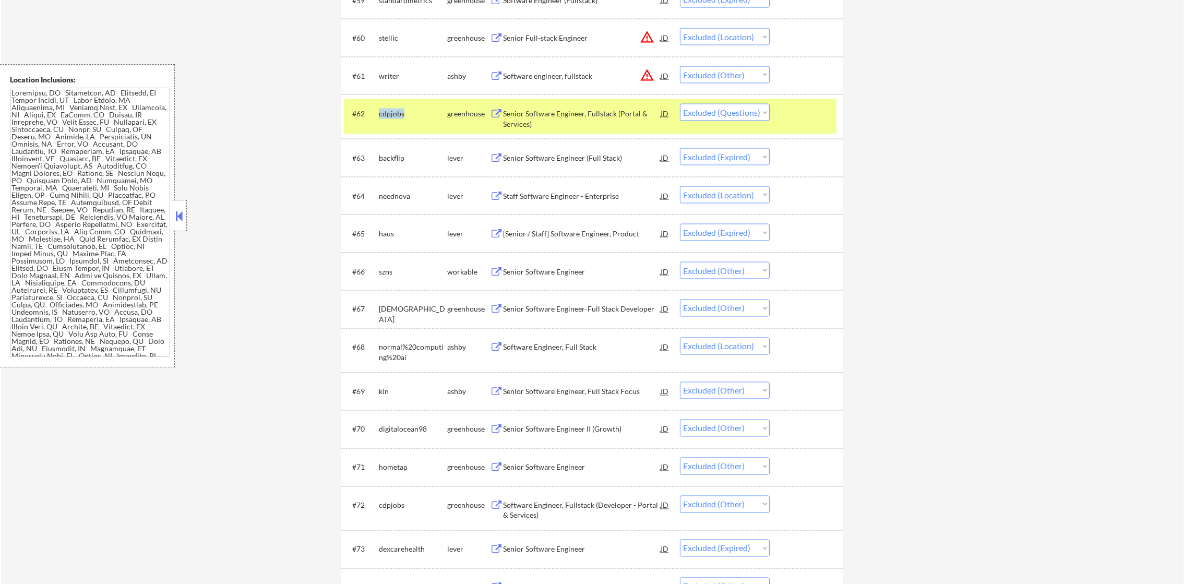
click at [393, 115] on div "cdpjobs" at bounding box center [413, 114] width 68 height 10
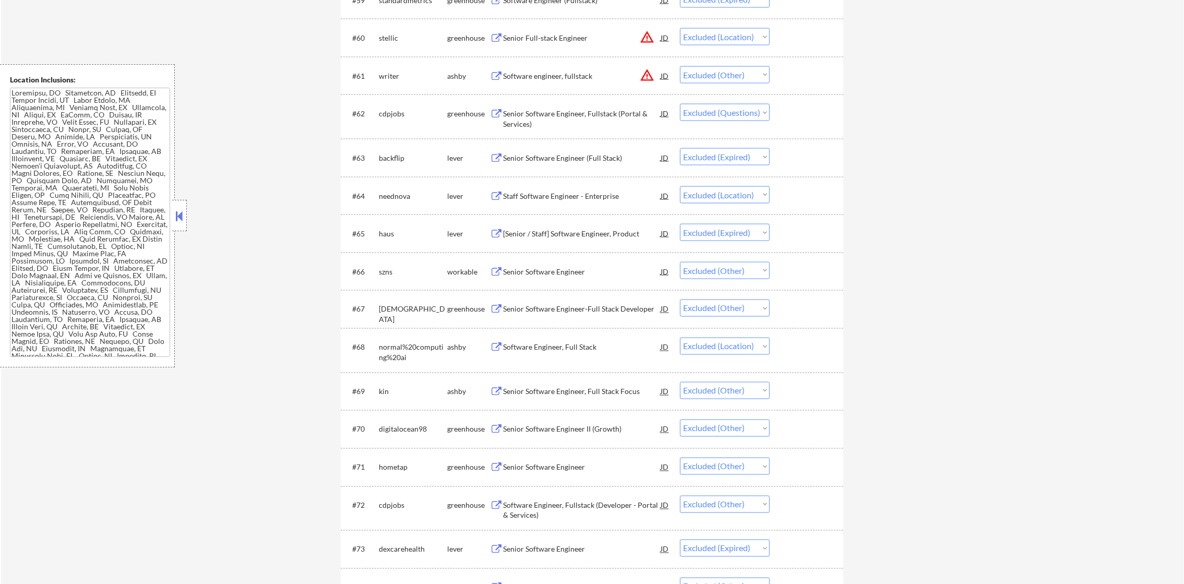
click at [383, 113] on div "cdpjobs" at bounding box center [413, 114] width 68 height 10
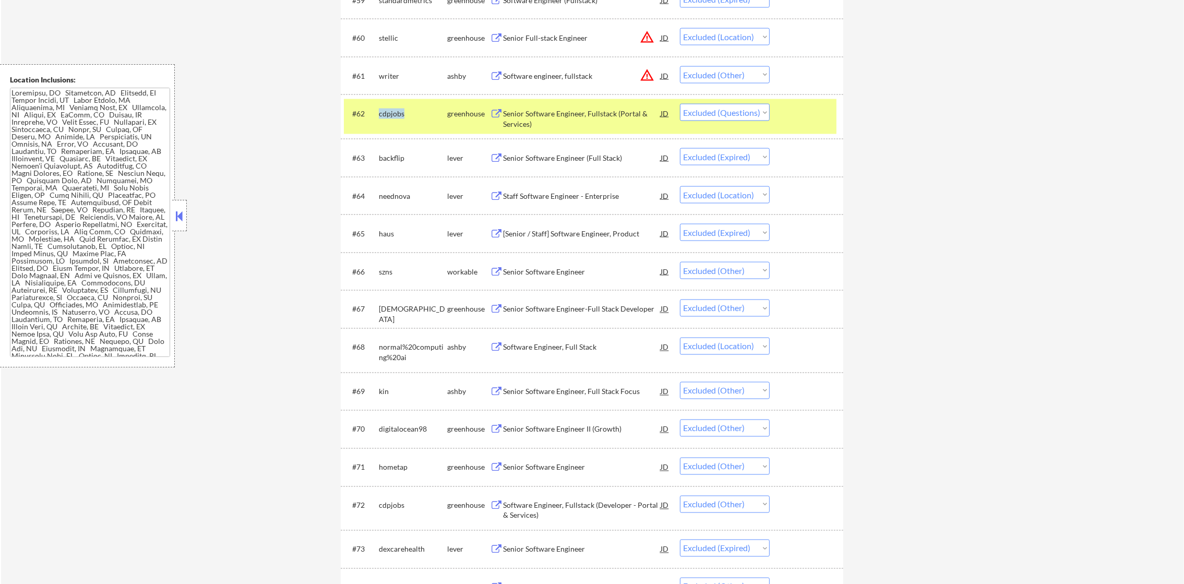
click at [383, 113] on div "cdpjobs" at bounding box center [413, 114] width 68 height 10
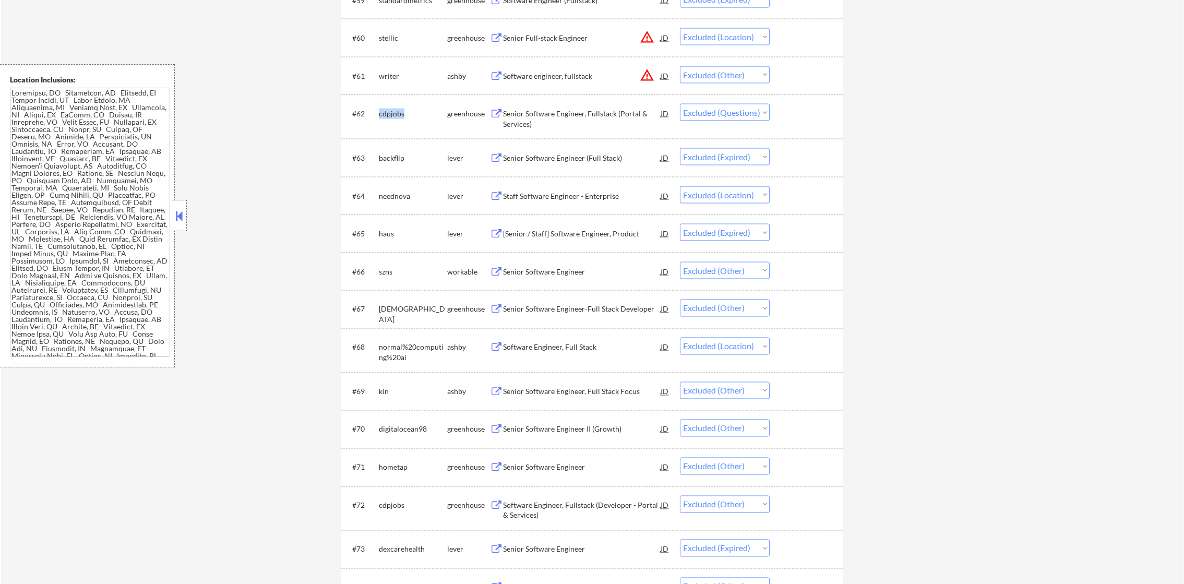
copy div "cdpjobs"
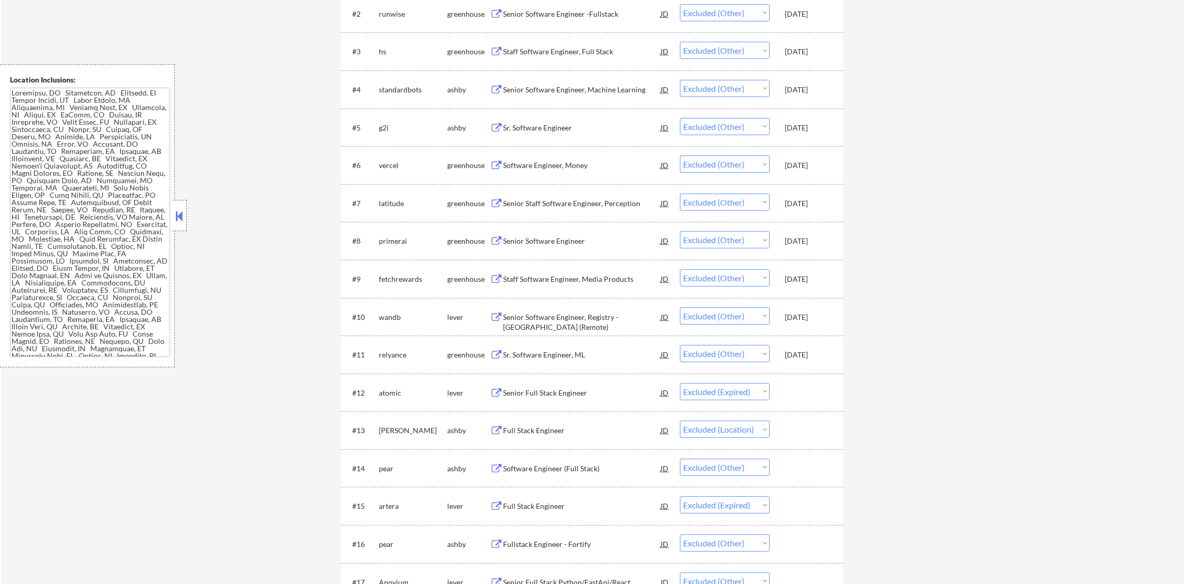
scroll to position [346, 0]
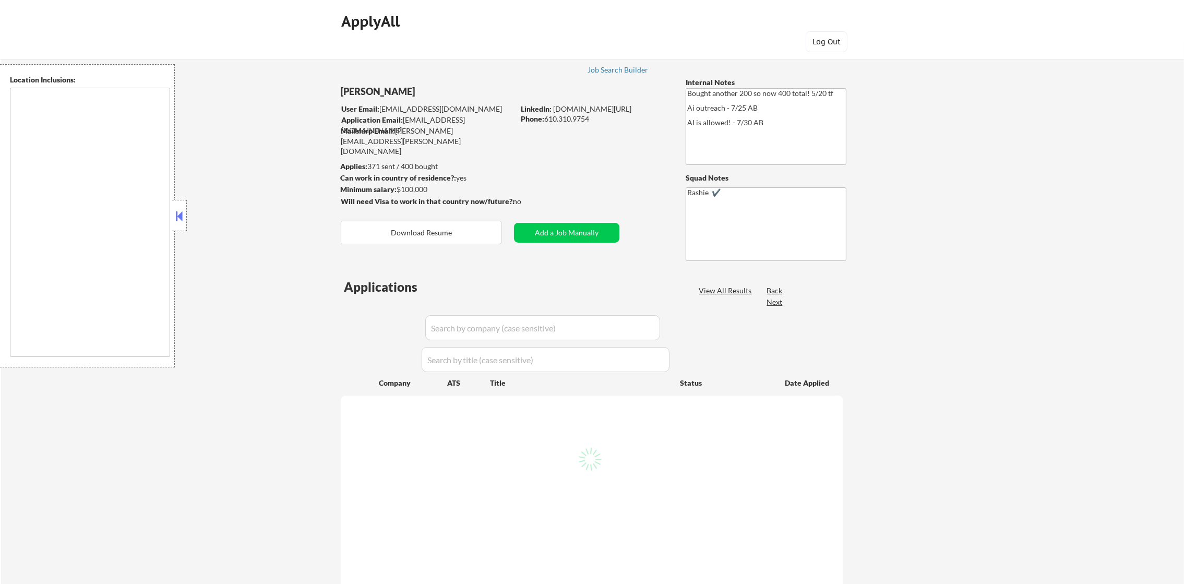
type textarea "[GEOGRAPHIC_DATA], [GEOGRAPHIC_DATA] [GEOGRAPHIC_DATA], [GEOGRAPHIC_DATA] [GEOG…"
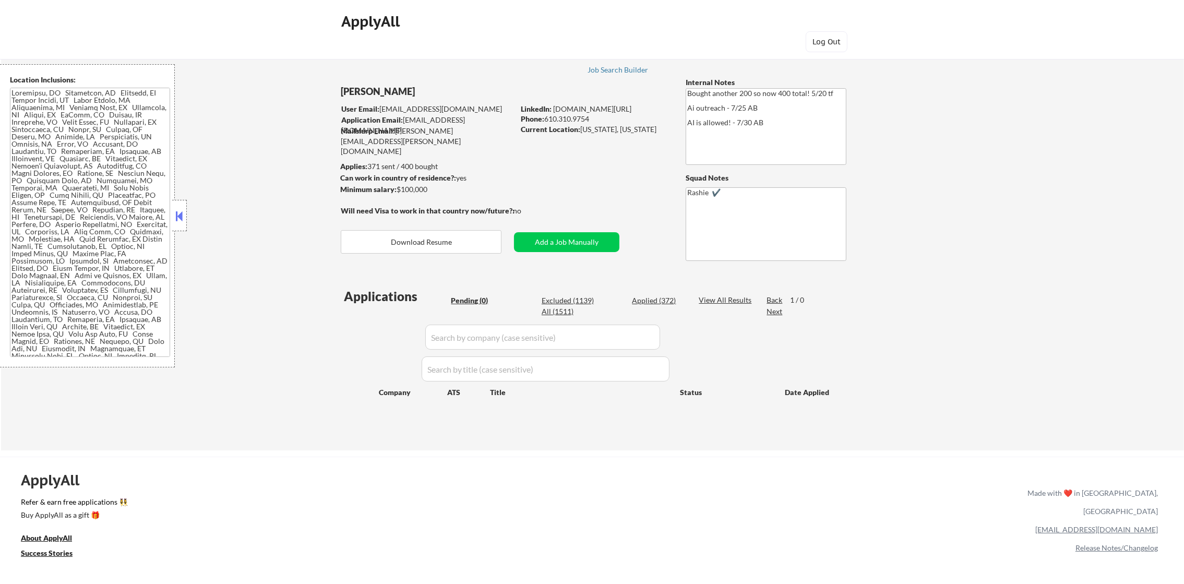
click at [568, 309] on div "All (1511)" at bounding box center [568, 311] width 52 height 10
select select ""applied""
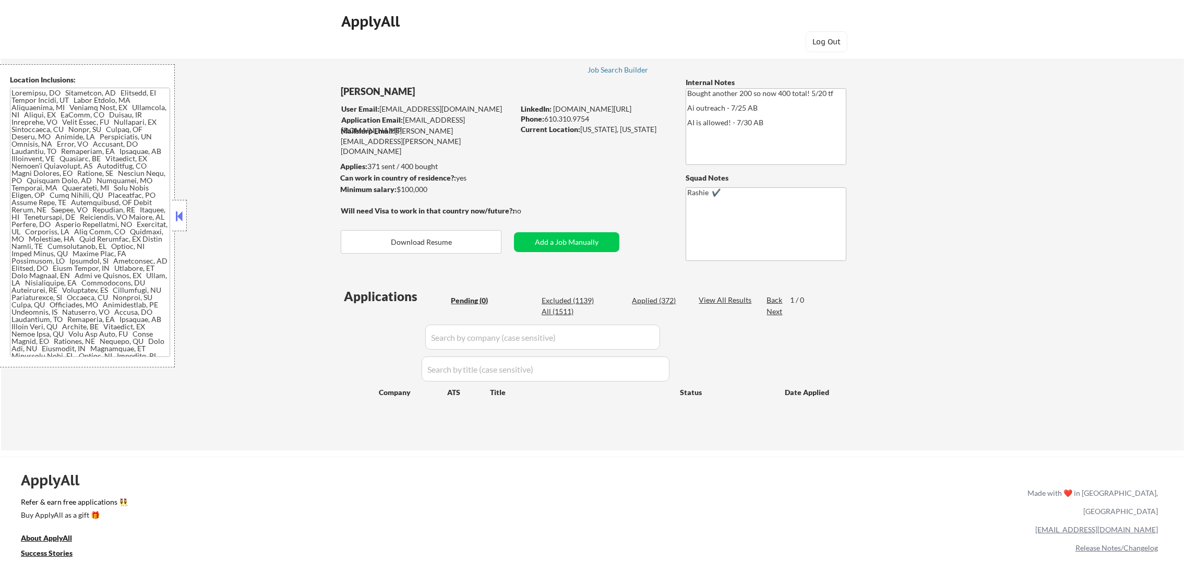
select select ""applied""
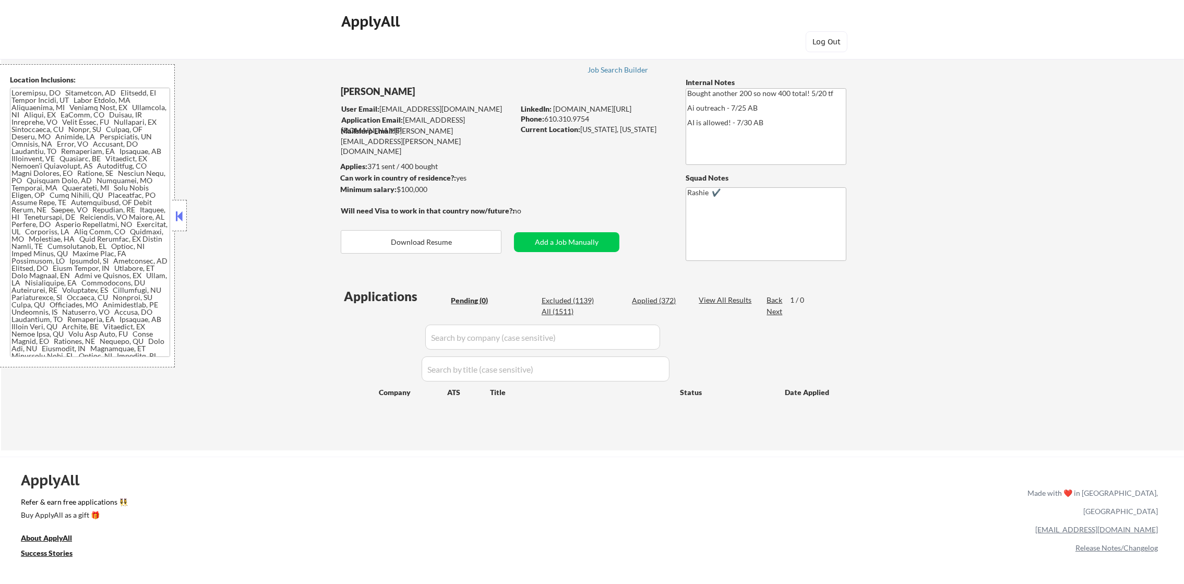
select select ""applied""
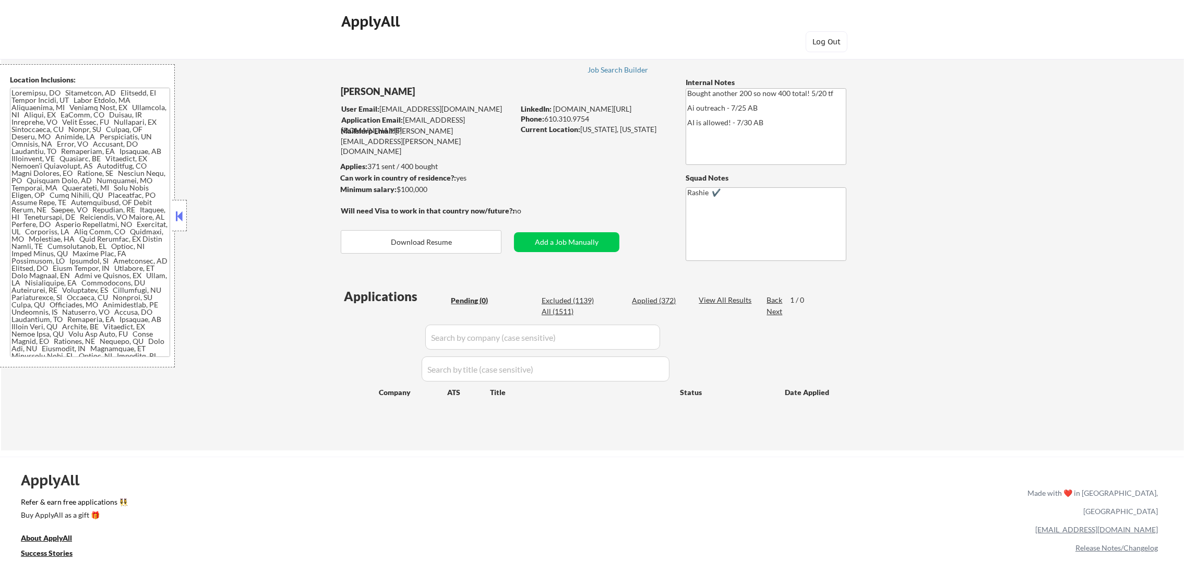
select select ""applied""
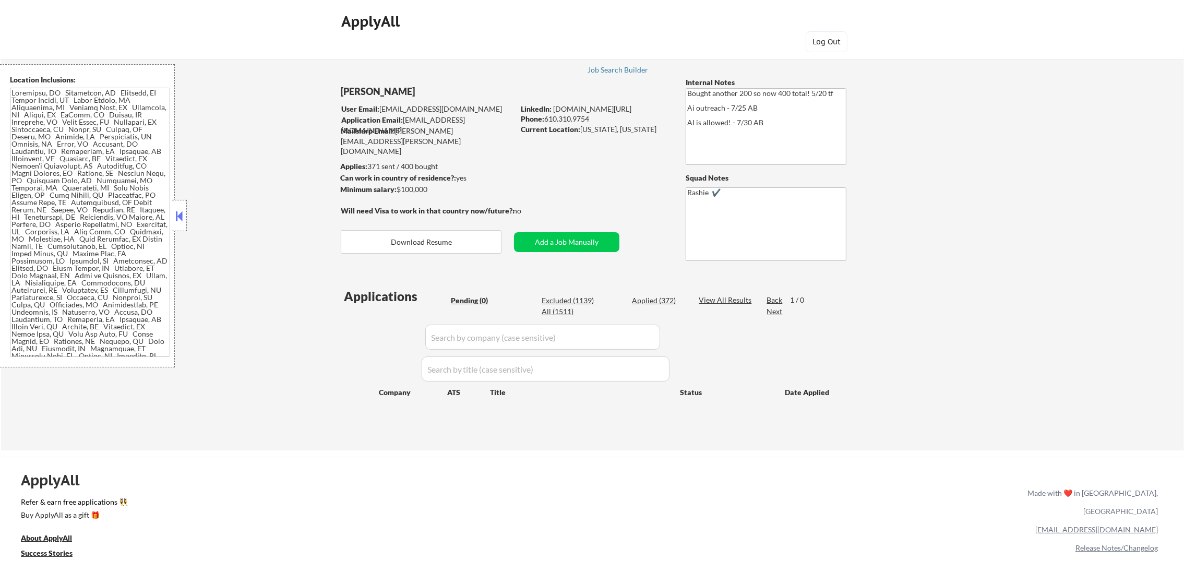
select select ""applied""
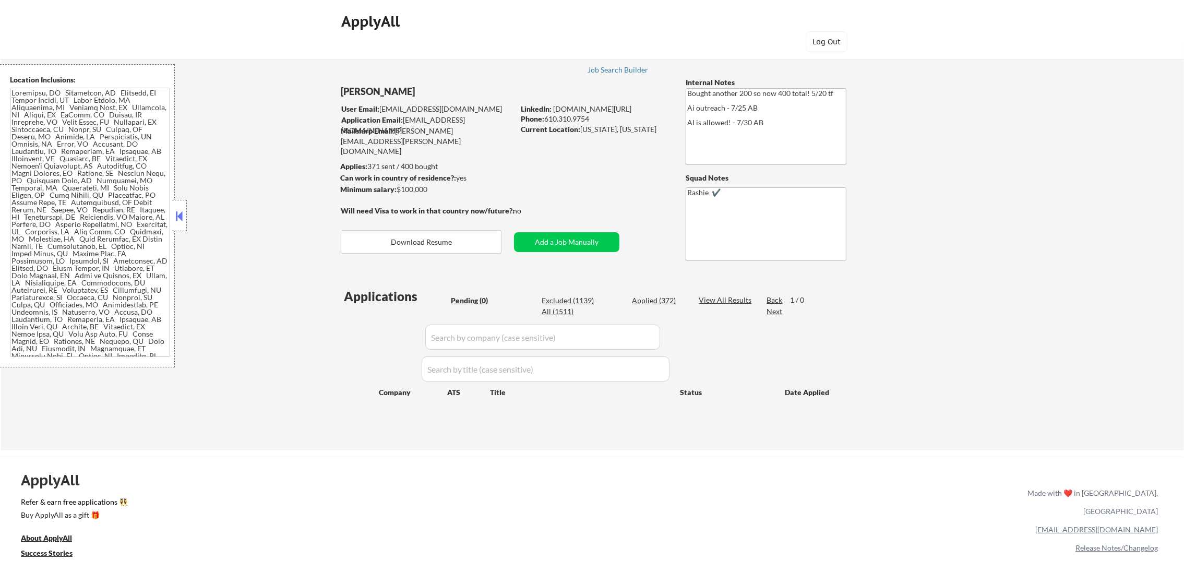
select select ""applied""
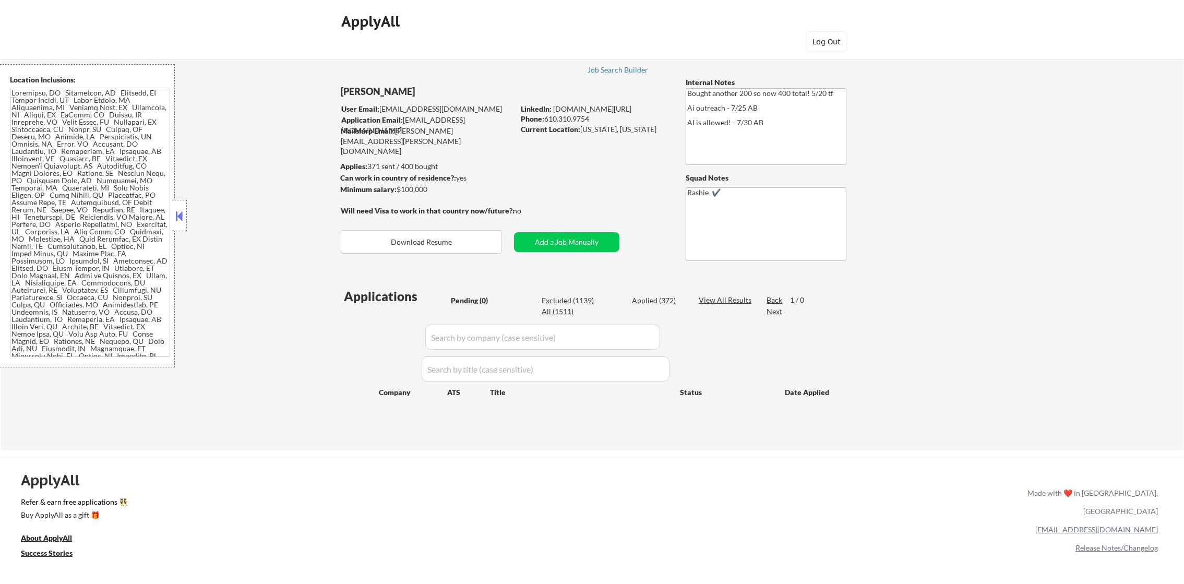
select select ""applied""
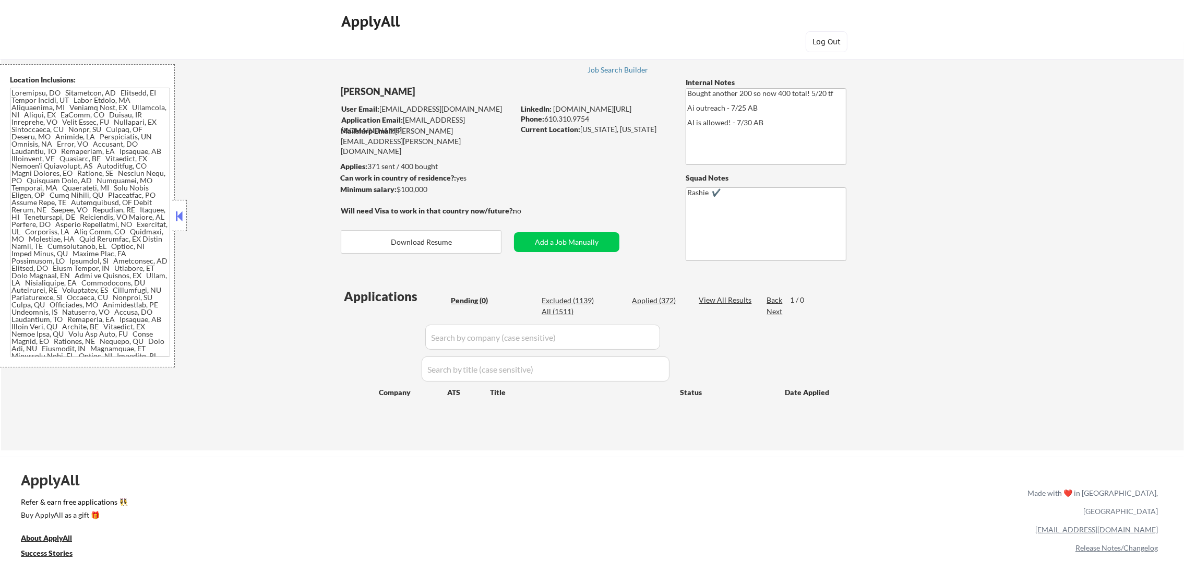
select select ""applied""
select select ""excluded__expired_""
select select ""applied""
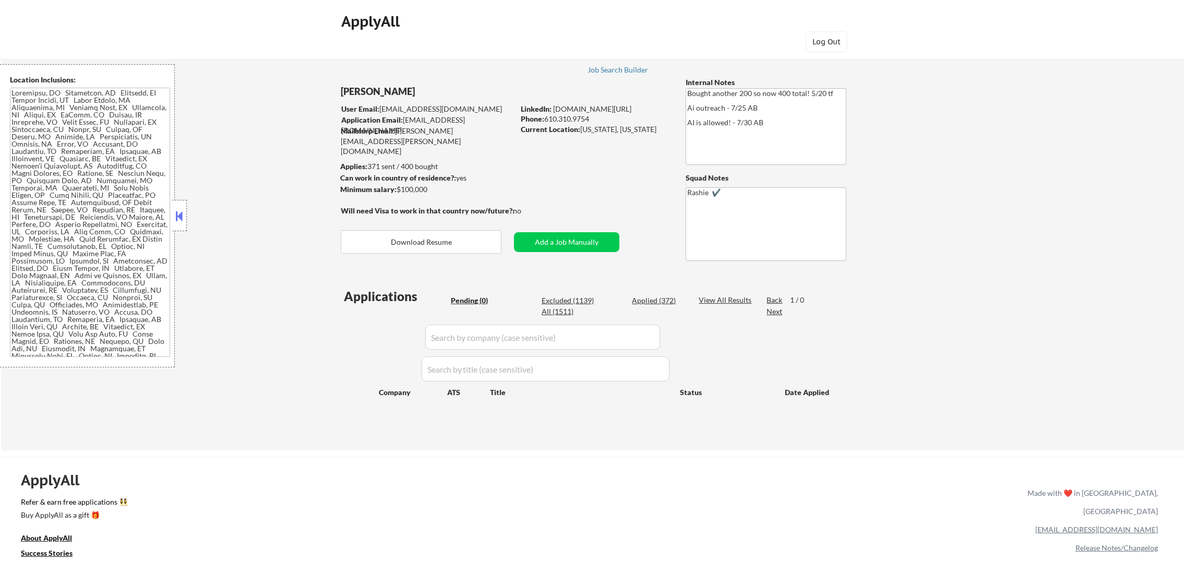
select select ""applied""
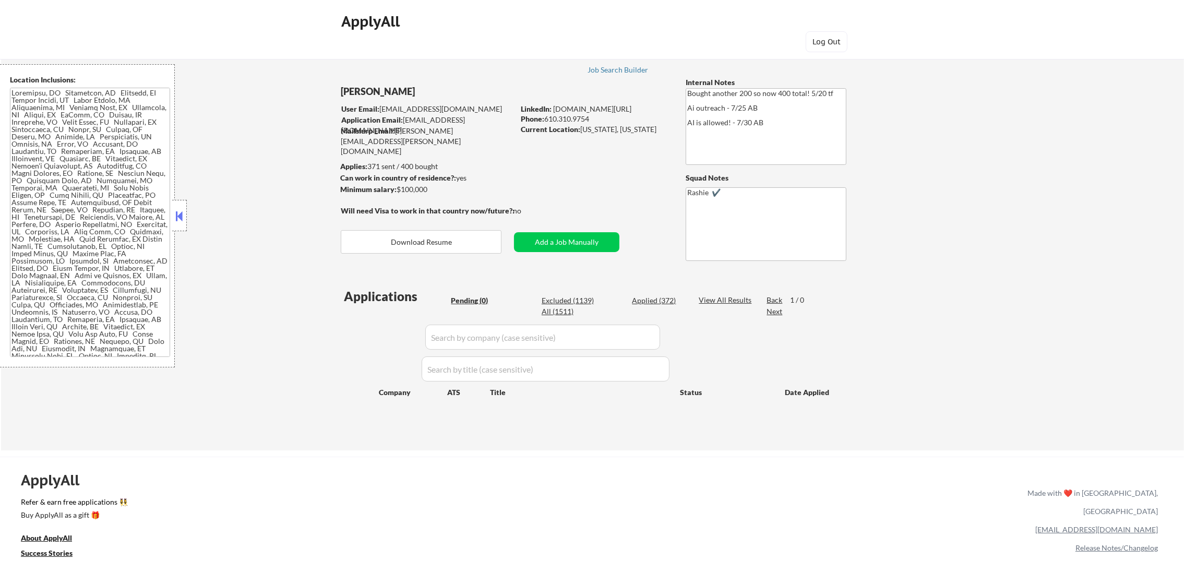
select select ""applied""
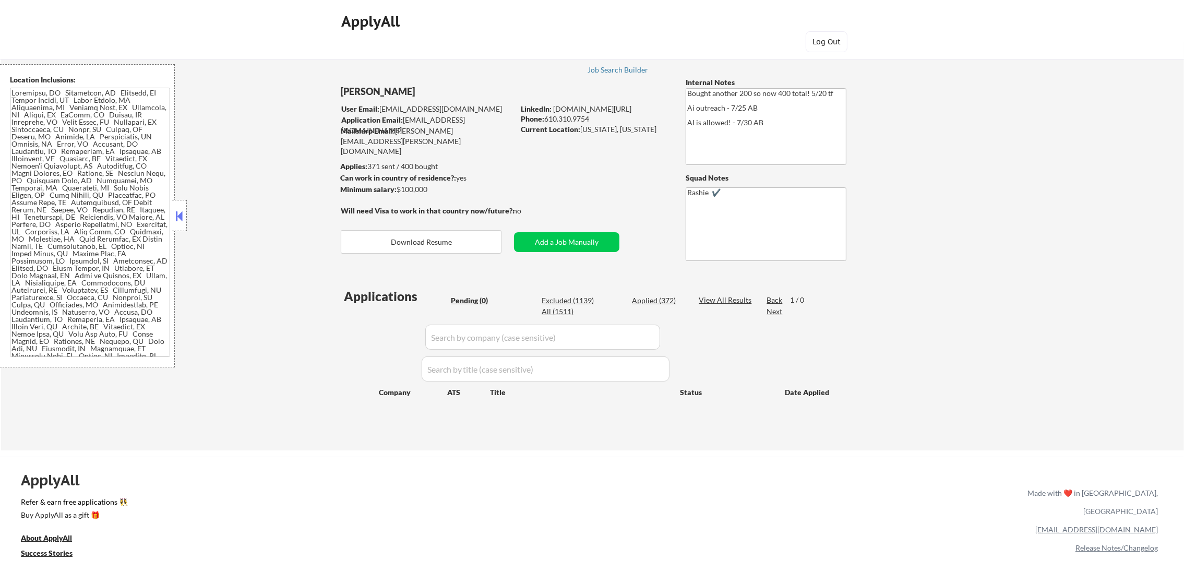
select select ""applied""
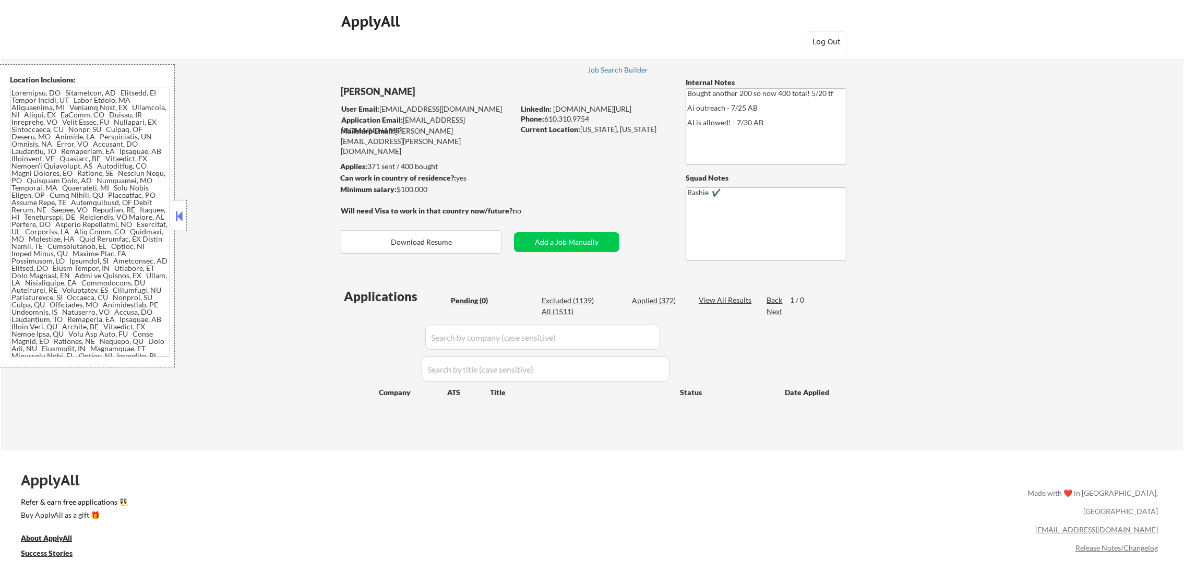
select select ""applied""
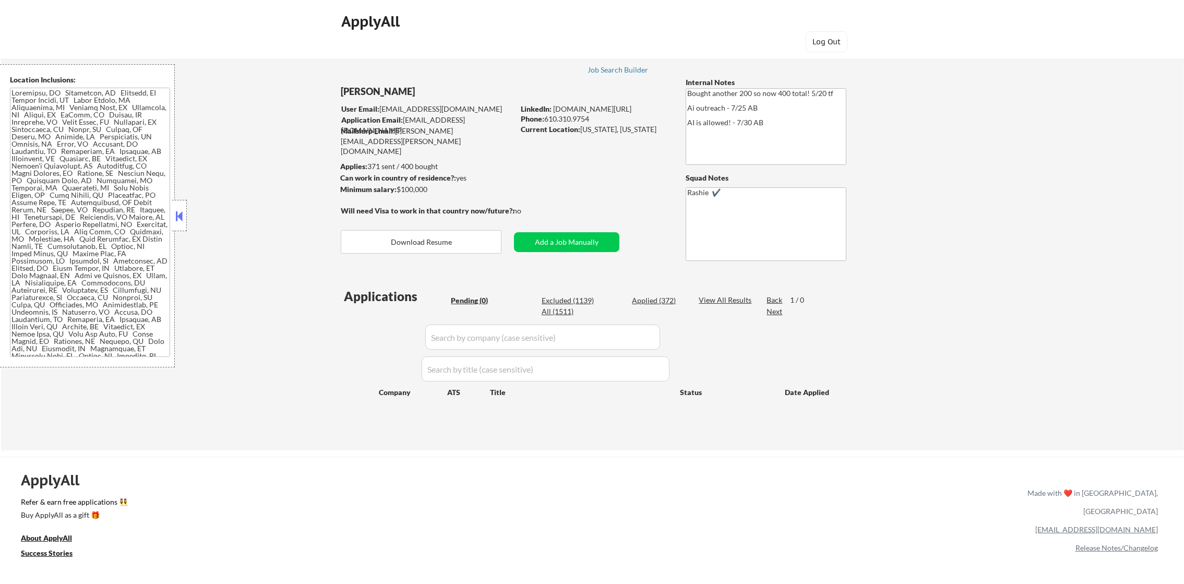
select select ""applied""
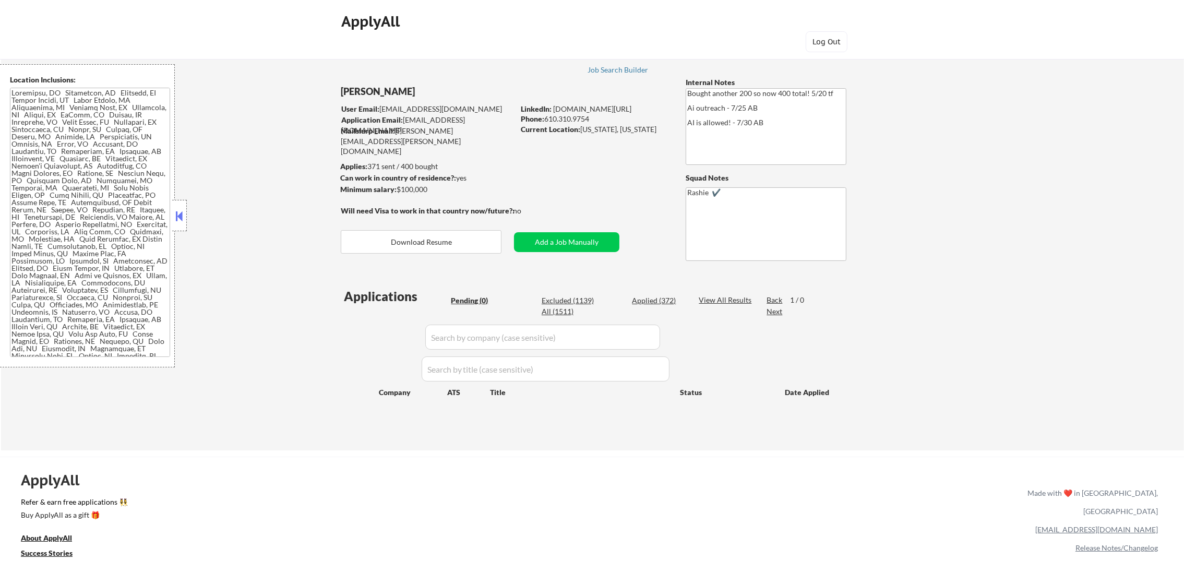
select select ""applied""
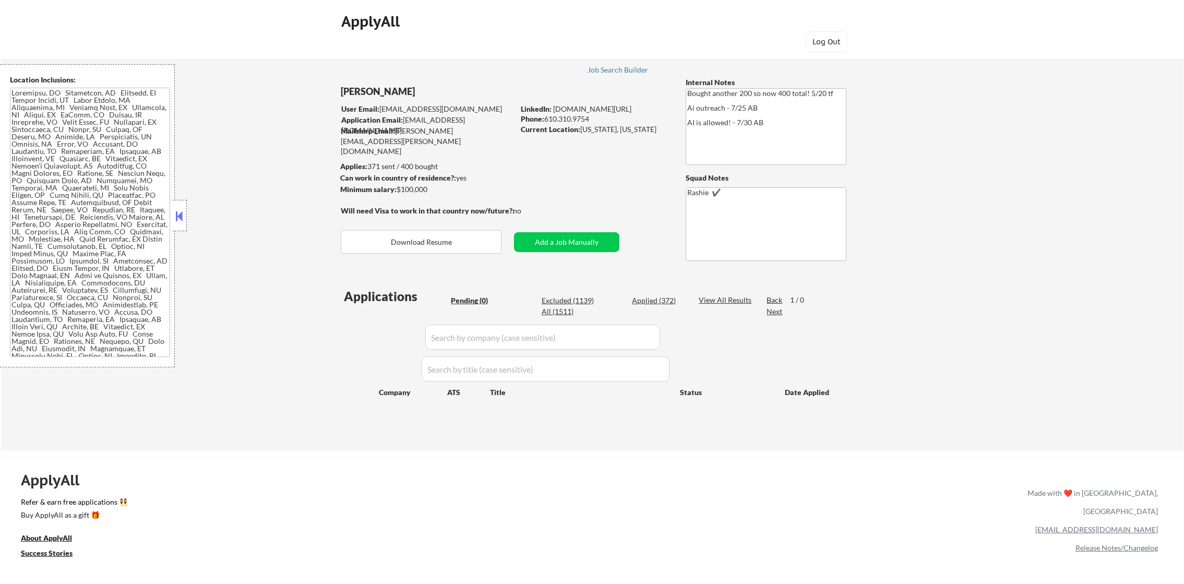
select select ""applied""
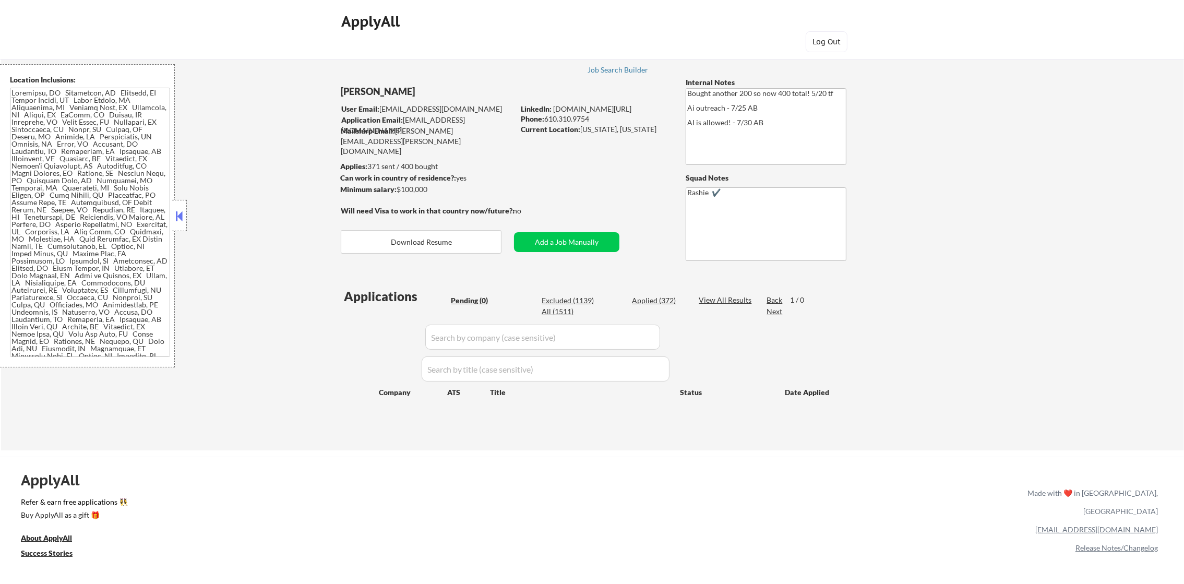
select select ""applied""
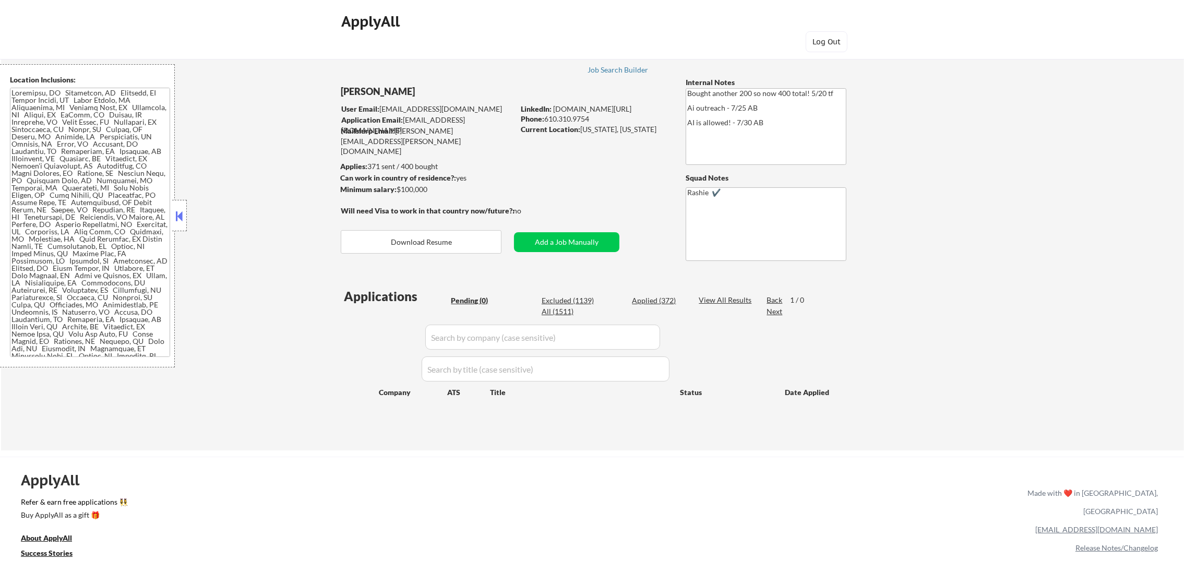
select select ""applied""
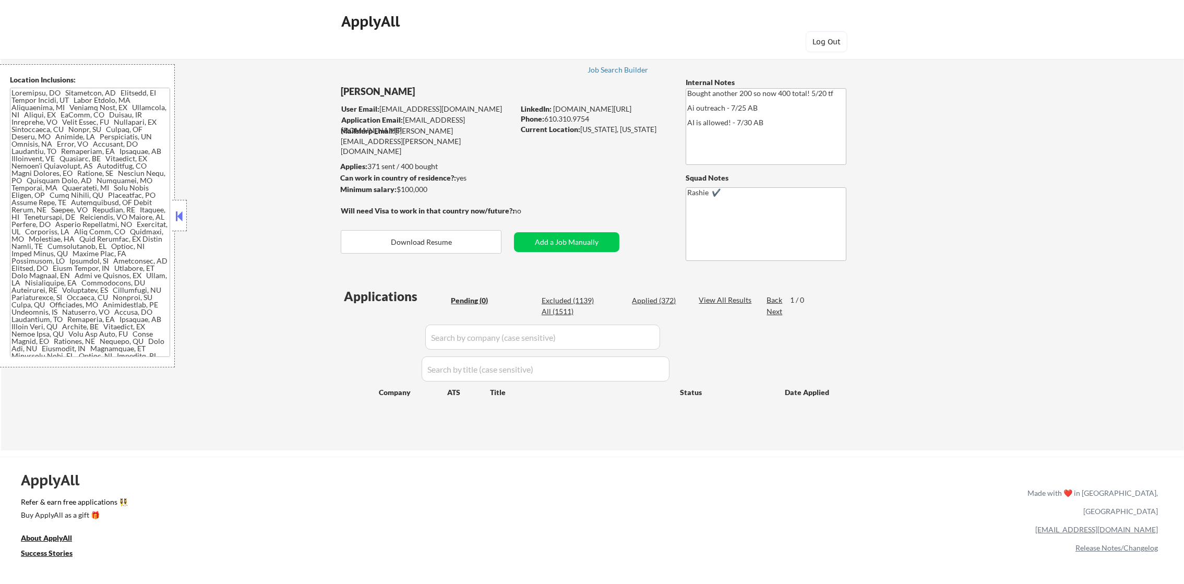
select select ""applied""
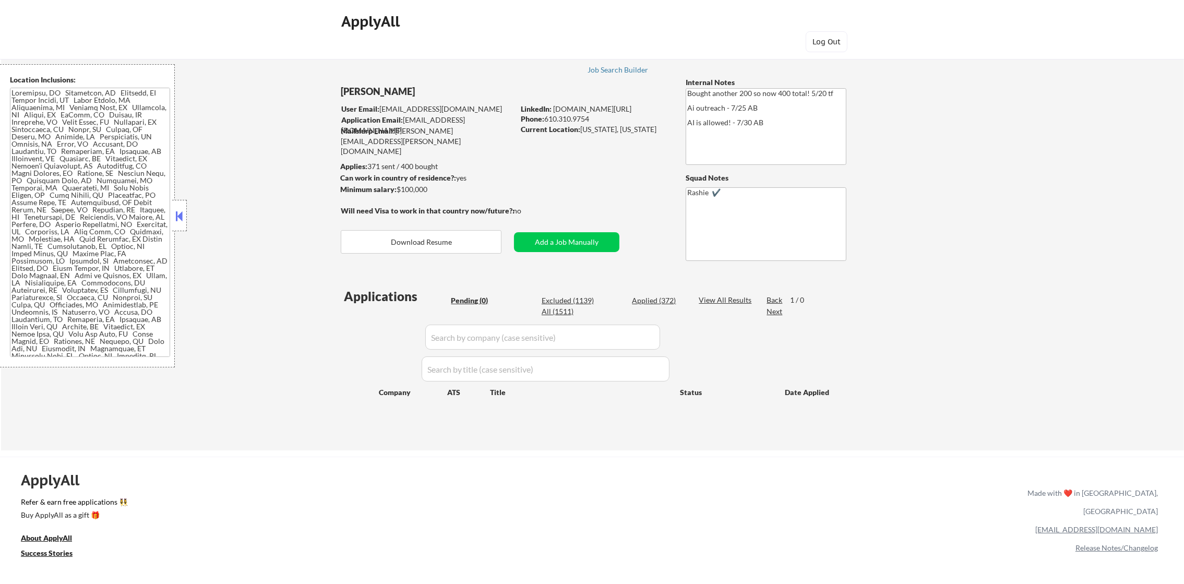
select select ""applied""
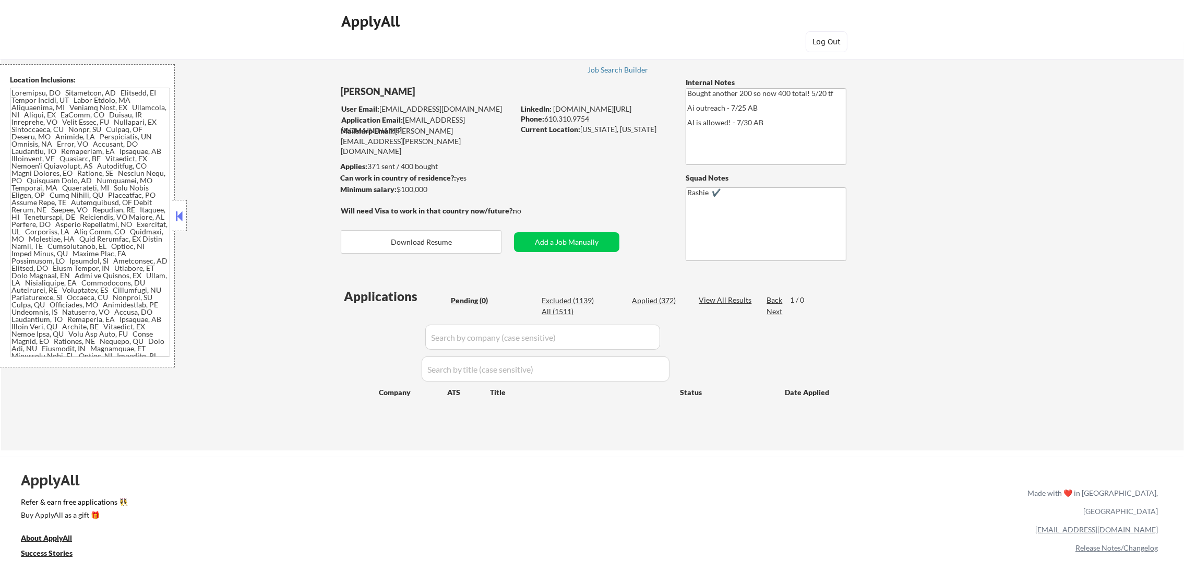
select select ""applied""
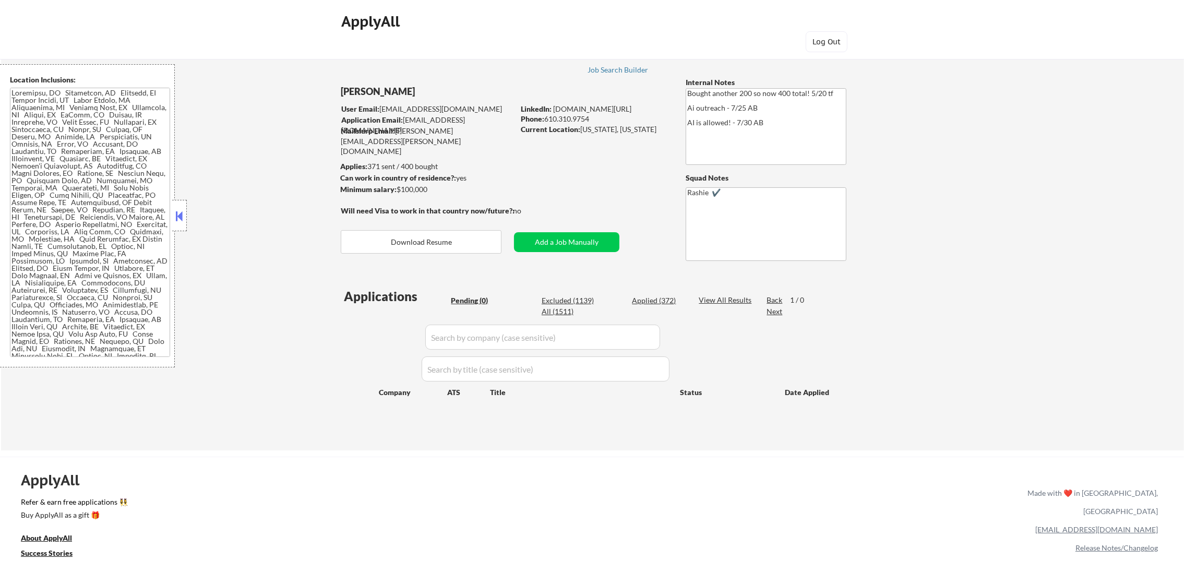
select select ""applied""
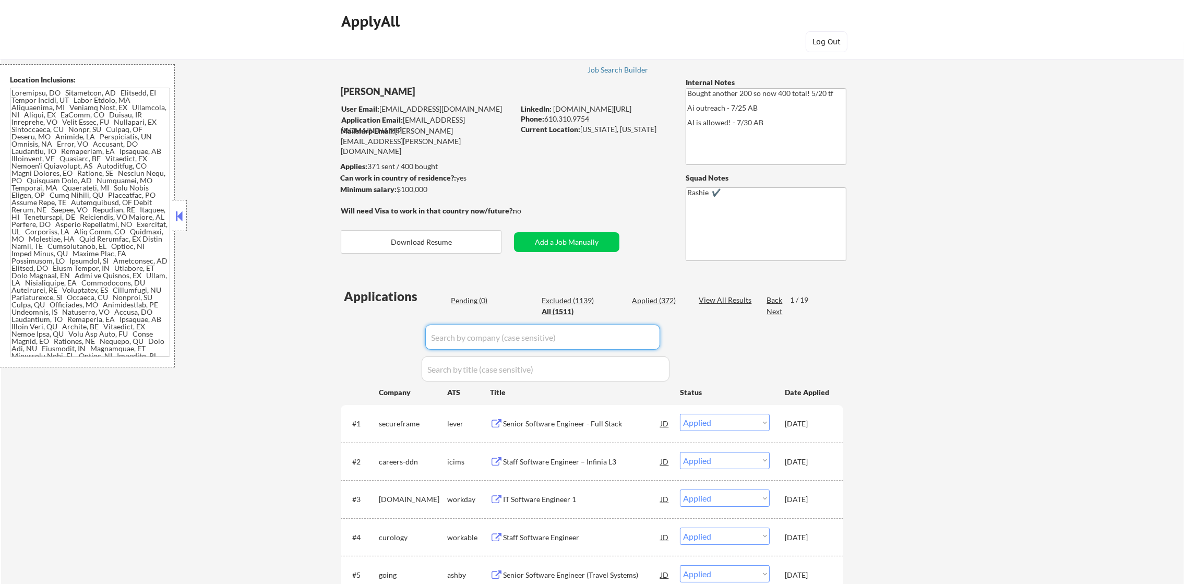
click at [501, 334] on input "input" at bounding box center [542, 337] width 235 height 25
paste input "growthx"
type input "growthx"
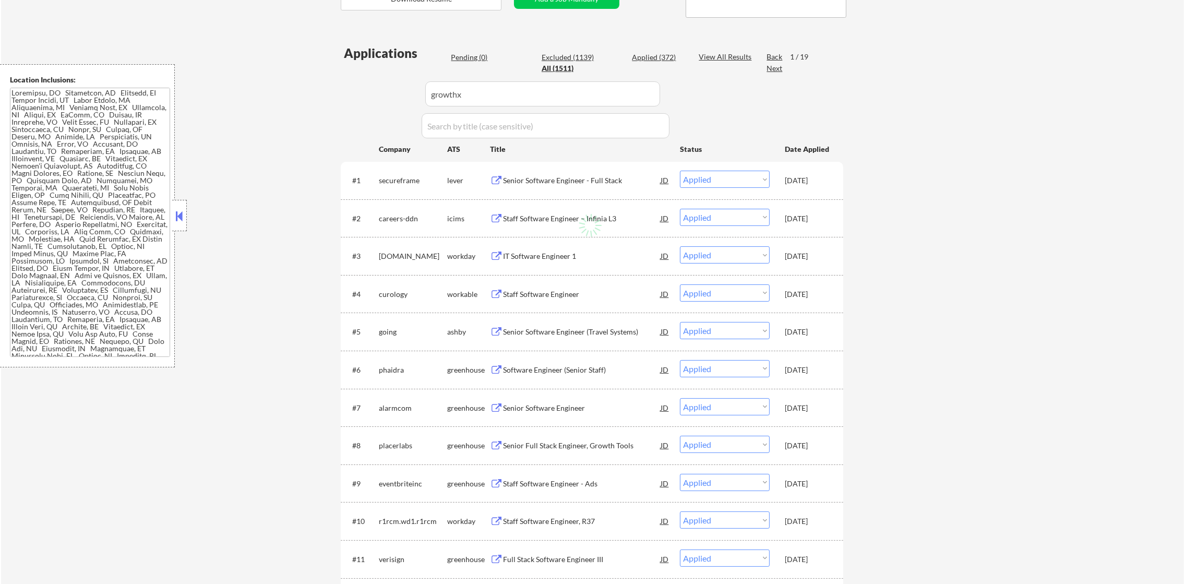
scroll to position [261, 0]
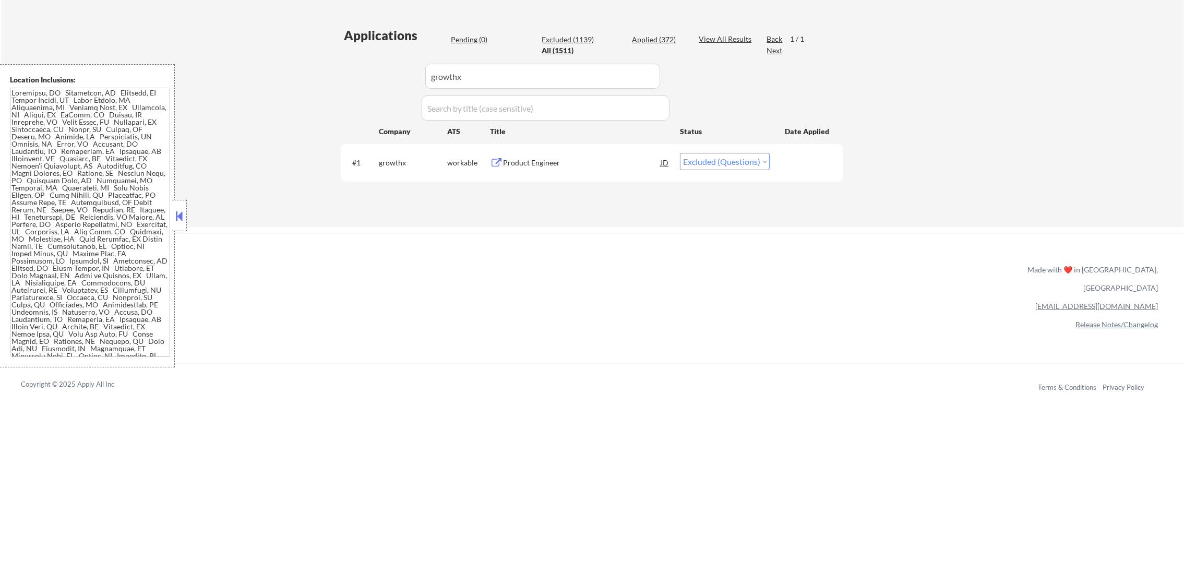
click at [564, 160] on div "Product Engineer" at bounding box center [582, 163] width 158 height 10
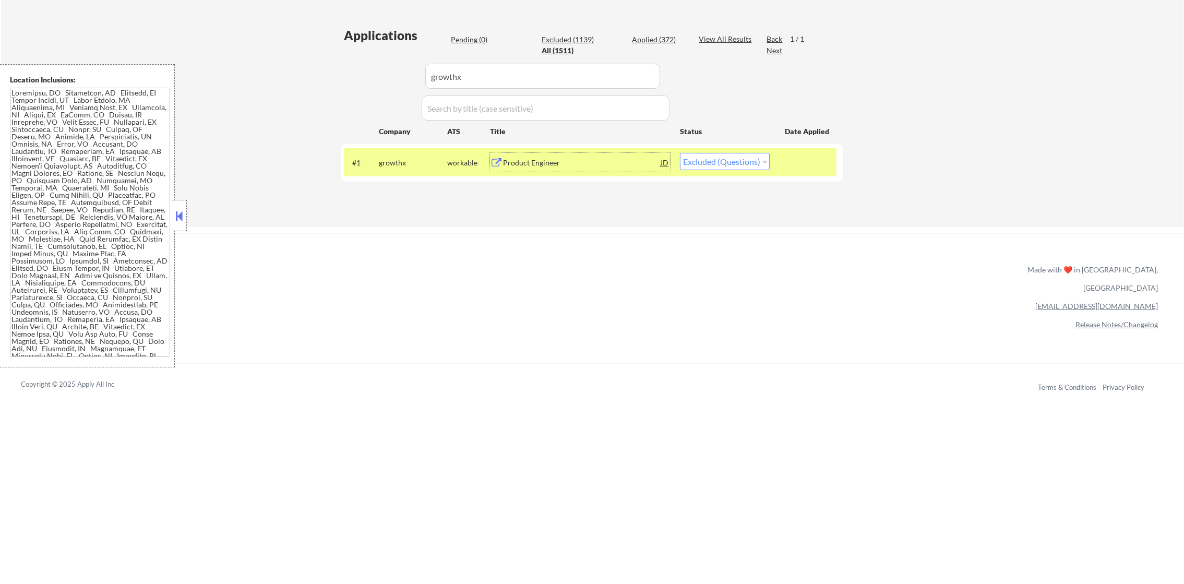
click at [694, 150] on div "#1 growthx workable Product Engineer JD Choose an option... Pending Applied Exc…" at bounding box center [590, 162] width 493 height 28
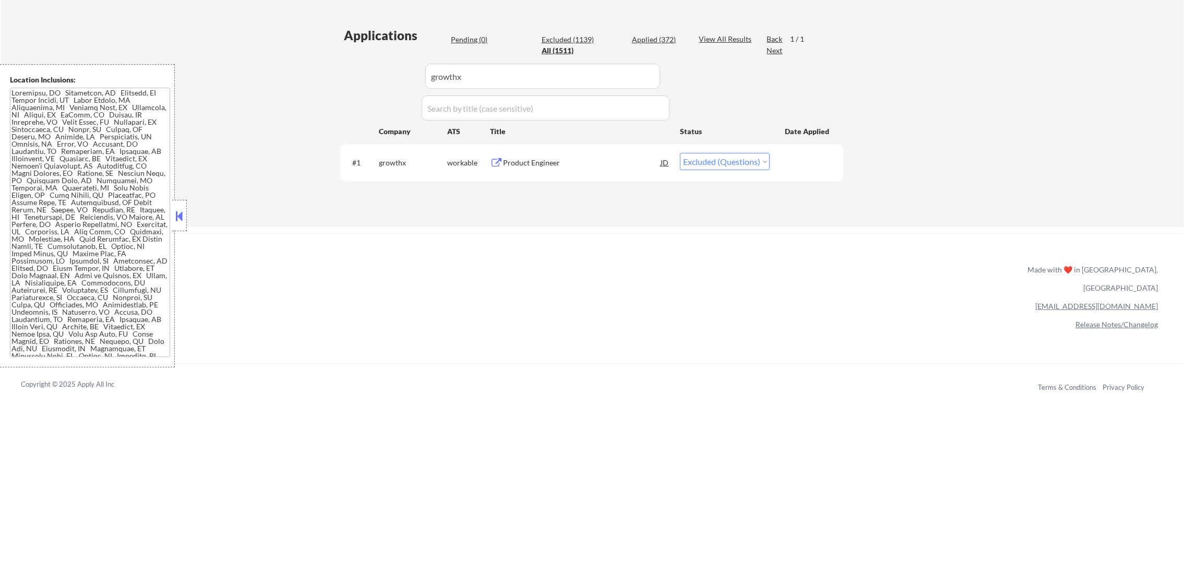
drag, startPoint x: 725, startPoint y: 160, endPoint x: 725, endPoint y: 167, distance: 6.8
click at [725, 160] on select "Choose an option... Pending Applied Excluded (Questions) Excluded (Expired) Exc…" at bounding box center [725, 161] width 90 height 17
select select ""excluded__expired_""
click at [680, 153] on select "Choose an option... Pending Applied Excluded (Questions) Excluded (Expired) Exc…" at bounding box center [725, 161] width 90 height 17
drag, startPoint x: 477, startPoint y: 73, endPoint x: 303, endPoint y: 71, distance: 174.8
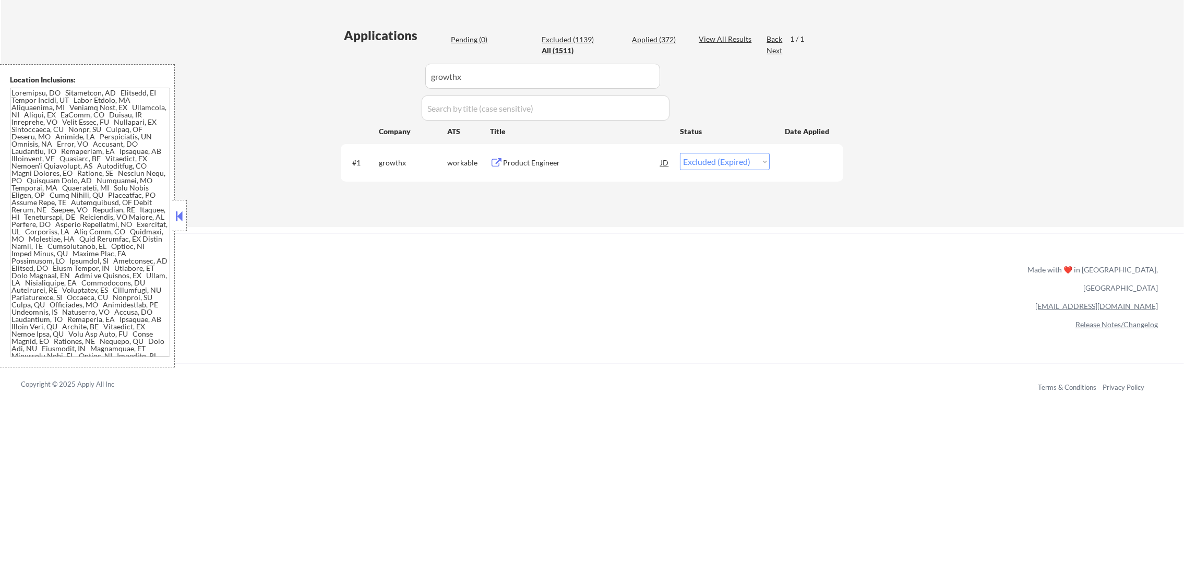
click at [304, 71] on div "← Return to /applysquad Mailslurp Inbox Job Search Builder [PERSON_NAME] User E…" at bounding box center [592, 4] width 1183 height 446
paste input "k1x"
type input "k1x"
click at [303, 71] on div "← Return to /applysquad Mailslurp Inbox Job Search Builder [PERSON_NAME] User E…" at bounding box center [592, 4] width 1183 height 446
select select ""excluded__location_""
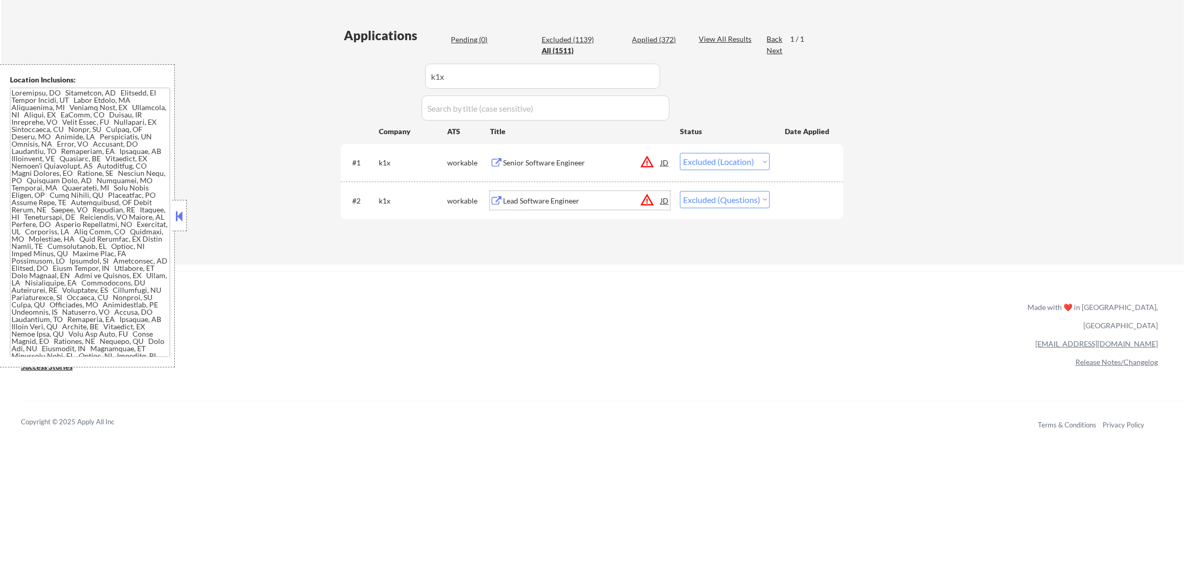
click at [597, 193] on div "Lead Software Engineer" at bounding box center [582, 200] width 158 height 19
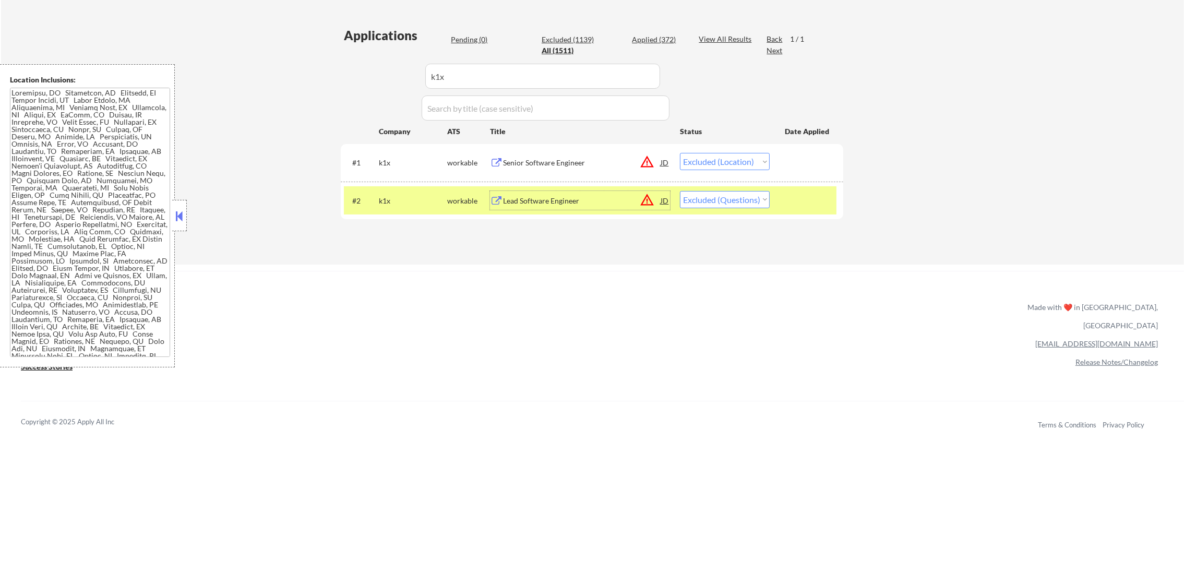
click at [730, 197] on select "Choose an option... Pending Applied Excluded (Questions) Excluded (Expired) Exc…" at bounding box center [725, 199] width 90 height 17
select select ""excluded__other_""
click at [680, 191] on select "Choose an option... Pending Applied Excluded (Questions) Excluded (Expired) Exc…" at bounding box center [725, 199] width 90 height 17
click at [419, 194] on div "k1x" at bounding box center [413, 200] width 68 height 19
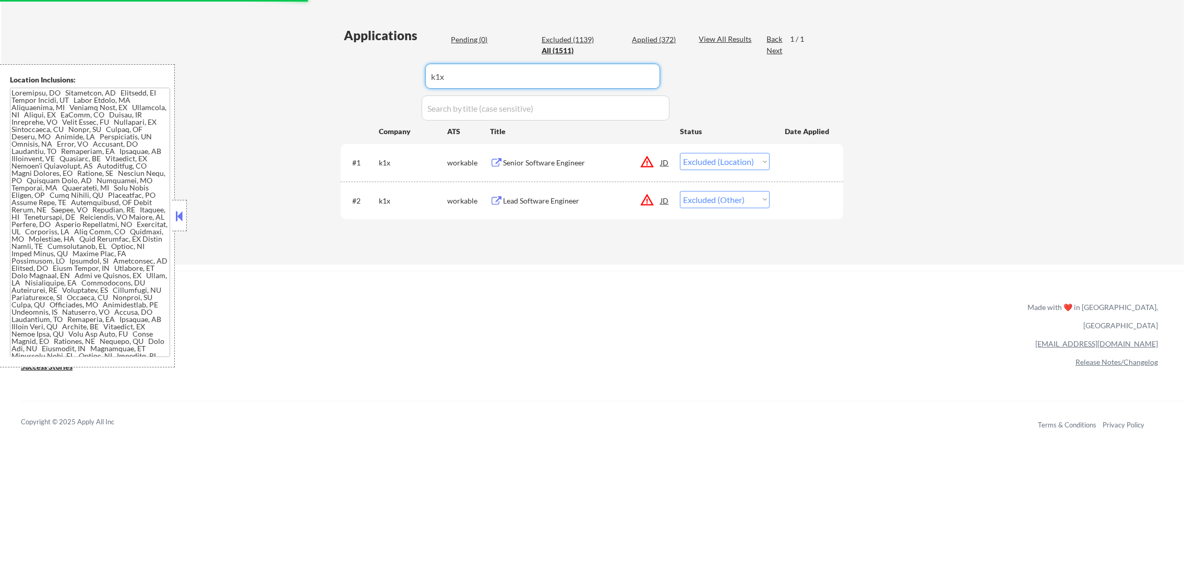
drag, startPoint x: 419, startPoint y: 78, endPoint x: 332, endPoint y: 78, distance: 86.6
click at [339, 78] on div "← Return to /applysquad Mailslurp Inbox Job Search Builder [PERSON_NAME] User E…" at bounding box center [592, 18] width 521 height 475
paste input "perpay"
type input "perpay"
click at [332, 78] on div "← Return to /applysquad Mailslurp Inbox Job Search Builder [PERSON_NAME] User E…" at bounding box center [592, 18] width 521 height 475
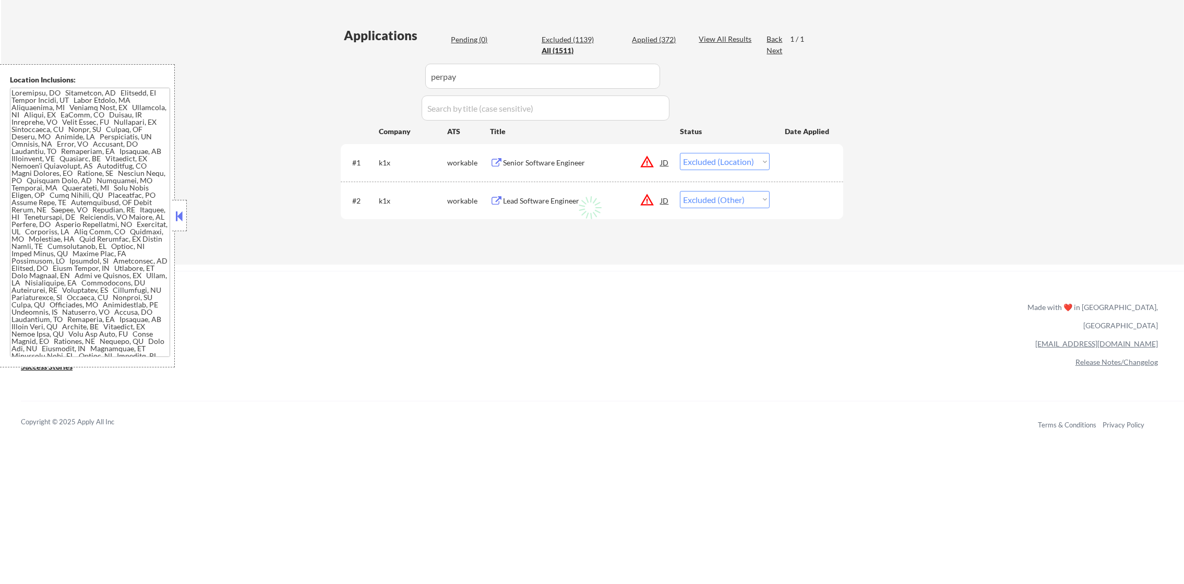
select select ""excluded""
click at [563, 163] on div "Mid-Level Software Engineer, Full Stack" at bounding box center [582, 163] width 158 height 10
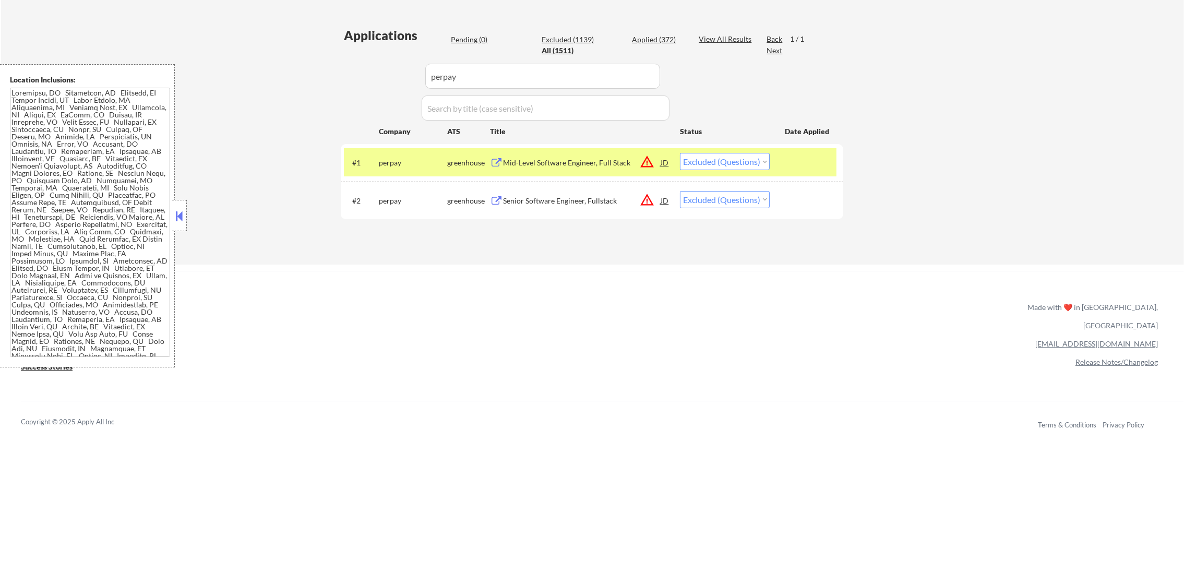
click at [733, 164] on select "Choose an option... Pending Applied Excluded (Questions) Excluded (Expired) Exc…" at bounding box center [725, 161] width 90 height 17
select select ""applied""
click at [680, 153] on select "Choose an option... Pending Applied Excluded (Questions) Excluded (Expired) Exc…" at bounding box center [725, 161] width 90 height 17
click at [392, 161] on div "perpay" at bounding box center [413, 163] width 68 height 10
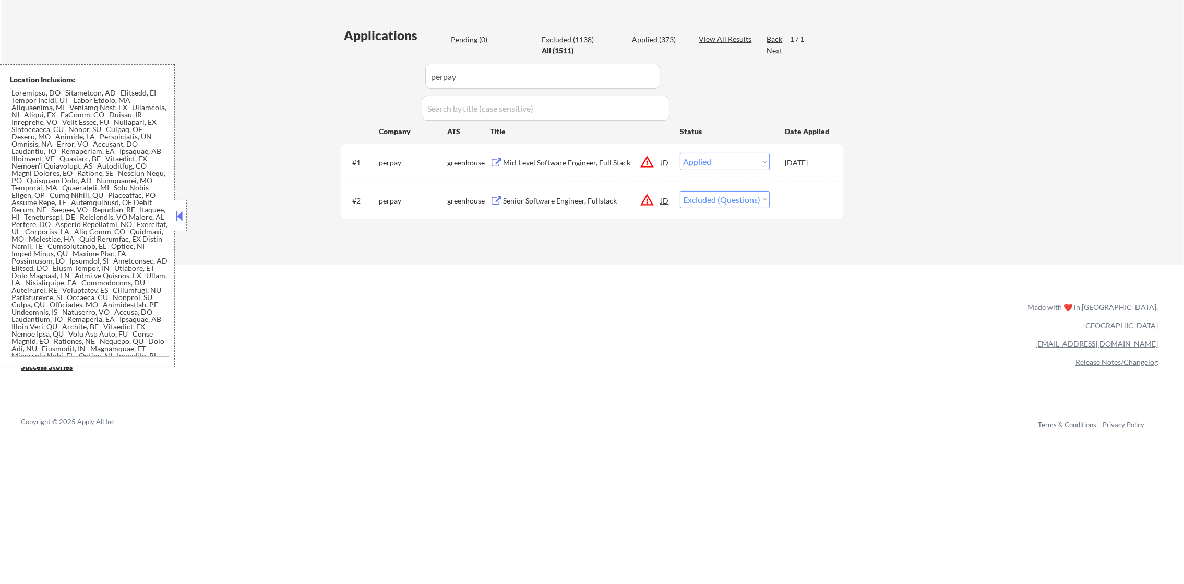
drag, startPoint x: 717, startPoint y: 203, endPoint x: 718, endPoint y: 209, distance: 5.8
click at [717, 203] on select "Choose an option... Pending Applied Excluded (Questions) Excluded (Expired) Exc…" at bounding box center [725, 199] width 90 height 17
select select ""excluded__other_""
click at [680, 191] on select "Choose an option... Pending Applied Excluded (Questions) Excluded (Expired) Exc…" at bounding box center [725, 199] width 90 height 17
drag, startPoint x: 433, startPoint y: 77, endPoint x: 393, endPoint y: 77, distance: 39.7
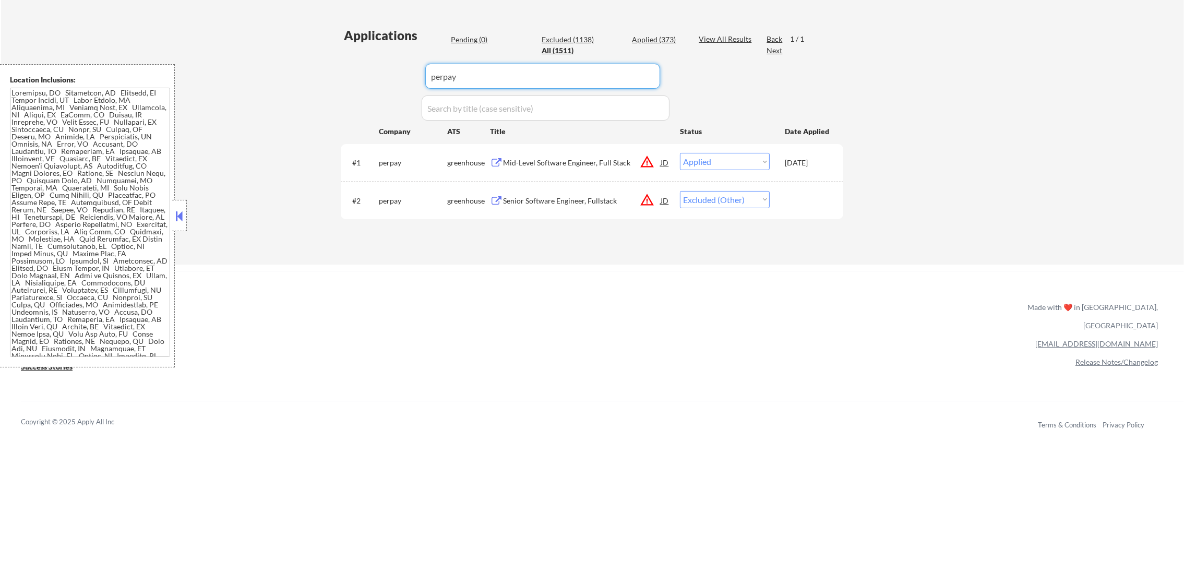
click at [393, 77] on div "Applications Pending (0) Excluded (1138) Applied (373) All (1511) View All Resu…" at bounding box center [592, 136] width 502 height 218
paste input "cdpjobs"
type input "cdpjobs"
click at [328, 155] on div "← Return to /applysquad Mailslurp Inbox Job Search Builder Timothy Sidie User E…" at bounding box center [592, 23] width 1183 height 484
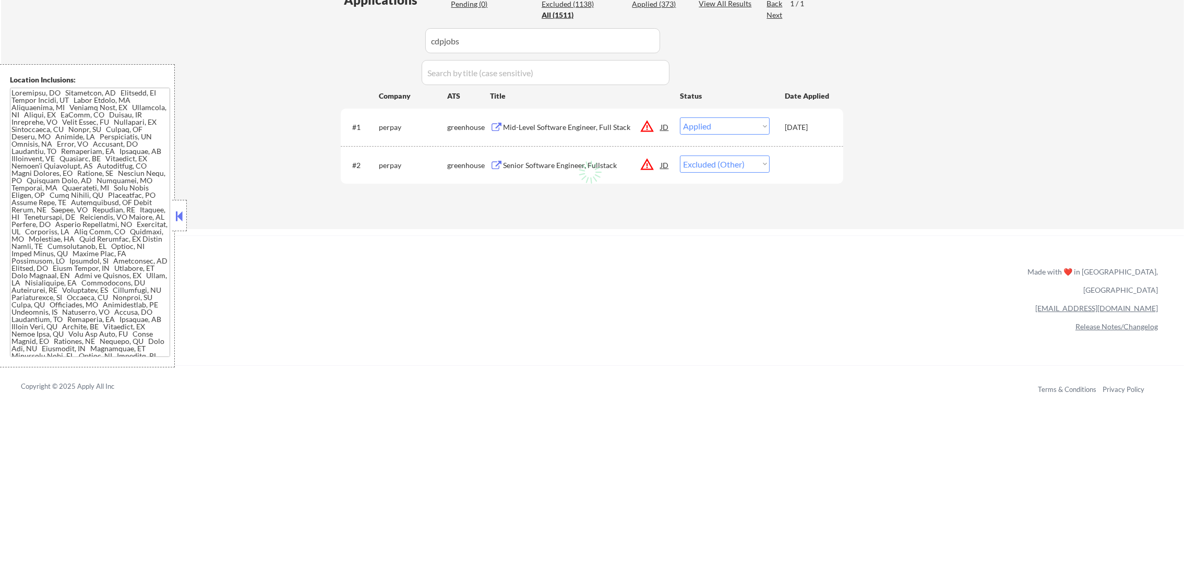
scroll to position [313, 0]
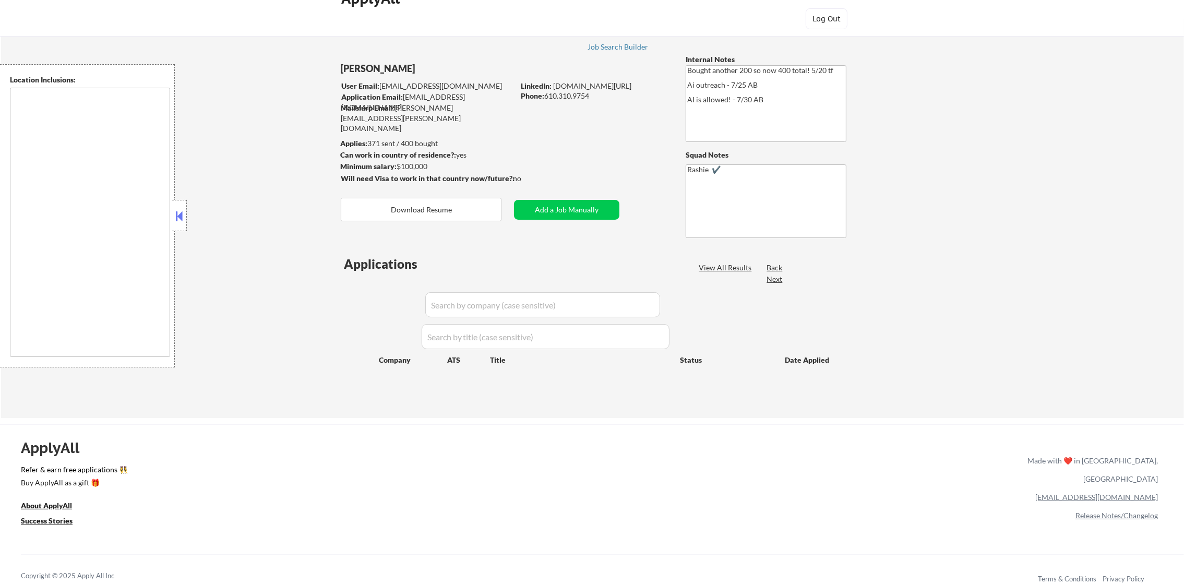
scroll to position [26, 0]
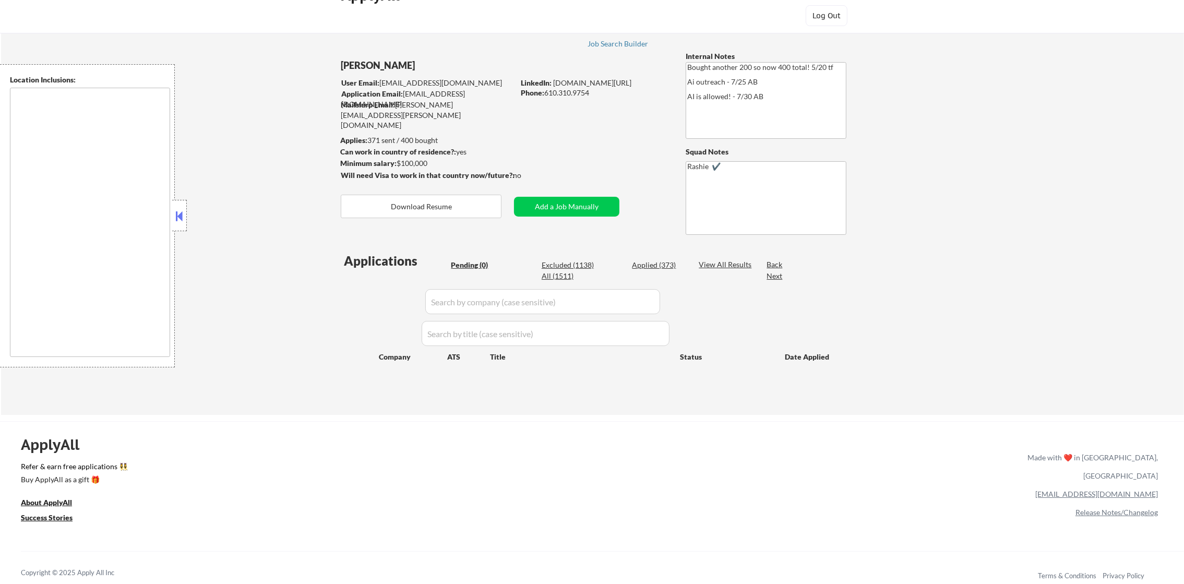
type textarea "[GEOGRAPHIC_DATA], [GEOGRAPHIC_DATA] [GEOGRAPHIC_DATA], [GEOGRAPHIC_DATA] [GEOG…"
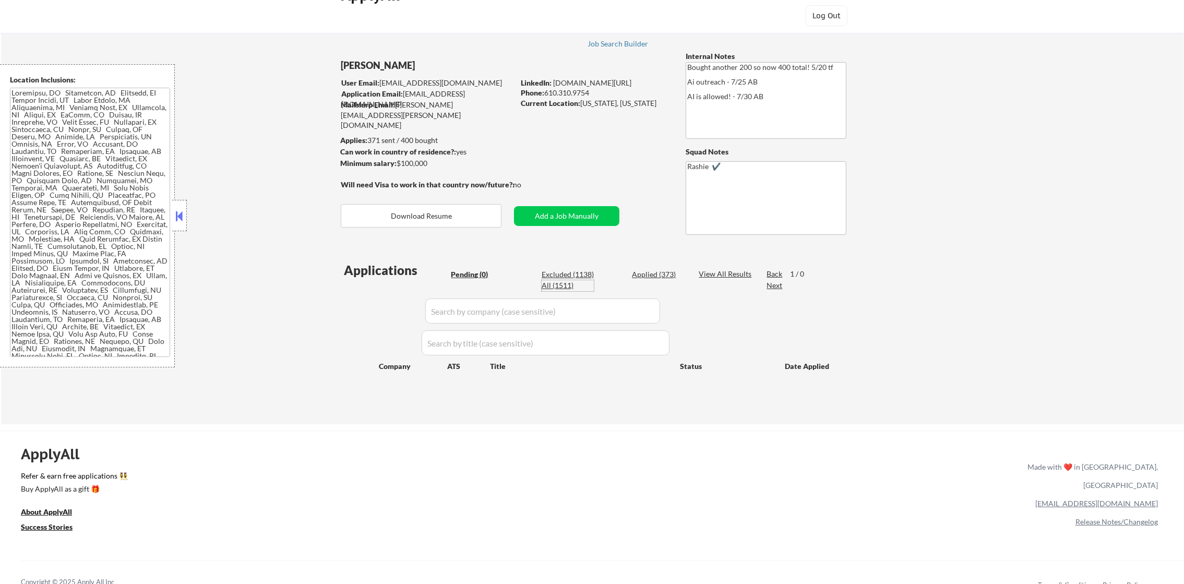
click at [568, 284] on div "All (1511)" at bounding box center [568, 285] width 52 height 10
select select ""applied""
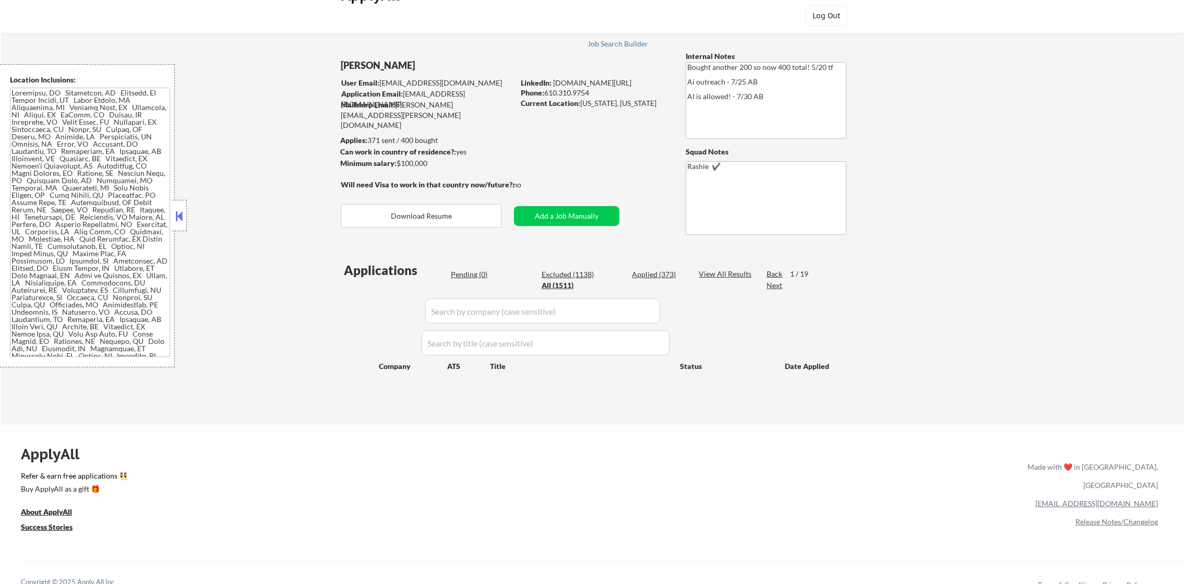
select select ""applied""
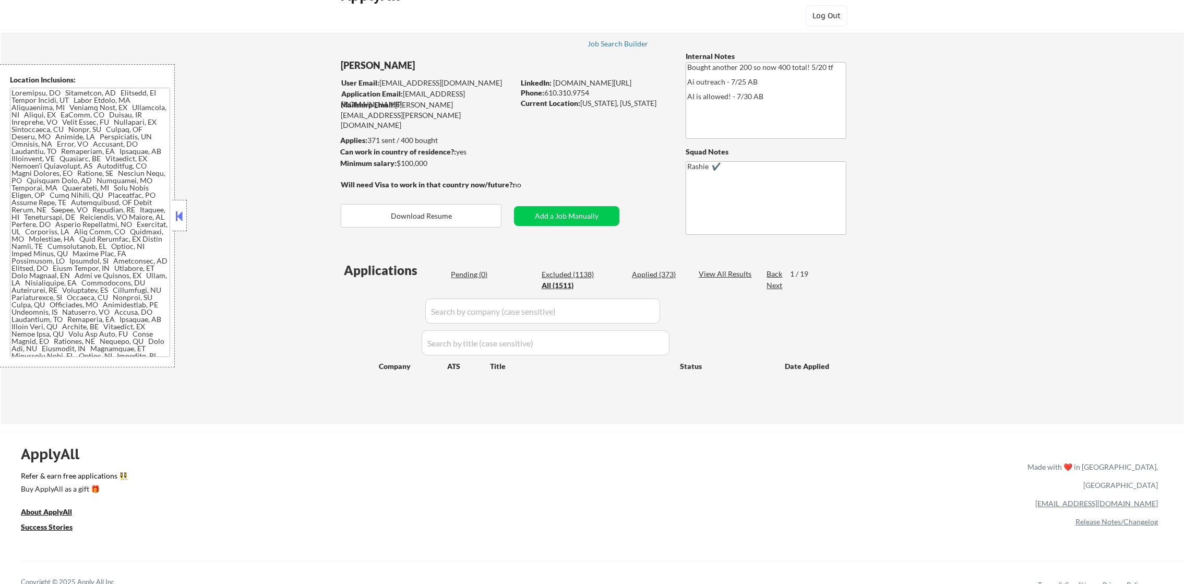
select select ""applied""
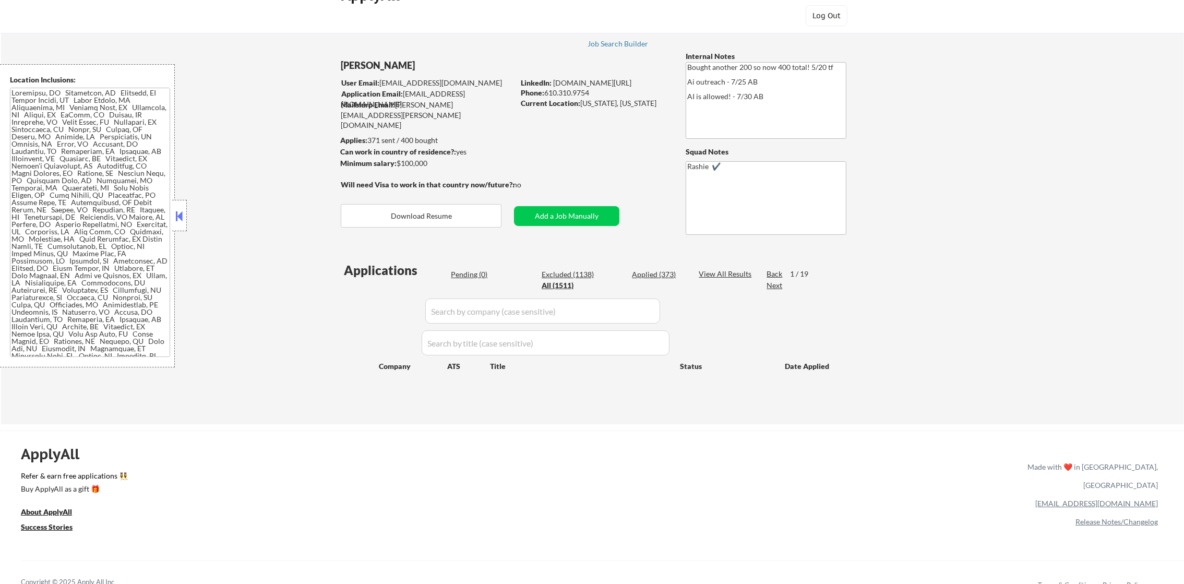
select select ""applied""
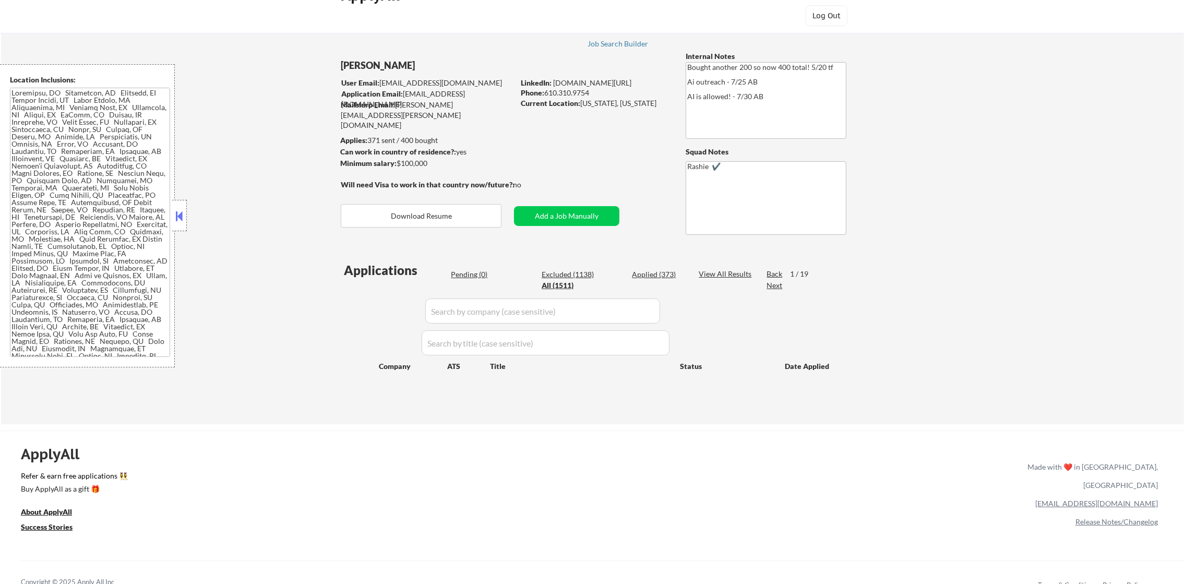
select select ""applied""
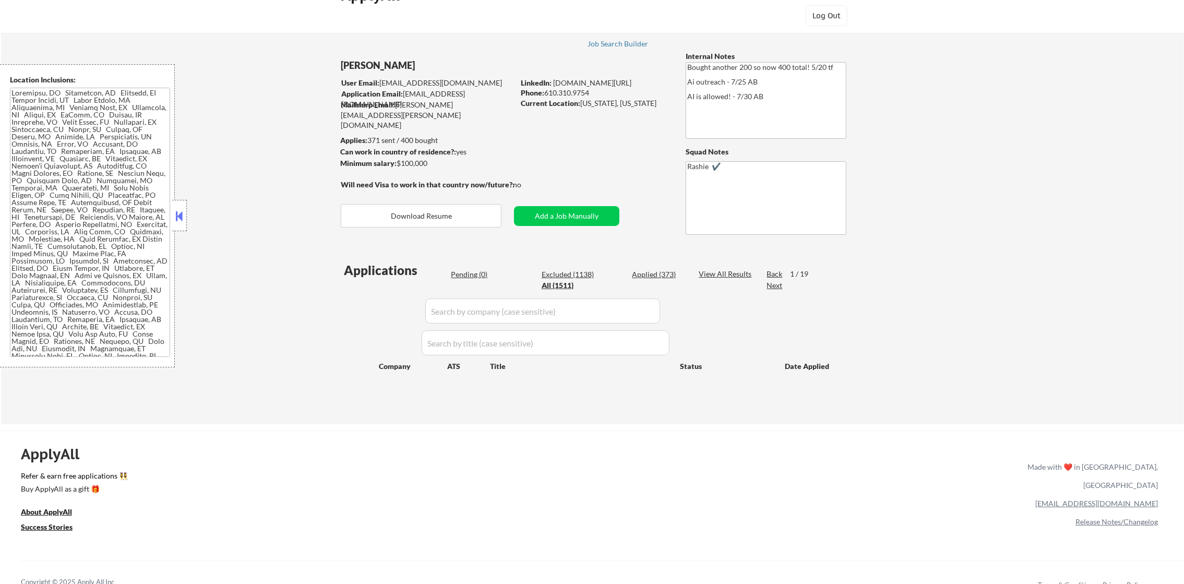
select select ""applied""
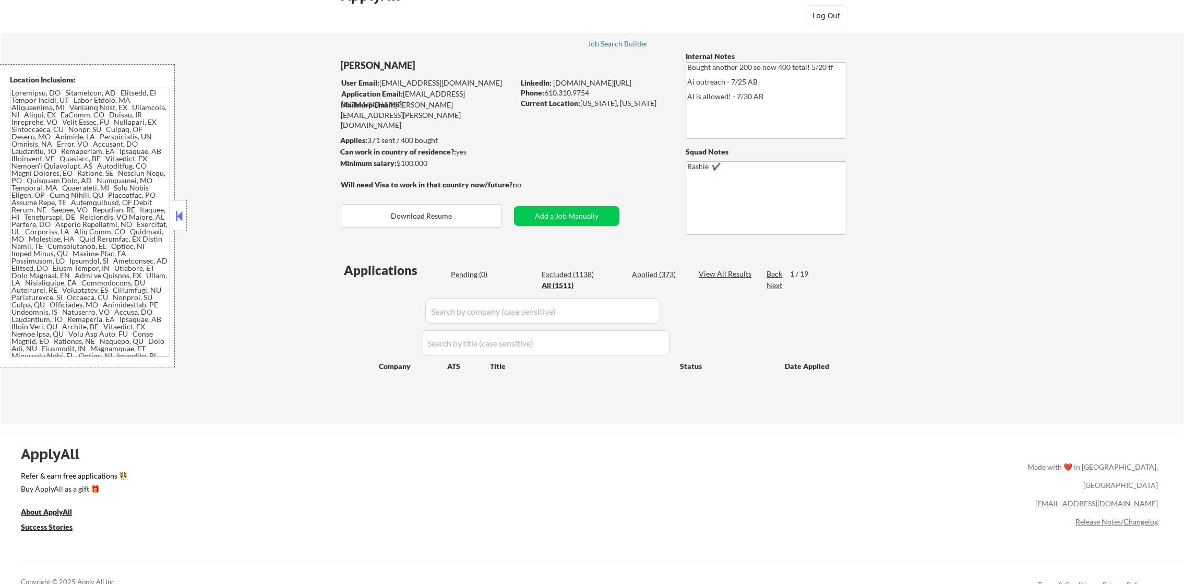
select select ""applied""
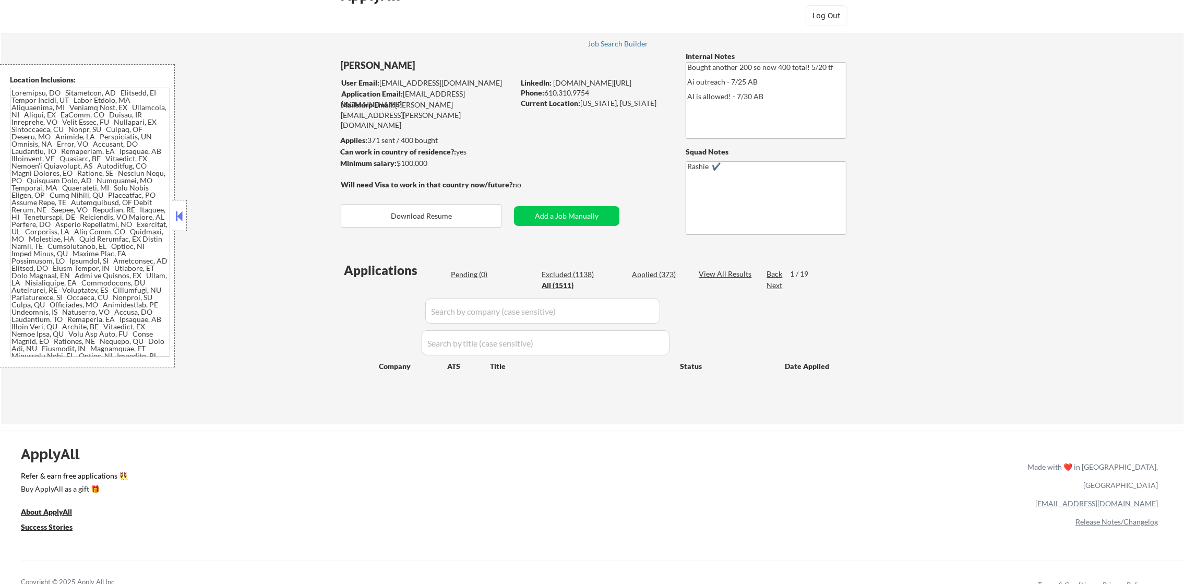
select select ""applied""
select select ""excluded__expired_""
select select ""applied""
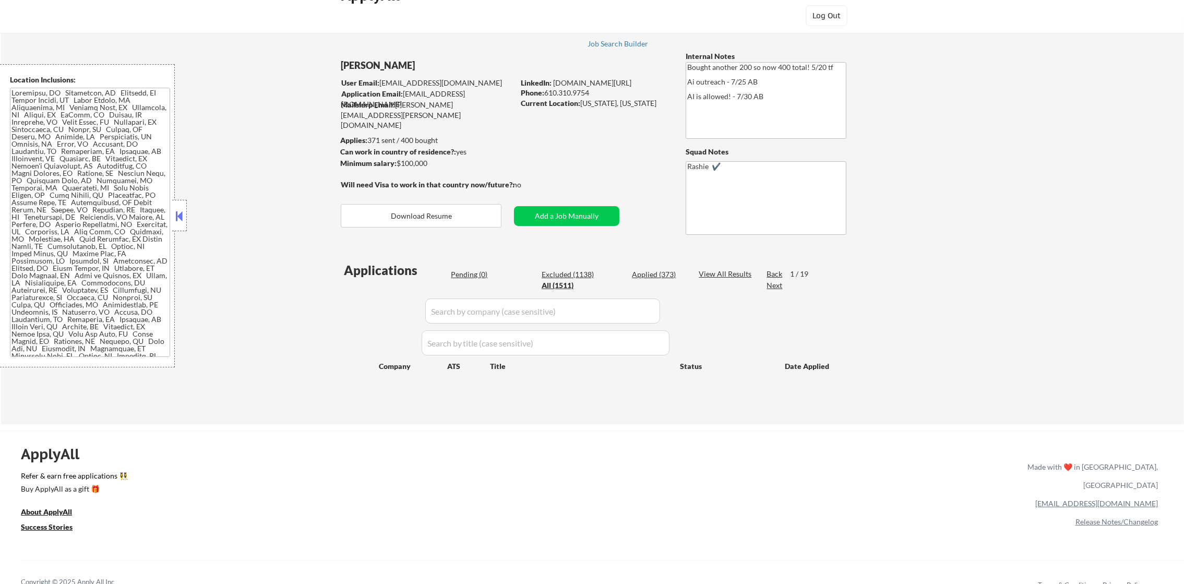
select select ""applied""
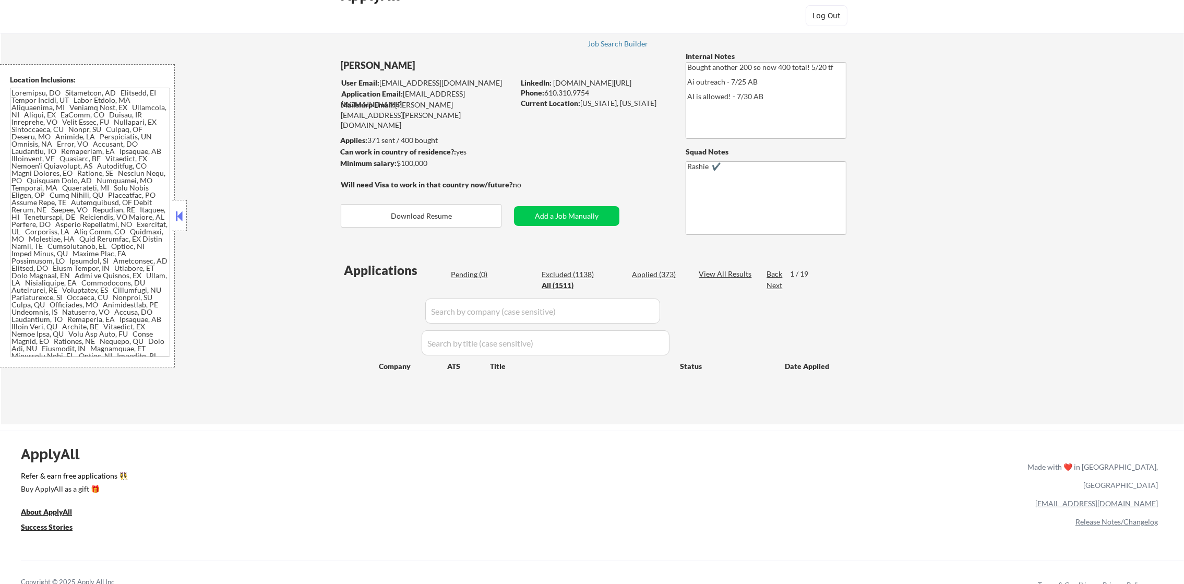
select select ""applied""
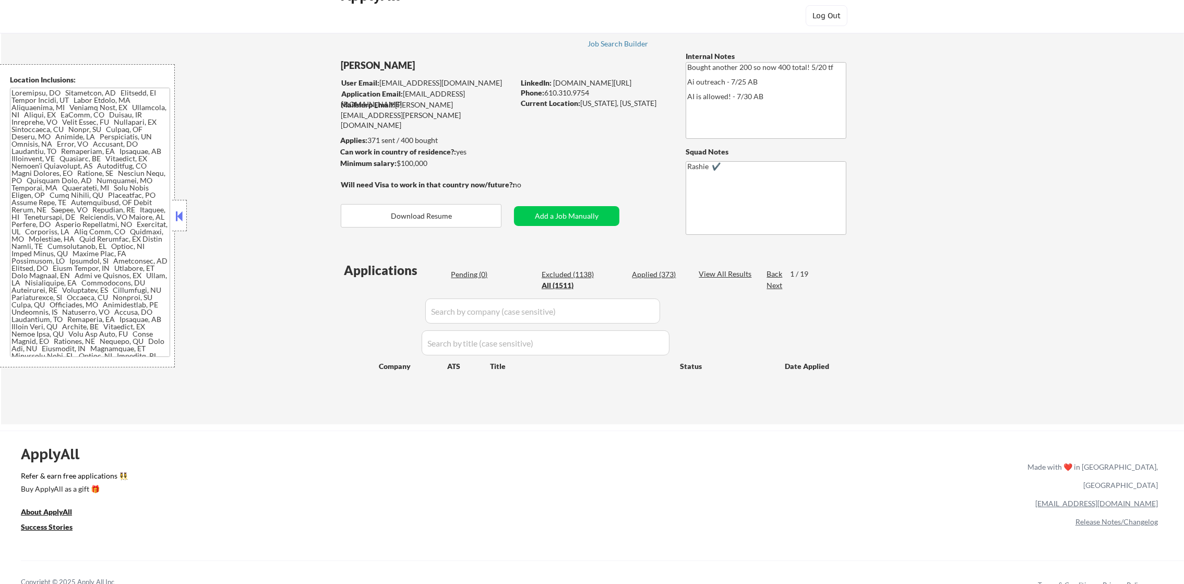
select select ""applied""
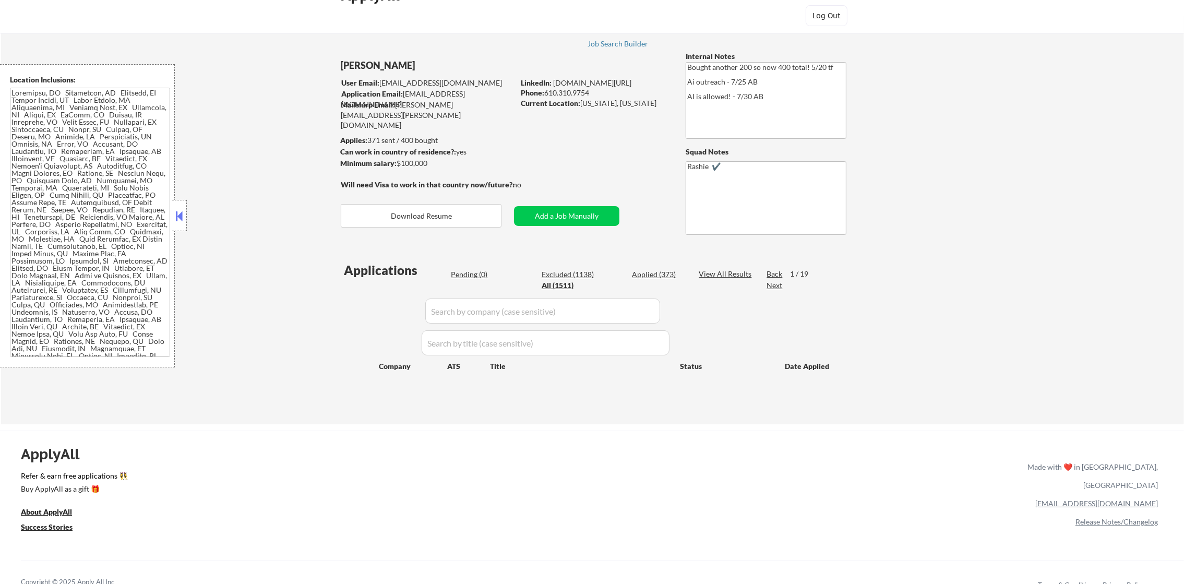
select select ""applied""
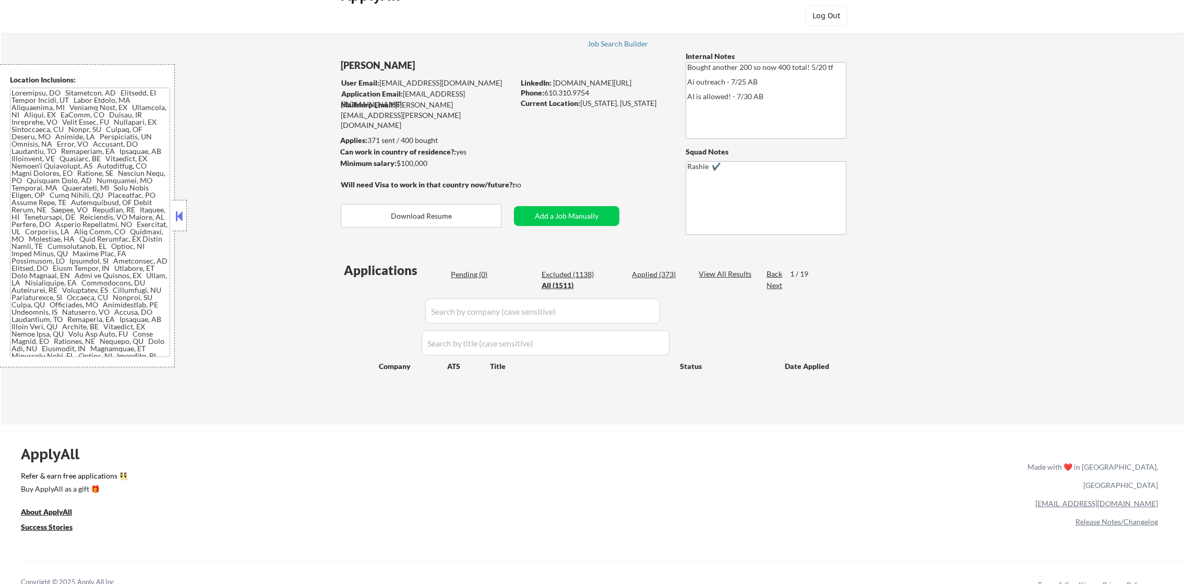
select select ""applied""
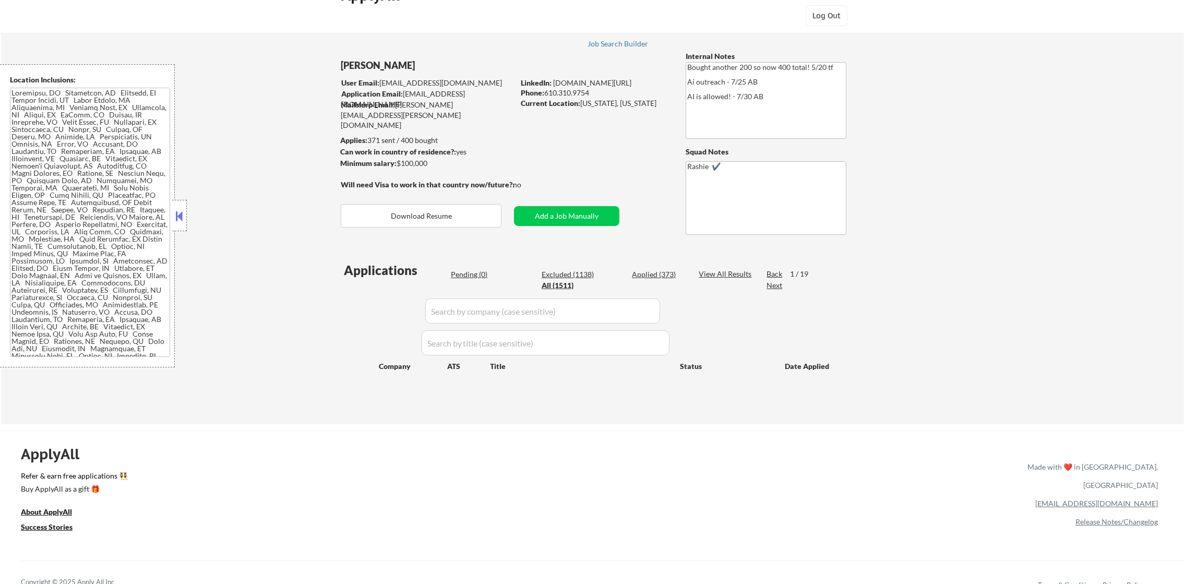
select select ""applied""
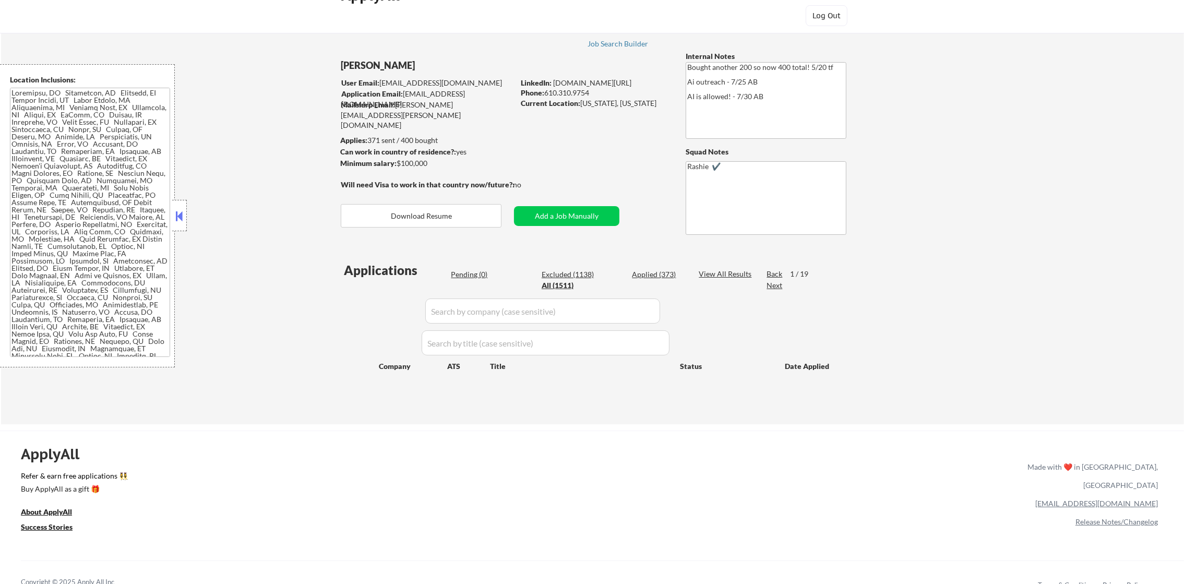
select select ""applied""
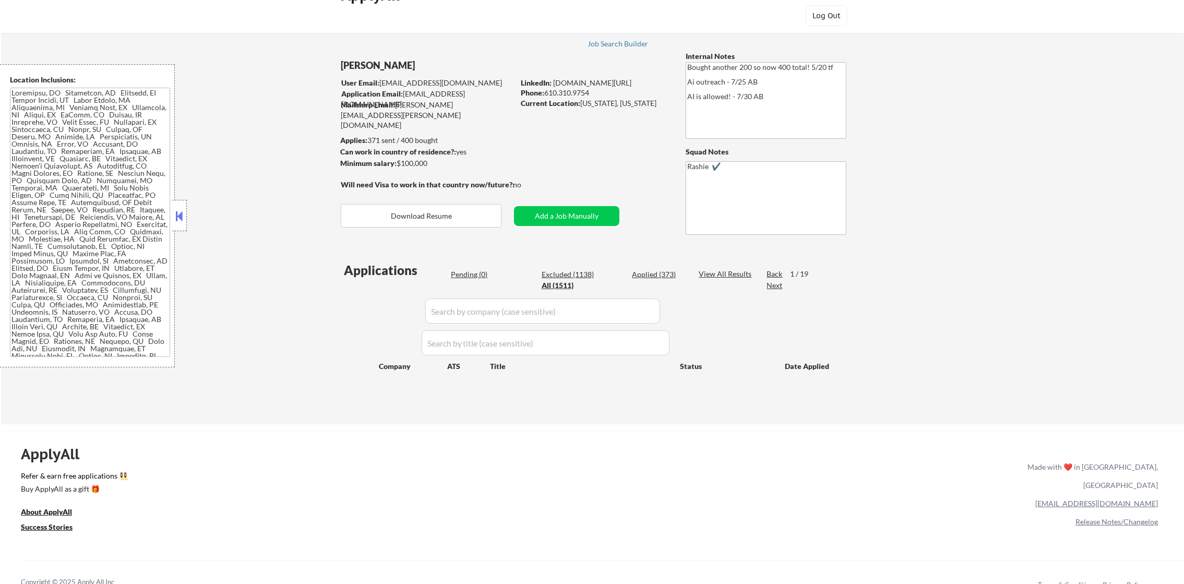
select select ""applied""
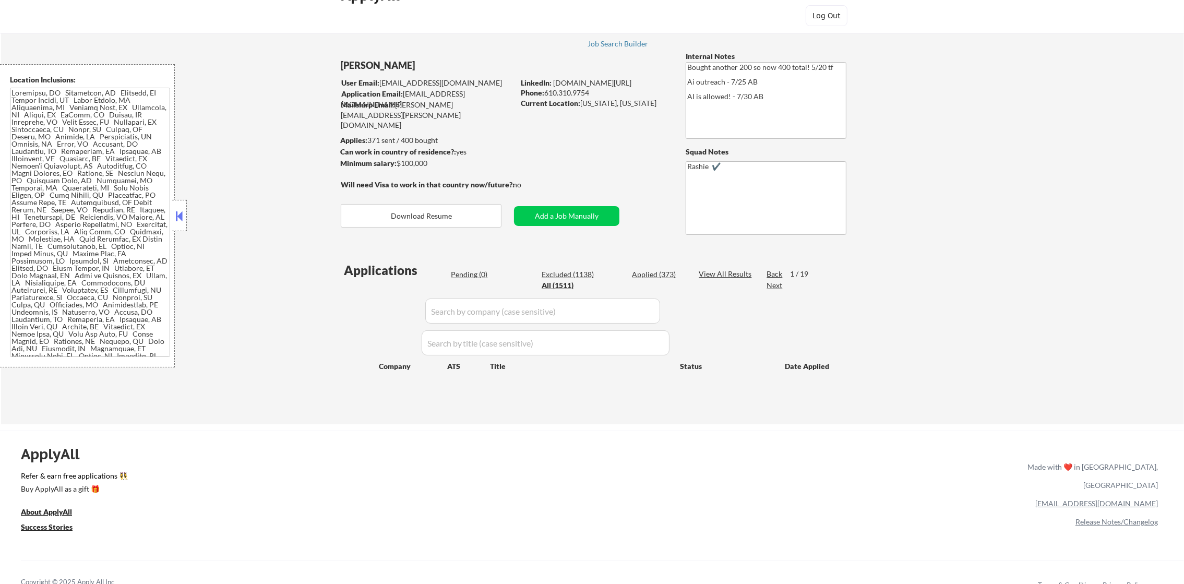
select select ""applied""
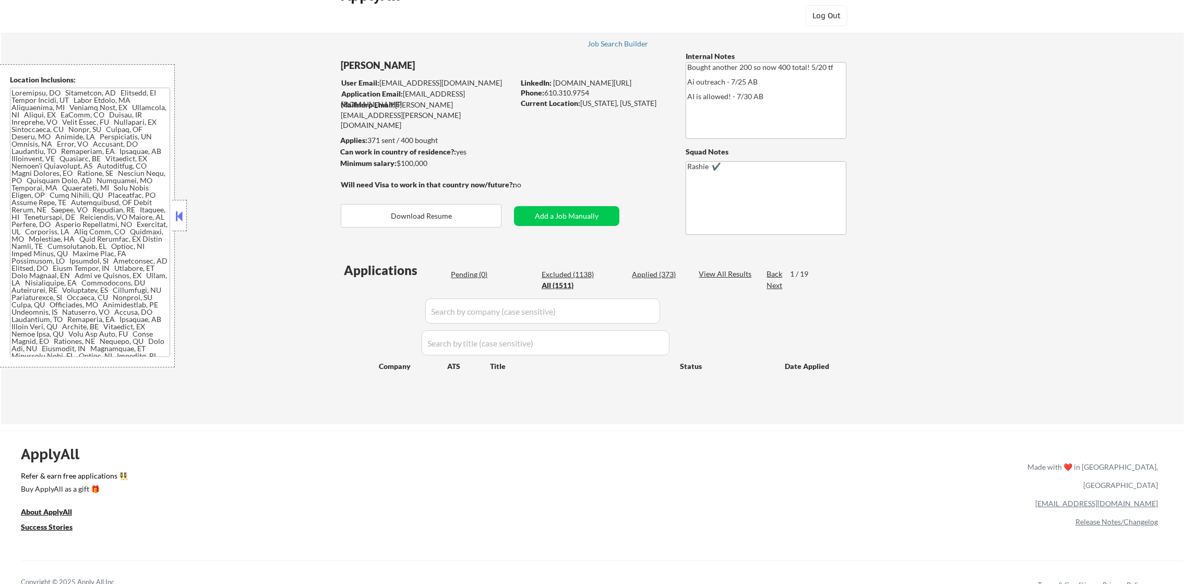
select select ""applied""
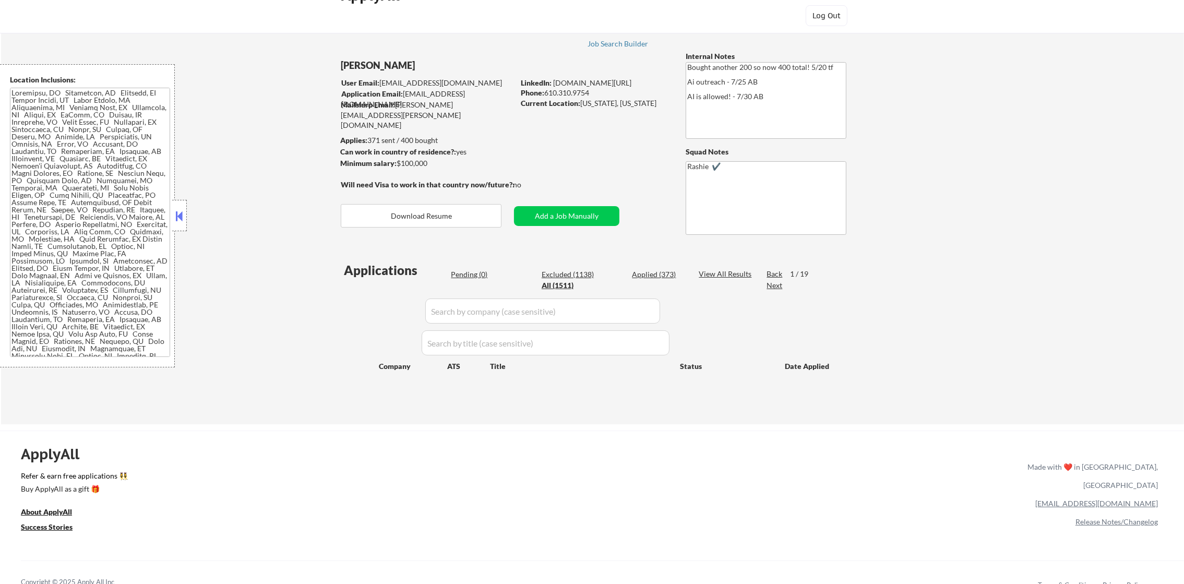
select select ""applied""
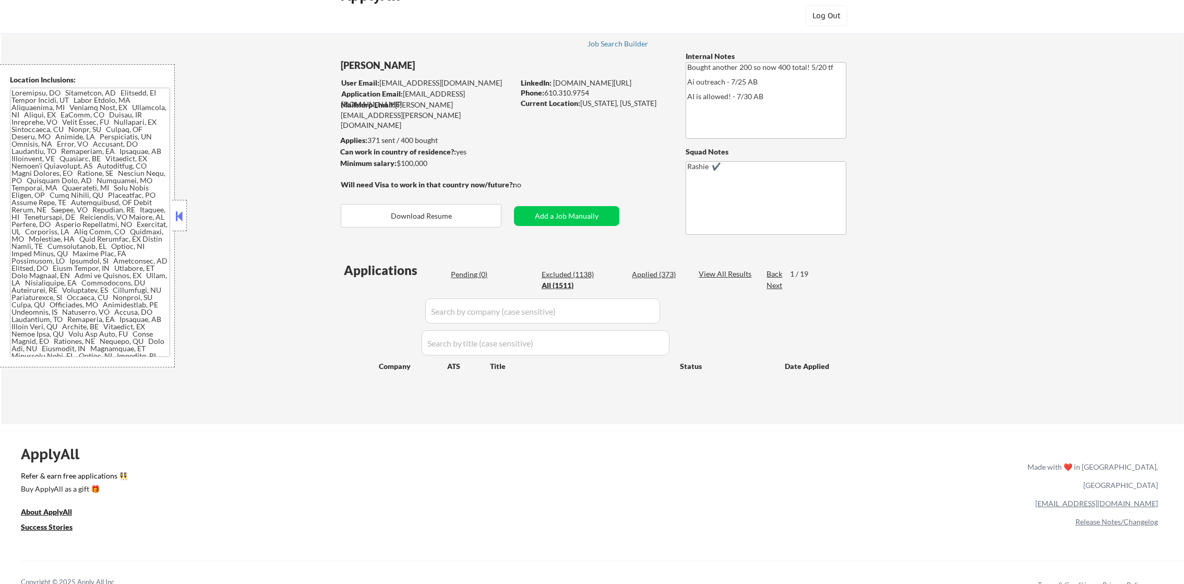
select select ""applied""
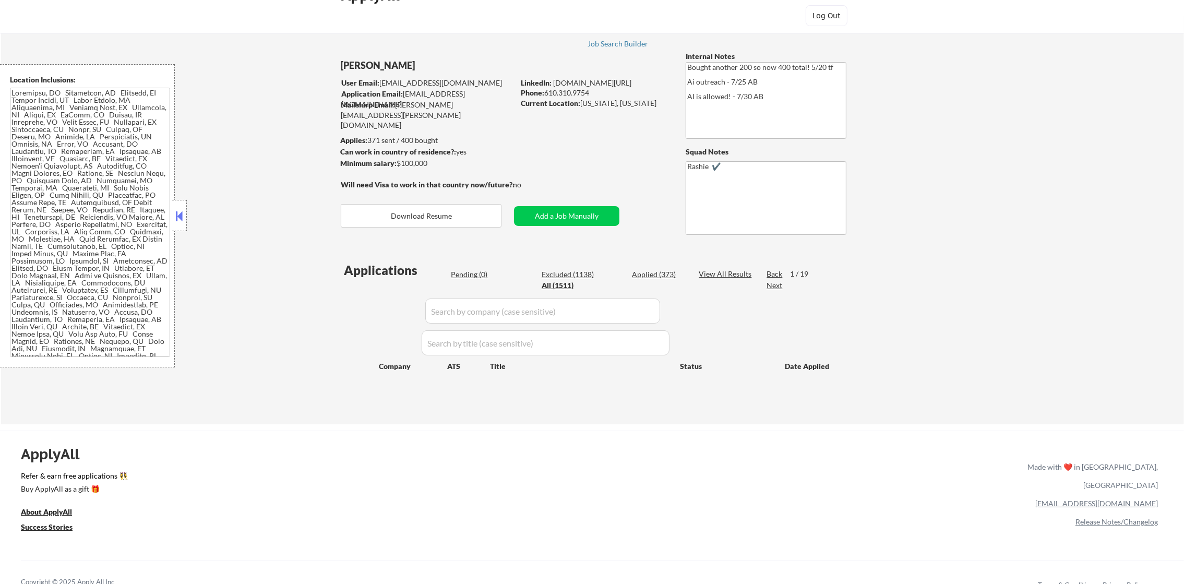
select select ""applied""
